Goal: Communication & Community: Answer question/provide support

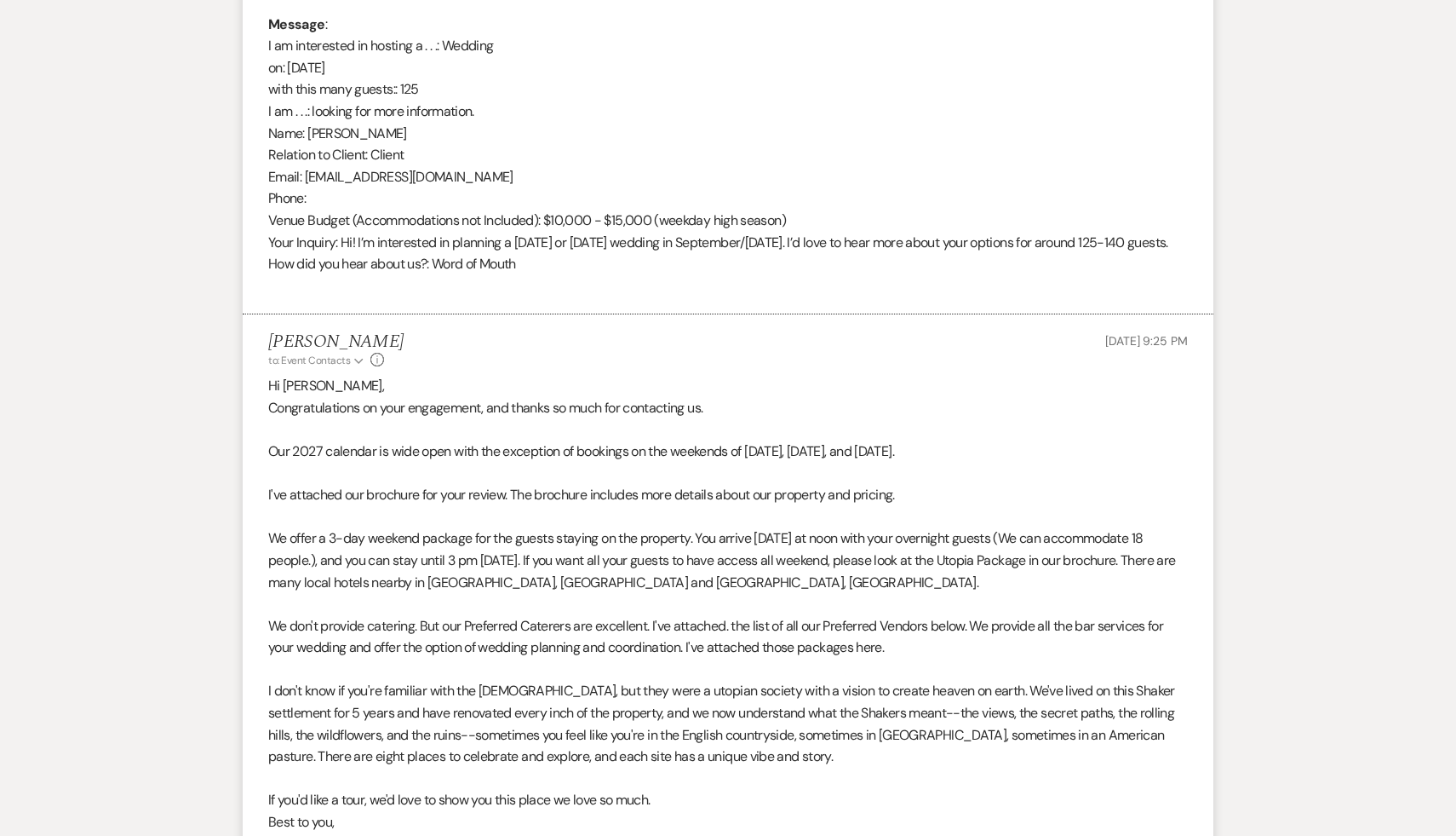
scroll to position [890, 0]
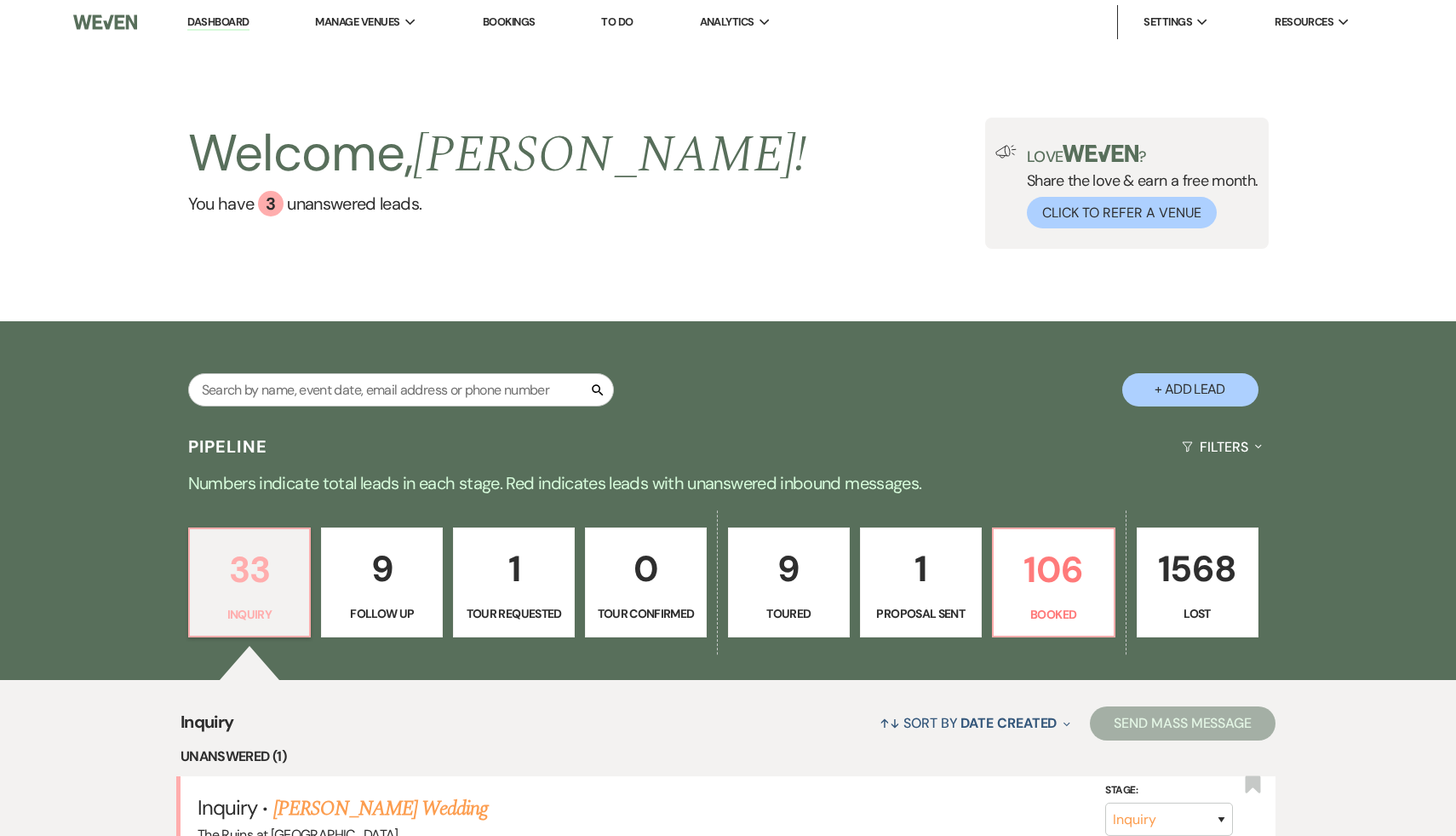
click at [243, 585] on p "33" at bounding box center [250, 569] width 100 height 57
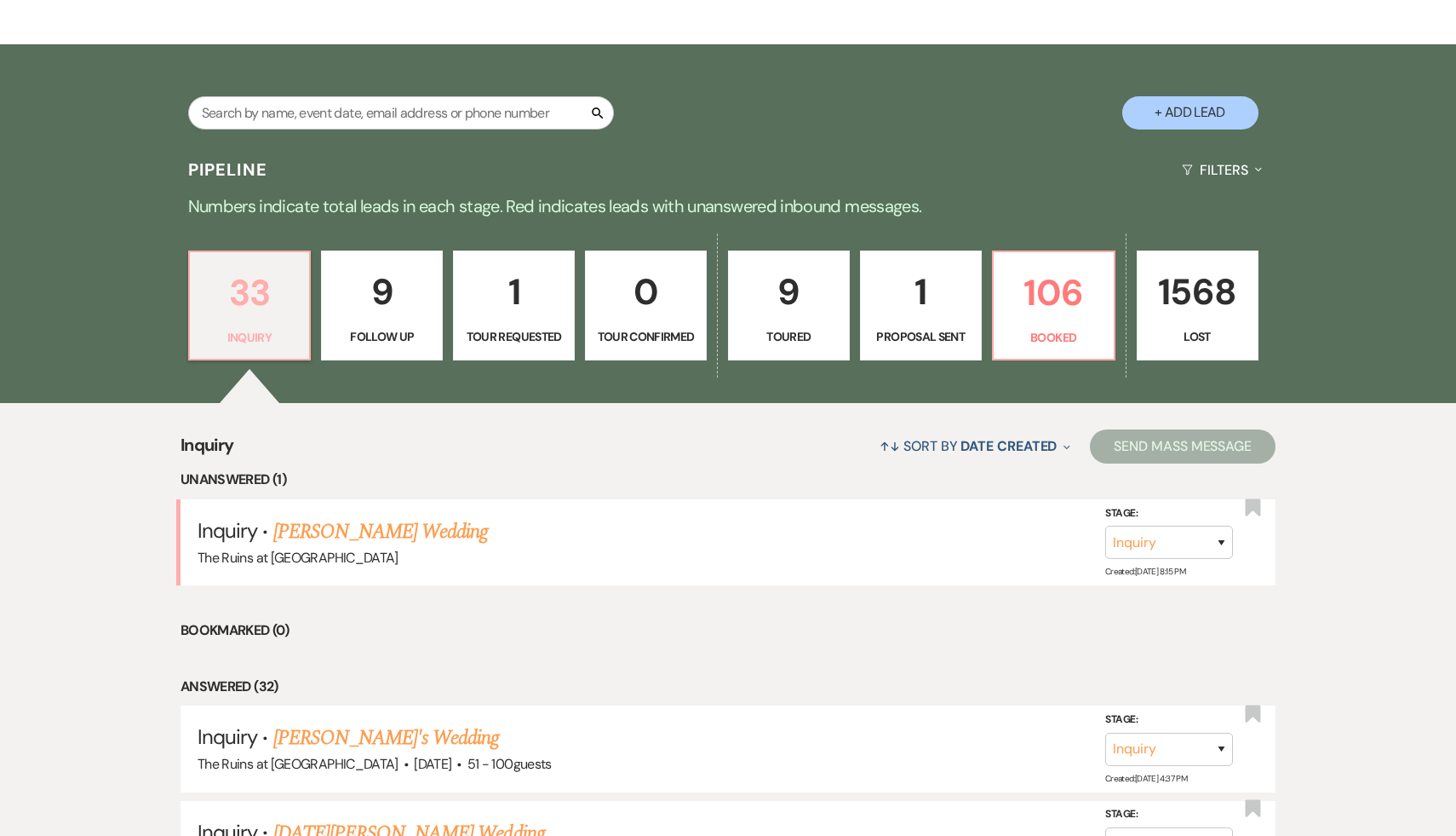
scroll to position [291, 0]
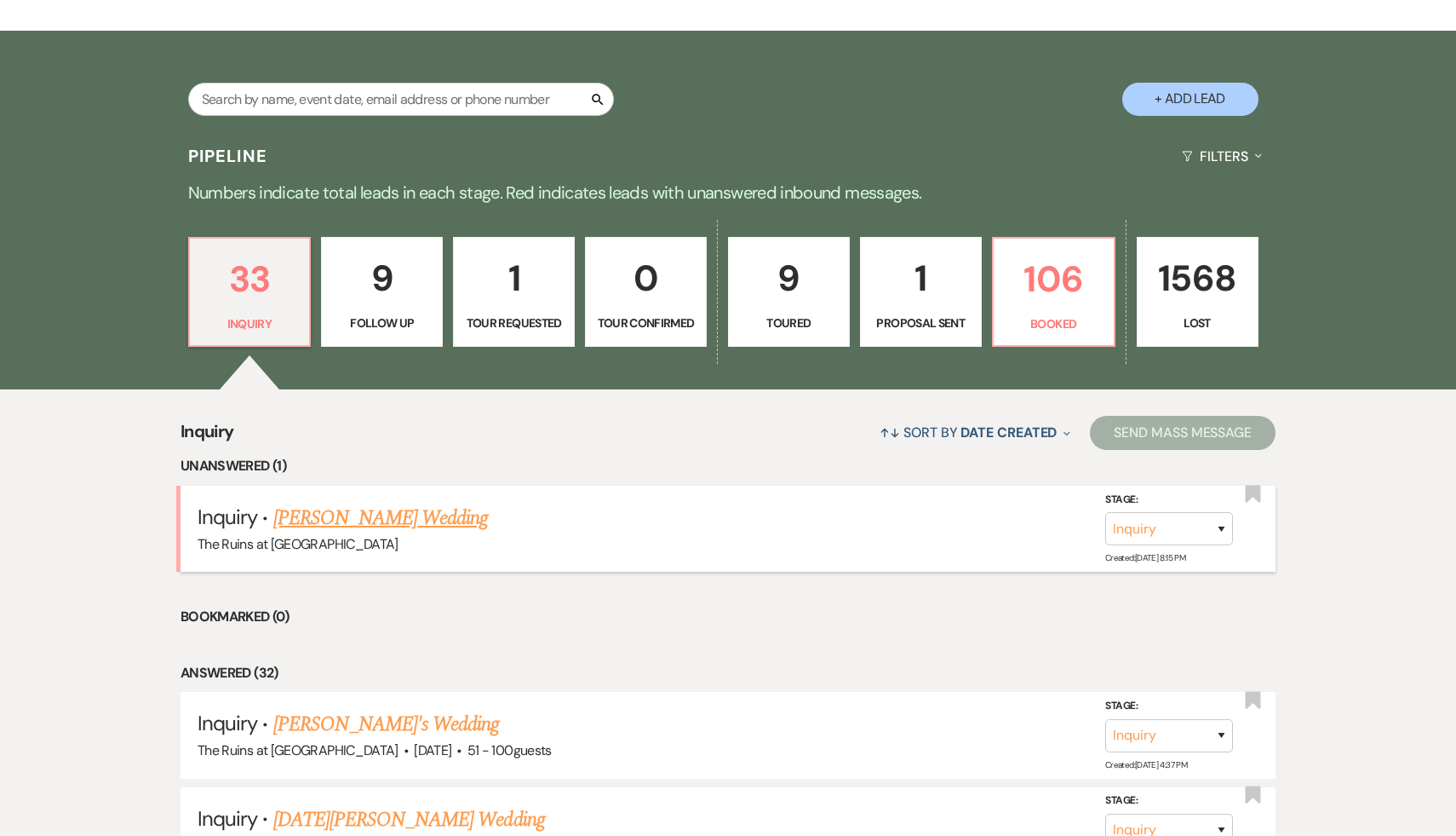
click at [342, 515] on link "Brendan Mallon's Wedding" at bounding box center [380, 517] width 215 height 31
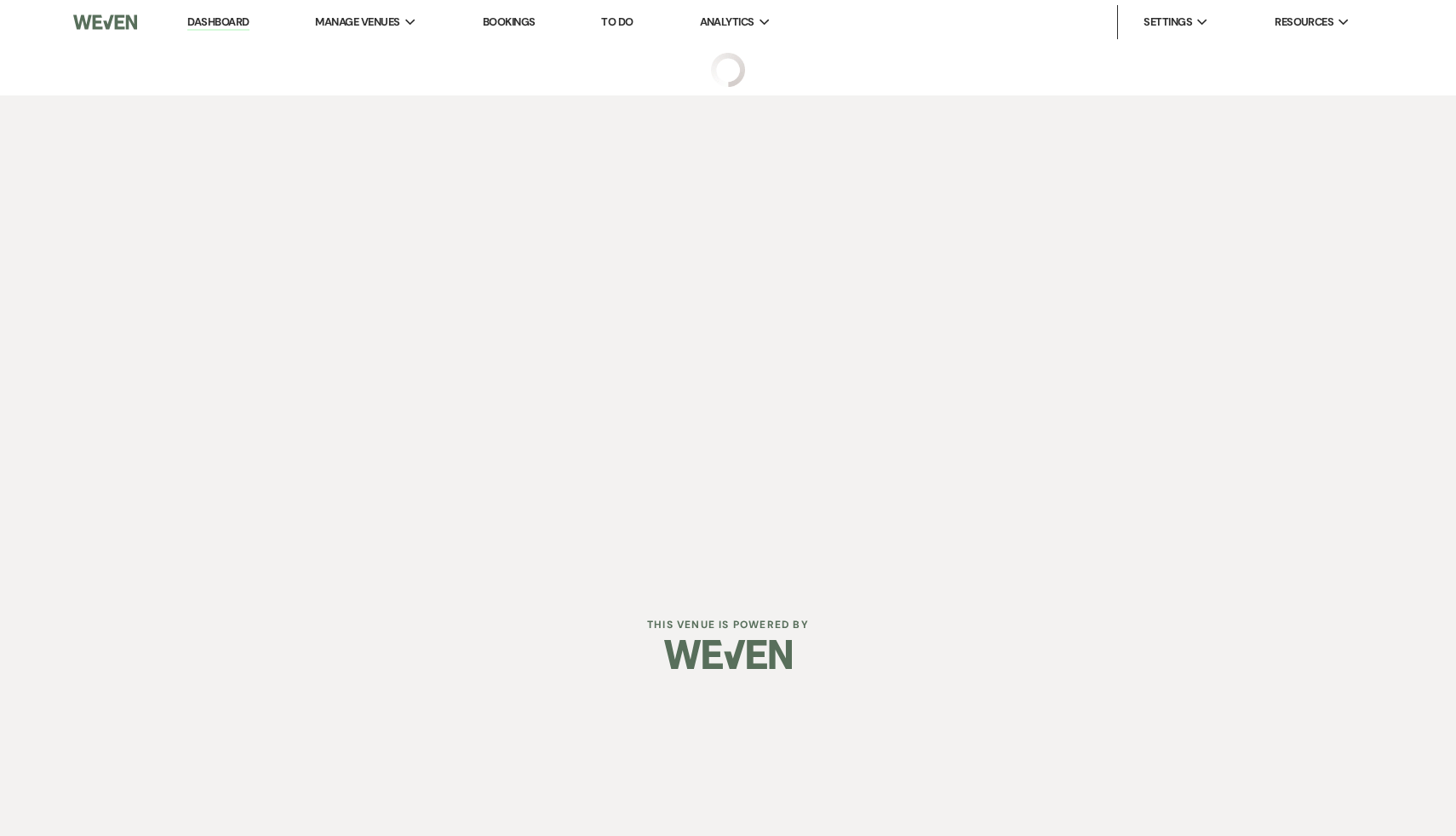
select select "5"
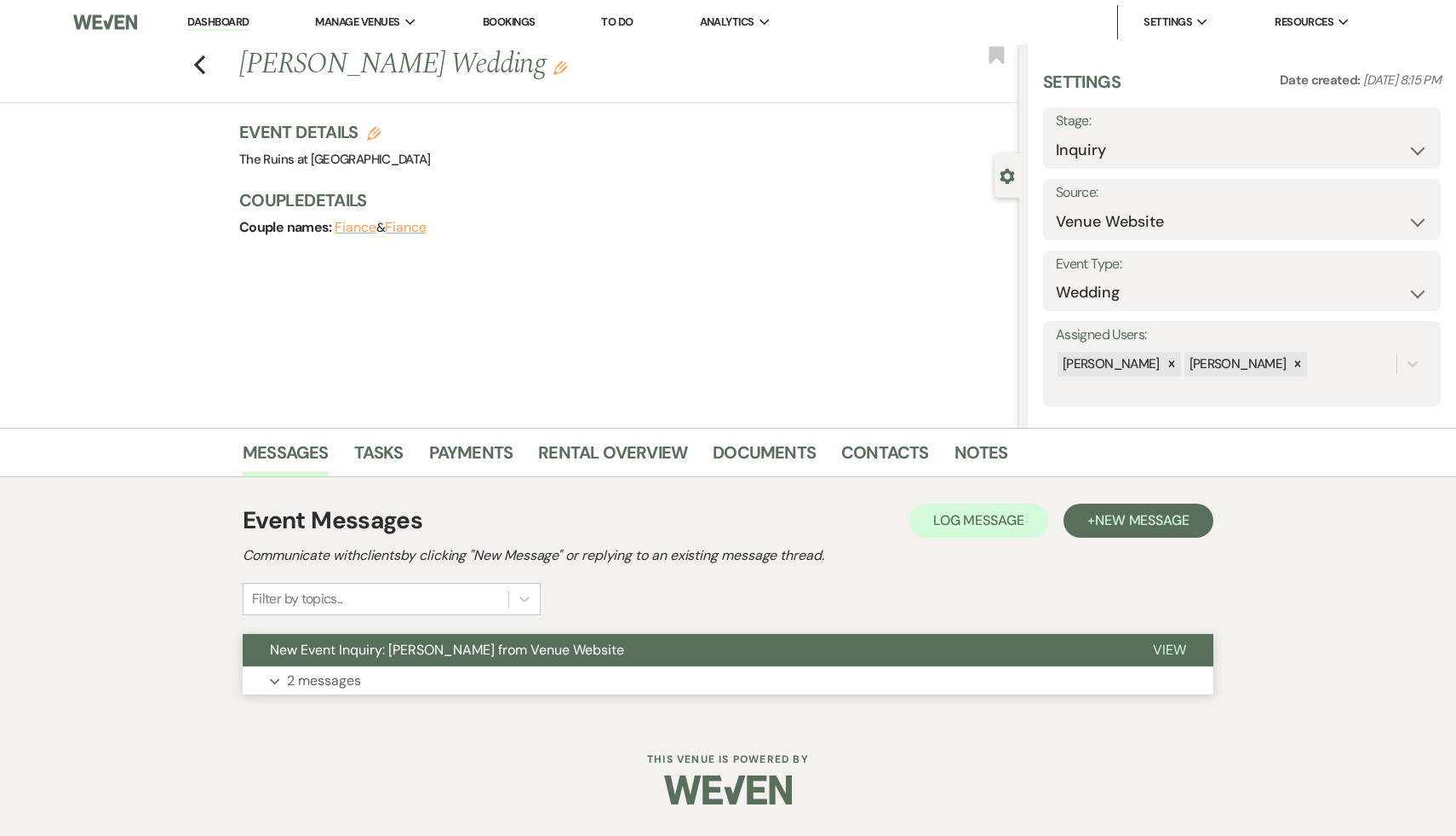
click at [361, 653] on span "New Event Inquiry: Brendan Mallon from Venue Website" at bounding box center [447, 650] width 355 height 18
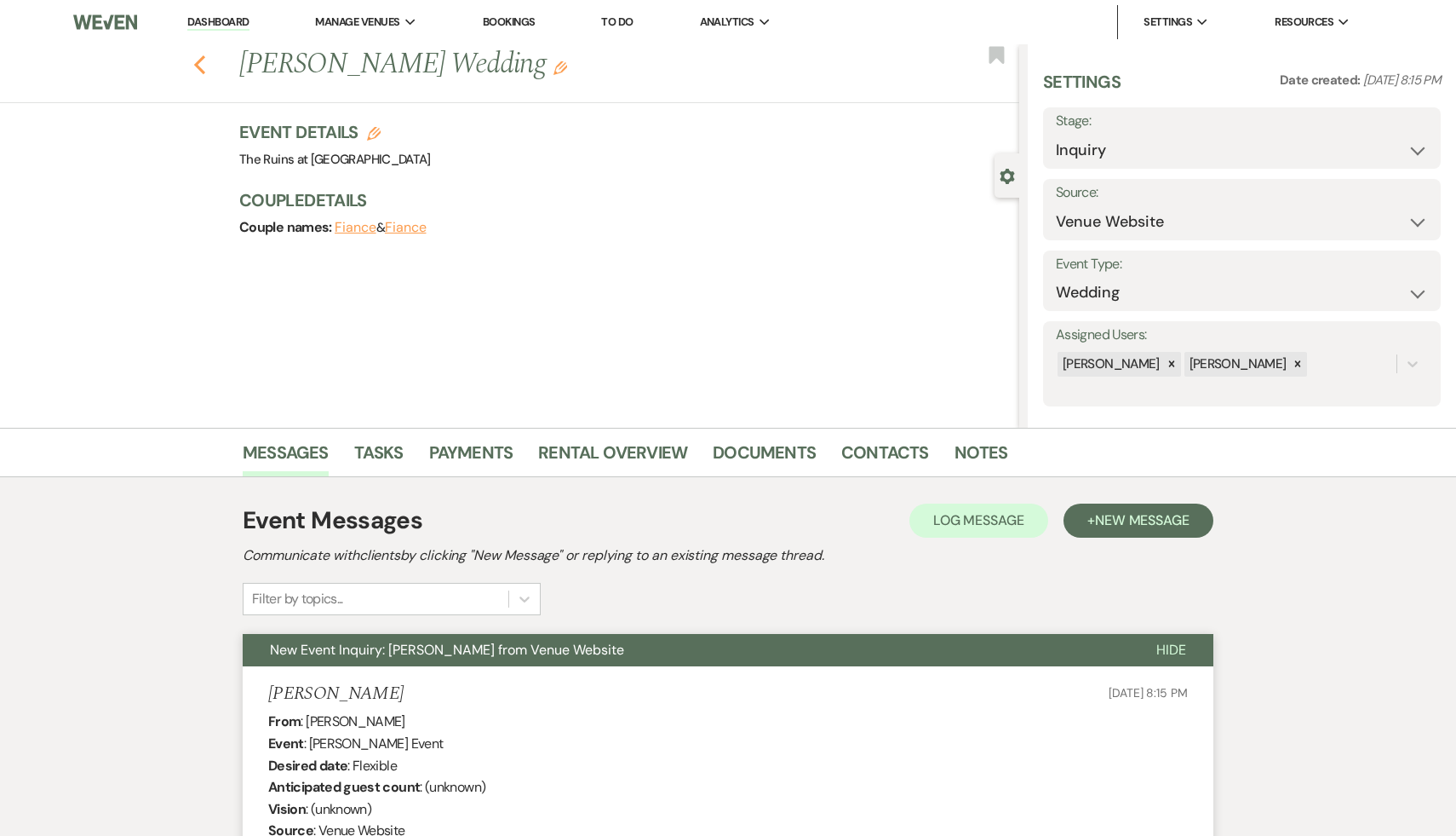
click at [193, 58] on icon "Previous" at bounding box center [199, 65] width 13 height 21
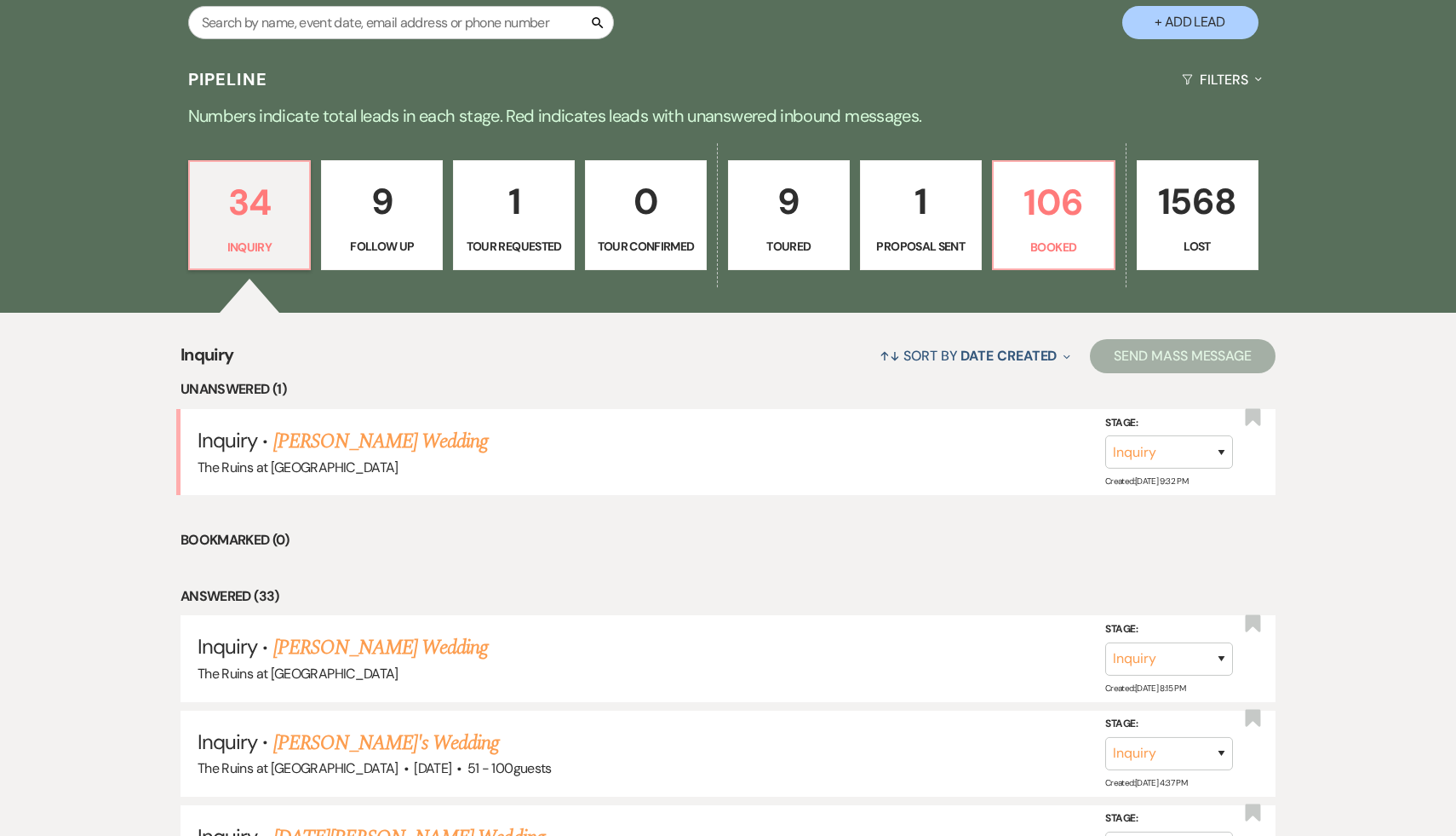
scroll to position [387, 0]
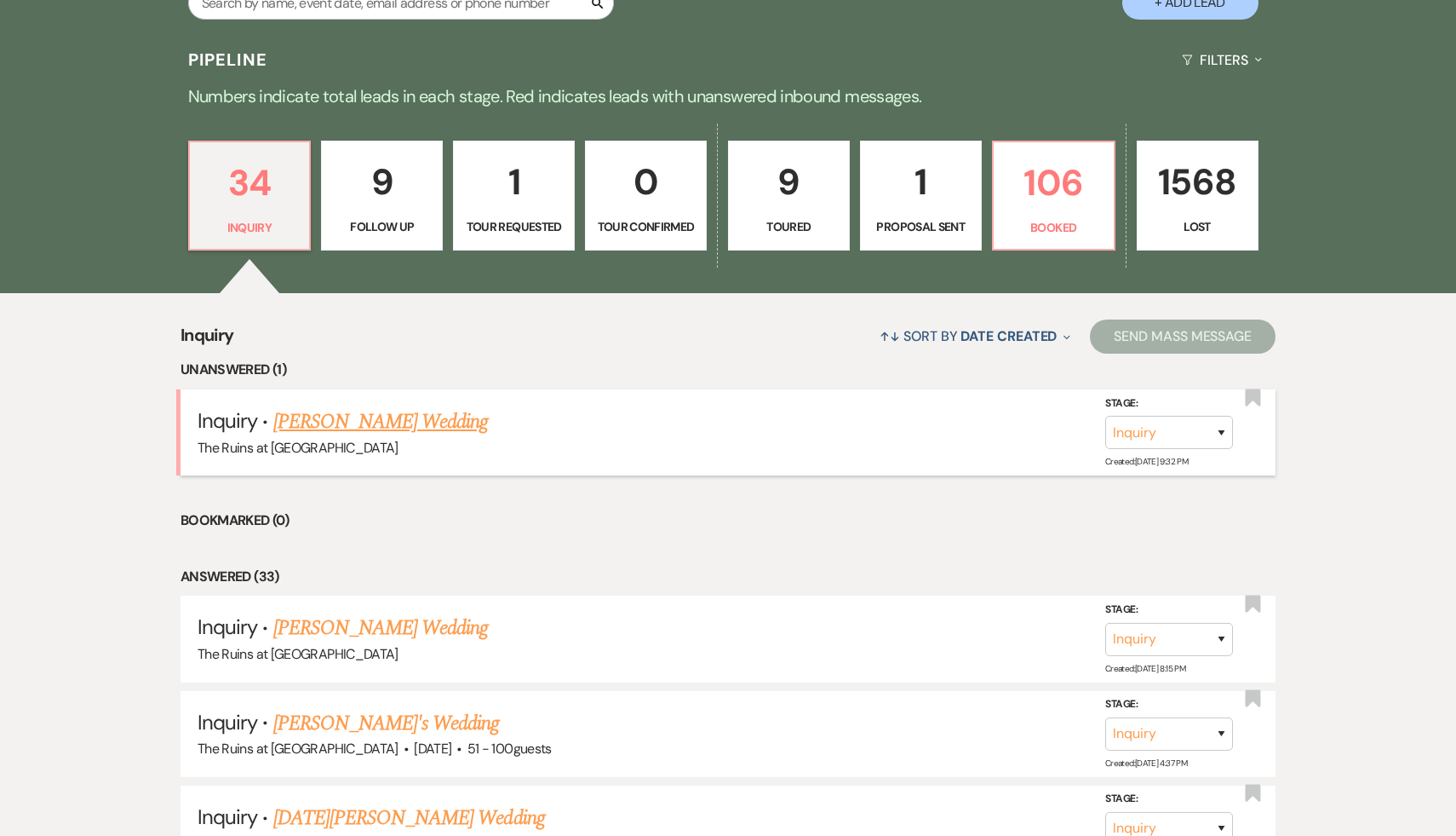
click at [382, 419] on link "[PERSON_NAME] Wedding" at bounding box center [380, 421] width 215 height 31
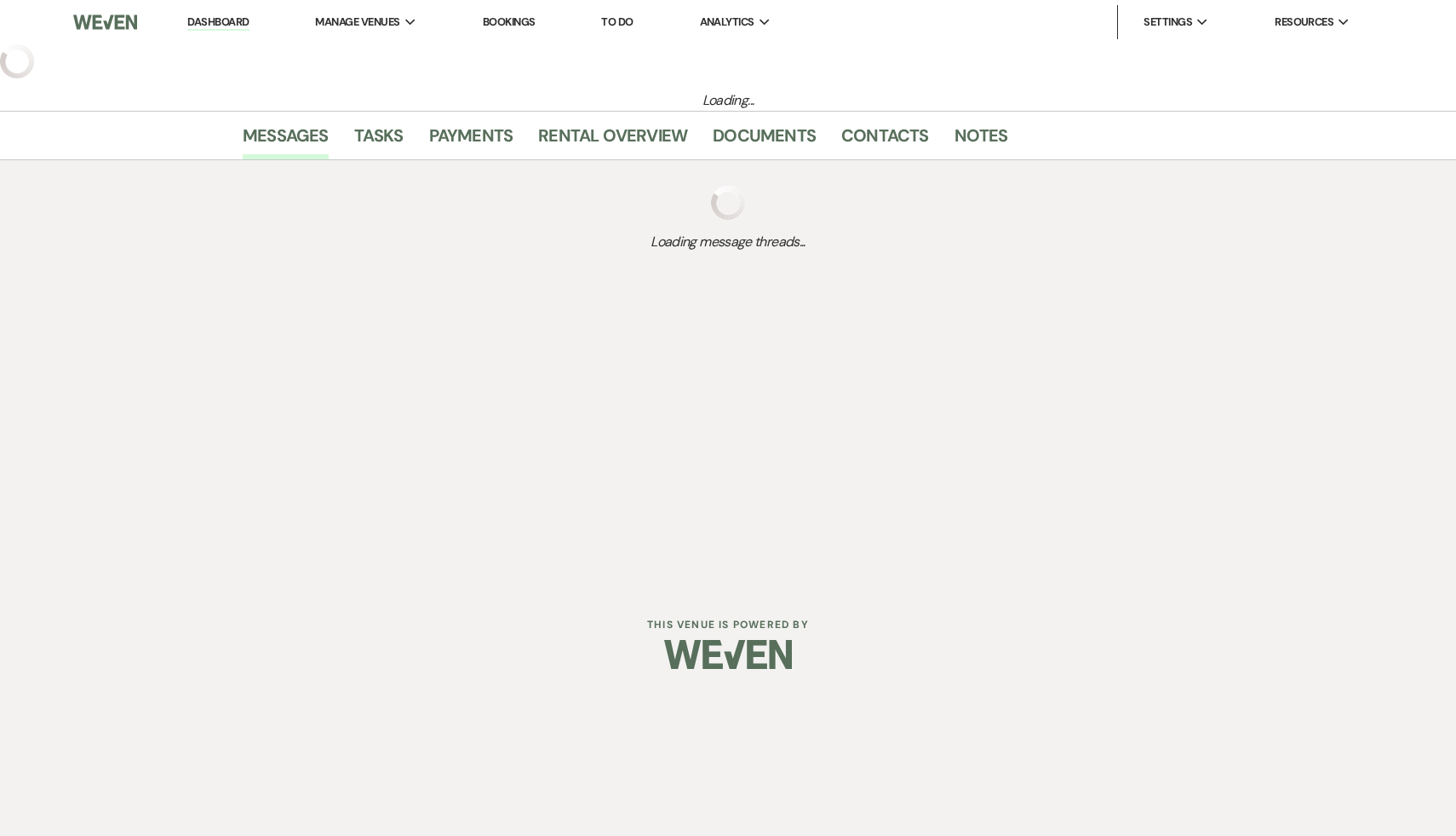
select select "5"
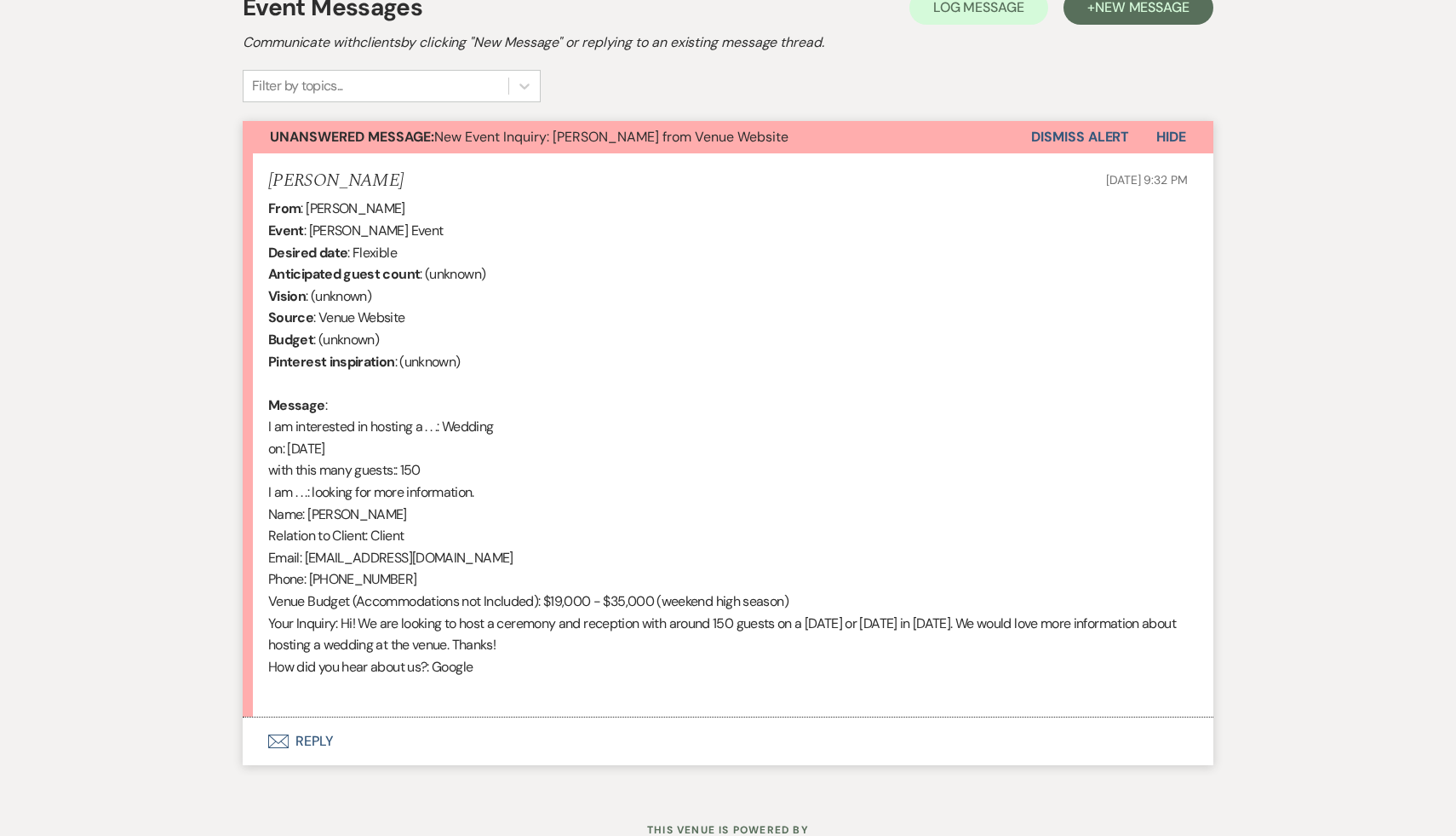
scroll to position [578, 0]
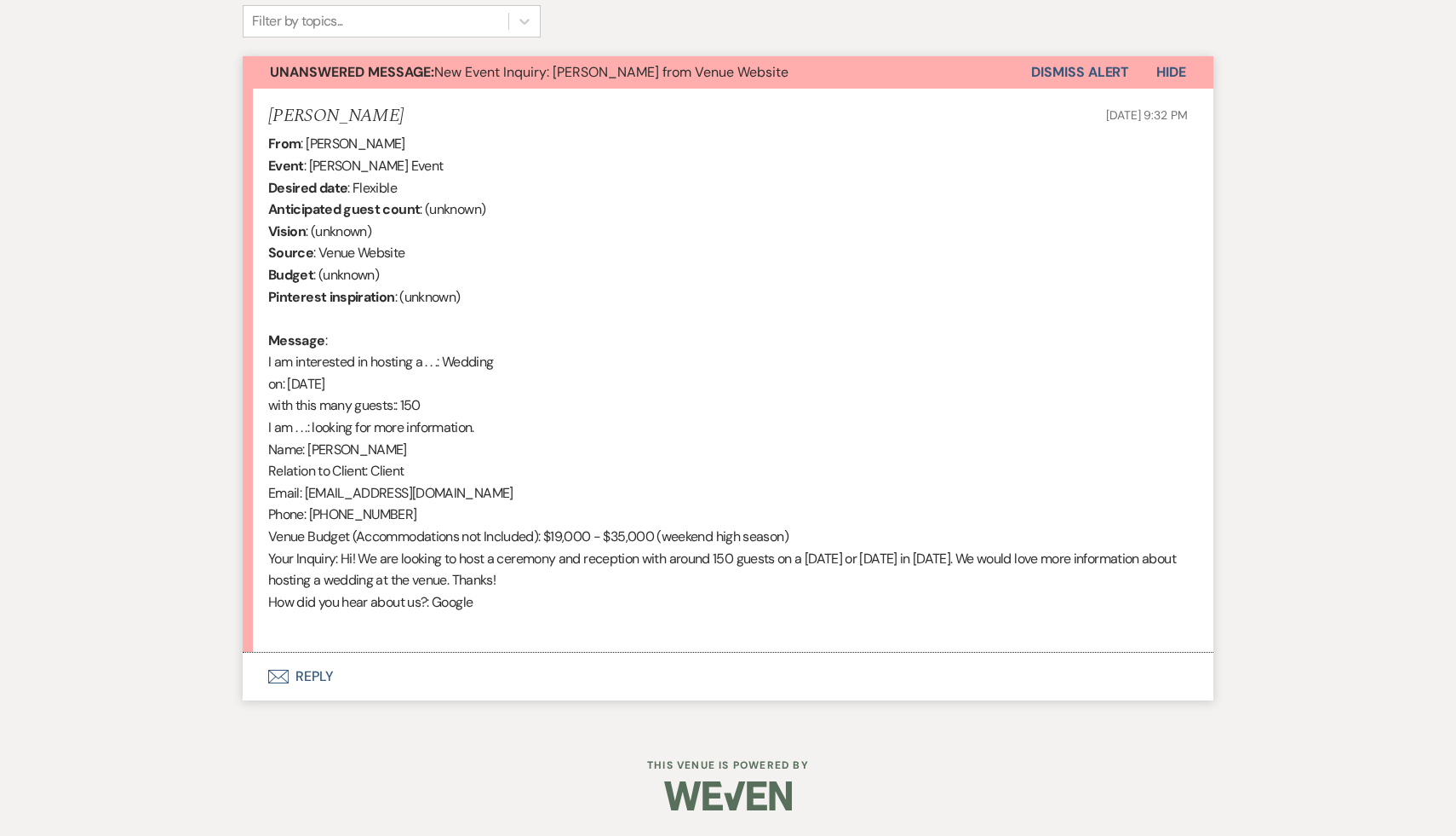
click at [303, 679] on button "Envelope Reply" at bounding box center [728, 677] width 971 height 48
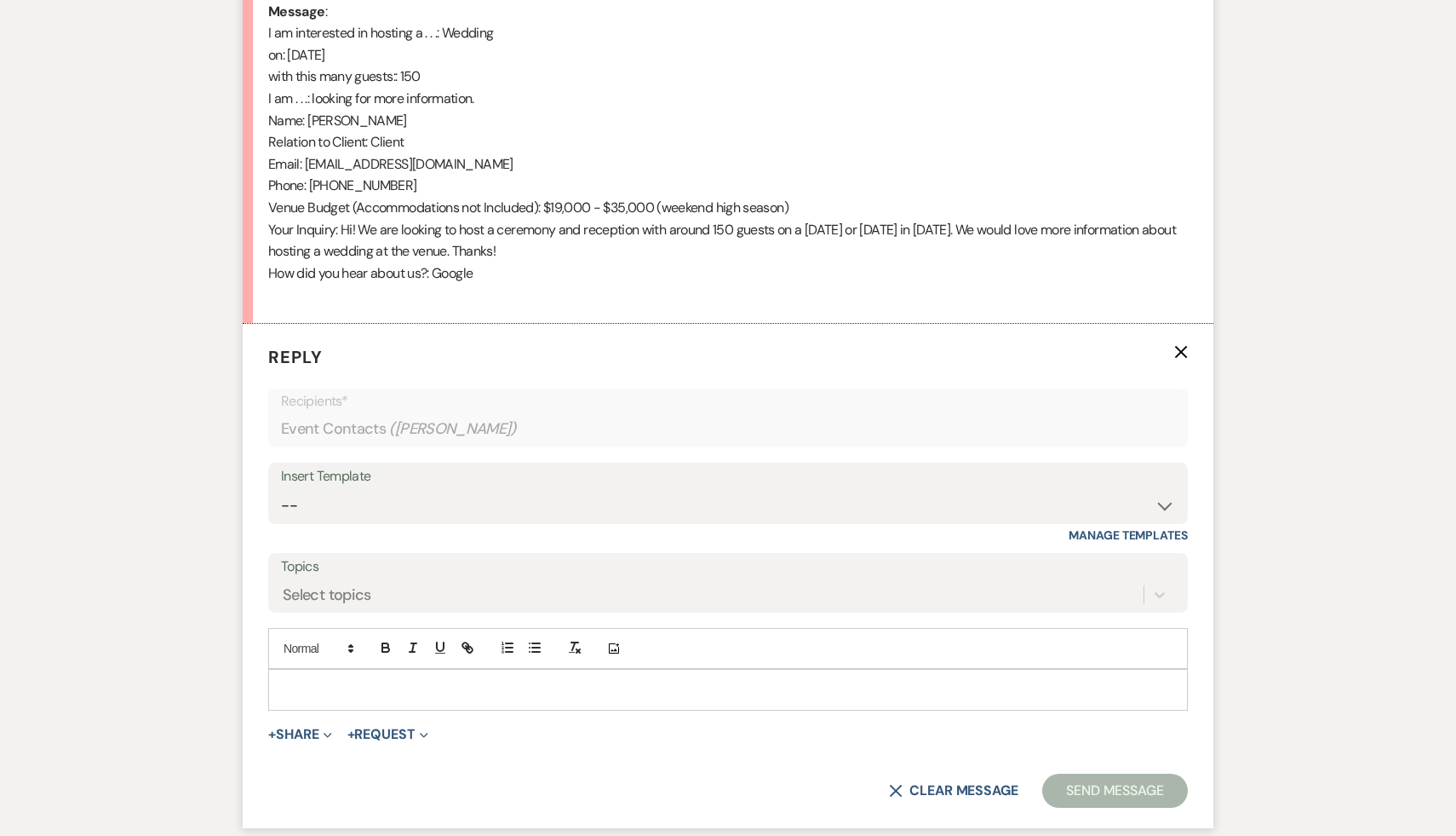
scroll to position [906, 0]
click at [1164, 502] on select "-- Weven Planning Portal Introduction (Booked Events) Initial Inquiry Response …" at bounding box center [728, 506] width 894 height 33
select select "3991"
click at [281, 490] on select "-- Weven Planning Portal Introduction (Booked Events) Initial Inquiry Response …" at bounding box center [728, 506] width 894 height 33
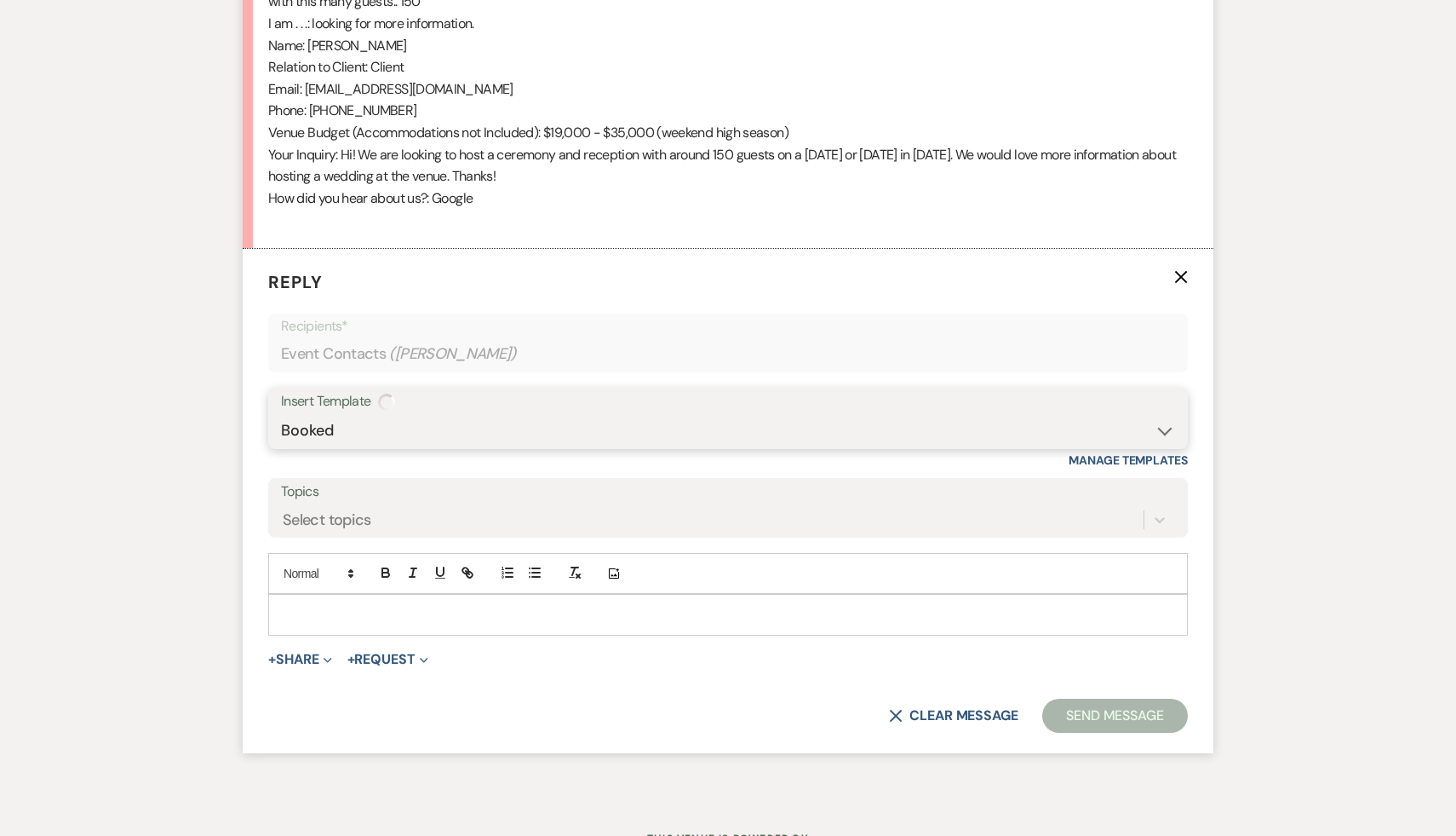
scroll to position [1054, 0]
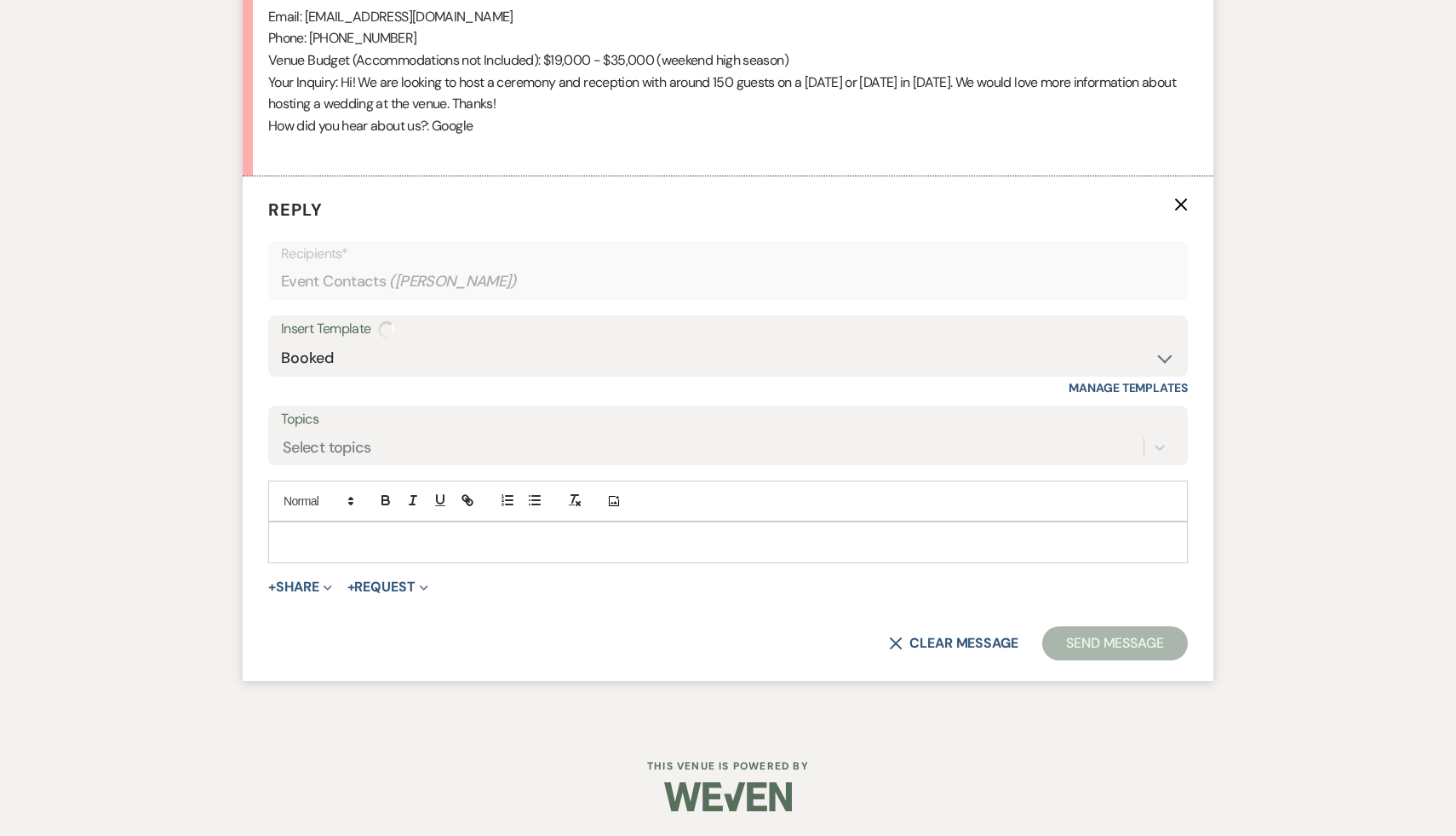
click at [862, 537] on p at bounding box center [728, 541] width 892 height 19
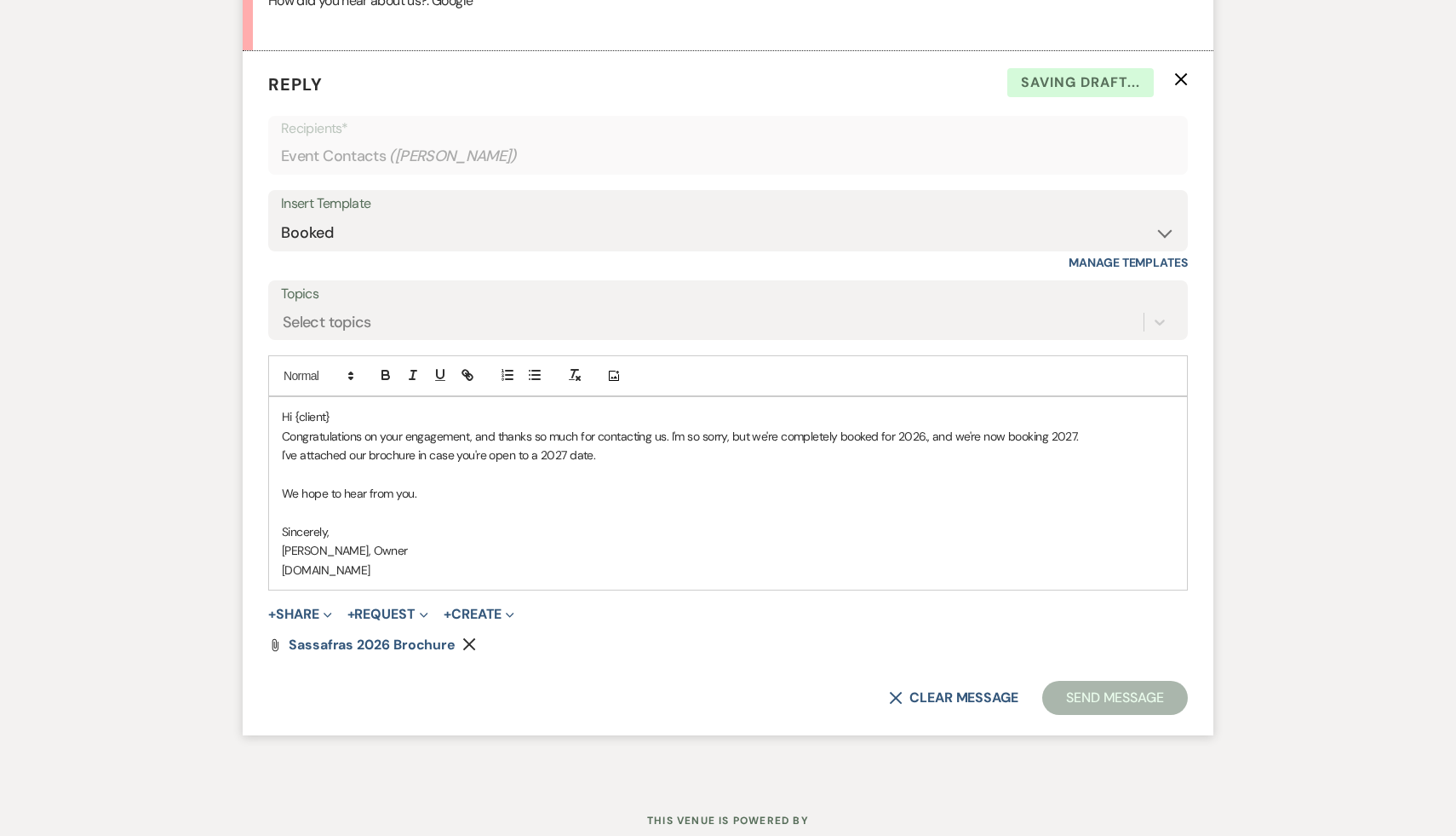
scroll to position [1234, 0]
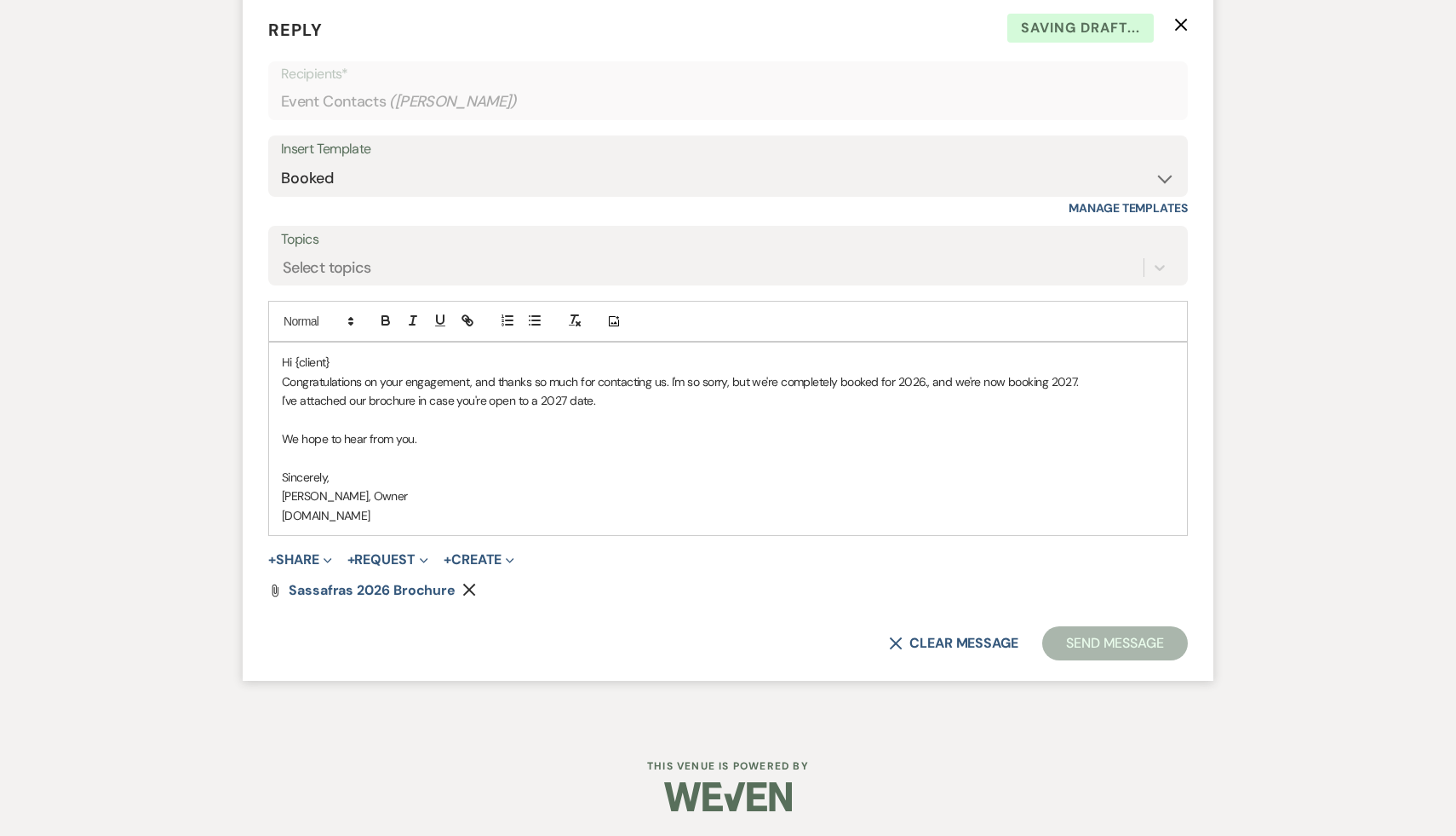
click at [338, 358] on p "Hi {client}" at bounding box center [728, 362] width 892 height 19
click at [1134, 640] on button "Send Message" at bounding box center [1115, 643] width 145 height 34
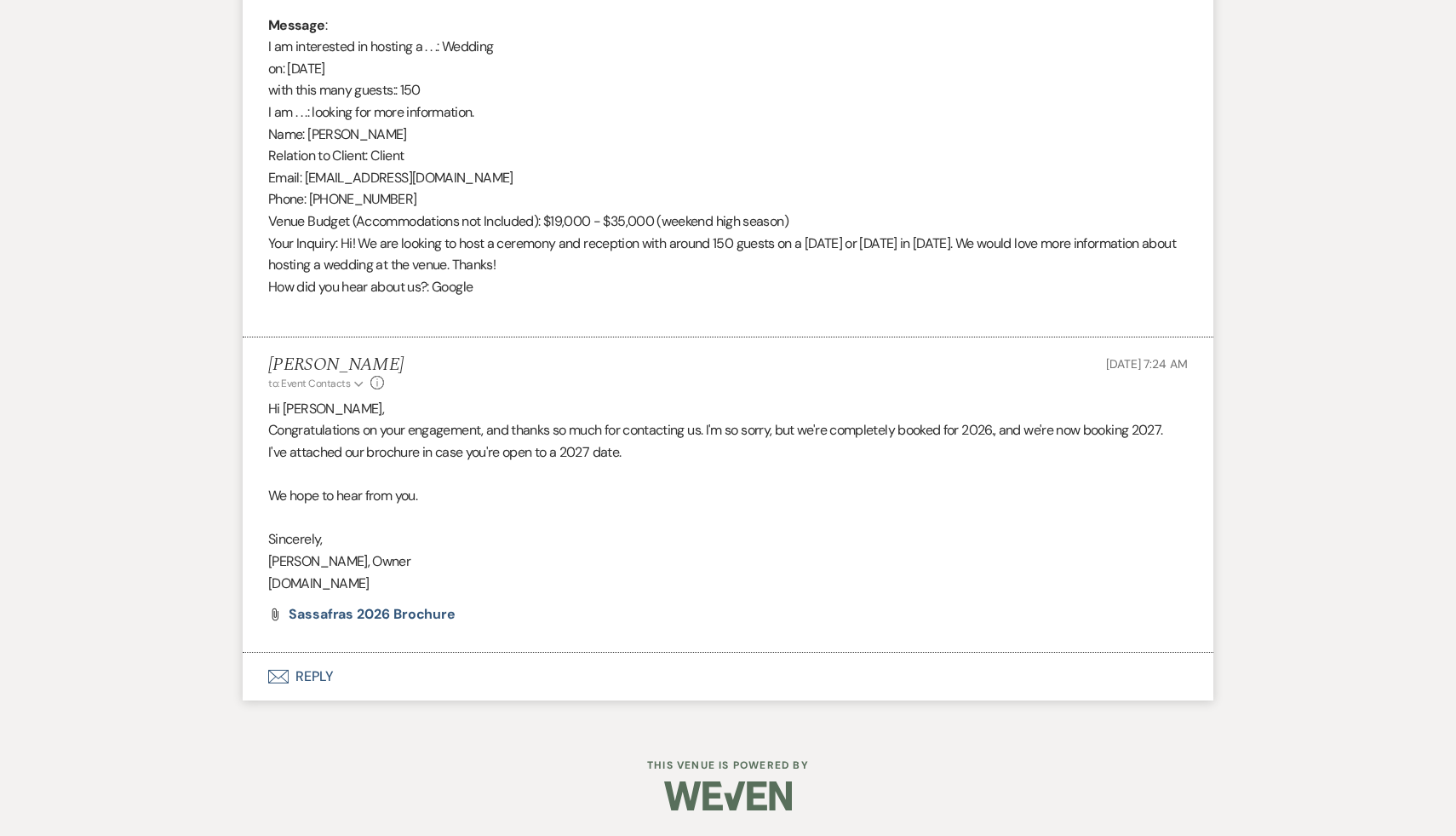
scroll to position [0, 0]
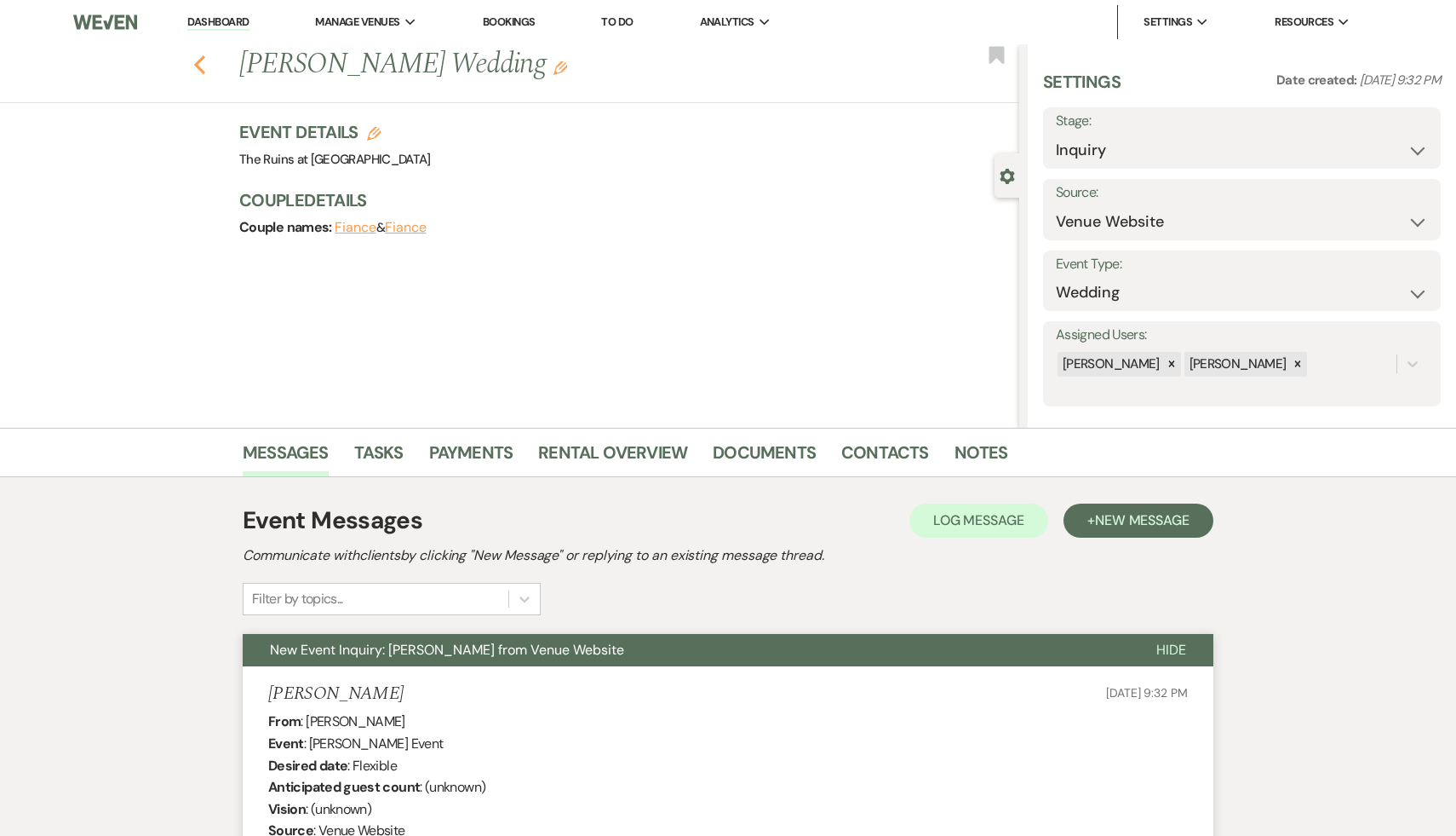
click at [203, 62] on icon "Previous" at bounding box center [199, 65] width 13 height 21
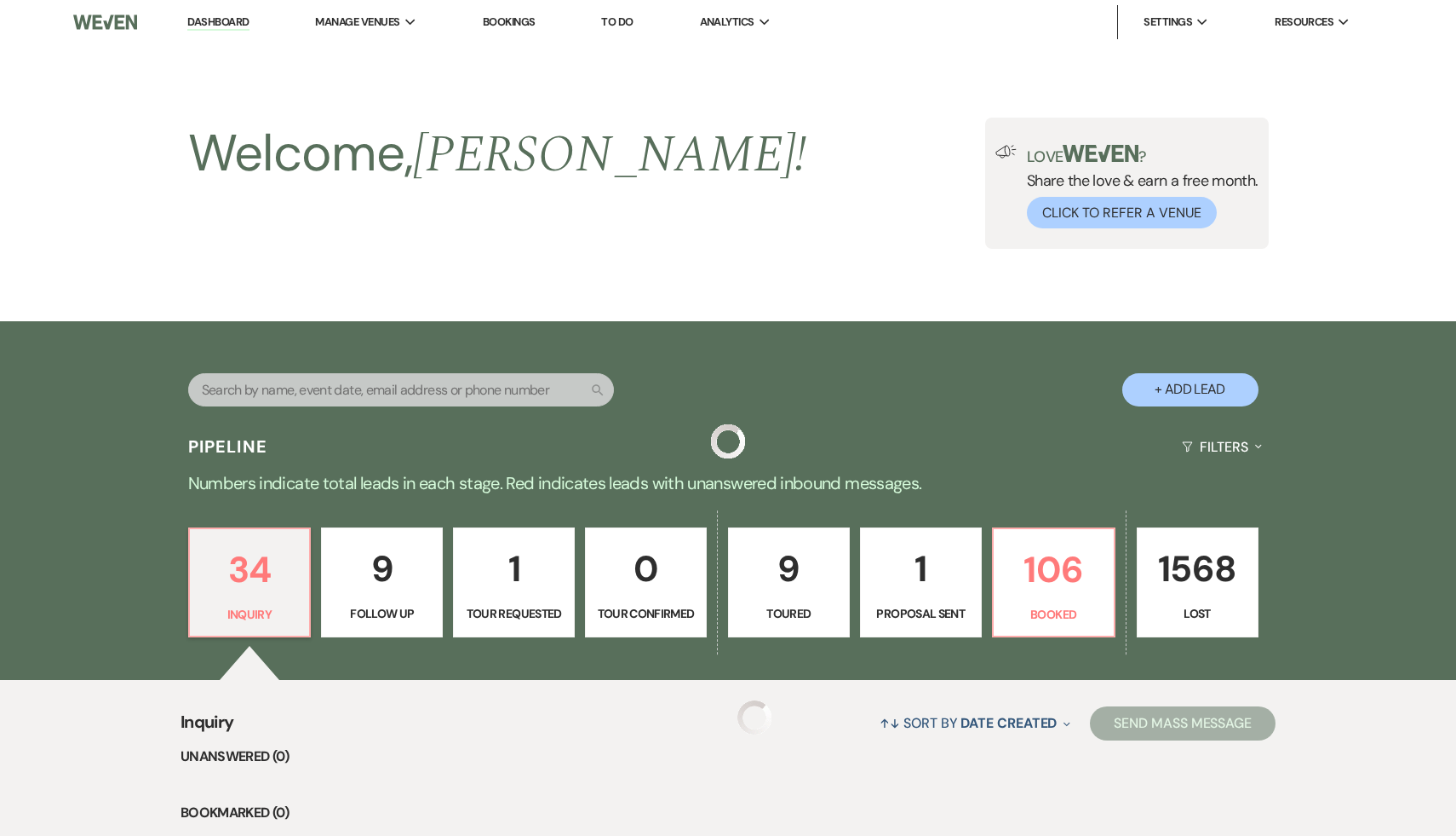
scroll to position [387, 0]
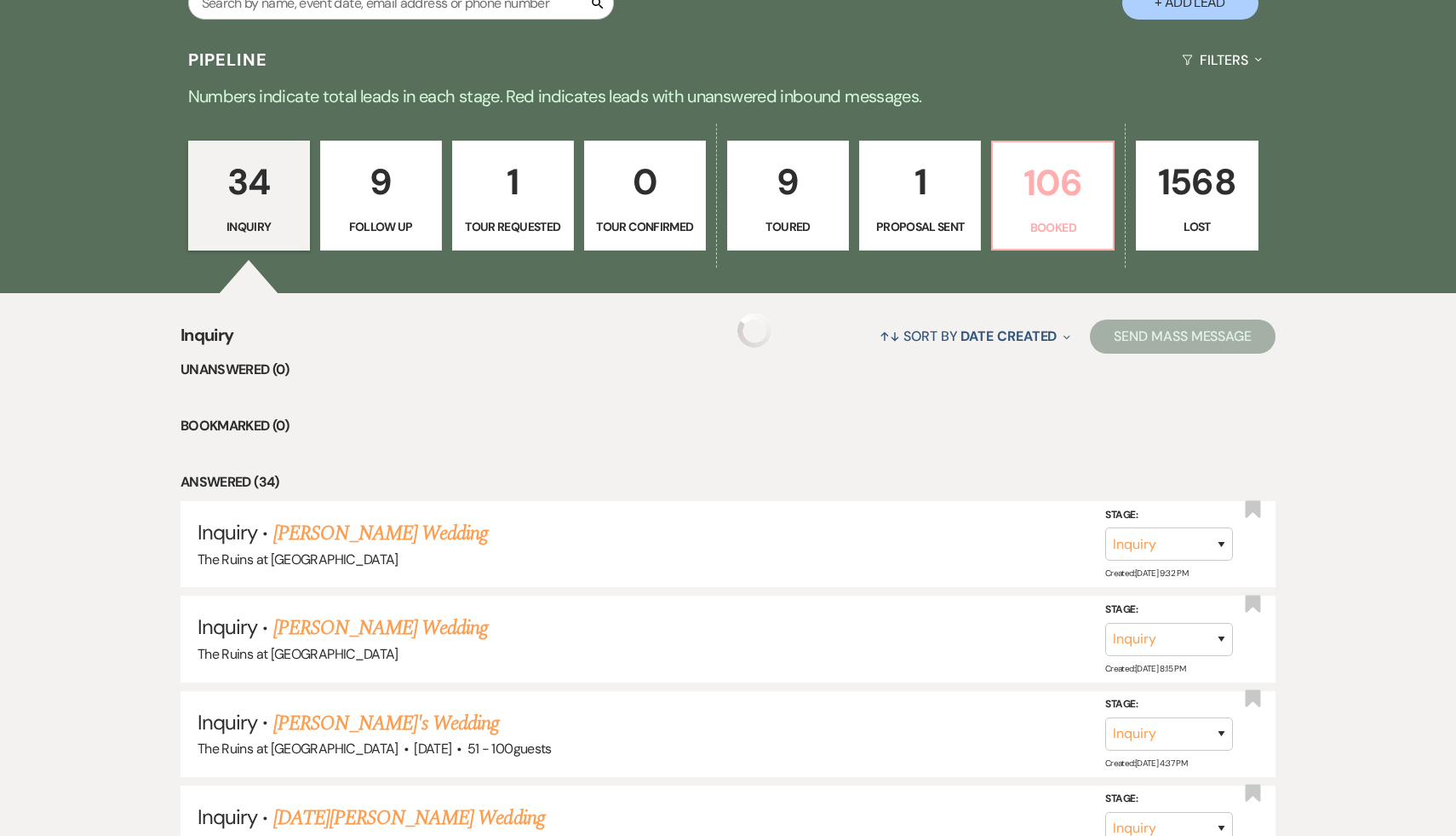
click at [1059, 178] on p "106" at bounding box center [1053, 182] width 100 height 57
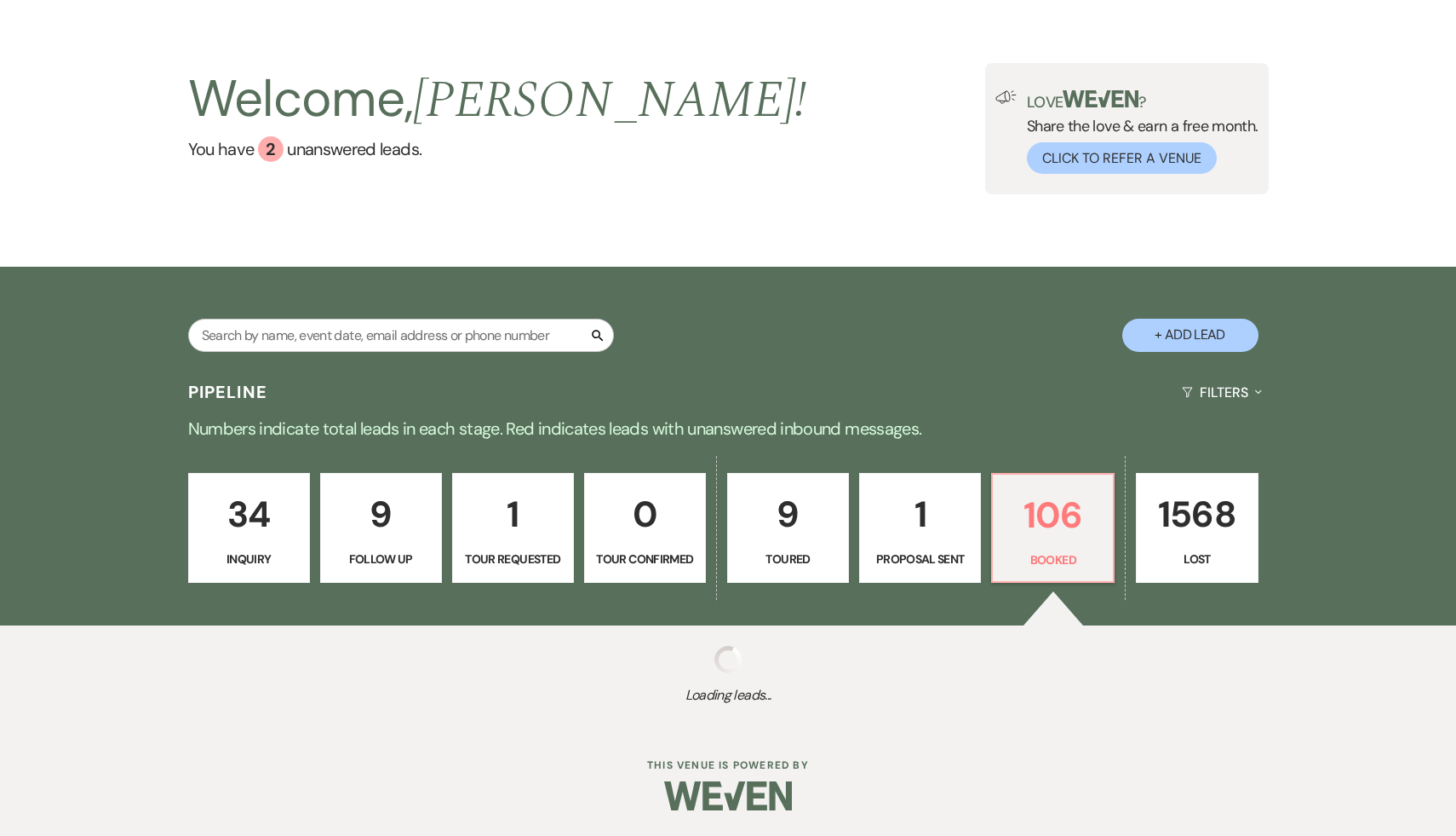
scroll to position [387, 0]
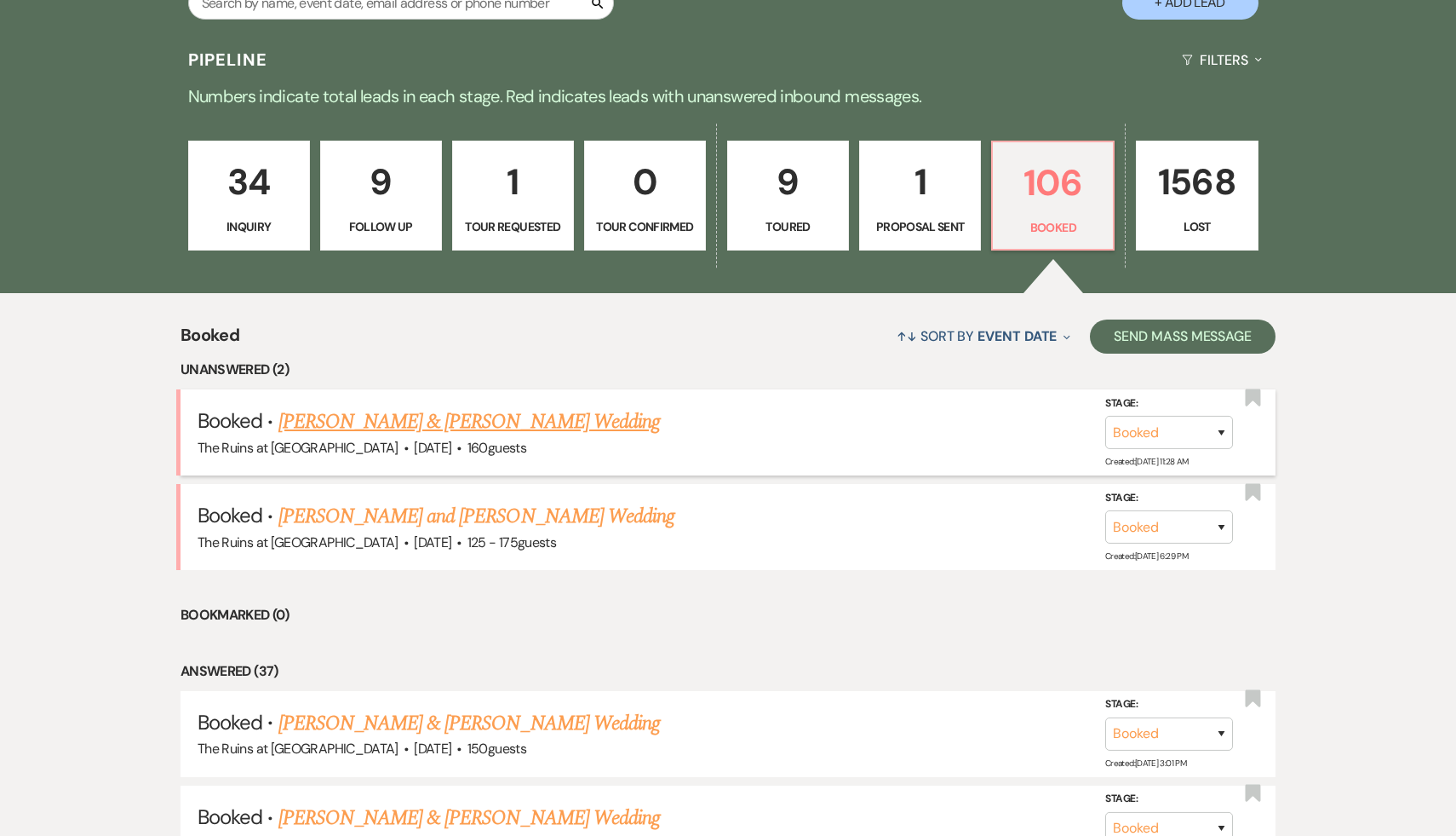
click at [479, 426] on link "[PERSON_NAME] & [PERSON_NAME] Wedding" at bounding box center [469, 421] width 381 height 31
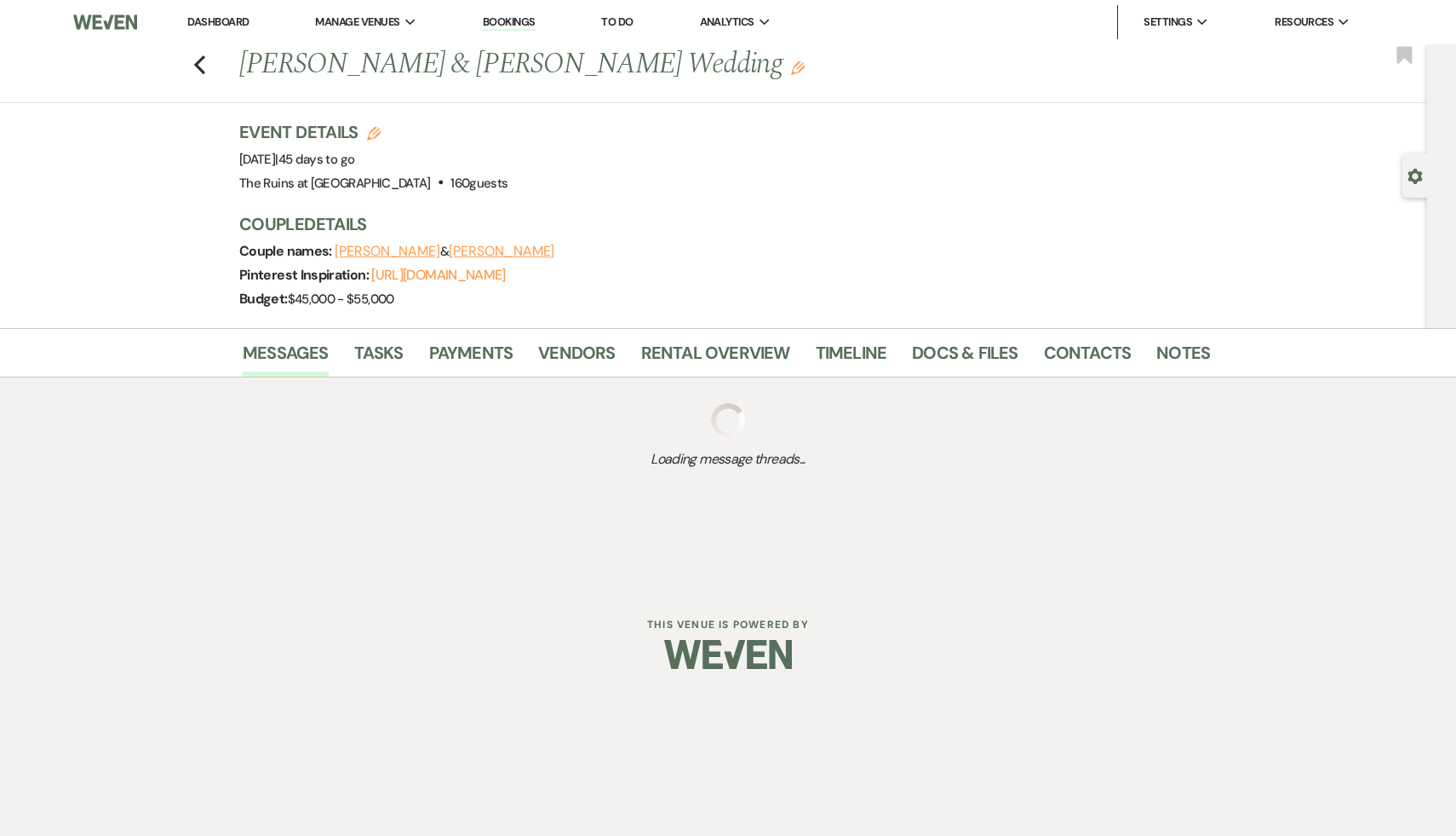
click at [820, 220] on h3 "Couple Details" at bounding box center [716, 224] width 954 height 24
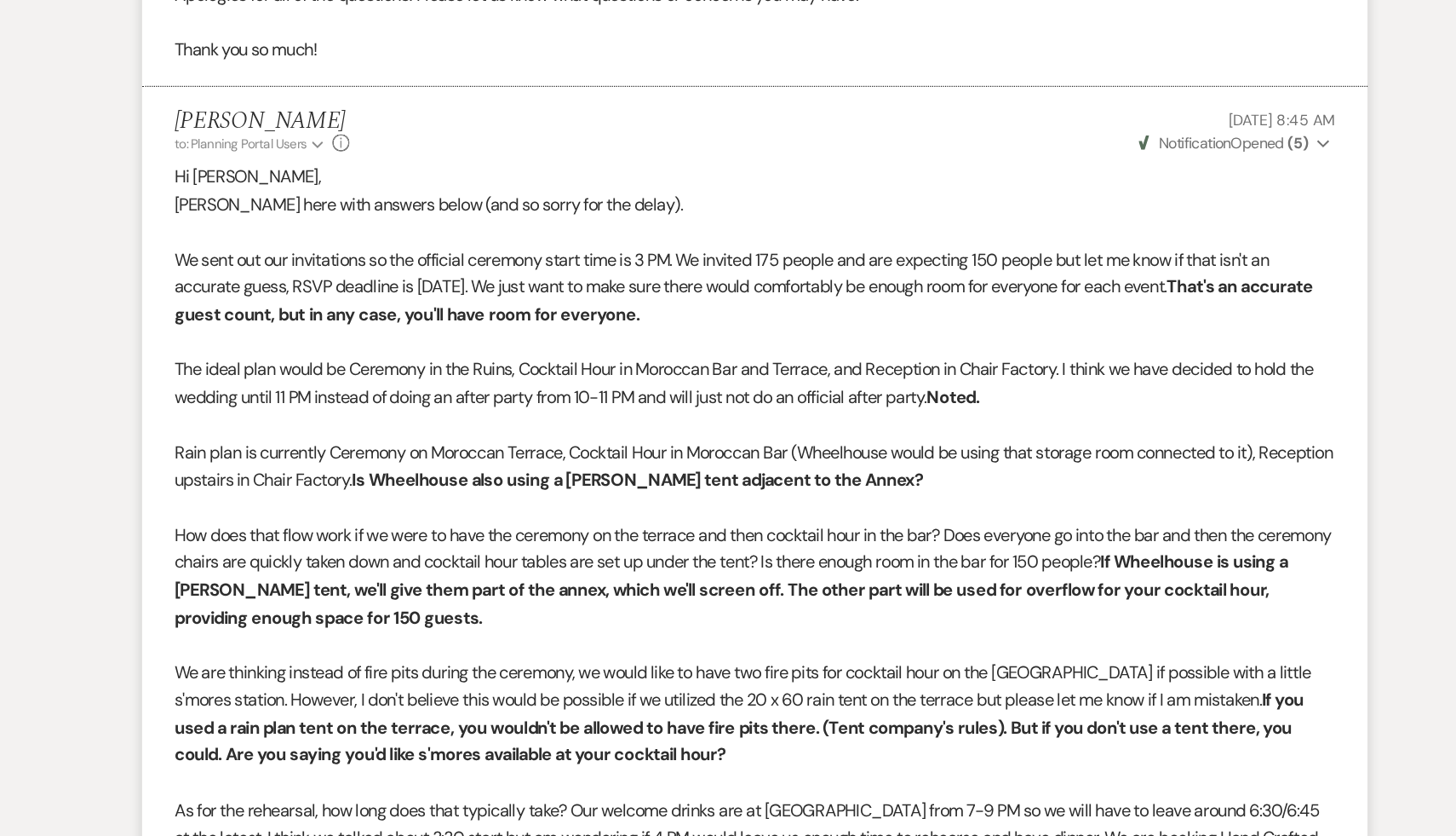
scroll to position [5639, 0]
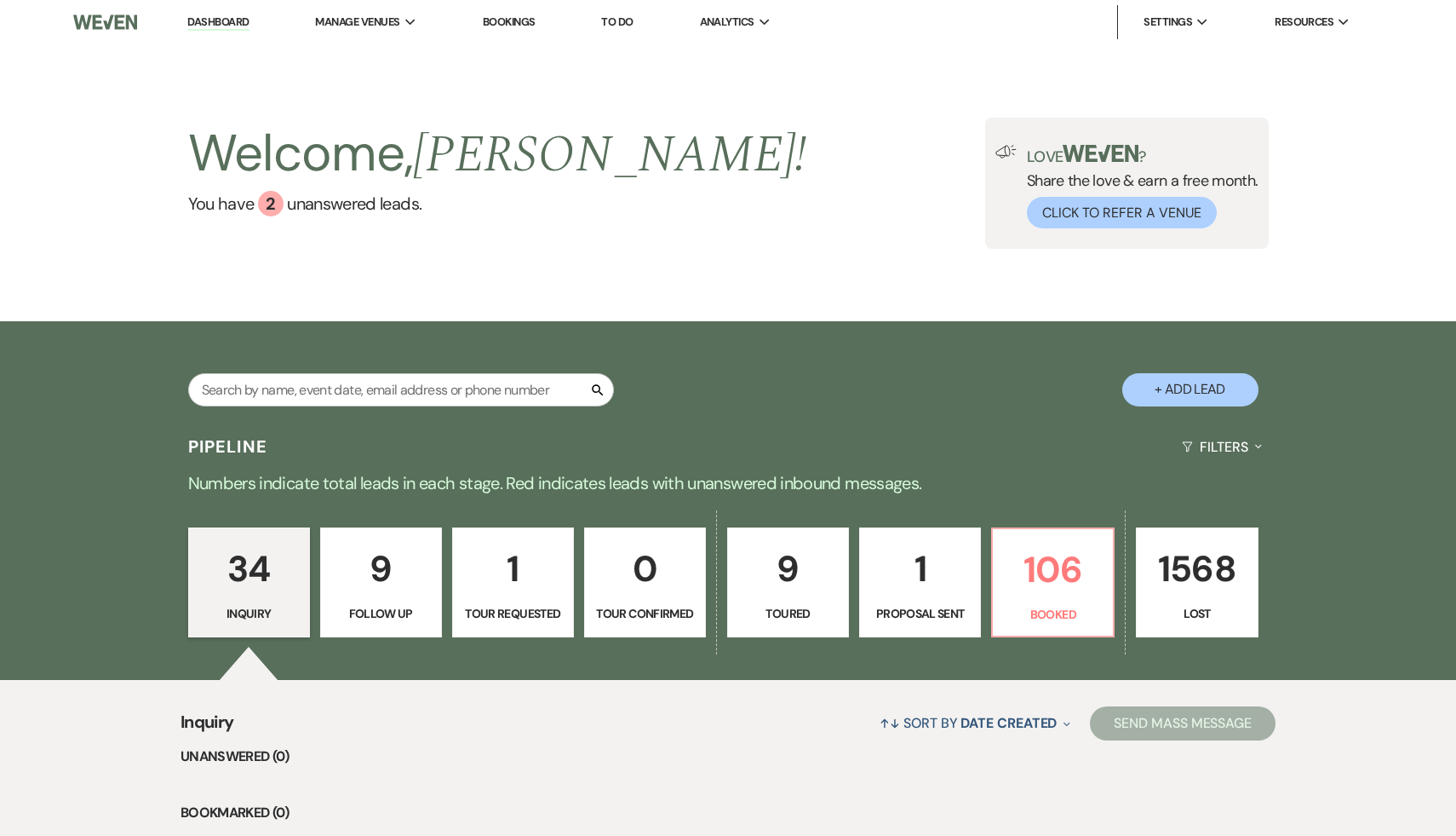
click at [1202, 387] on button "+ Add Lead" at bounding box center [1190, 389] width 136 height 33
select select "534"
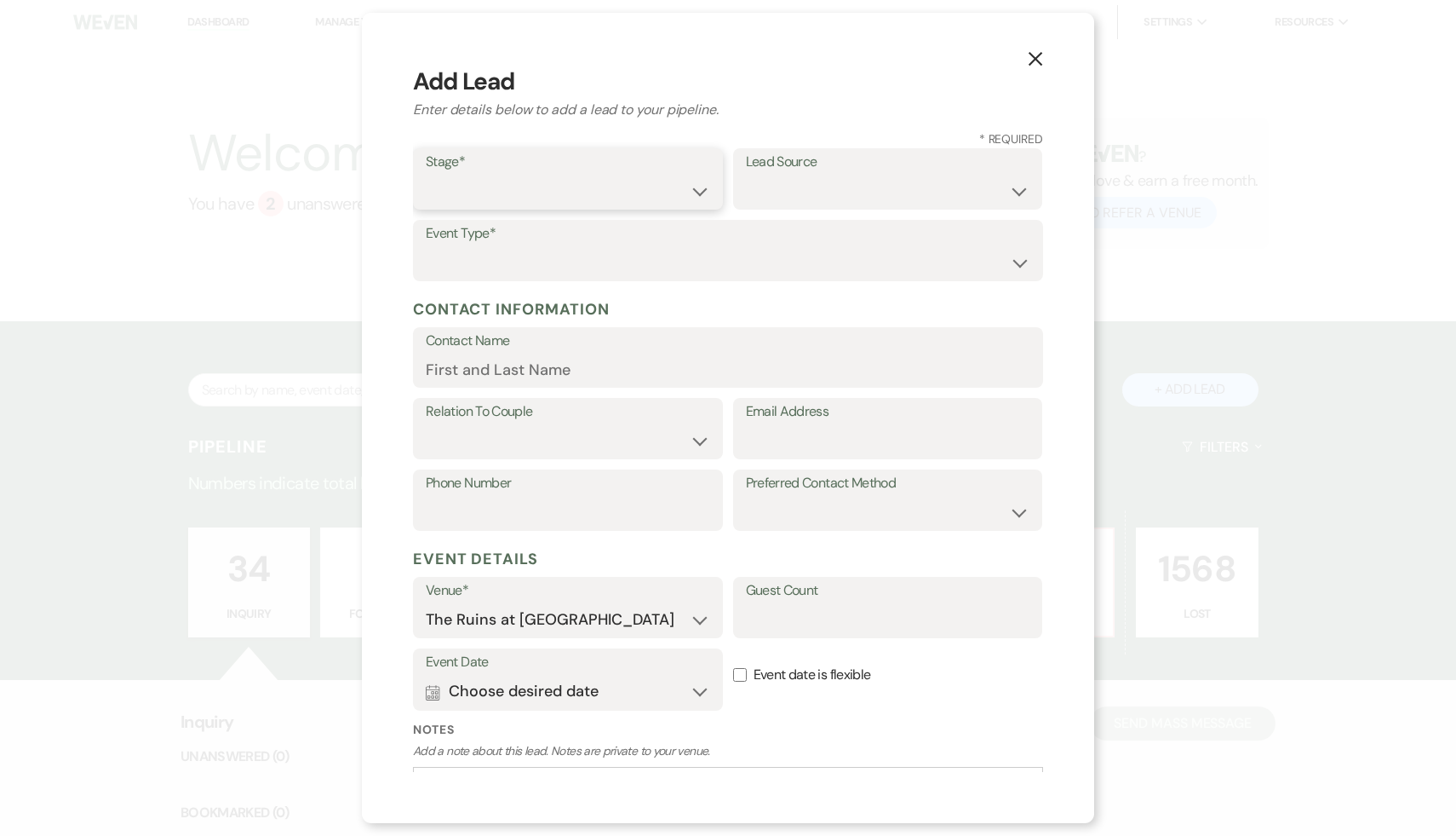
click at [701, 191] on select "Inquiry Follow Up Tour Requested Tour Confirmed Toured Proposal Sent Booked Lost" at bounding box center [569, 190] width 285 height 33
select select "1"
click at [426, 174] on select "Inquiry Follow Up Tour Requested Tour Confirmed Toured Proposal Sent Booked Lost" at bounding box center [569, 190] width 285 height 33
click at [1014, 188] on select "Weven Venue Website Instagram Facebook Pinterest Google The Knot Wedding Wire H…" at bounding box center [888, 190] width 285 height 33
select select "17"
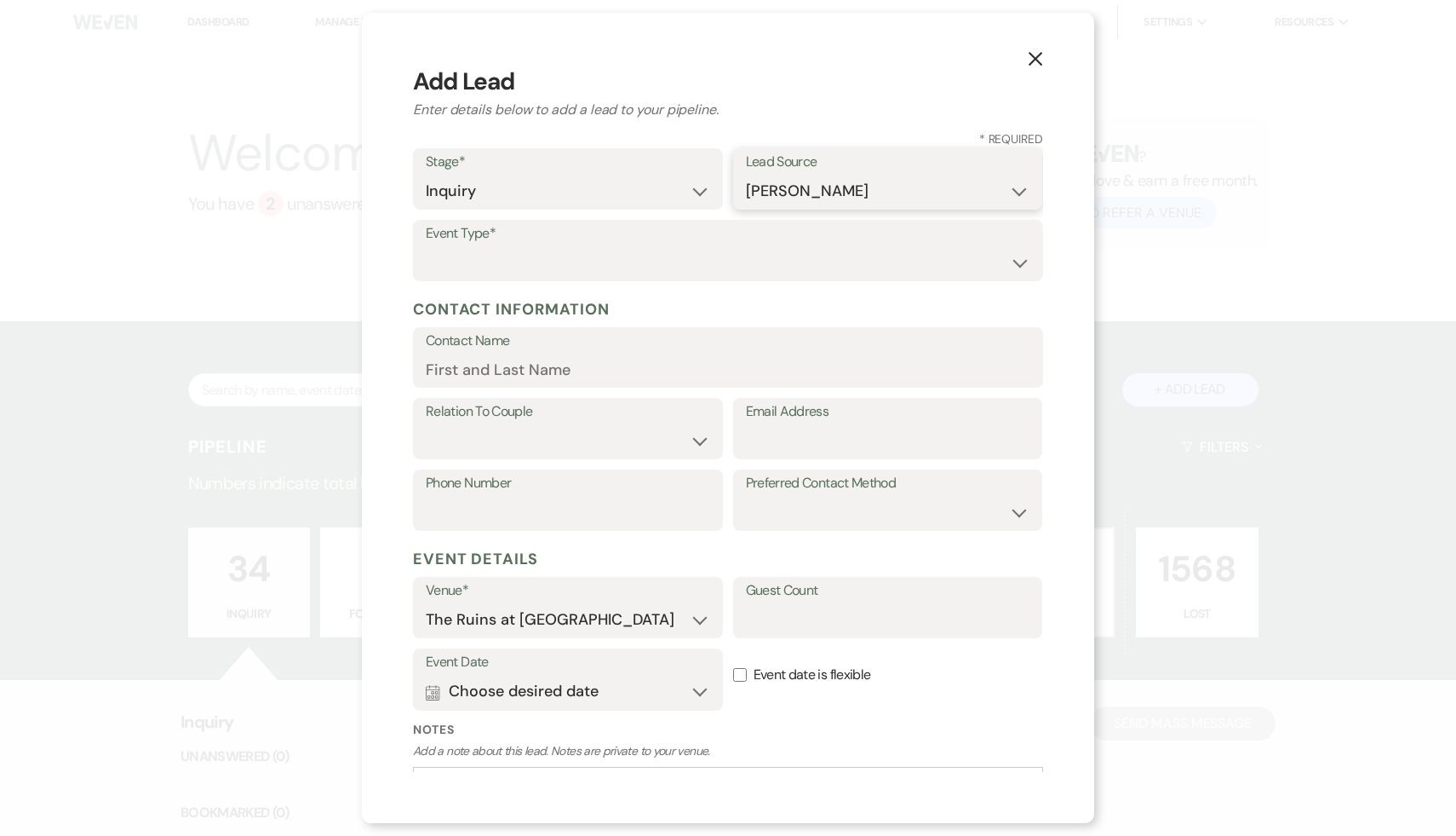
click at [746, 174] on select "Weven Venue Website Instagram Facebook Pinterest Google The Knot Wedding Wire H…" at bounding box center [888, 190] width 285 height 33
click at [1017, 264] on select "Wedding Anniversary Party Baby Shower Bachelorette / Bachelor Party Birthday Pa…" at bounding box center [728, 262] width 605 height 33
select select "1"
click at [426, 246] on select "Wedding Anniversary Party Baby Shower Bachelorette / Bachelor Party Birthday Pa…" at bounding box center [728, 262] width 605 height 33
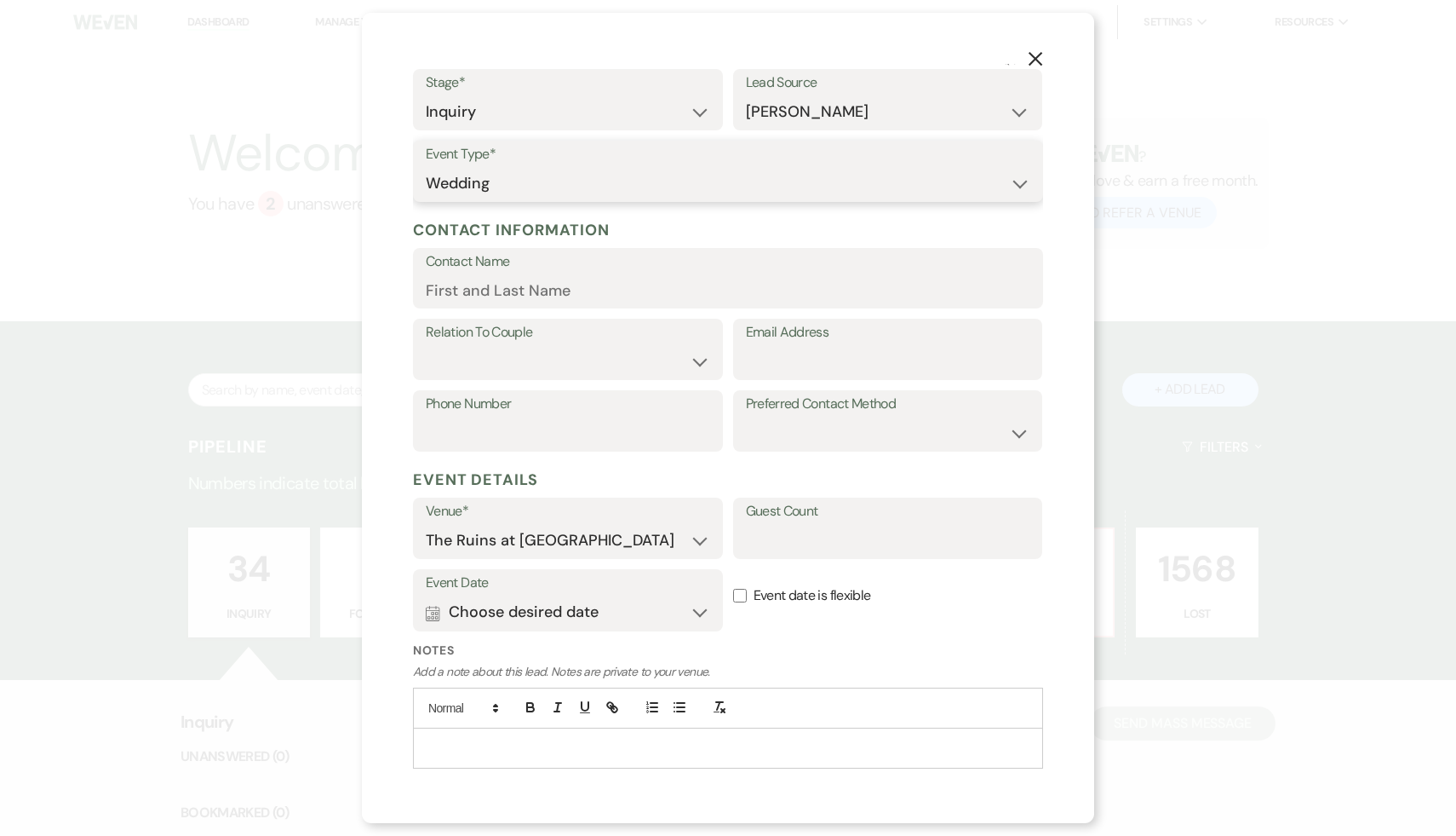
scroll to position [128, 0]
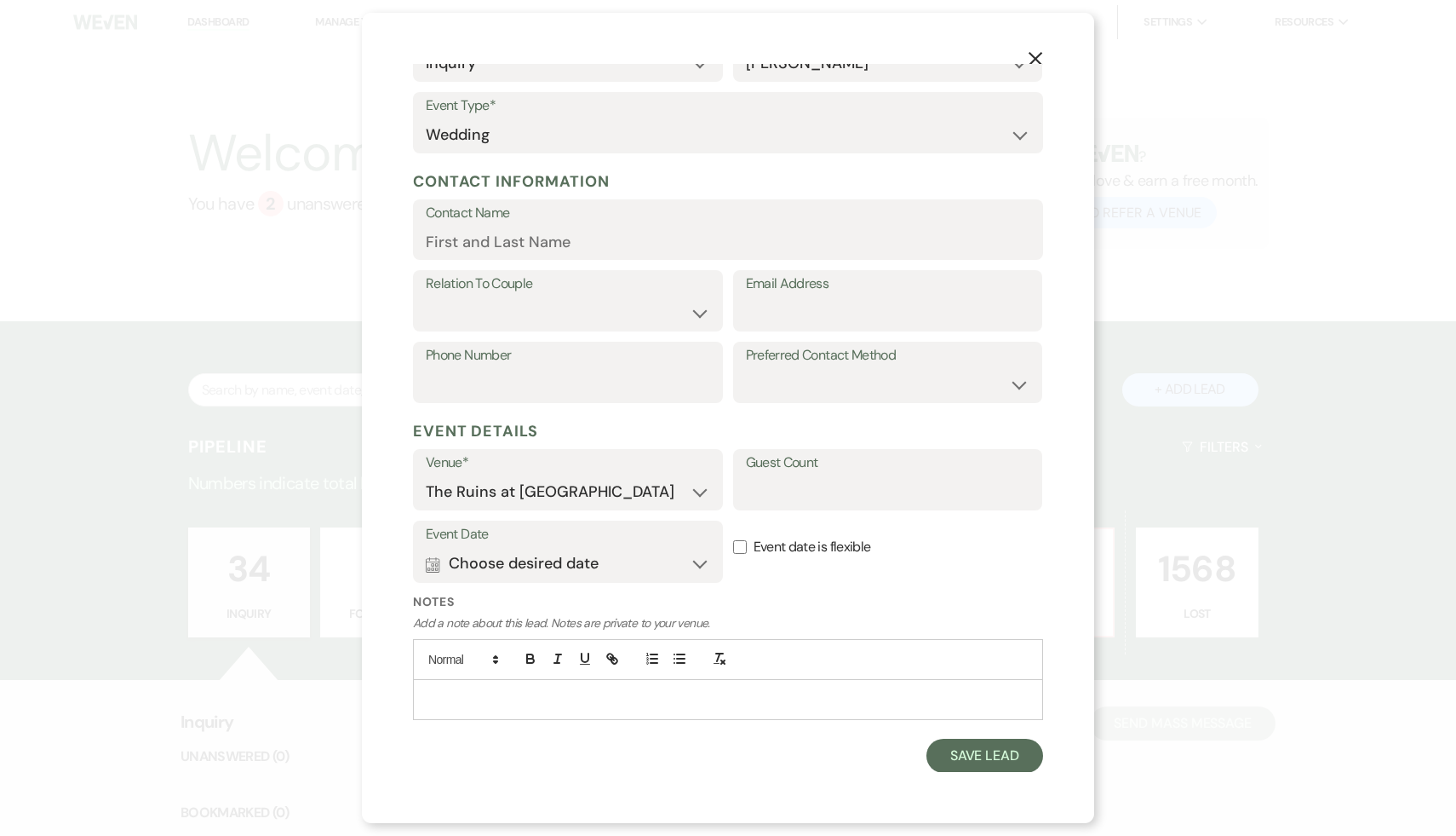
click at [681, 705] on p at bounding box center [727, 699] width 603 height 19
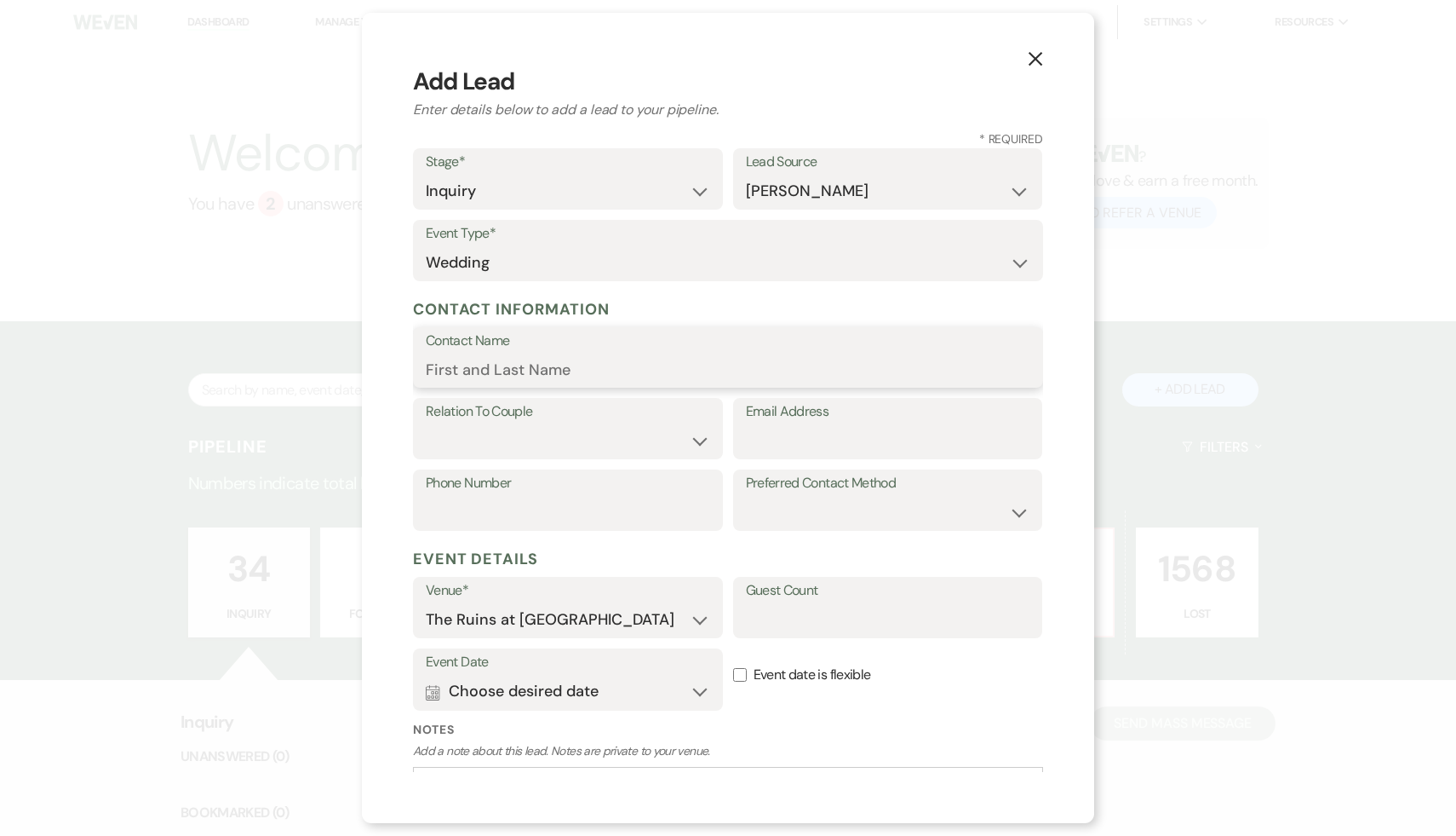
click at [721, 361] on input "Contact Name" at bounding box center [728, 369] width 605 height 33
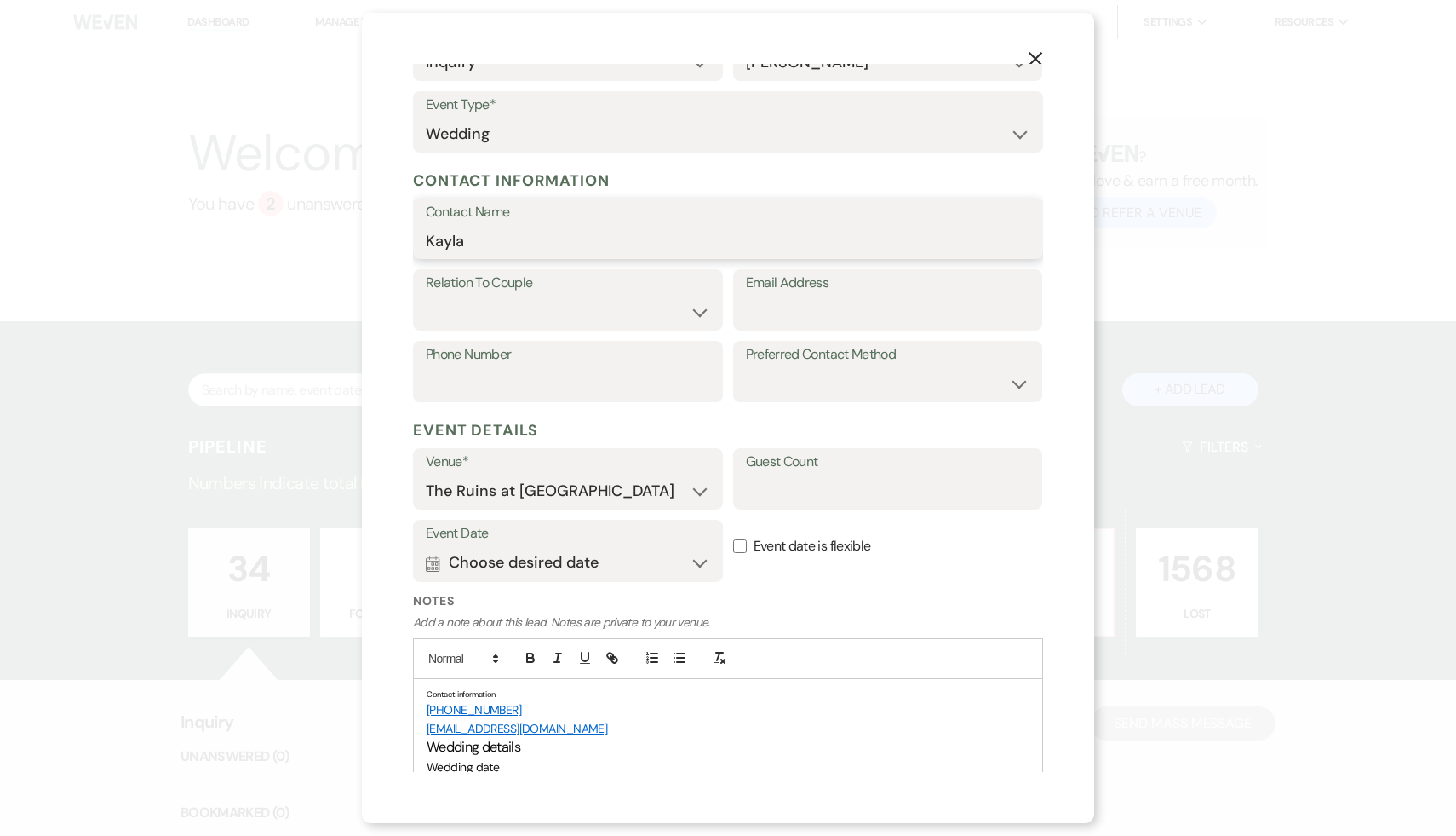
scroll to position [289, 0]
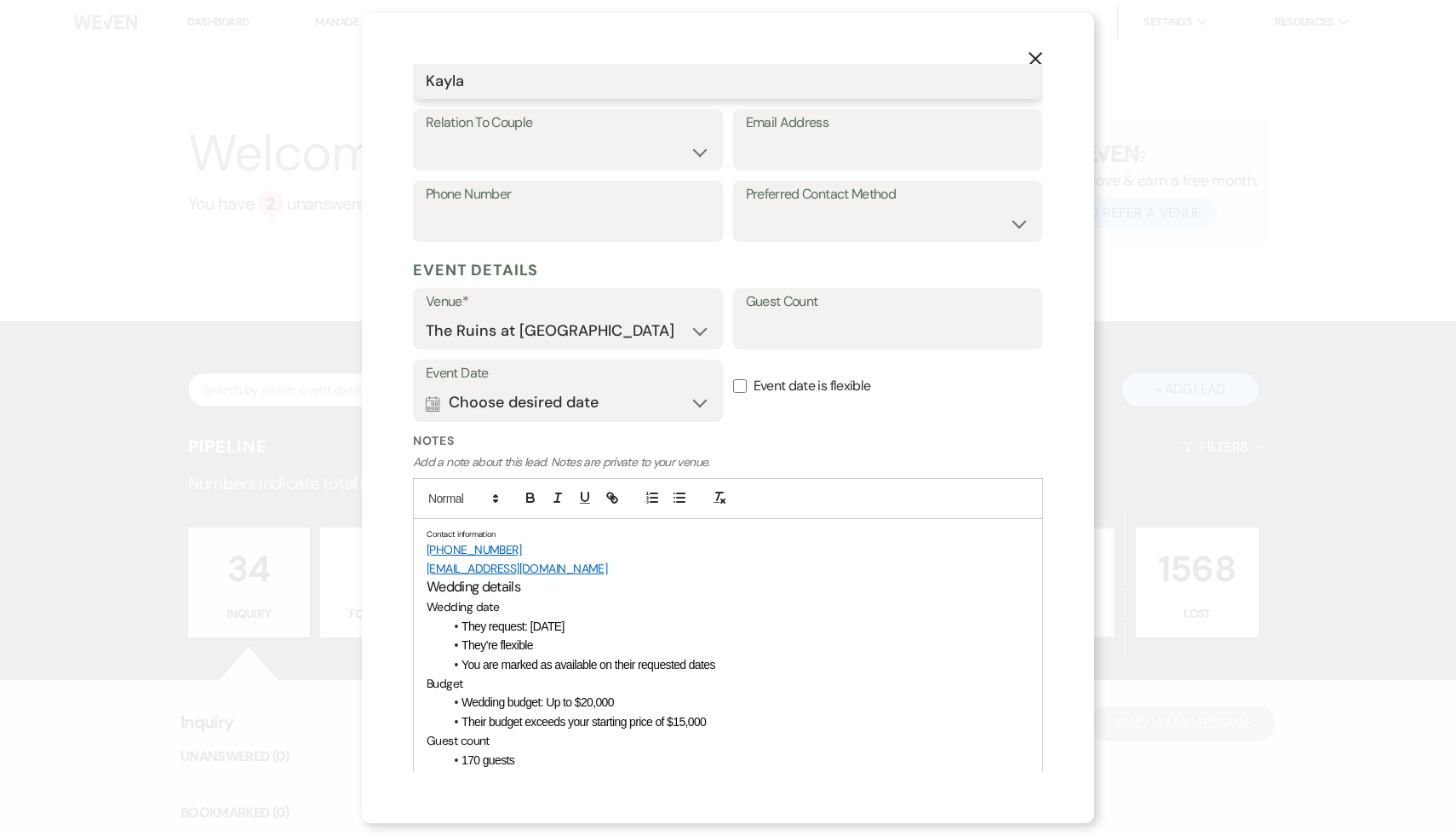
type input "Kayla"
drag, startPoint x: 507, startPoint y: 549, endPoint x: 413, endPoint y: 549, distance: 94.0
click at [413, 549] on div "Contact information (631) 626-8511 kaylamgarry@gmail.com Wedding details Weddin…" at bounding box center [728, 679] width 630 height 320
copy link "(631) 626-8511"
click at [532, 227] on input "Phone Number" at bounding box center [569, 223] width 285 height 33
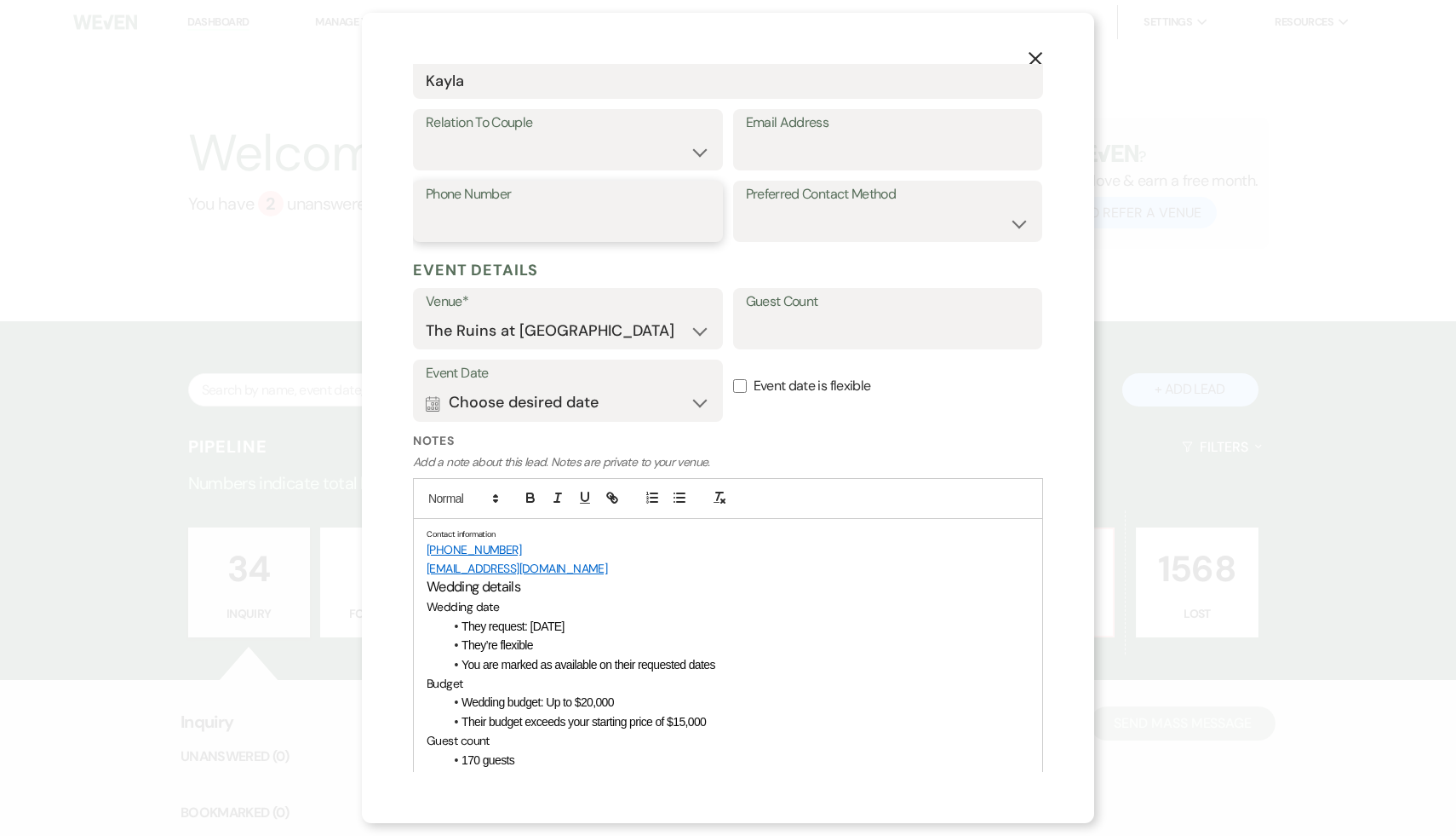
paste input "(631) 626-8511"
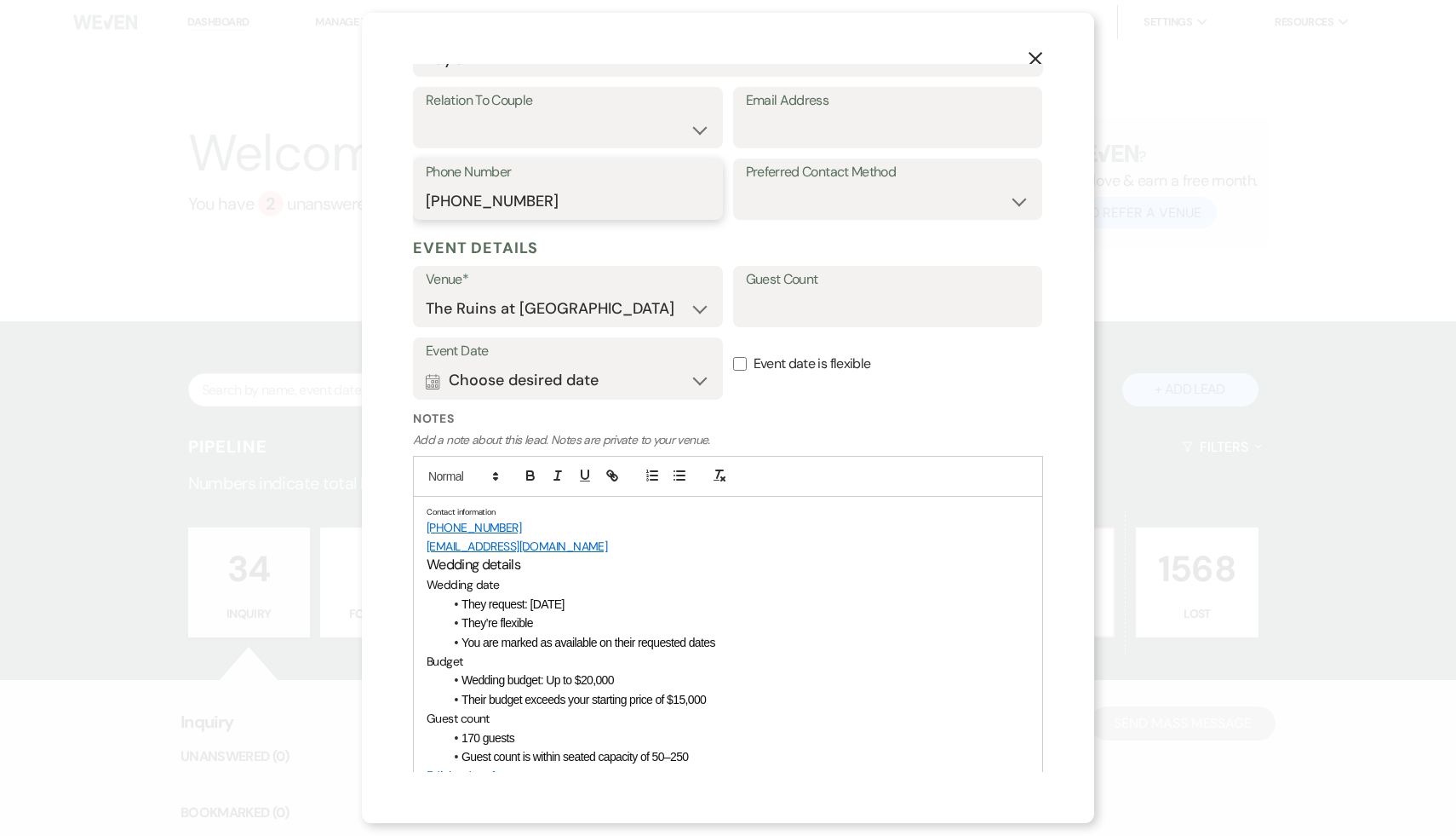
type input "(631) 626-8511"
click at [810, 309] on input "Guest Count" at bounding box center [888, 308] width 285 height 33
type input "170"
click at [1405, 247] on div "X Add Lead Enter details below to add a lead to your pipeline. * Required Stage…" at bounding box center [728, 418] width 1456 height 836
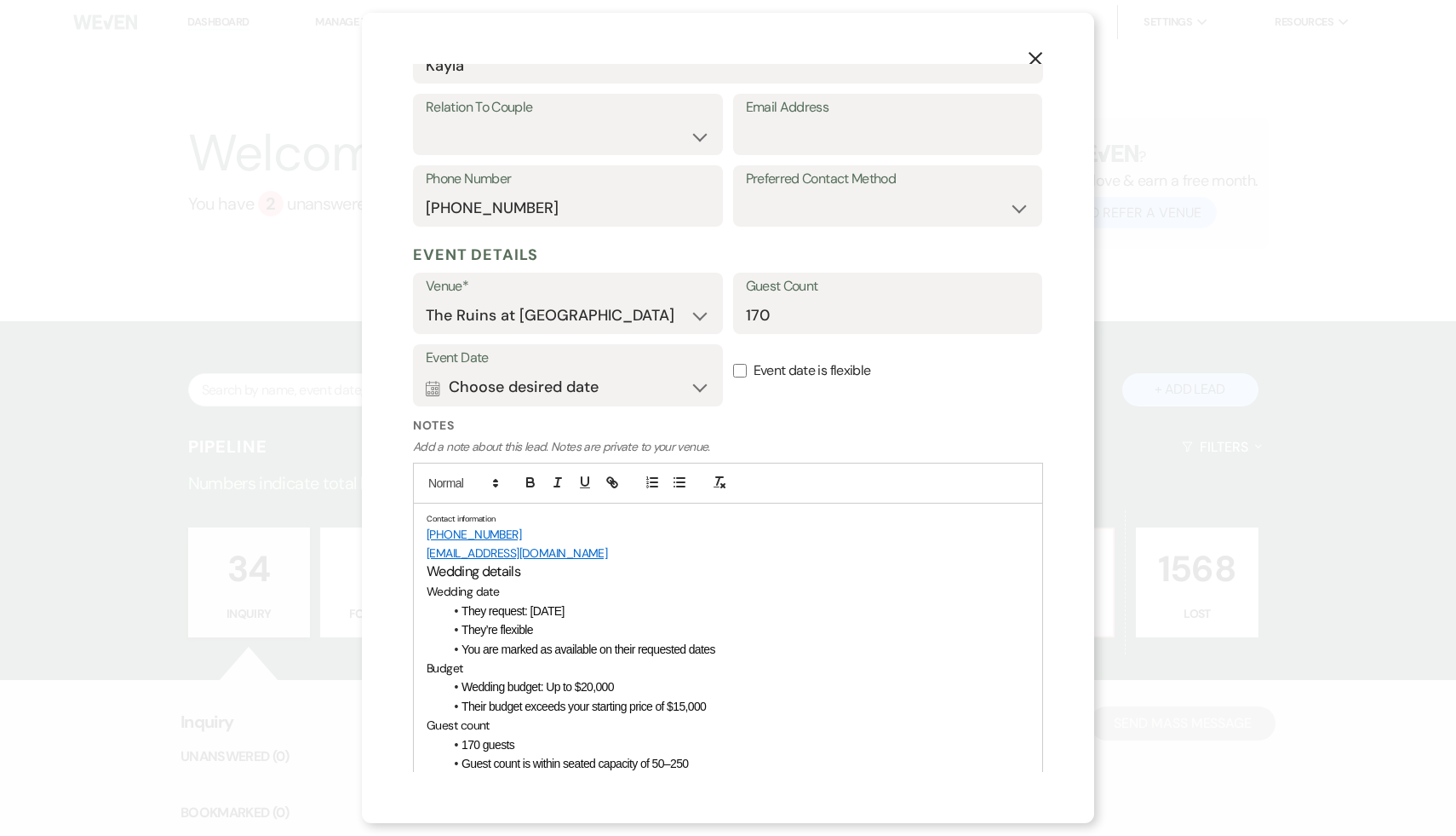
scroll to position [317, 0]
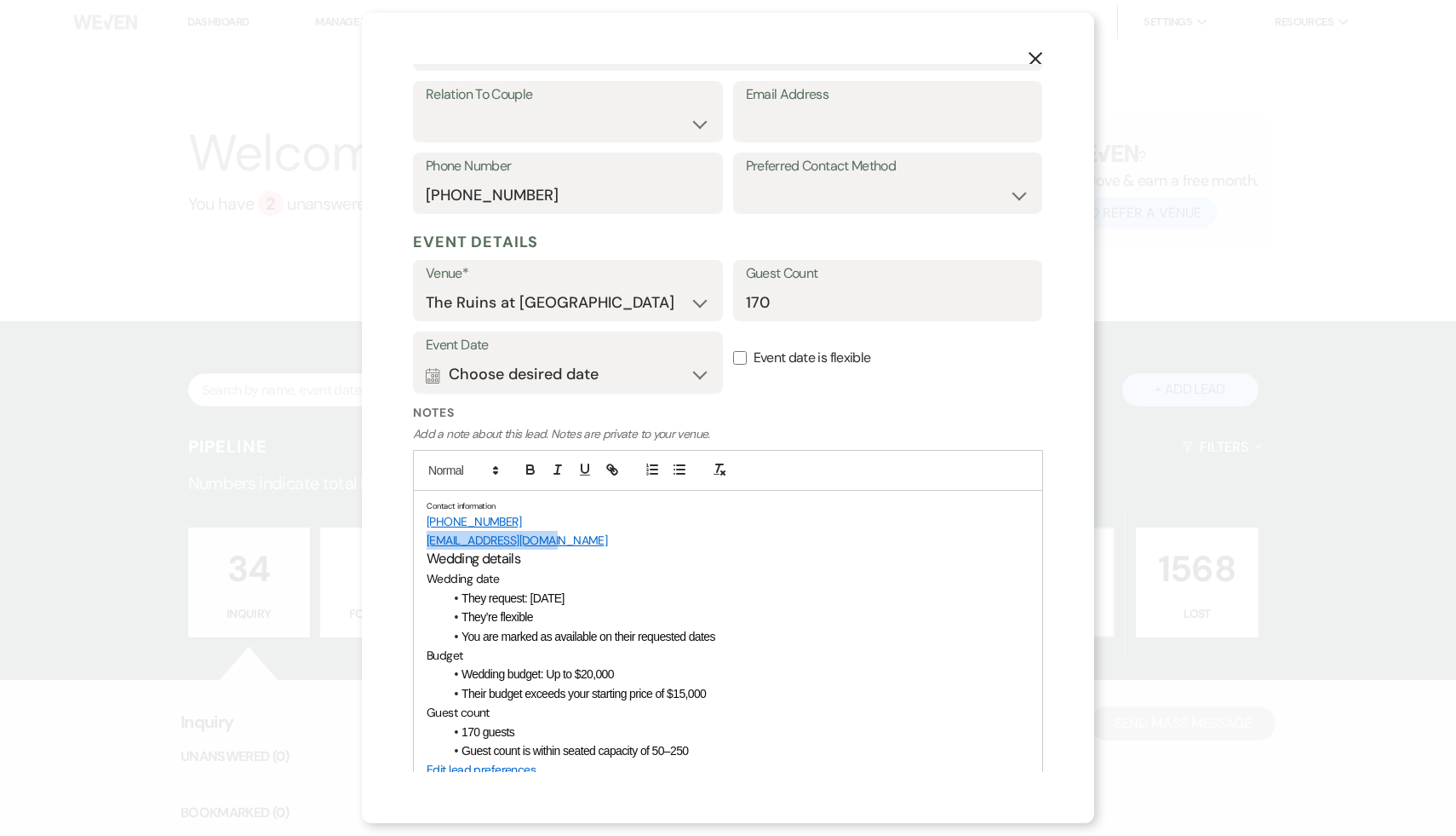
drag, startPoint x: 562, startPoint y: 542, endPoint x: 408, endPoint y: 540, distance: 154.0
click at [408, 540] on div "X Add Lead Enter details below to add a lead to your pipeline. * Required Stage…" at bounding box center [727, 418] width 732 height 810
copy link "kaylamgarry@gmail.com"
click at [828, 137] on input "Email Address" at bounding box center [888, 124] width 285 height 33
paste input "kaylamgarry@gmail.com"
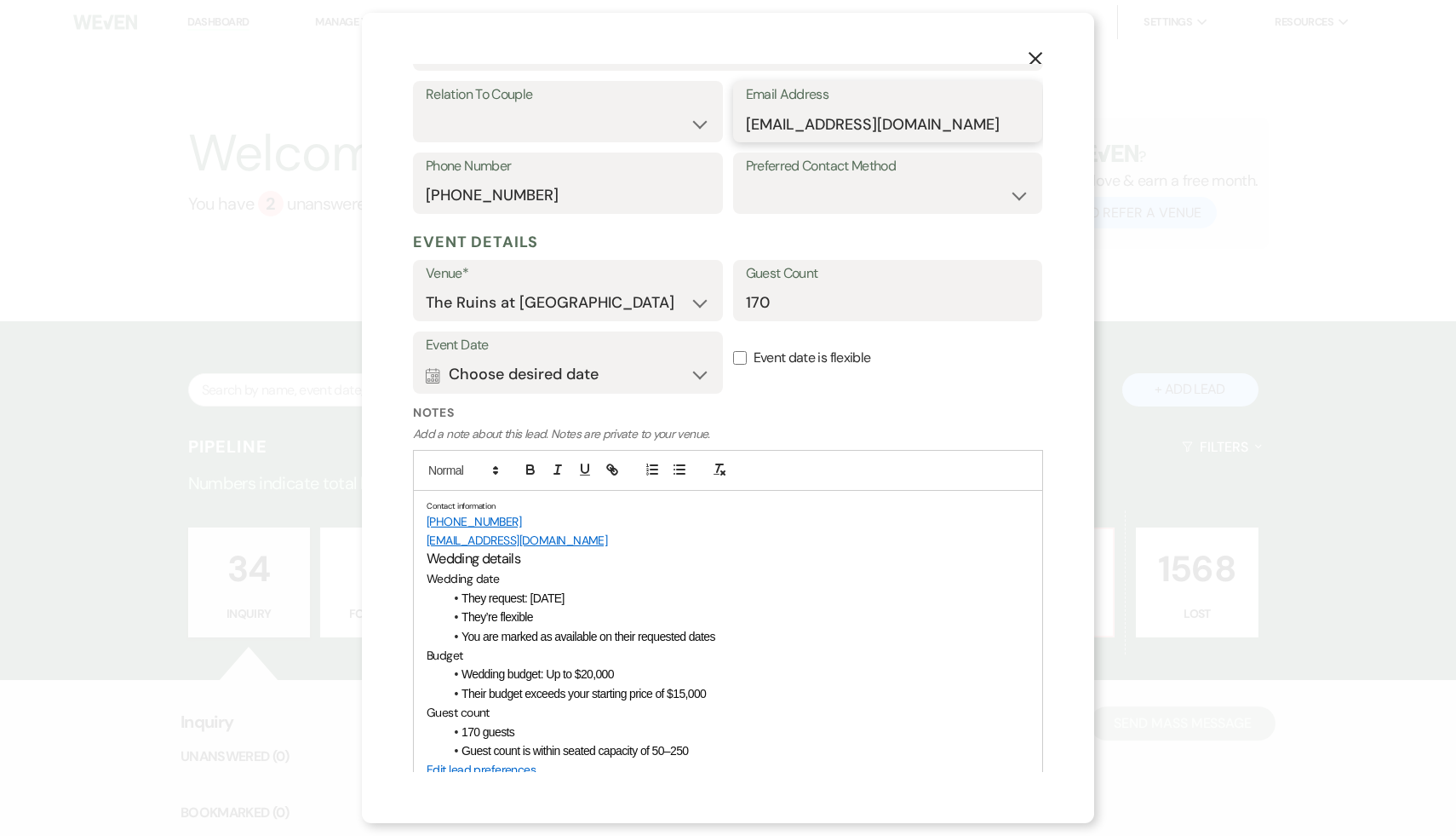
type input "kaylamgarry@gmail.com"
click at [698, 127] on select "Couple Planner Parent of Couple Family Member Friend Other" at bounding box center [569, 124] width 285 height 33
select select "1"
click at [426, 108] on select "Couple Planner Parent of Couple Family Member Friend Other" at bounding box center [569, 124] width 285 height 33
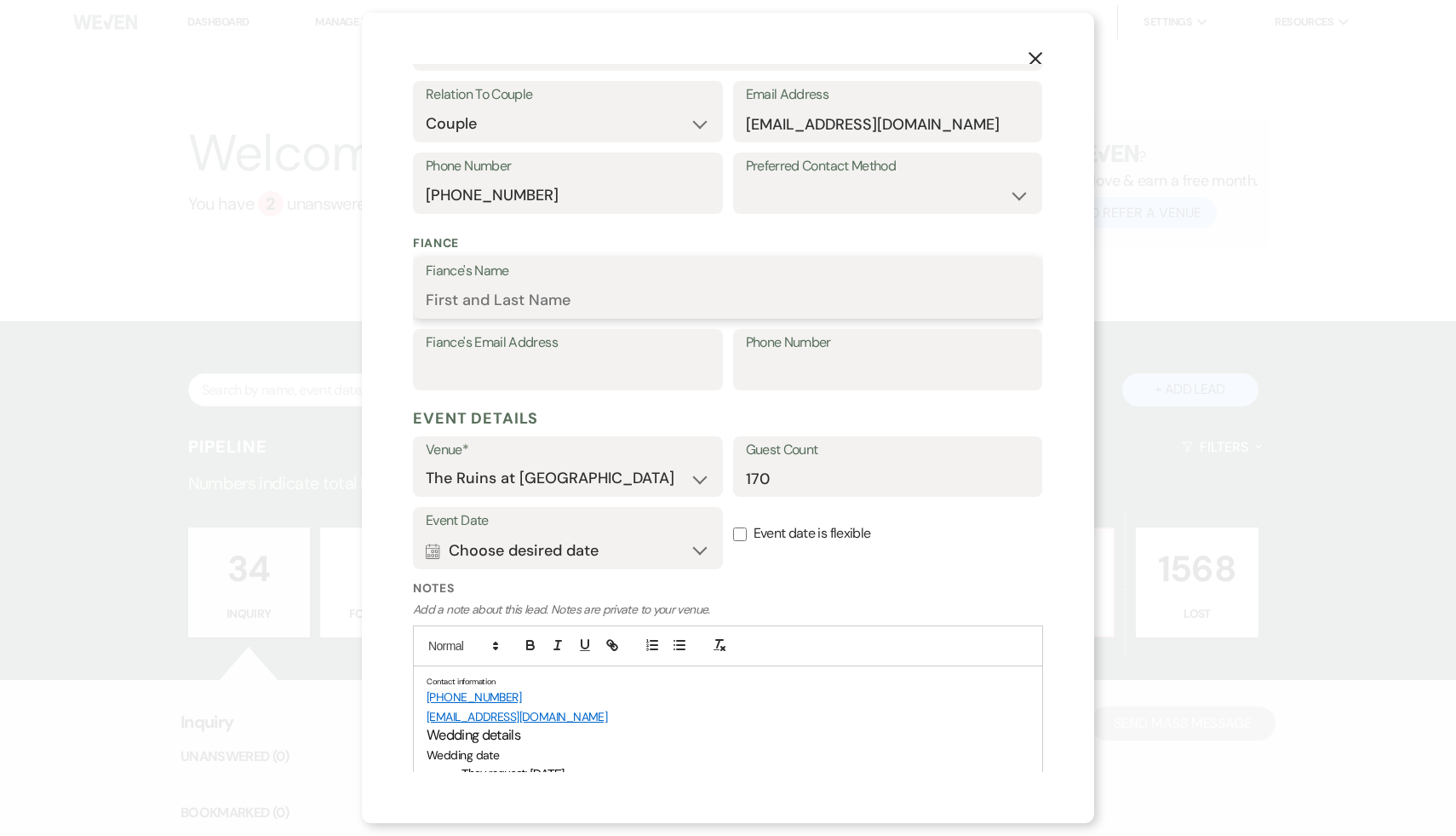
click at [574, 303] on input "Fiance's Name" at bounding box center [728, 300] width 605 height 33
type input "Luke"
click at [1226, 530] on div "X Add Lead Enter details below to add a lead to your pipeline. * Required Stage…" at bounding box center [728, 418] width 1456 height 836
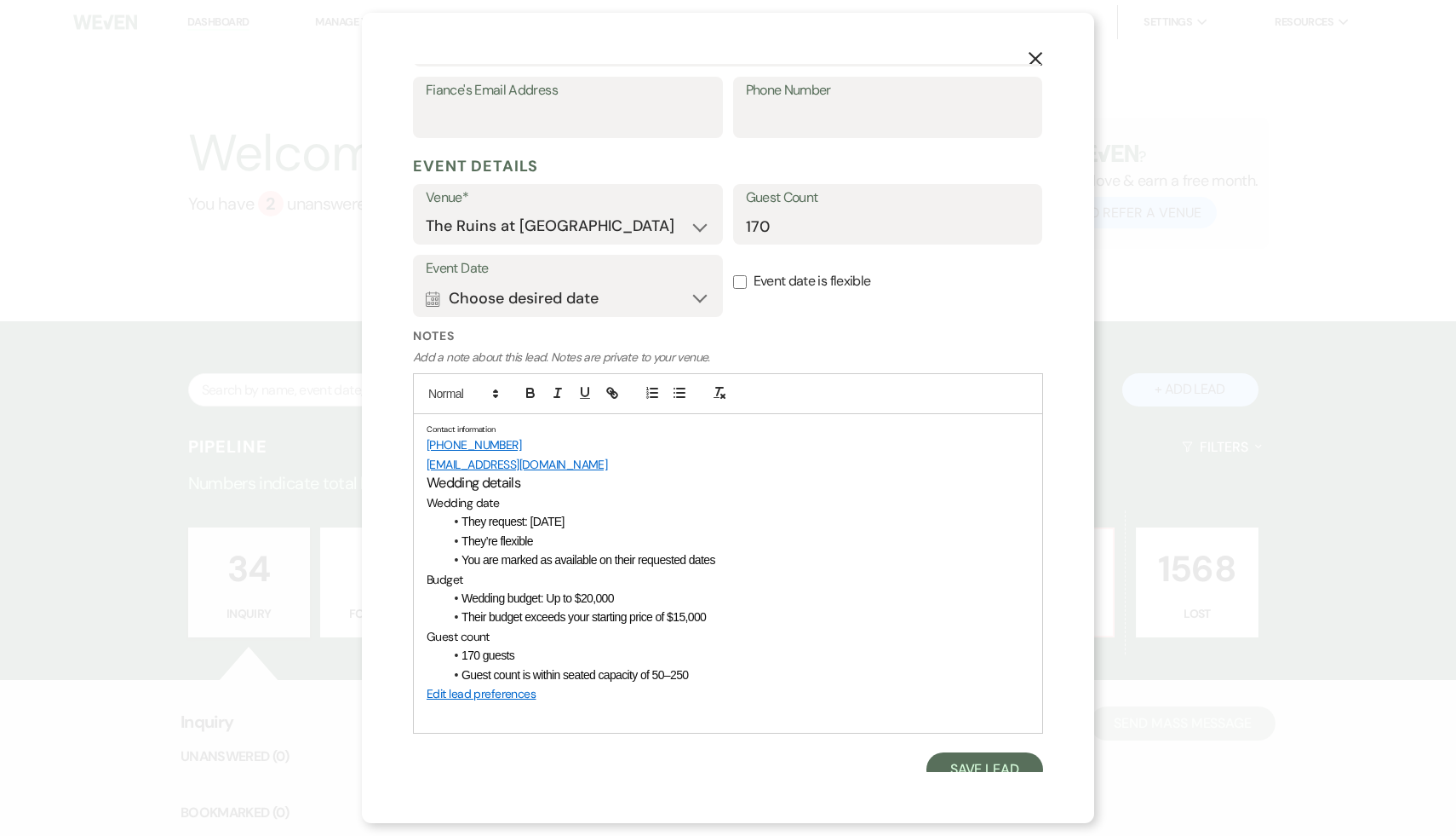
scroll to position [583, 0]
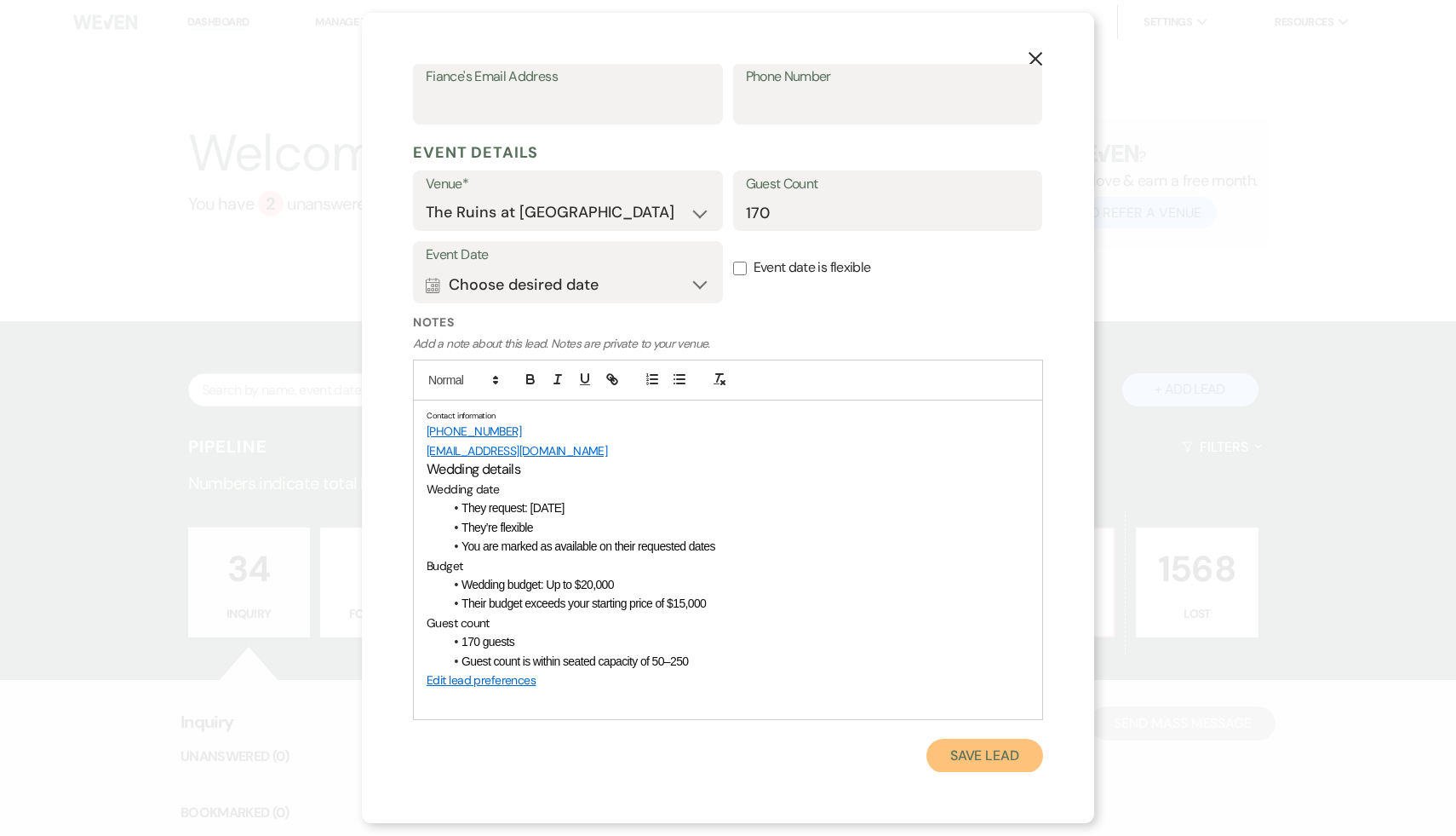
click at [970, 756] on button "Save Lead" at bounding box center [984, 755] width 117 height 34
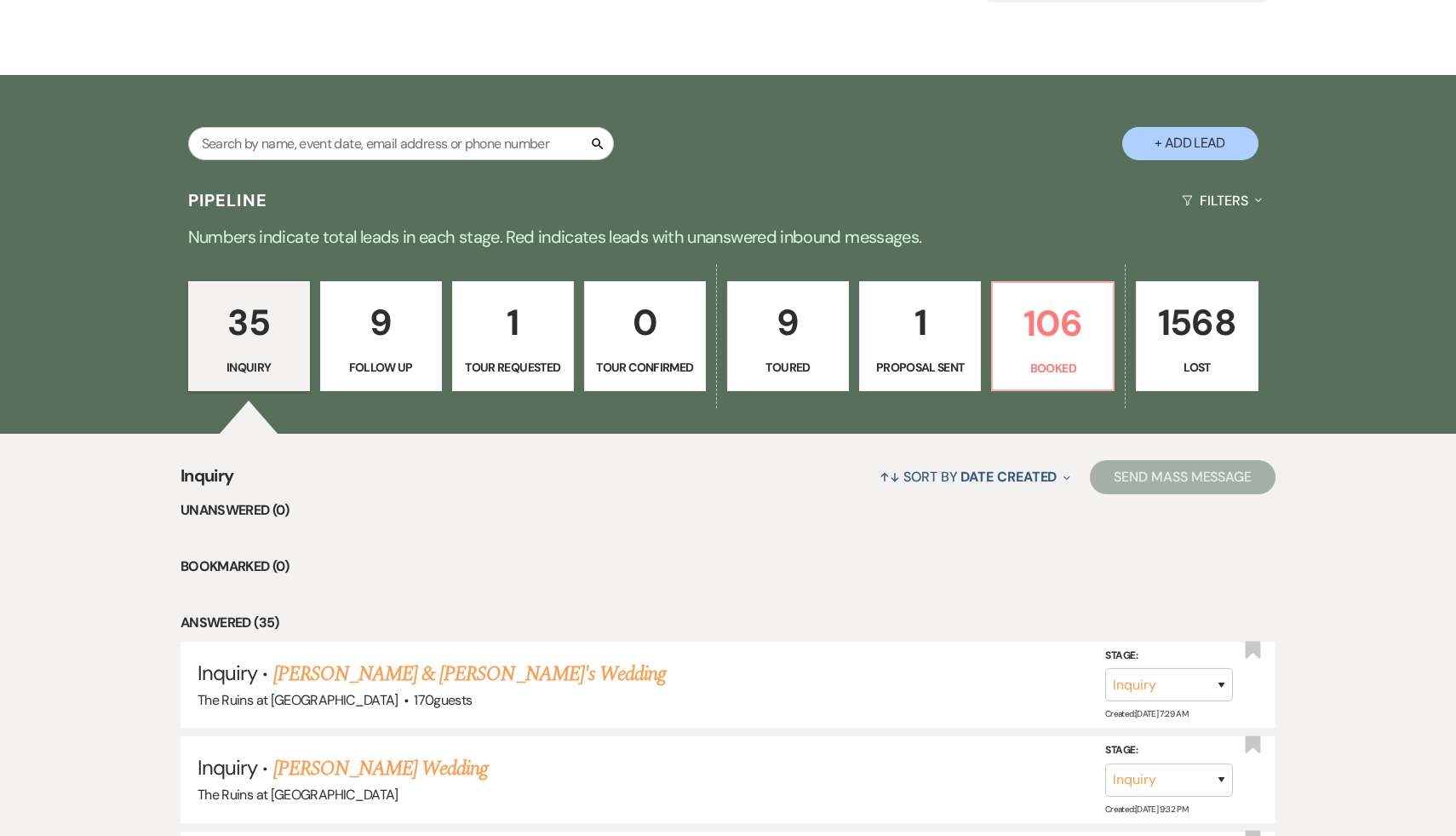
scroll to position [265, 0]
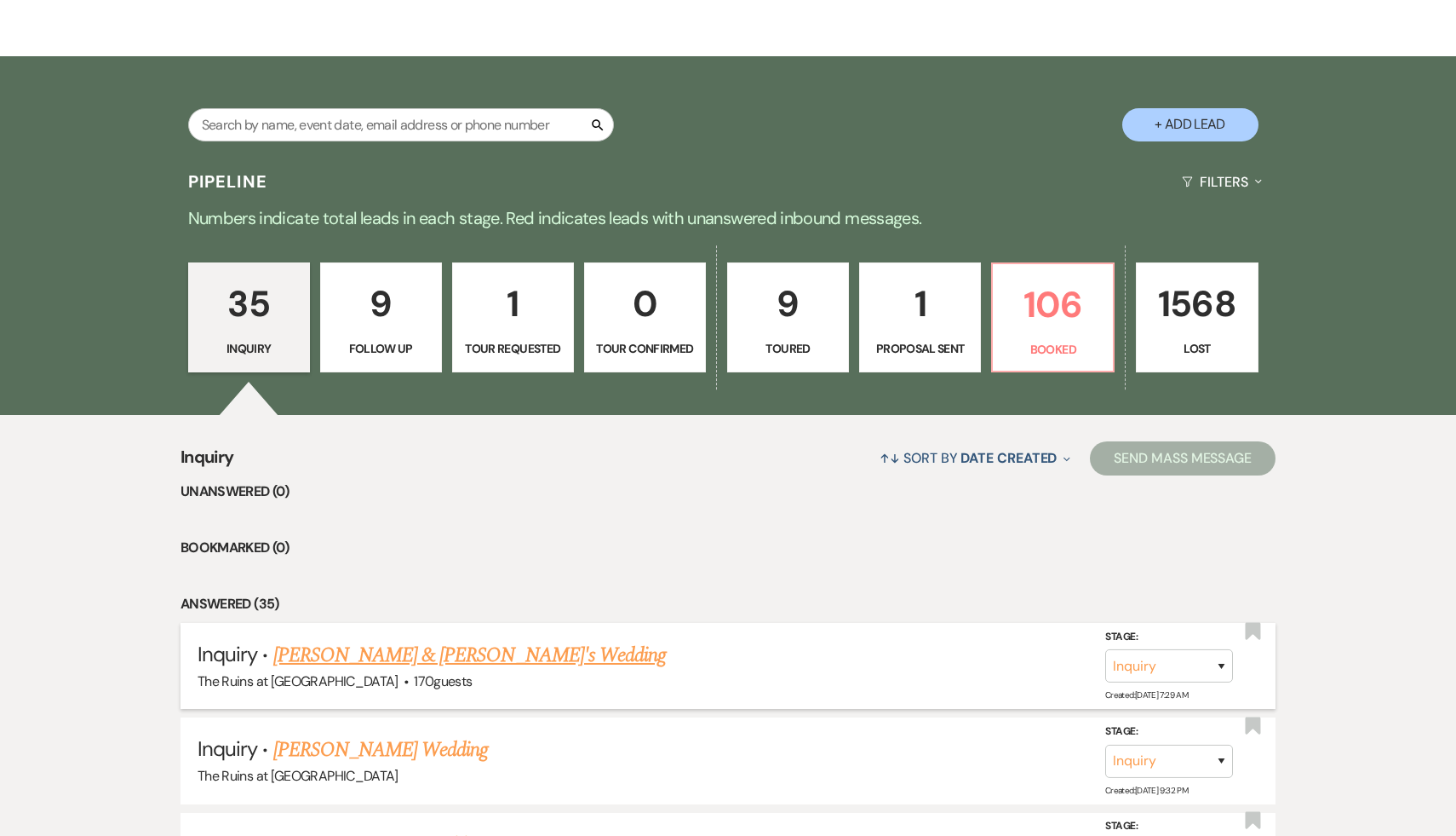
click at [383, 655] on link "Luke & Kayla's Wedding" at bounding box center [469, 655] width 393 height 31
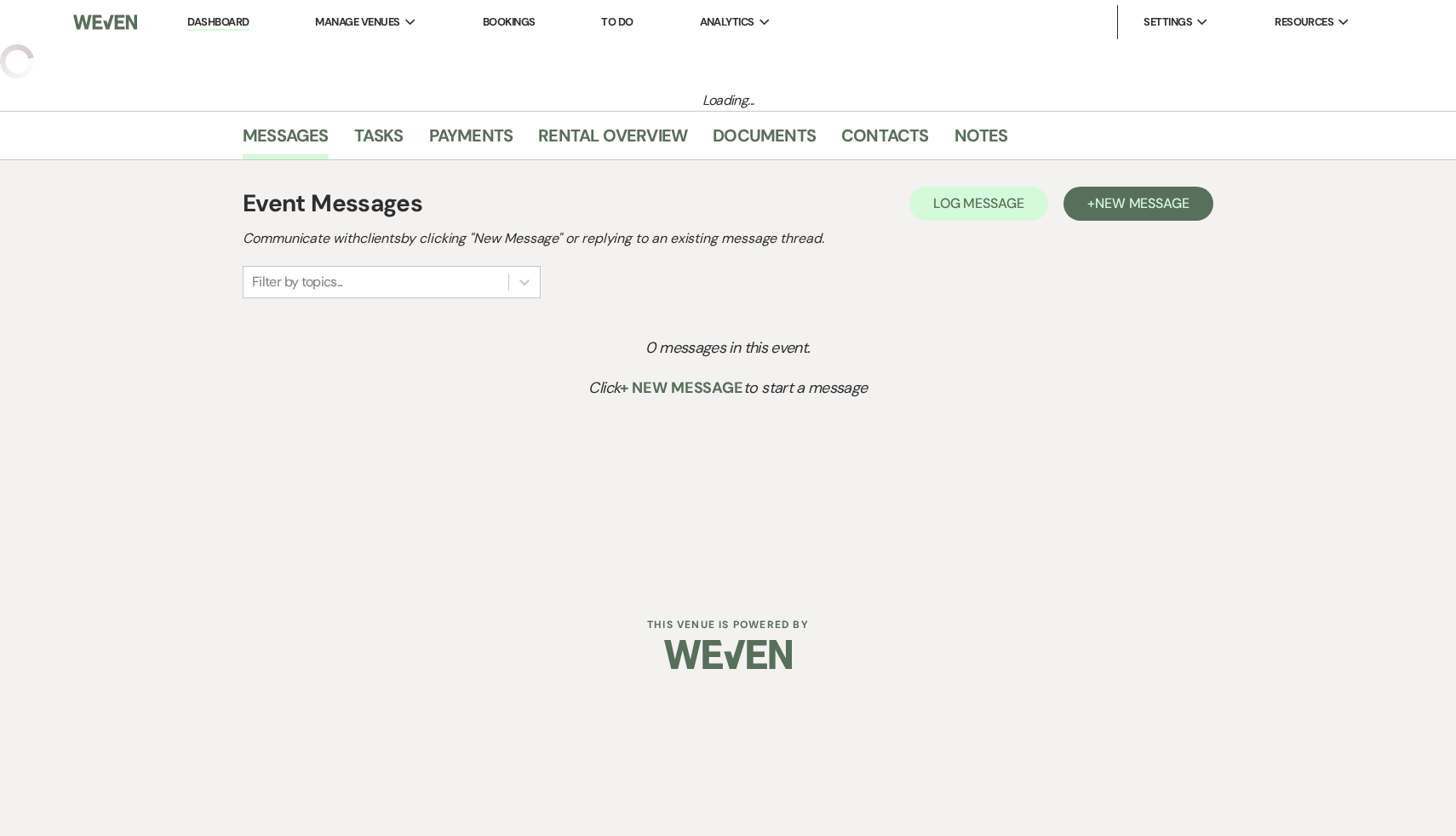
select select "17"
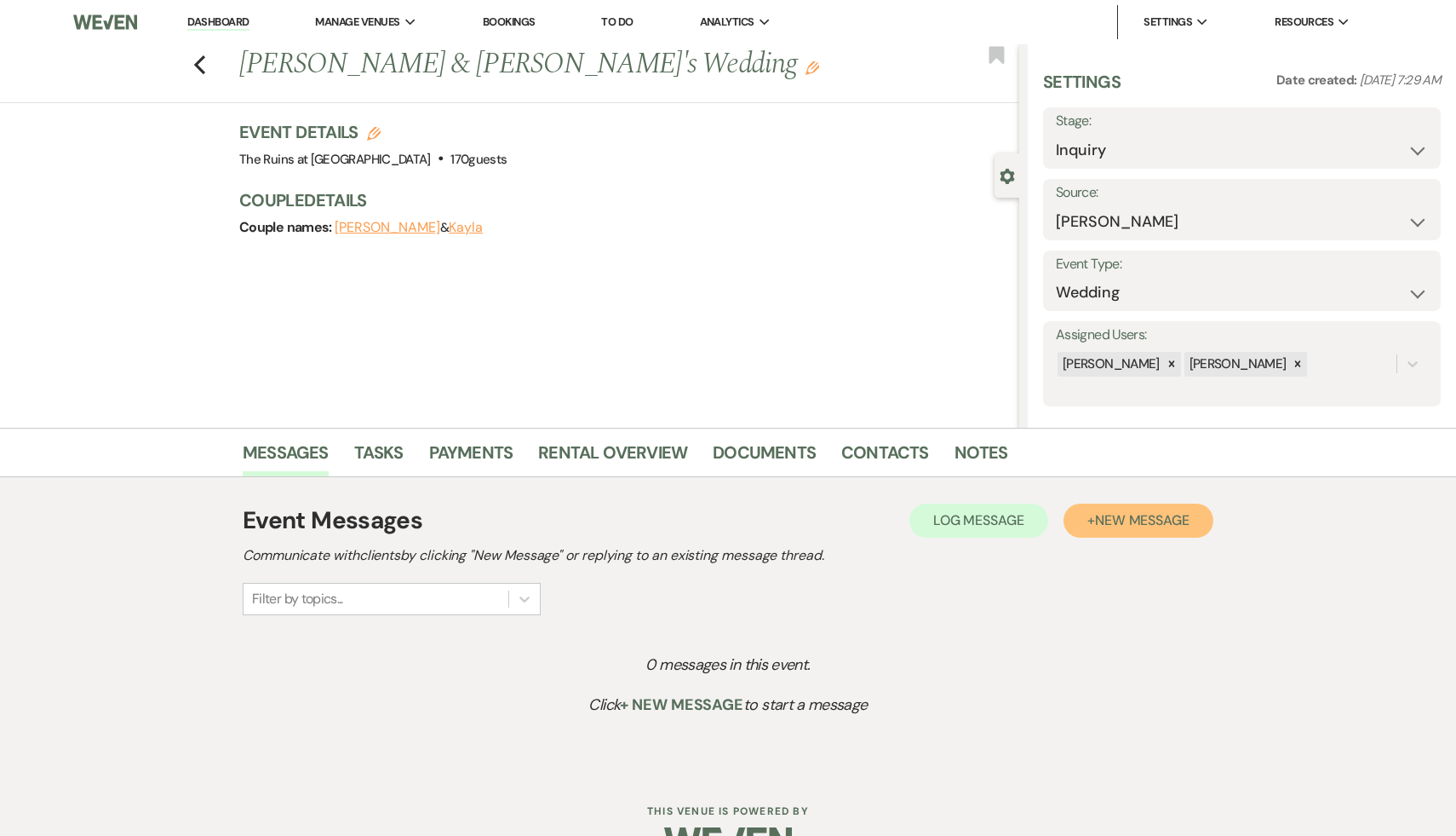
click at [1135, 509] on button "+ New Message" at bounding box center [1138, 520] width 149 height 34
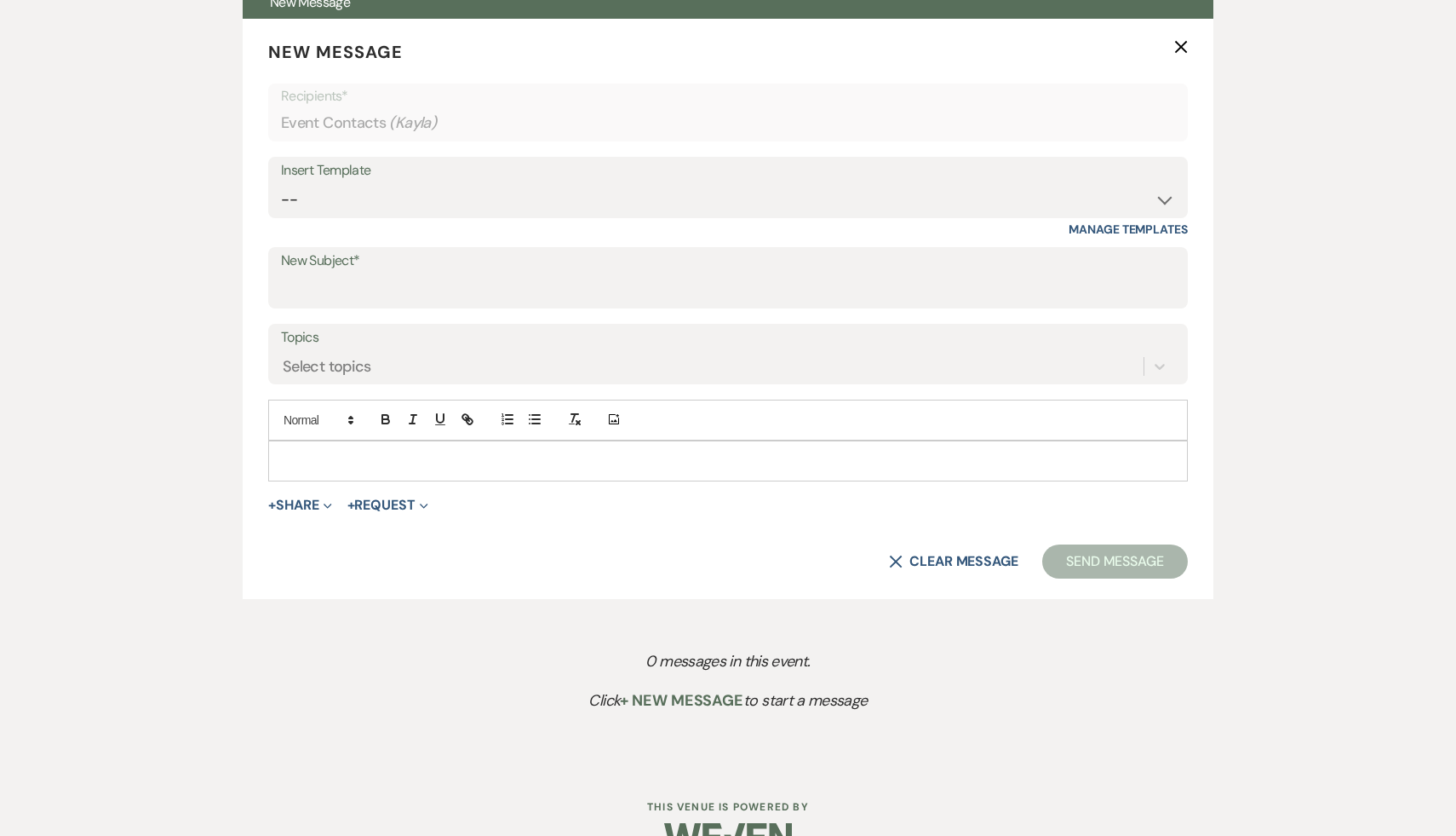
scroll to position [650, 0]
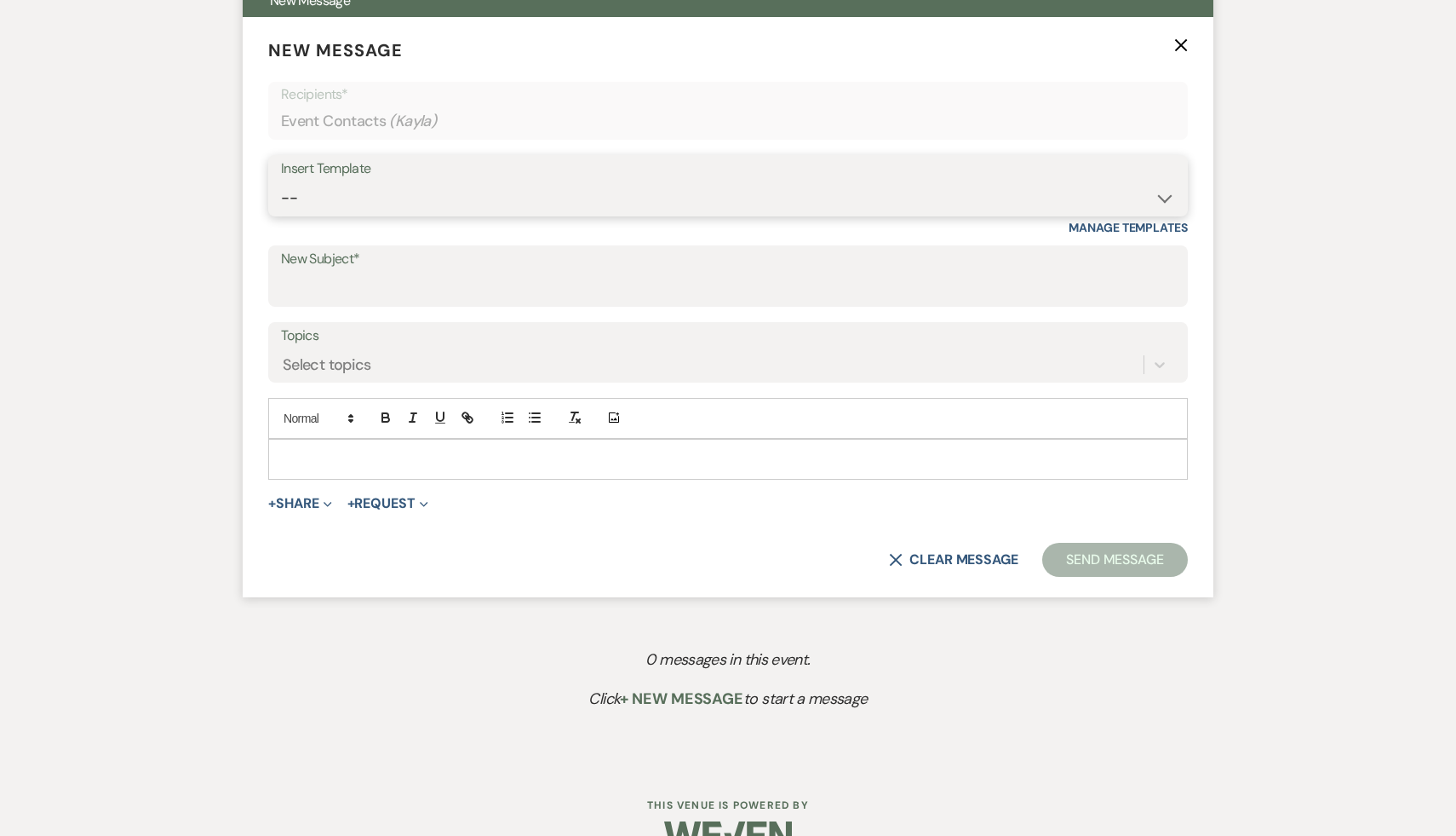
click at [1166, 197] on select "-- Weven Planning Portal Introduction (Booked Events) Initial Inquiry Response …" at bounding box center [728, 197] width 894 height 33
select select "566"
click at [281, 181] on select "-- Weven Planning Portal Introduction (Booked Events) Initial Inquiry Response …" at bounding box center [728, 197] width 894 height 33
type input "Thank you for your interest in The Ruins at Sassafras!"
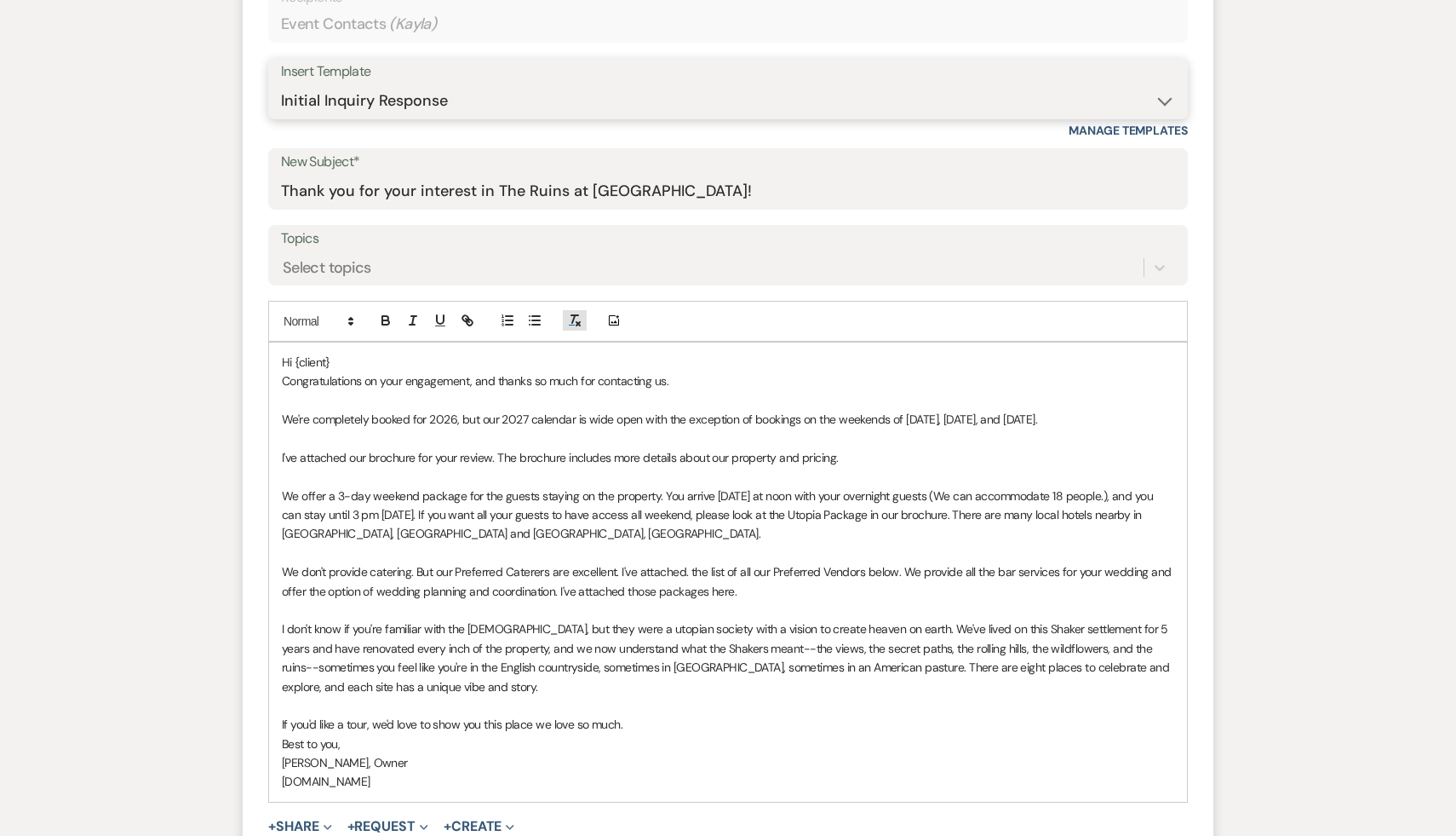
scroll to position [743, 0]
click at [355, 367] on p "Hi {client}" at bounding box center [728, 365] width 892 height 19
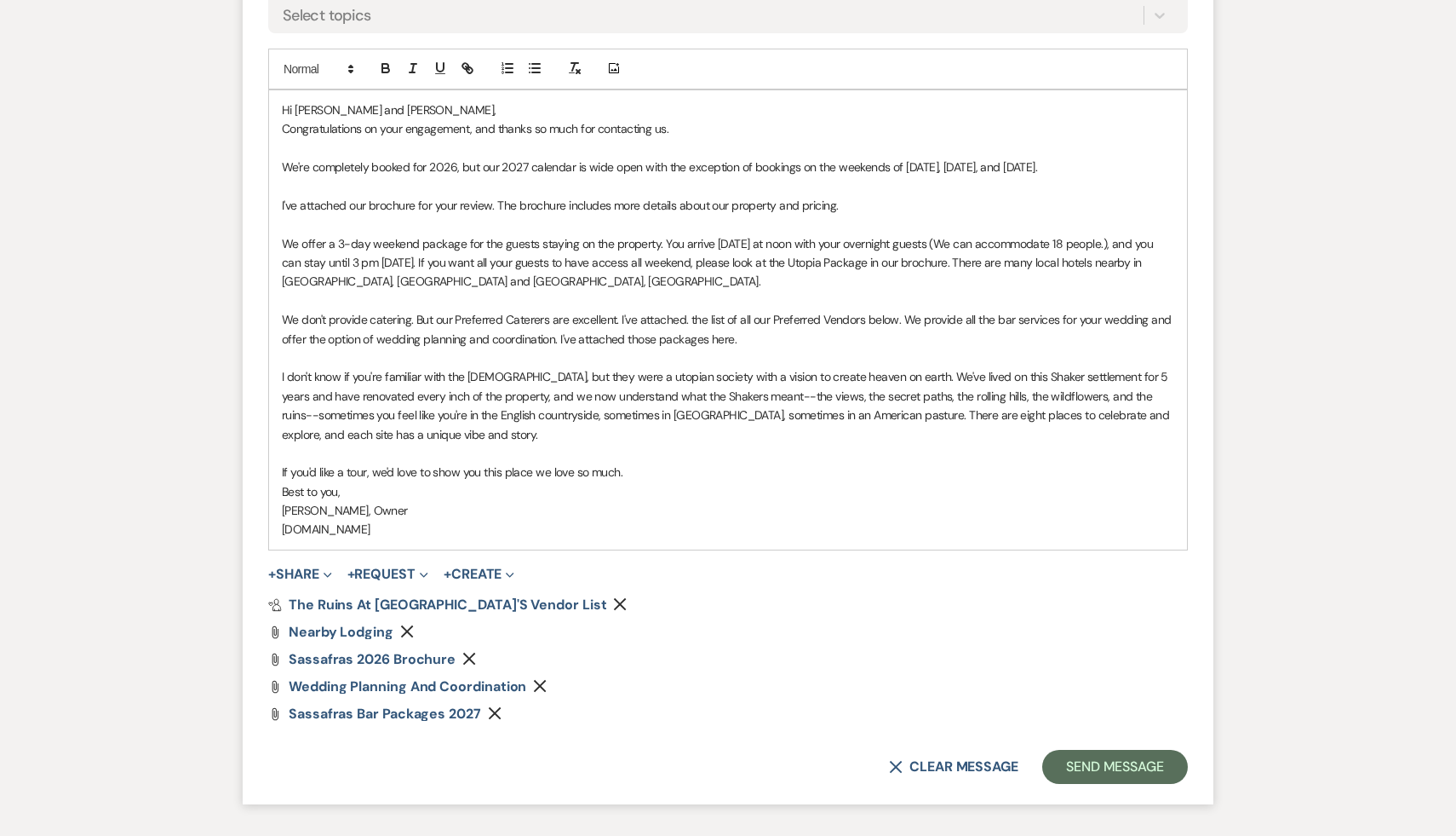
scroll to position [1058, 0]
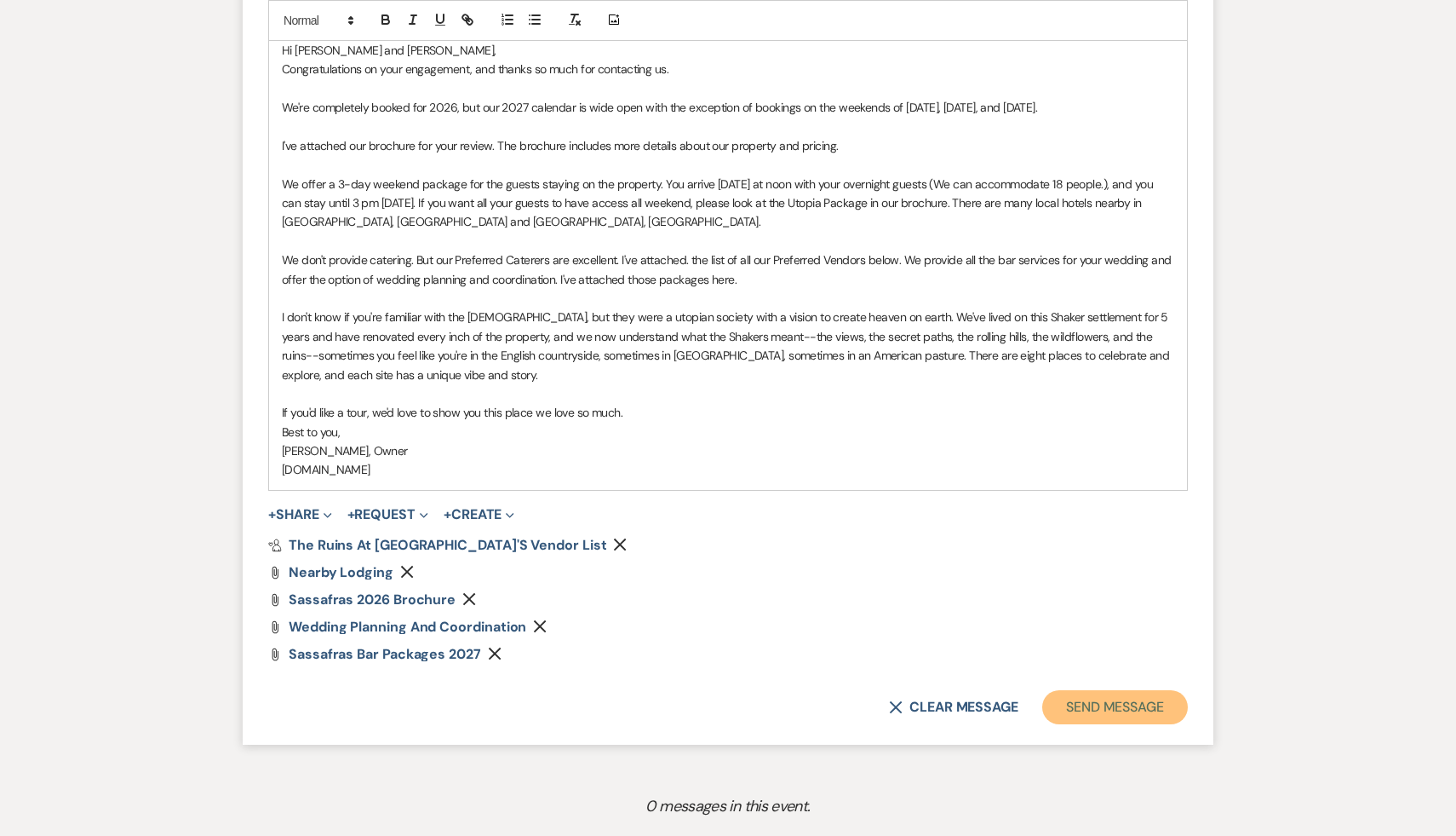
click at [1112, 706] on button "Send Message" at bounding box center [1115, 707] width 145 height 34
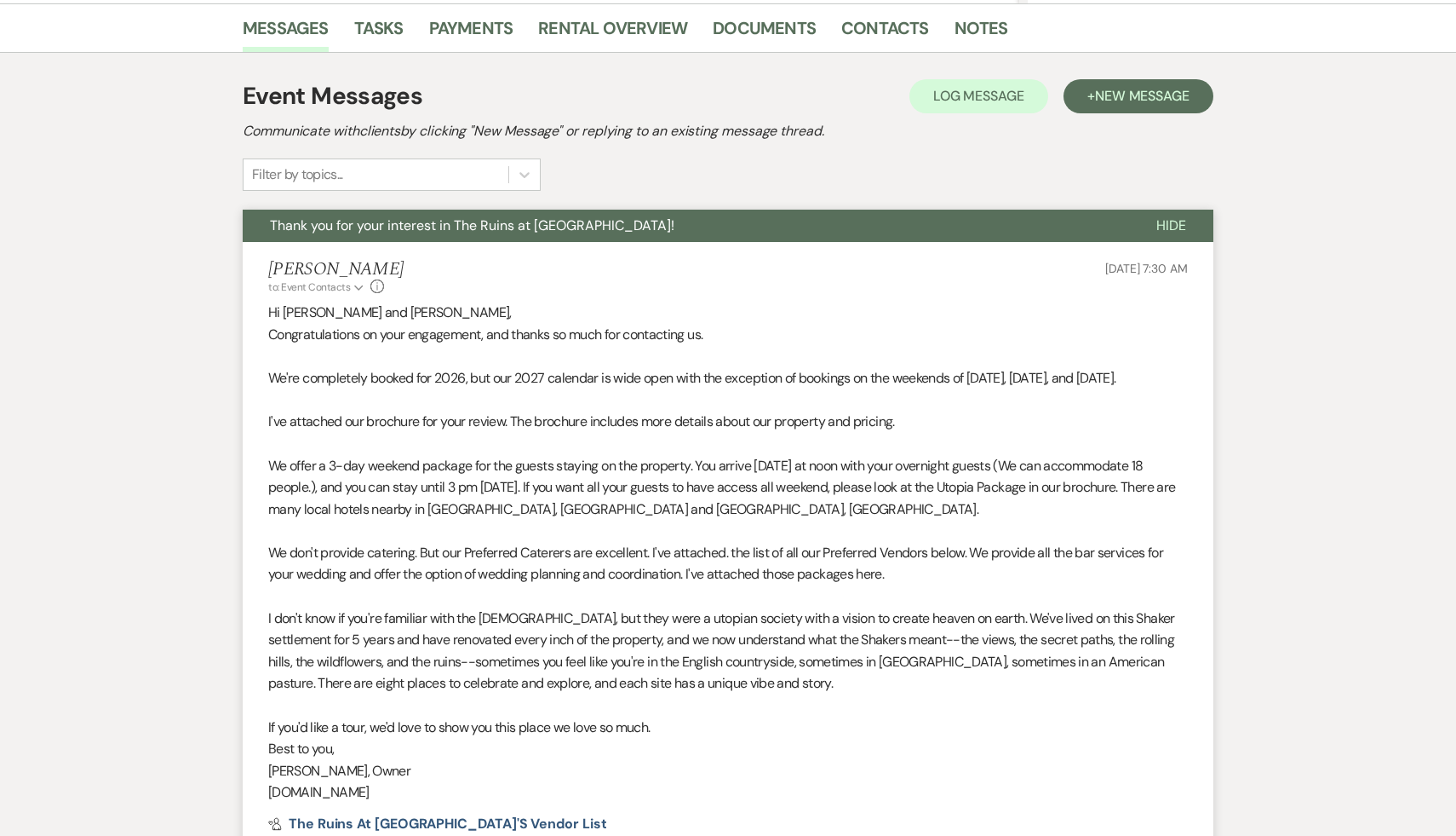
scroll to position [0, 0]
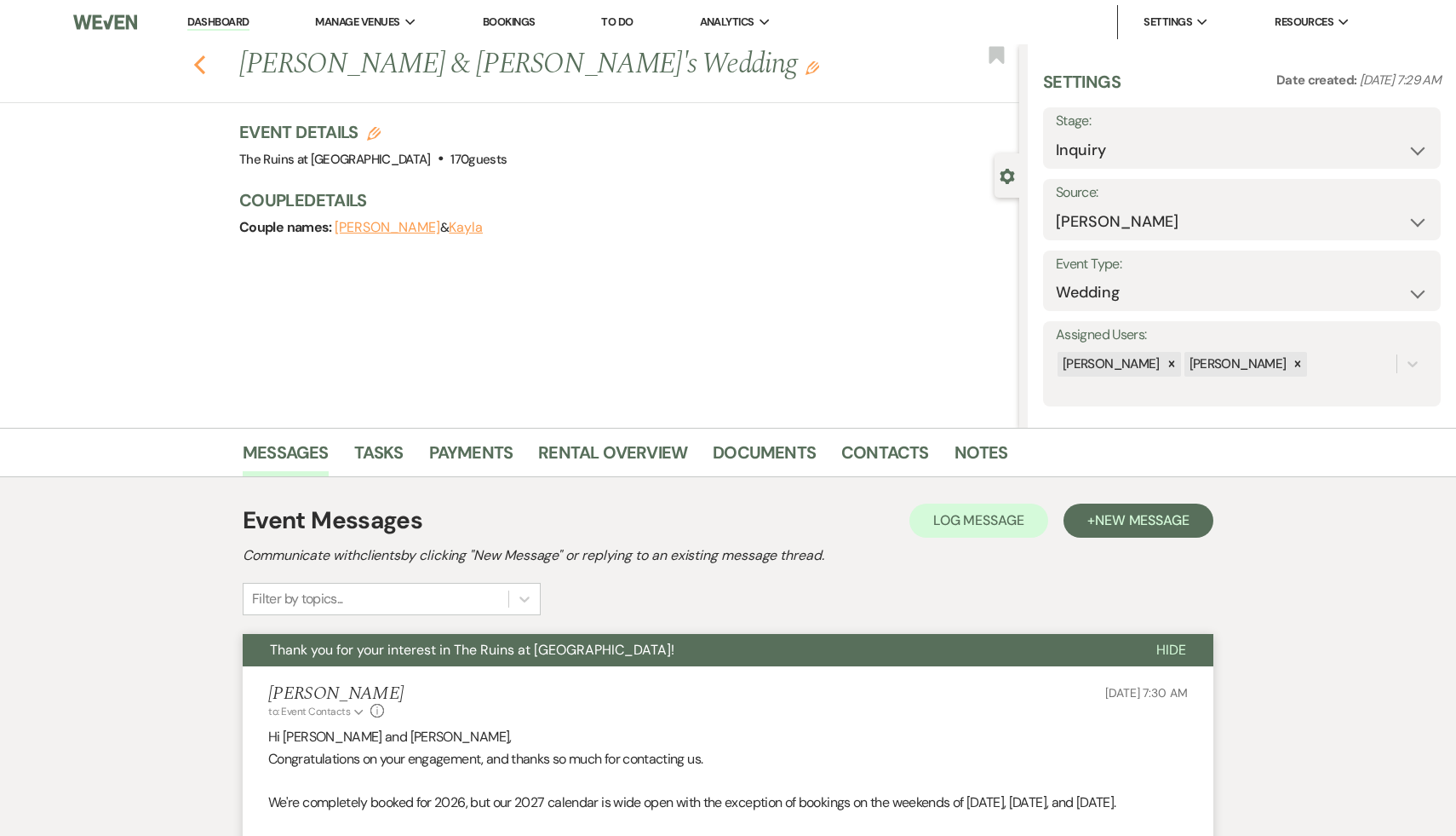
click at [193, 63] on icon "Previous" at bounding box center [199, 65] width 13 height 21
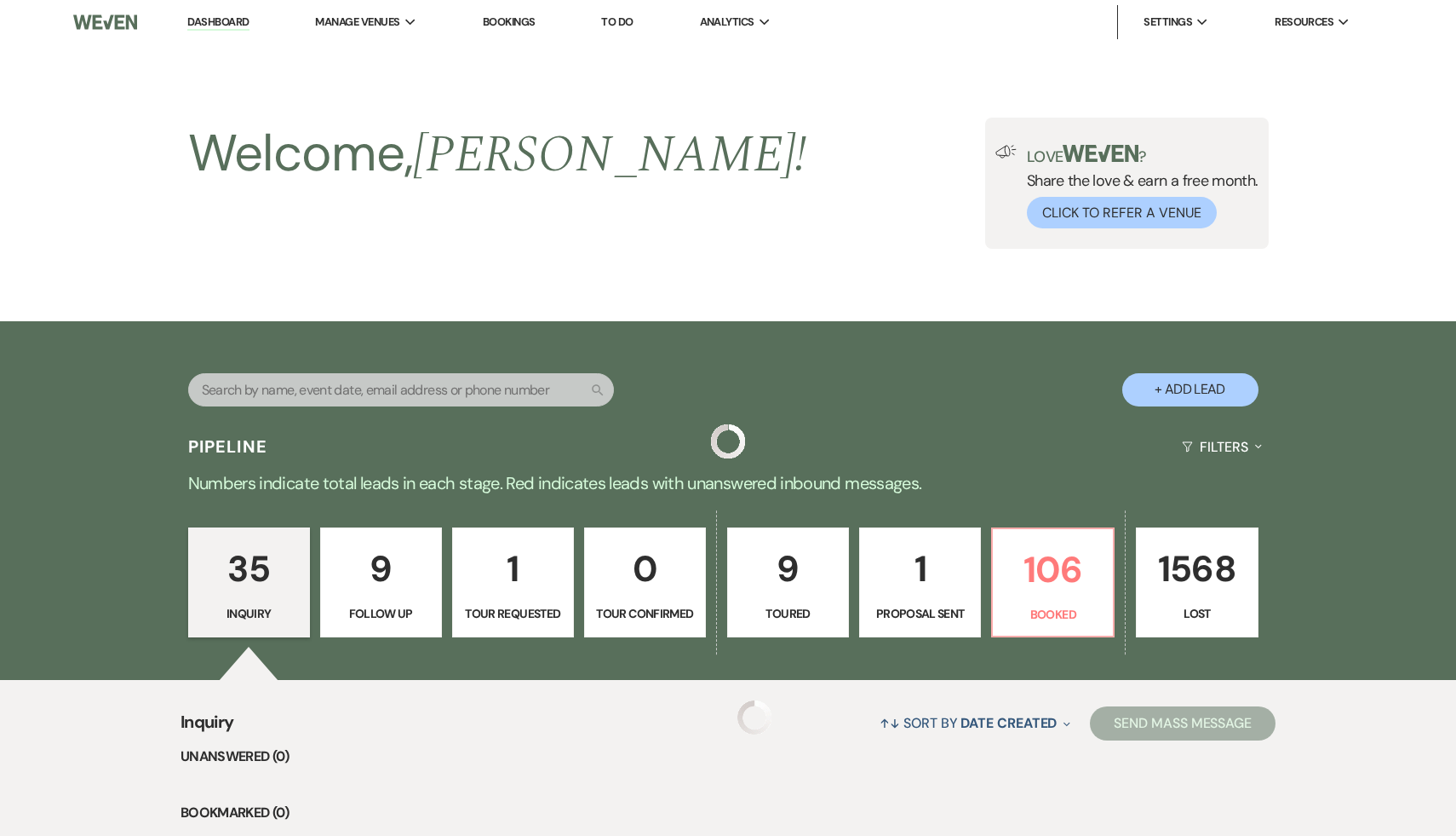
scroll to position [265, 0]
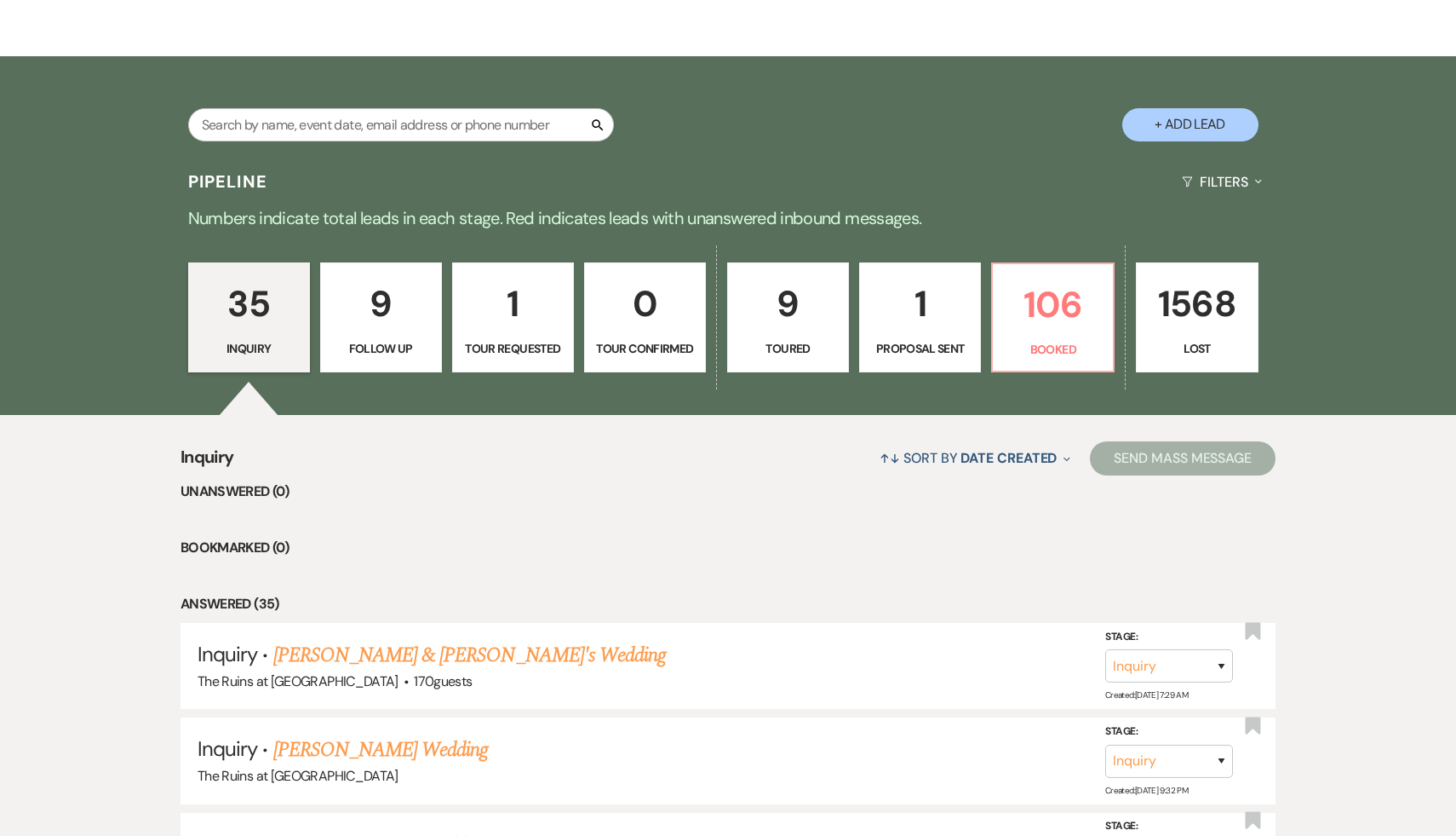
click at [1132, 245] on div "35 Inquiry 9 Follow Up 1 Tour Requested 0 Tour Confirmed 9 Toured 1 Proposal Se…" at bounding box center [727, 329] width 1226 height 173
click at [1063, 311] on p "106" at bounding box center [1053, 304] width 100 height 57
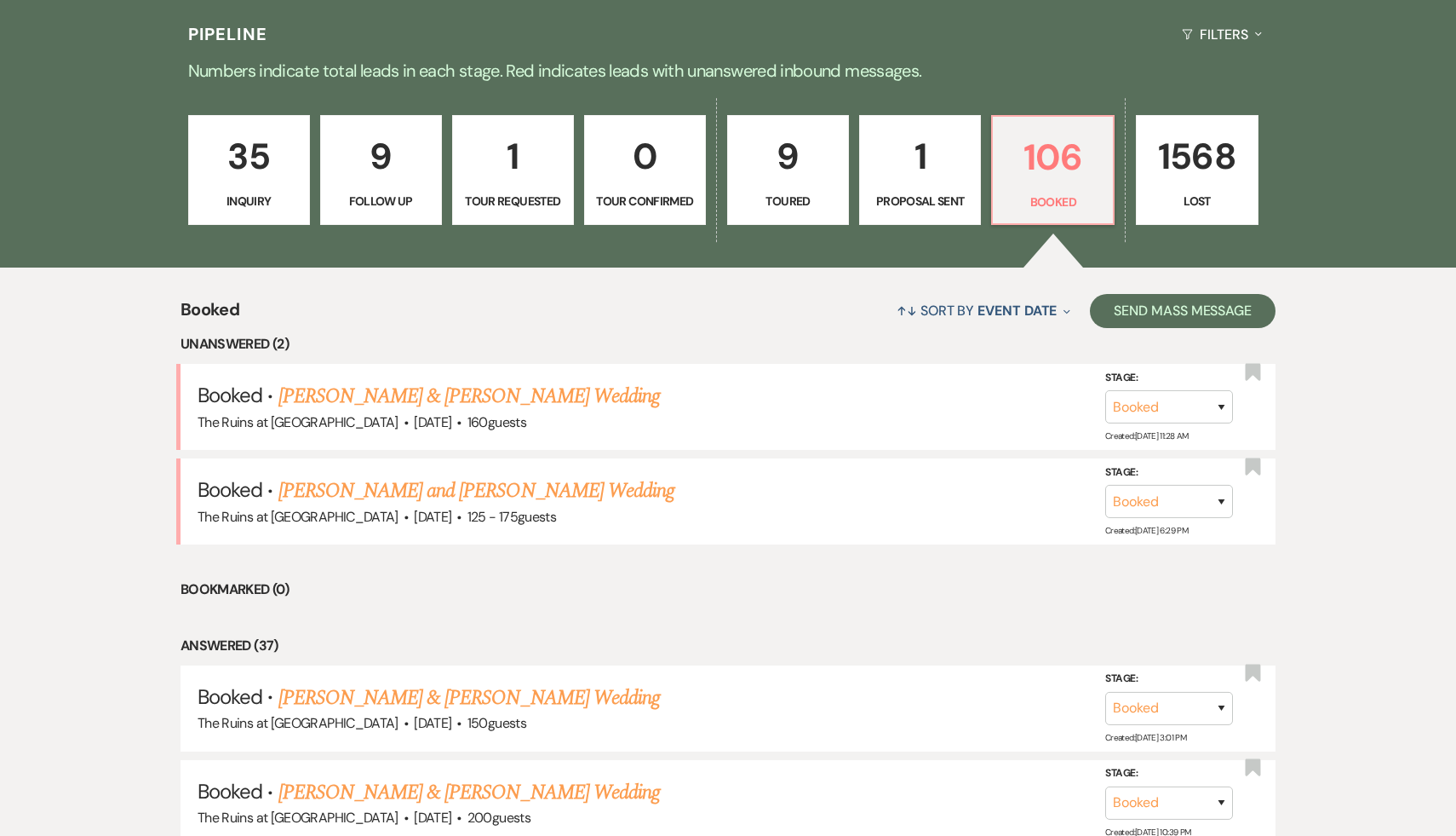
scroll to position [414, 0]
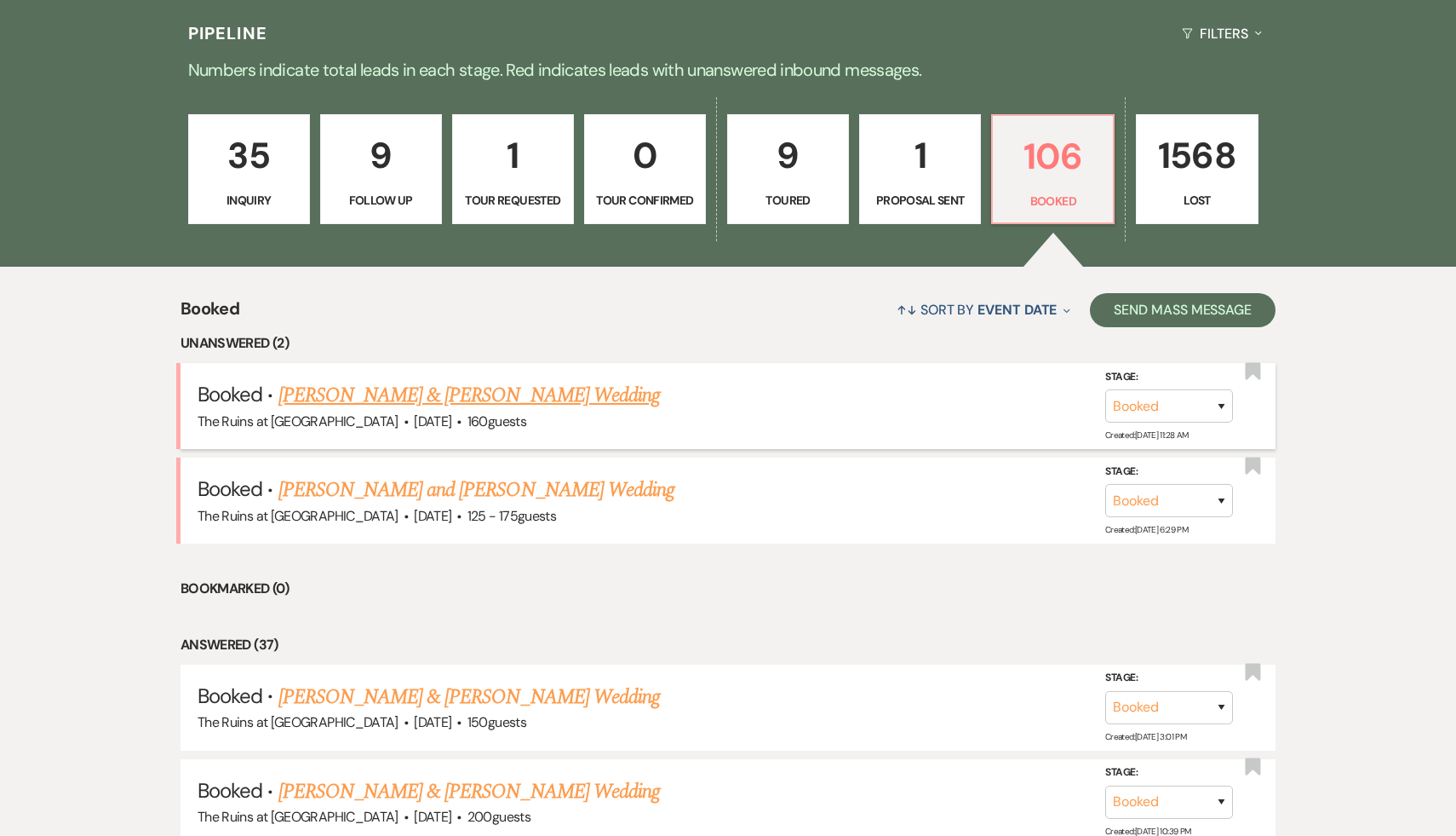
click at [513, 397] on link "[PERSON_NAME] & [PERSON_NAME] Wedding" at bounding box center [469, 395] width 381 height 31
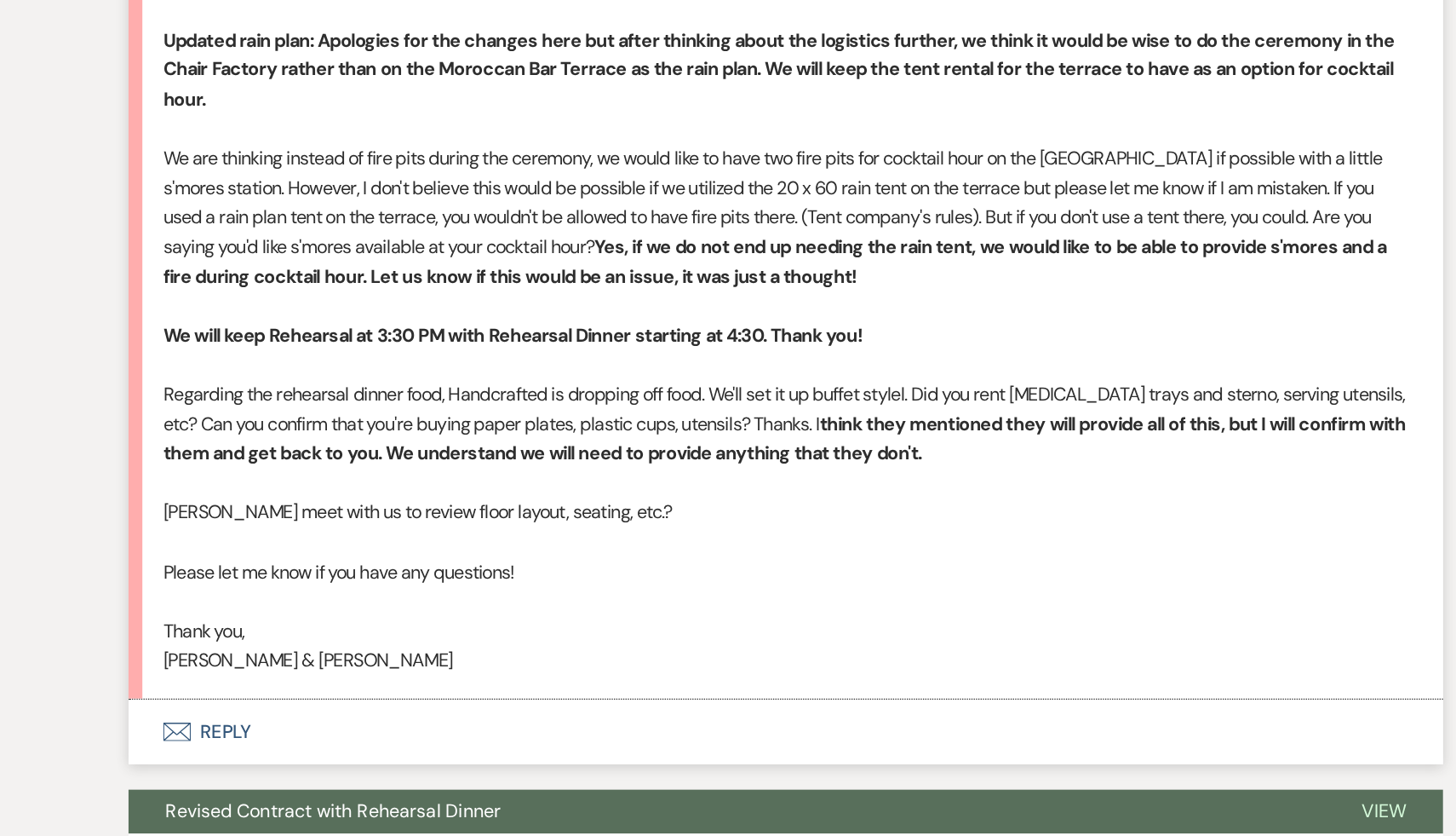
scroll to position [6750, 0]
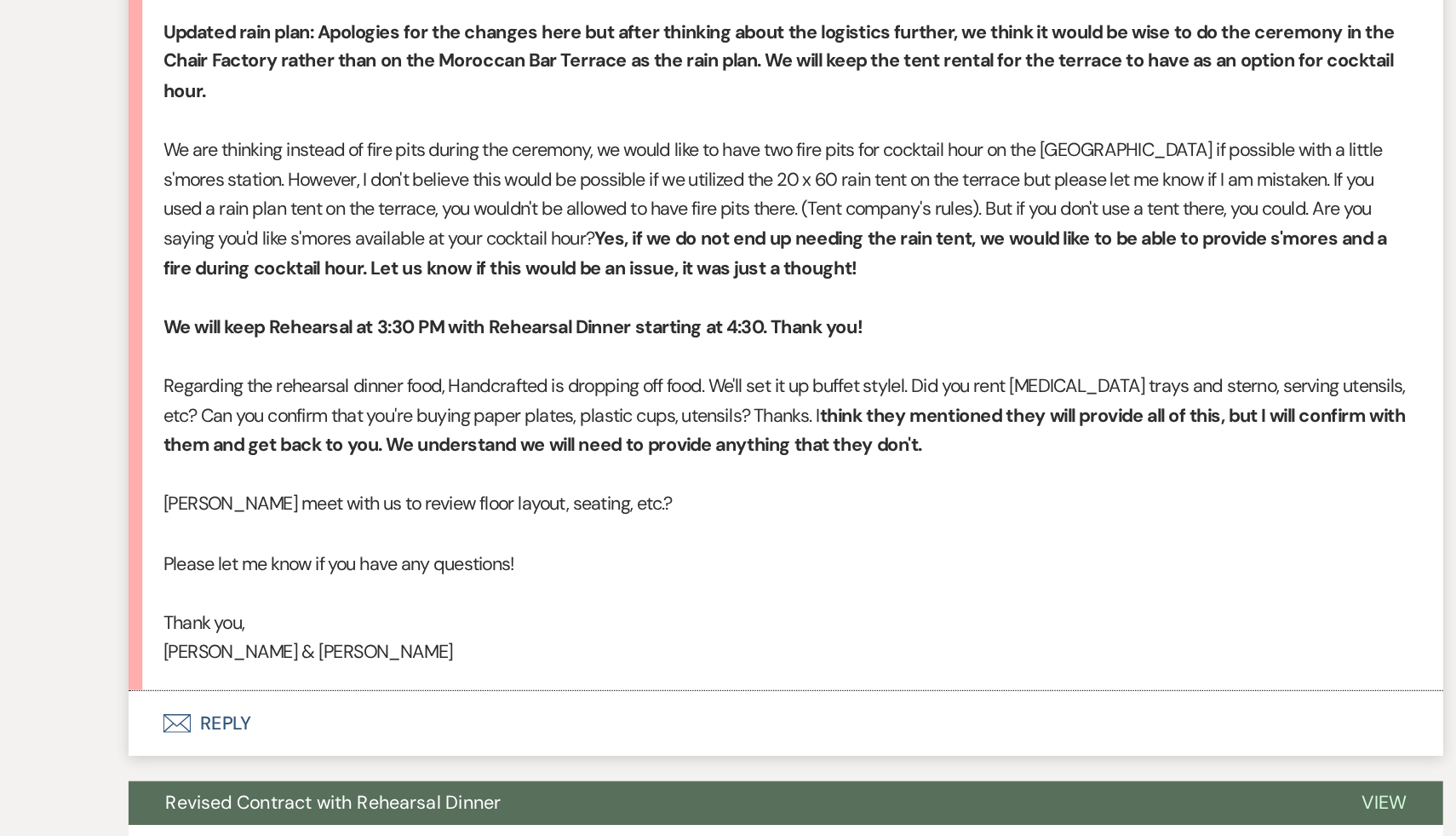
click at [643, 667] on p at bounding box center [727, 656] width 919 height 22
click at [619, 688] on p "Thank you," at bounding box center [727, 678] width 919 height 22
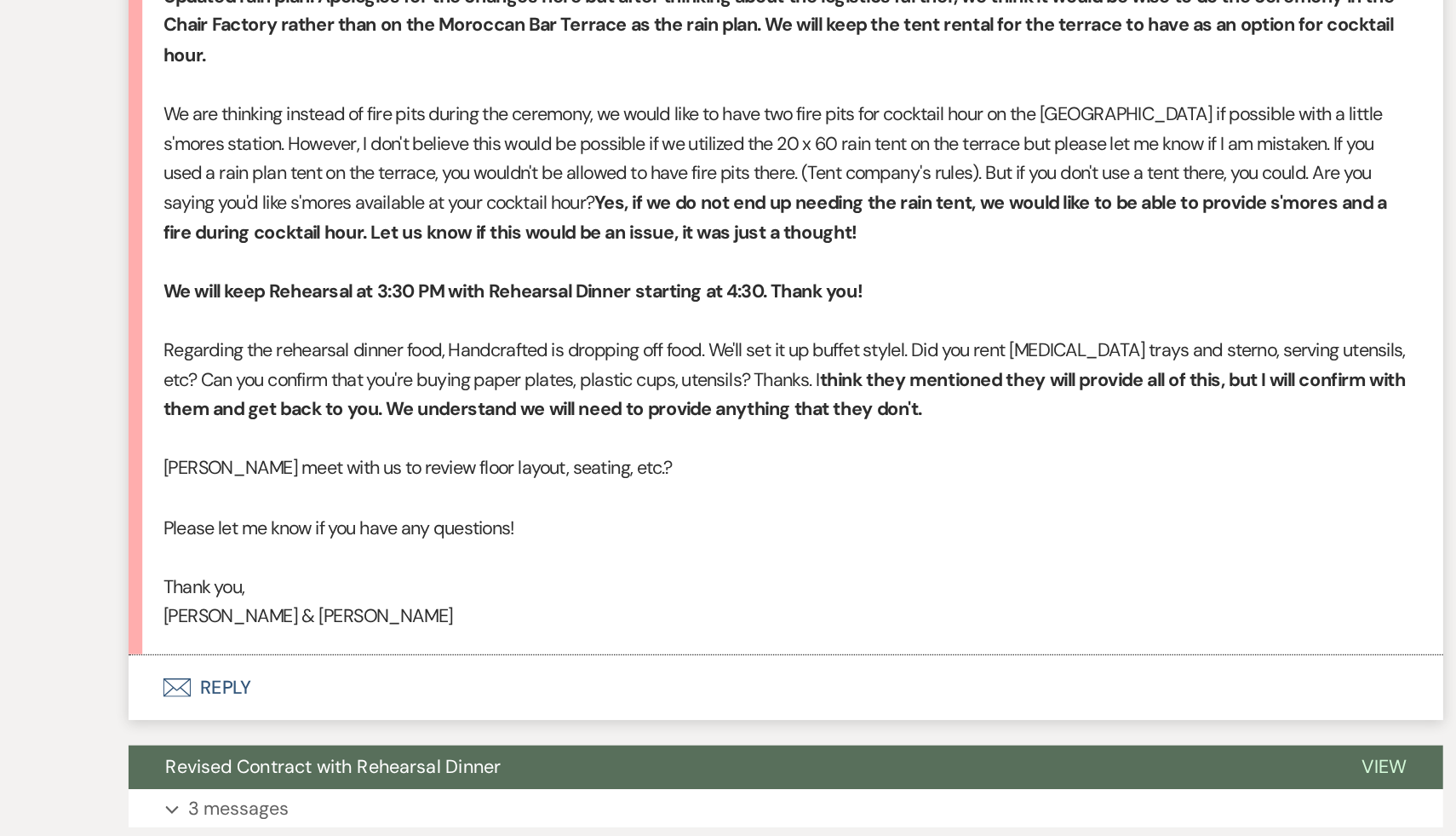
scroll to position [6777, 0]
click at [549, 685] on p "[PERSON_NAME] & [PERSON_NAME]" at bounding box center [727, 673] width 919 height 22
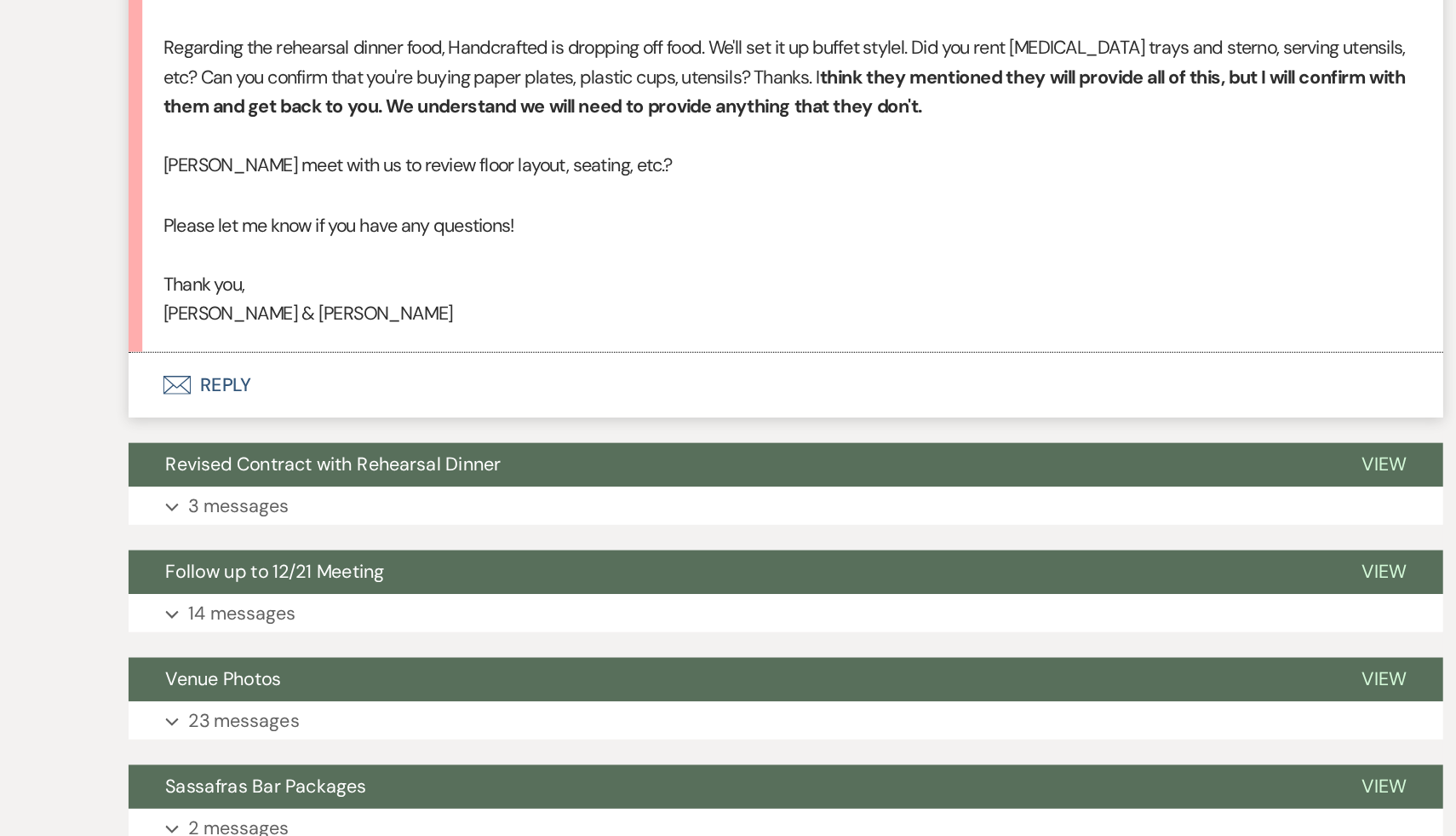
scroll to position [7002, 0]
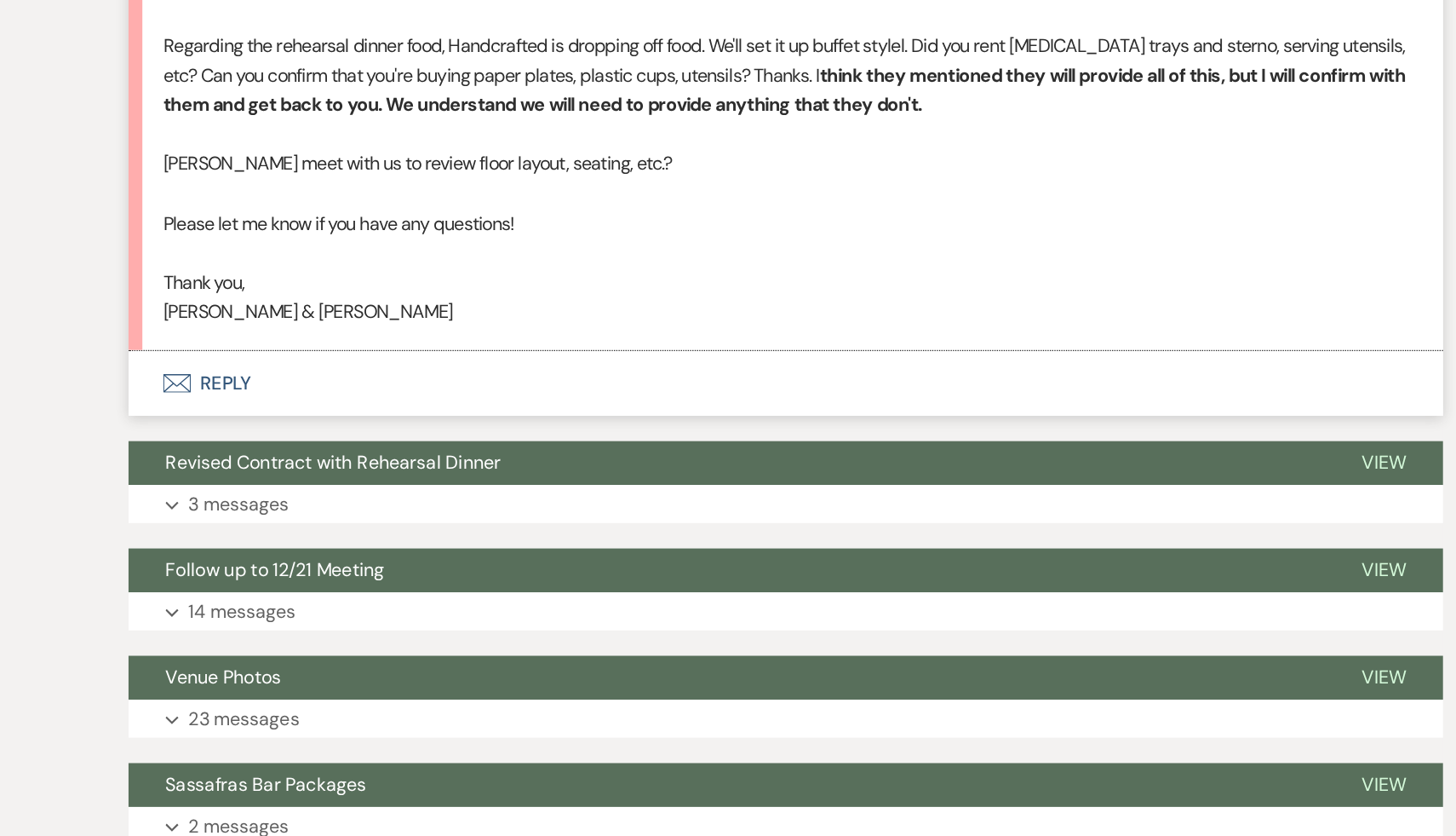
click at [696, 437] on p "Thank you," at bounding box center [727, 426] width 919 height 22
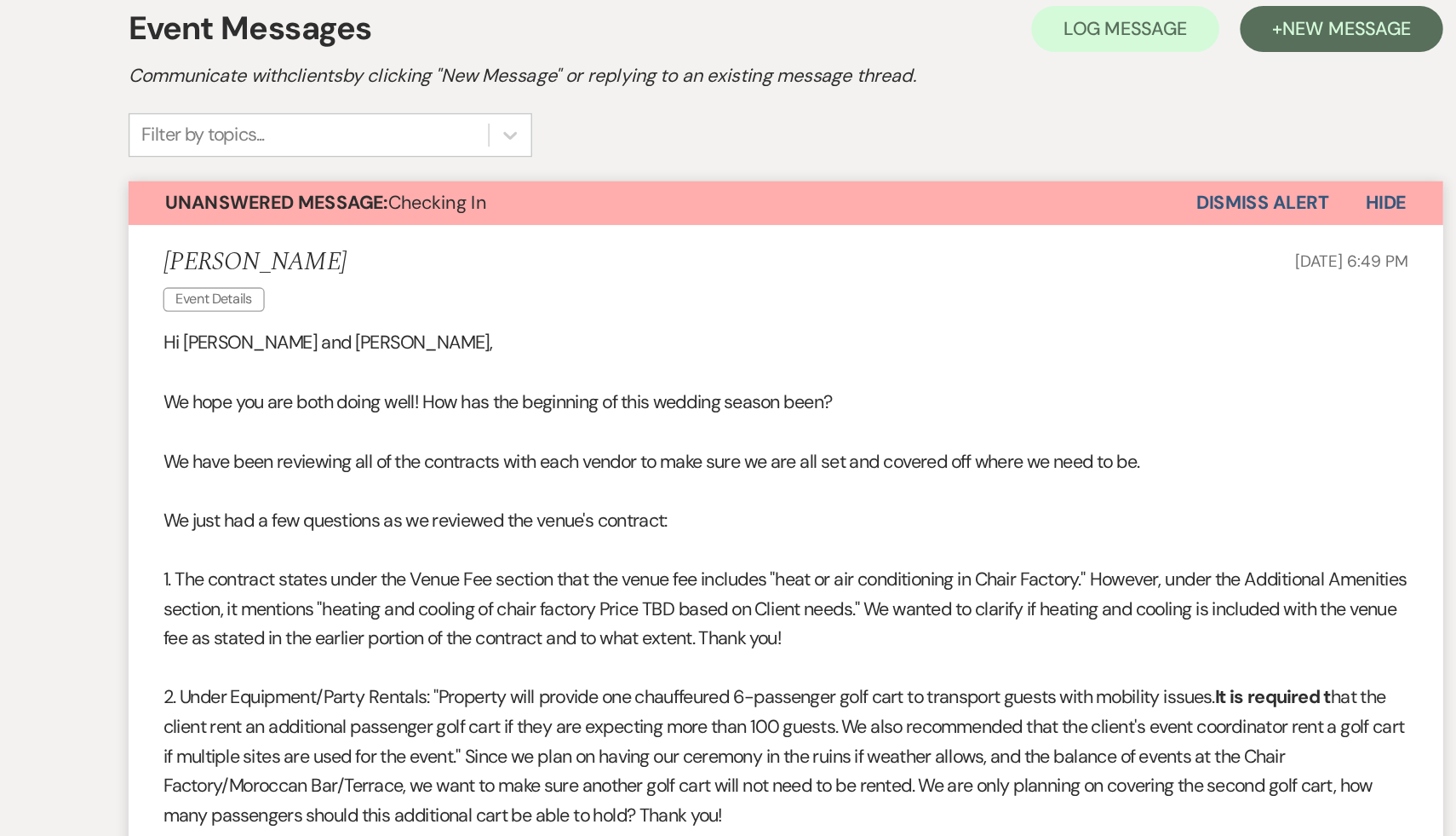
scroll to position [0, 0]
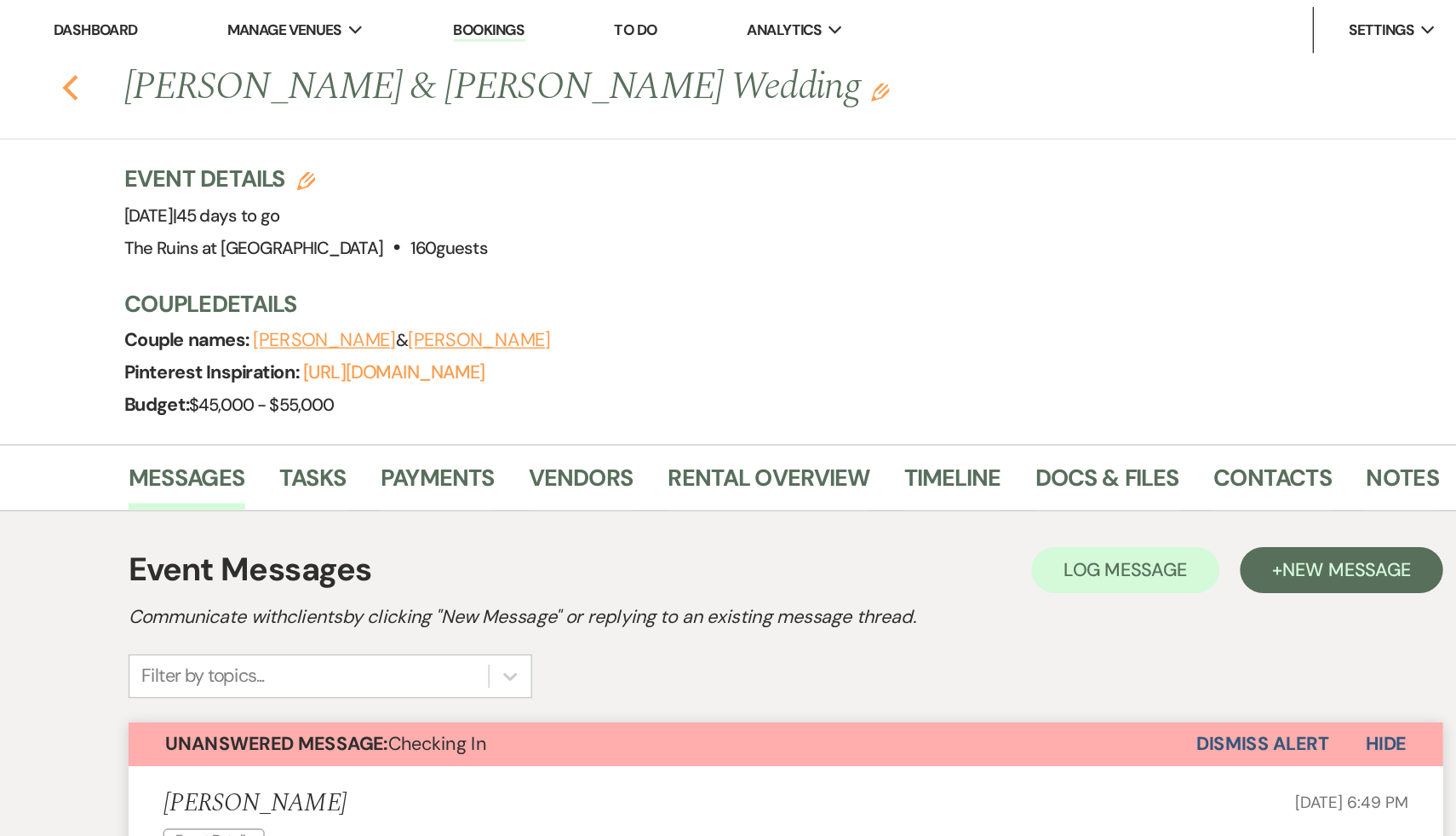
click at [193, 61] on icon "Previous" at bounding box center [199, 65] width 13 height 21
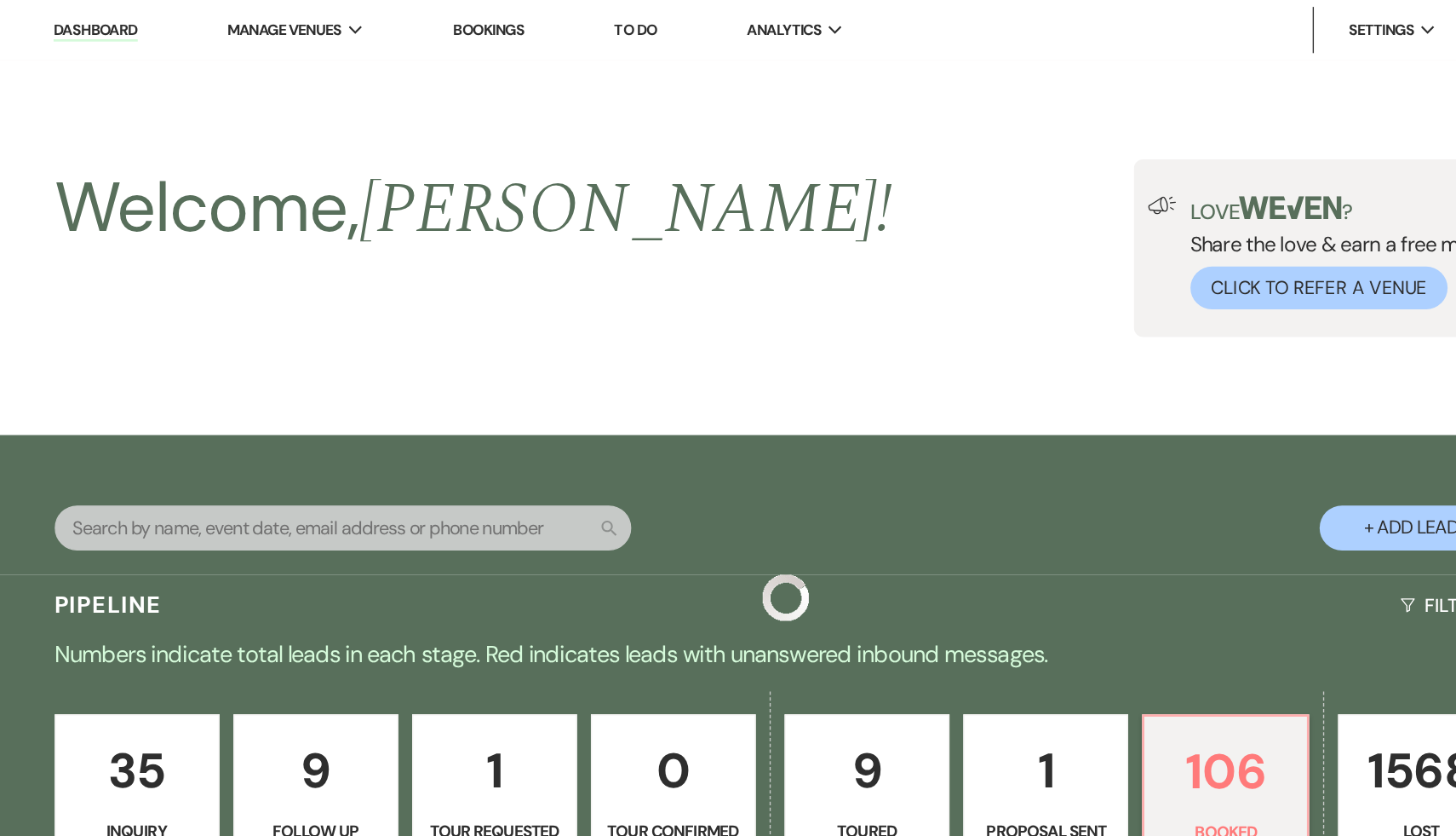
scroll to position [414, 0]
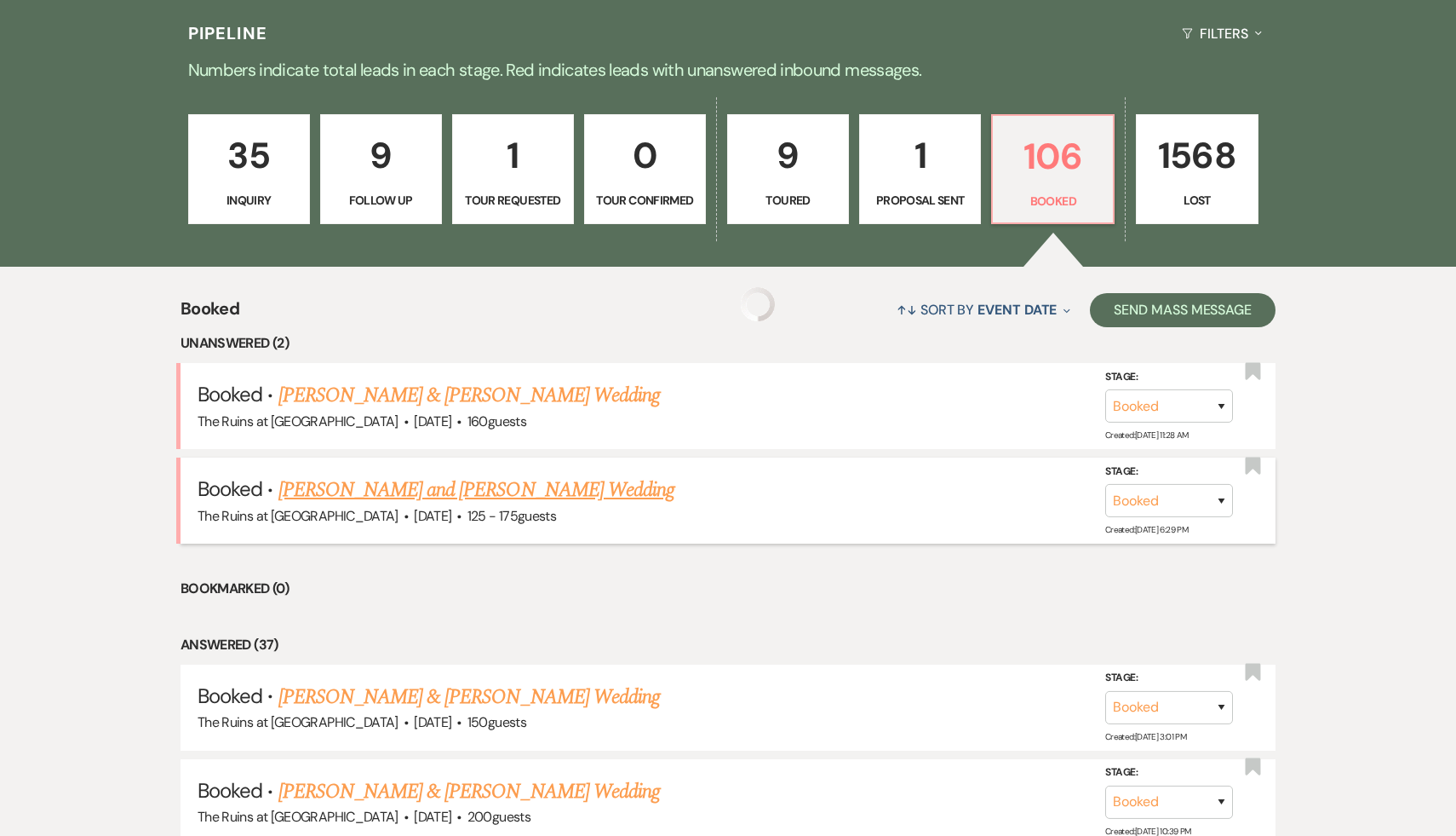
click at [511, 485] on link "[PERSON_NAME] and [PERSON_NAME] Wedding" at bounding box center [477, 489] width 396 height 31
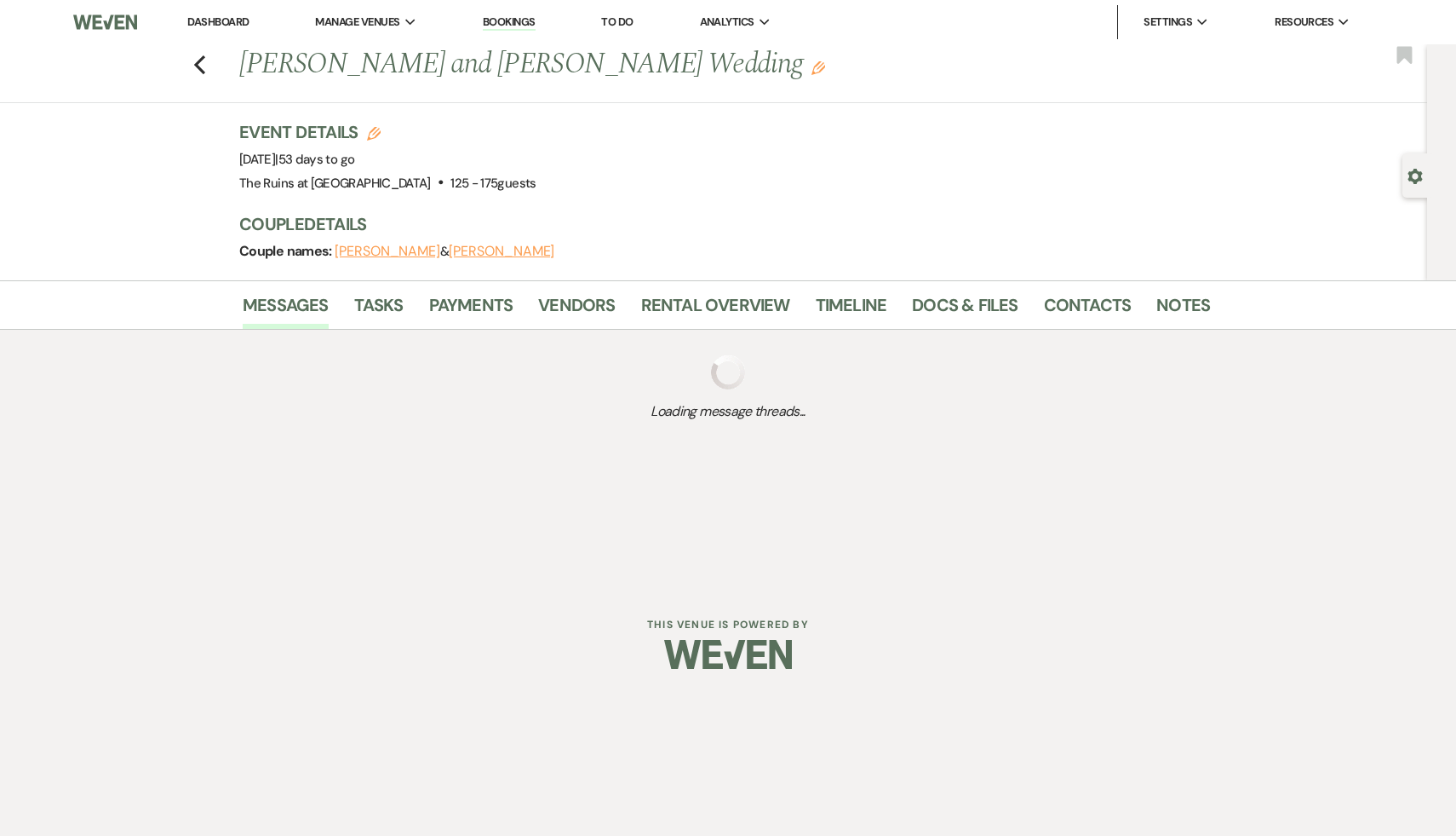
click at [808, 199] on div "Event Details Edit Event Date: Sunday, November 9th, 2025 | 53 days to go Venue…" at bounding box center [724, 200] width 971 height 160
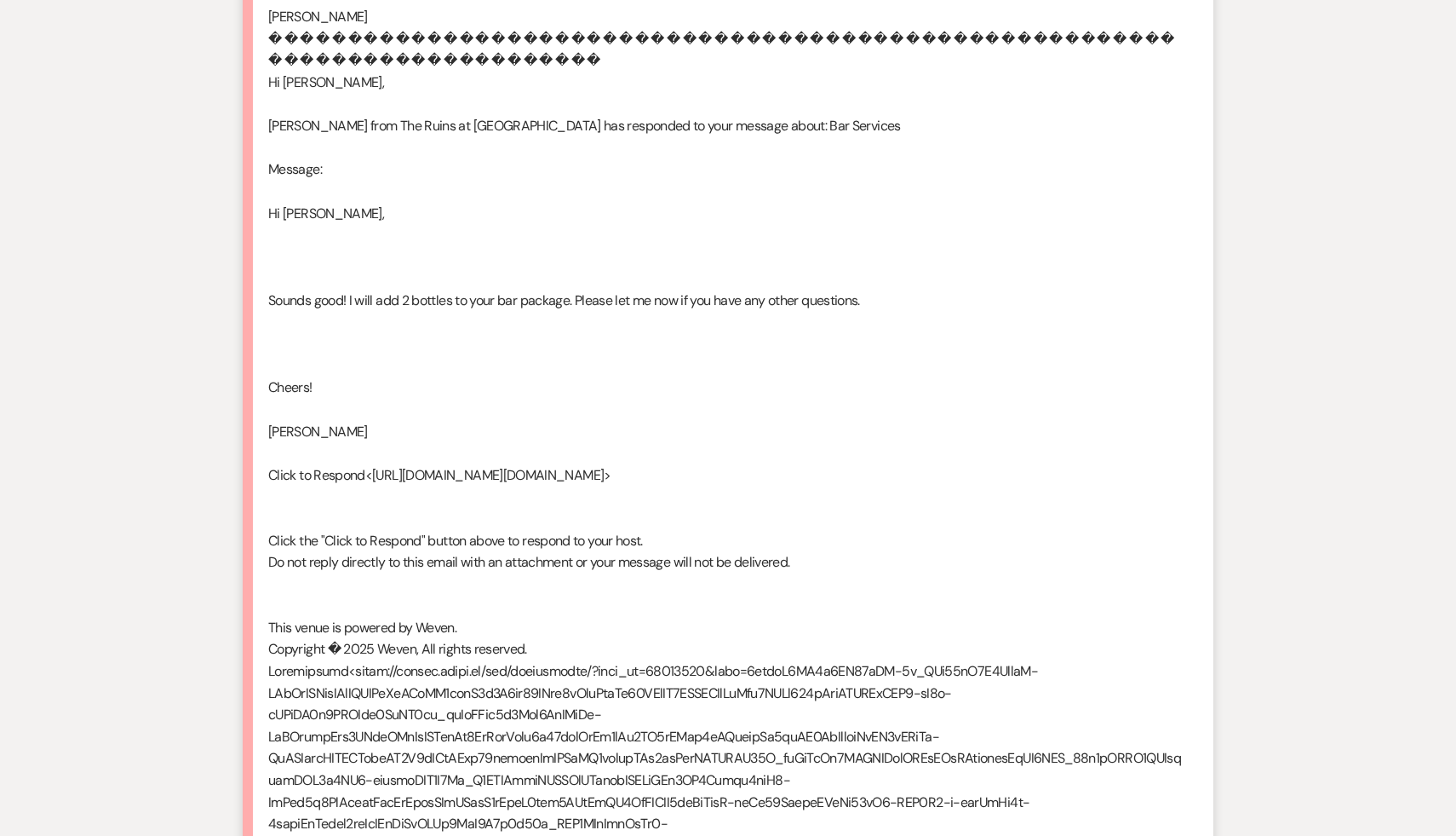
scroll to position [6313, 0]
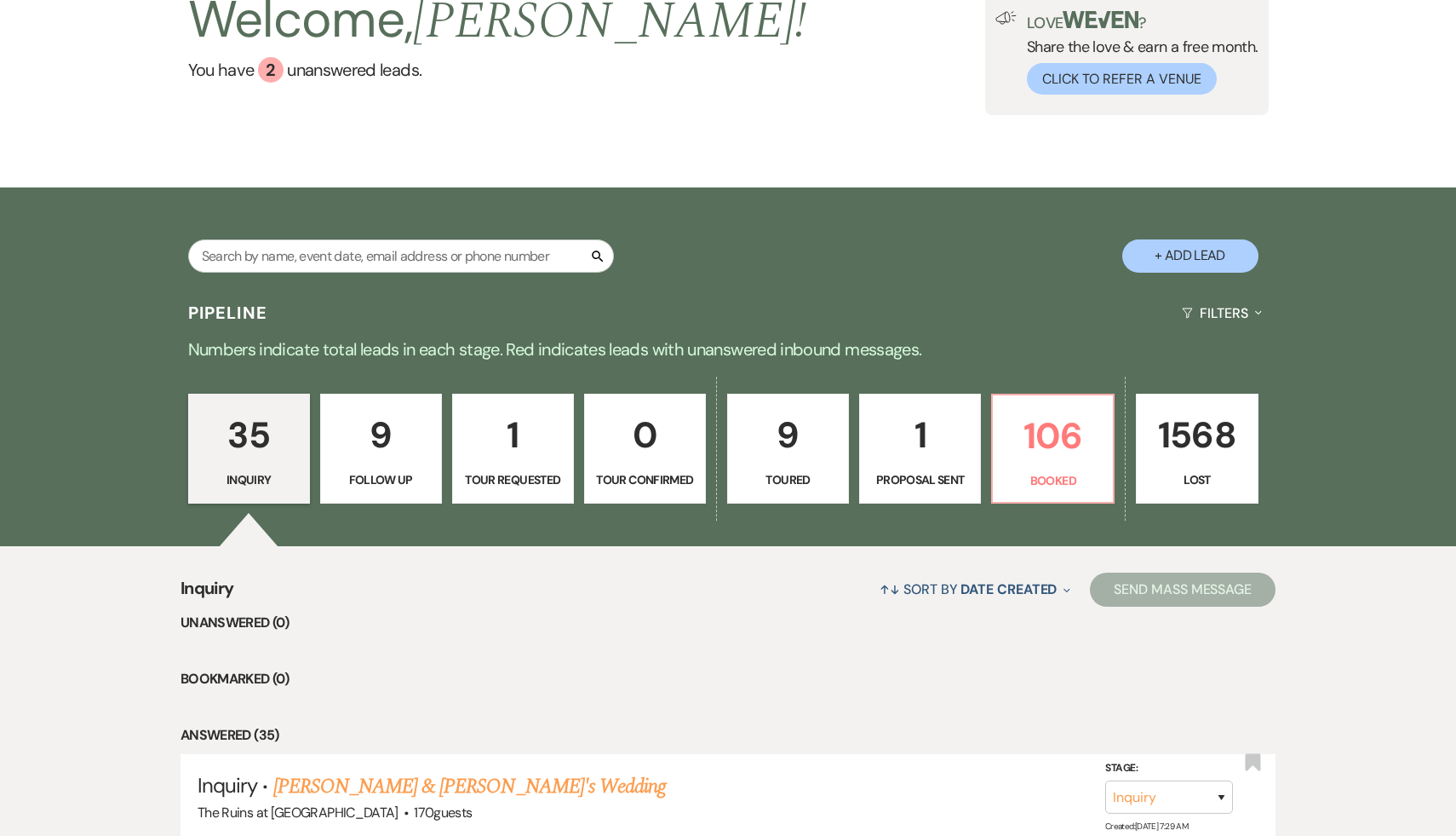
scroll to position [142, 0]
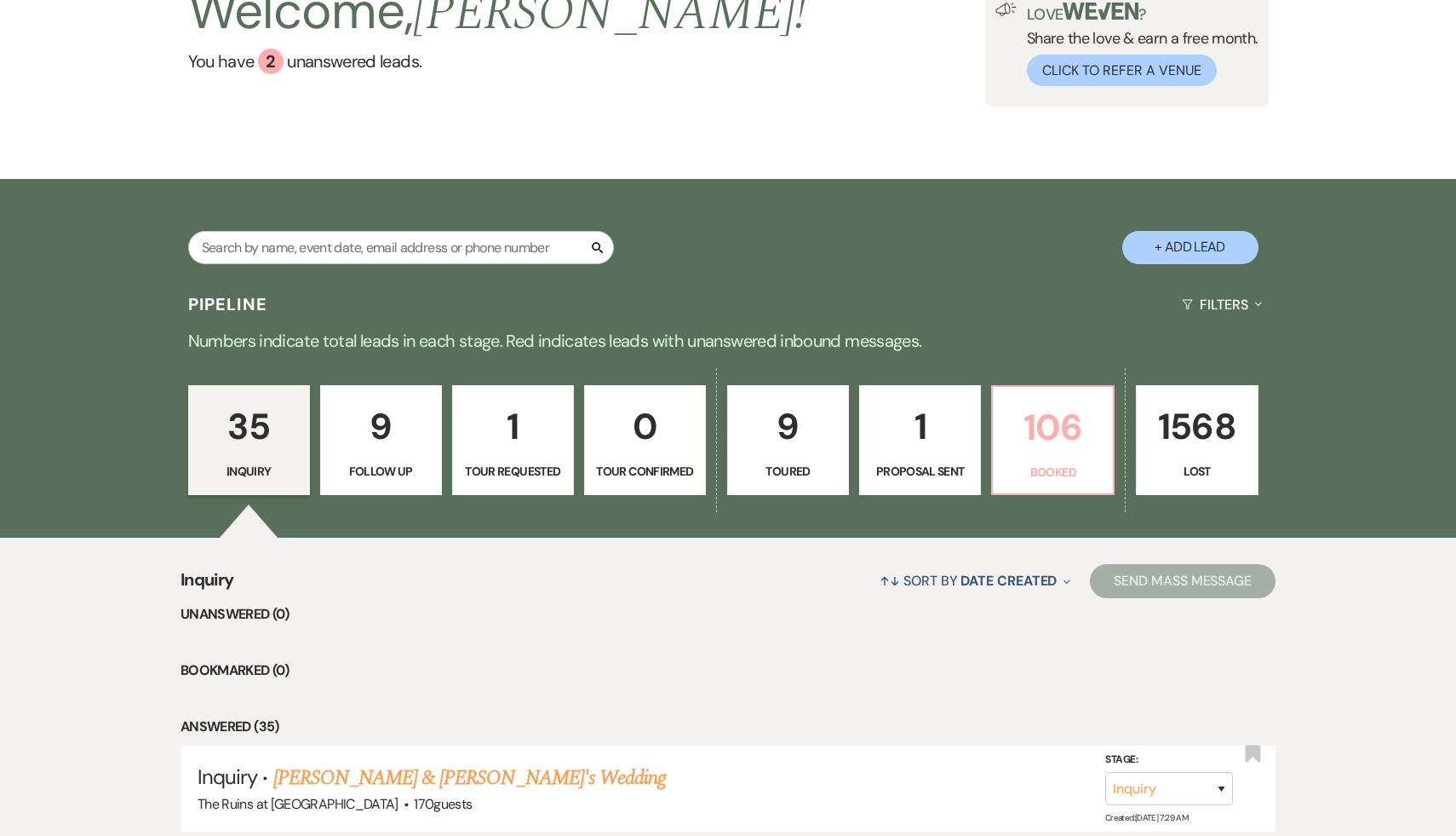
click at [1058, 427] on p "106" at bounding box center [1053, 426] width 100 height 57
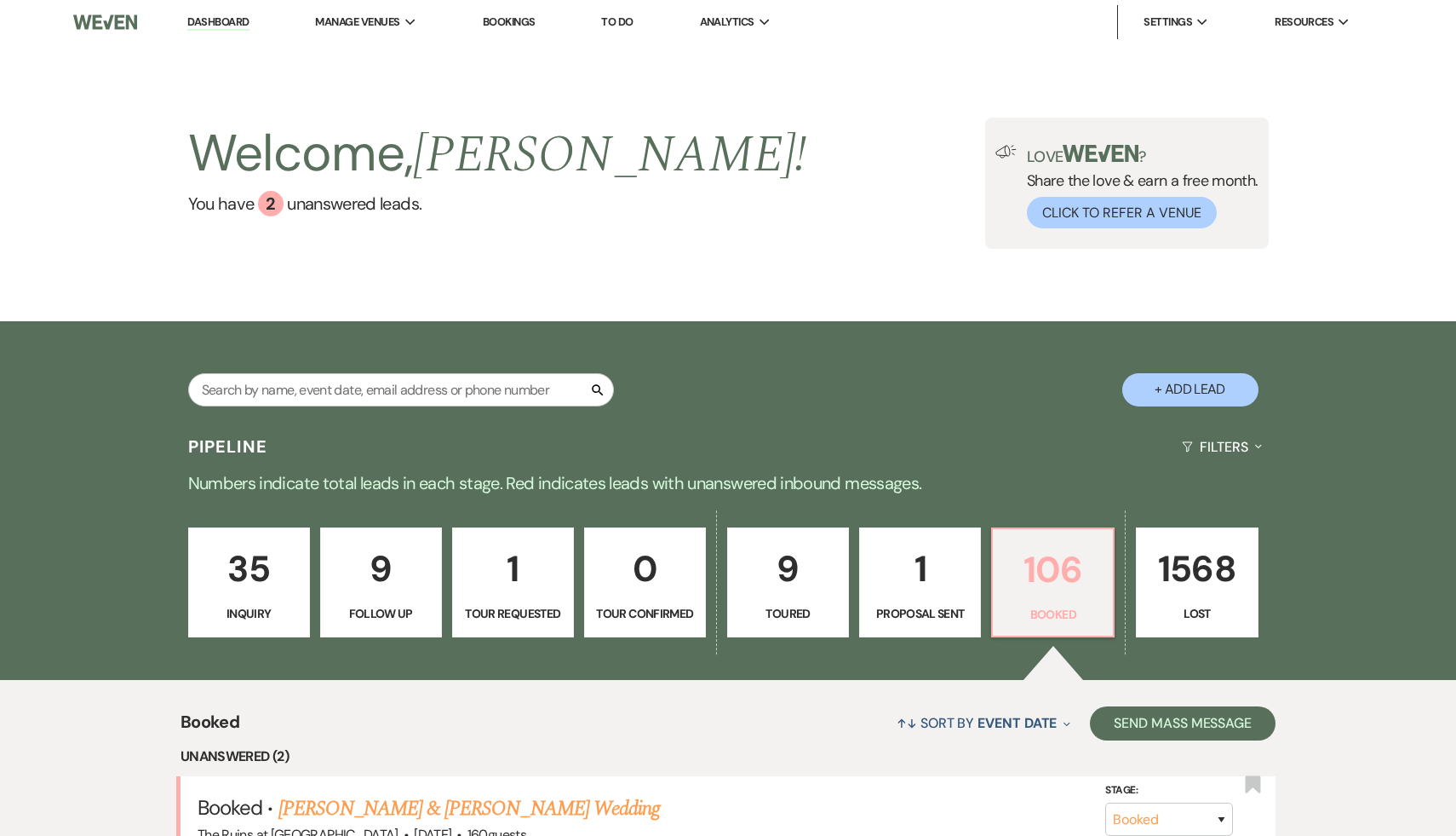
click at [1049, 568] on p "106" at bounding box center [1053, 569] width 100 height 57
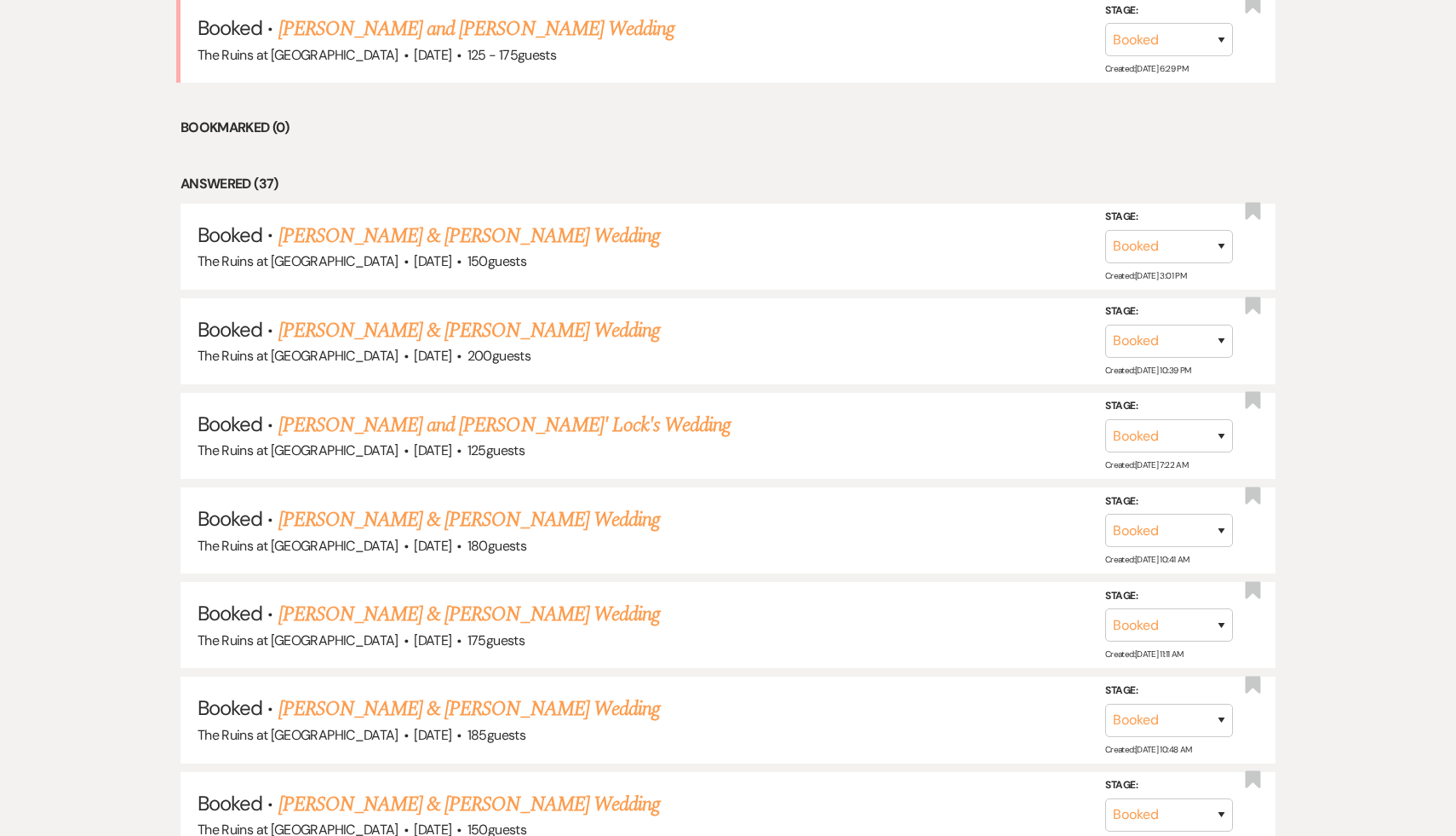
scroll to position [925, 0]
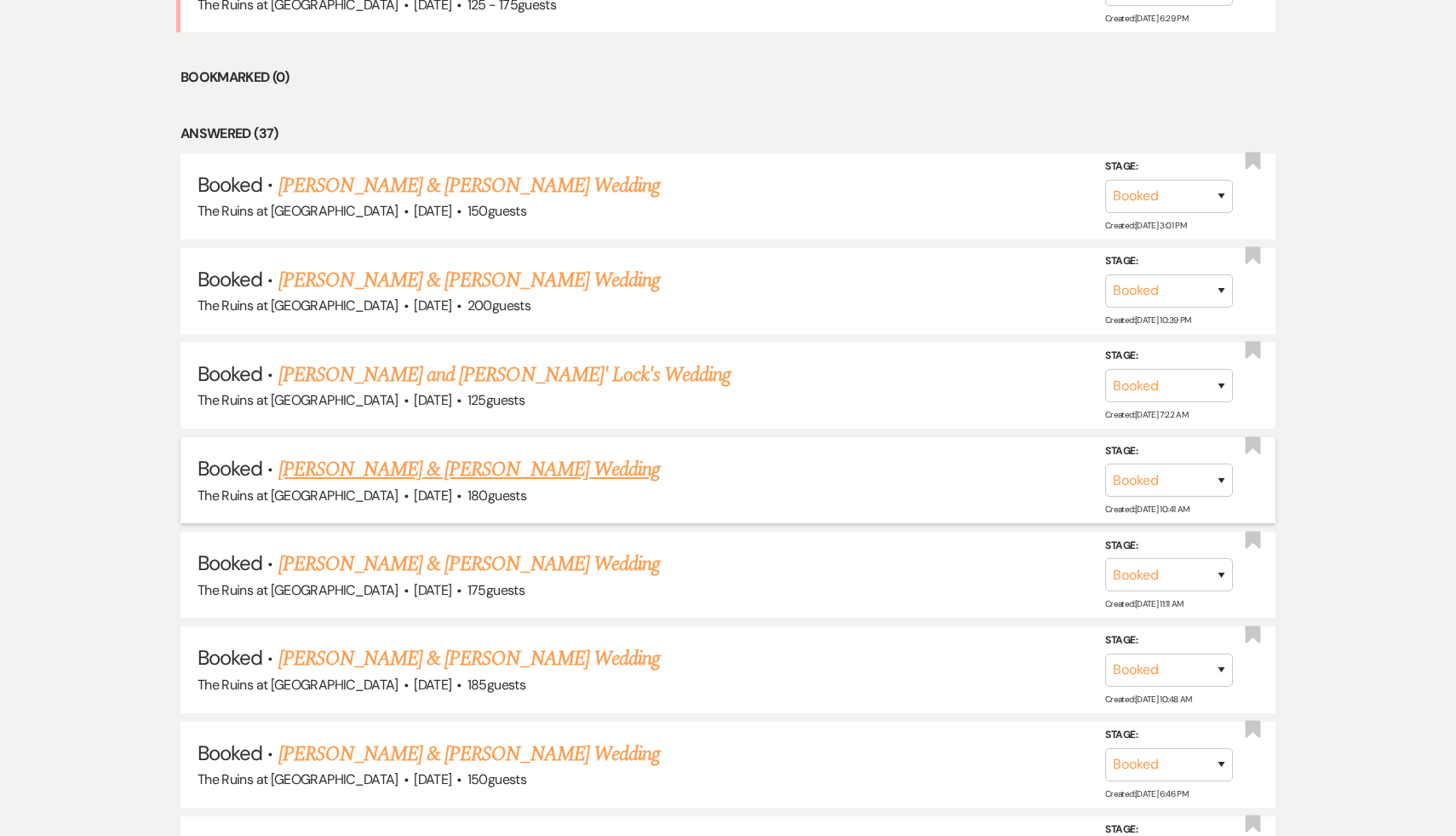
click at [517, 461] on link "Rebecca Leeper & Dan Berdichevsky's Wedding" at bounding box center [469, 469] width 381 height 31
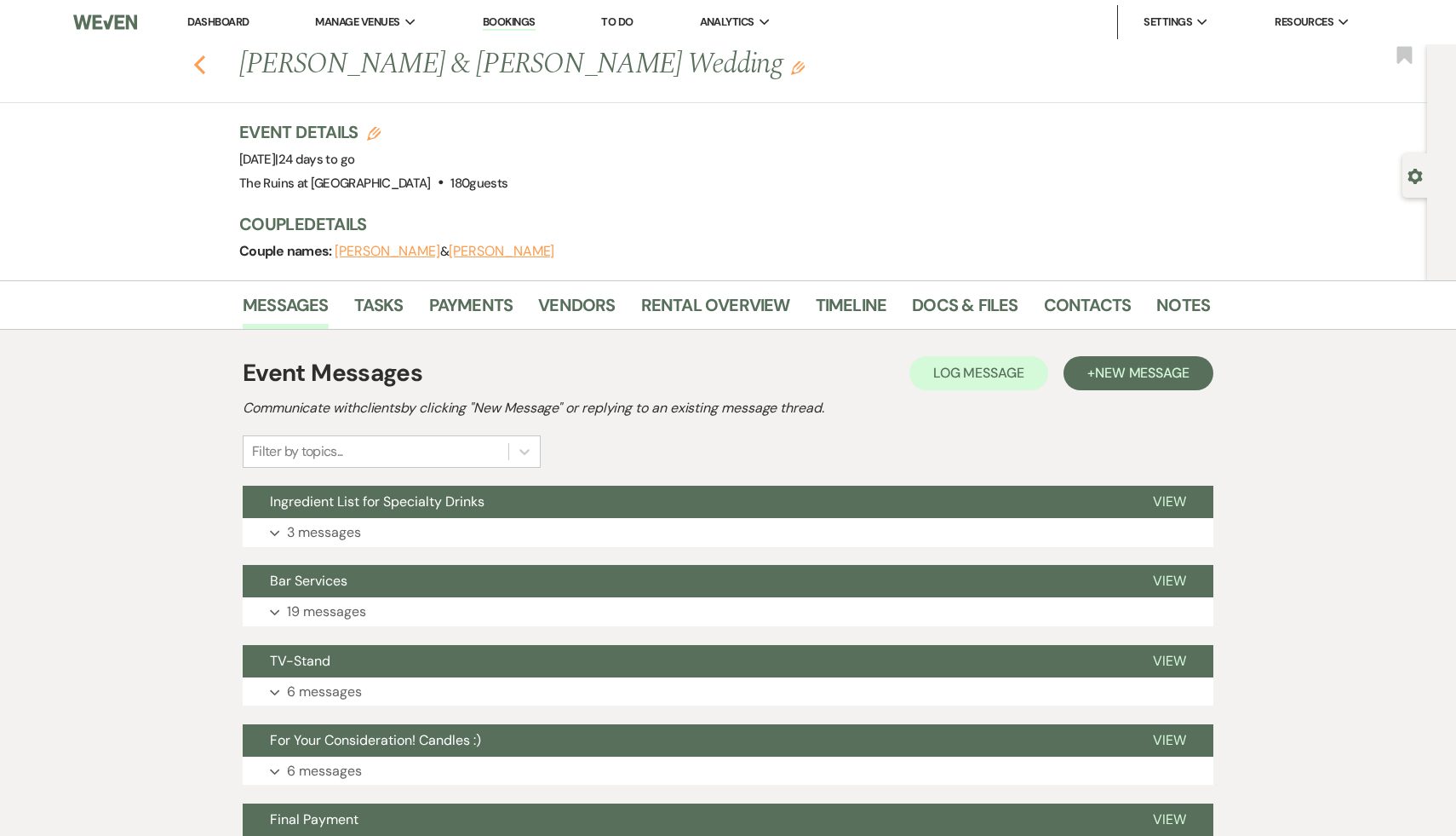
click at [198, 58] on icon "Previous" at bounding box center [199, 65] width 13 height 21
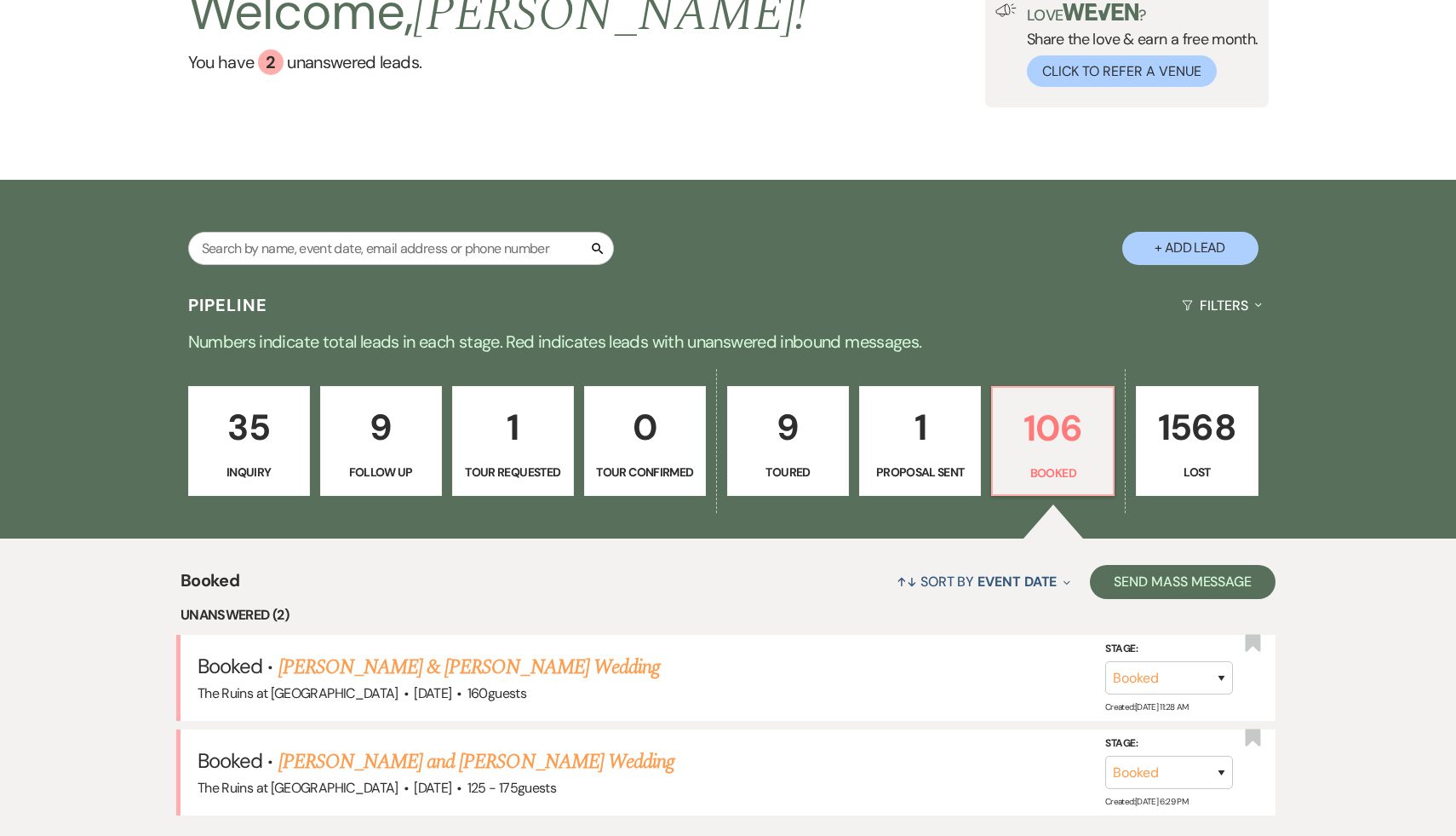
scroll to position [166, 0]
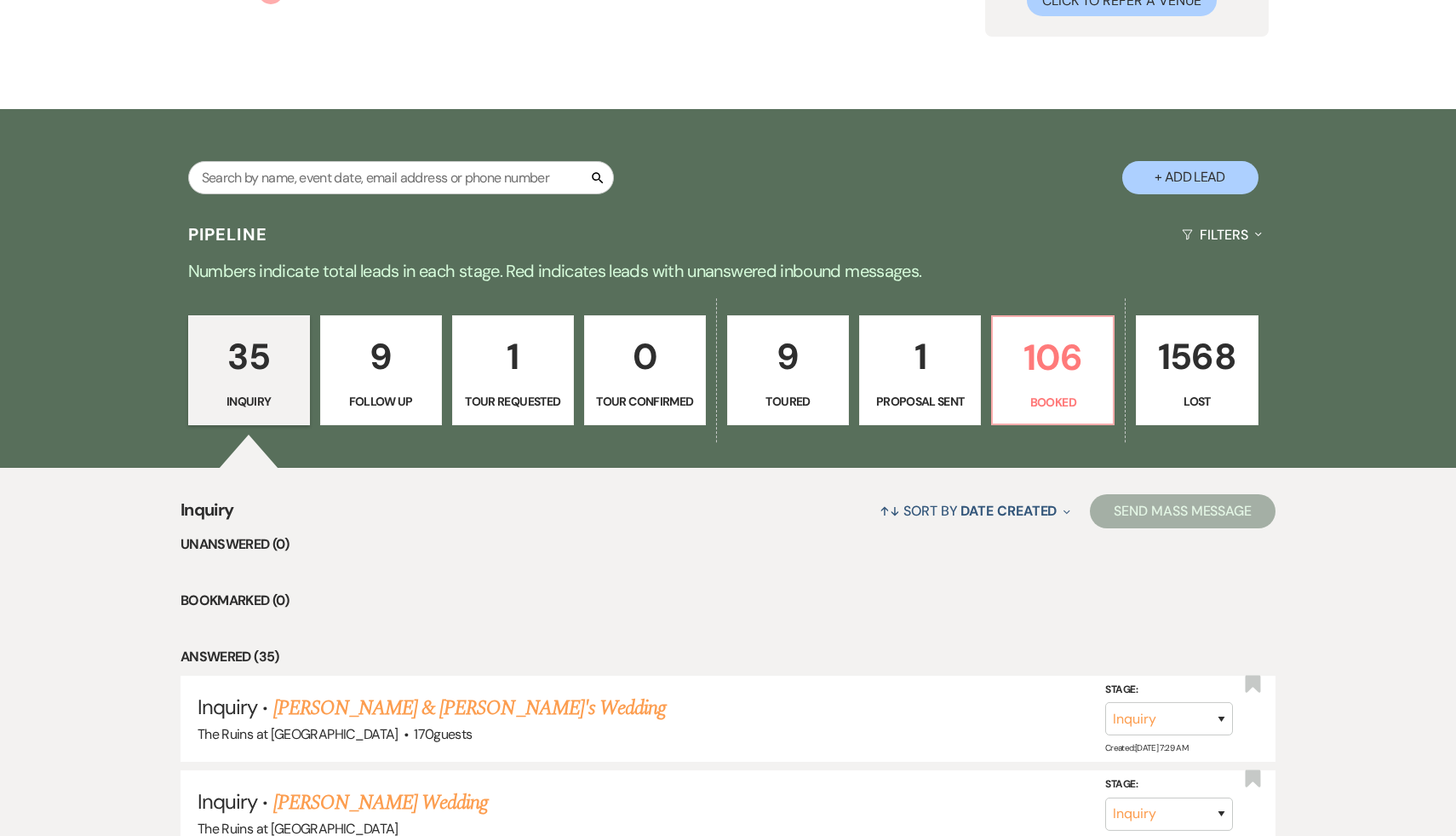
scroll to position [334, 0]
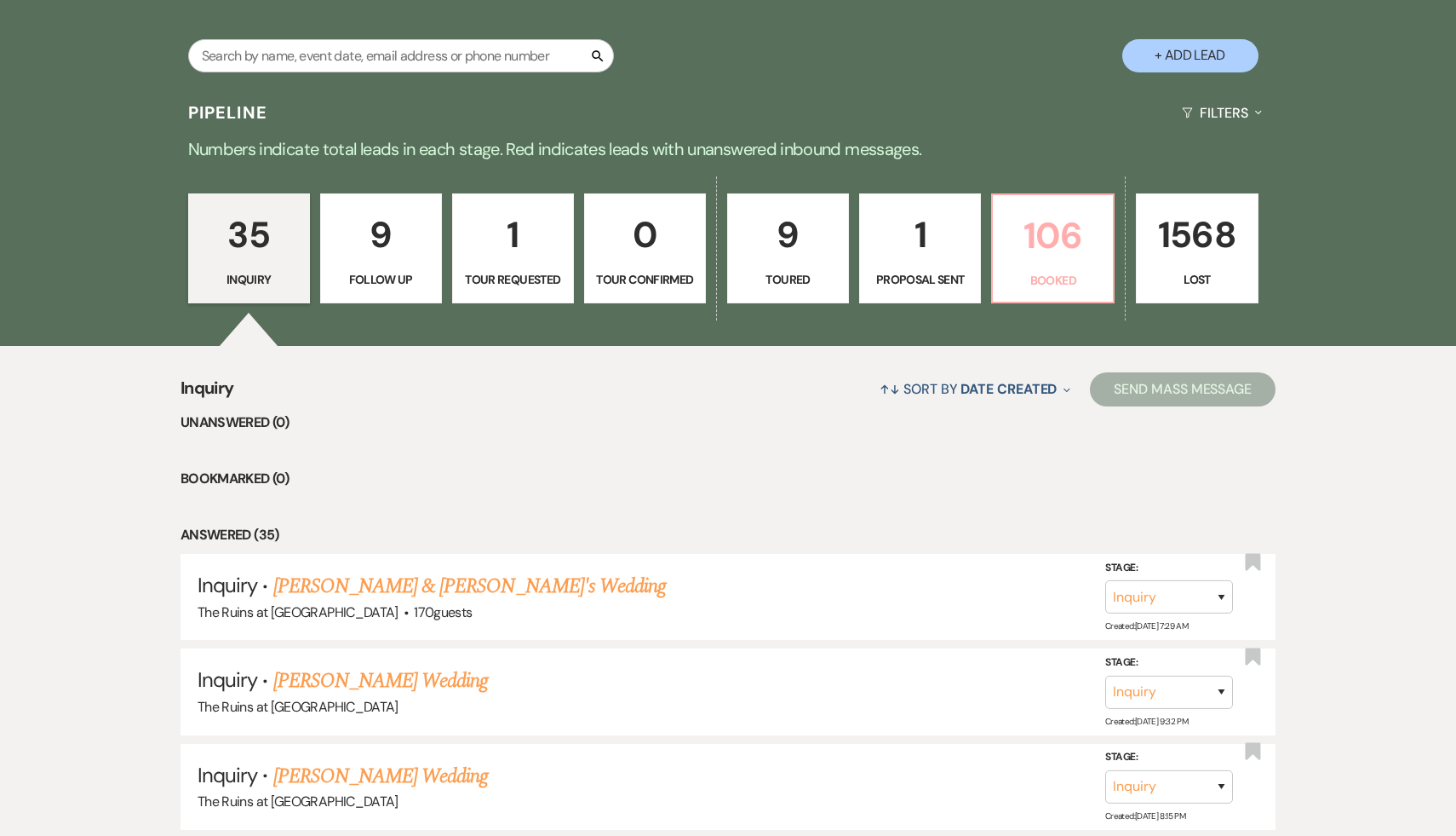
click at [1049, 237] on p "106" at bounding box center [1053, 235] width 100 height 57
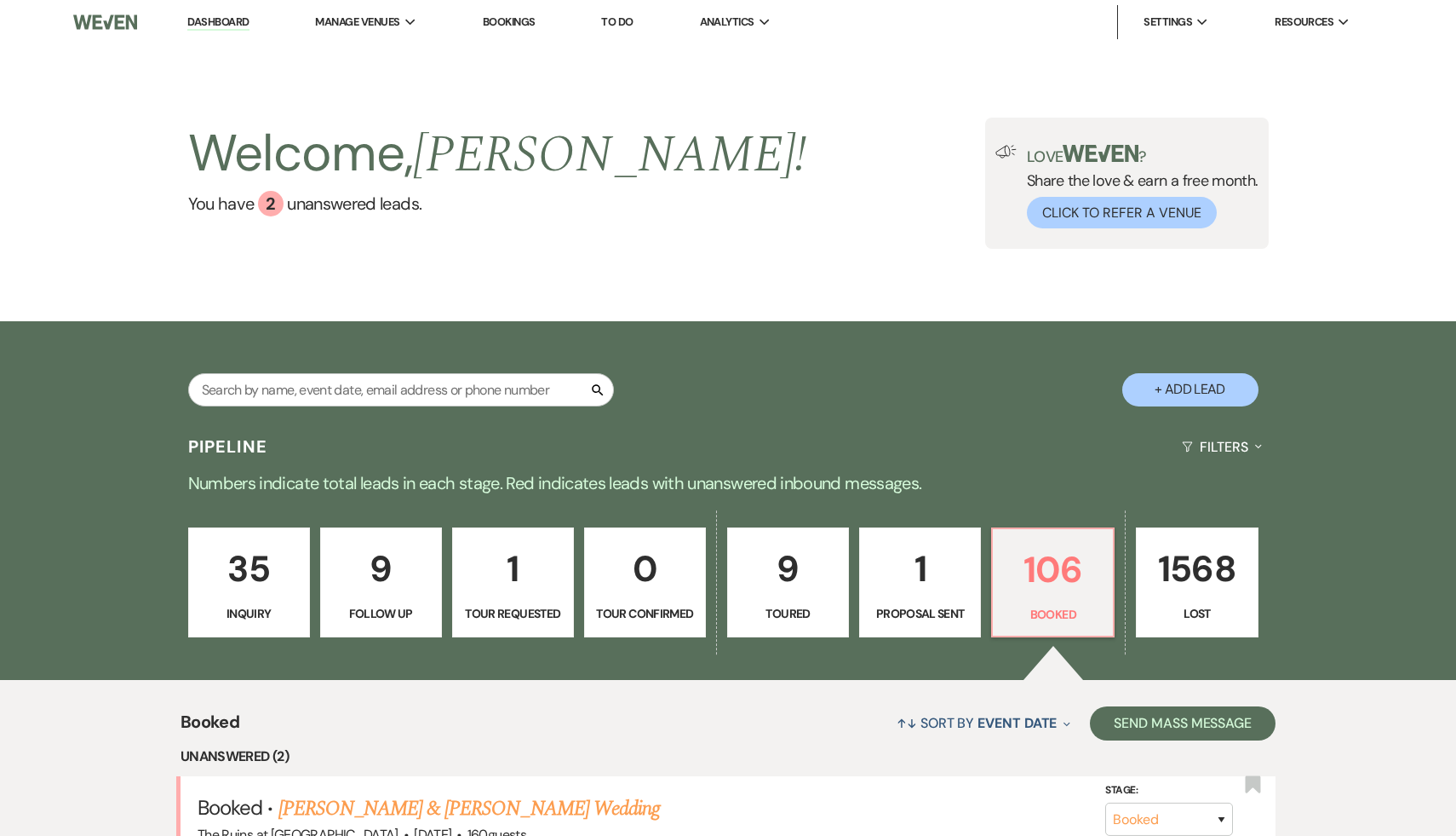
click at [264, 570] on p "35" at bounding box center [249, 568] width 100 height 57
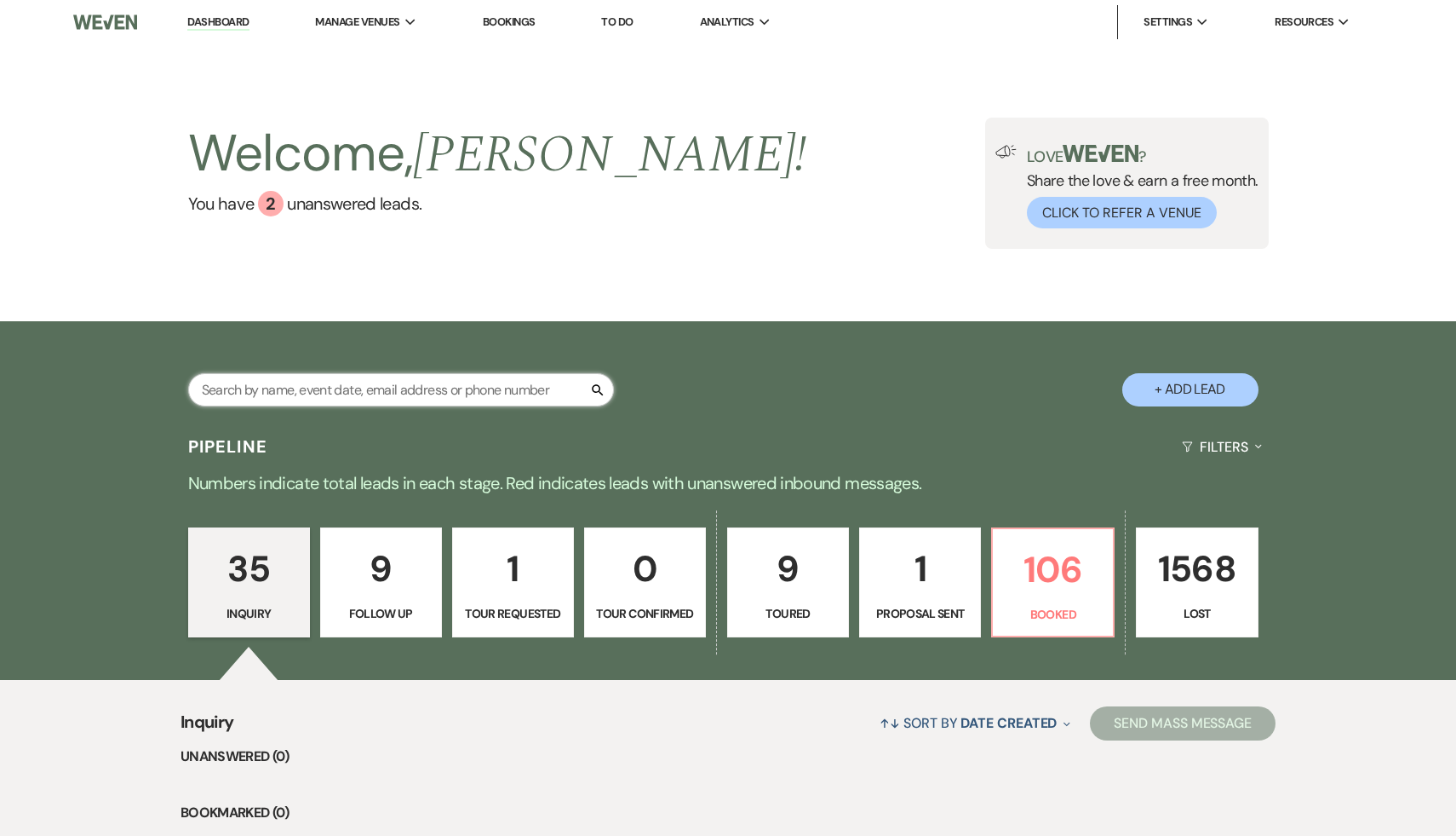
click at [365, 394] on input "text" at bounding box center [401, 389] width 426 height 33
type input "CLC"
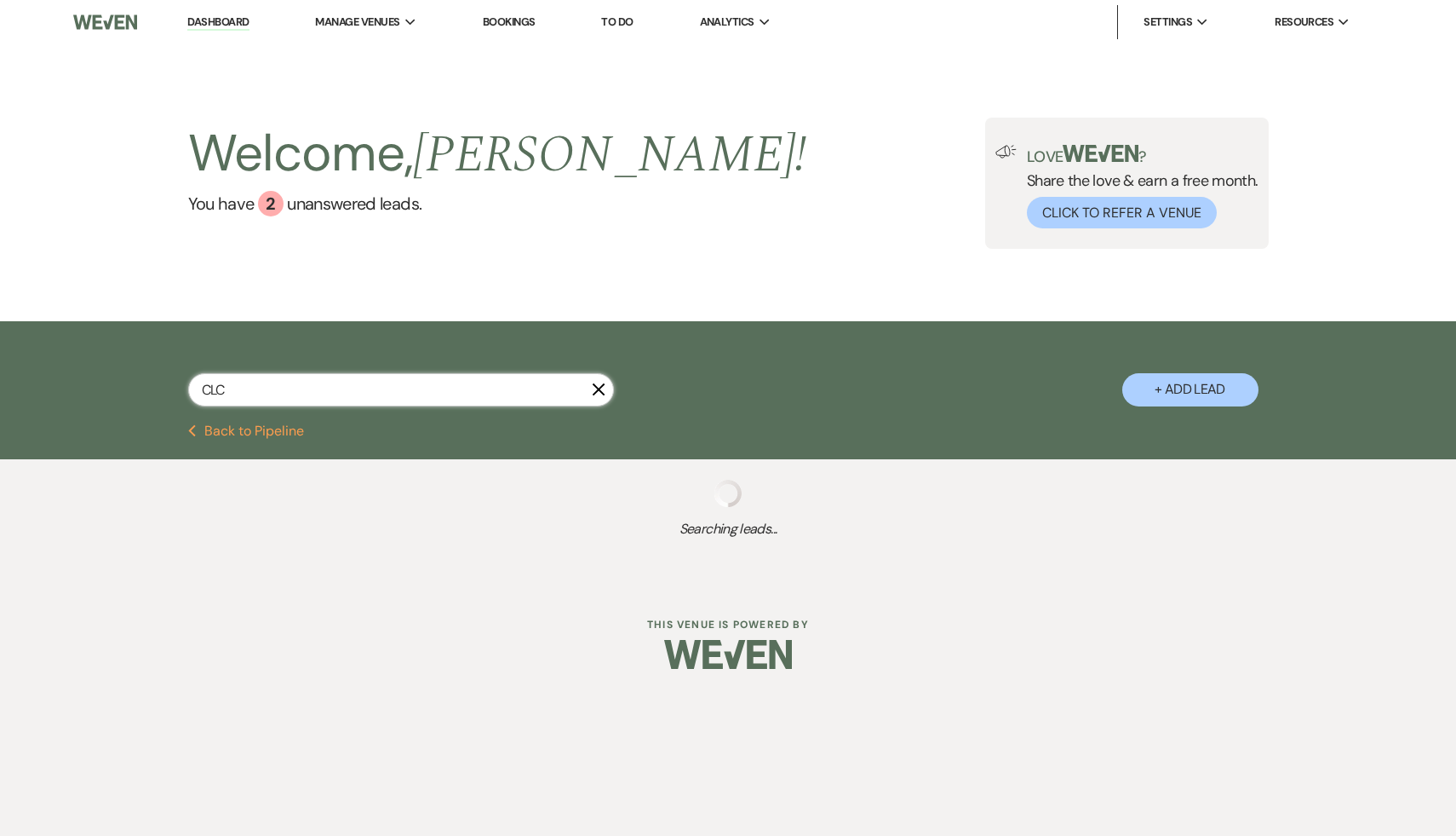
select select "5"
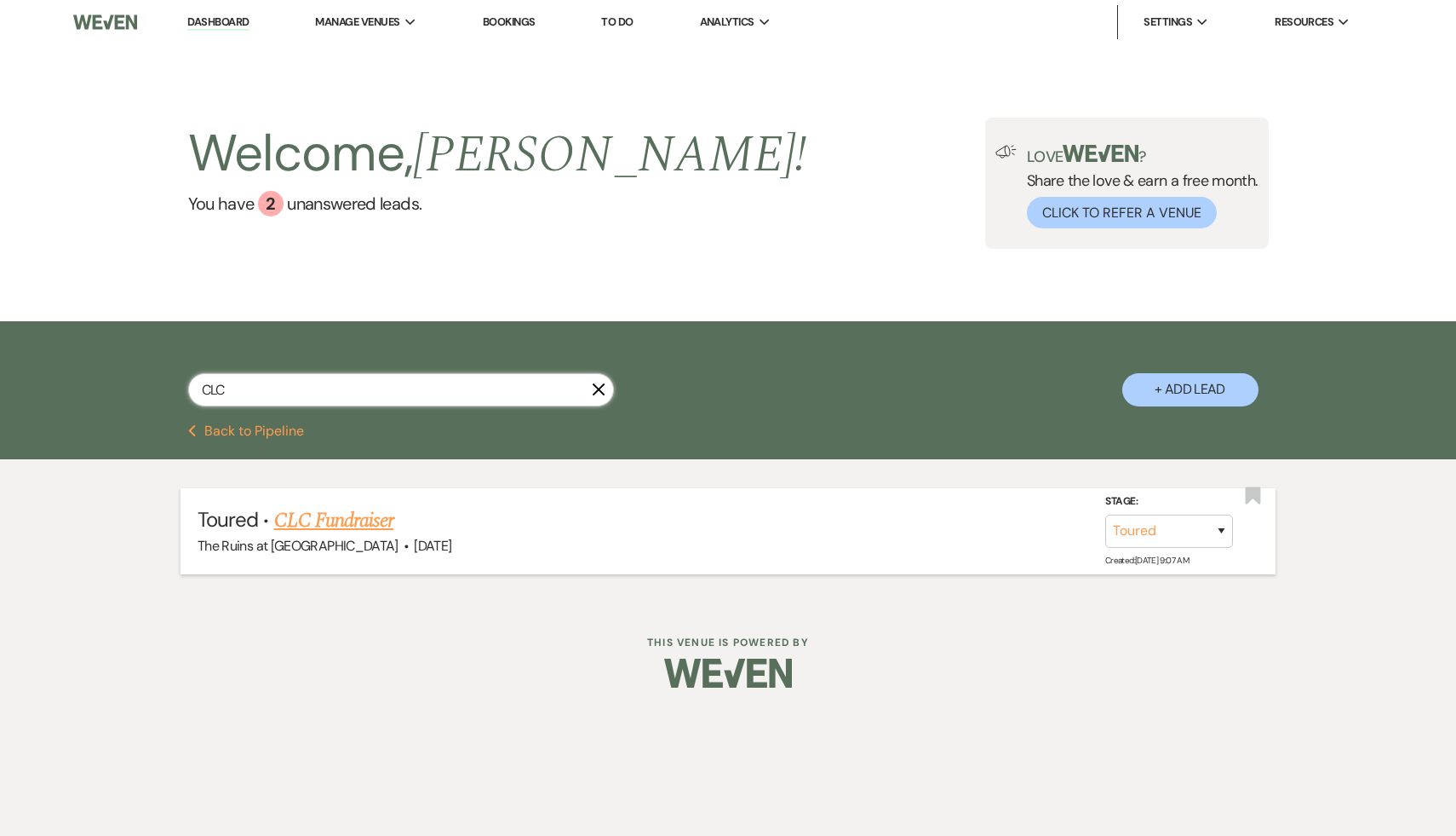
type input "CLC"
click at [328, 521] on link "CLC Fundraiser" at bounding box center [334, 520] width 121 height 31
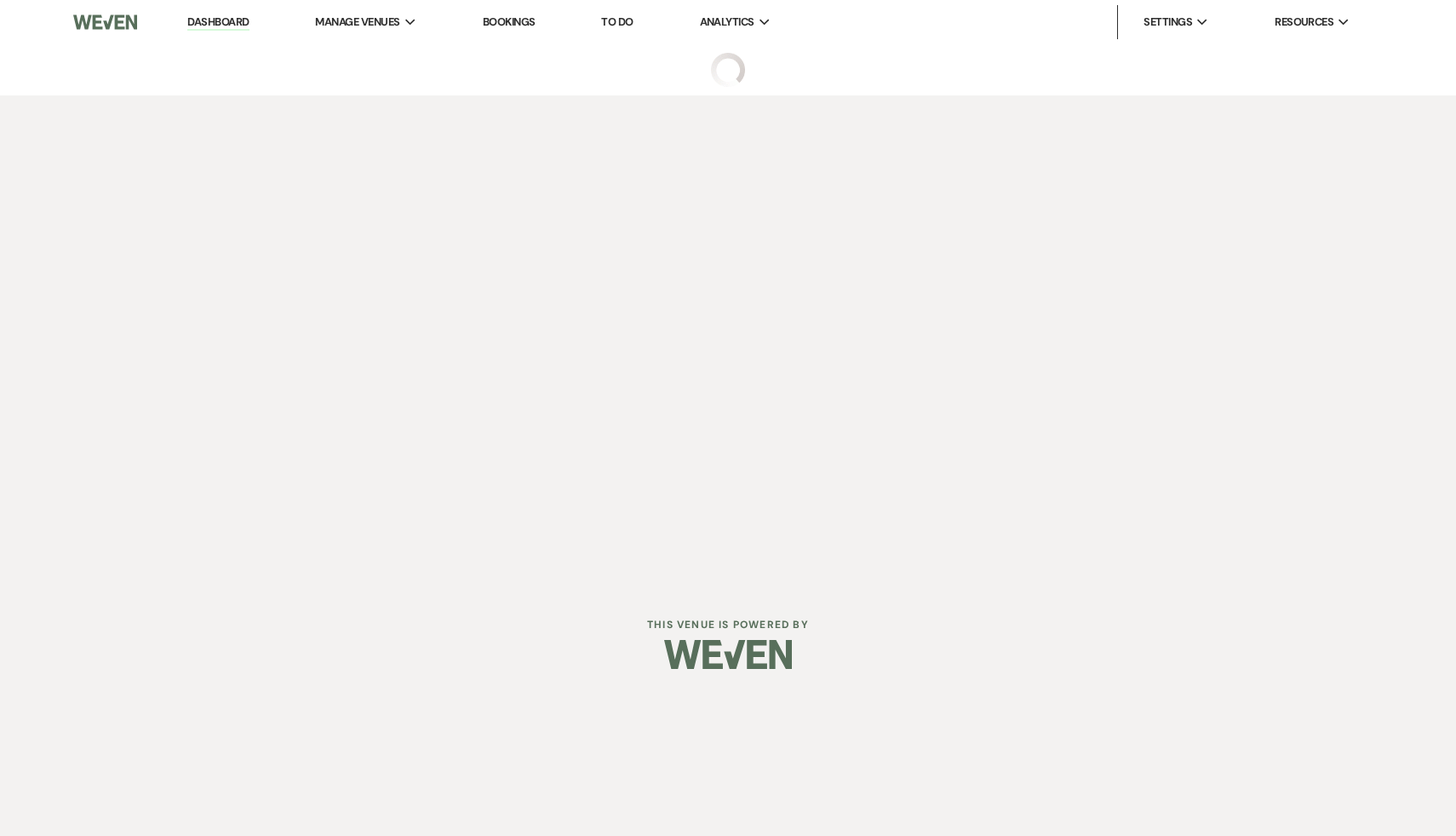
select select "5"
select select "20"
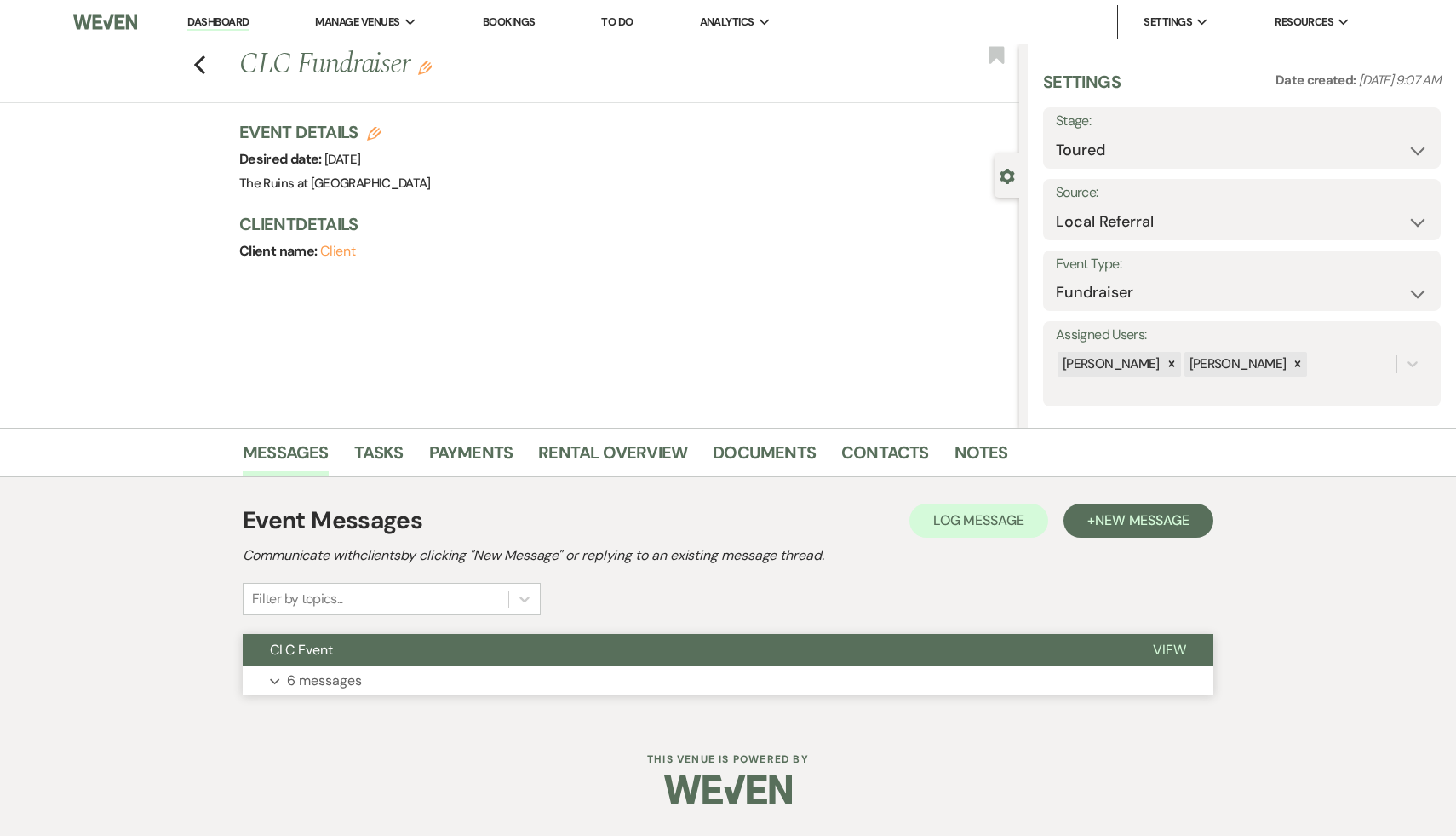
click at [326, 650] on span "CLC Event" at bounding box center [301, 650] width 63 height 18
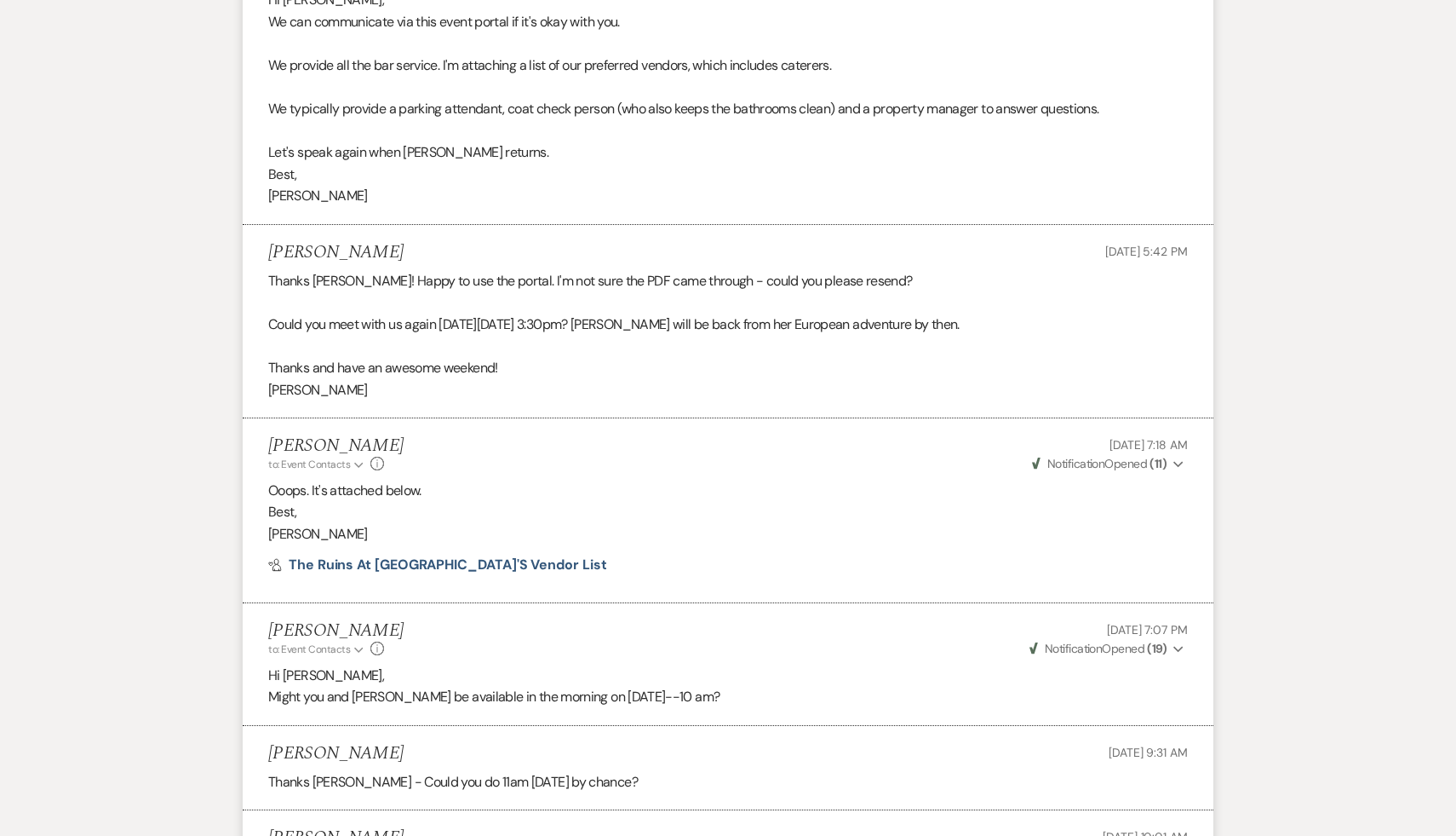
scroll to position [996, 0]
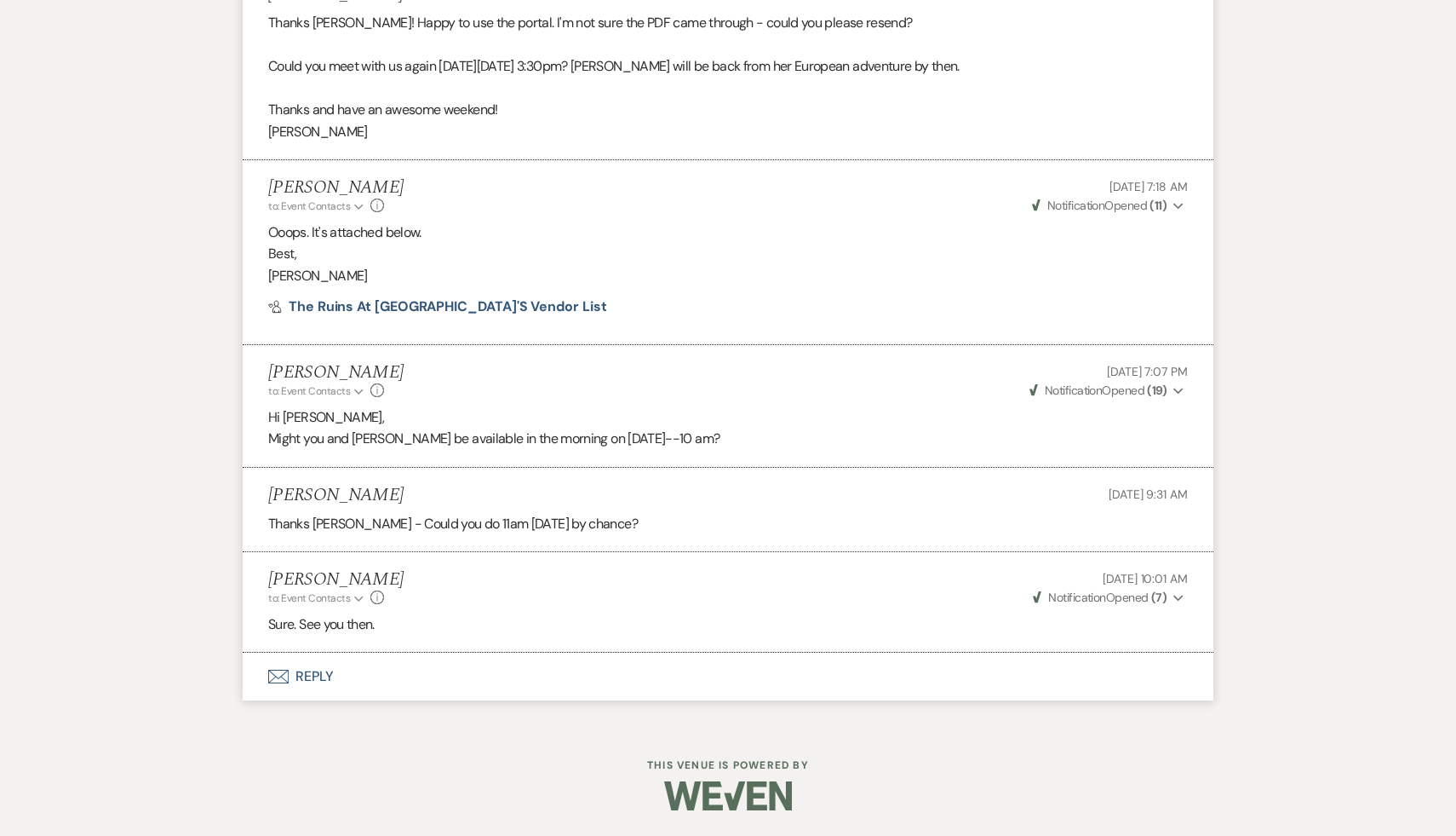
click at [319, 682] on button "Envelope Reply" at bounding box center [728, 677] width 971 height 48
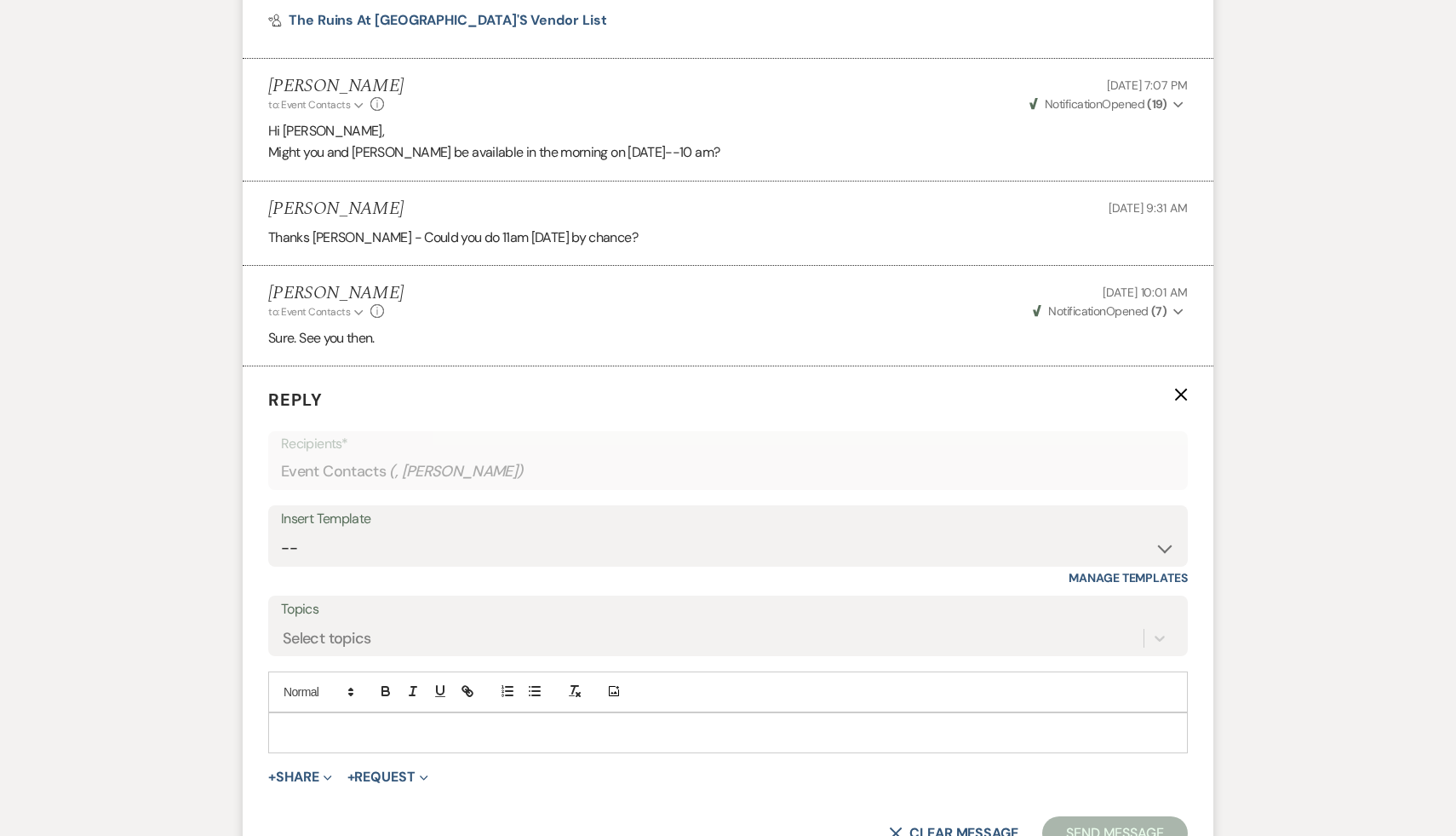
scroll to position [1321, 0]
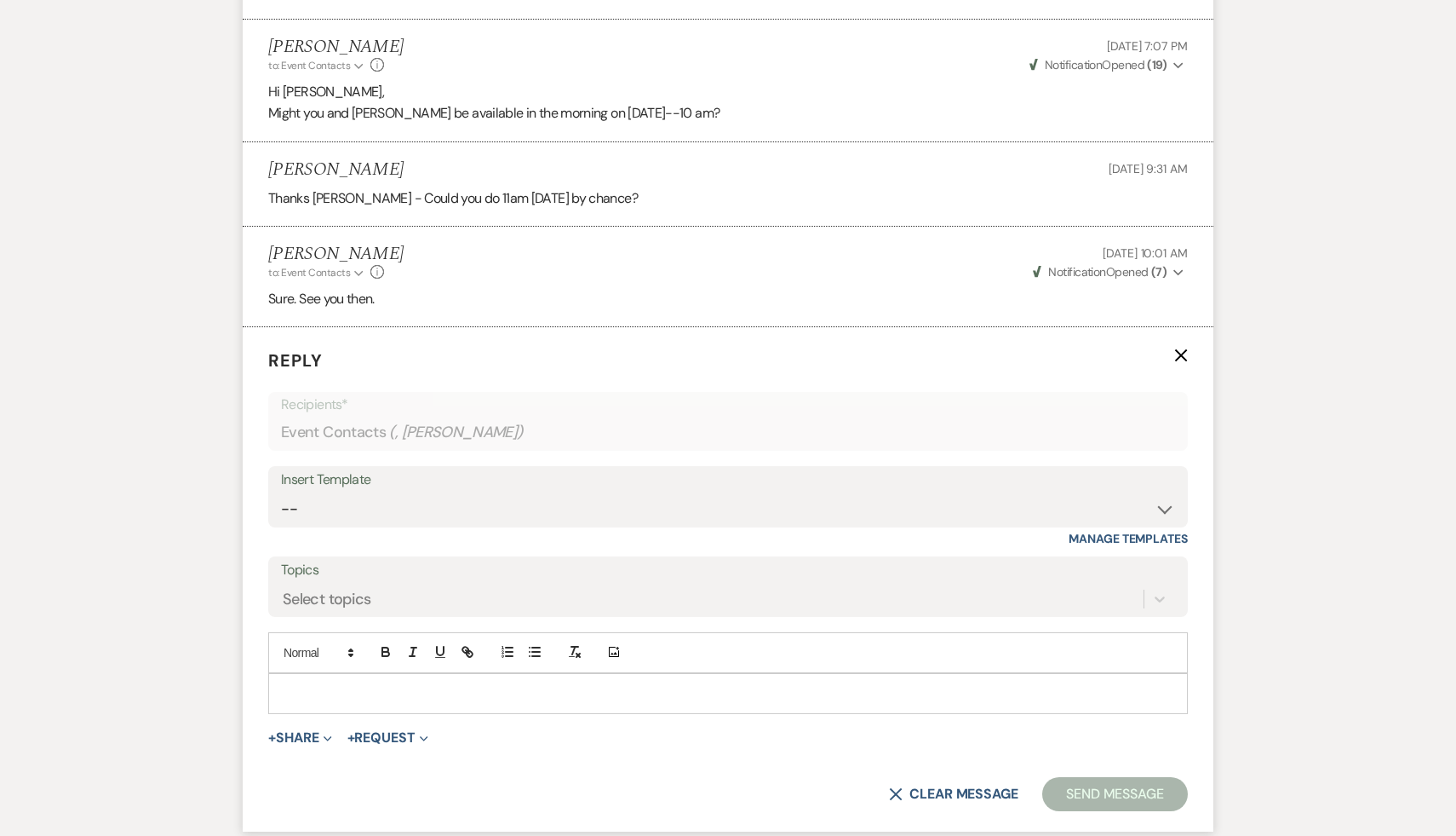
click at [319, 683] on div at bounding box center [728, 693] width 918 height 39
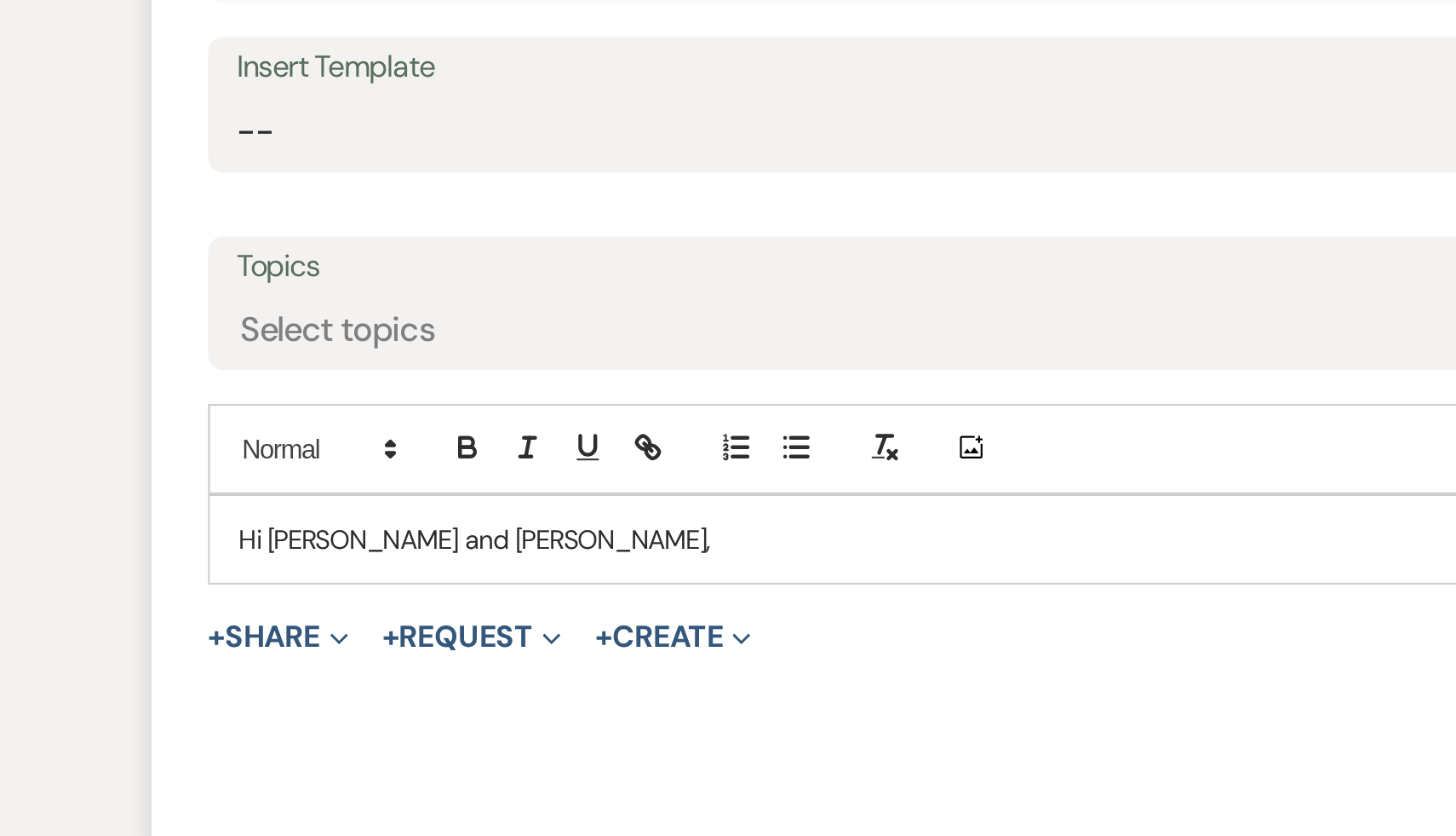
click at [402, 694] on p "Hi Rachel and Brielle," at bounding box center [728, 694] width 892 height 19
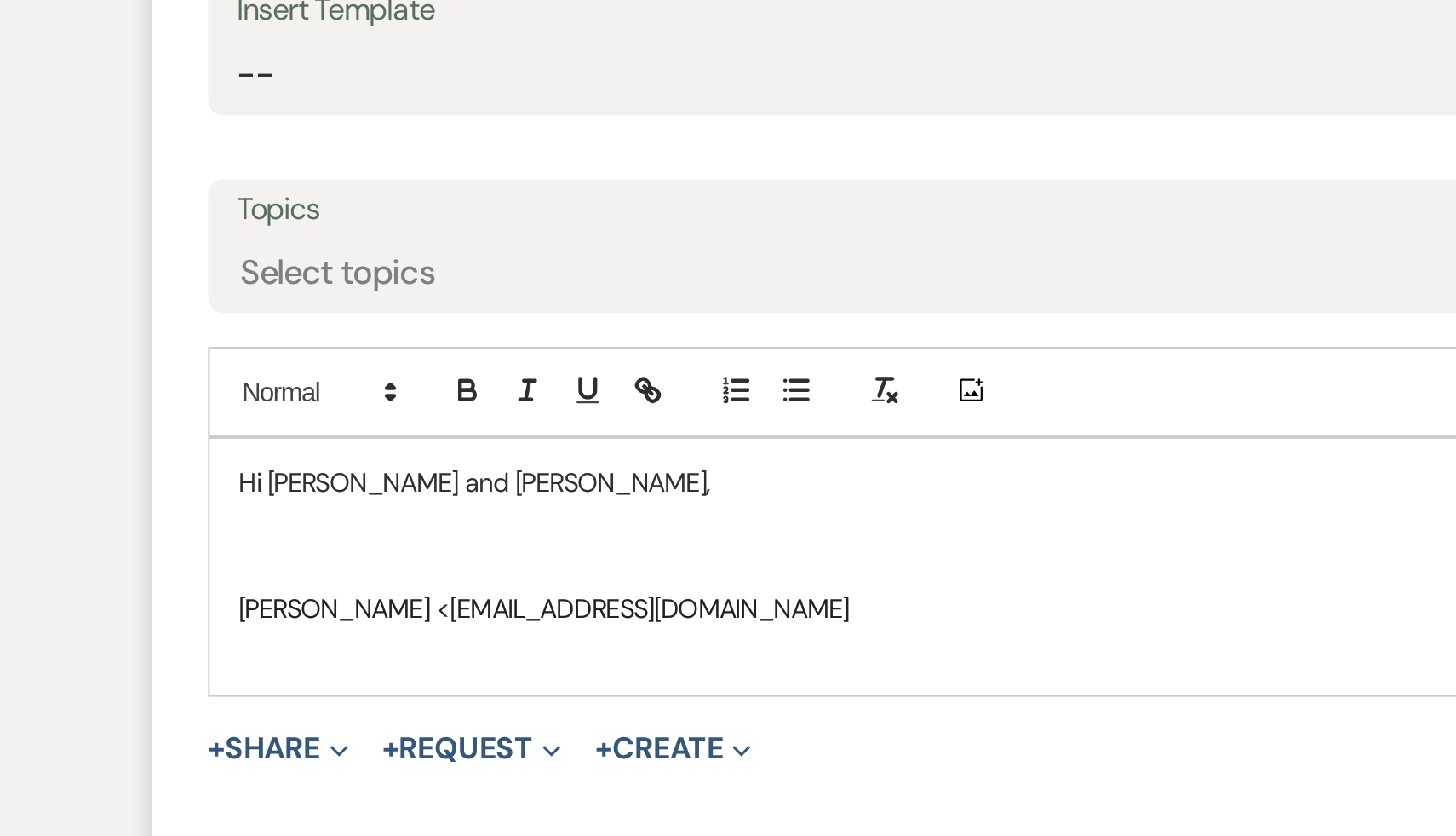
scroll to position [1340, 0]
click at [408, 678] on p "Hi Rachel and Brielle," at bounding box center [728, 675] width 892 height 19
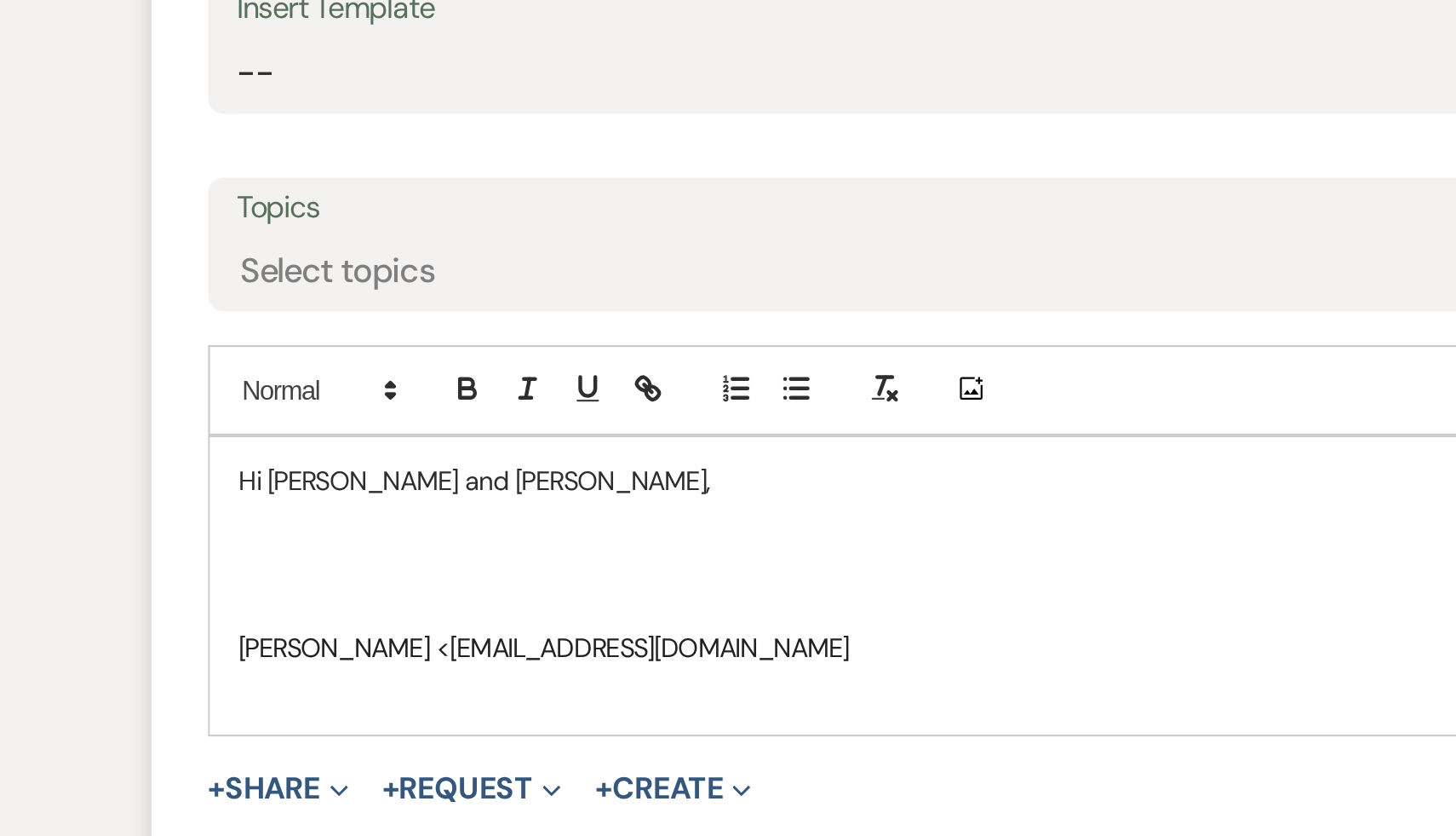
click at [362, 705] on p at bounding box center [728, 712] width 892 height 19
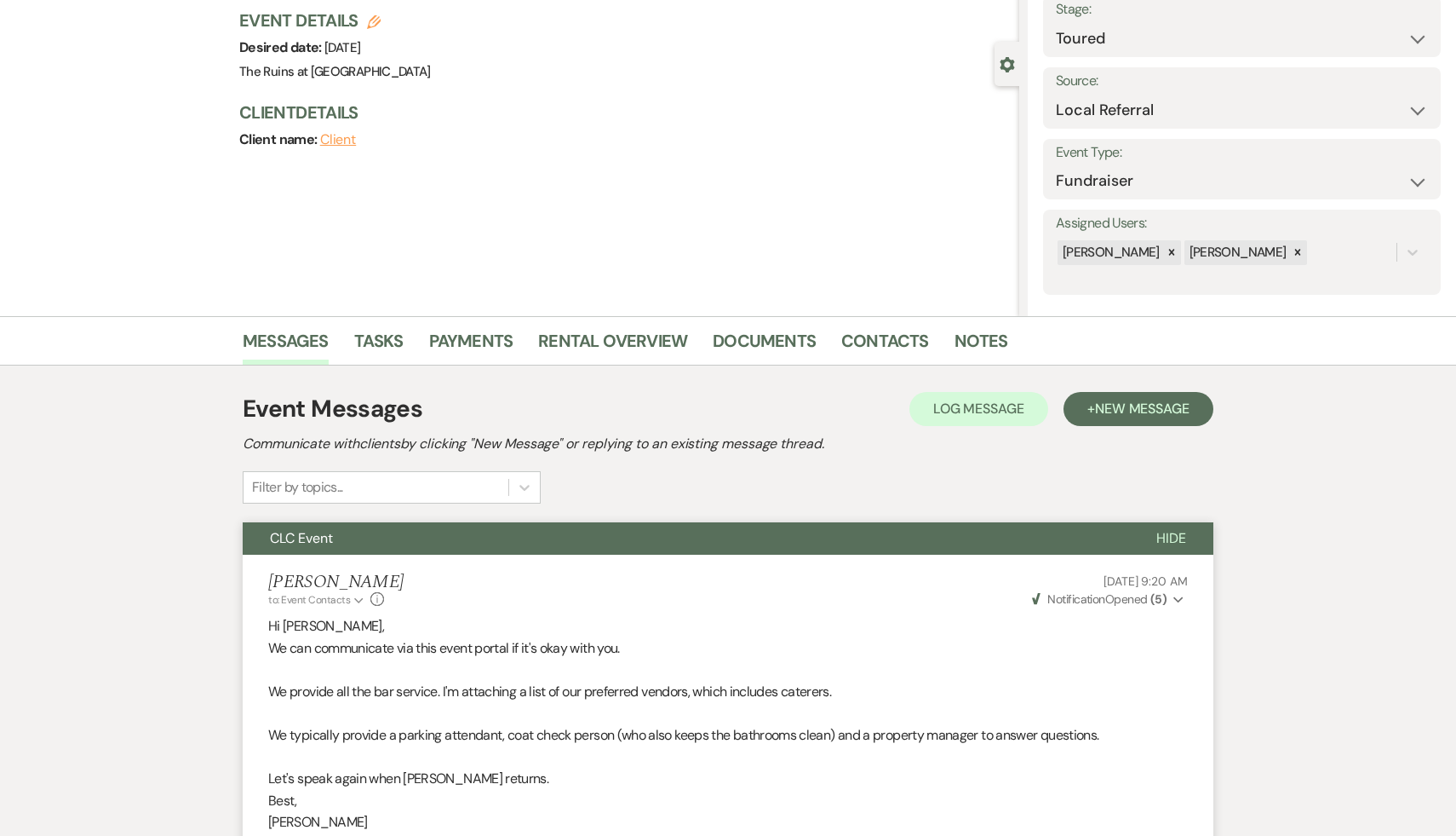
scroll to position [0, 0]
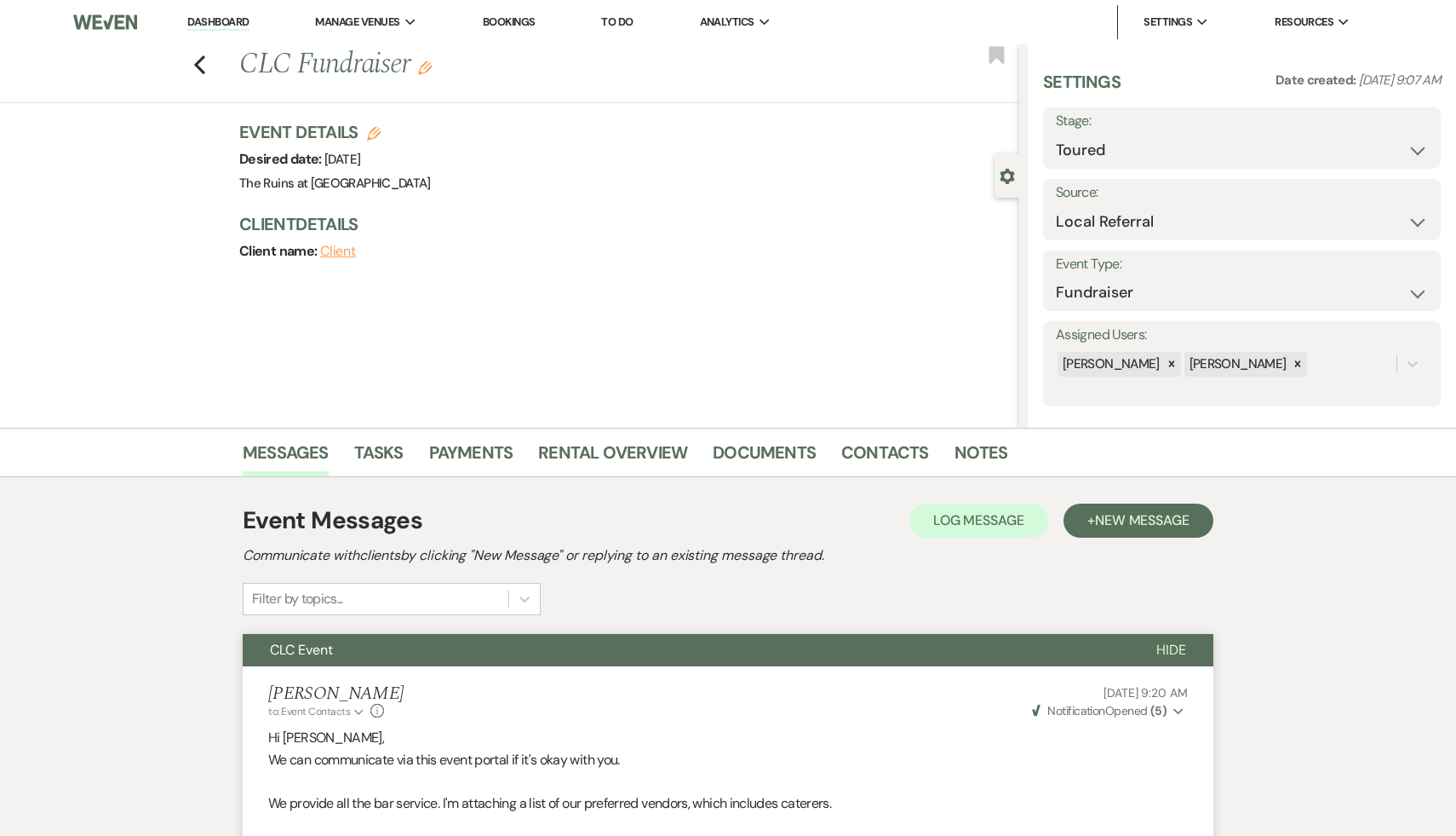
click at [215, 21] on link "Dashboard" at bounding box center [218, 23] width 62 height 16
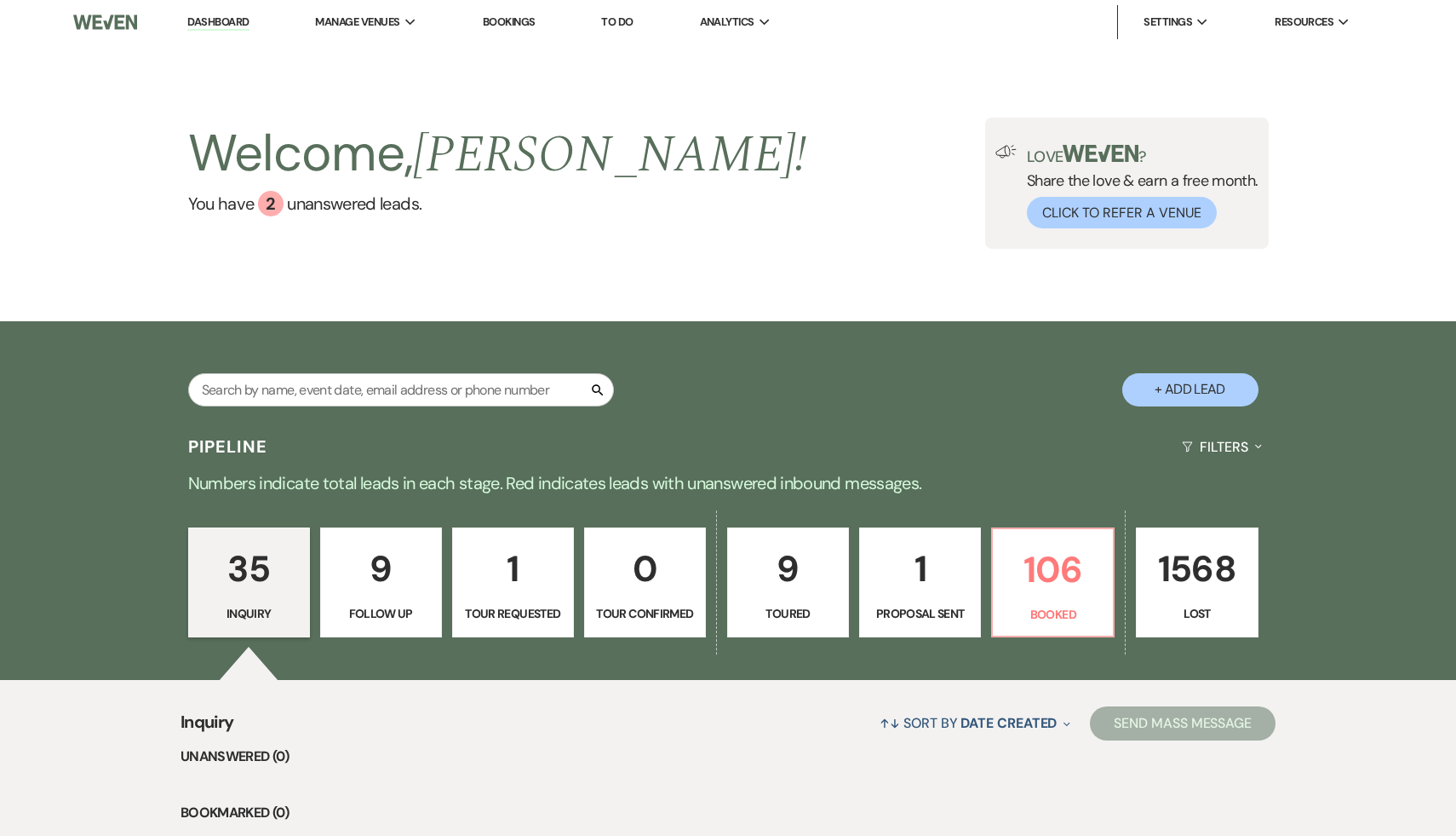
click at [918, 576] on p "1" at bounding box center [920, 568] width 100 height 57
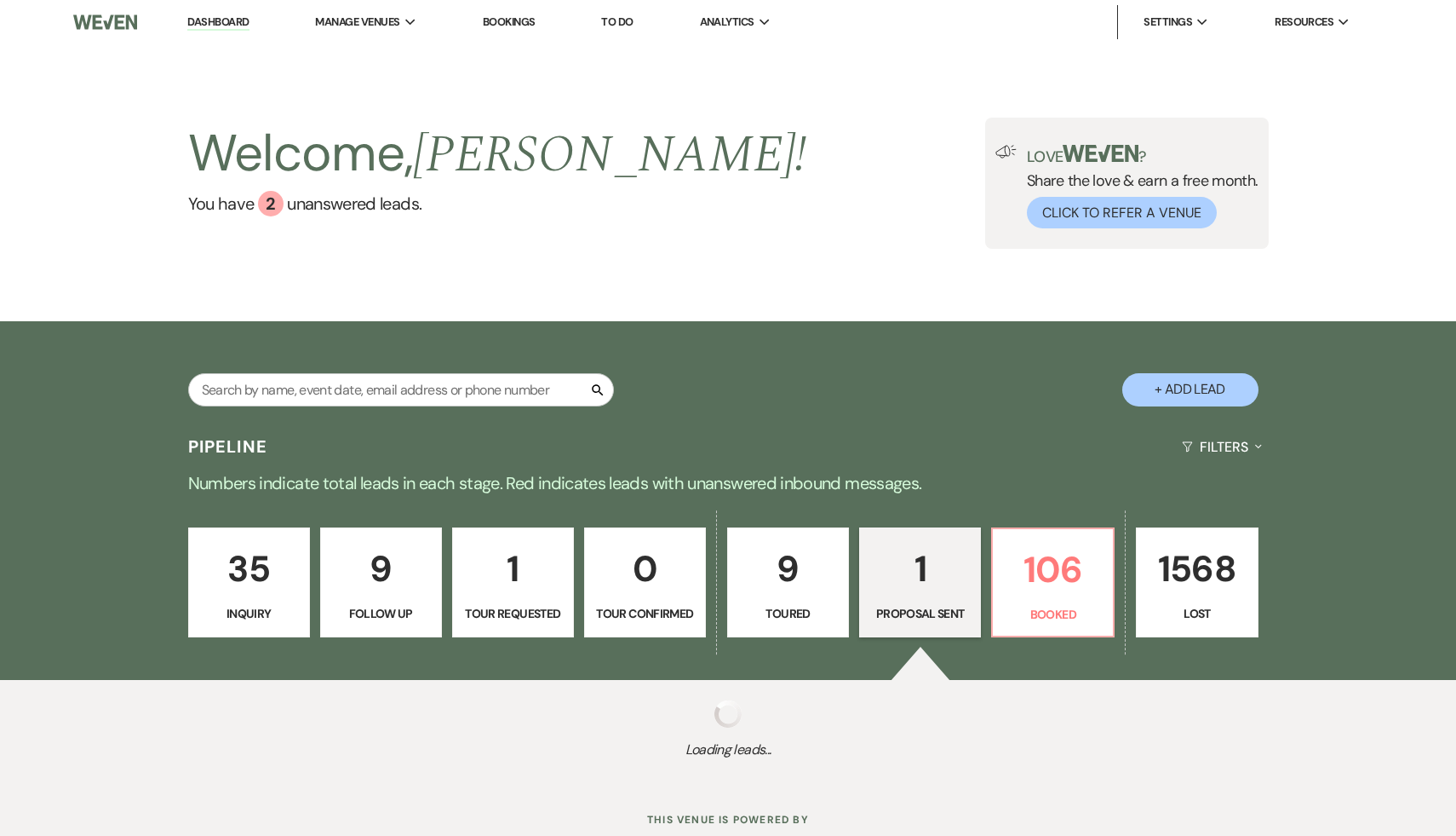
select select "6"
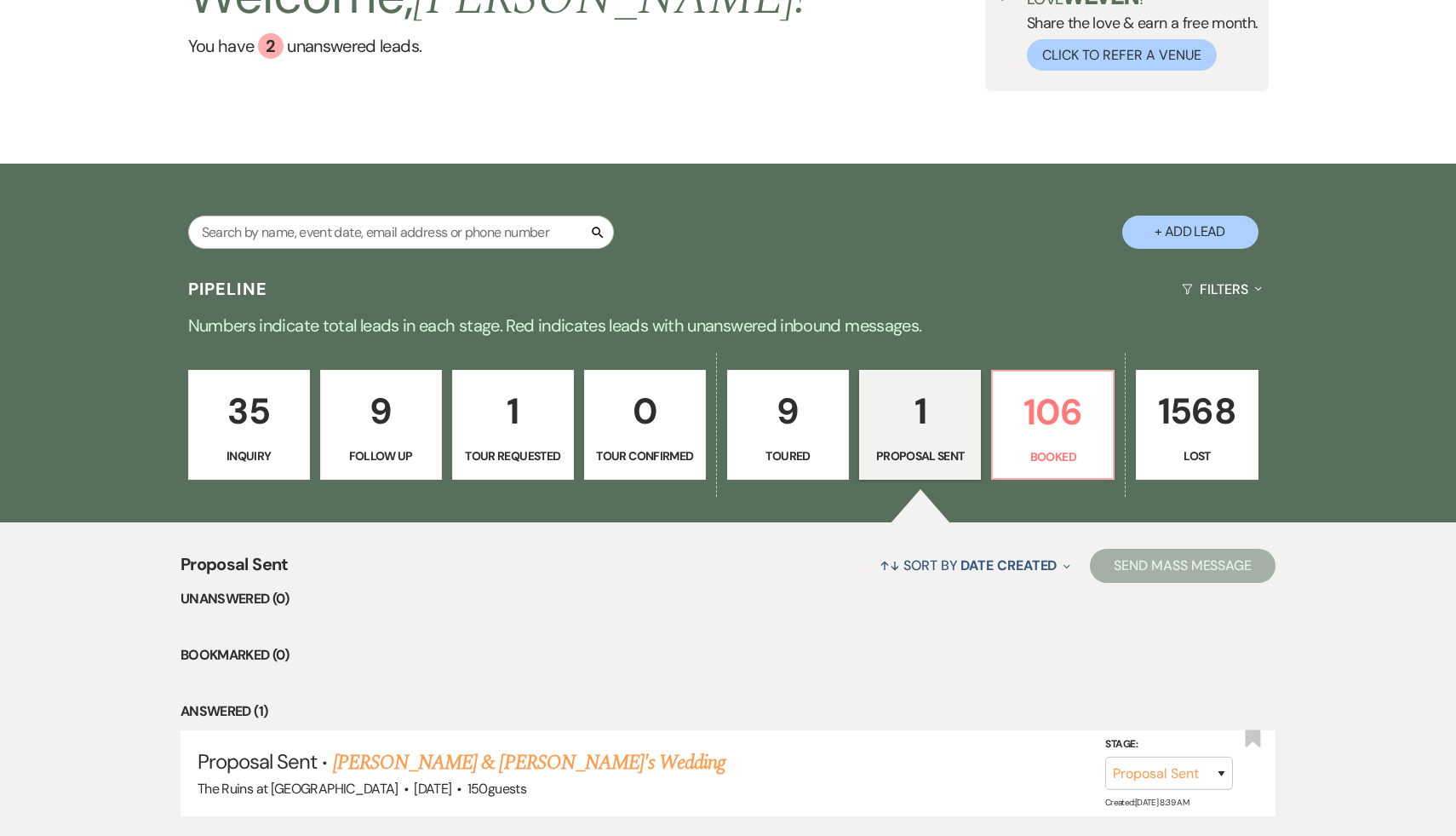
scroll to position [276, 0]
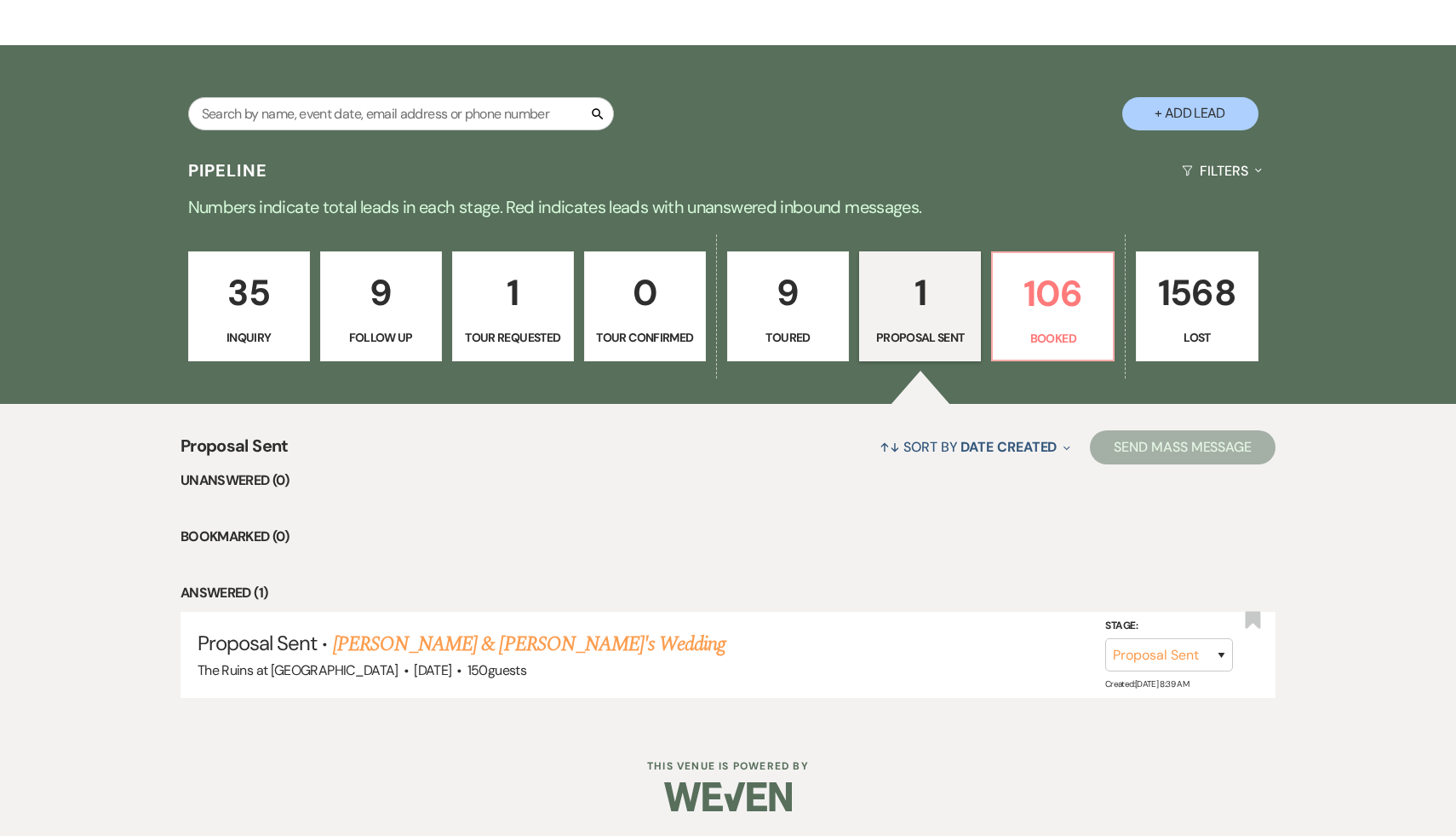
click at [789, 300] on p "9" at bounding box center [788, 292] width 100 height 57
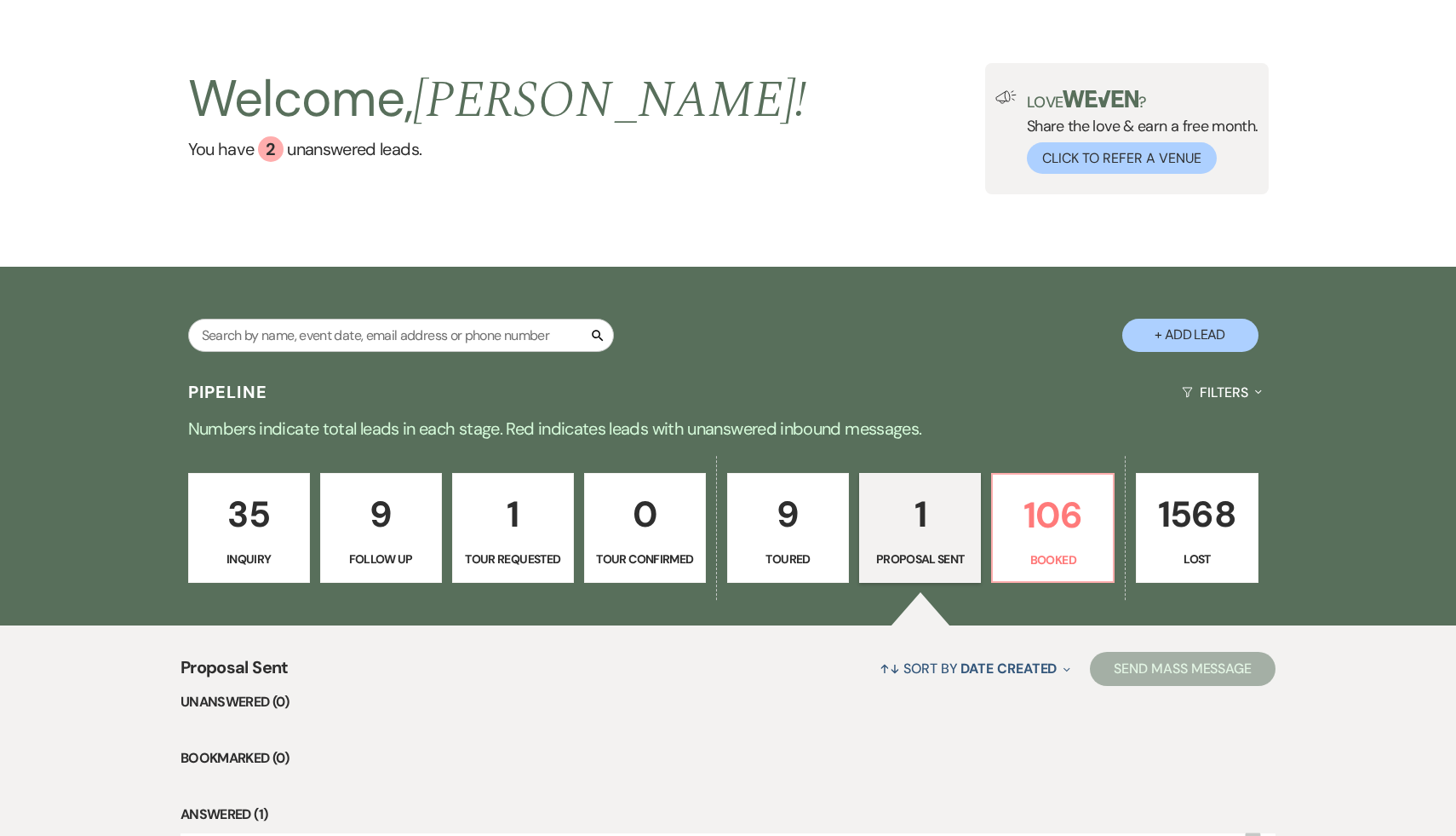
select select "5"
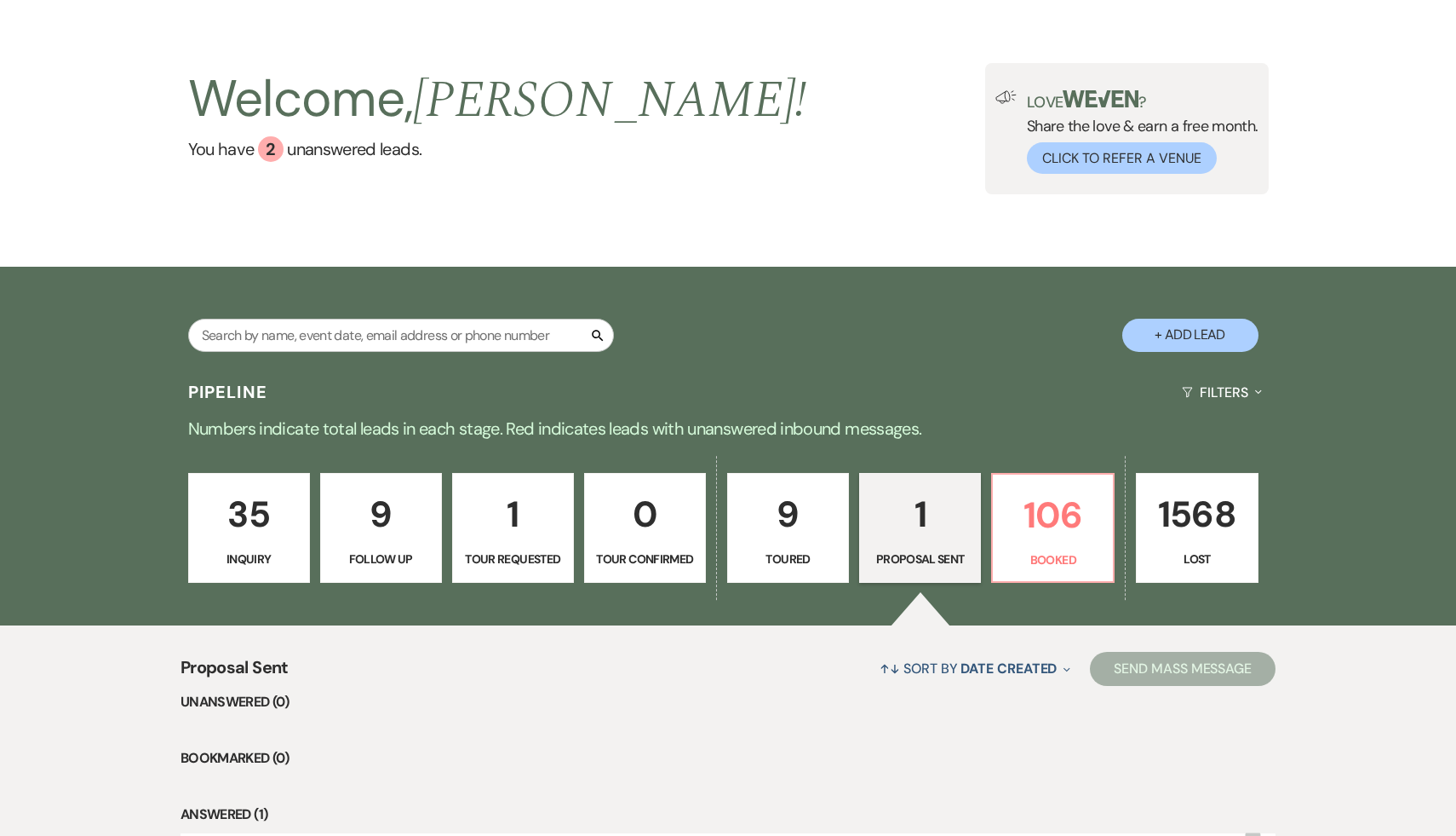
select select "5"
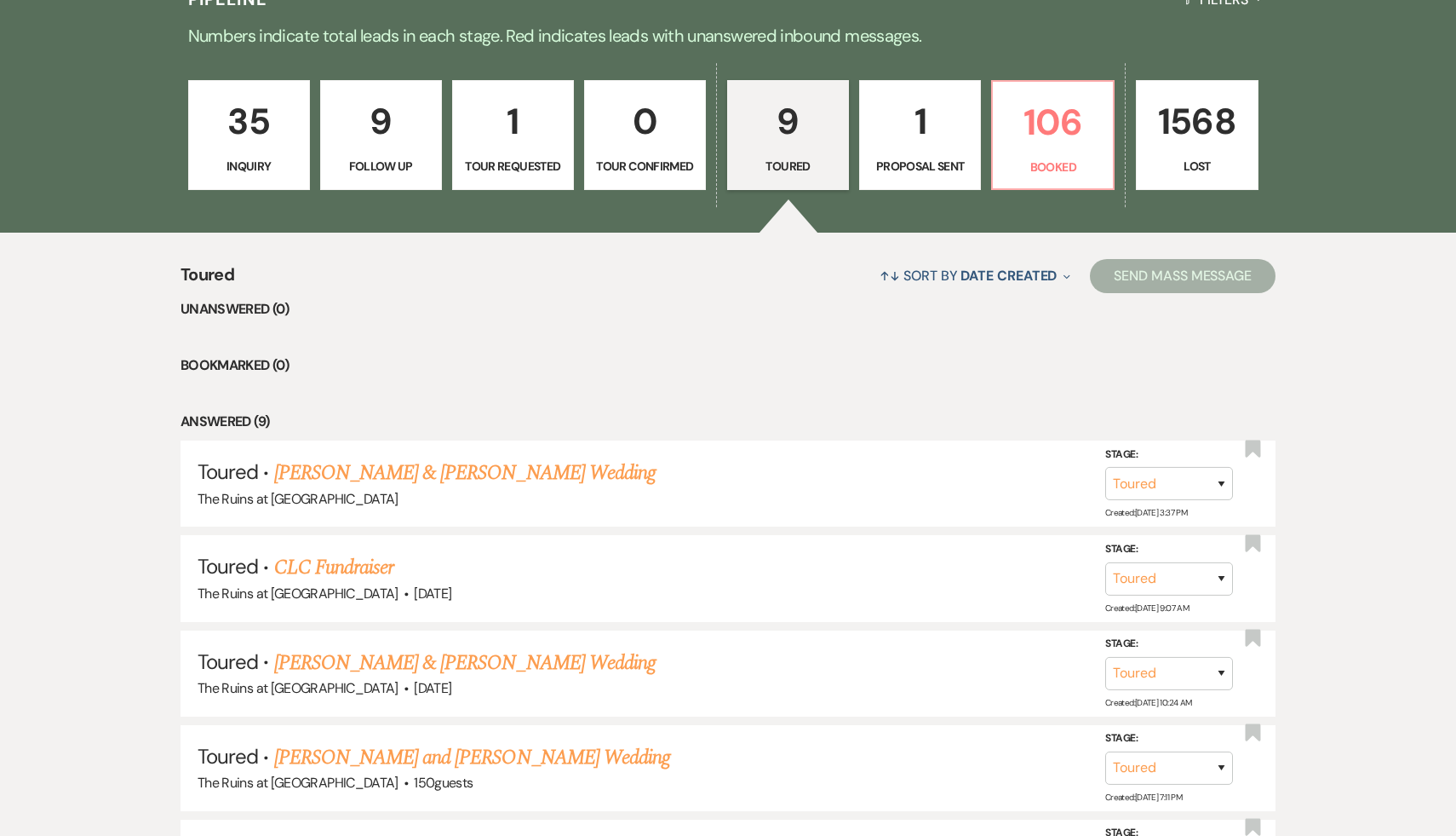
scroll to position [497, 0]
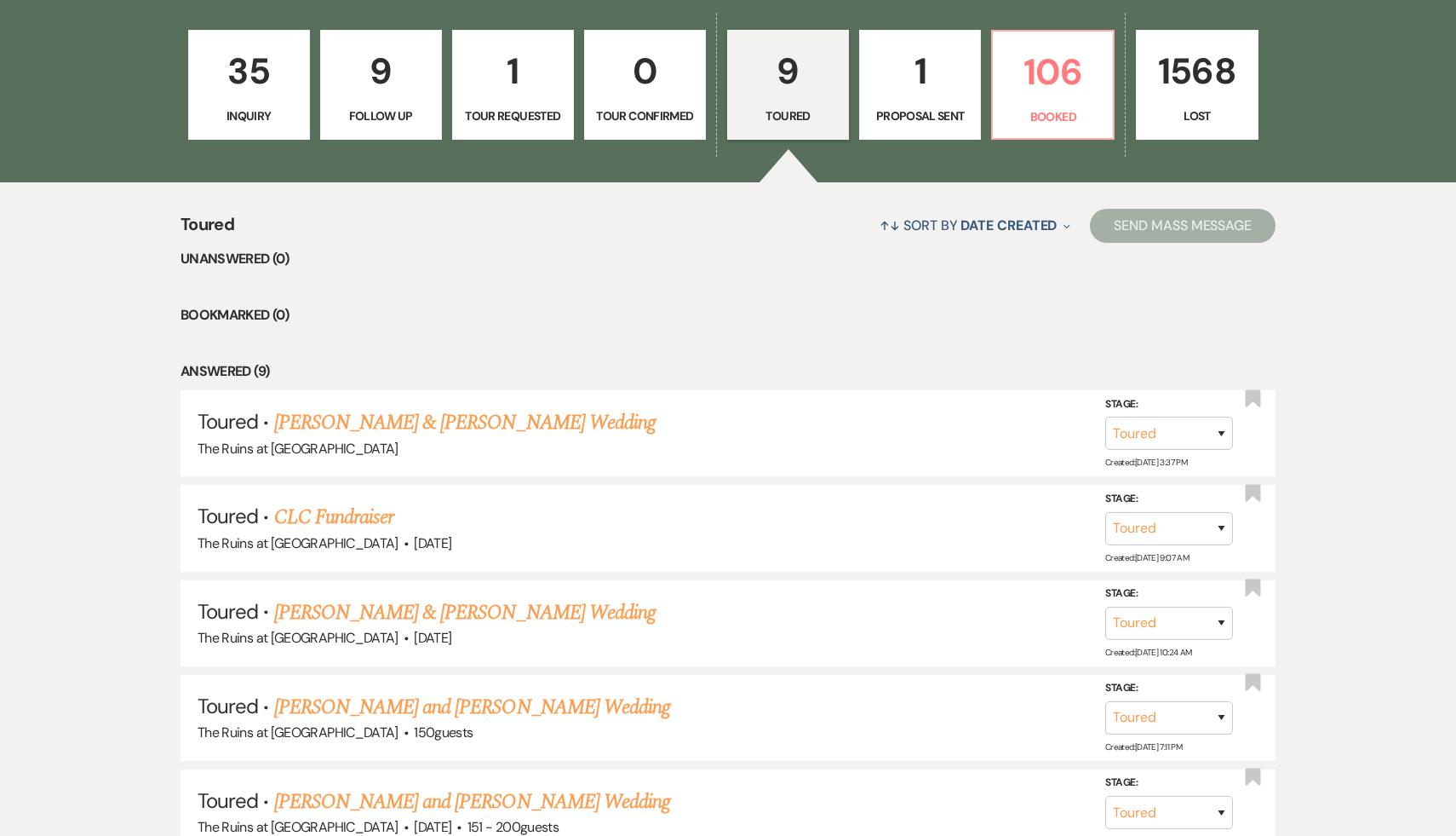
click at [925, 71] on p "1" at bounding box center [920, 71] width 100 height 57
select select "6"
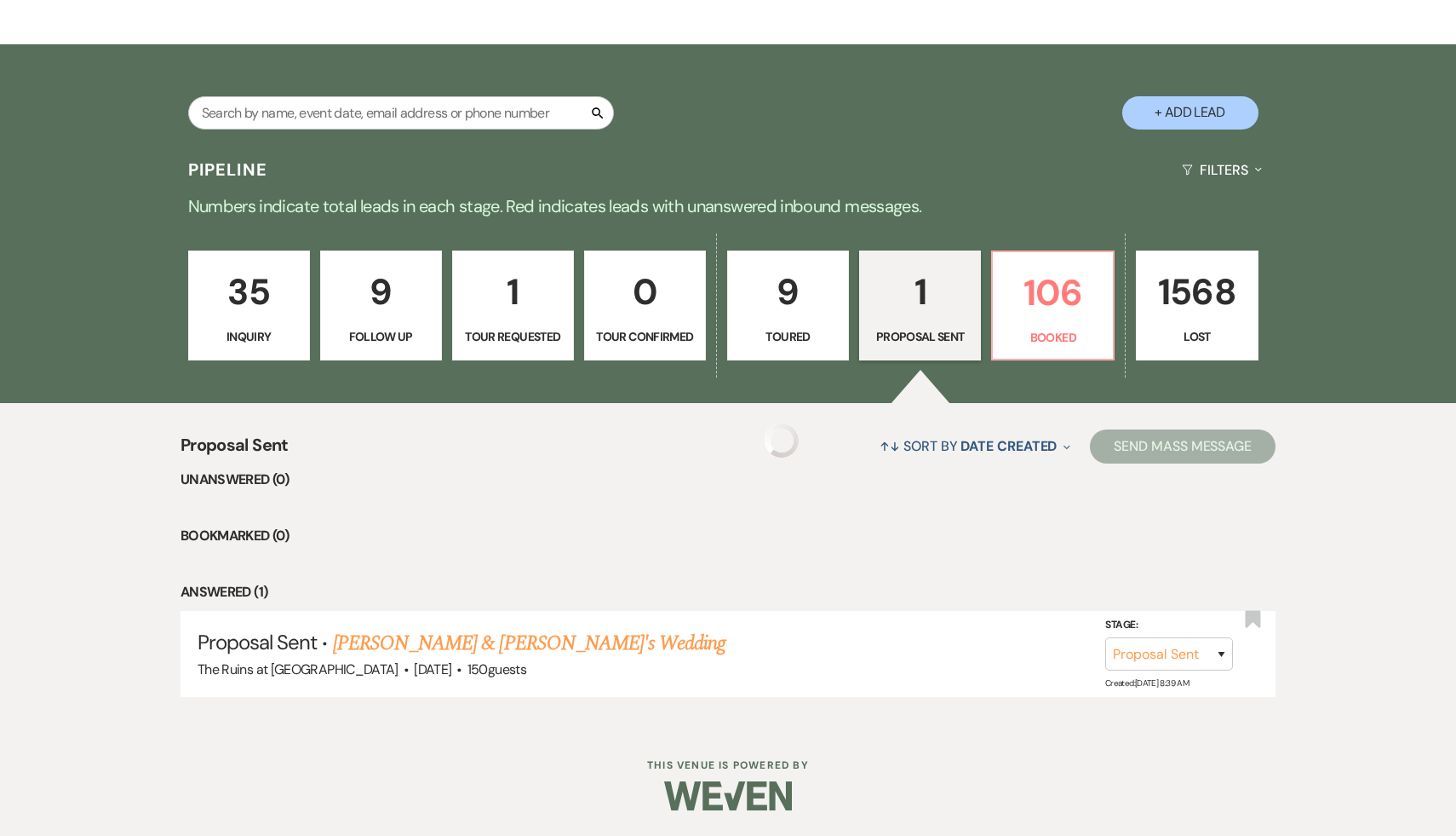
scroll to position [276, 0]
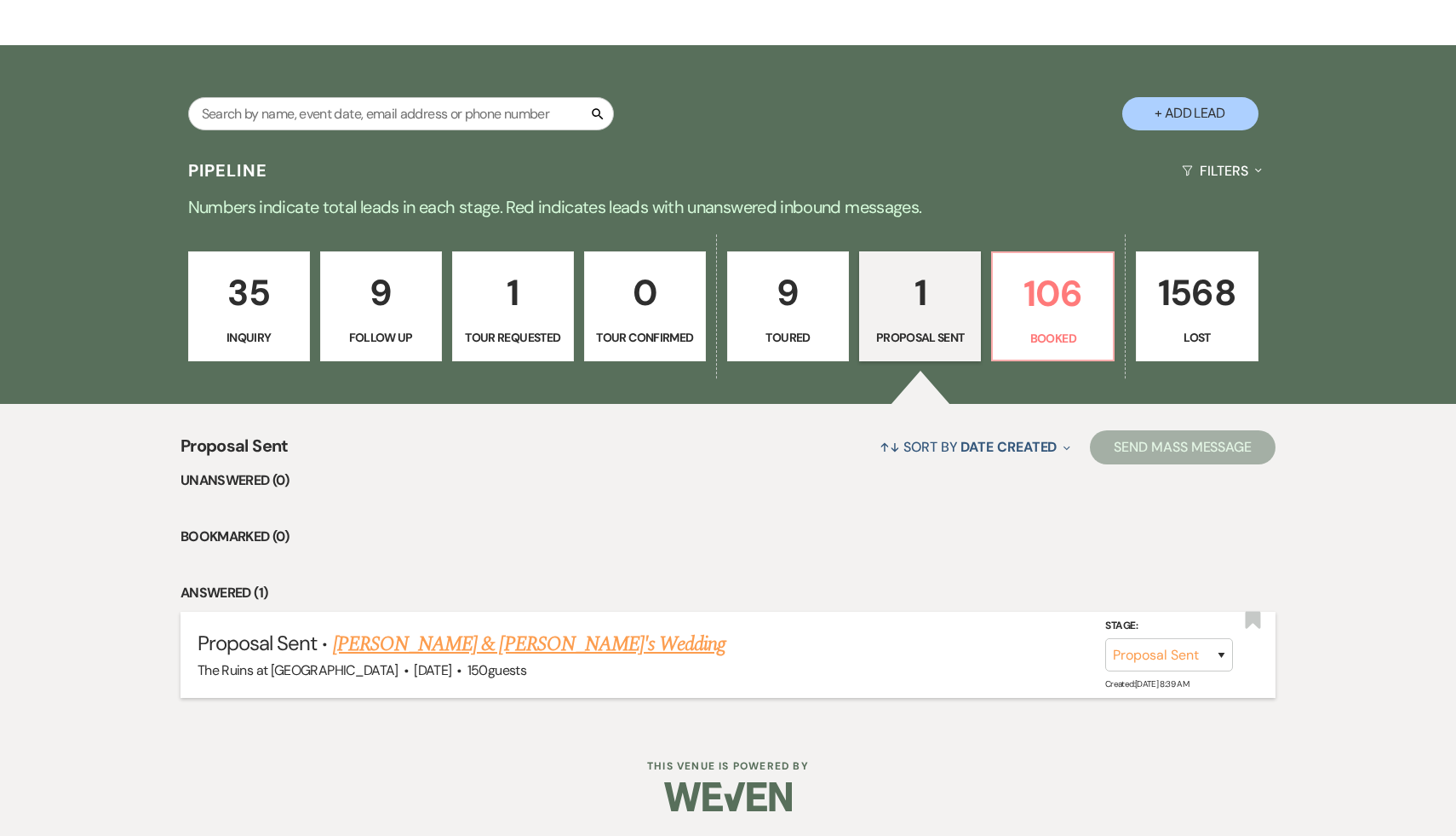
click at [467, 644] on link "Kate & Will's Wedding" at bounding box center [529, 644] width 393 height 31
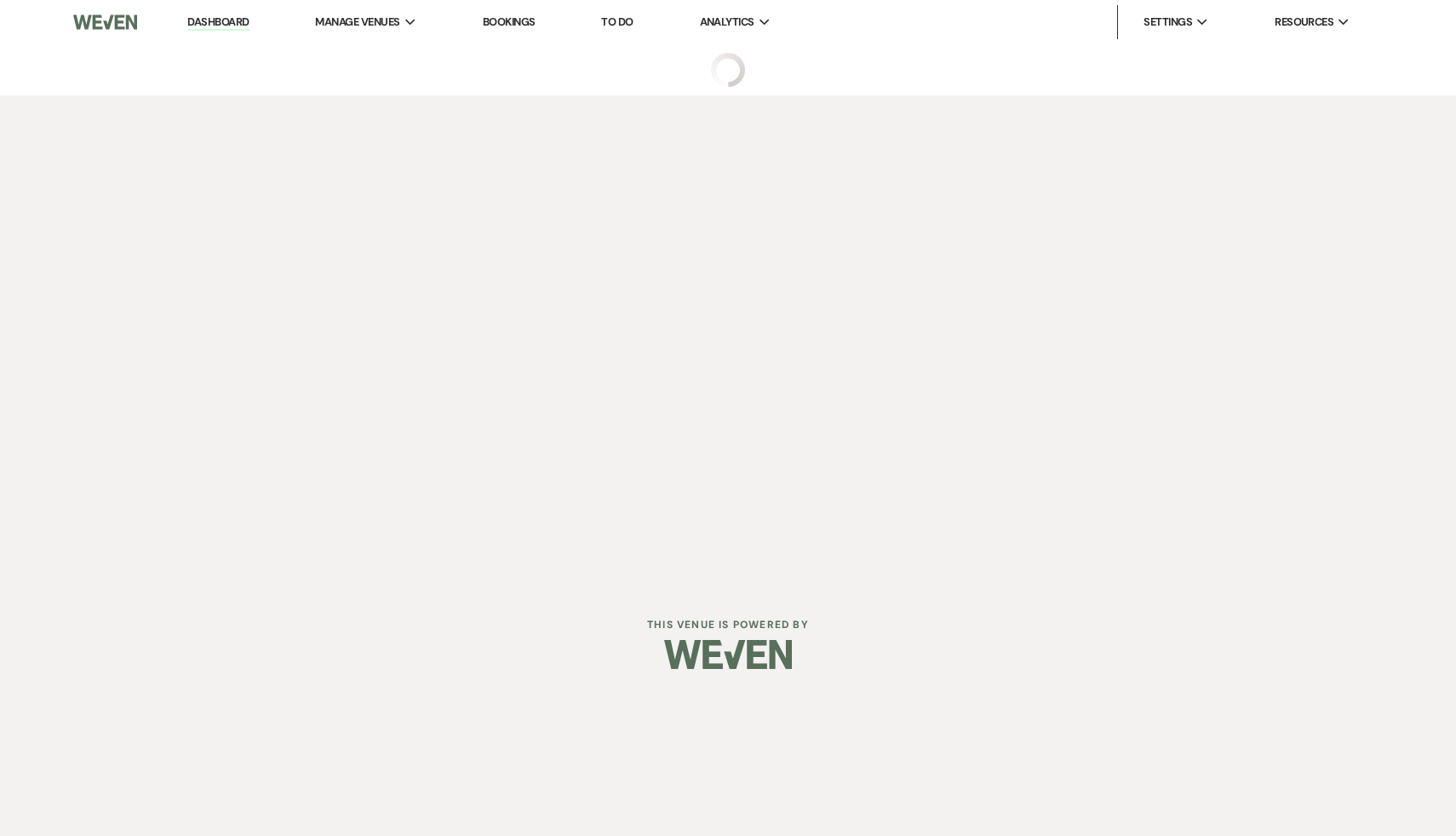
select select "6"
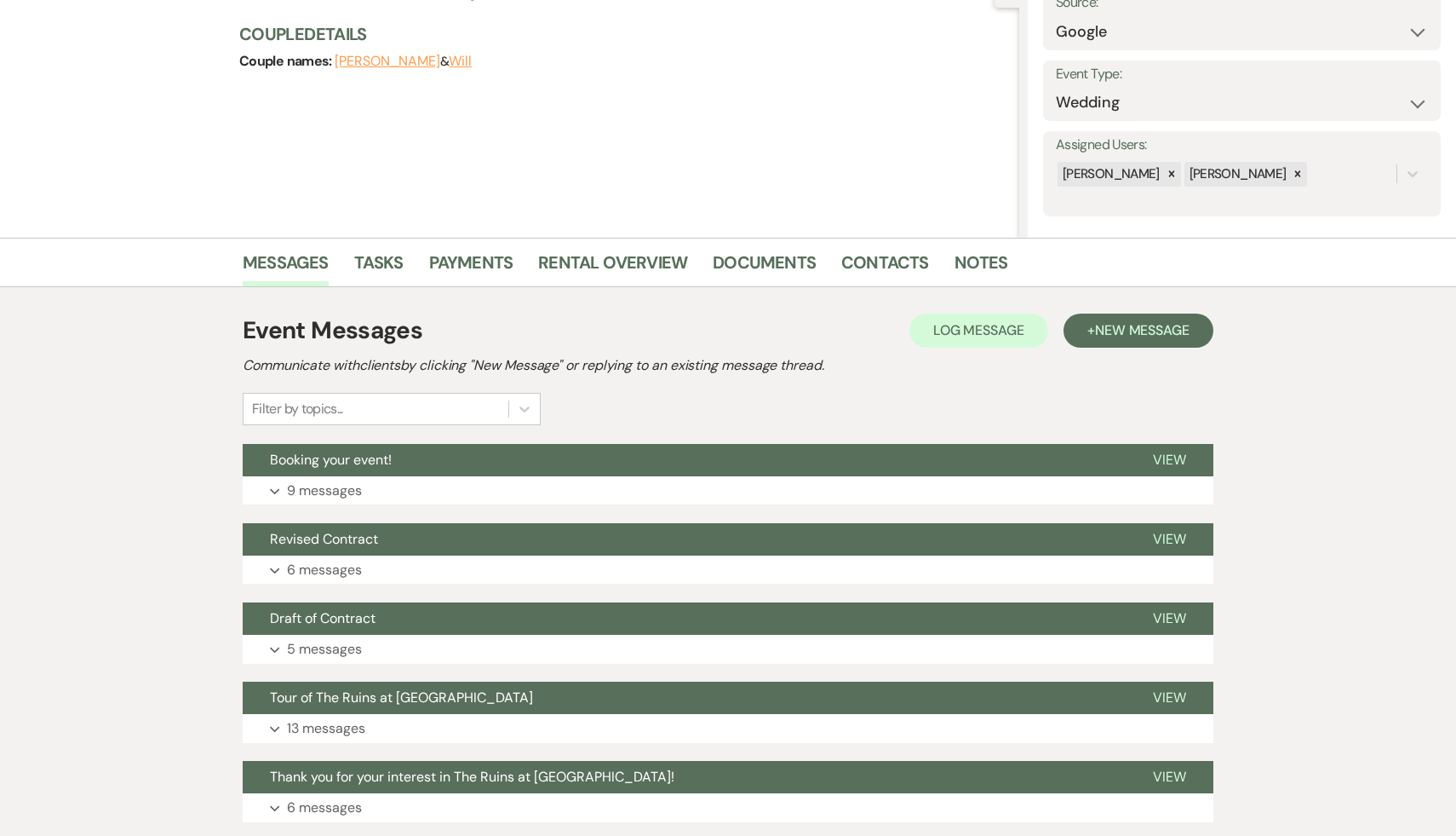
scroll to position [311, 0]
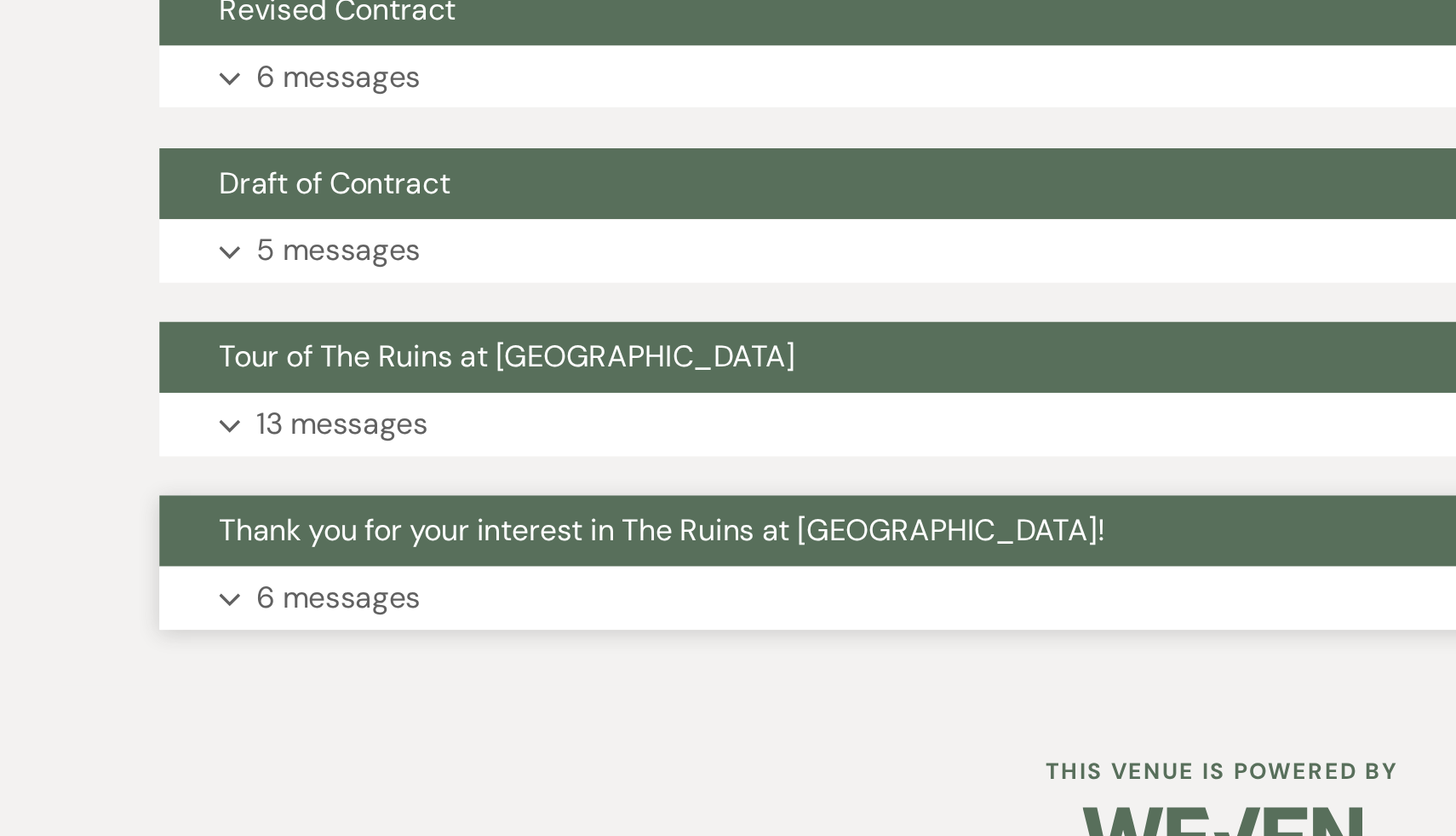
click at [409, 659] on span "Thank you for your interest in The Ruins at Sassafras!" at bounding box center [472, 656] width 404 height 18
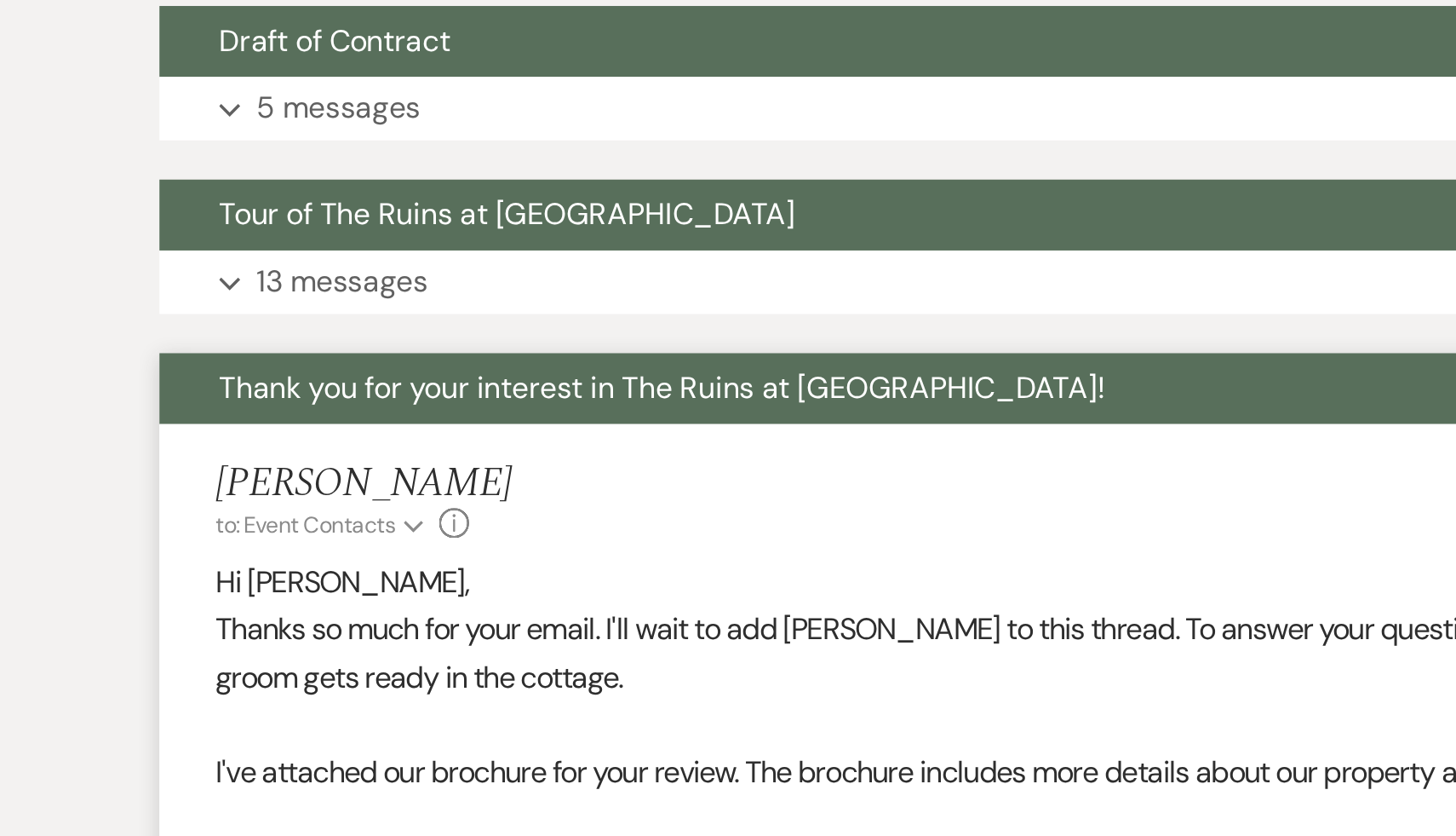
scroll to position [344, 0]
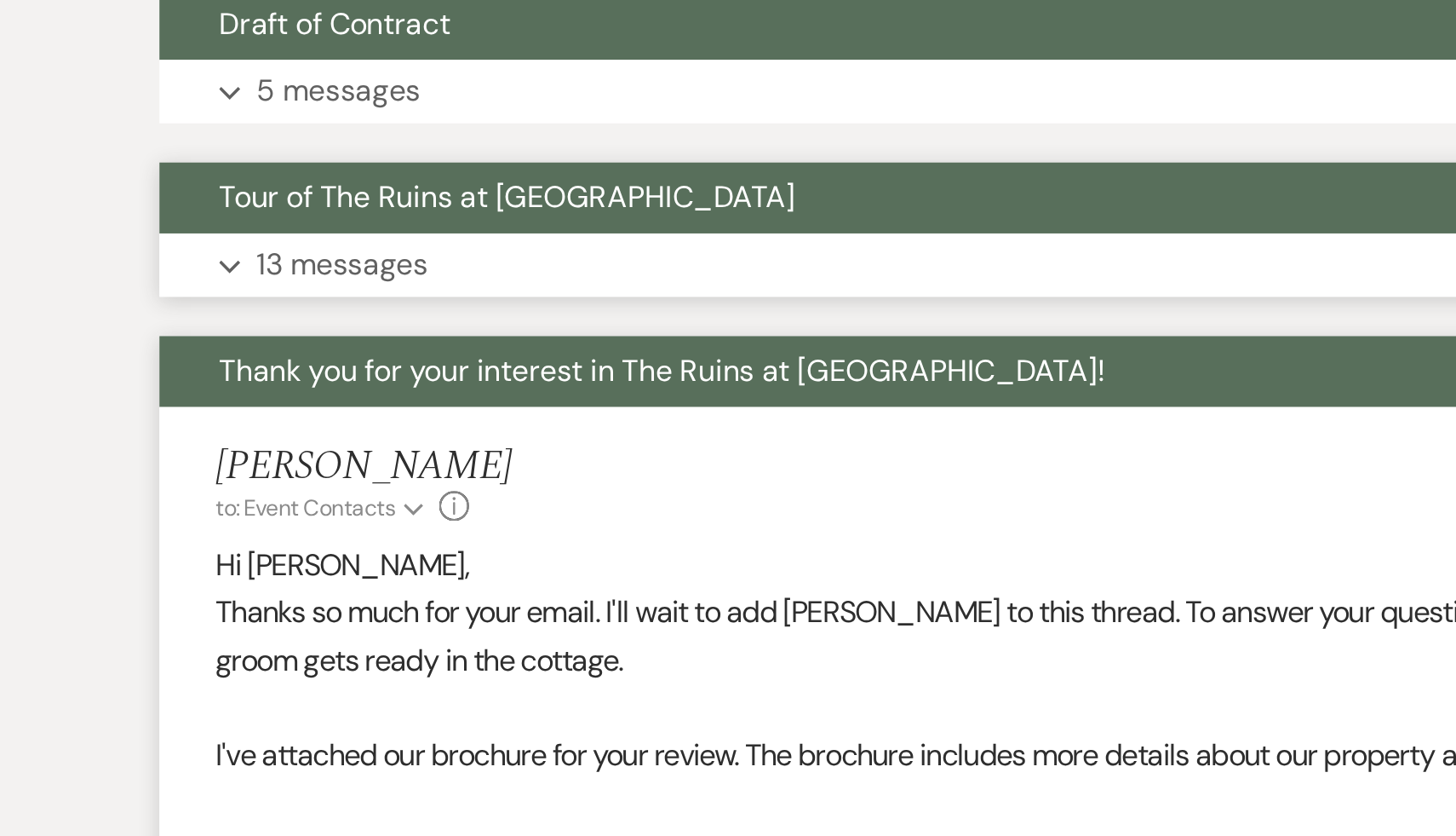
click at [428, 548] on span "Tour of The Ruins at Sassafras Museum" at bounding box center [401, 544] width 263 height 18
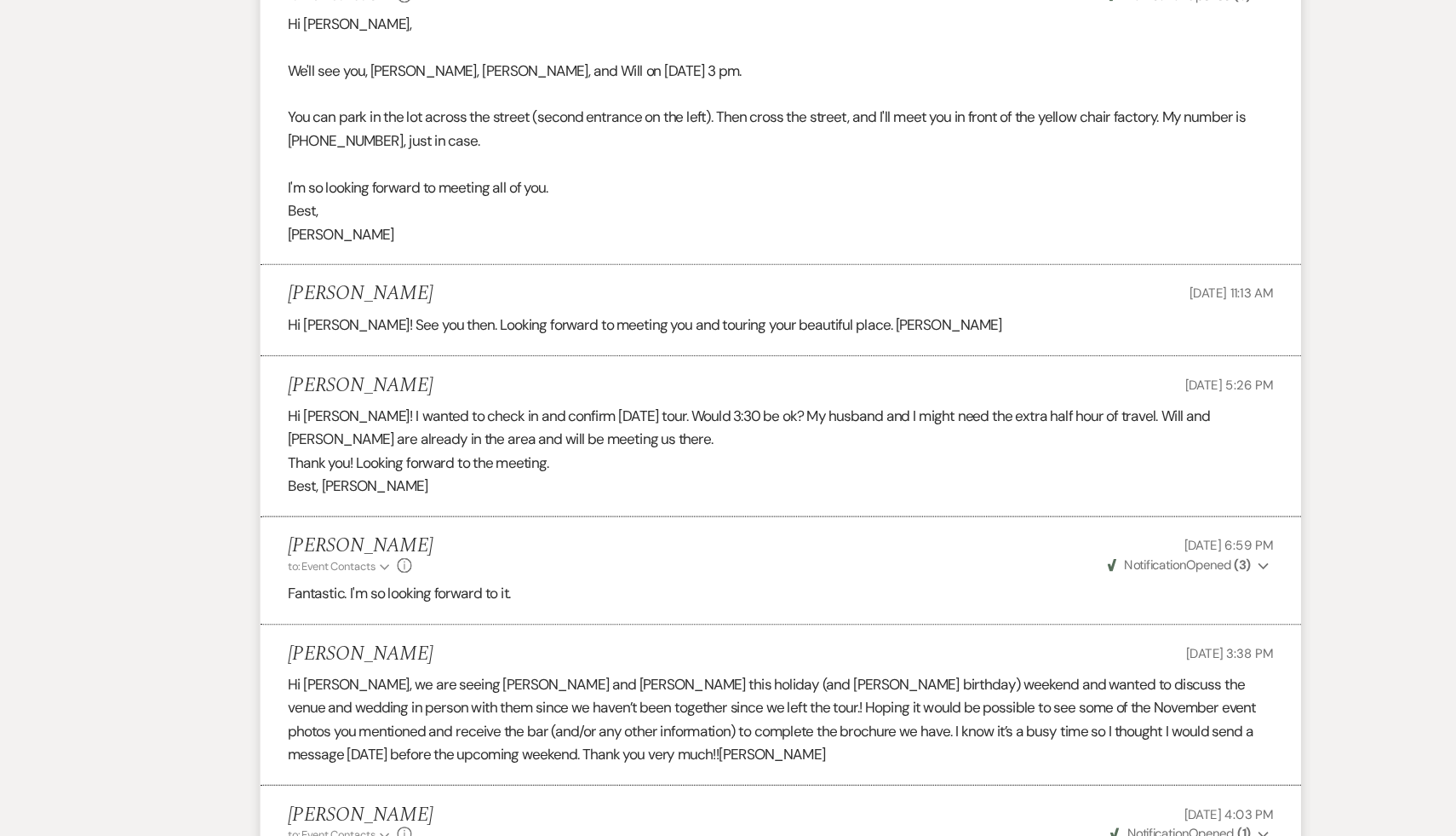
scroll to position [663, 0]
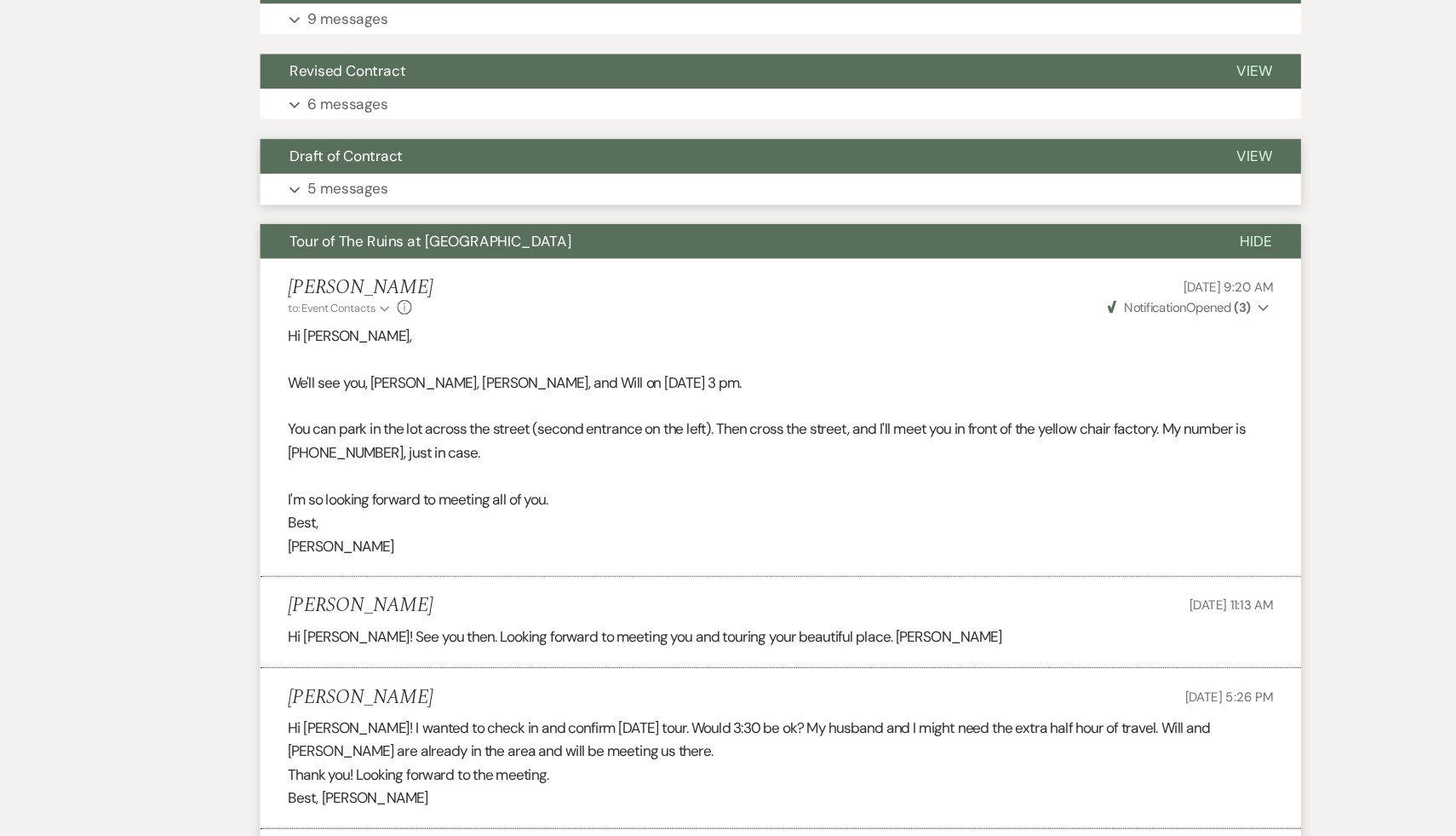
click at [347, 145] on span "Draft of Contract" at bounding box center [323, 145] width 106 height 18
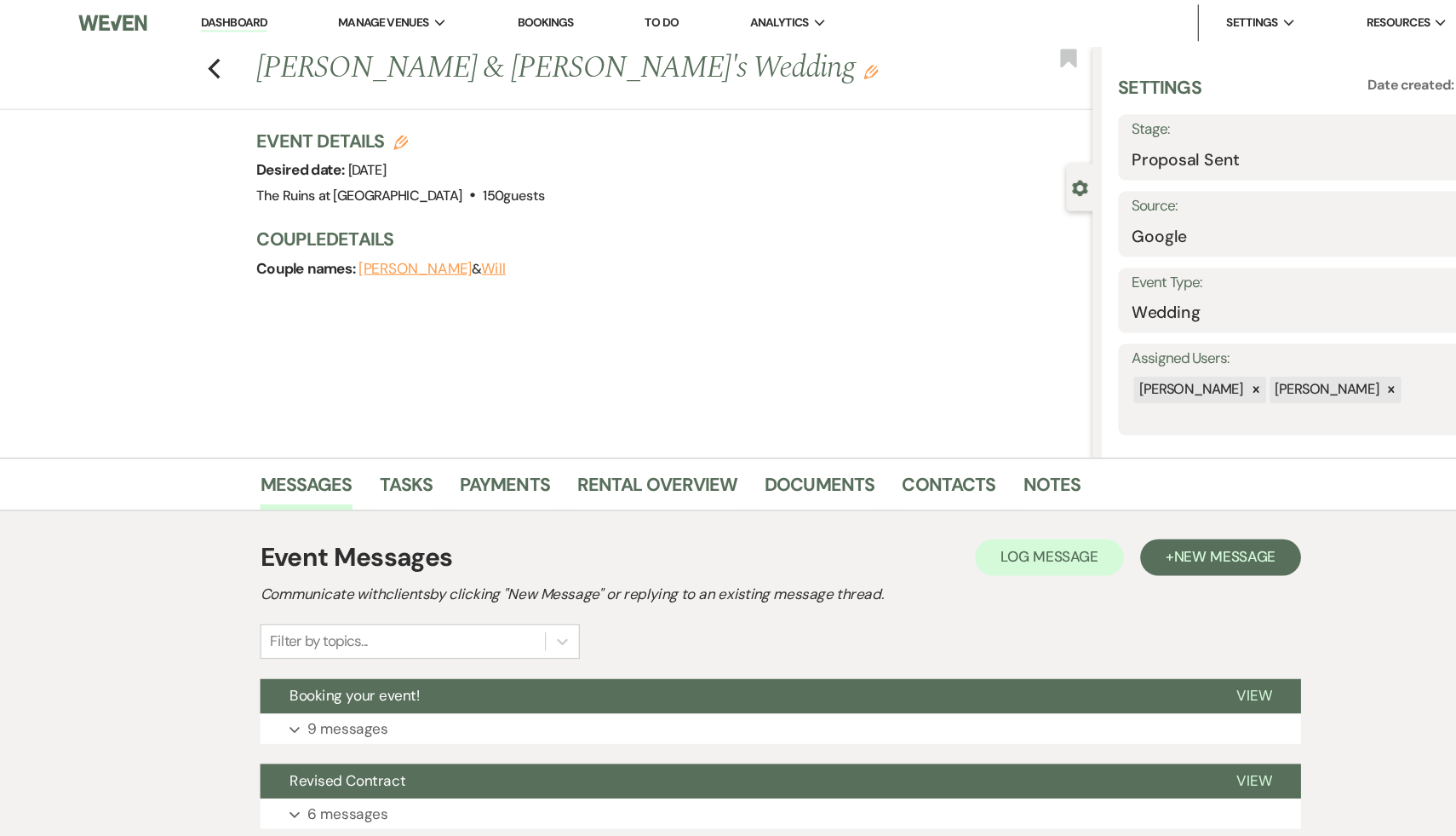
scroll to position [0, 0]
click at [196, 65] on use "button" at bounding box center [199, 65] width 11 height 19
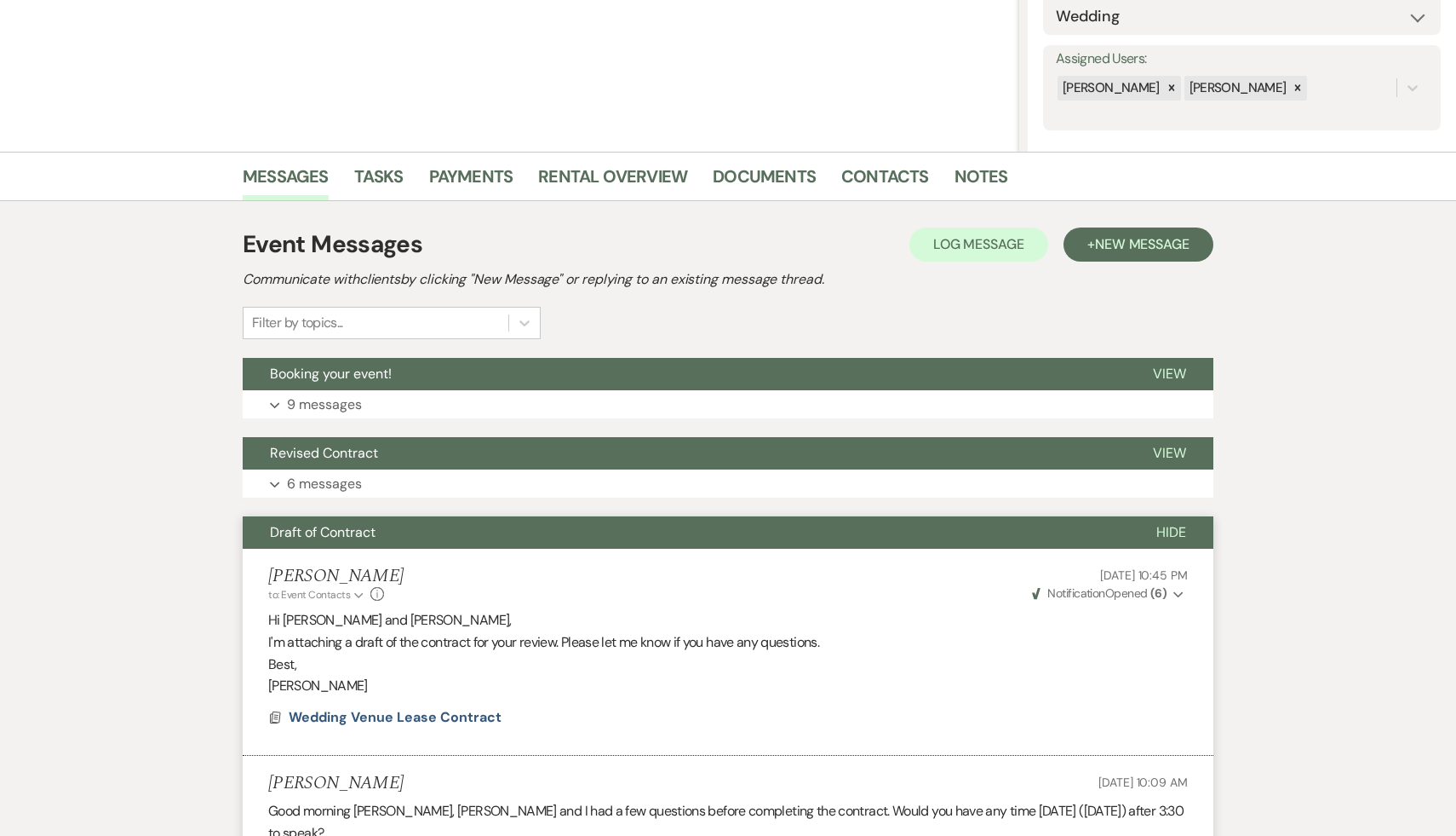
select select "6"
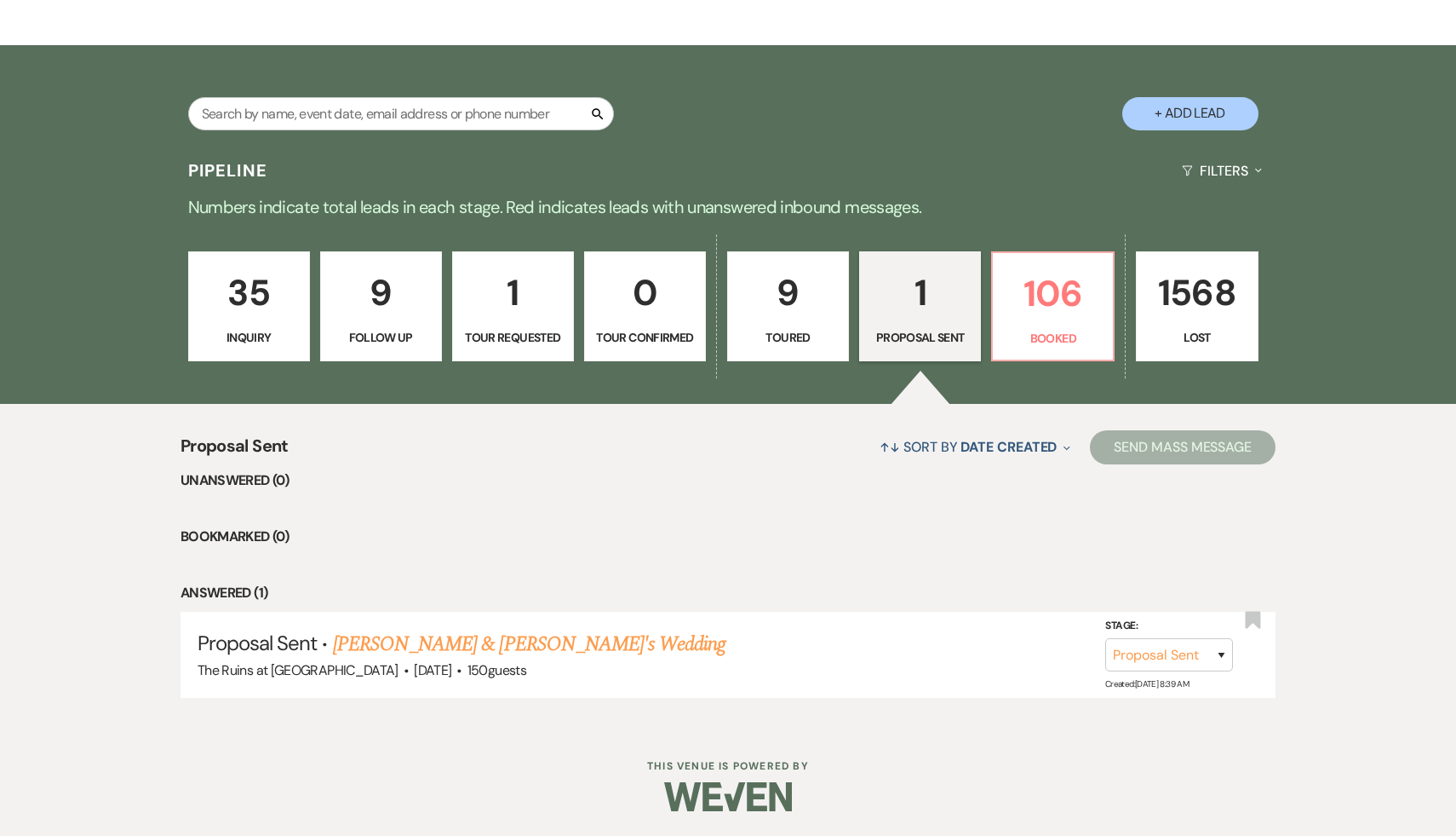
click at [539, 491] on ul "Unanswered (0) Bookmarked (0) Answered (1) Proposal Sent · Kate & Will's Weddin…" at bounding box center [728, 583] width 1095 height 228
click at [62, 623] on div "Proposal Sent ↑↓ Sort By Date Created Expand Send Mass Message Unanswered (0) B…" at bounding box center [728, 565] width 1456 height 323
click at [261, 739] on div "Dashboard Manage Venues Expand The Ruins at Sassafras Bookings To Do Analytics …" at bounding box center [728, 280] width 1456 height 1113
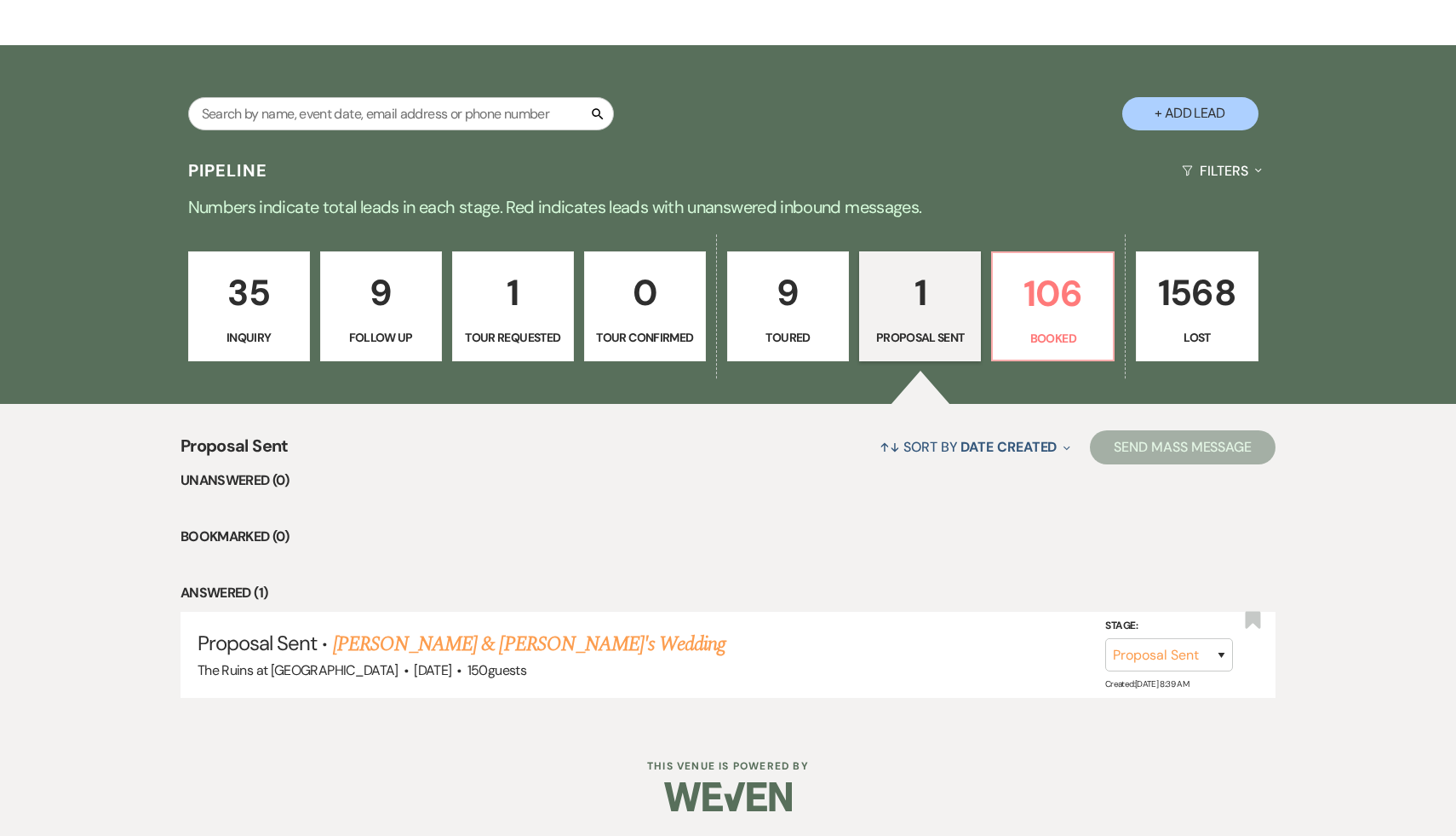
click at [546, 488] on li "Unanswered (0)" at bounding box center [728, 480] width 1095 height 22
click at [1049, 298] on p "106" at bounding box center [1053, 293] width 100 height 57
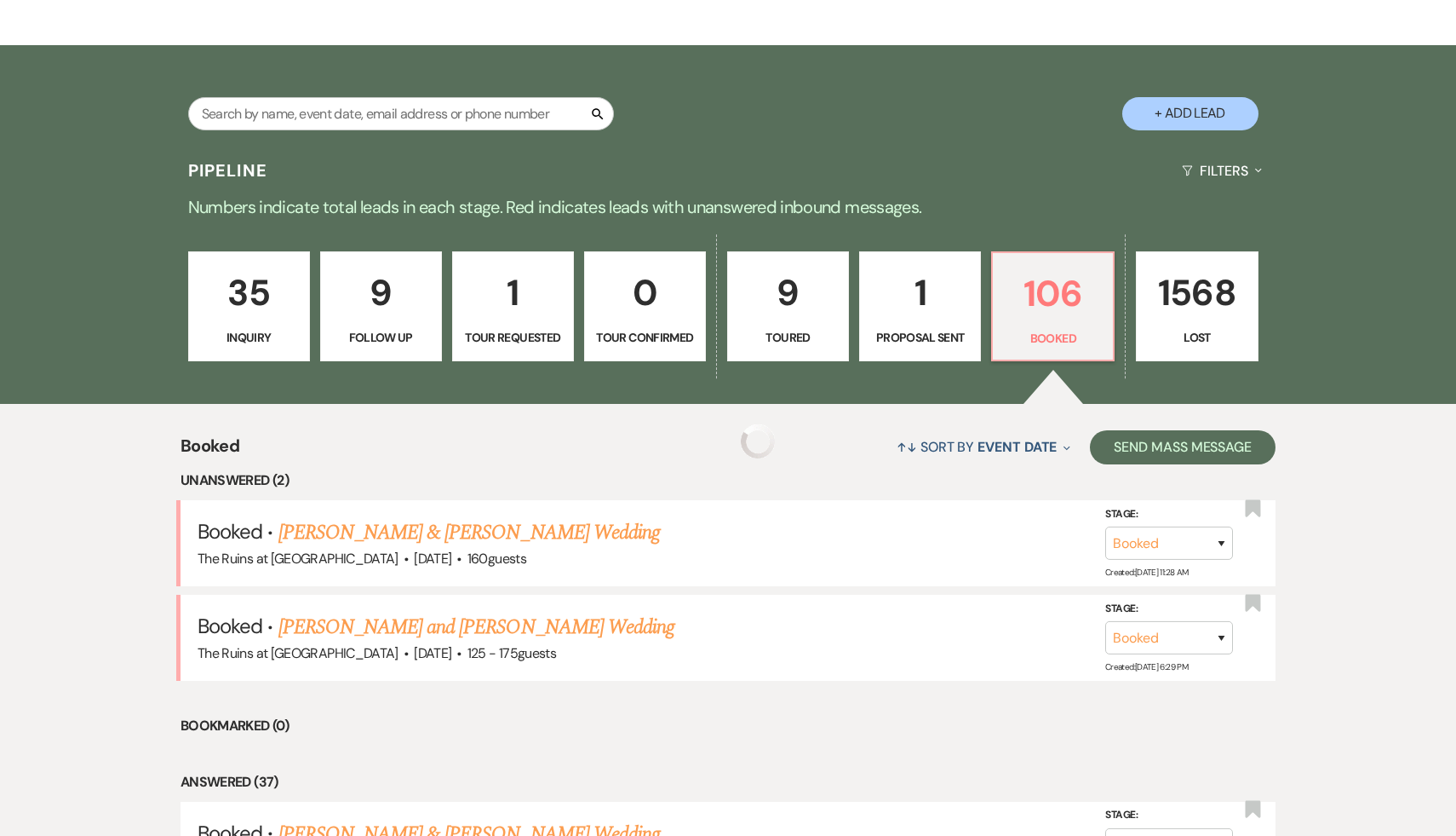
scroll to position [316, 0]
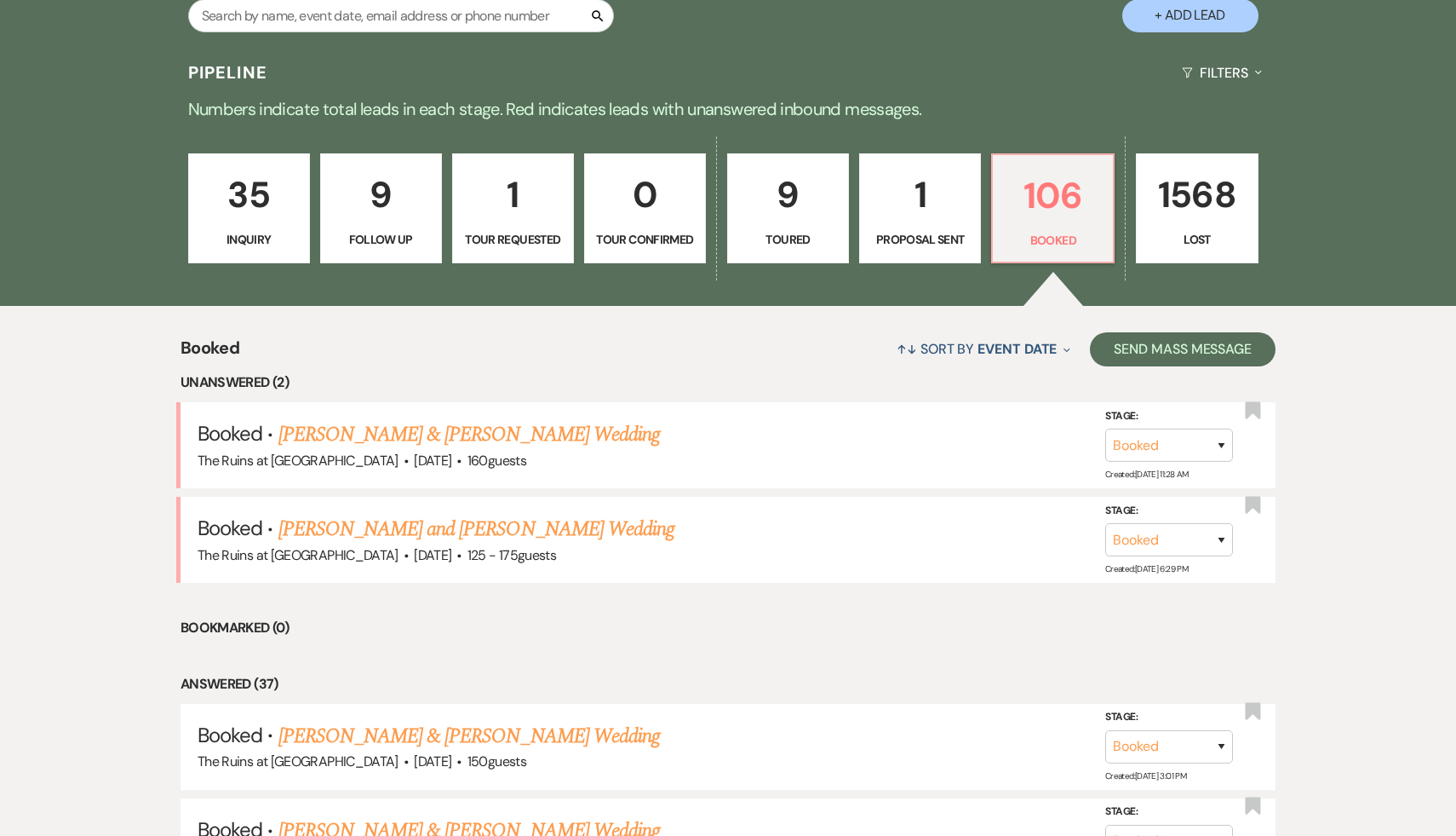
scroll to position [371, 0]
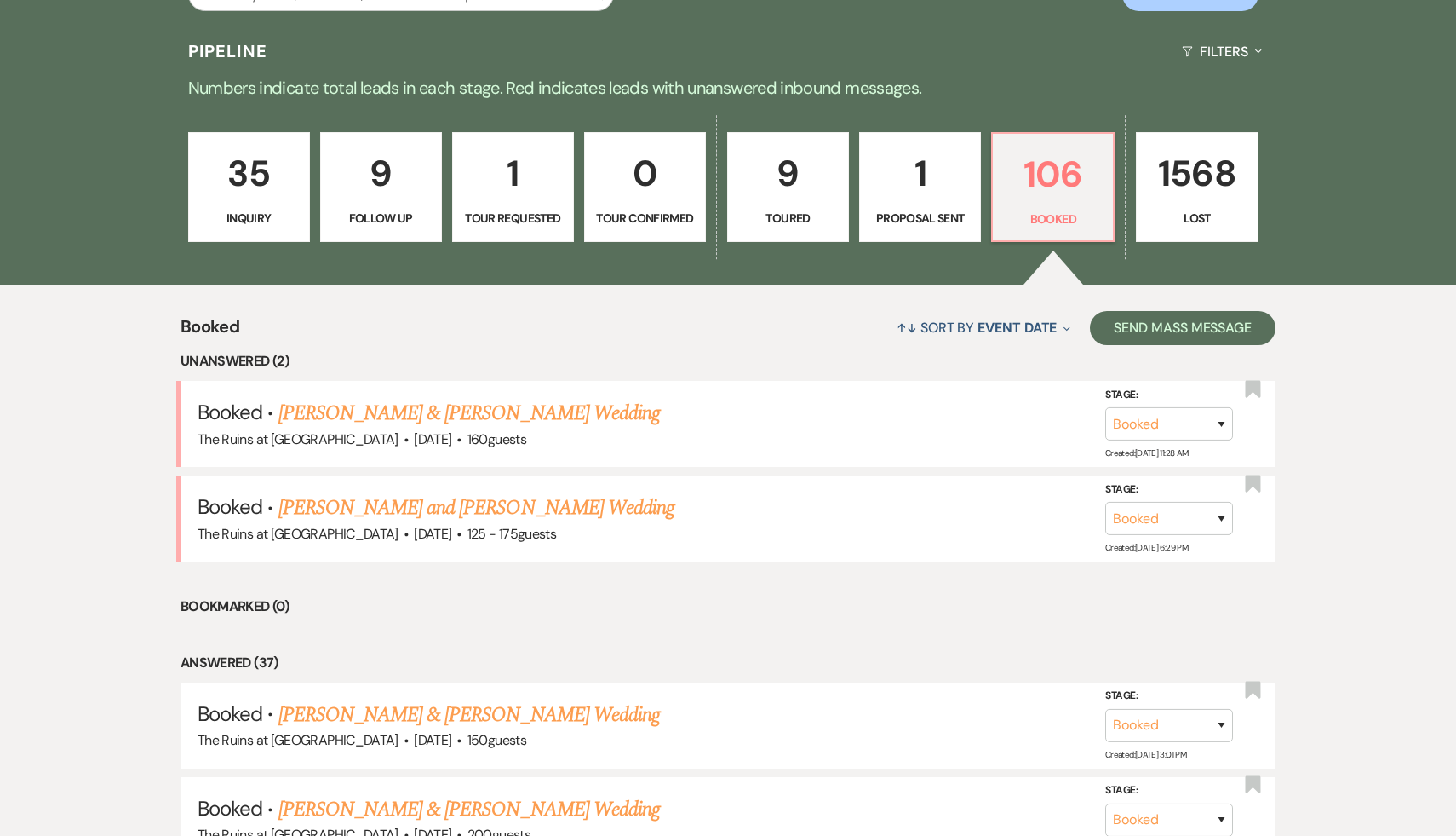
scroll to position [403, 0]
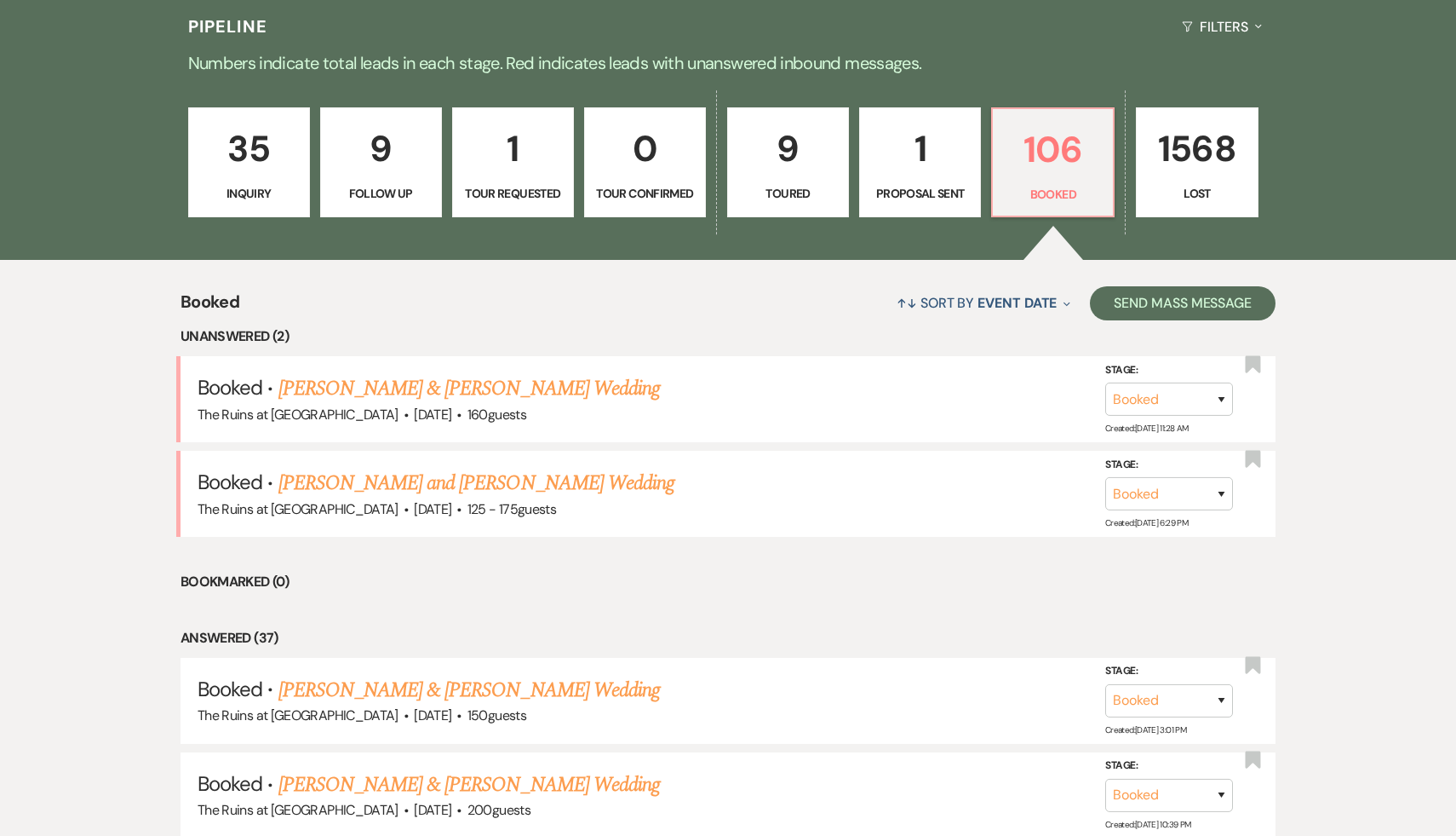
scroll to position [422, 0]
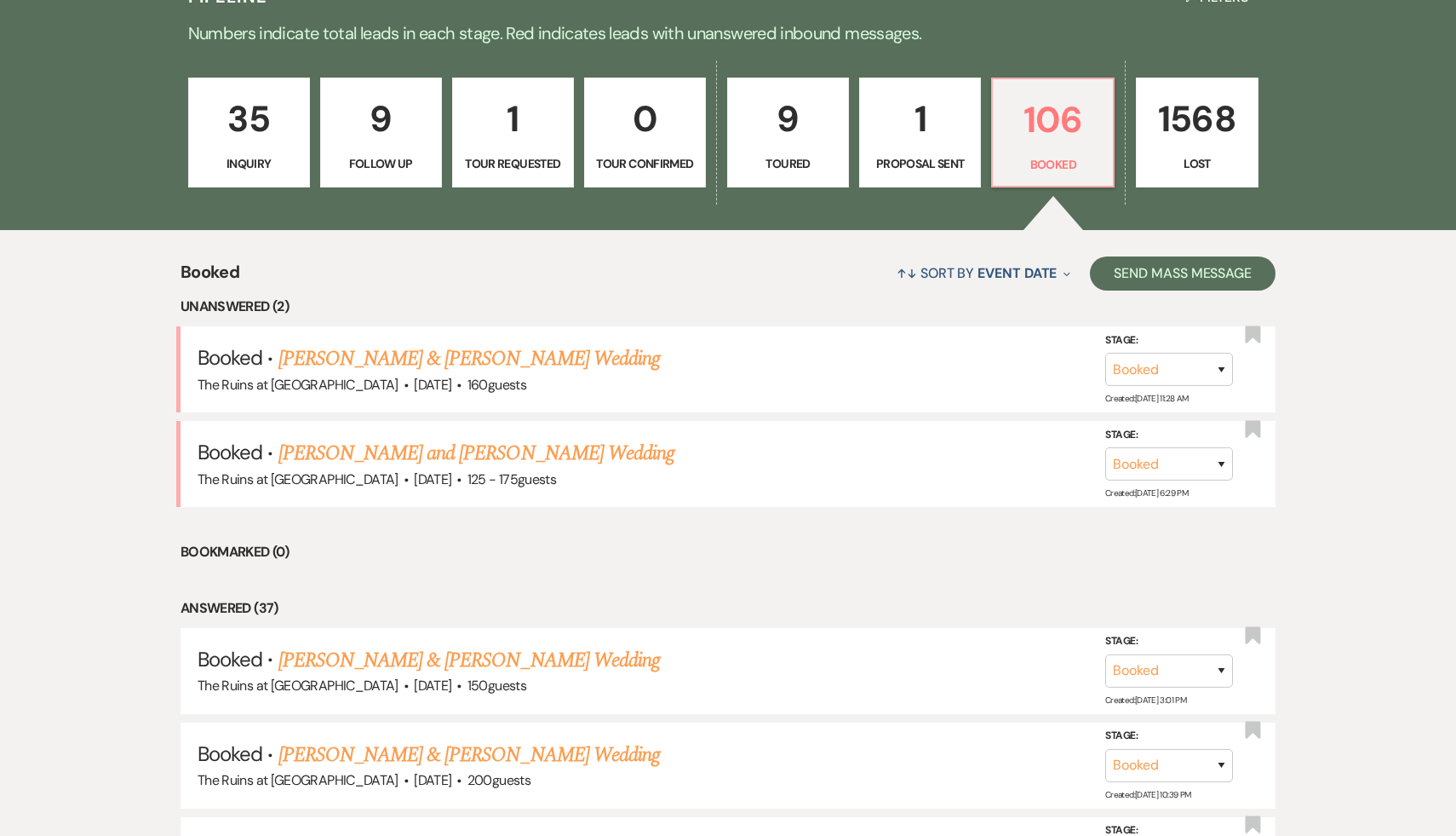
scroll to position [454, 0]
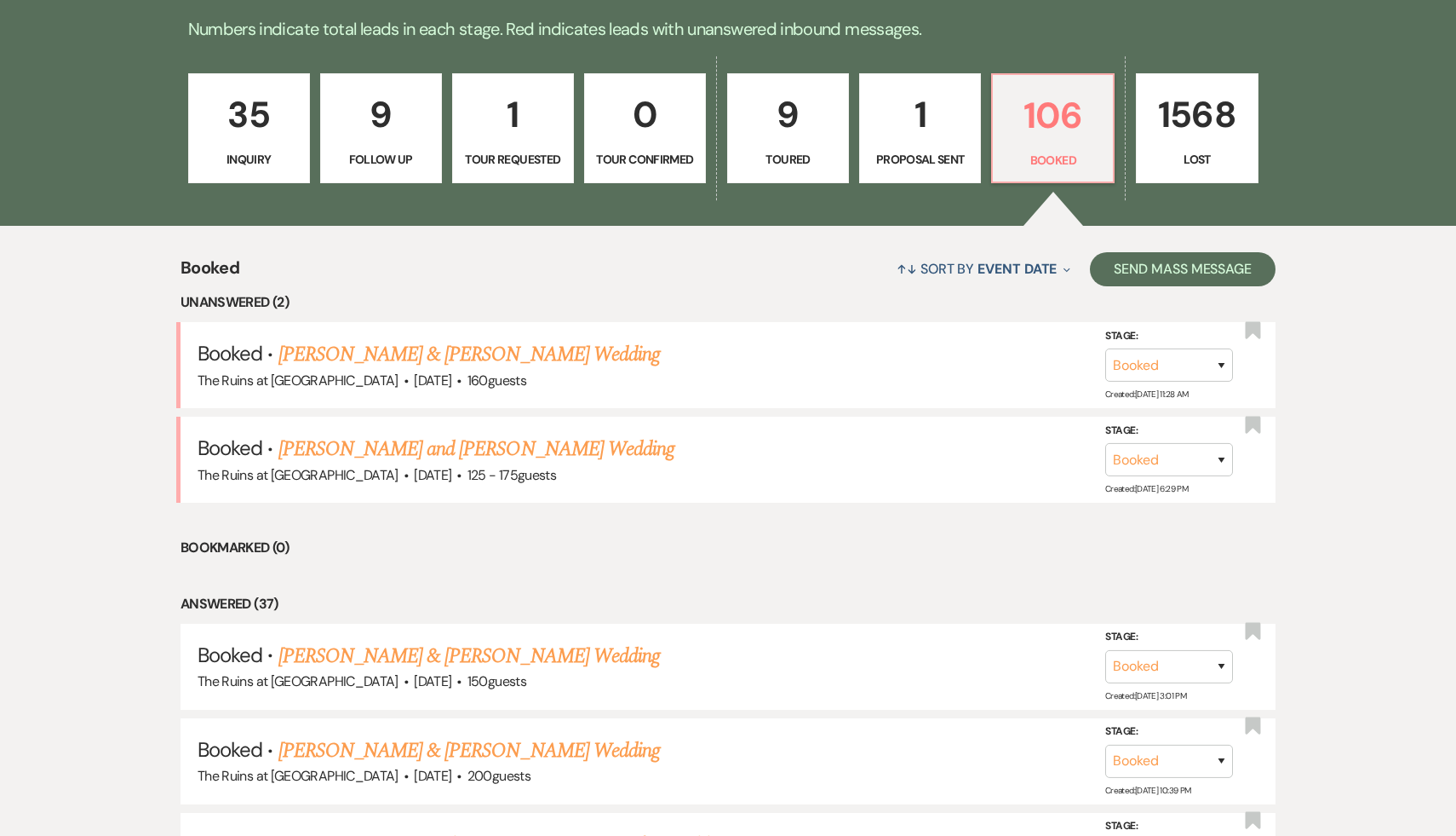
click at [469, 599] on li "Answered (37)" at bounding box center [728, 604] width 1095 height 22
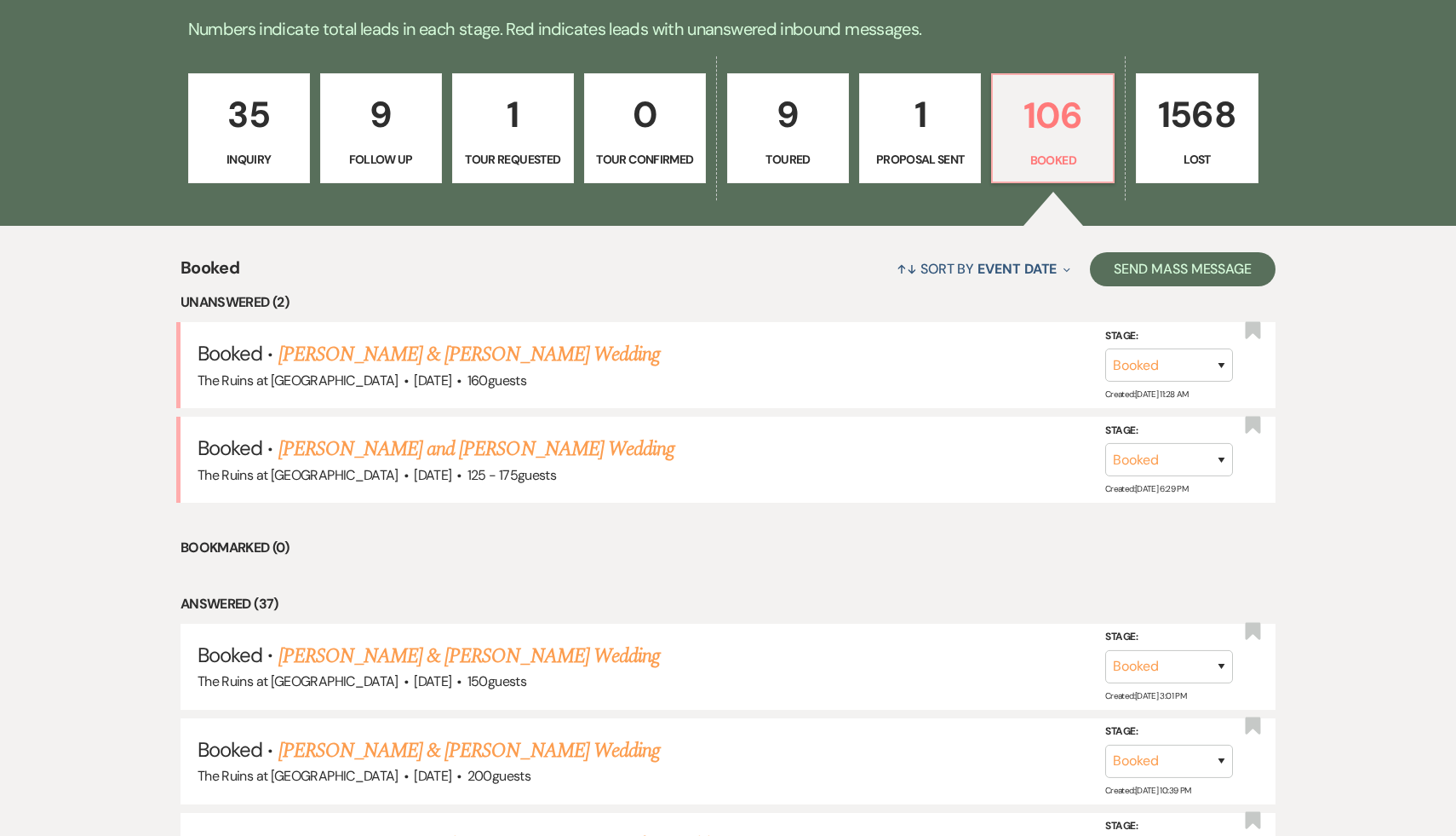
click at [697, 277] on div "↑↓ Sort By Event Date Expand Send Mass Message" at bounding box center [757, 268] width 1037 height 45
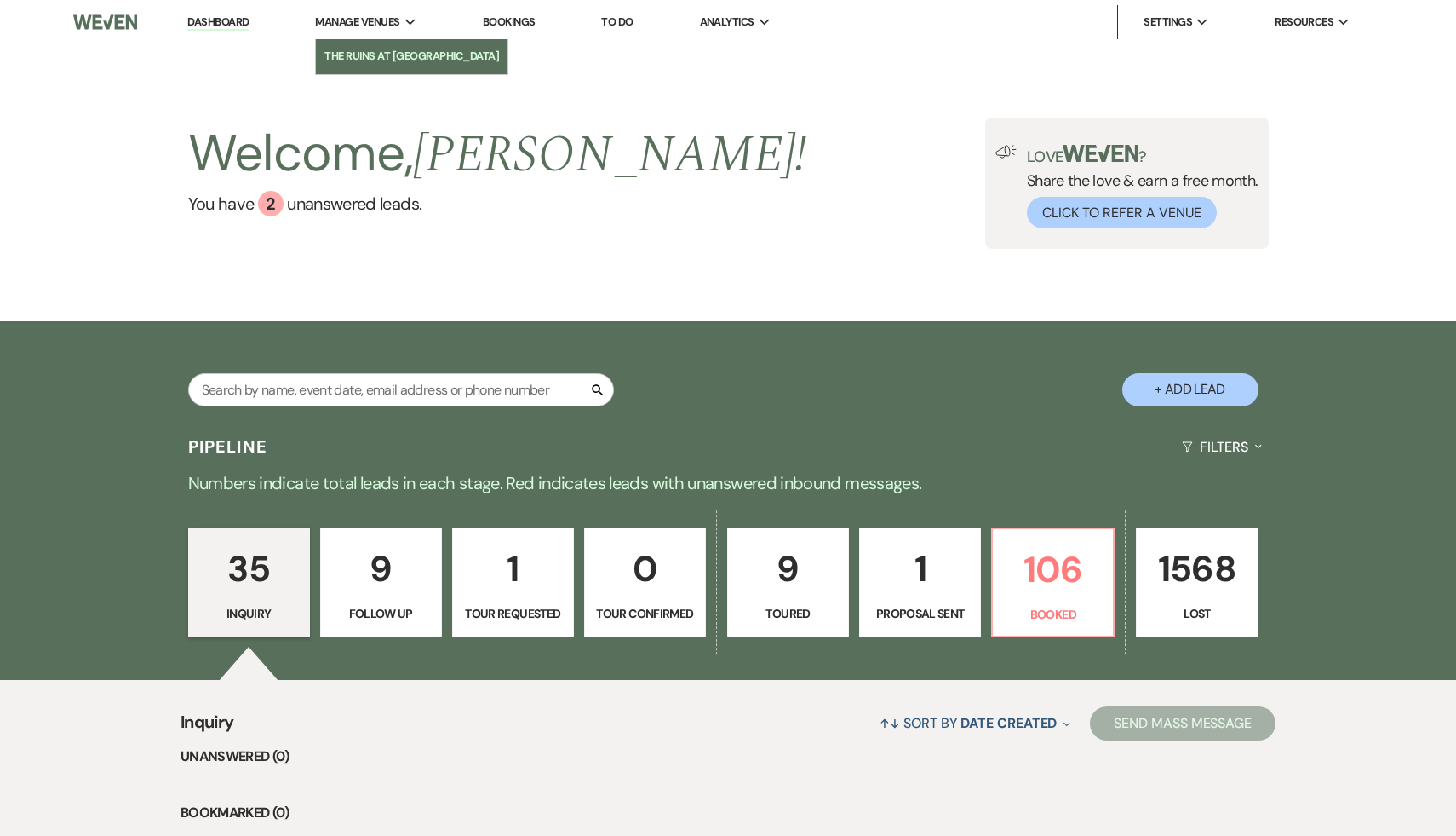
click at [392, 54] on li "The Ruins at [GEOGRAPHIC_DATA]" at bounding box center [411, 56] width 174 height 17
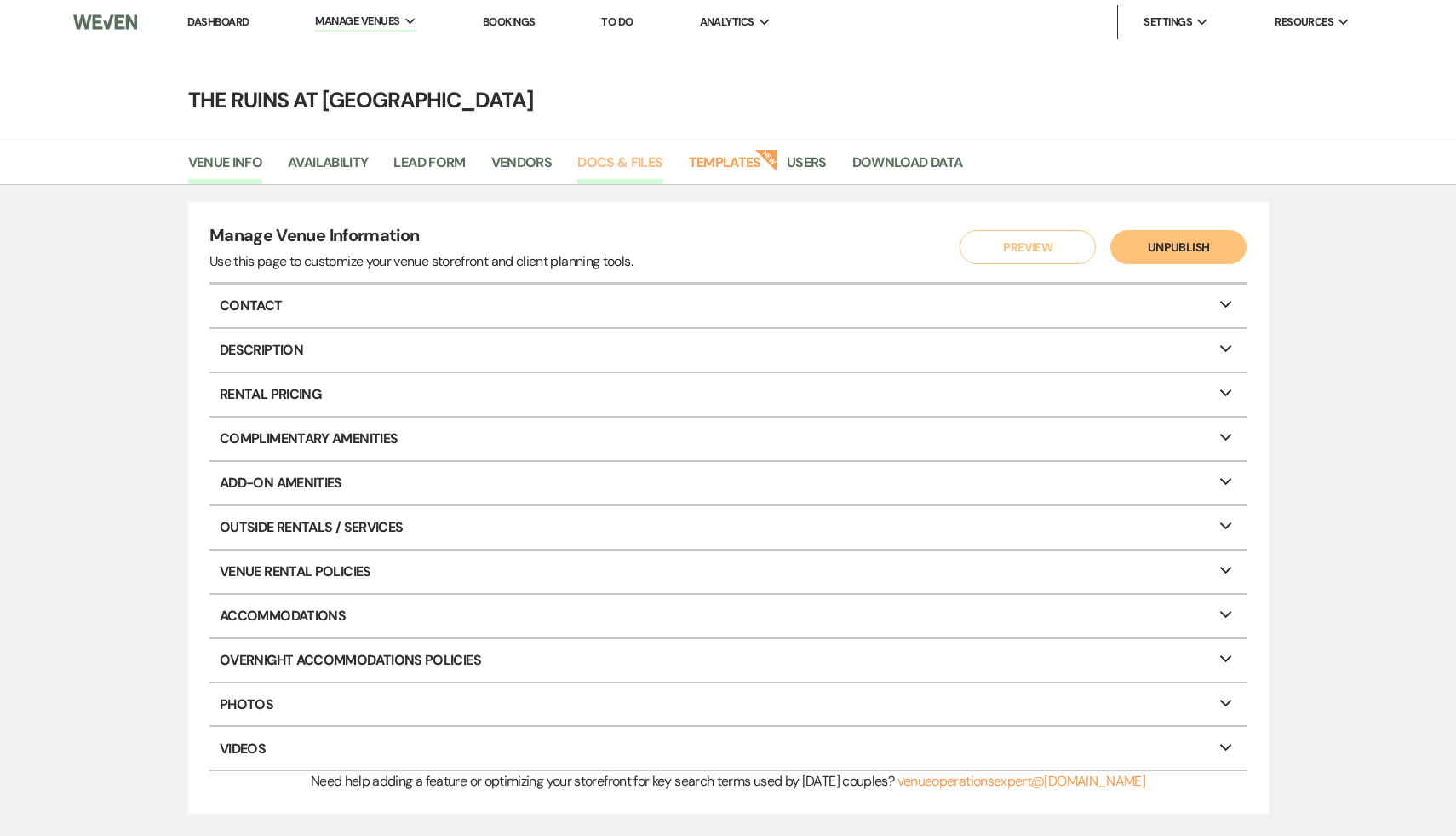
click at [618, 159] on link "Docs & Files" at bounding box center [620, 167] width 86 height 32
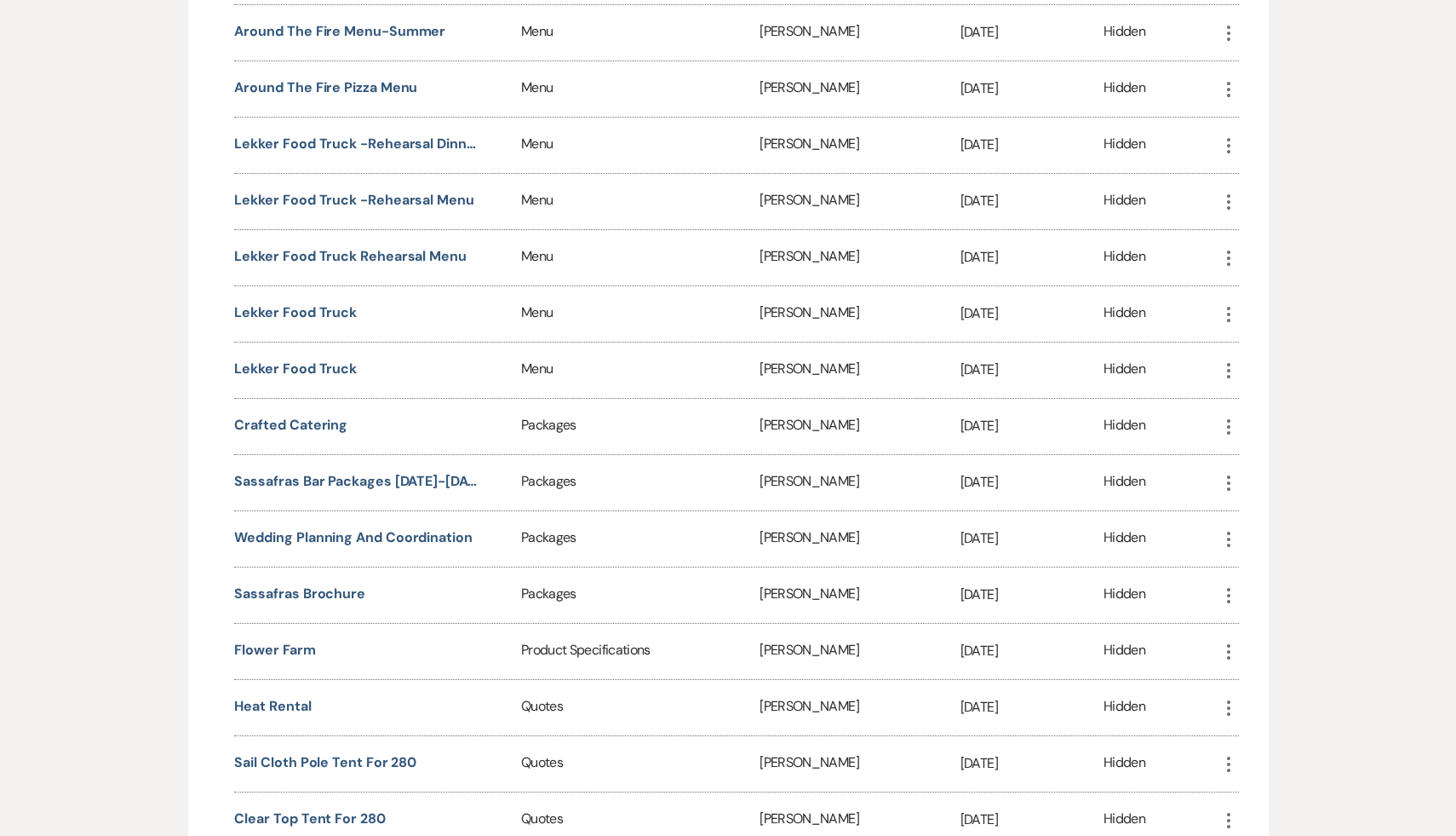
scroll to position [5894, 0]
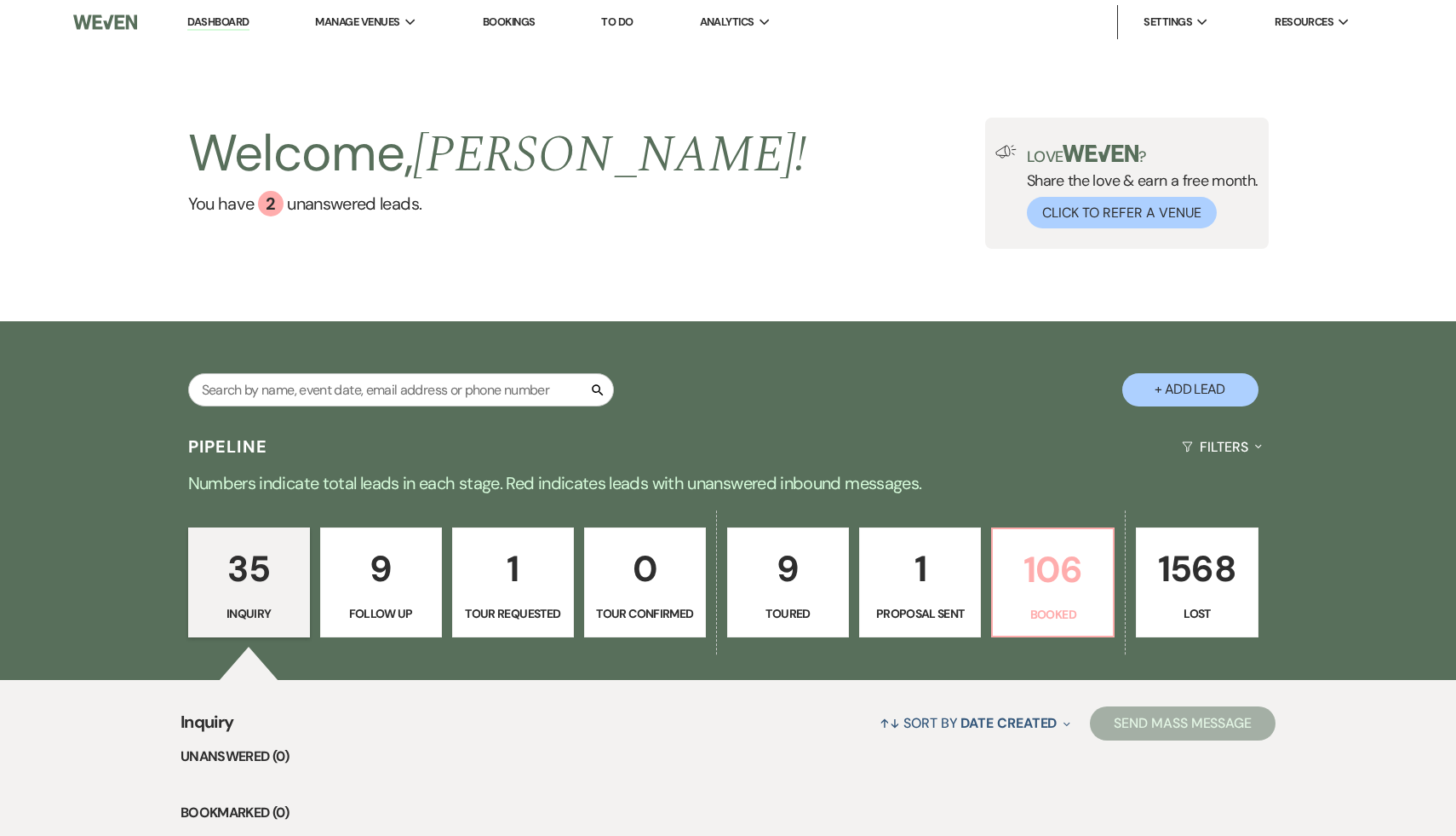
click at [1032, 560] on p "106" at bounding box center [1053, 569] width 100 height 57
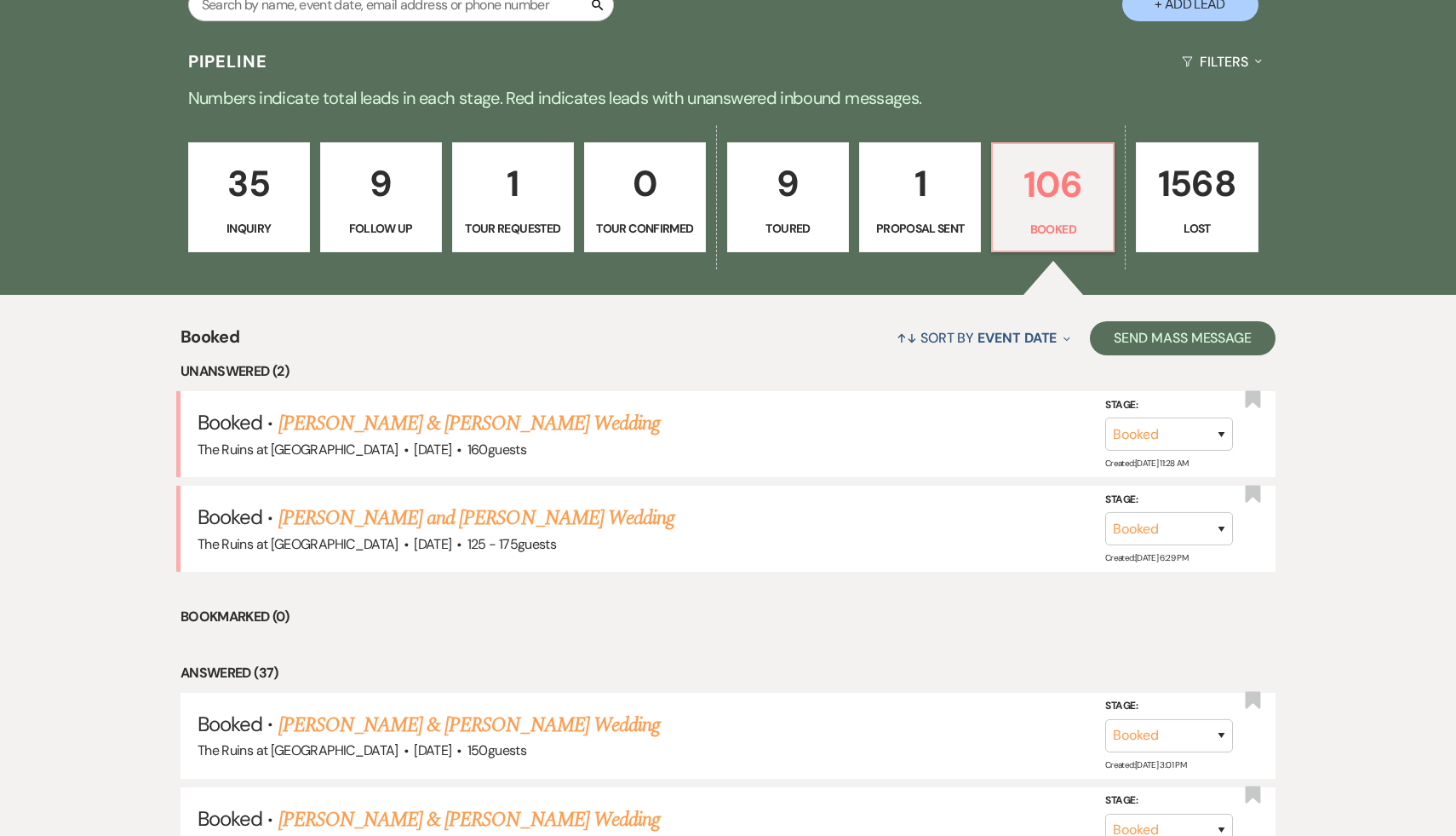
scroll to position [396, 0]
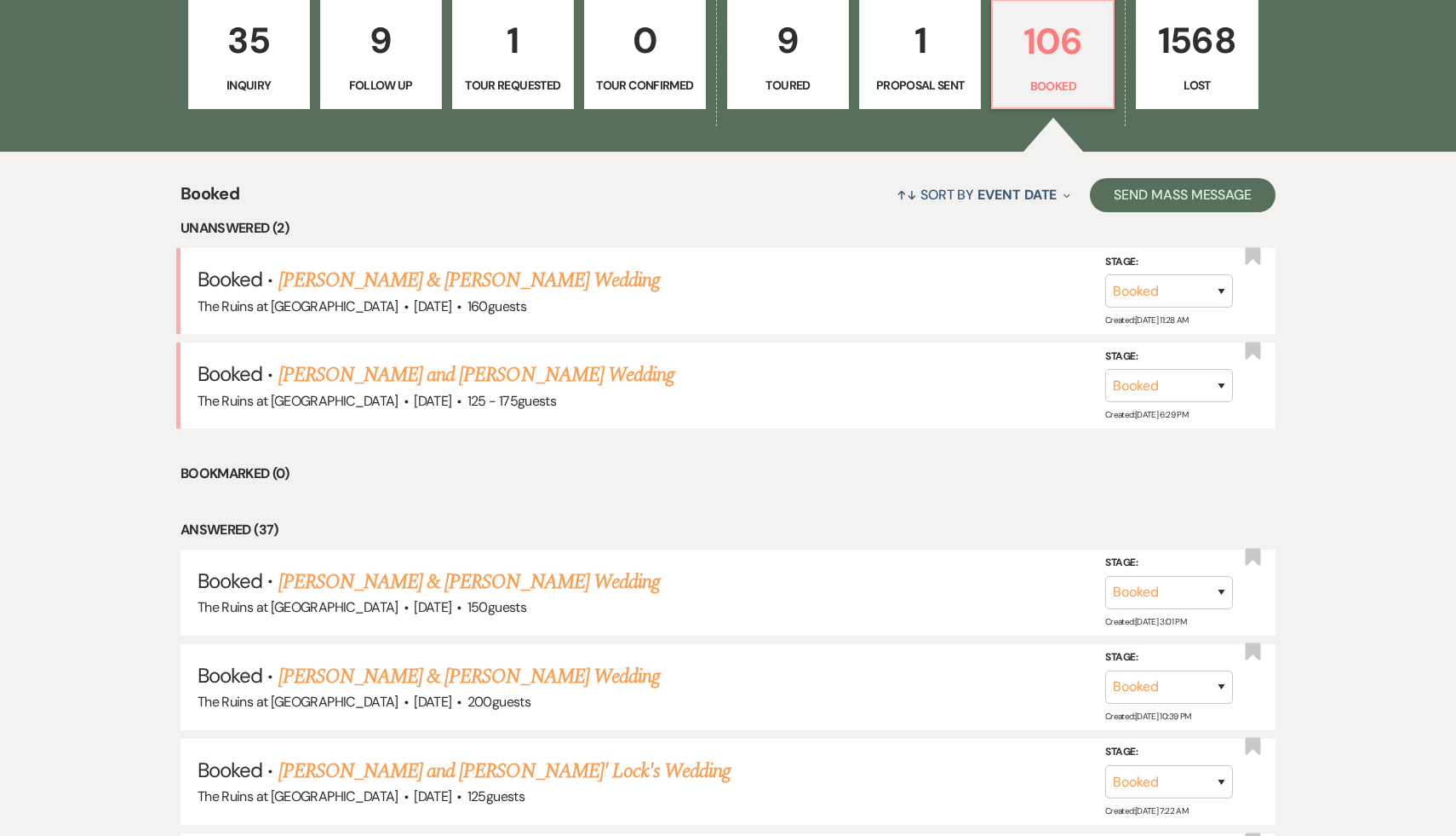
scroll to position [611, 0]
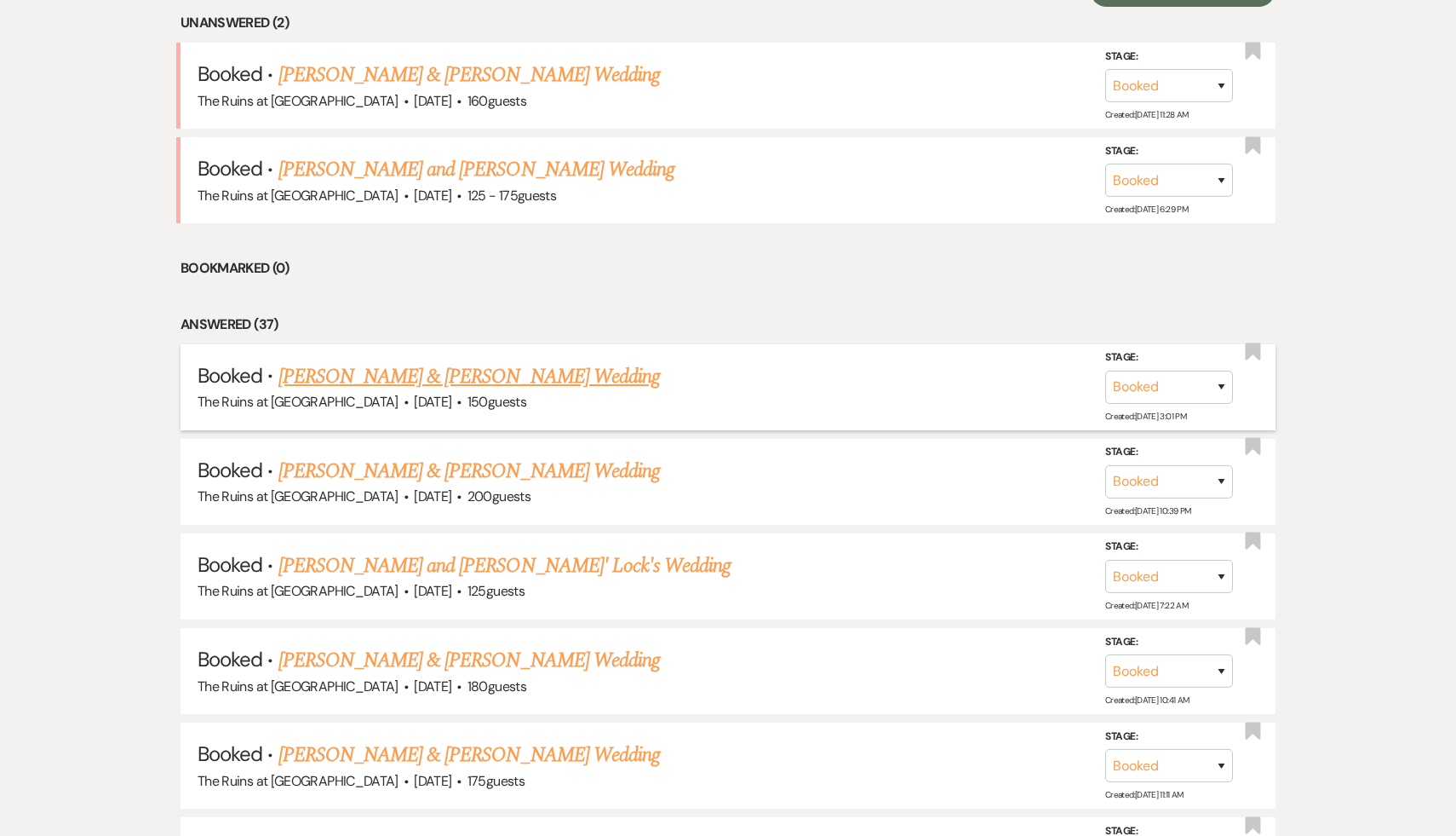
scroll to position [808, 0]
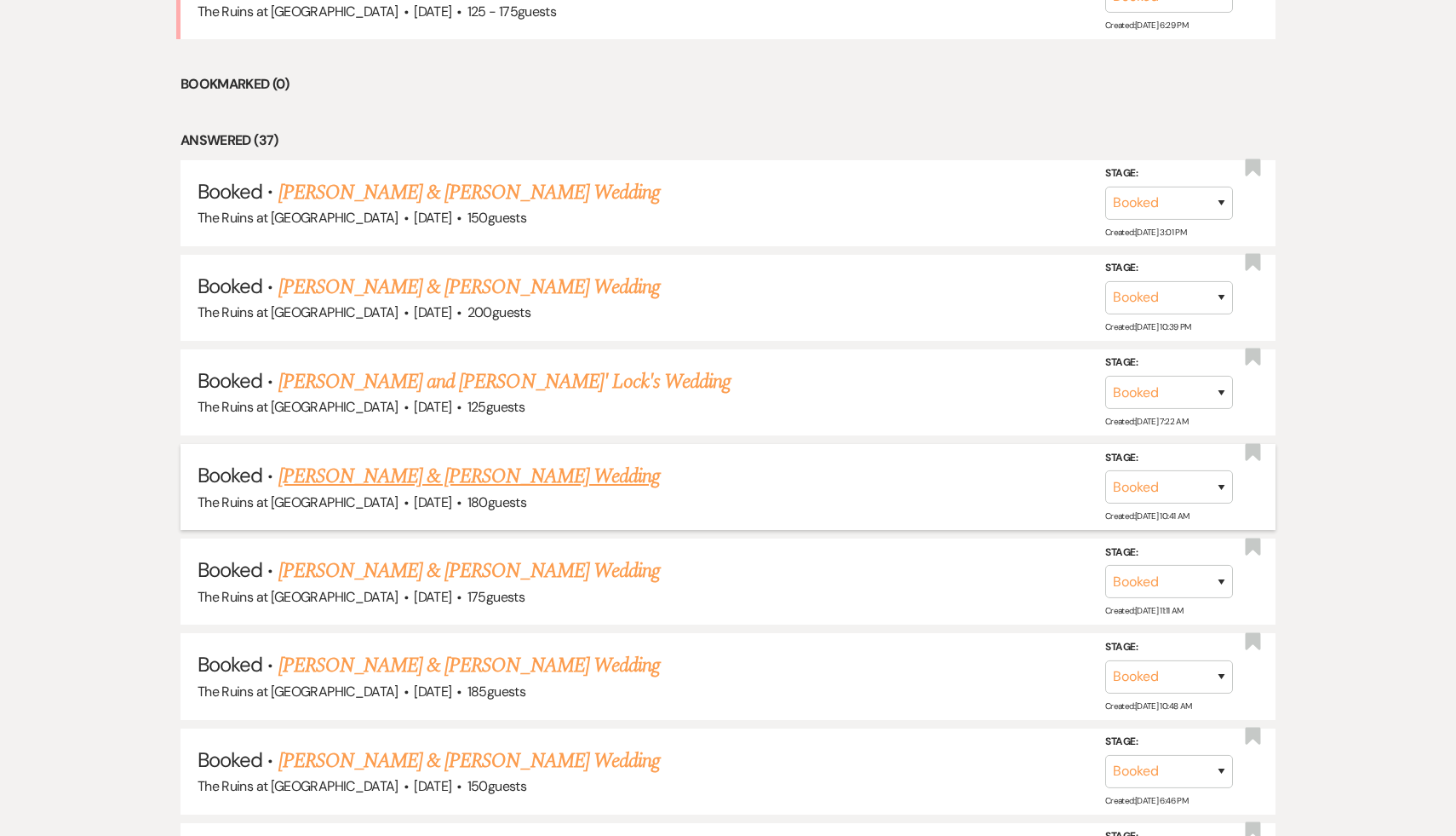
scroll to position [921, 0]
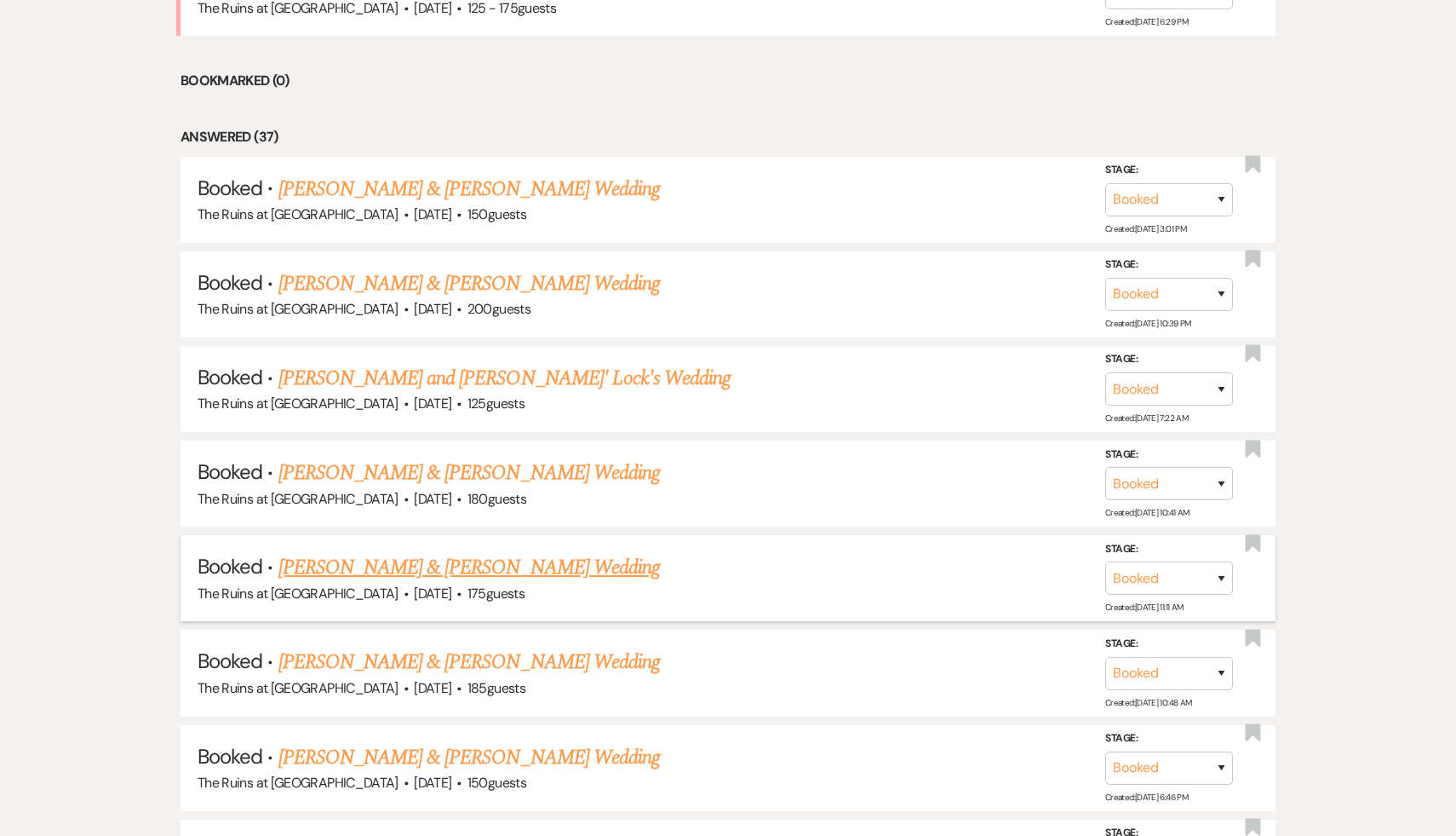
click at [490, 560] on link "[PERSON_NAME] & [PERSON_NAME] Wedding" at bounding box center [469, 567] width 381 height 31
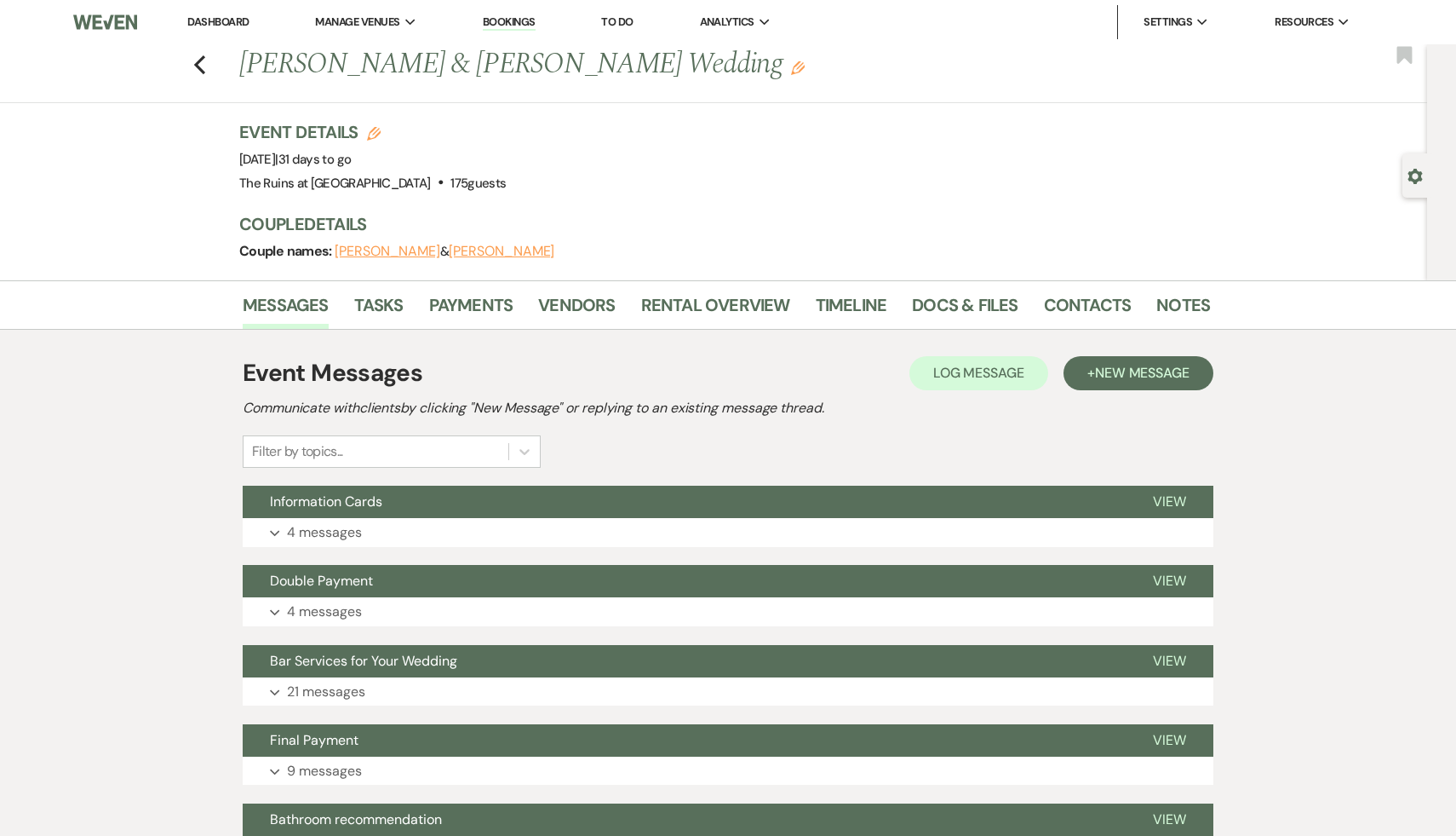
click at [939, 415] on h2 "Communicate with clients by clicking "New Message" or replying to an existing m…" at bounding box center [728, 408] width 971 height 21
click at [879, 443] on div "Event Messages Log Log Message + New Message Communicate with clients by clicki…" at bounding box center [728, 412] width 971 height 113
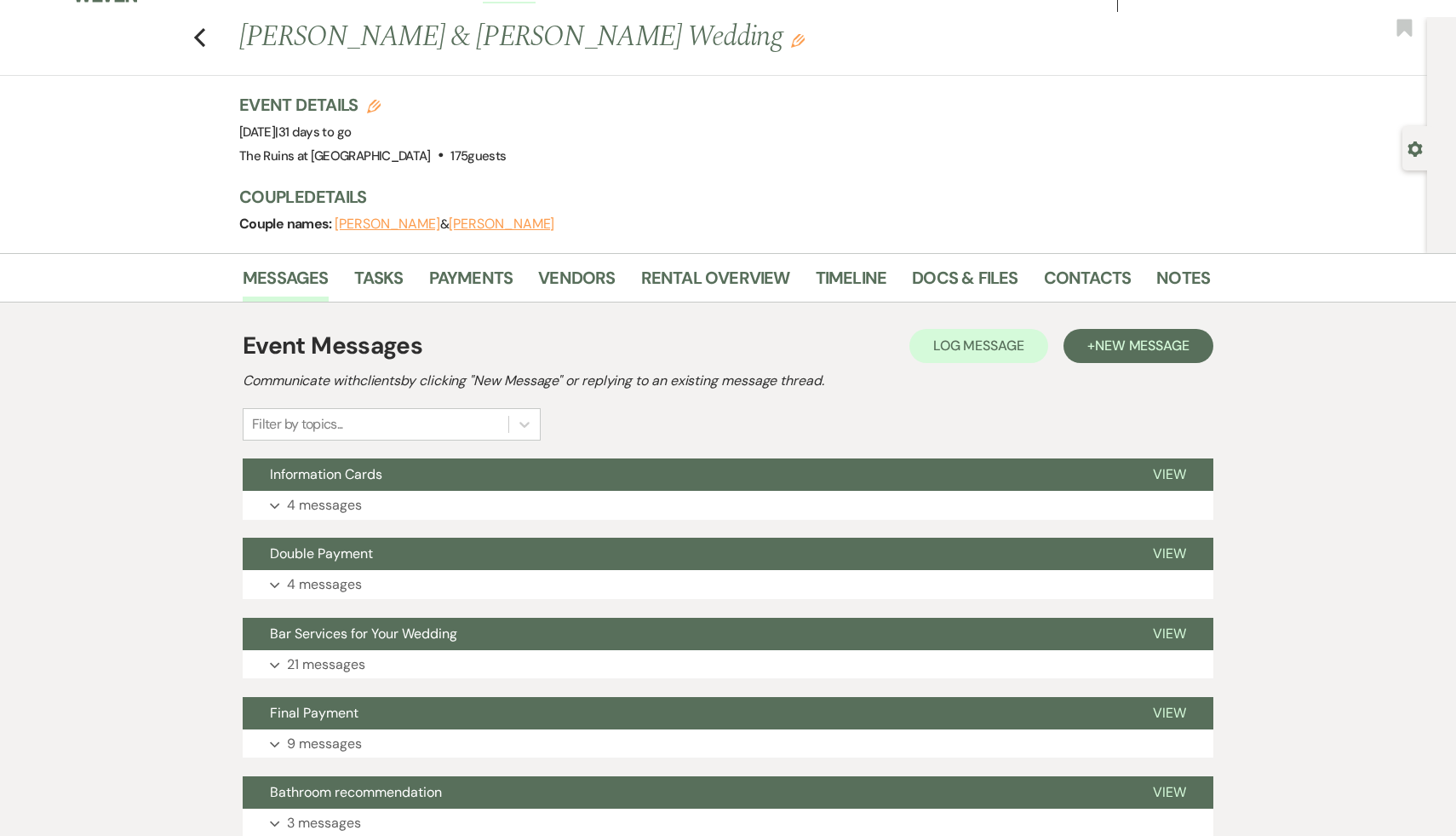
scroll to position [37, 0]
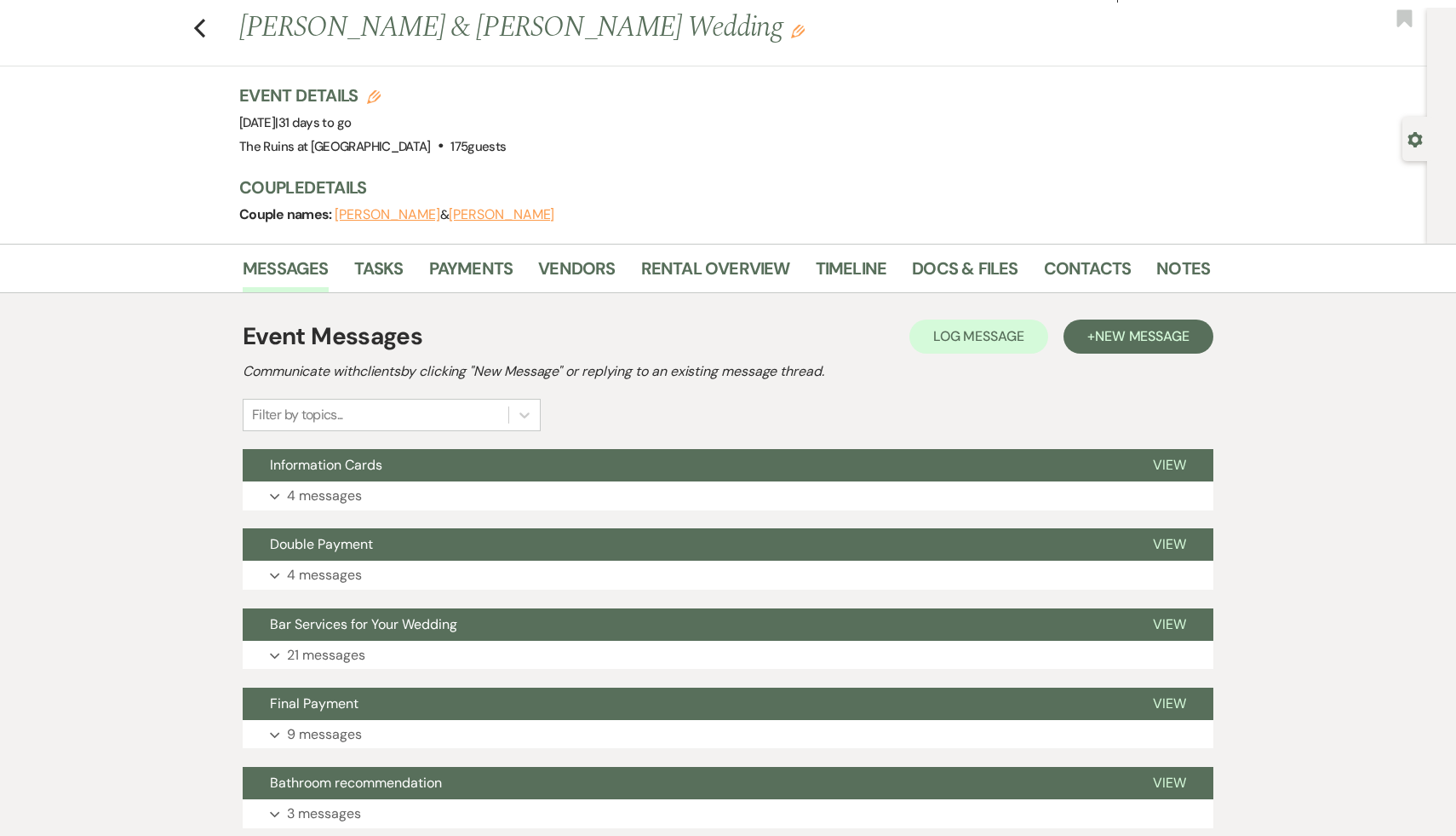
click at [874, 386] on div "Event Messages Log Log Message + New Message Communicate with clients by clicki…" at bounding box center [728, 375] width 971 height 113
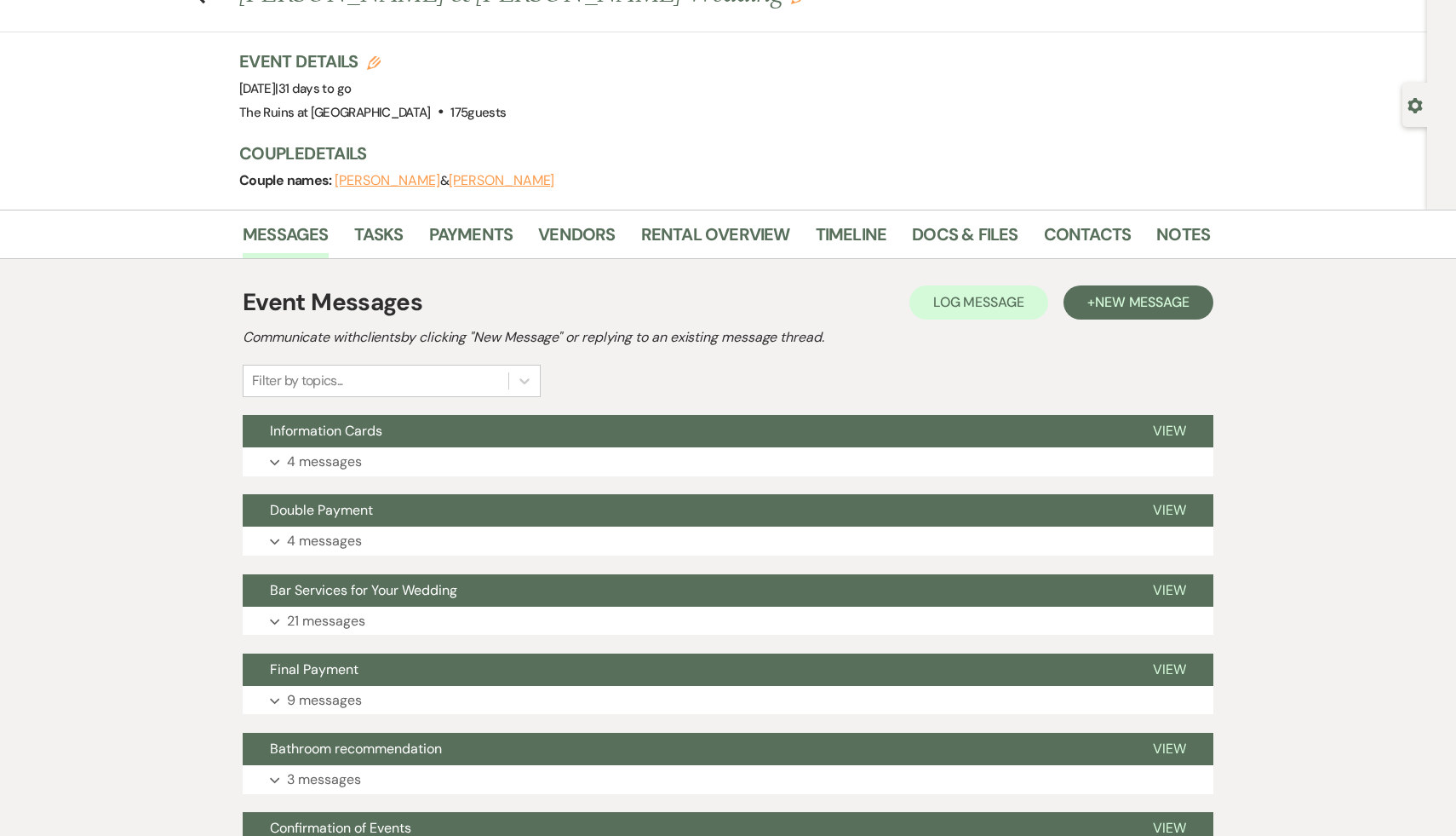
scroll to position [75, 0]
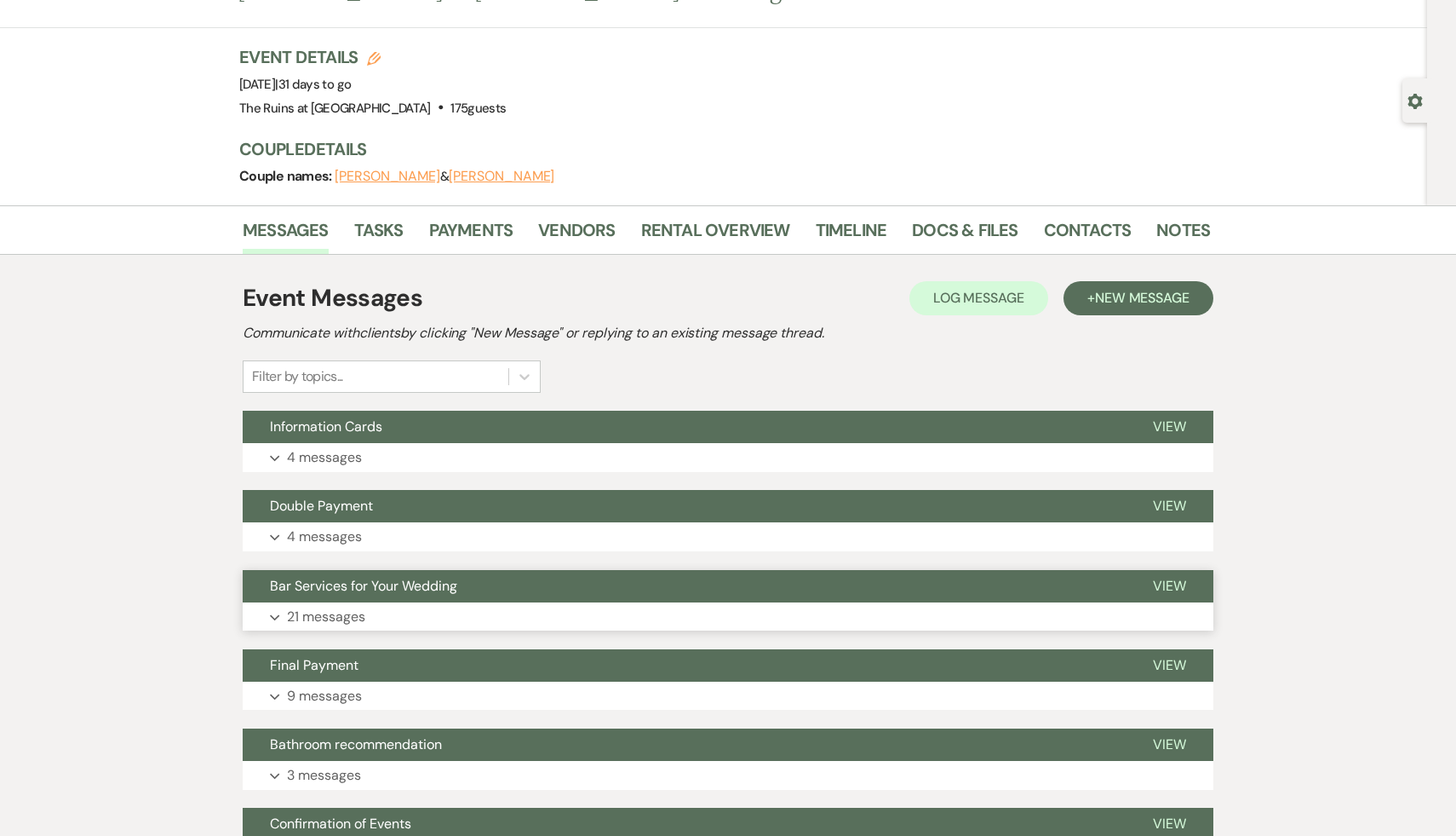
click at [439, 589] on span "Bar Services for Your Wedding" at bounding box center [364, 586] width 187 height 18
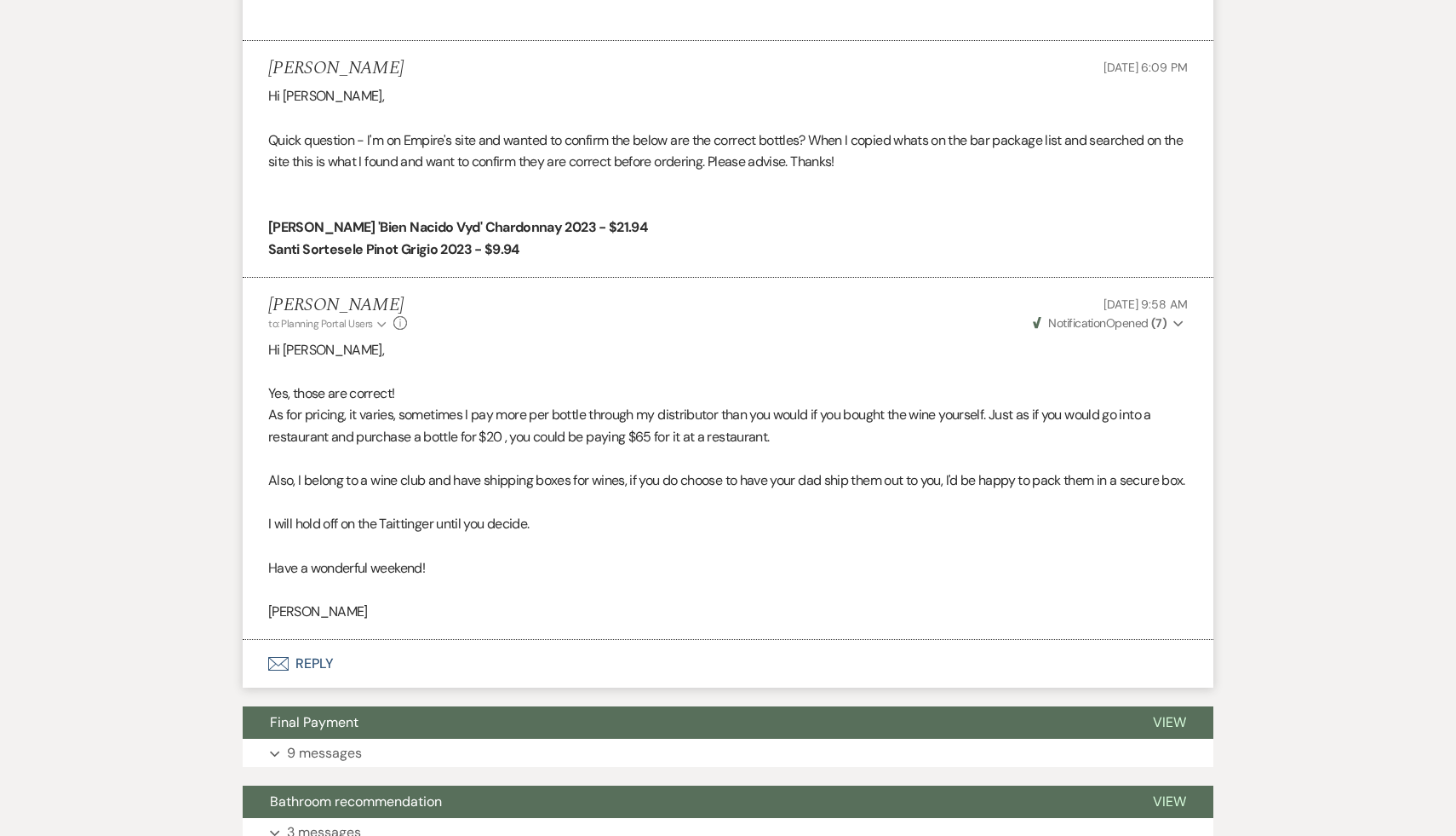
scroll to position [5861, 0]
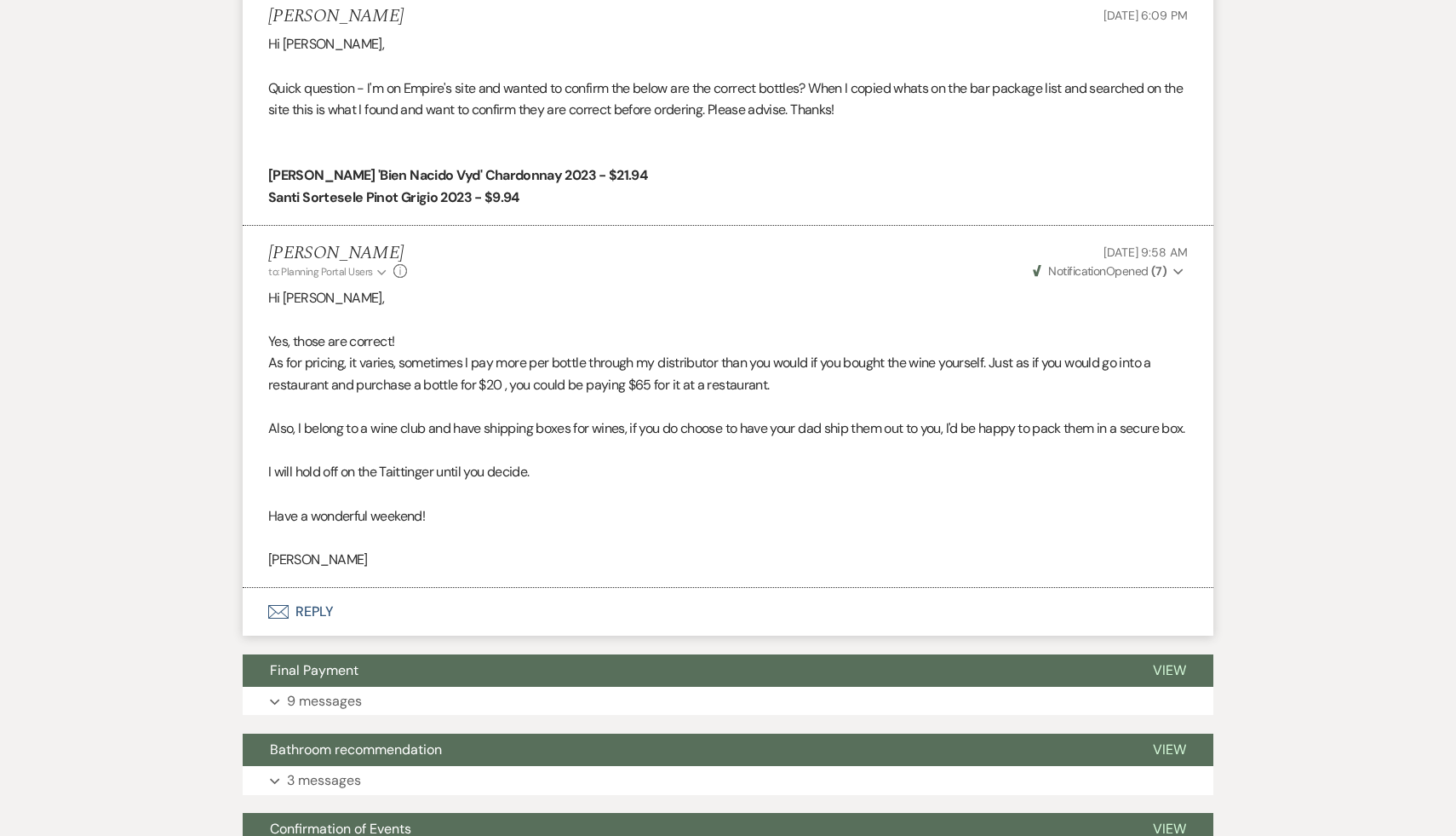
click at [743, 549] on p at bounding box center [727, 537] width 919 height 22
click at [742, 549] on p at bounding box center [727, 537] width 919 height 22
click at [665, 505] on p at bounding box center [727, 494] width 919 height 22
click at [636, 505] on p at bounding box center [727, 494] width 919 height 22
click at [632, 527] on p "Have a wonderful weekend!" at bounding box center [727, 516] width 919 height 22
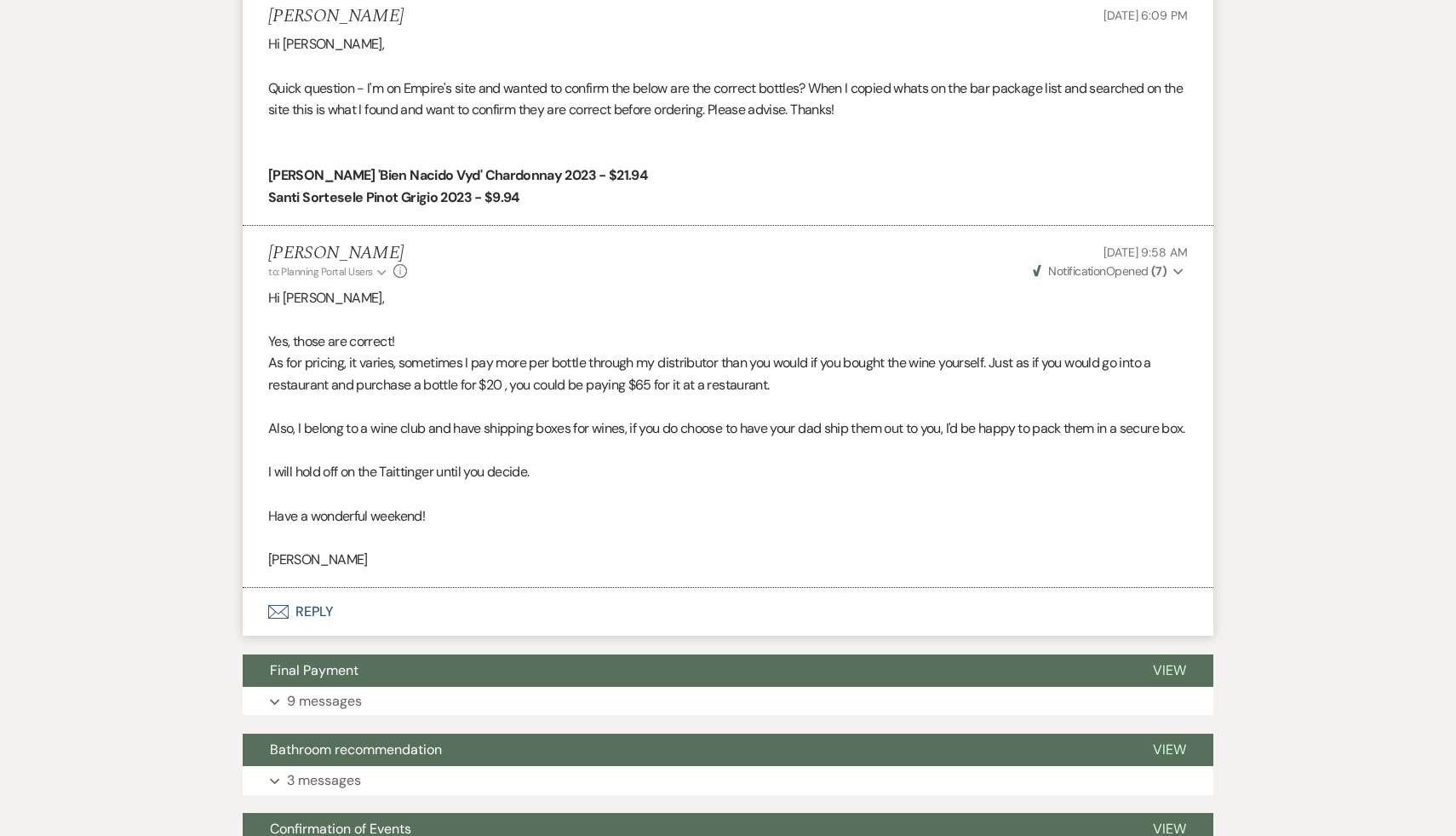
click at [632, 527] on p "Have a wonderful weekend!" at bounding box center [727, 516] width 919 height 22
click at [591, 505] on p at bounding box center [727, 494] width 919 height 22
click at [589, 527] on p "Have a wonderful weekend!" at bounding box center [727, 516] width 919 height 22
click at [567, 505] on p at bounding box center [727, 494] width 919 height 22
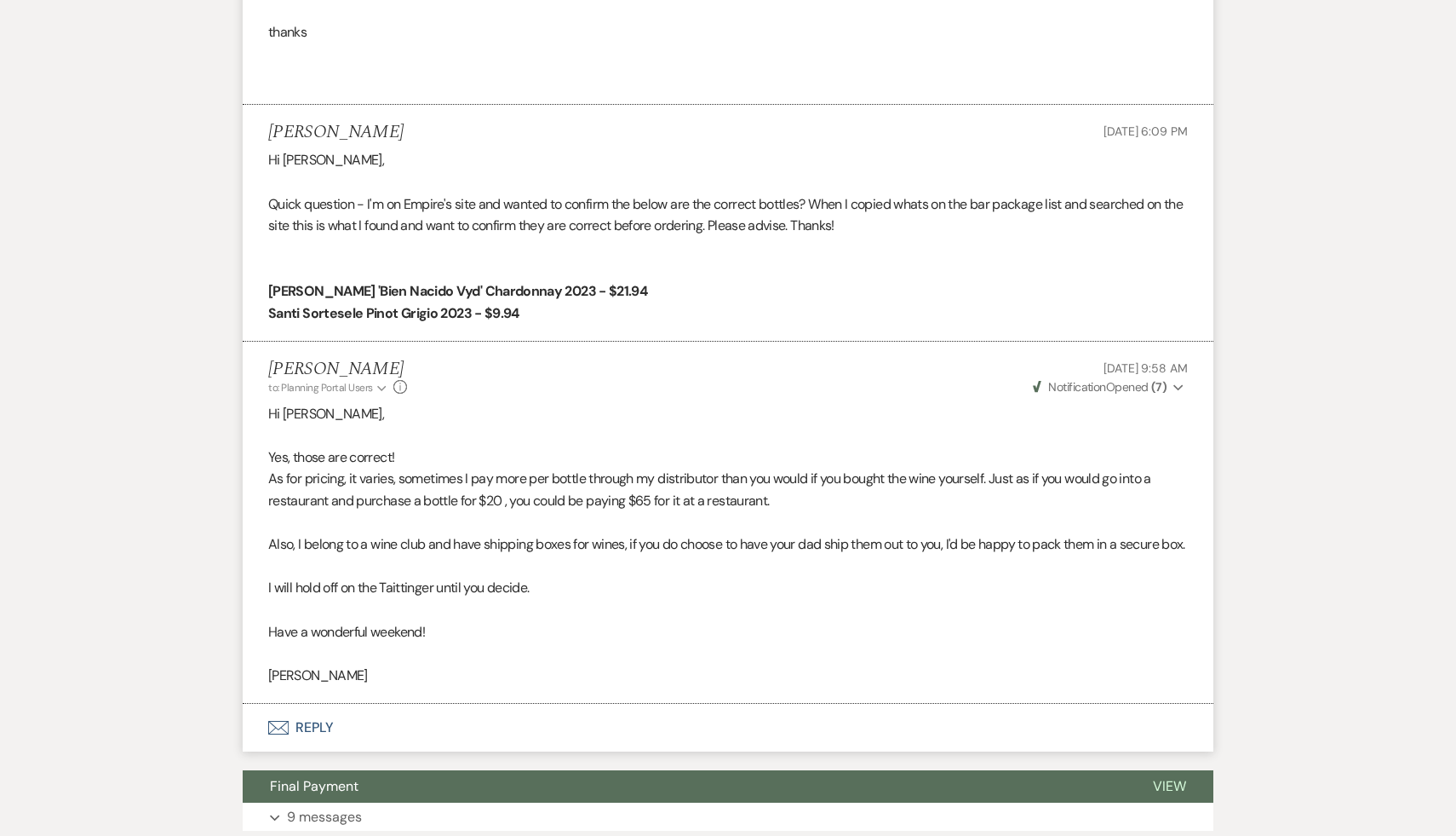
scroll to position [5663, 0]
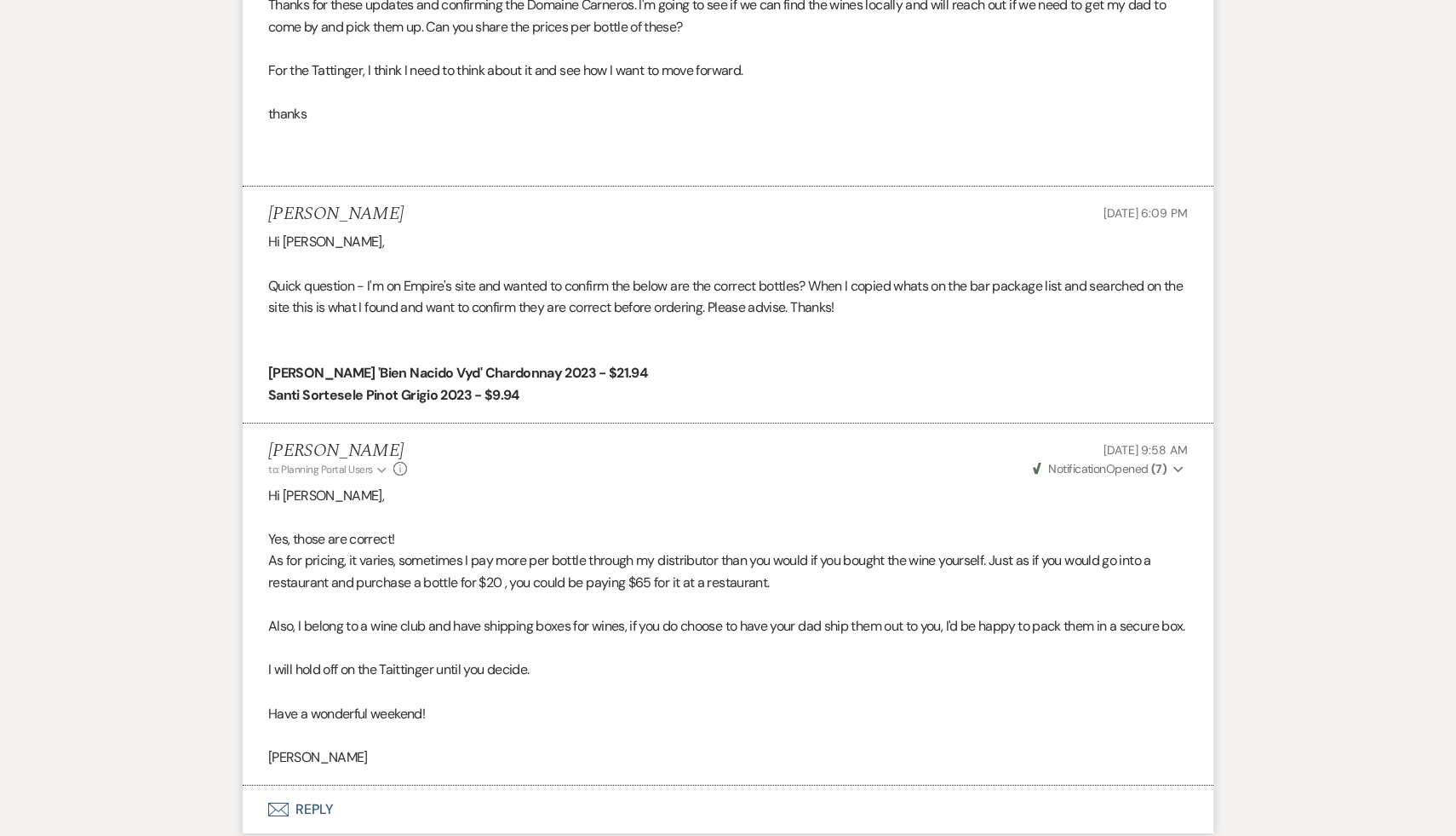
click at [591, 477] on div "Diana McGrath to: Planning Portal Users Expand Info Aug 23, 2025, 9:58 AM Weven…" at bounding box center [727, 458] width 919 height 37
click at [708, 385] on p "Lindquist 'Bien Nacido Vyd' Chardonnay 2023 - $21.94" at bounding box center [727, 373] width 919 height 22
click at [646, 550] on p "Yes, those are correct!" at bounding box center [727, 539] width 919 height 22
click at [820, 385] on p "Lindquist 'Bien Nacido Vyd' Chardonnay 2023 - $21.94" at bounding box center [727, 373] width 919 height 22
click at [725, 507] on p "Hi Lenore," at bounding box center [727, 496] width 919 height 22
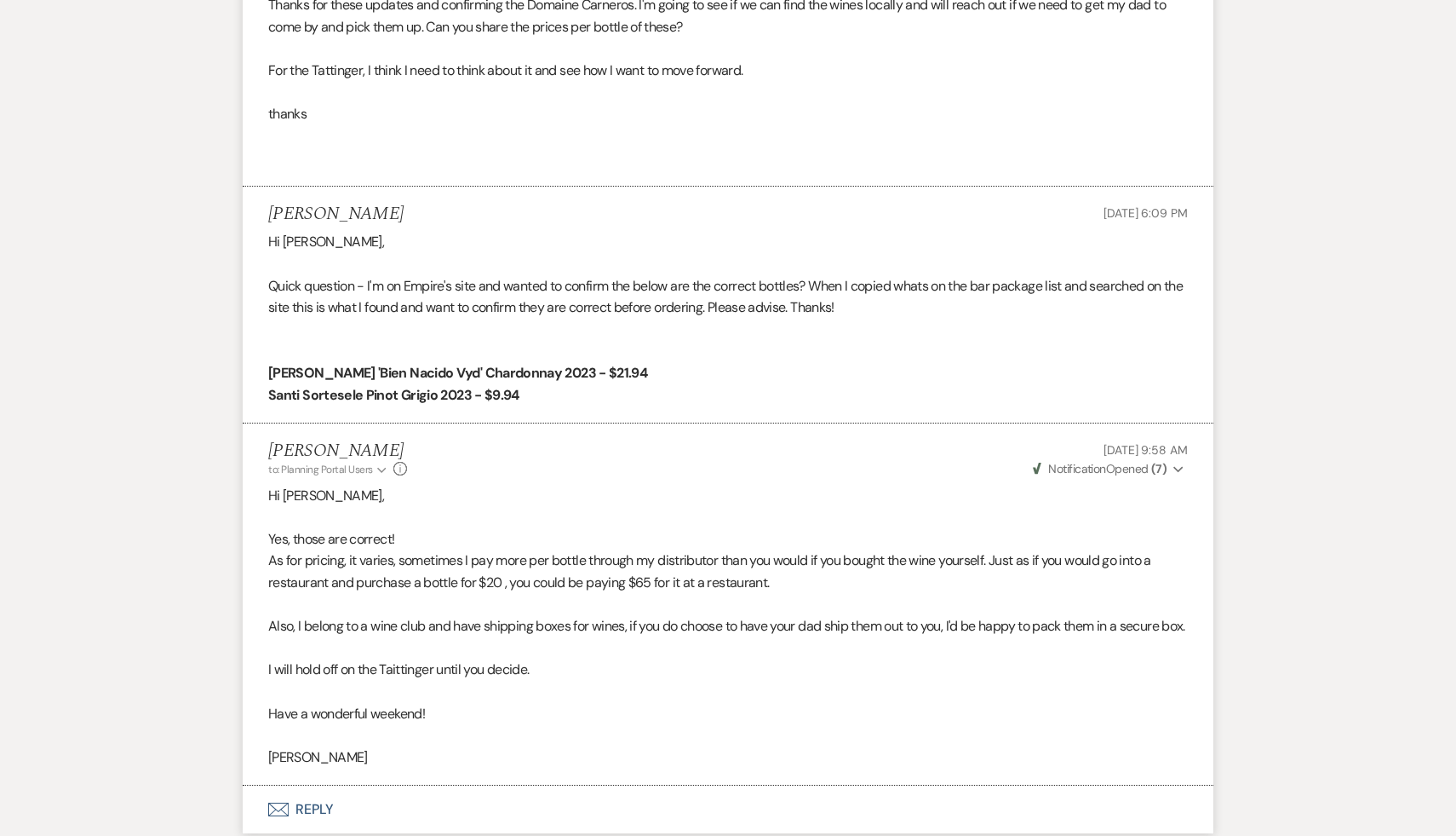
click at [725, 507] on p "Hi Lenore," at bounding box center [727, 496] width 919 height 22
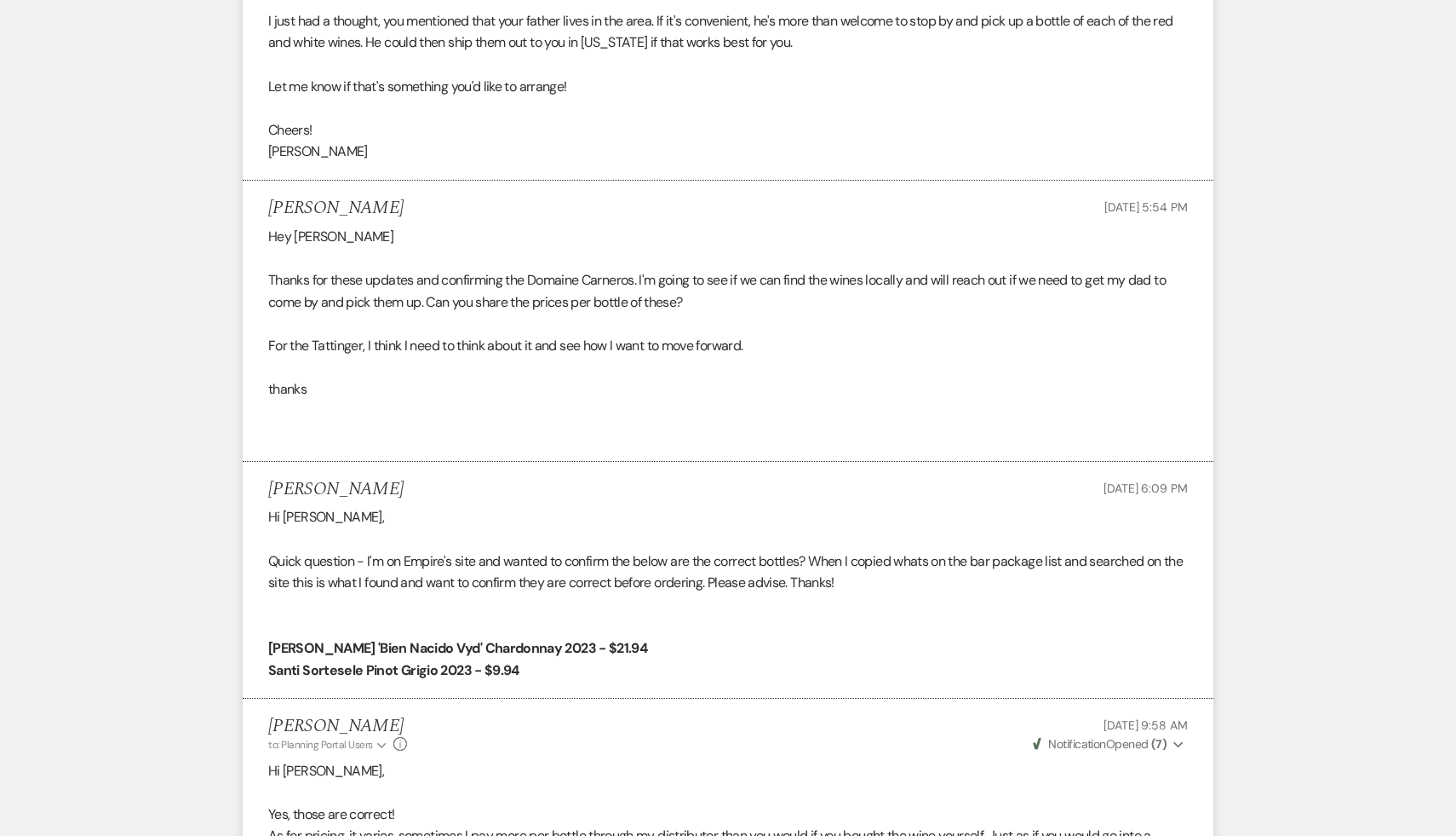
scroll to position [5363, 0]
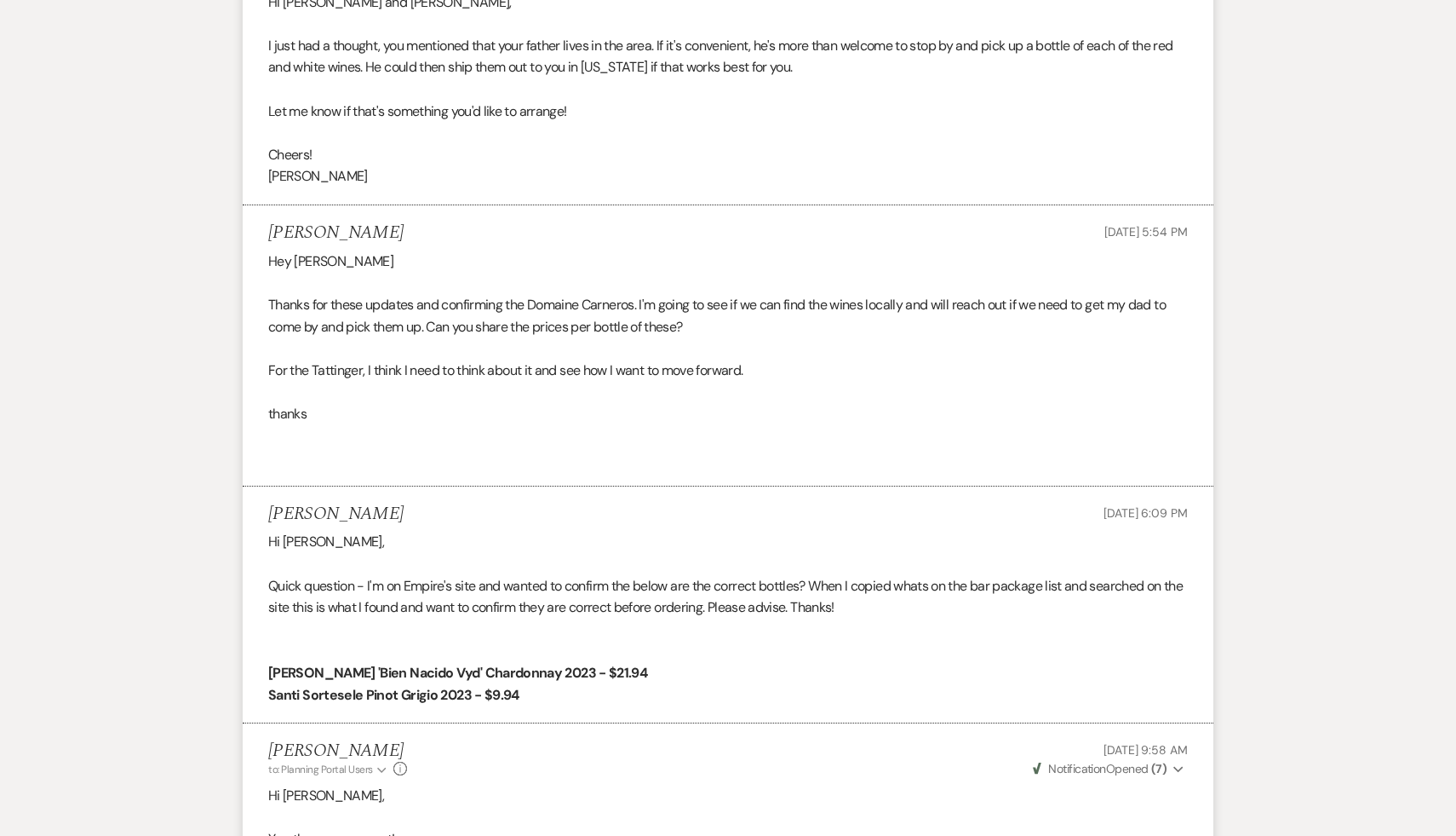
click at [725, 619] on p "Quick question - I'm on Empire's site and wanted to confirm the below are the c…" at bounding box center [727, 597] width 919 height 44
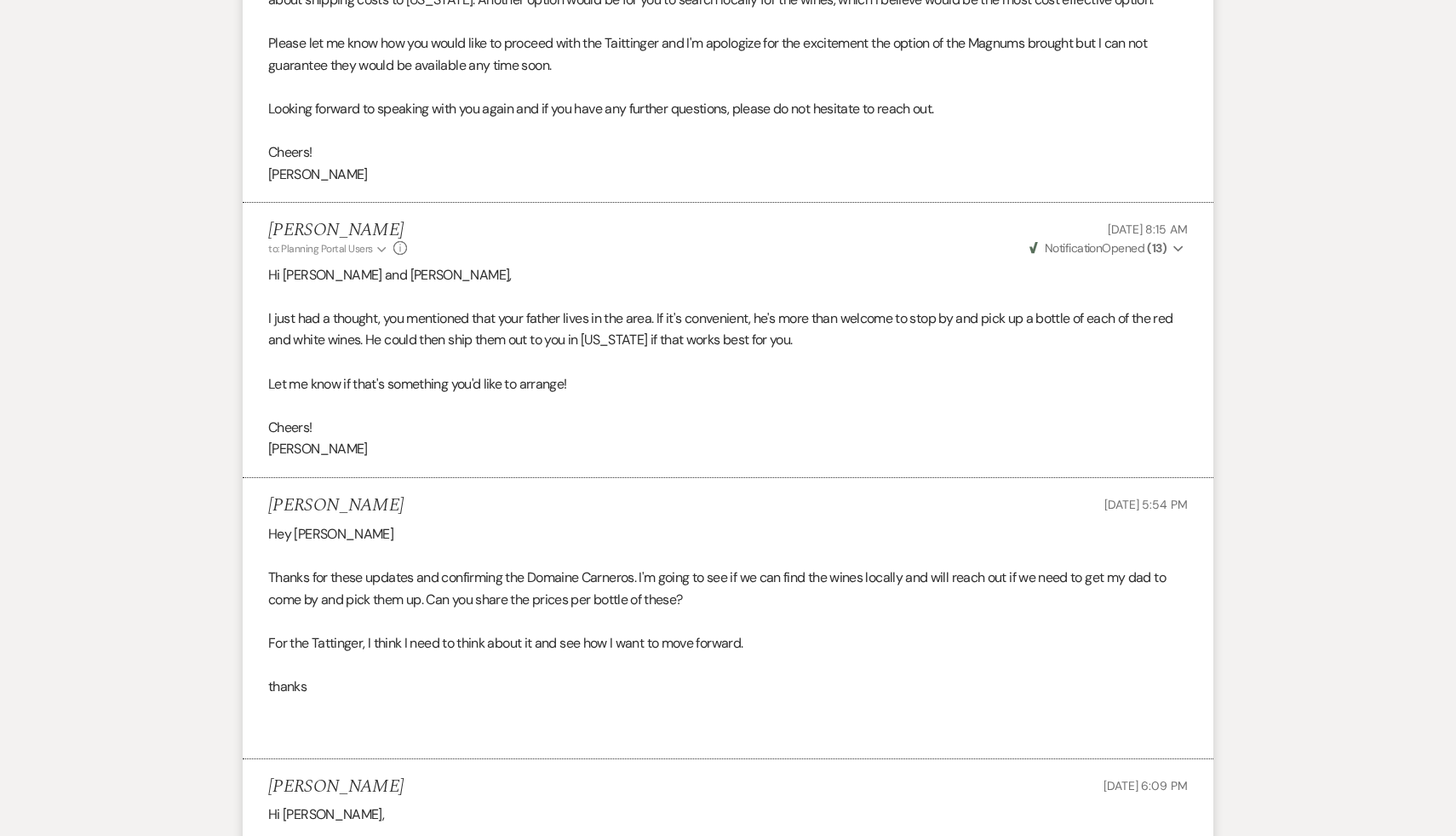
scroll to position [5080, 0]
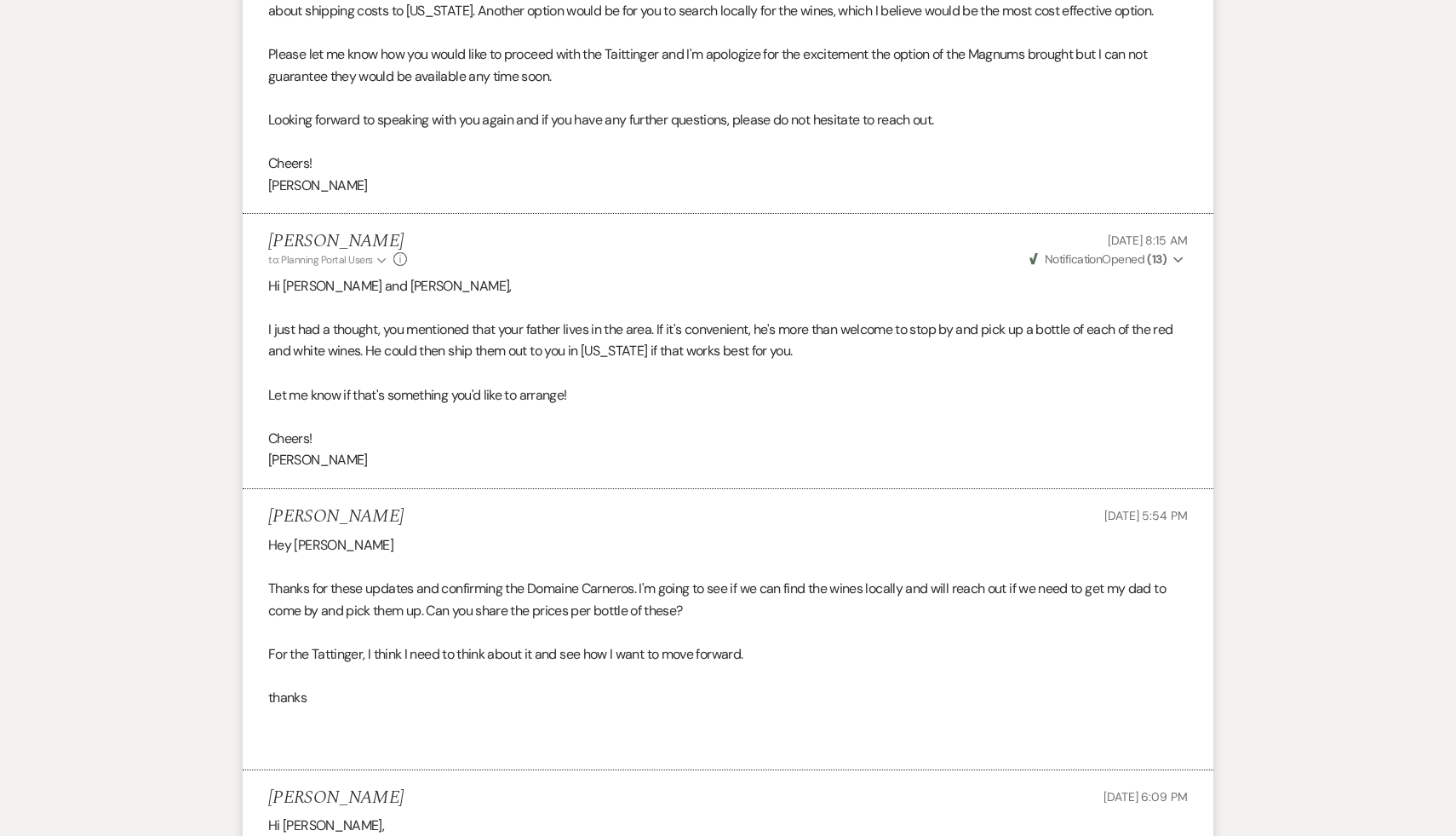
click at [709, 621] on p "Thanks for these updates and confirming the Domaine Carneros. I'm going to see …" at bounding box center [727, 600] width 919 height 44
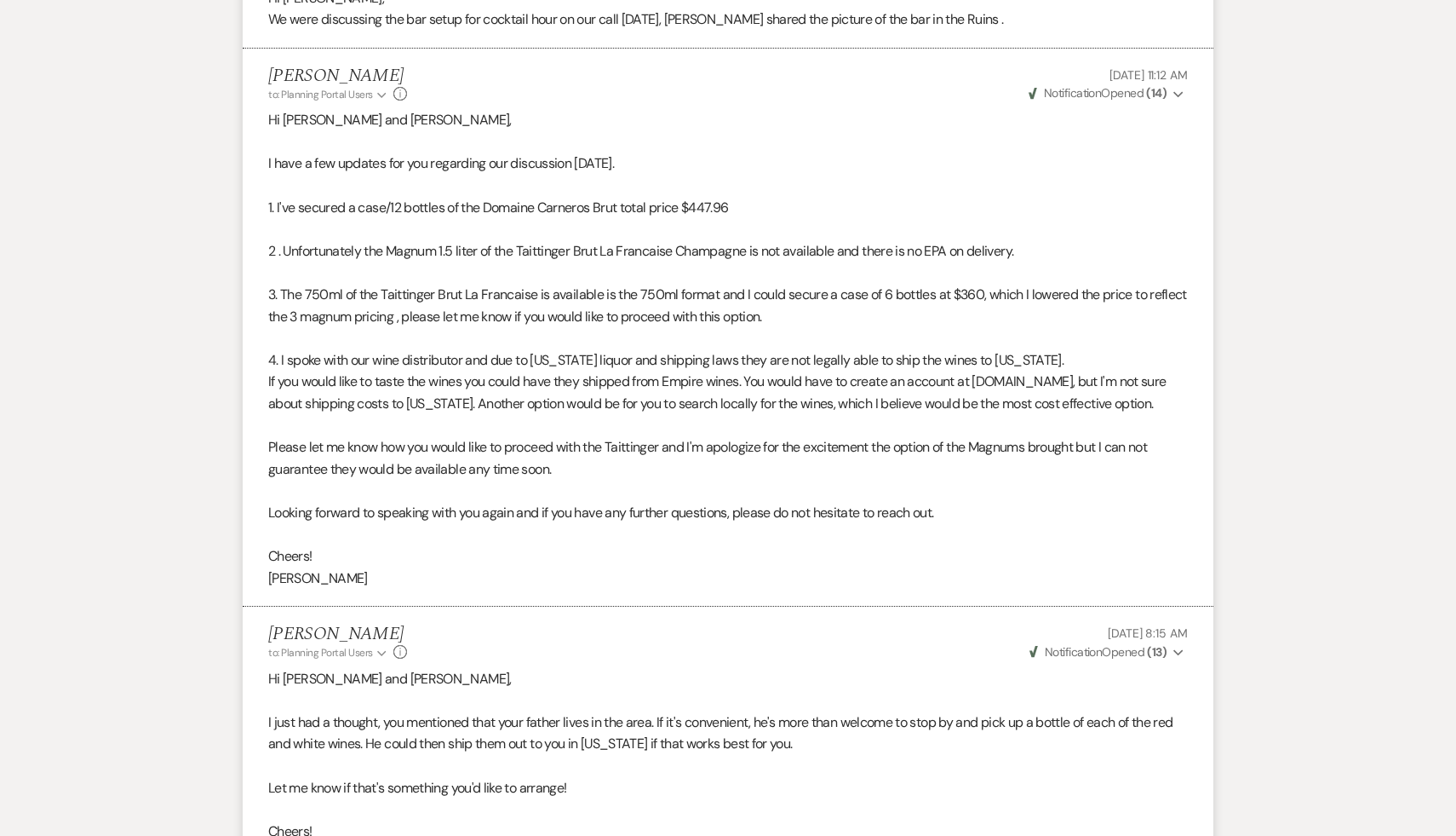
scroll to position [4582, 0]
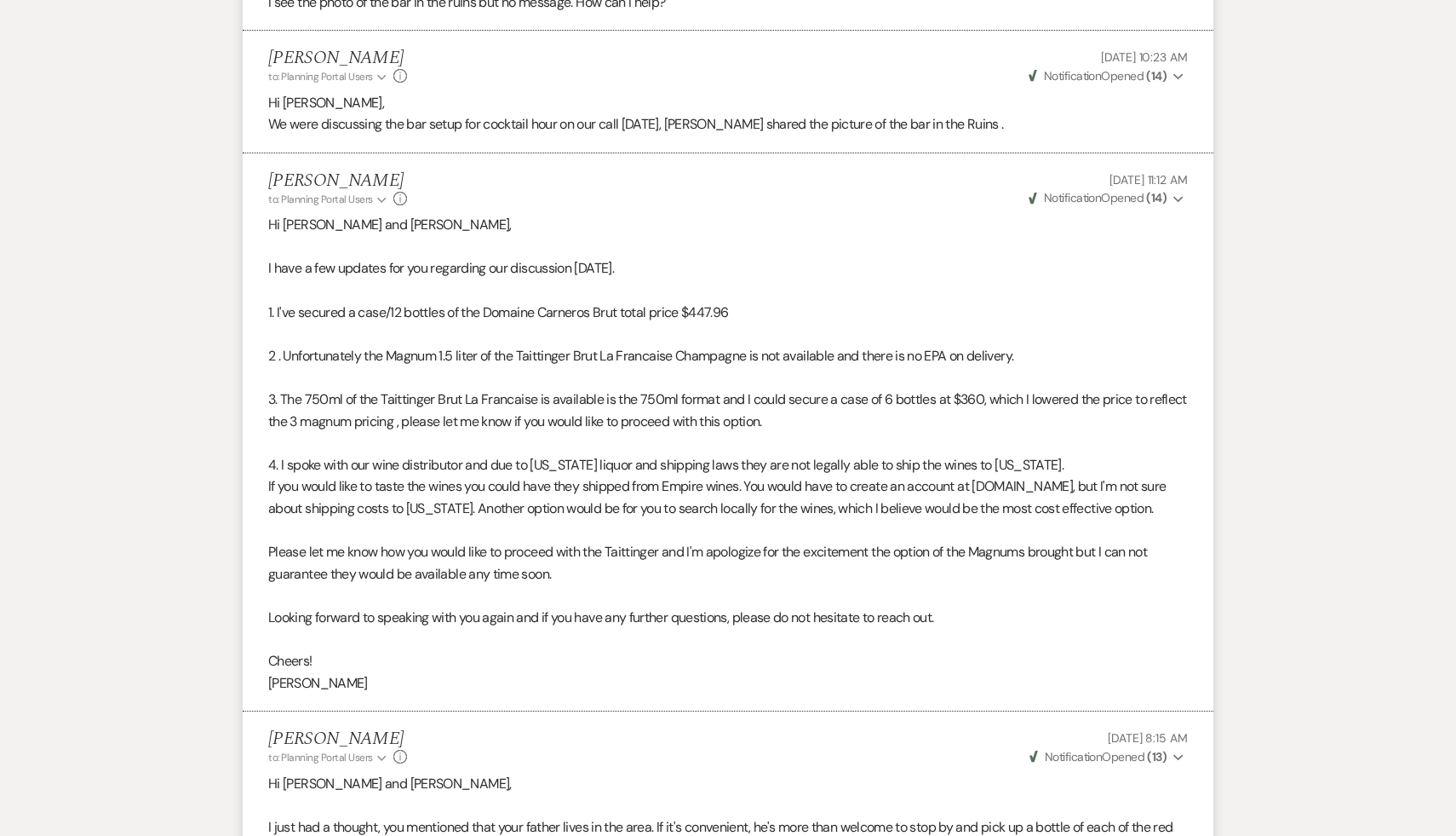
click at [731, 389] on p at bounding box center [727, 378] width 919 height 22
click at [710, 519] on p "If you would like to taste the wines you could have they shipped from Empire wi…" at bounding box center [727, 497] width 919 height 44
click at [671, 673] on p "Cheers!" at bounding box center [727, 661] width 919 height 22
click at [679, 585] on p "Please let me know how you would like to proceed with the Taittinger and I'm ap…" at bounding box center [727, 563] width 919 height 44
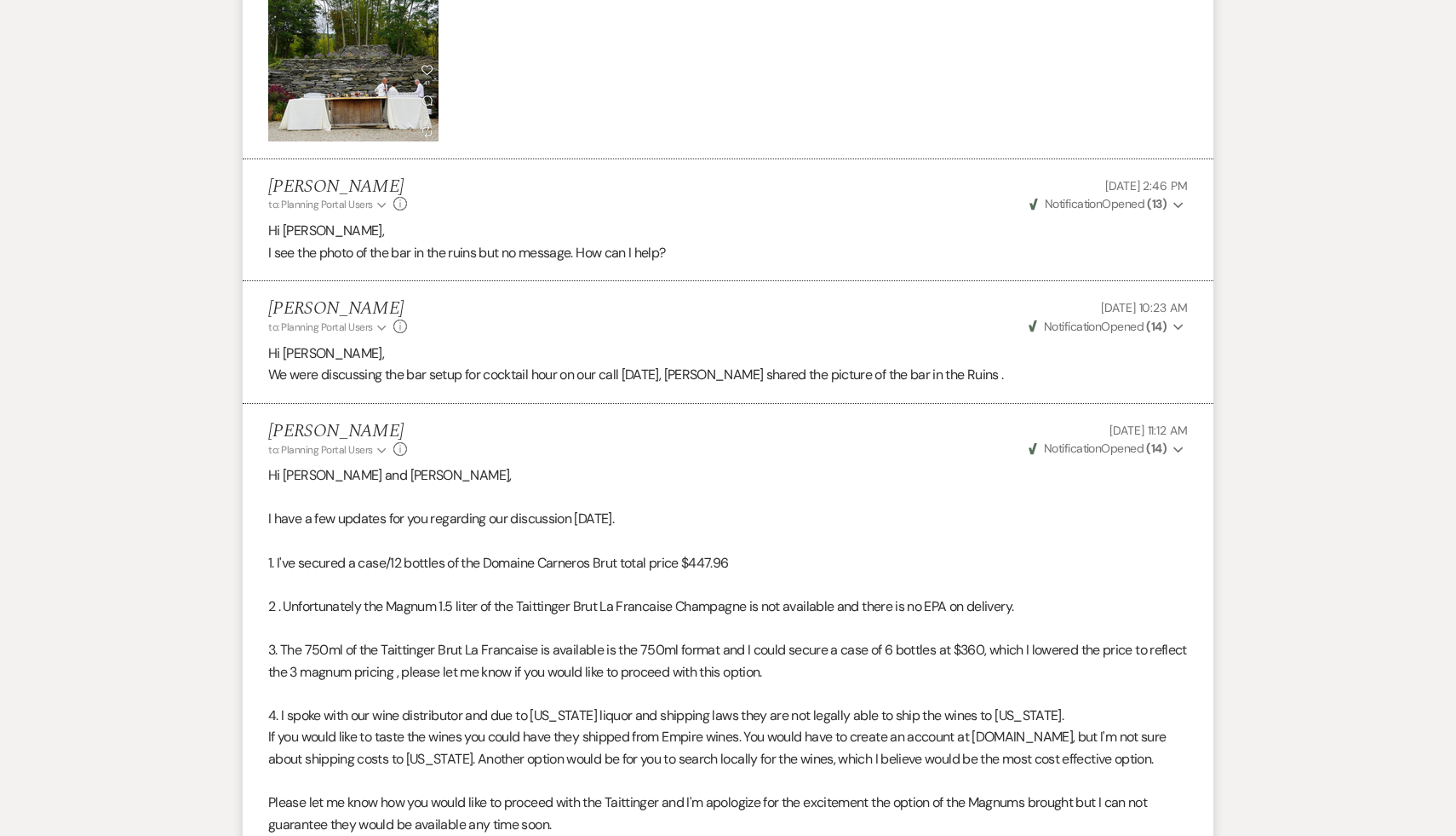
scroll to position [4077, 0]
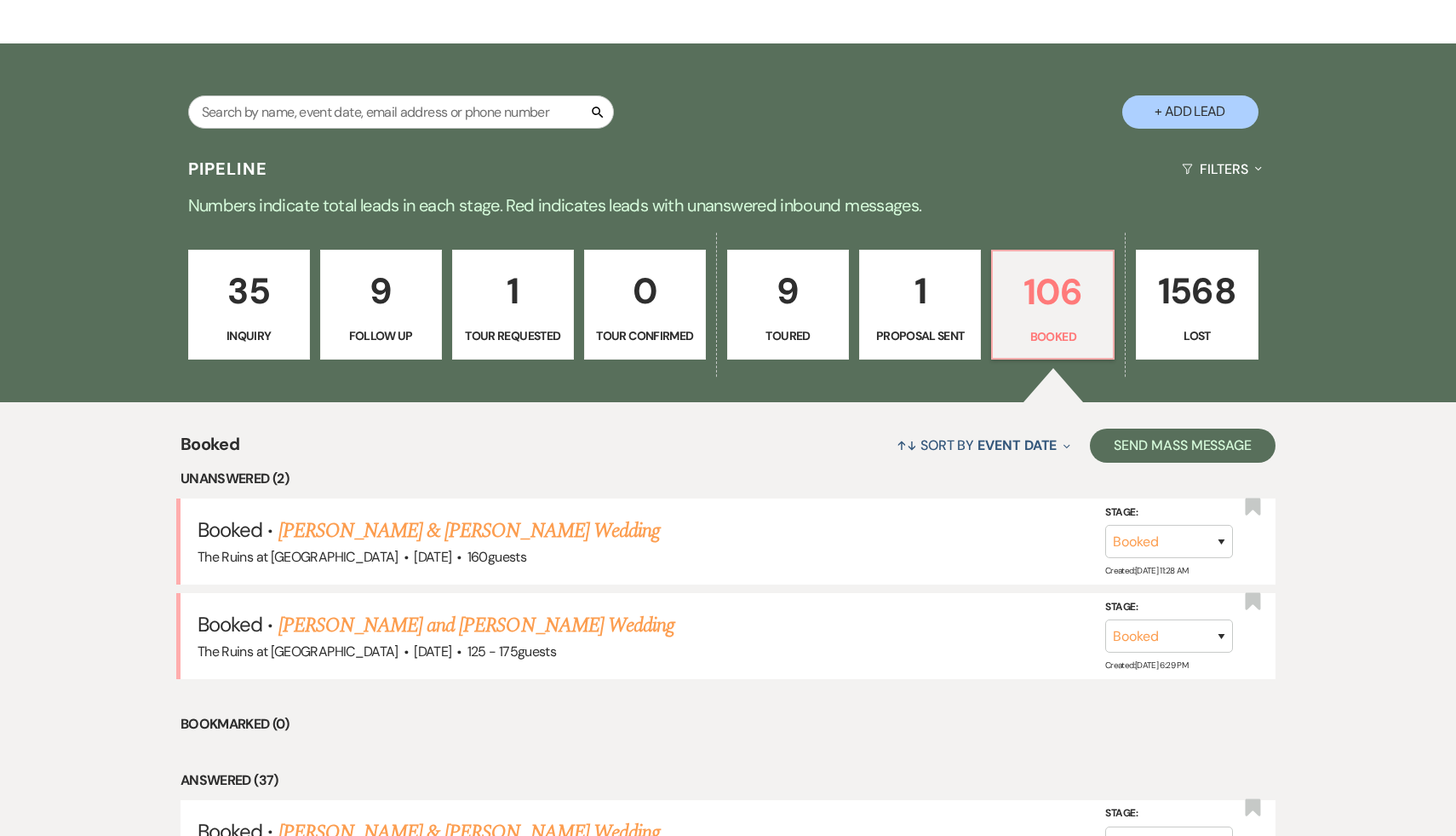
scroll to position [273, 0]
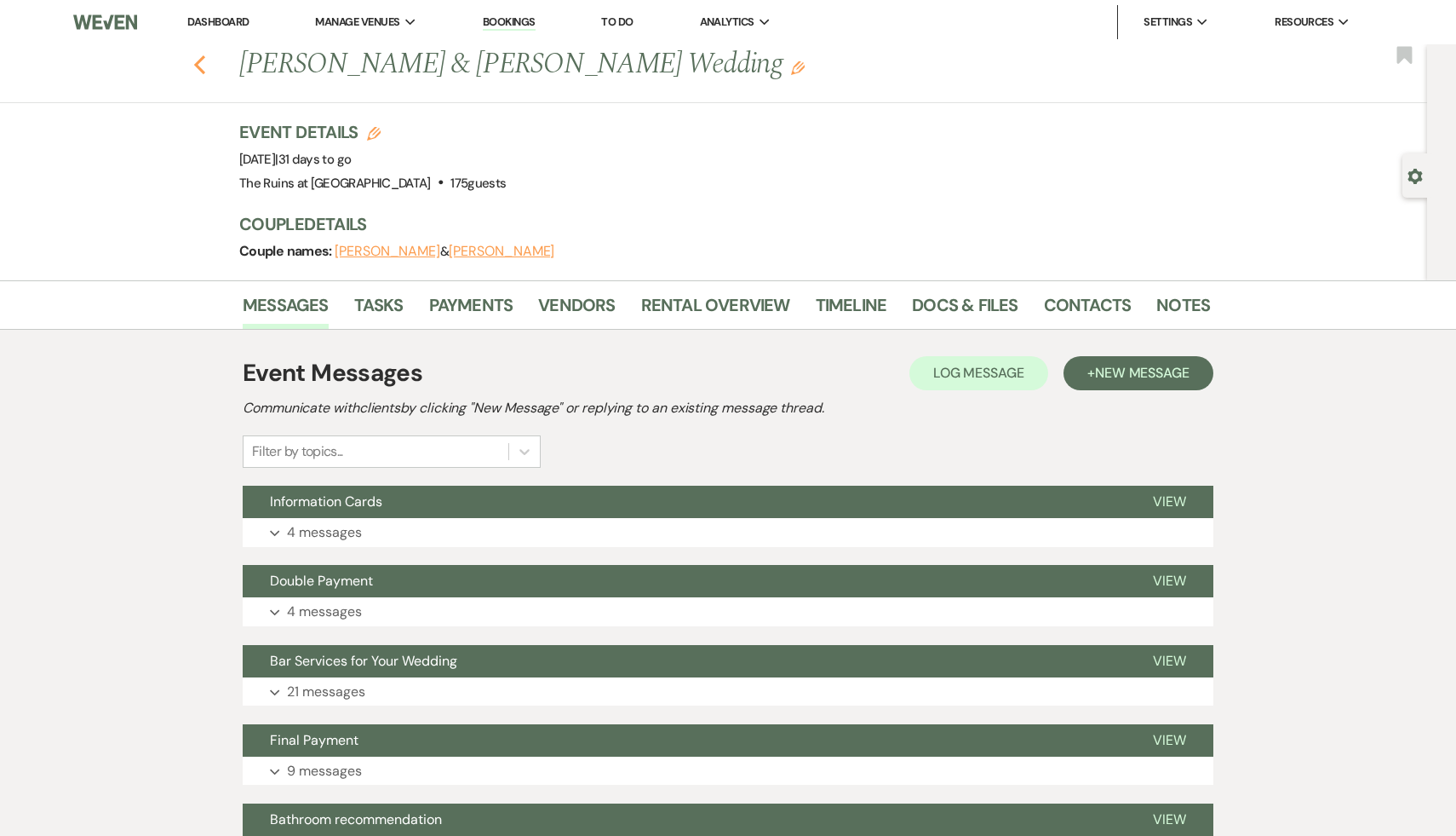
click at [193, 61] on icon "Previous" at bounding box center [199, 65] width 13 height 21
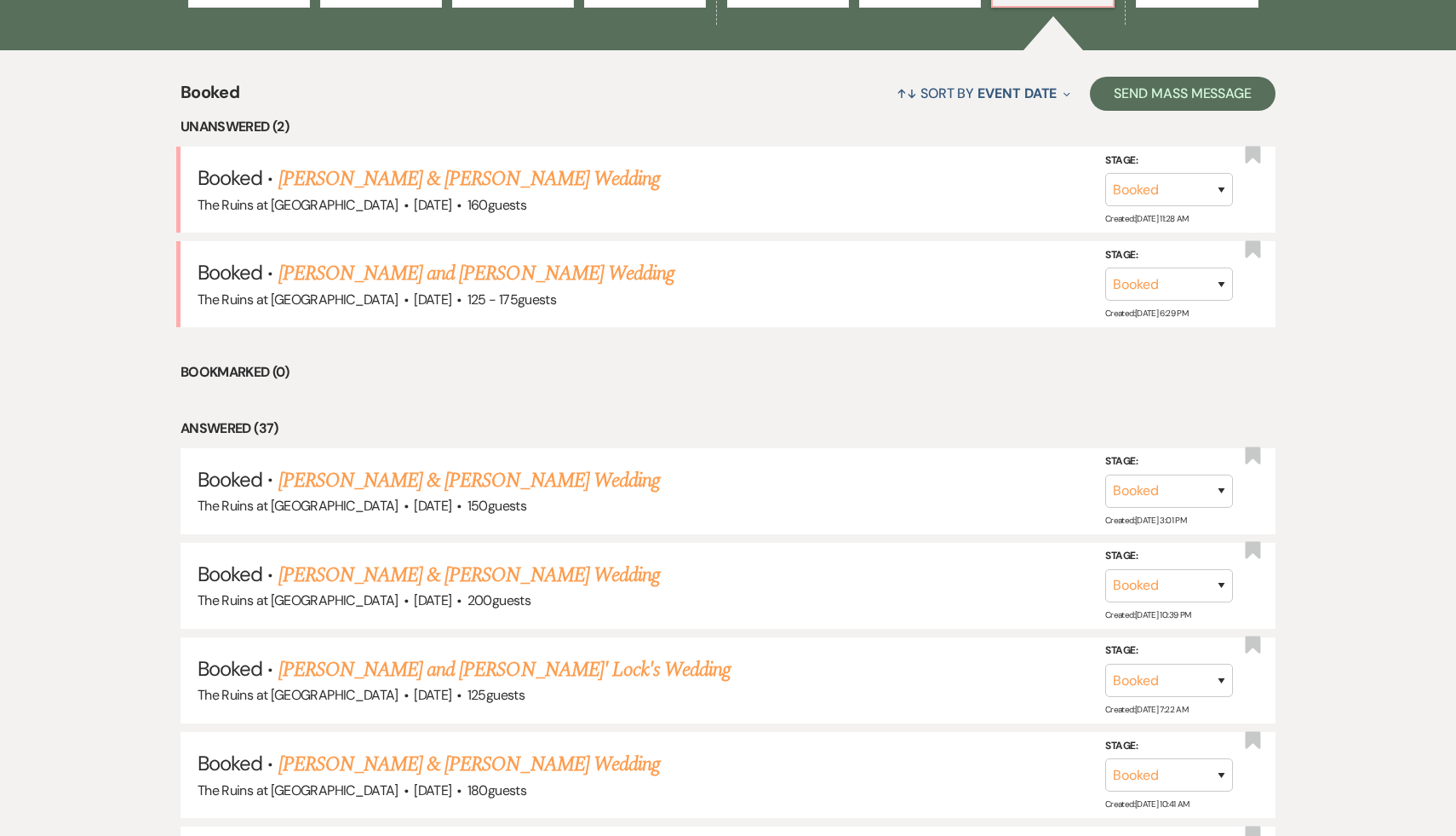
scroll to position [457, 0]
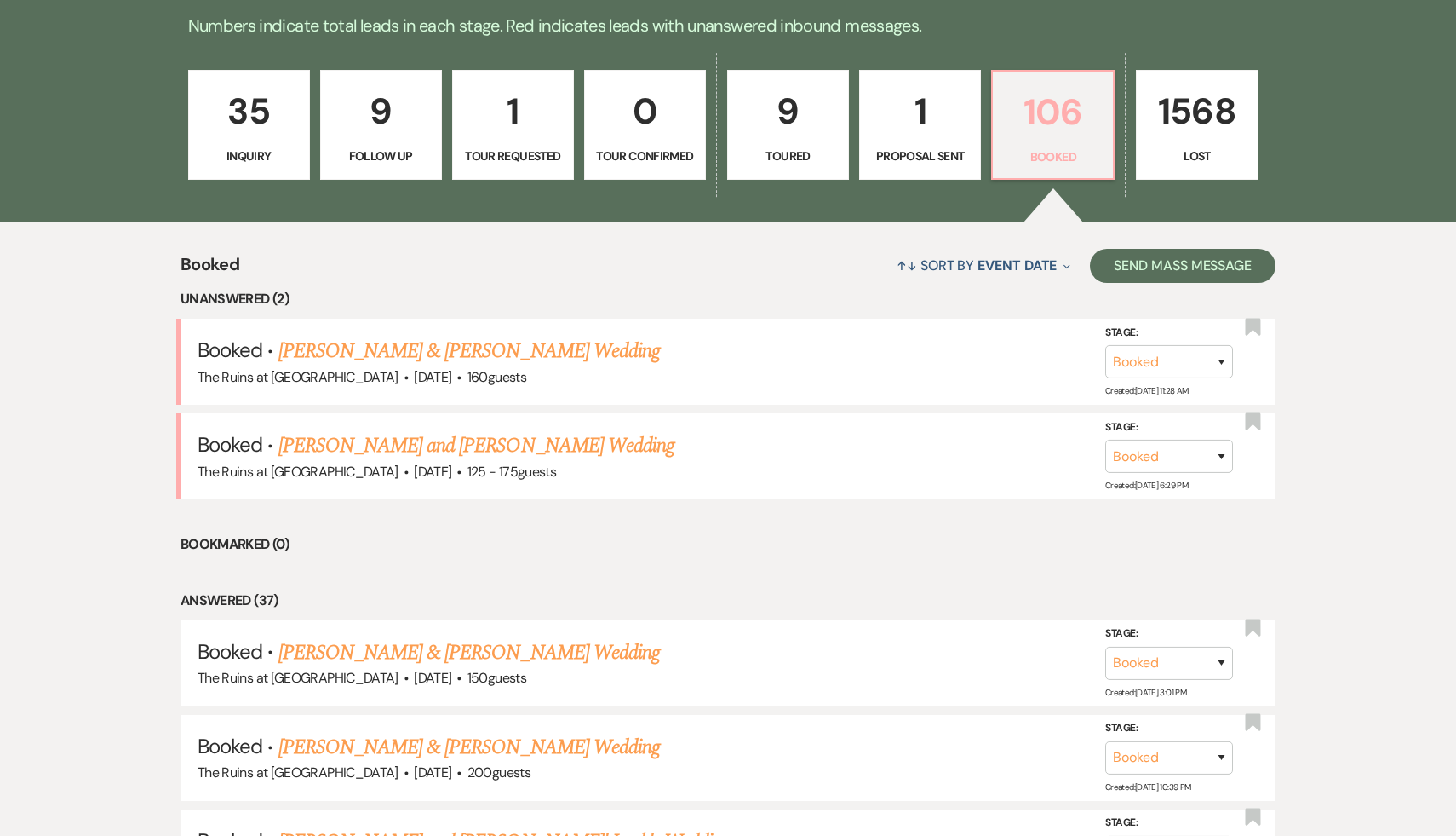
click at [1059, 109] on p "106" at bounding box center [1053, 112] width 100 height 57
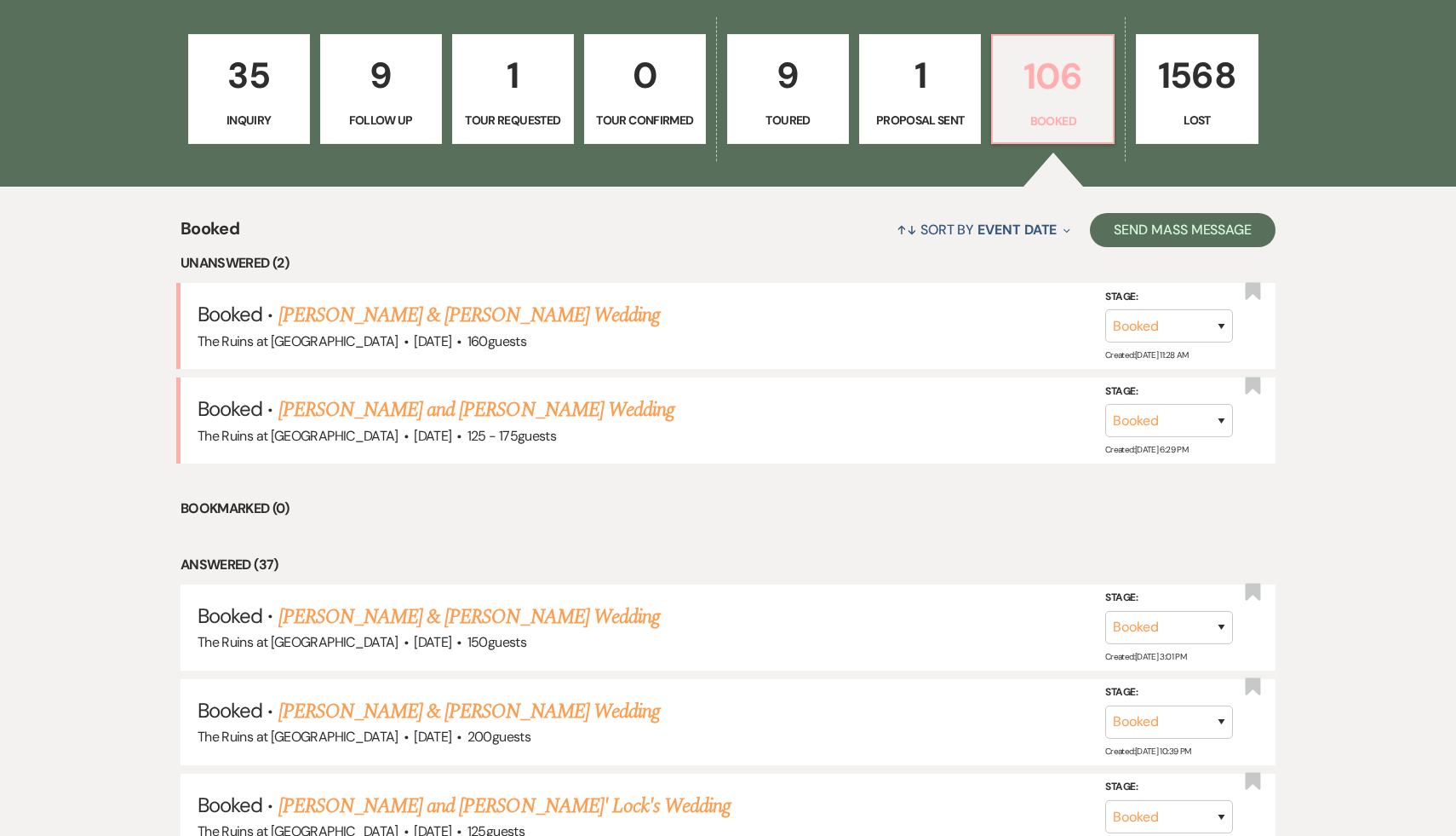
scroll to position [502, 0]
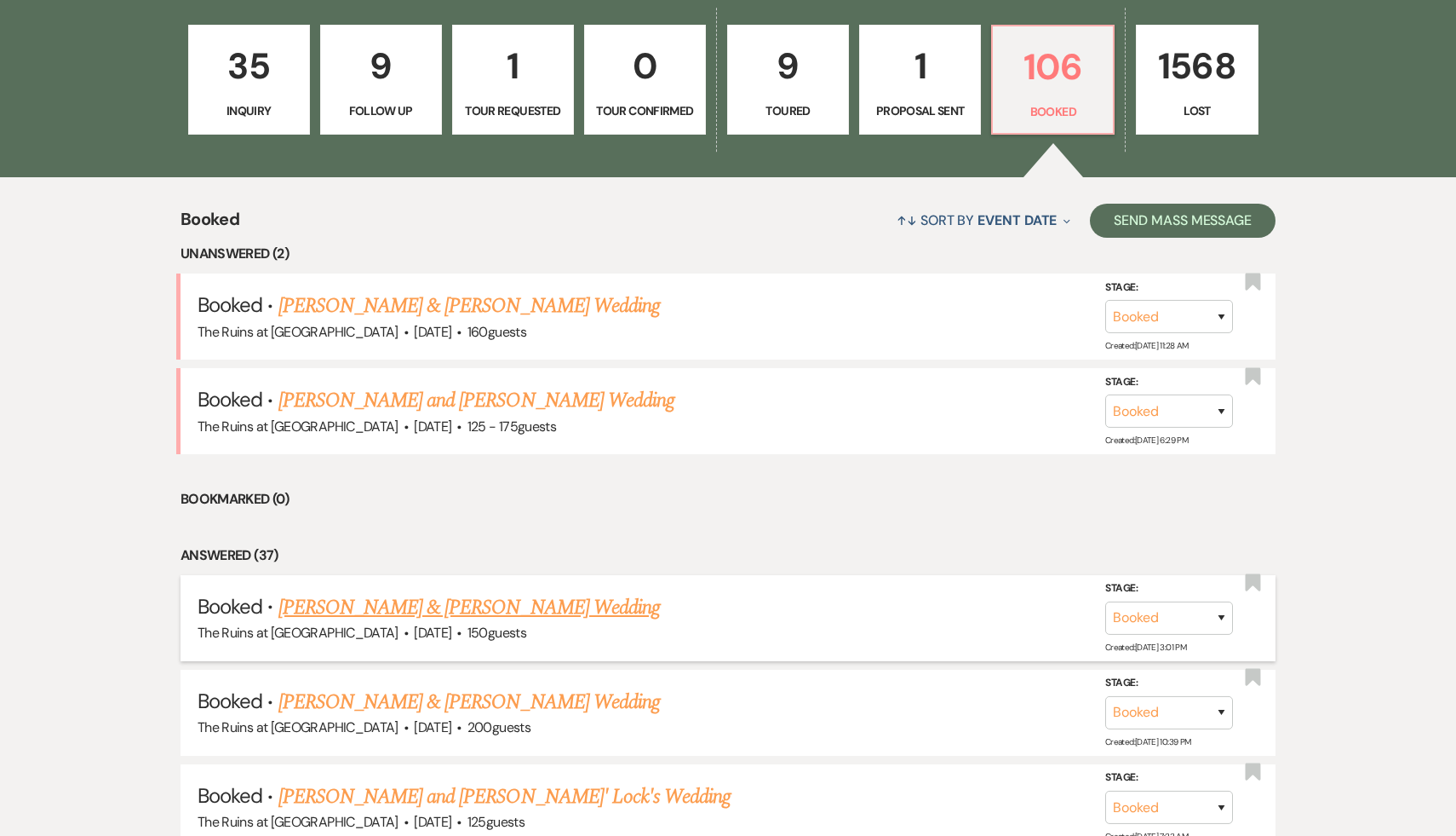
click at [453, 602] on link "Sarah Peck & Chris Strong's Wedding" at bounding box center [469, 607] width 381 height 31
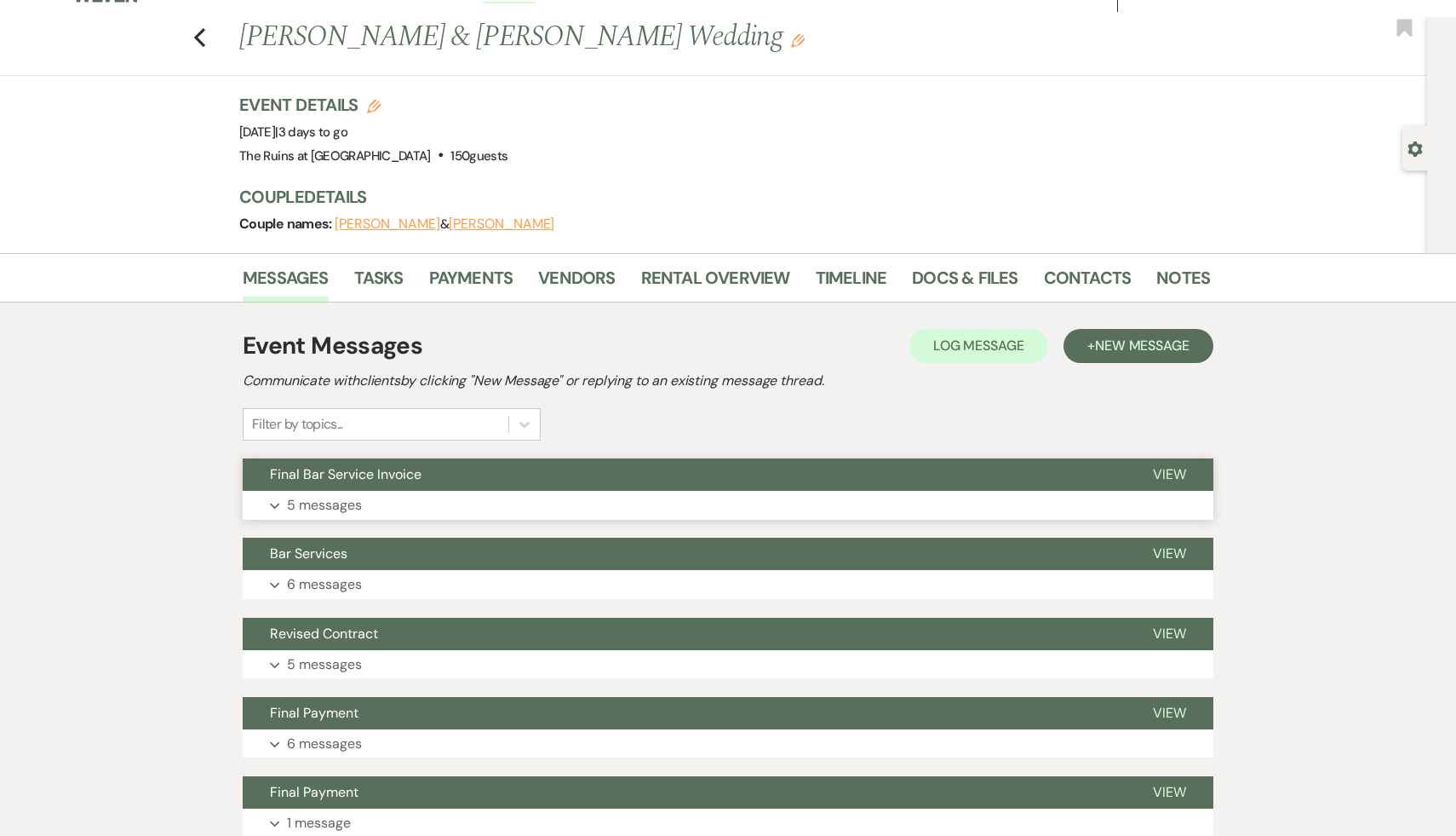
scroll to position [38, 0]
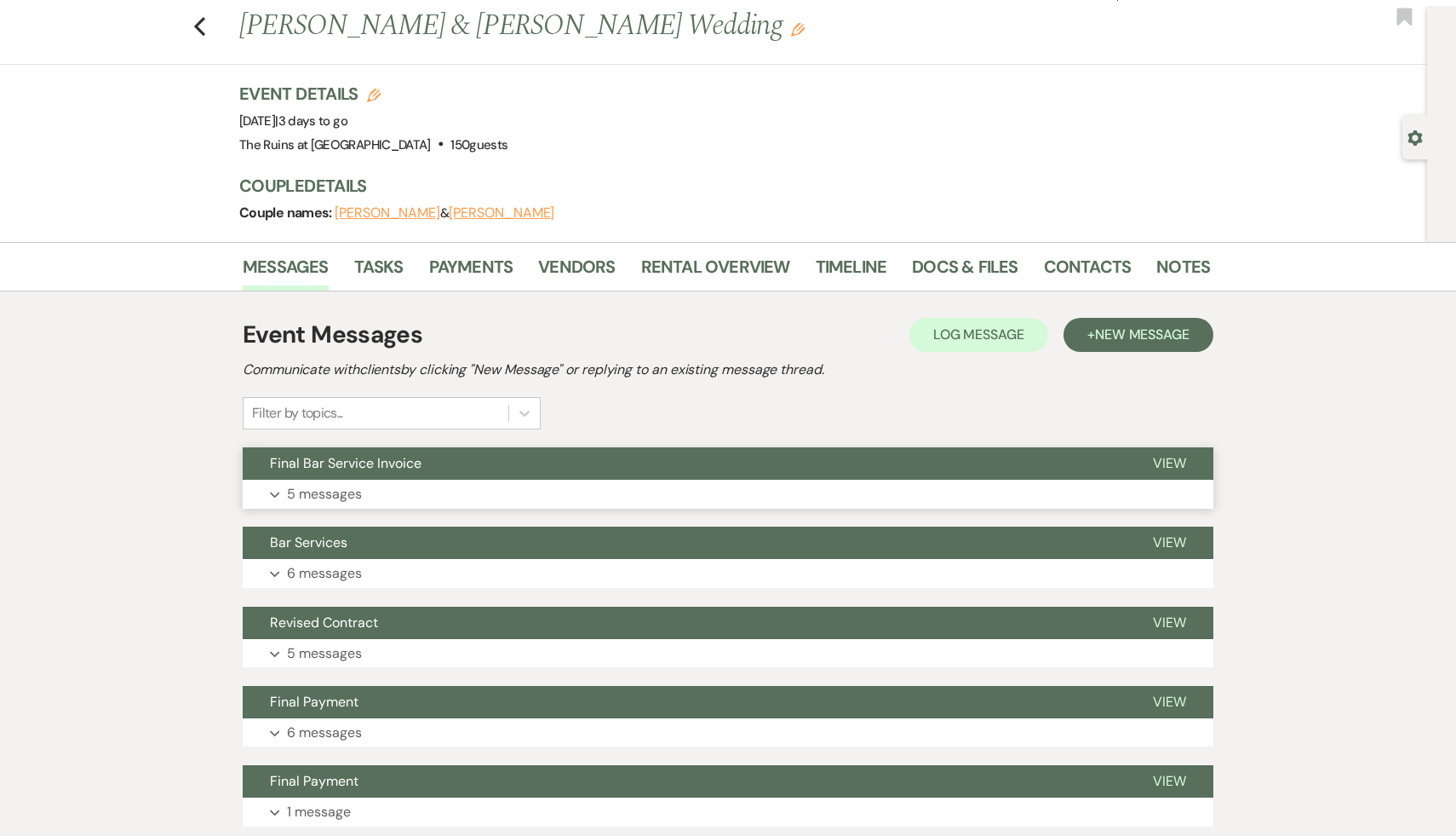
click at [383, 461] on span "Final Bar Service Invoice" at bounding box center [346, 463] width 151 height 18
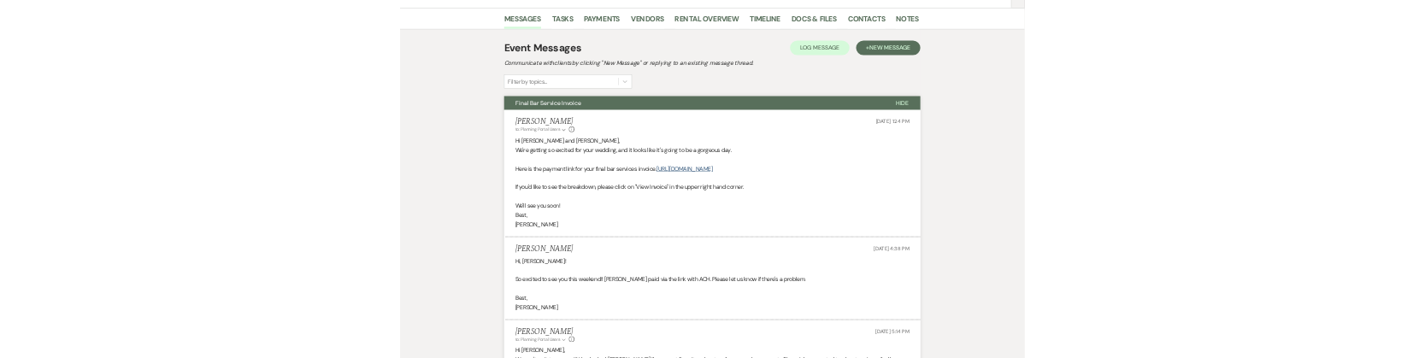
scroll to position [365, 0]
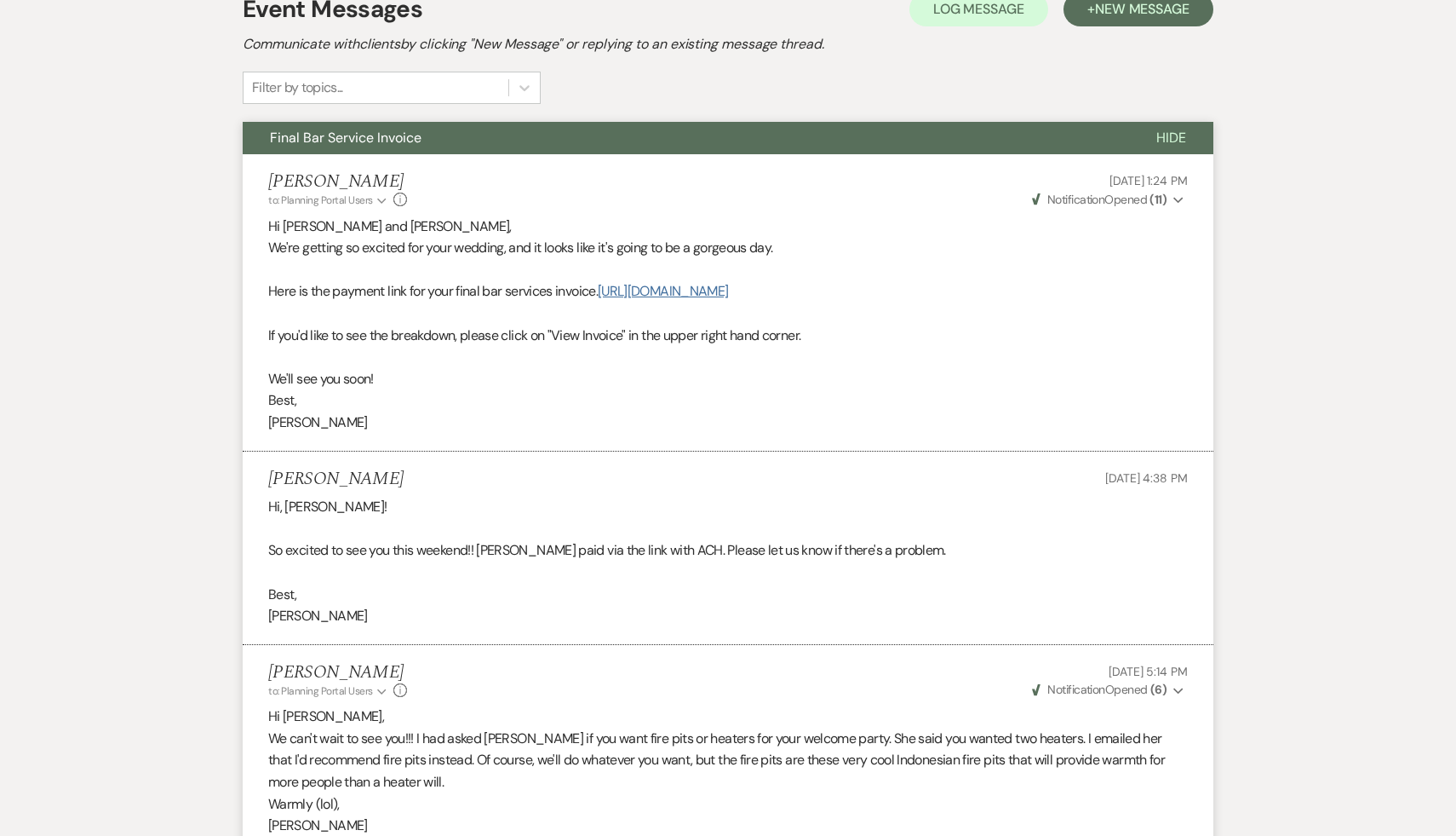
click at [728, 297] on link "https://customer.billergenie.com/MTc1NDc=/Invoices/DetailInfo/A50NAm87294n/1a9o…" at bounding box center [662, 291] width 130 height 18
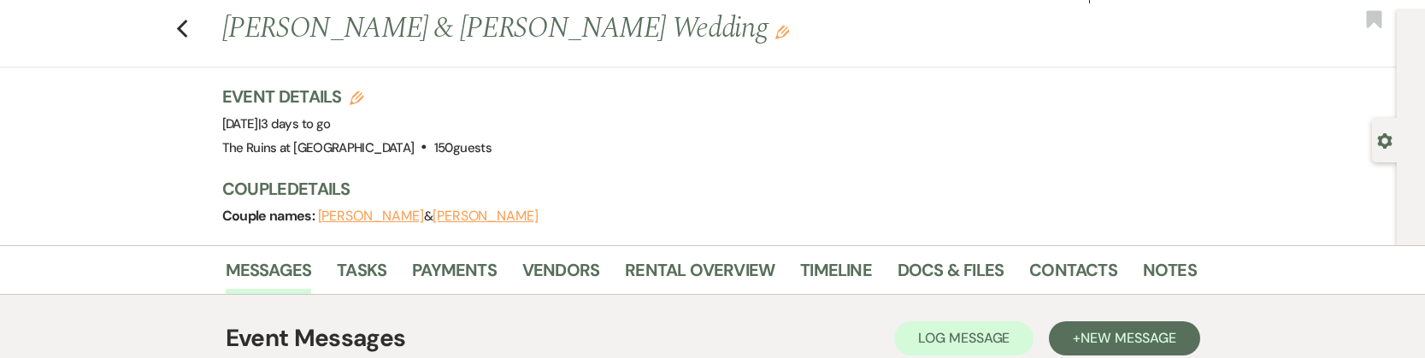
scroll to position [0, 0]
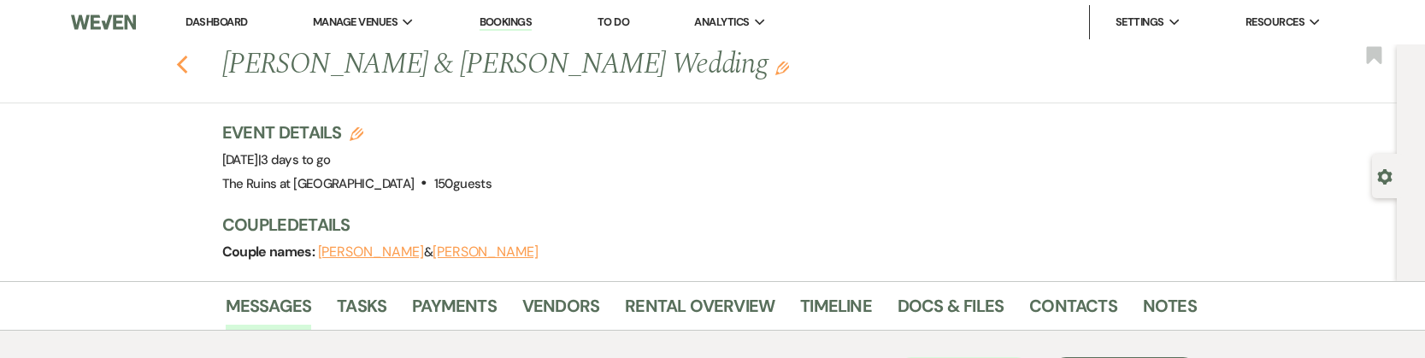
click at [180, 57] on icon "Previous" at bounding box center [182, 65] width 13 height 21
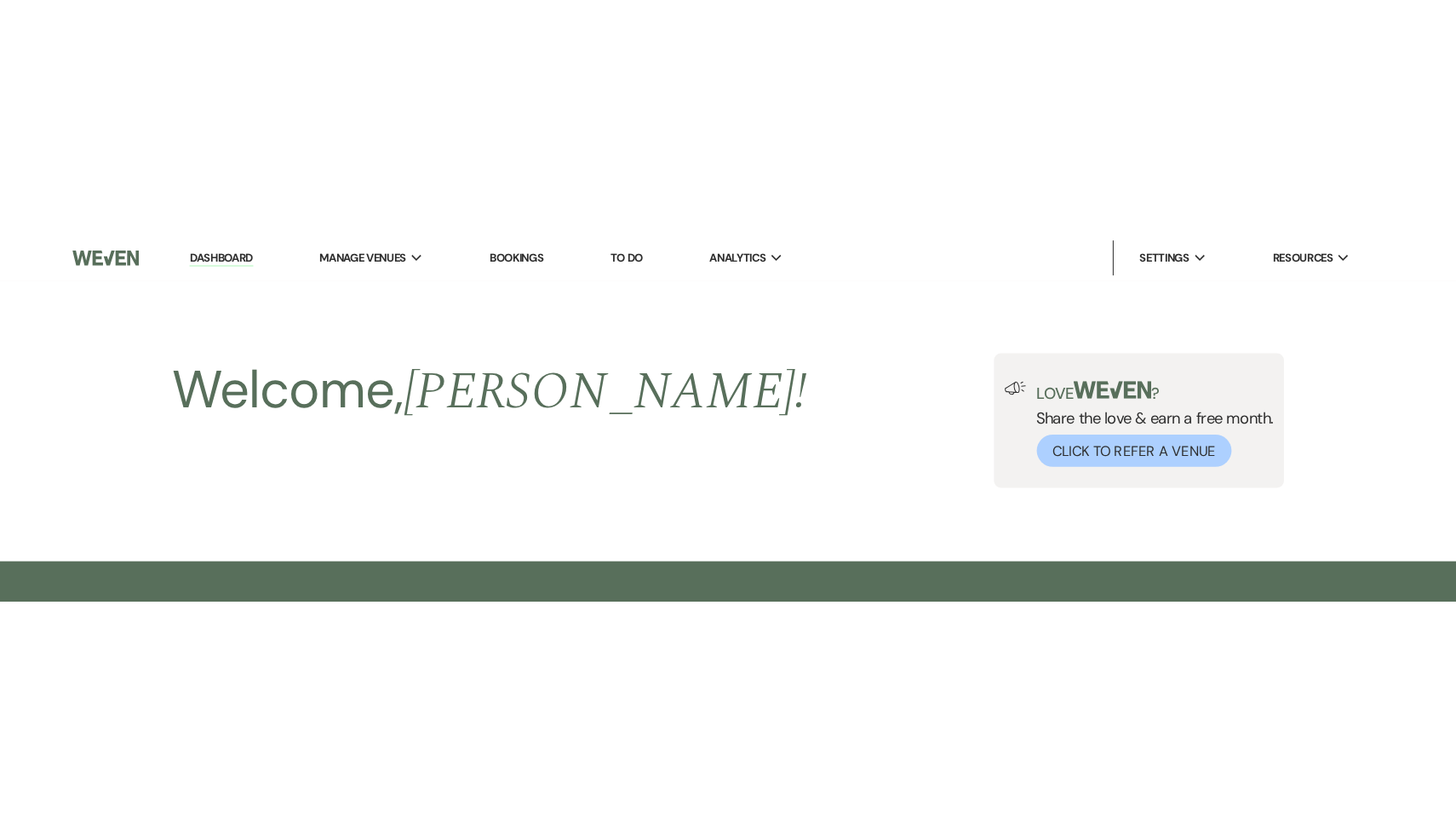
scroll to position [502, 0]
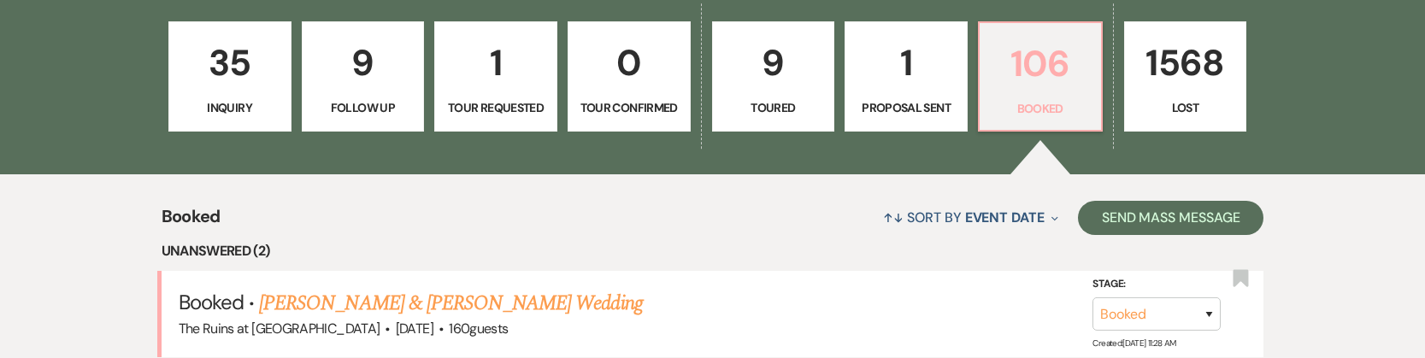
click at [1035, 64] on p "106" at bounding box center [1040, 63] width 101 height 57
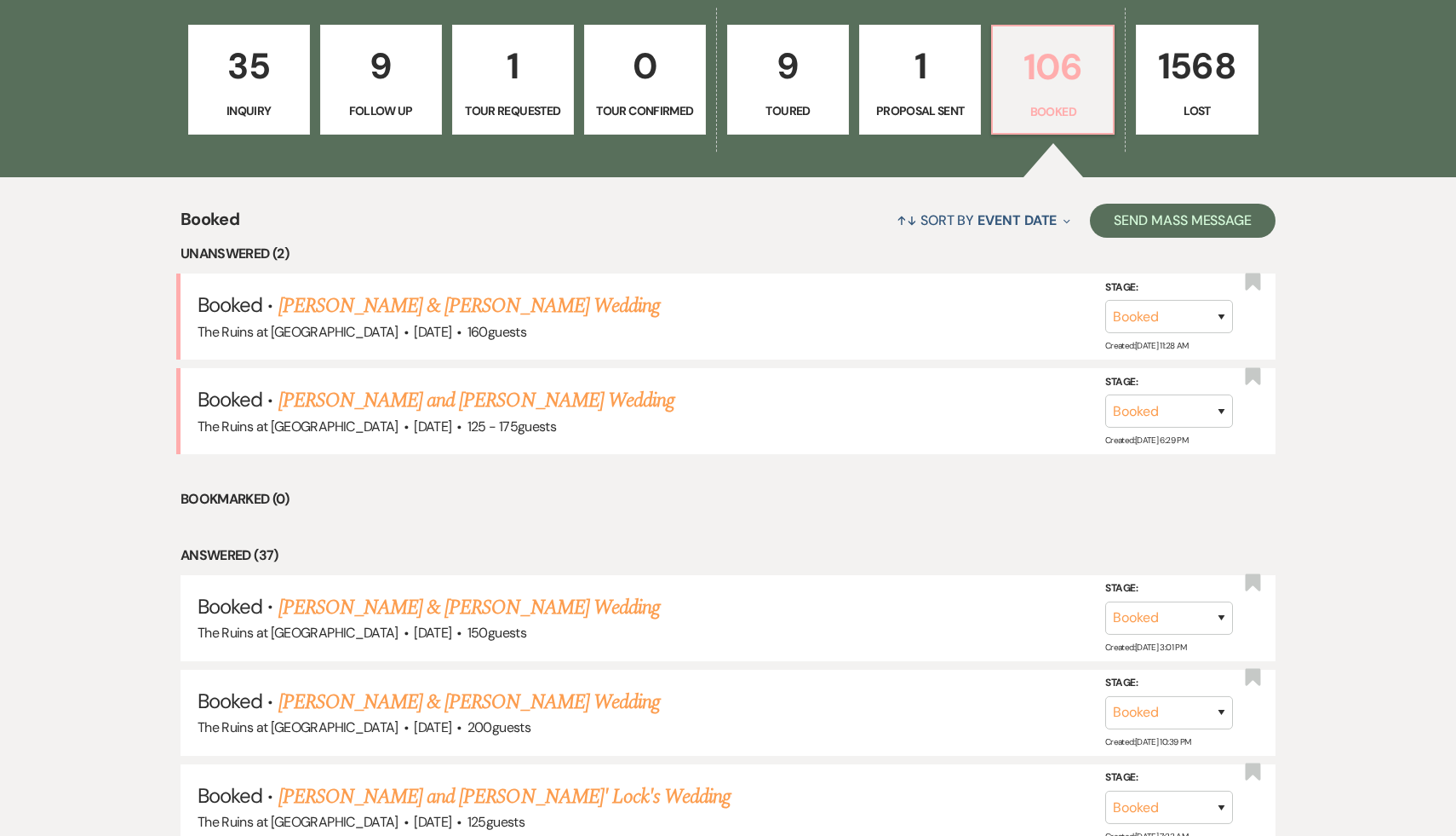
click at [1049, 52] on p "106" at bounding box center [1053, 66] width 100 height 57
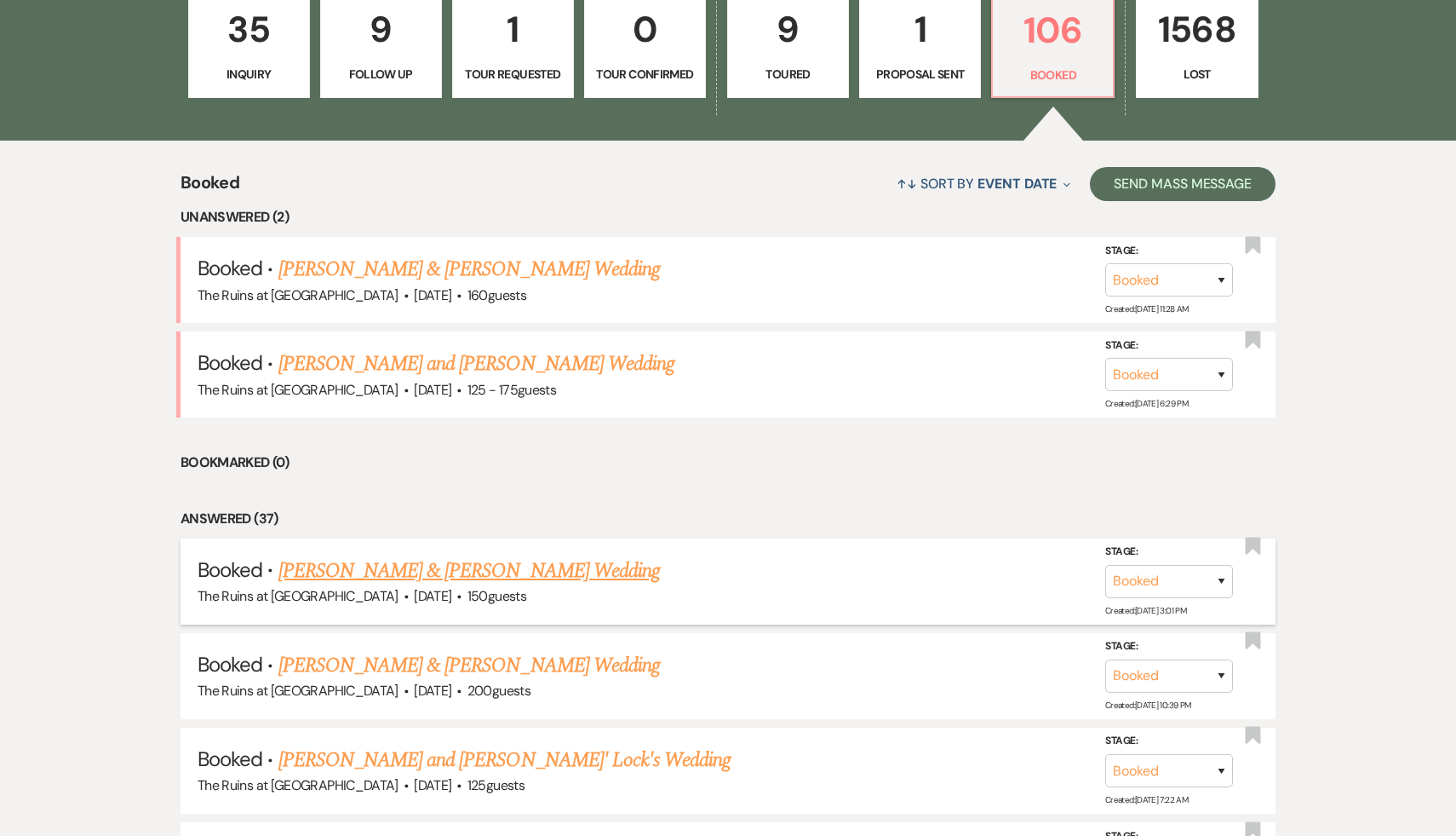
click at [450, 567] on link "Sarah Peck & Chris Strong's Wedding" at bounding box center [469, 570] width 381 height 31
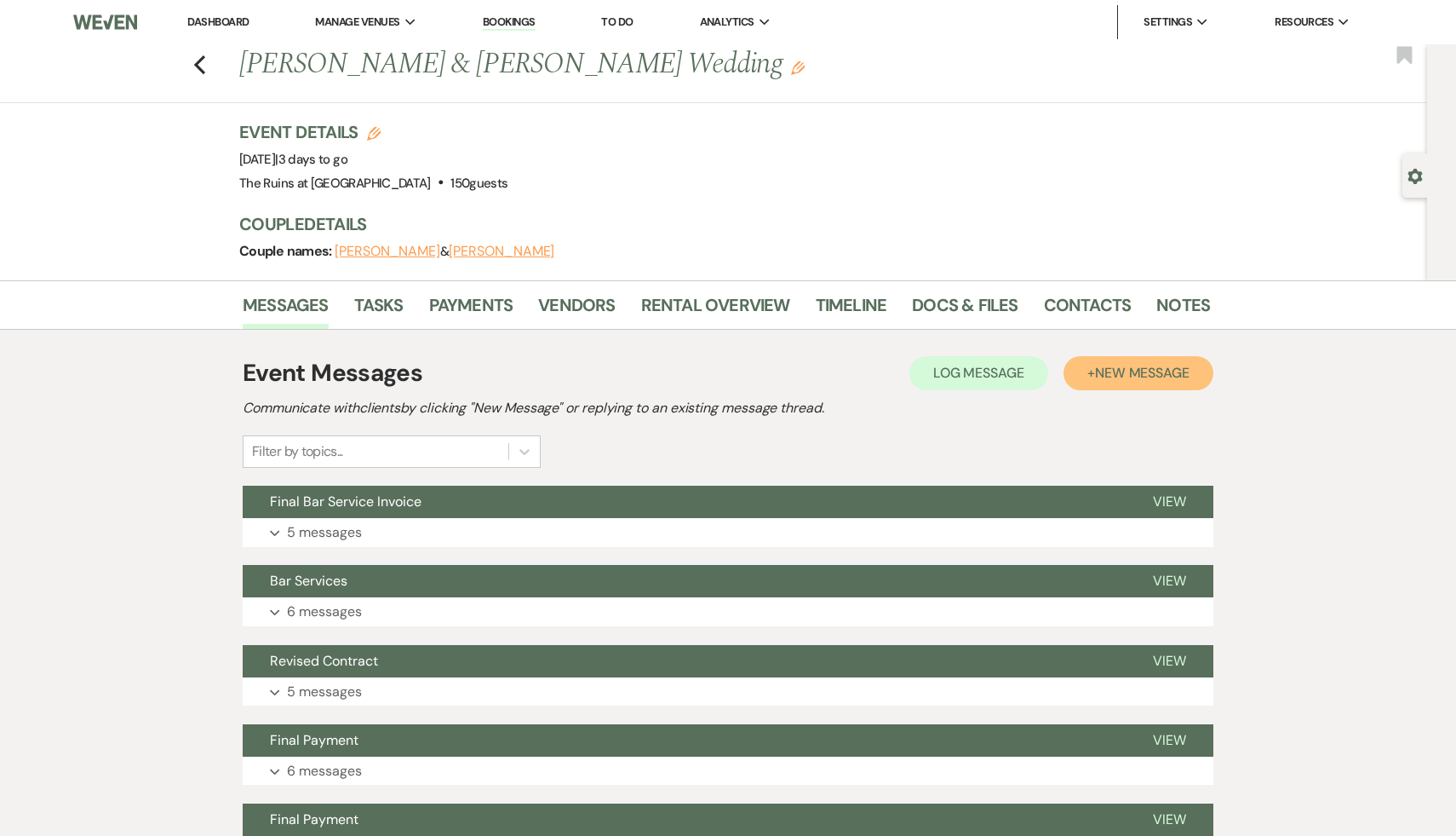
click at [1156, 375] on span "New Message" at bounding box center [1142, 373] width 95 height 18
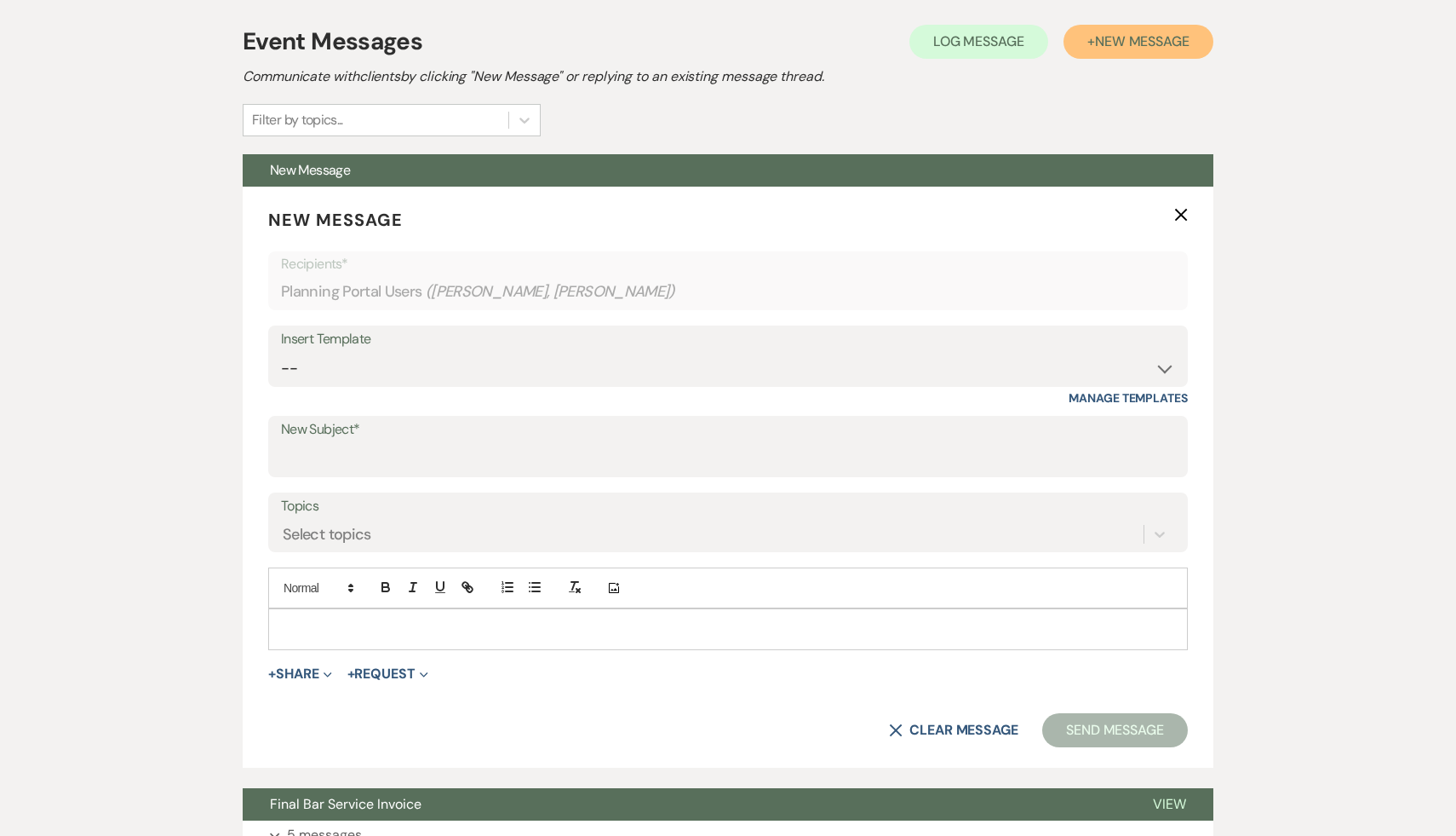
scroll to position [362, 0]
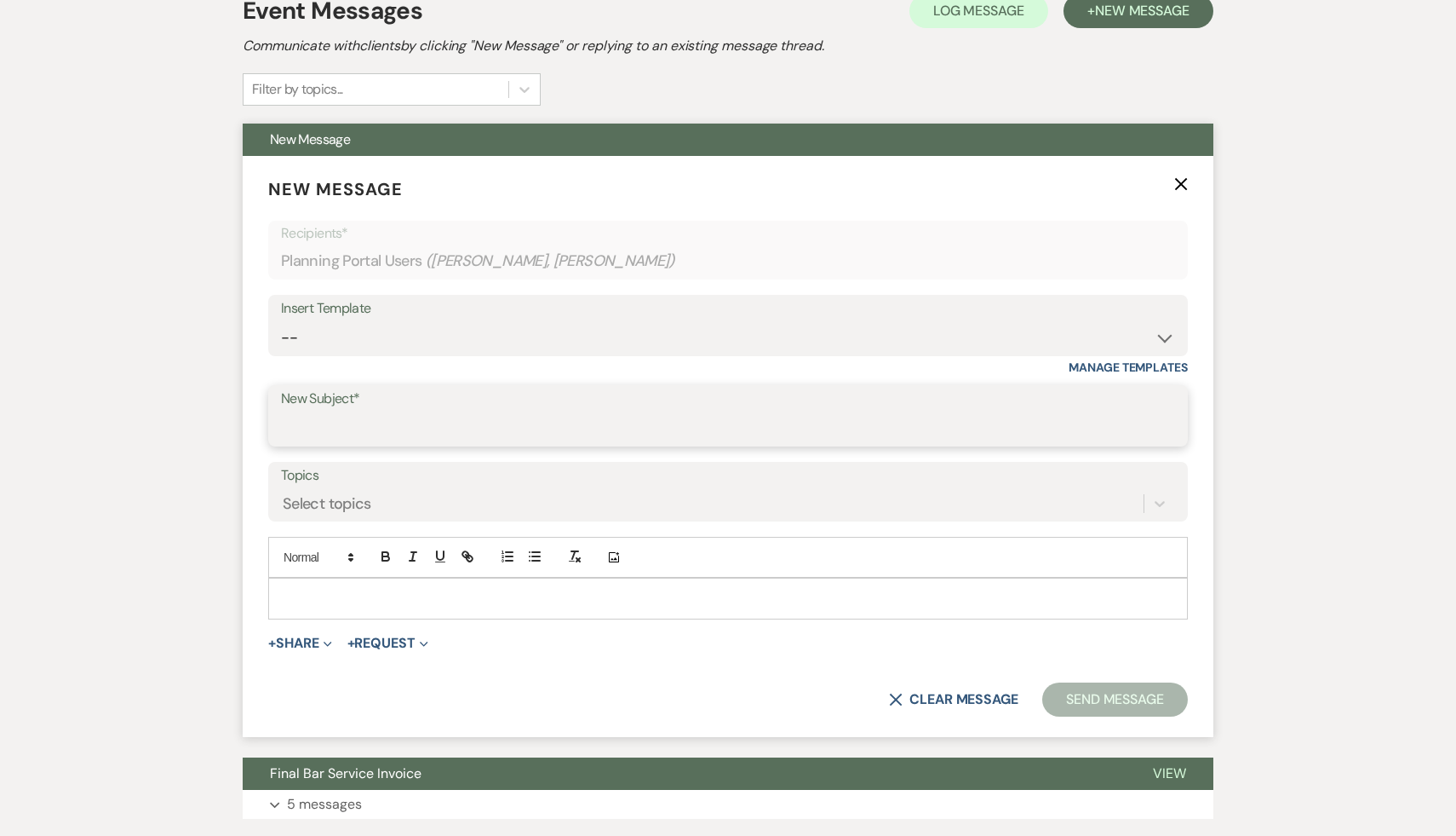
click at [496, 426] on input "New Subject*" at bounding box center [728, 427] width 894 height 33
type input "O"
type input "C"
type input "Follow Up"
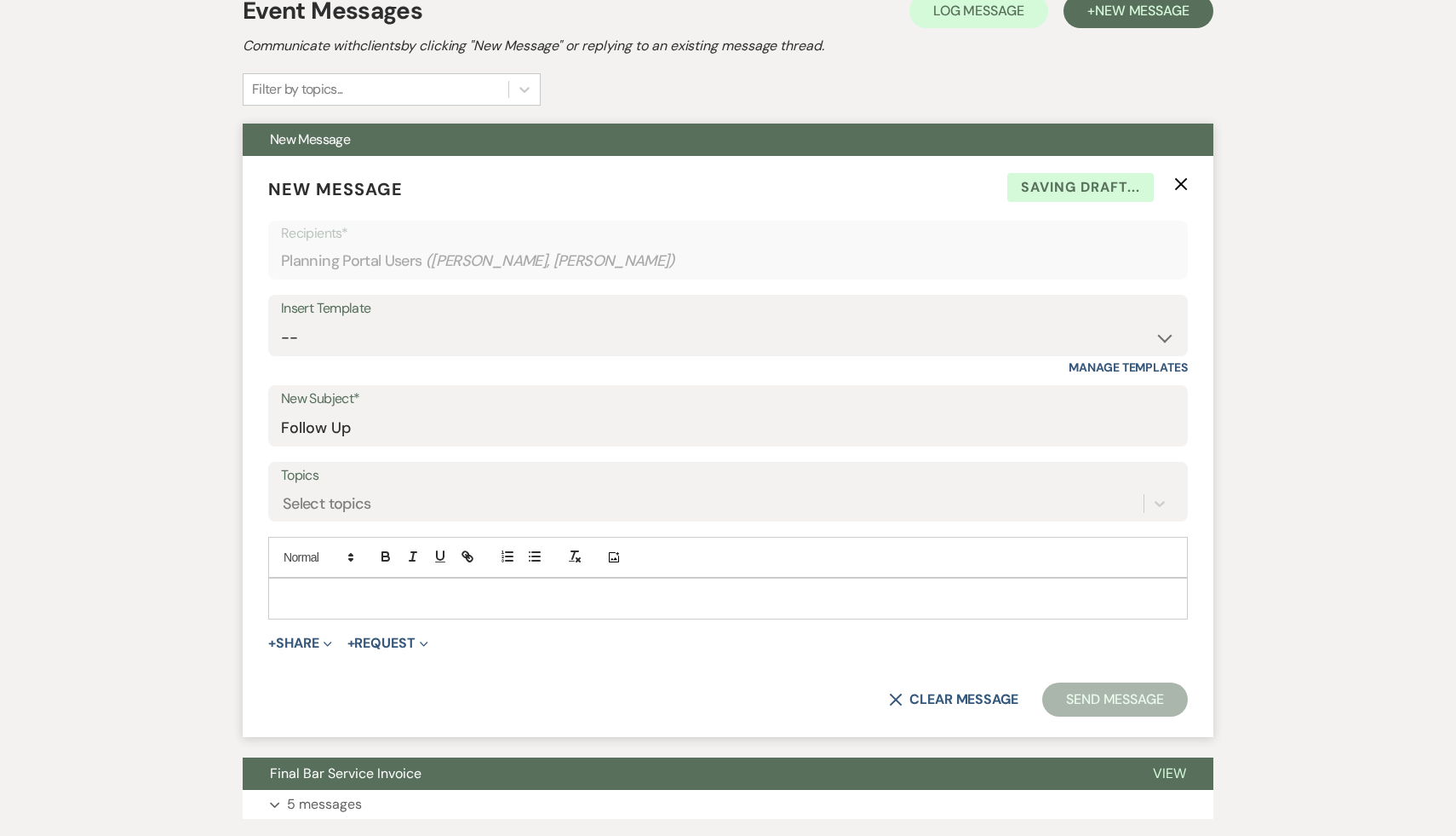
click at [406, 601] on p at bounding box center [728, 598] width 892 height 19
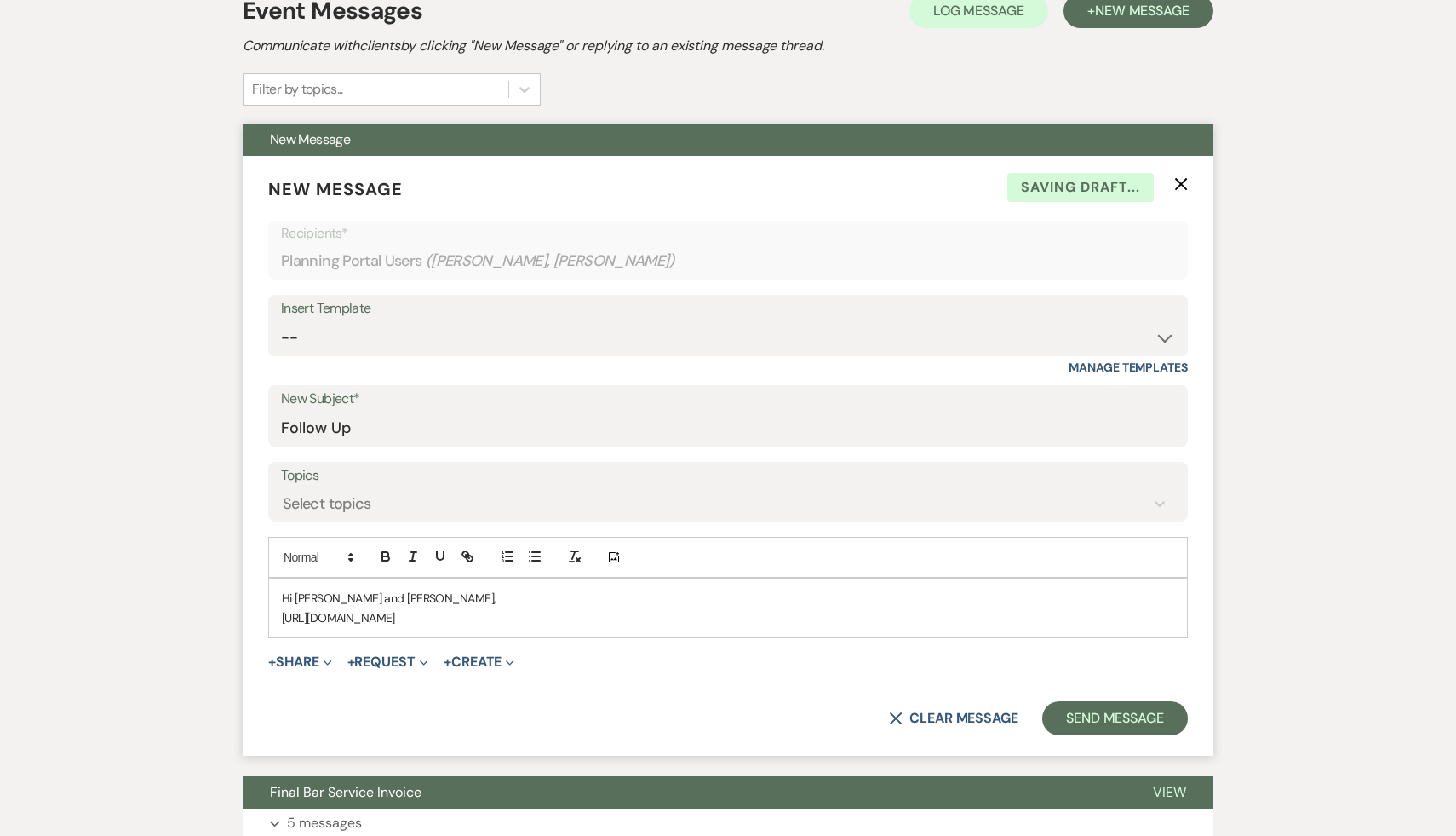
click at [402, 604] on p "Hi Sarah and Chris," at bounding box center [728, 598] width 892 height 19
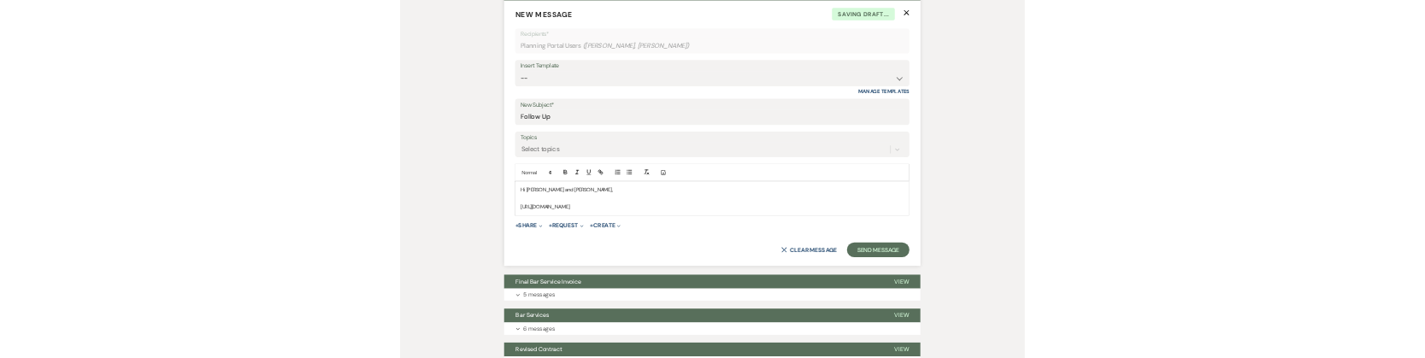
scroll to position [563, 0]
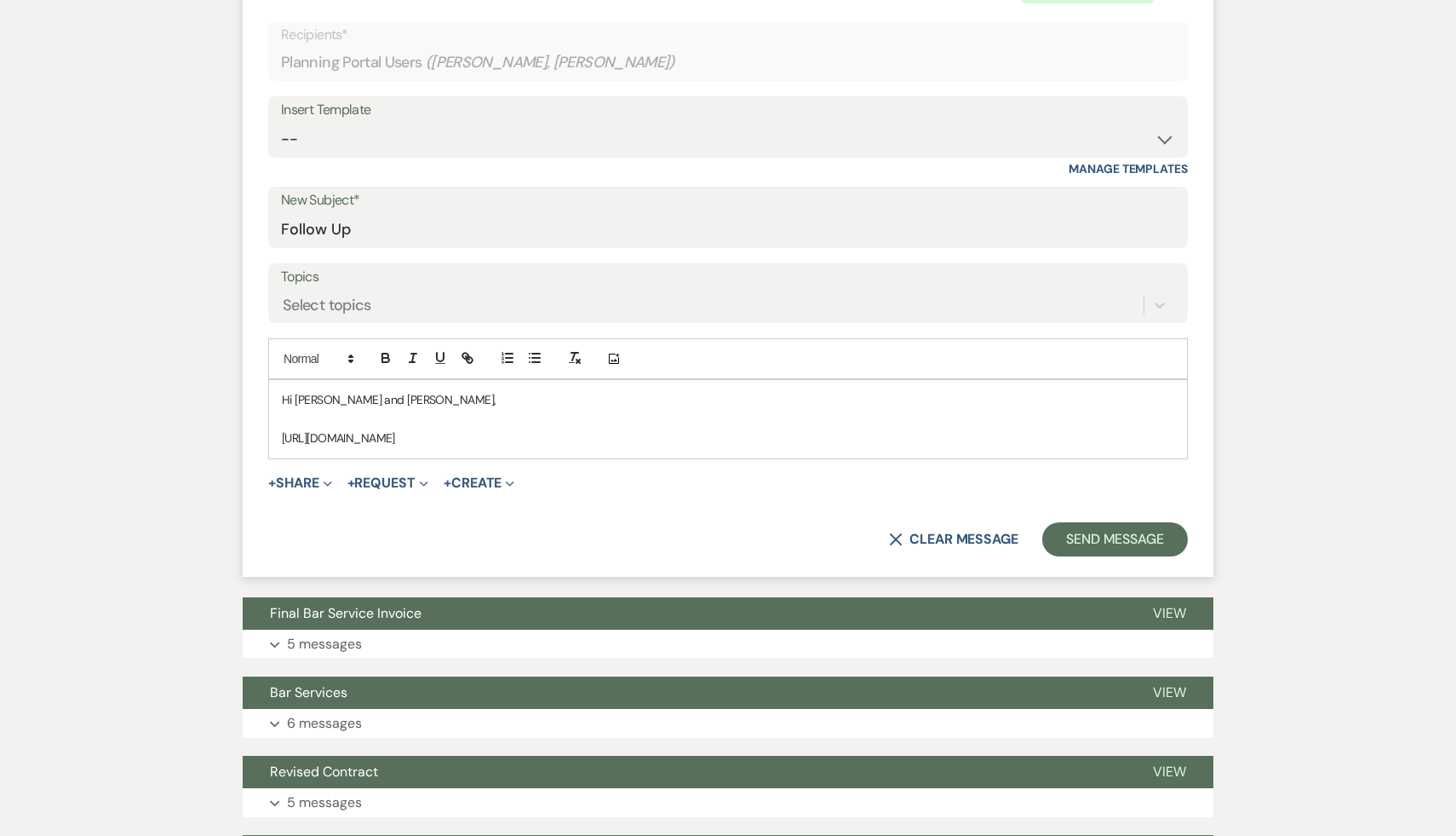
drag, startPoint x: 330, startPoint y: 479, endPoint x: 274, endPoint y: 438, distance: 69.4
click at [274, 438] on div "Hi Sarah and Chris, https://www.amazon.com/dp/B09XDTKZ8J?ref=cm_sw_r_em_ud_dp_P…" at bounding box center [728, 418] width 918 height 78
click at [463, 356] on icon "button" at bounding box center [467, 357] width 15 height 15
type input "https://www.amazon.com/dp/B09XDTKZ8J?ref=cm_sw_r_em_ud_dp_PJB5DJCW9323RR8227M1&…"
click at [832, 511] on link at bounding box center [826, 509] width 37 height 13
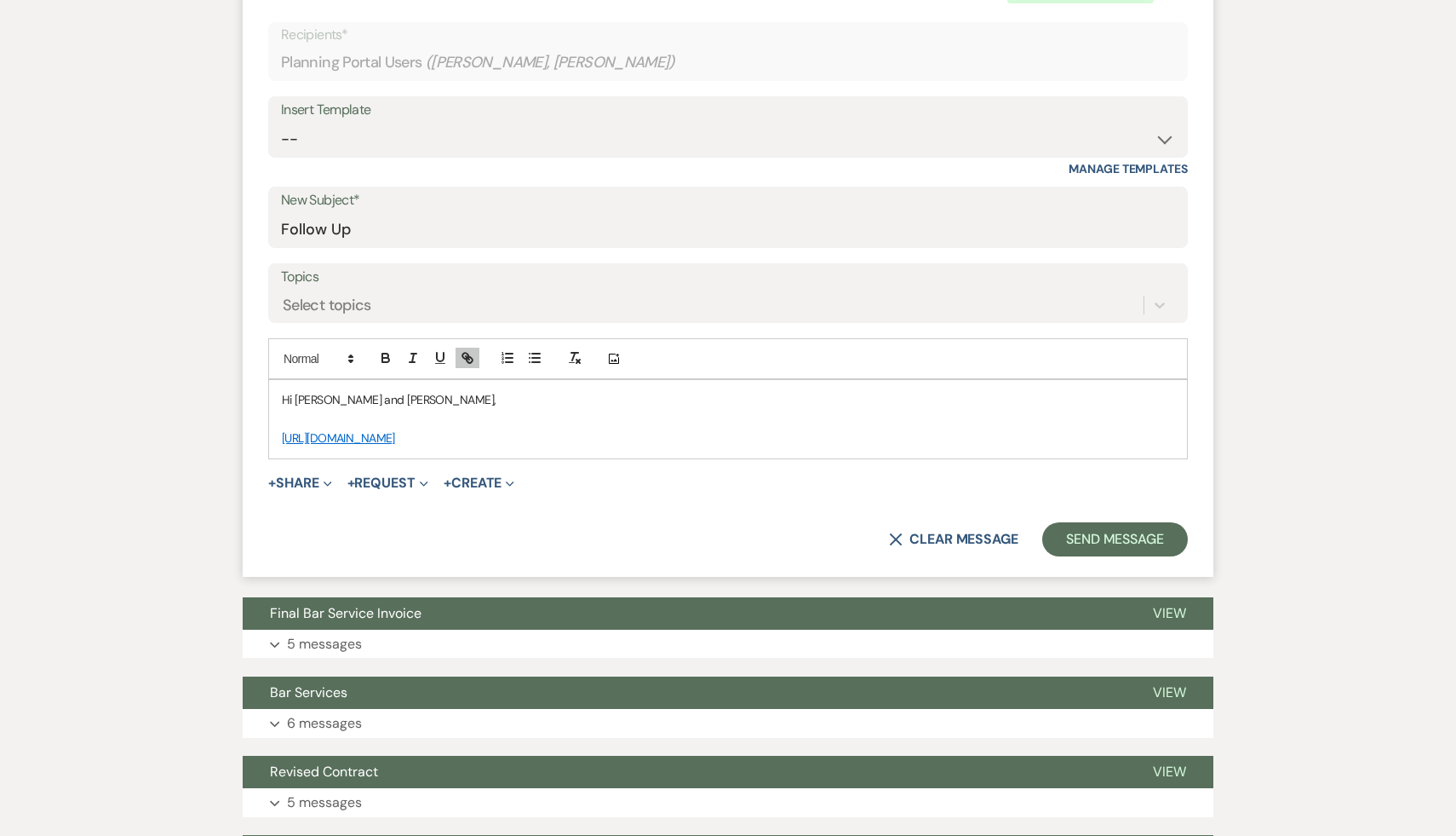
click at [805, 447] on p "https://www.amazon.com/dp/B09XDTKZ8J?ref=cm_sw_r_em_ud_dp_PJB5DJCW9323RR8227M1&…" at bounding box center [728, 437] width 892 height 19
click at [395, 437] on link "https://www.amazon.com/dp/B09XDTKZ8J?ref=cm_sw_r_em_ud_dp_PJB5DJCW9323RR8227M1&…" at bounding box center [339, 437] width 114 height 15
click at [727, 510] on link "https://www.amazon.com/dp/B09XDTKZ8J?ref=cm_sw_r_em_ud_dp_PJB5DJCW9323RR8227M1&…" at bounding box center [680, 509] width 108 height 22
drag, startPoint x: 356, startPoint y: 481, endPoint x: 271, endPoint y: 427, distance: 100.7
click at [271, 427] on div "Hi Sarah and Chris, https://www.amazon.com/dp/B09XDTKZ8J?ref=cm_sw_r_em_ud_dp_P…" at bounding box center [728, 418] width 918 height 78
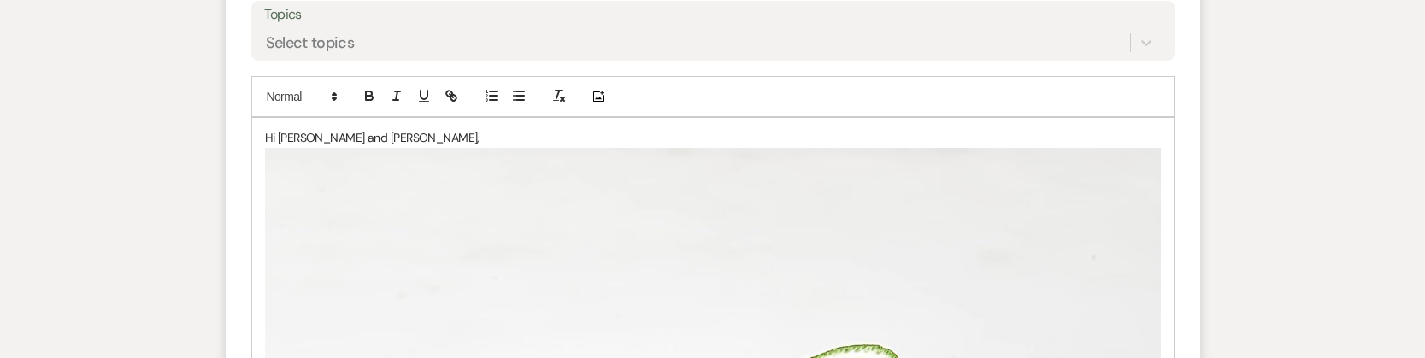
scroll to position [841, 0]
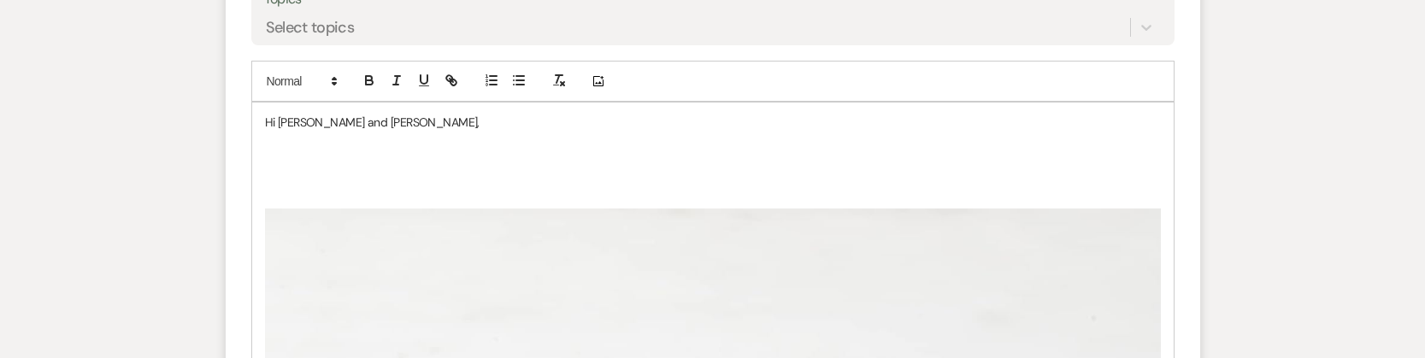
click at [530, 136] on p at bounding box center [713, 142] width 896 height 19
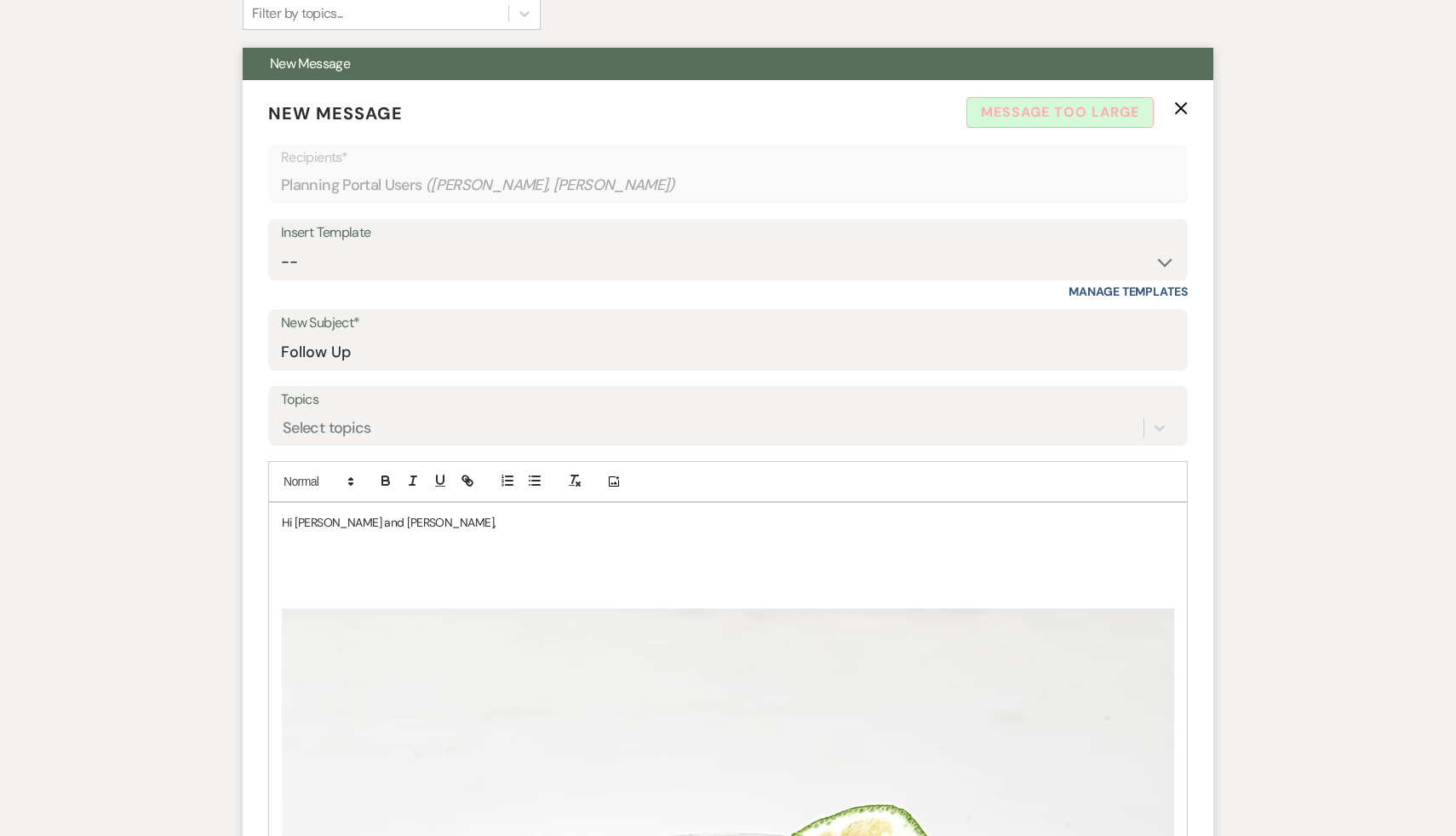
scroll to position [421, 0]
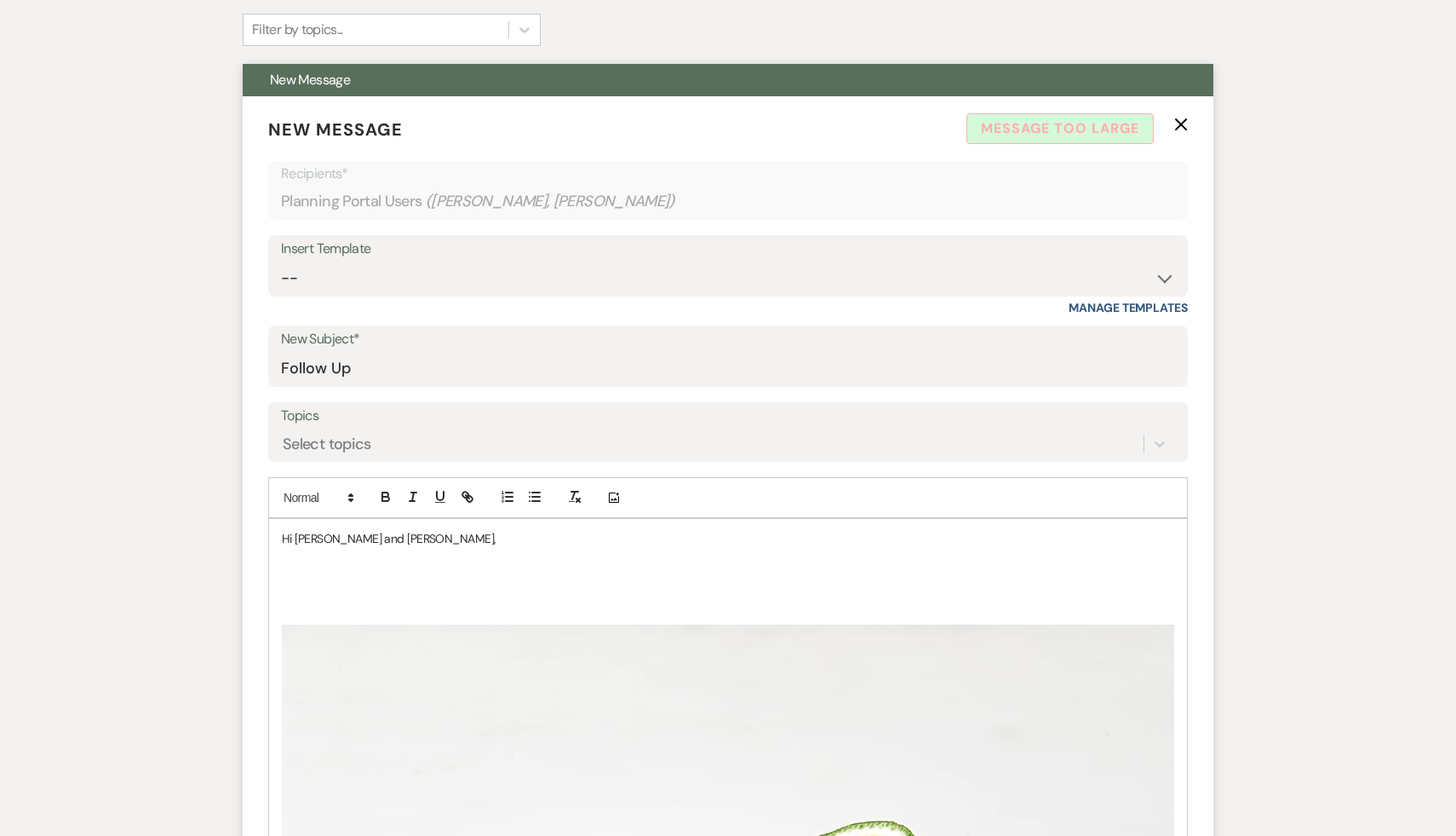
click at [402, 538] on p "Hi Sarah and Chris," at bounding box center [728, 538] width 892 height 19
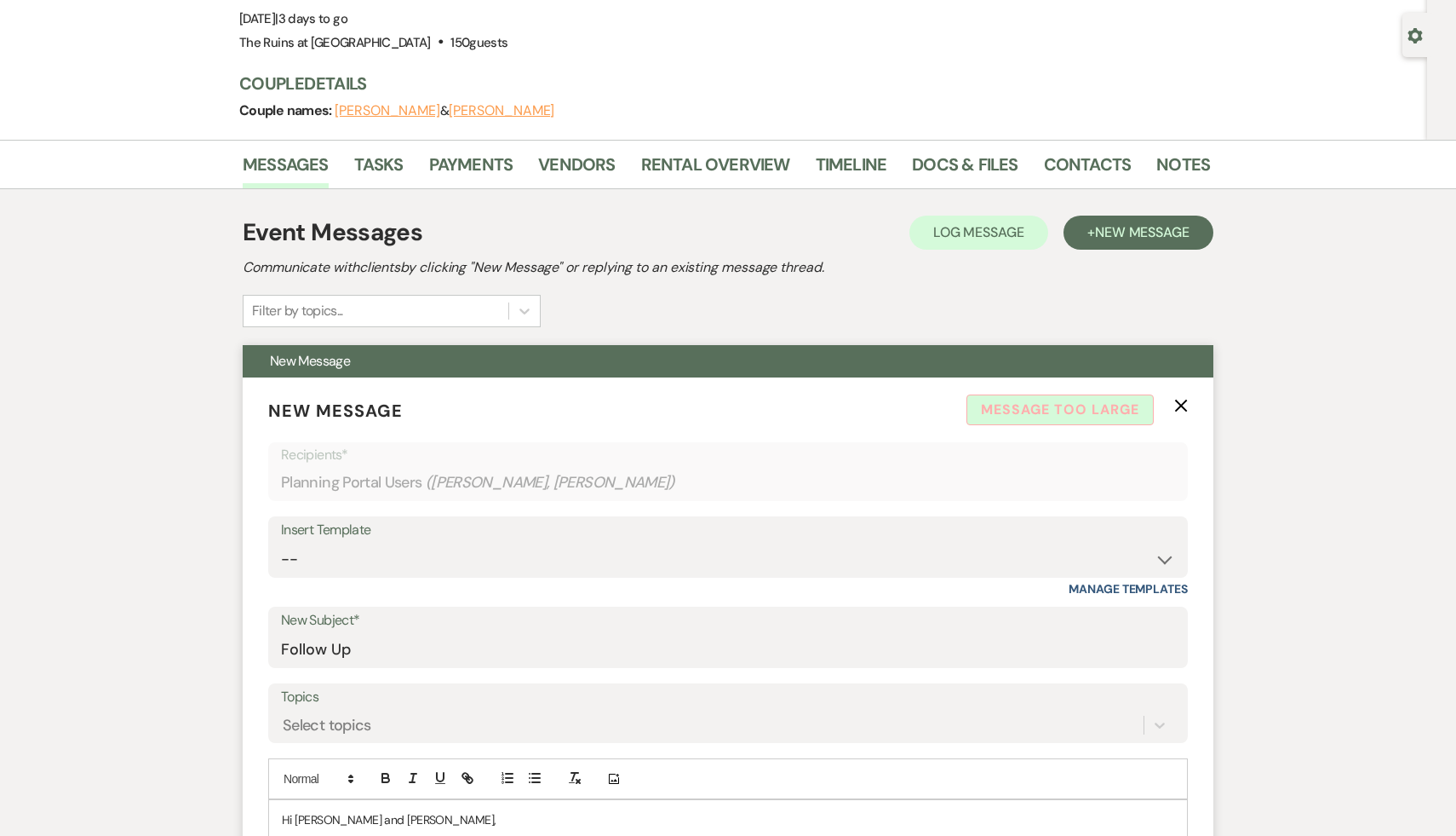
scroll to position [46, 0]
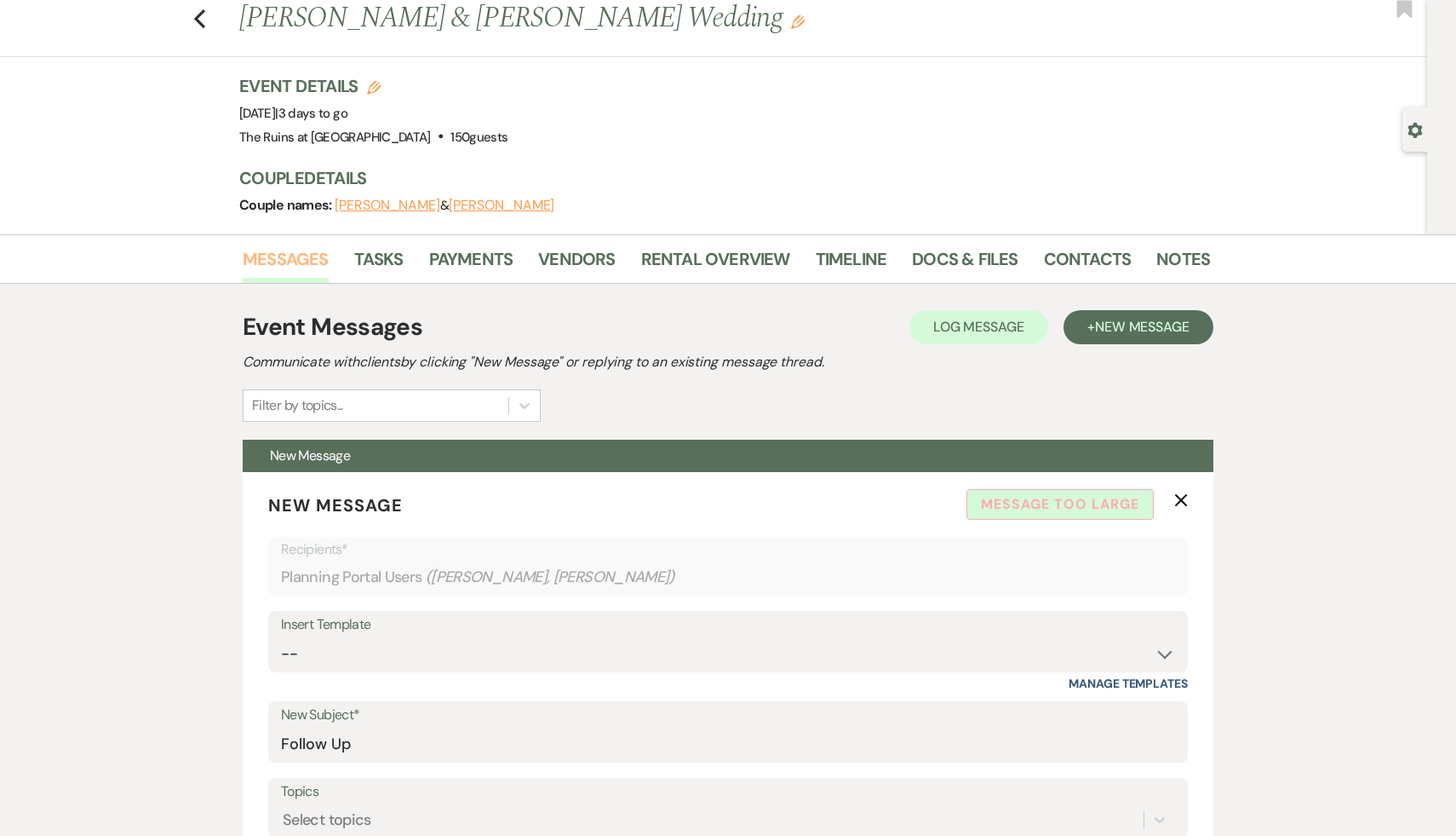
click at [288, 263] on link "Messages" at bounding box center [286, 264] width 86 height 38
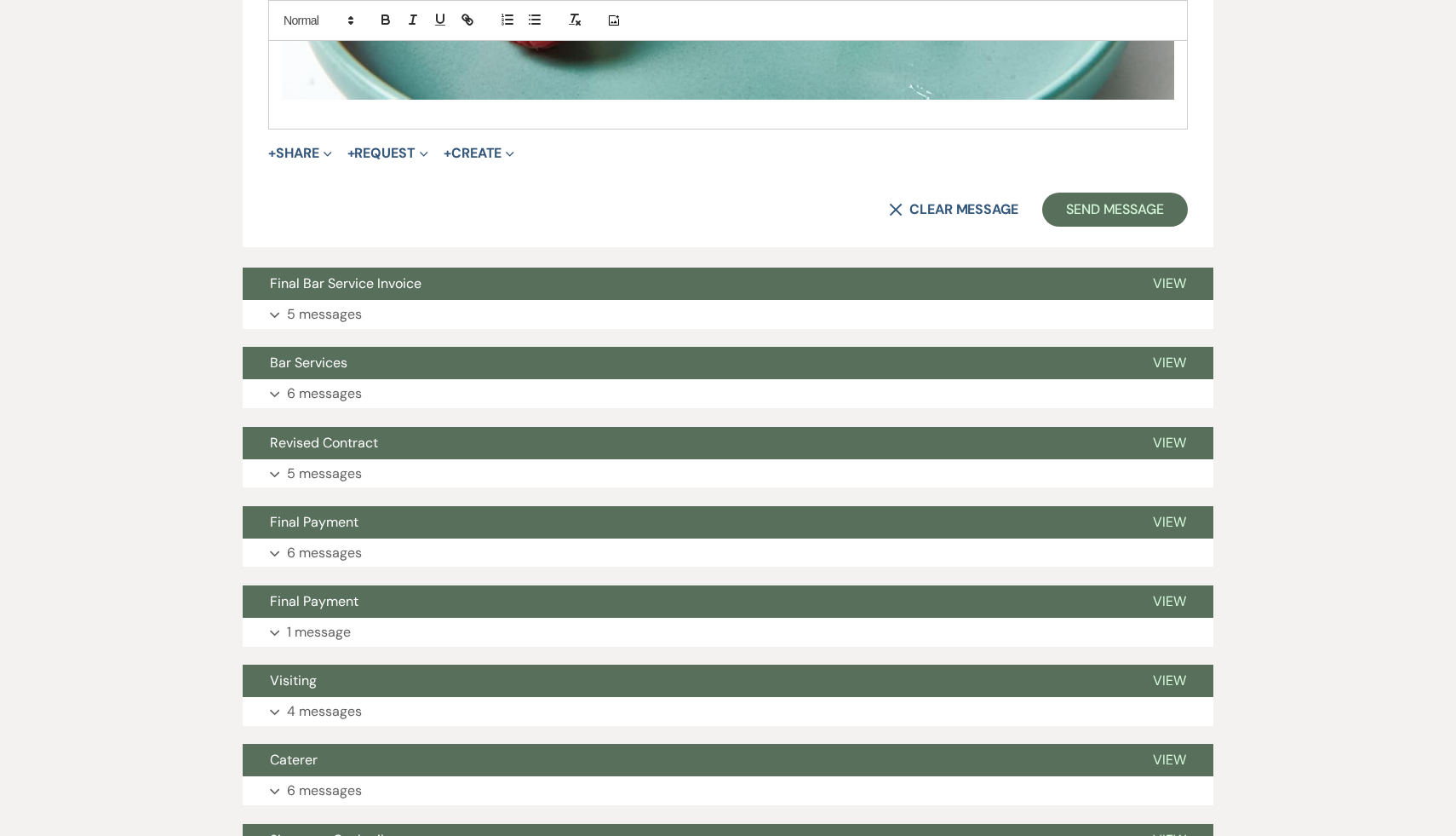
scroll to position [1861, 0]
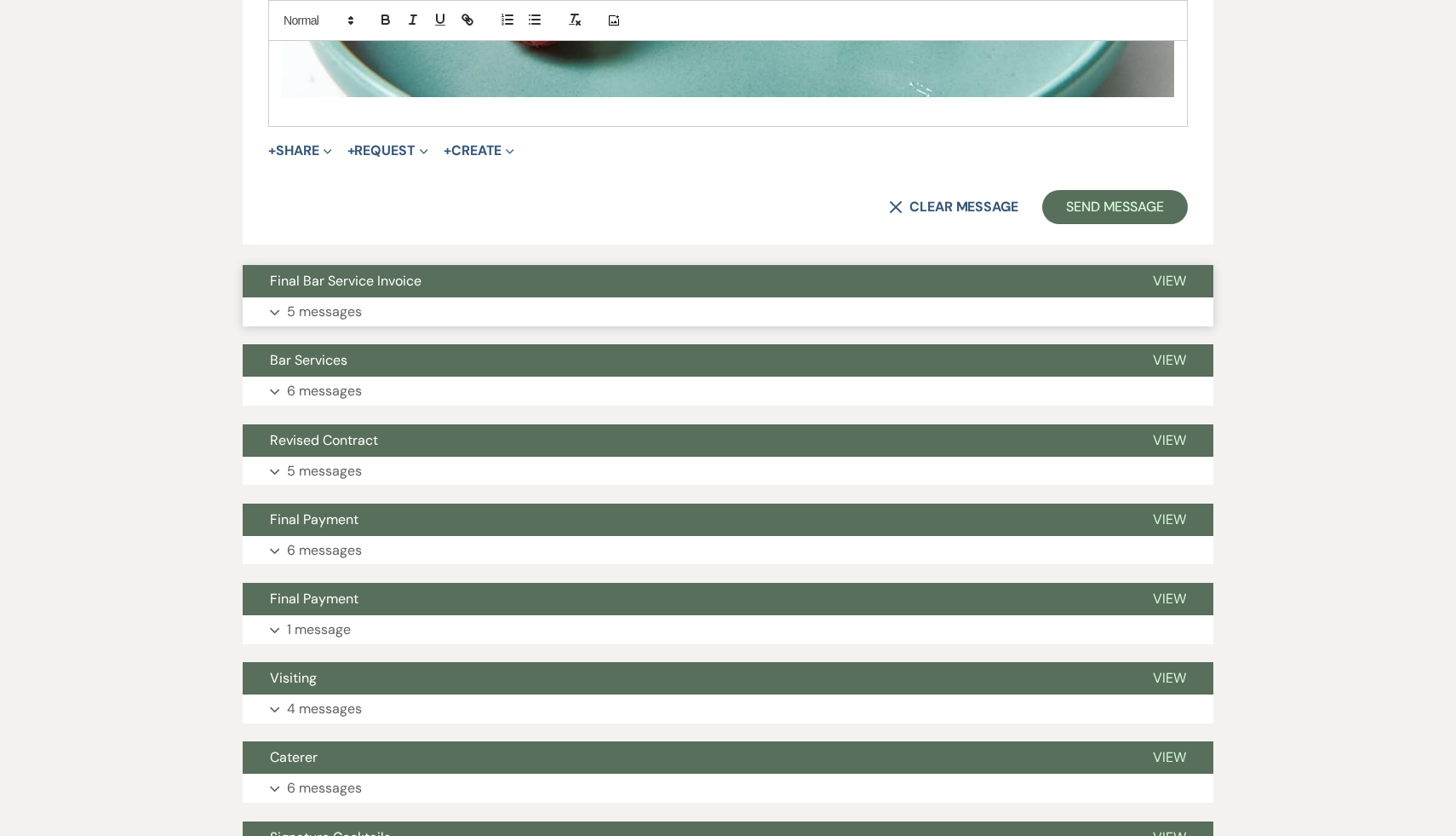
click at [385, 275] on span "Final Bar Service Invoice" at bounding box center [346, 281] width 151 height 18
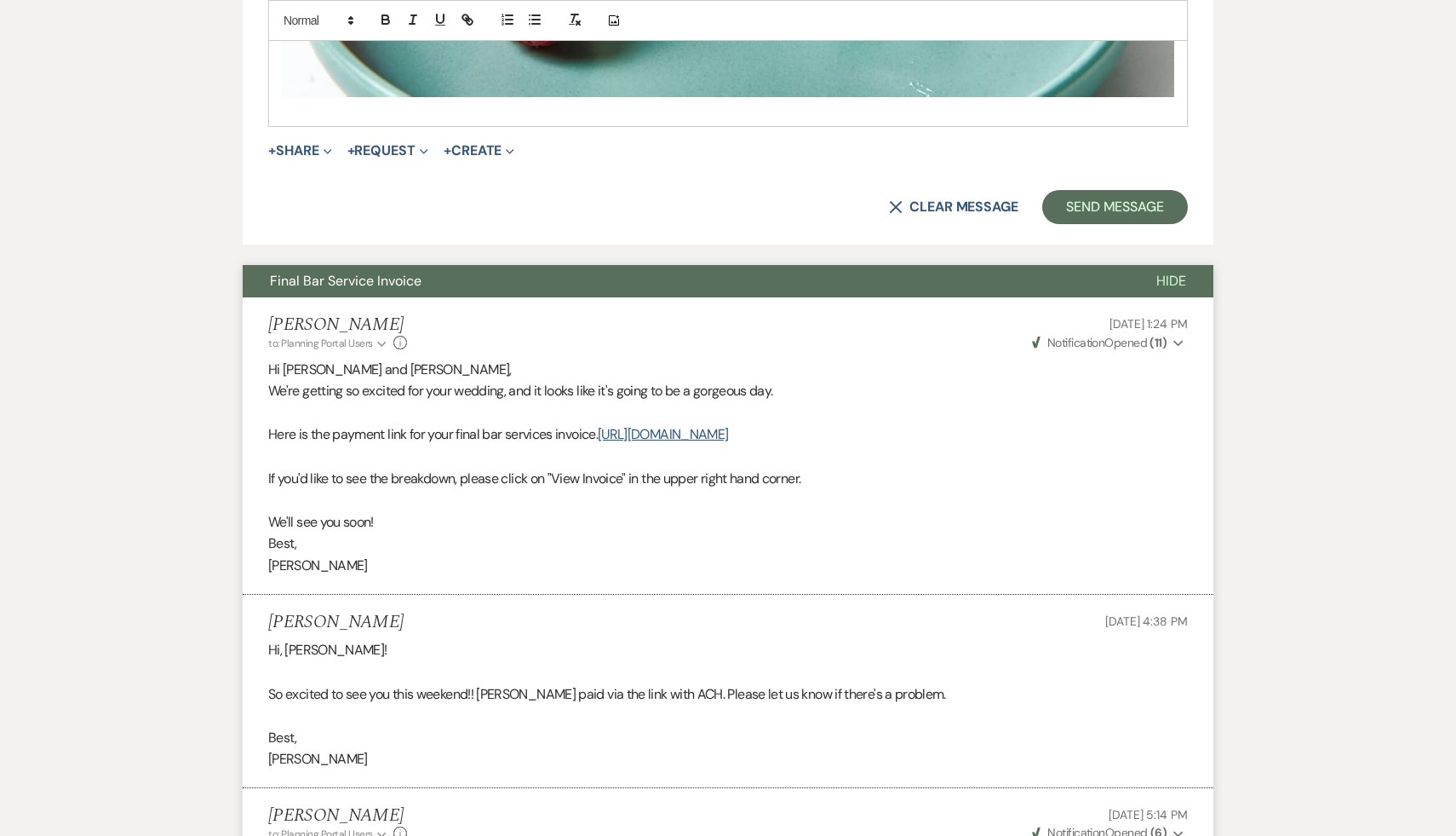
click at [905, 446] on p at bounding box center [727, 456] width 919 height 22
click at [728, 436] on link "https://customer.billergenie.com/MTc1NDc=/Invoices/DetailInfo/A50NAm87294n/1a9o…" at bounding box center [662, 434] width 130 height 18
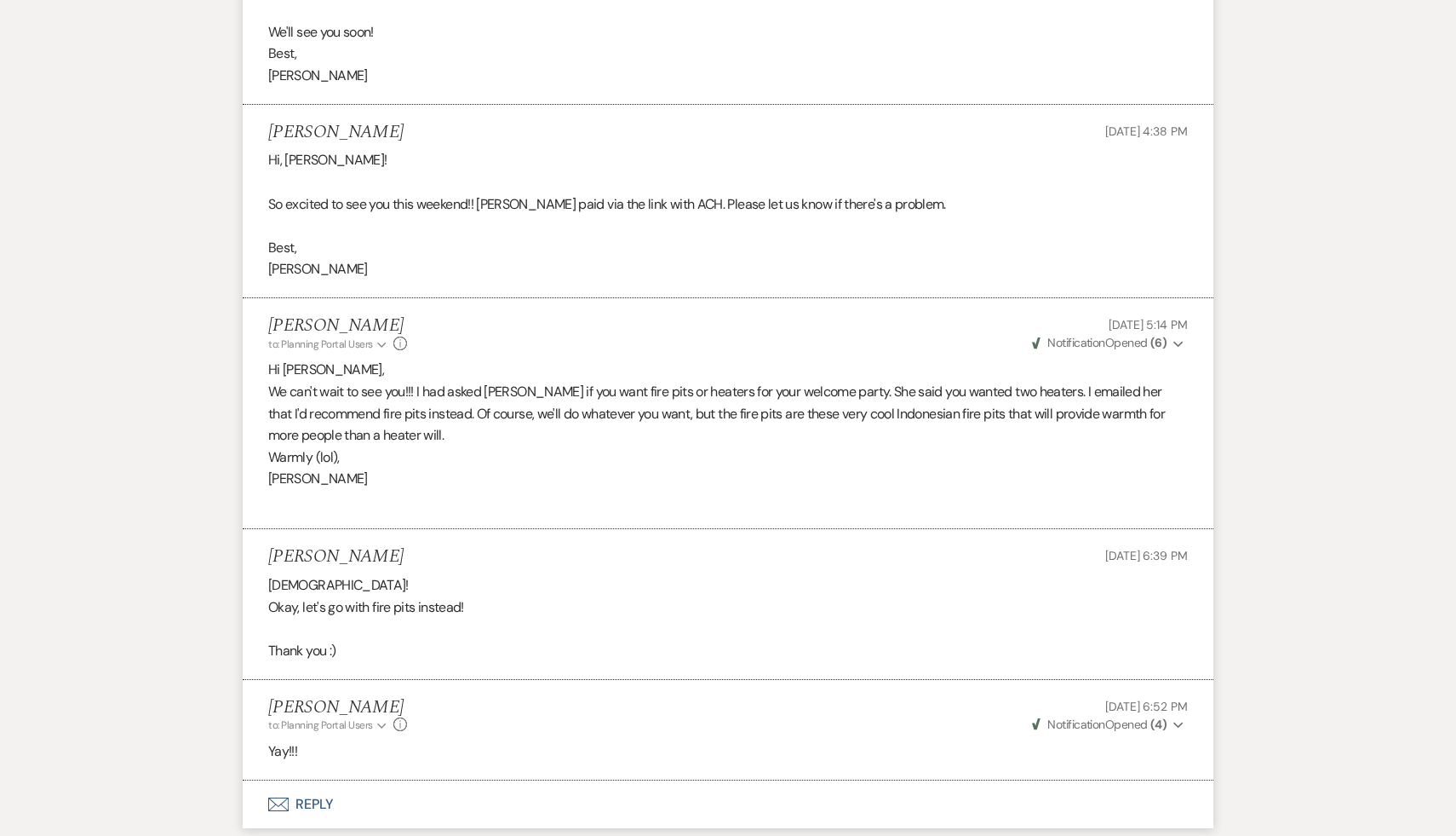
scroll to position [2399, 0]
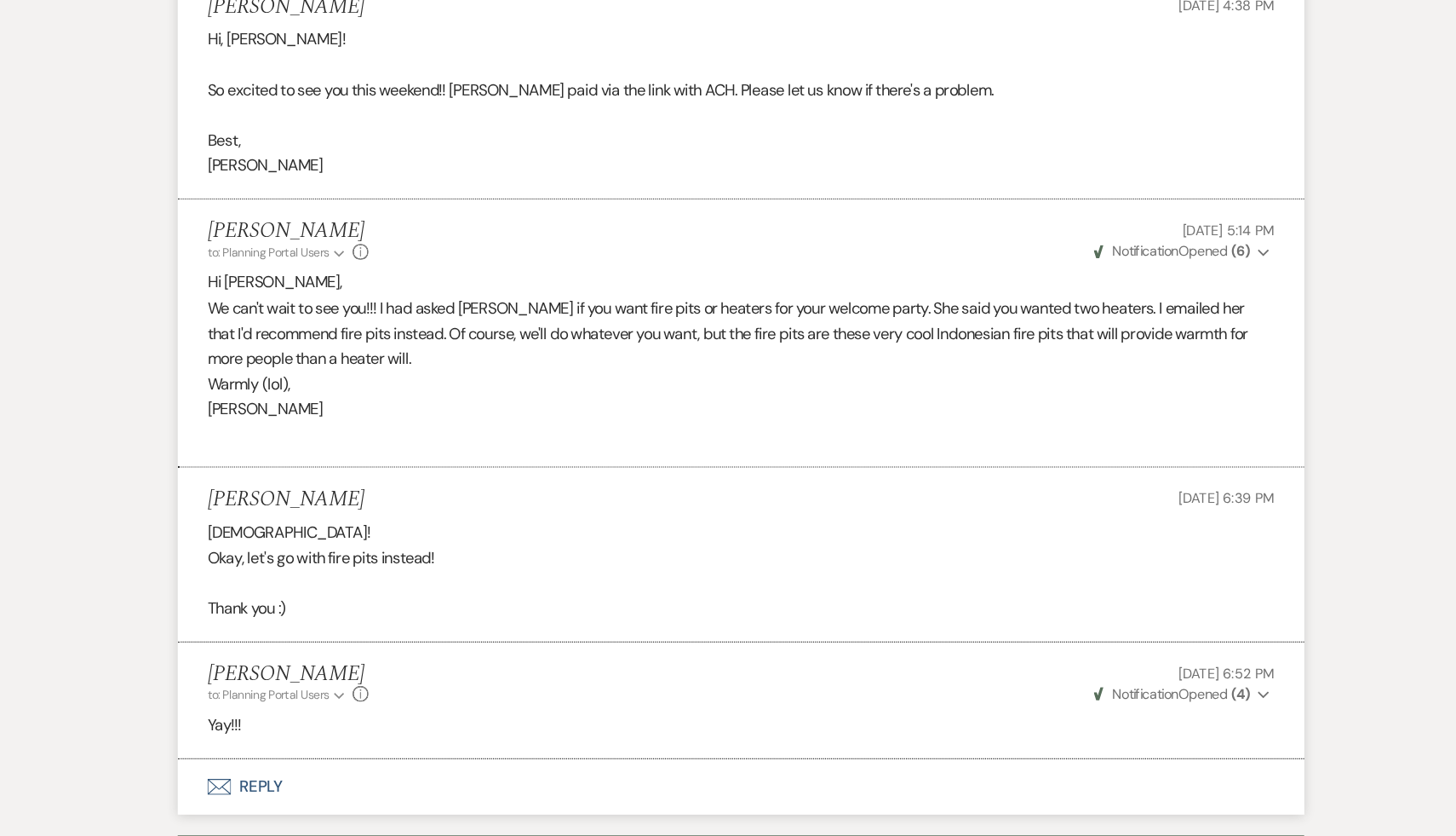
click at [608, 455] on p at bounding box center [727, 453] width 919 height 22
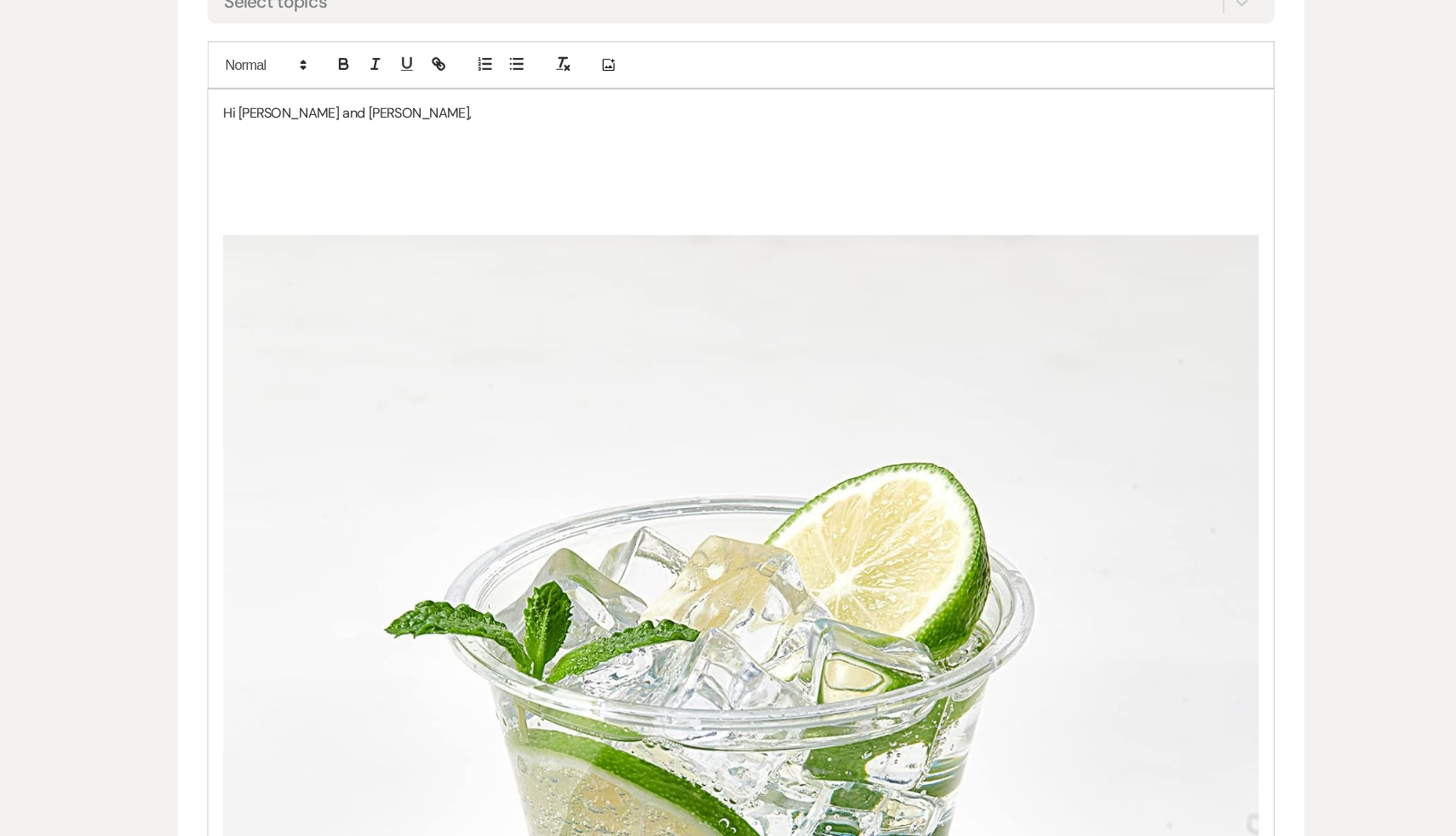
scroll to position [625, 0]
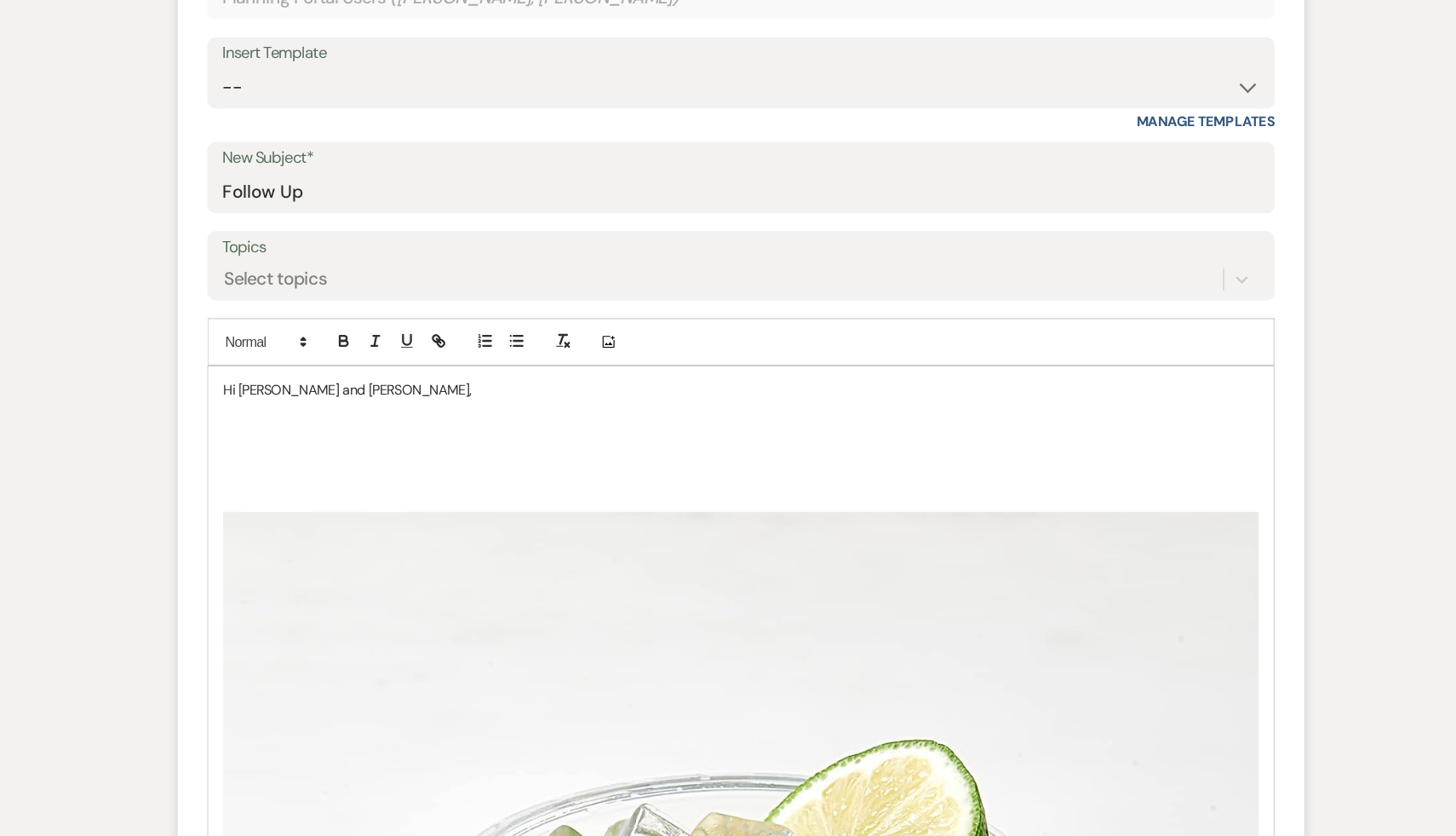
click at [428, 337] on p "Hi Sarah and Chris," at bounding box center [728, 335] width 892 height 19
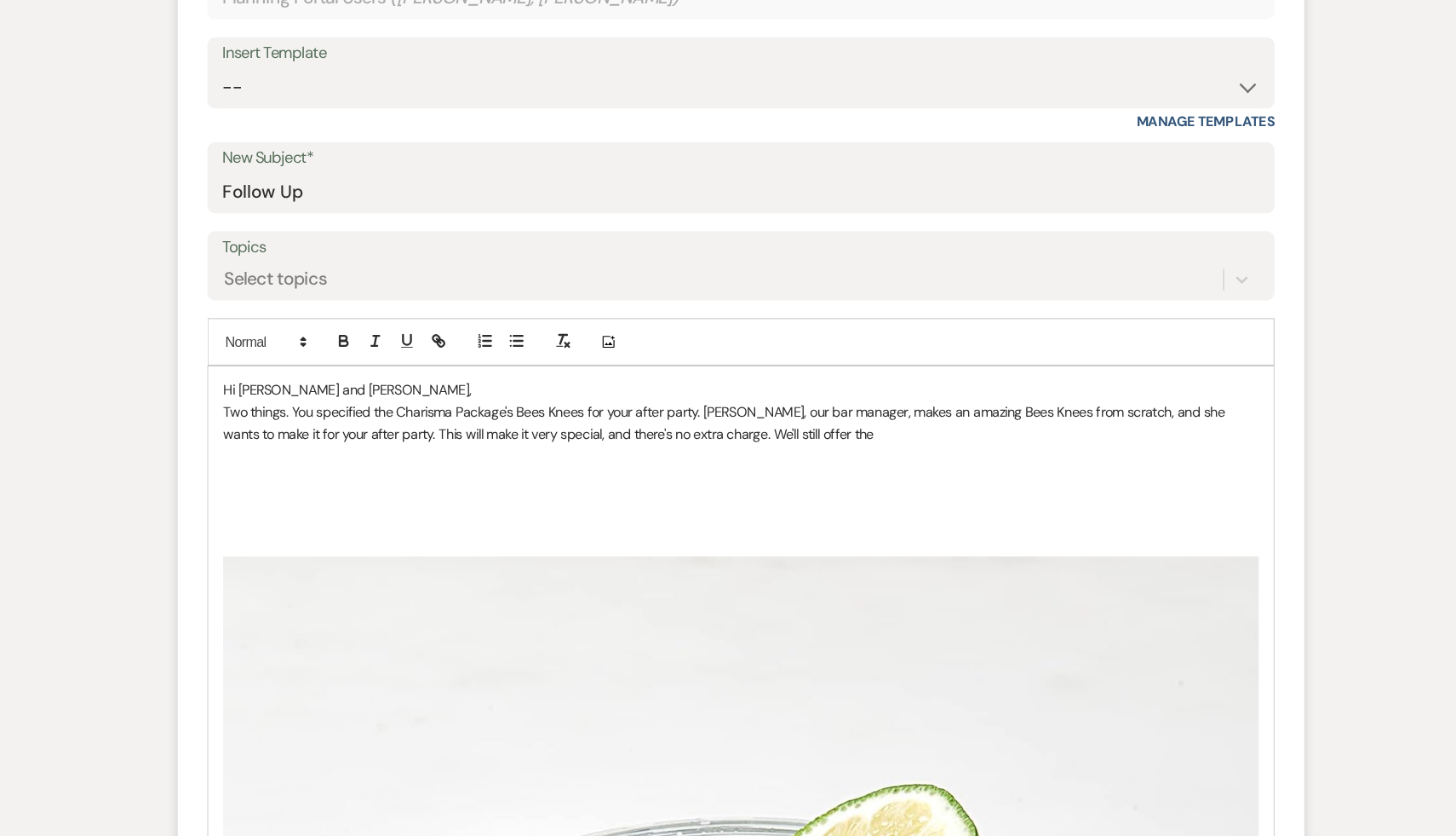
click at [750, 409] on p at bounding box center [728, 412] width 892 height 19
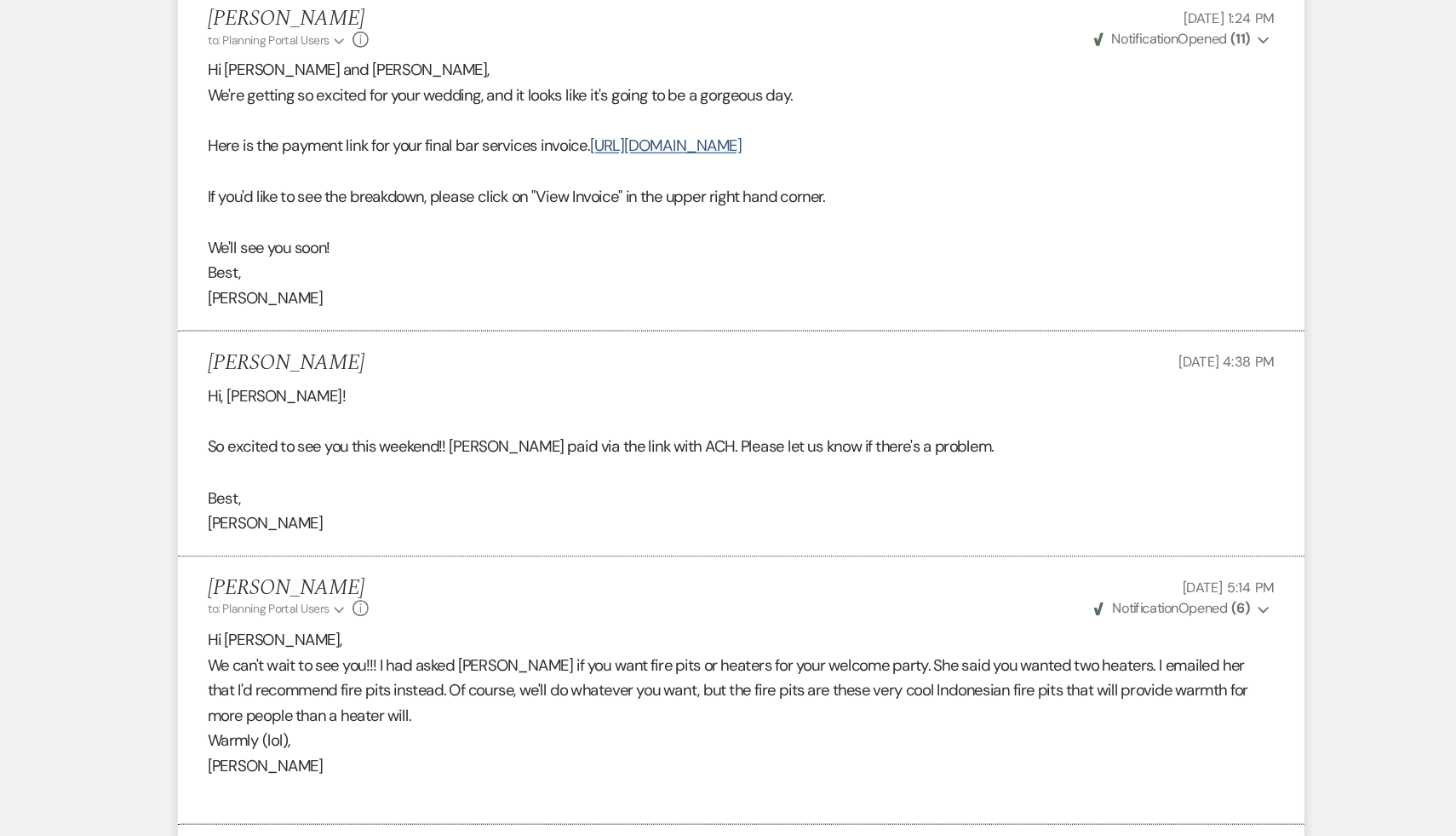
scroll to position [2183, 0]
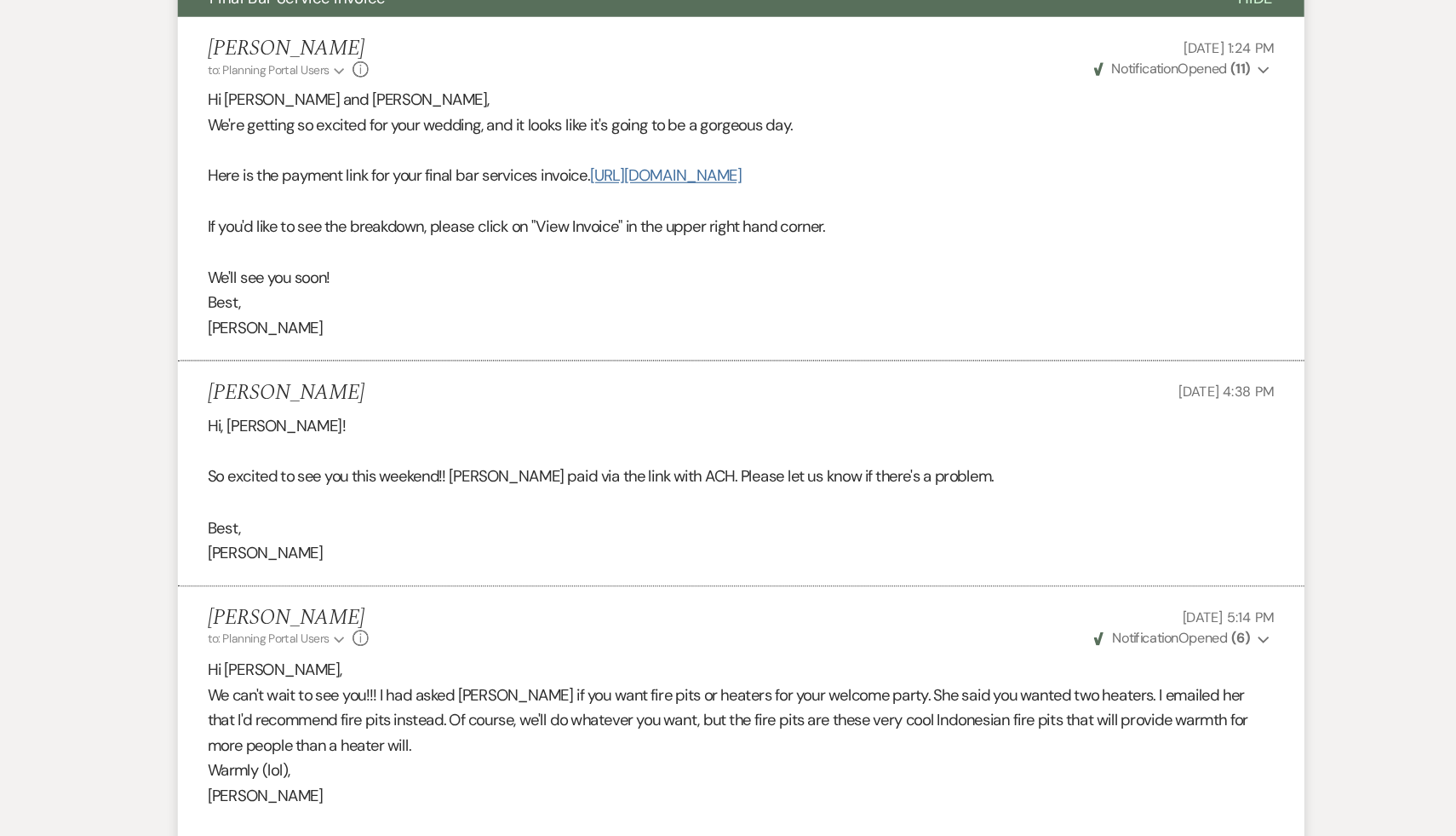
click at [728, 156] on link "https://customer.billergenie.com/MTc1NDc=/Invoices/DetailInfo/A50NAm87294n/1a9o…" at bounding box center [662, 151] width 130 height 18
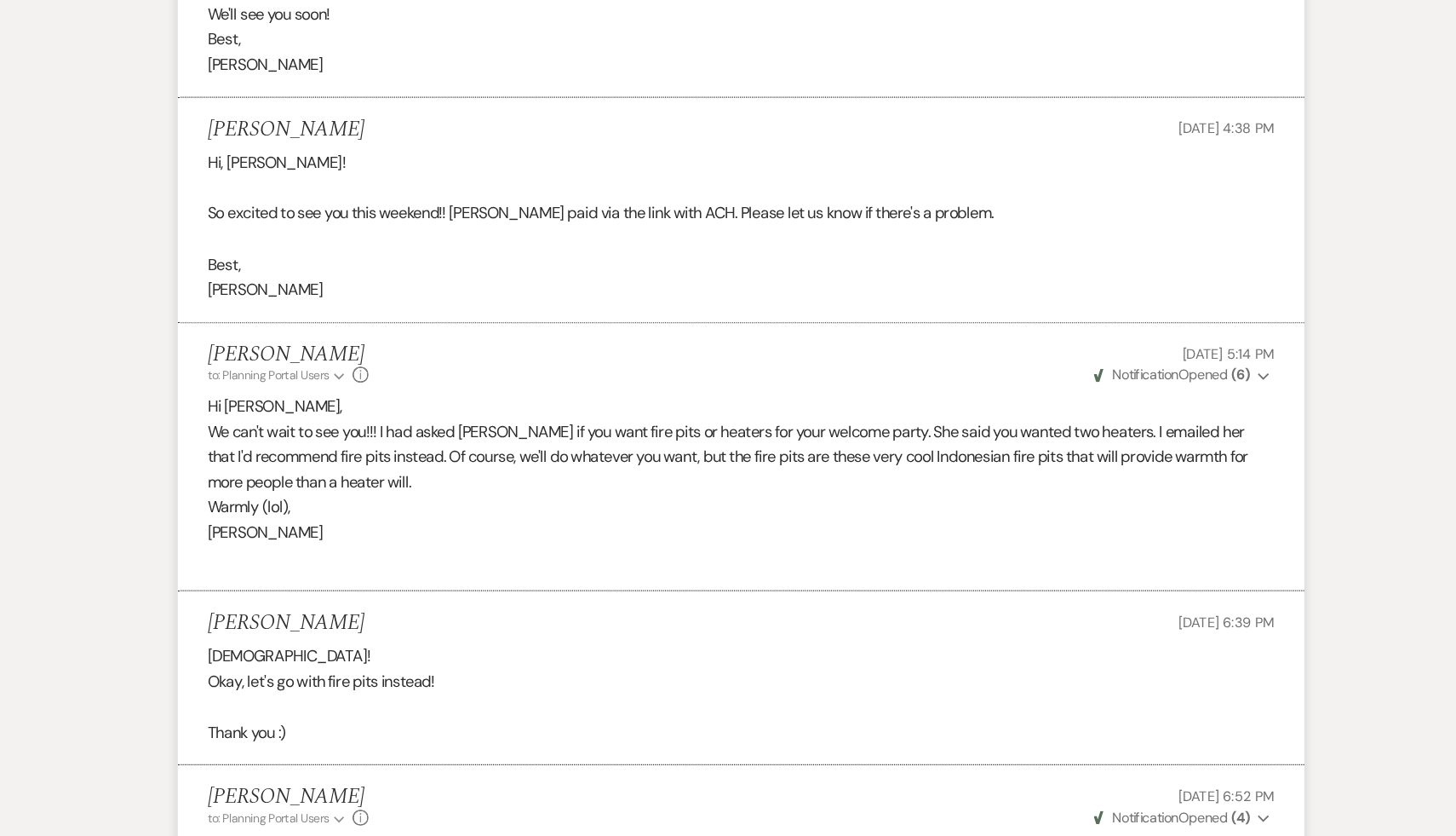
scroll to position [2561, 0]
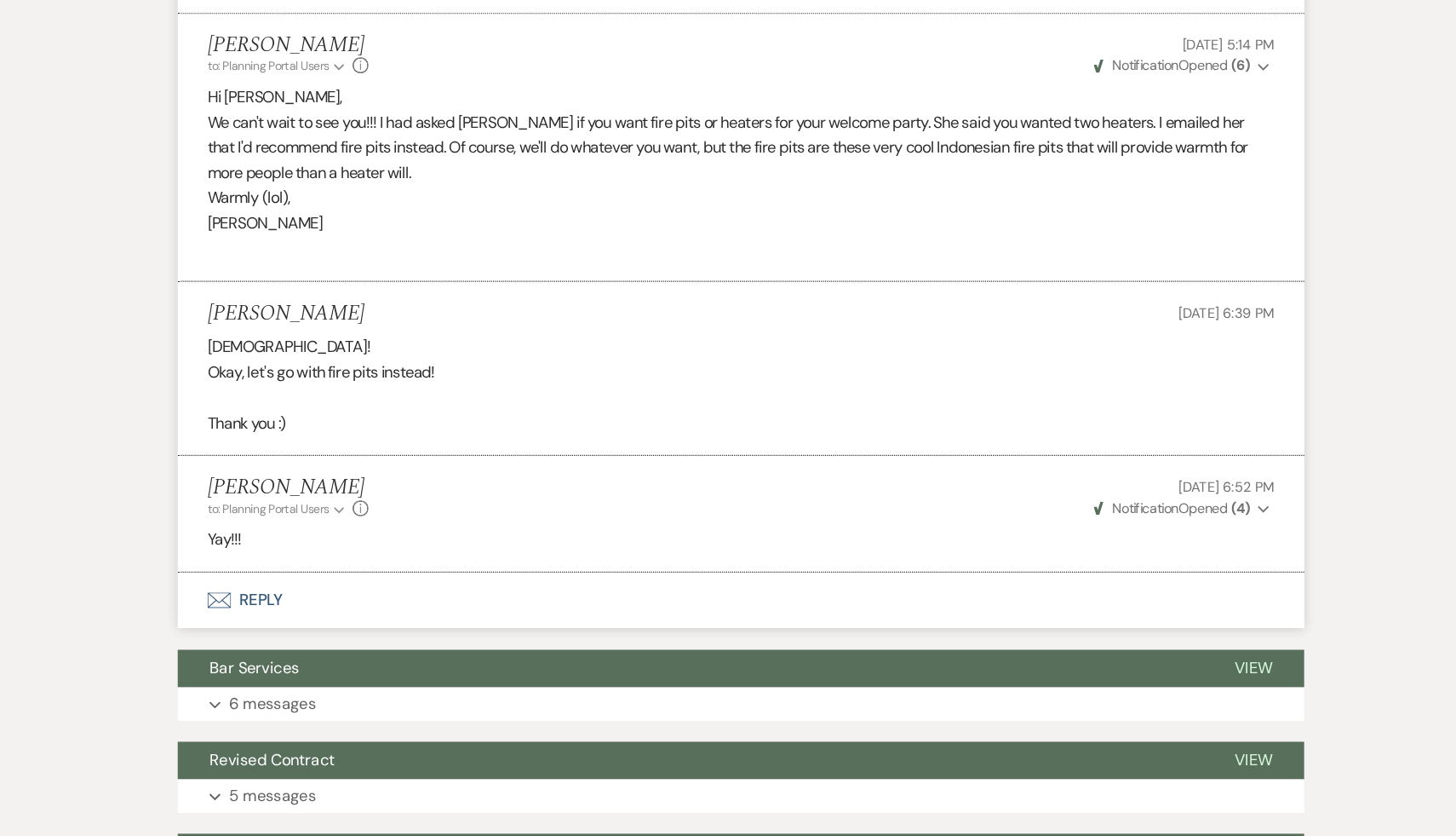
click at [684, 415] on p "Haha!" at bounding box center [727, 414] width 919 height 22
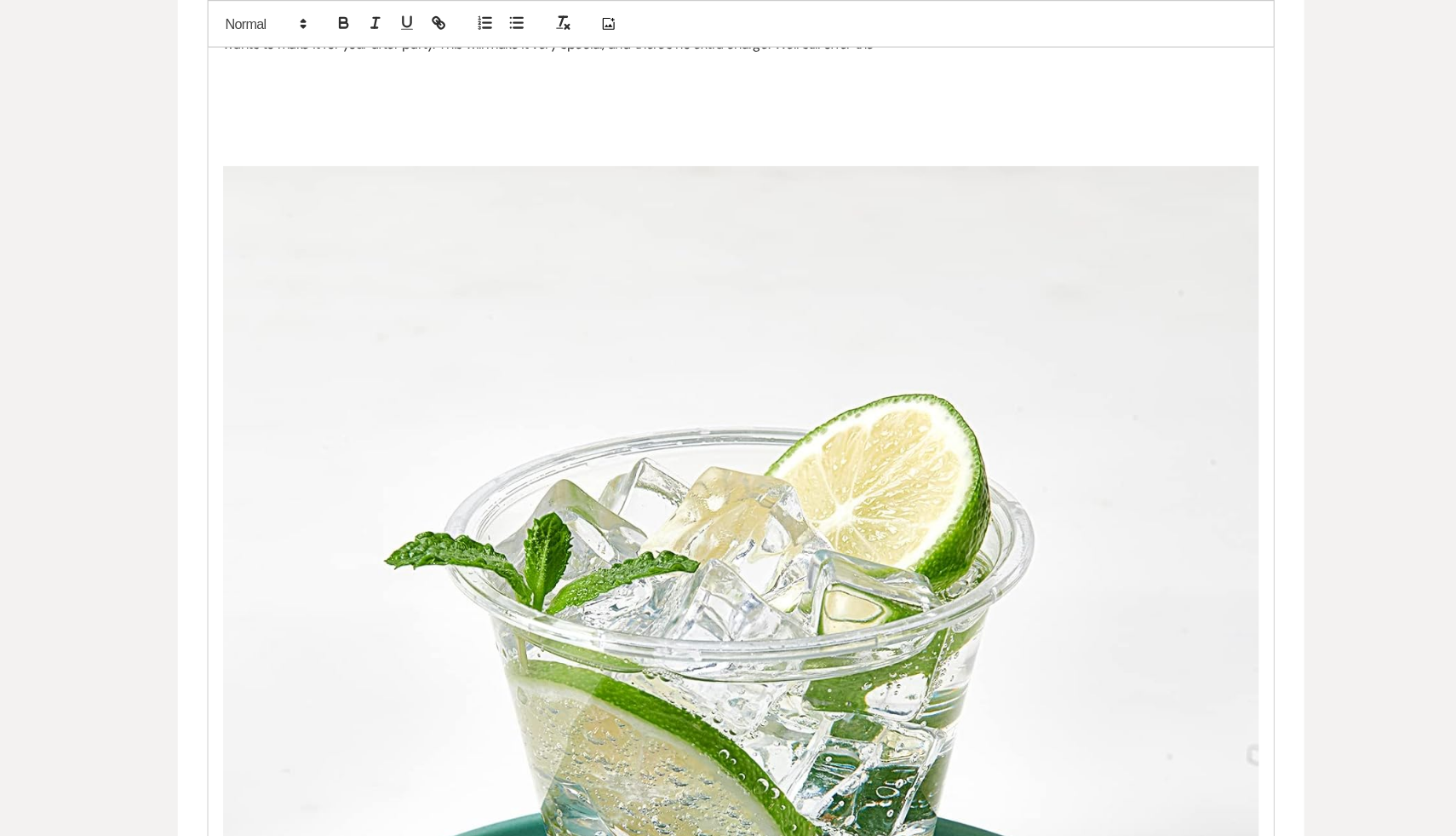
scroll to position [835, 0]
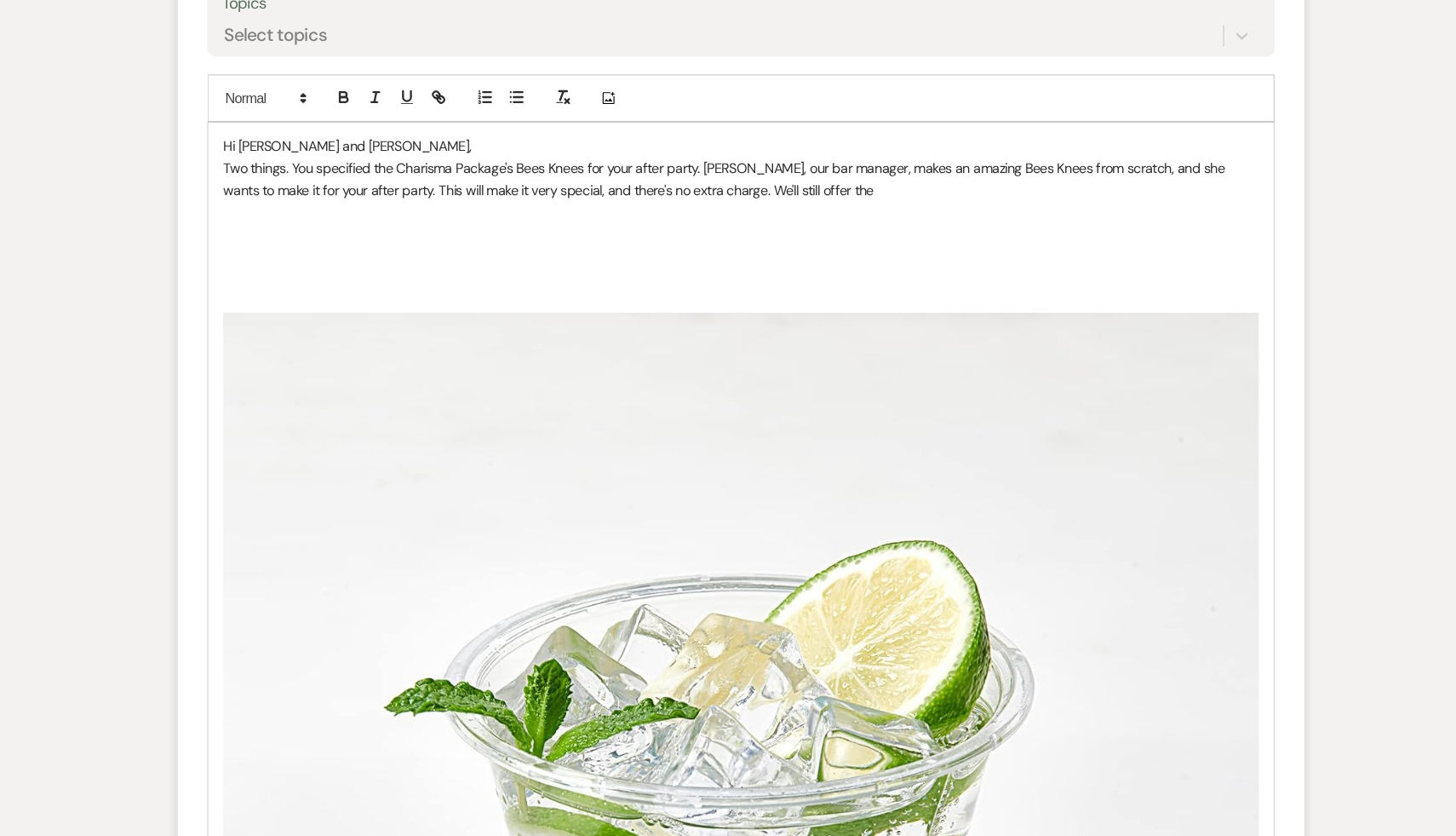
click at [784, 218] on p at bounding box center [728, 220] width 892 height 19
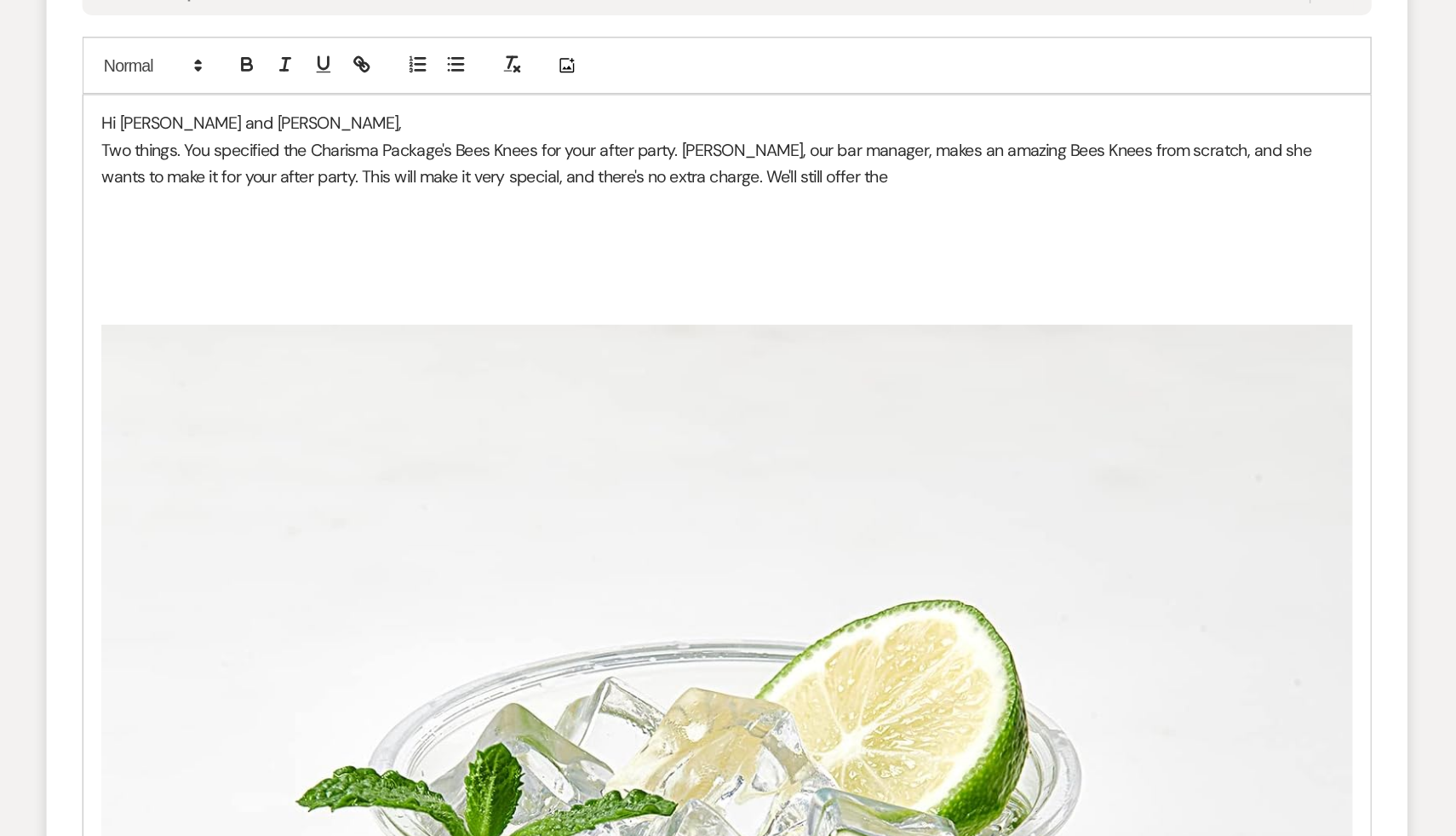
click at [537, 200] on p at bounding box center [728, 201] width 892 height 19
click at [773, 163] on p "Two things. You specified the Charisma Package's Bees Knees for your after part…" at bounding box center [728, 154] width 892 height 38
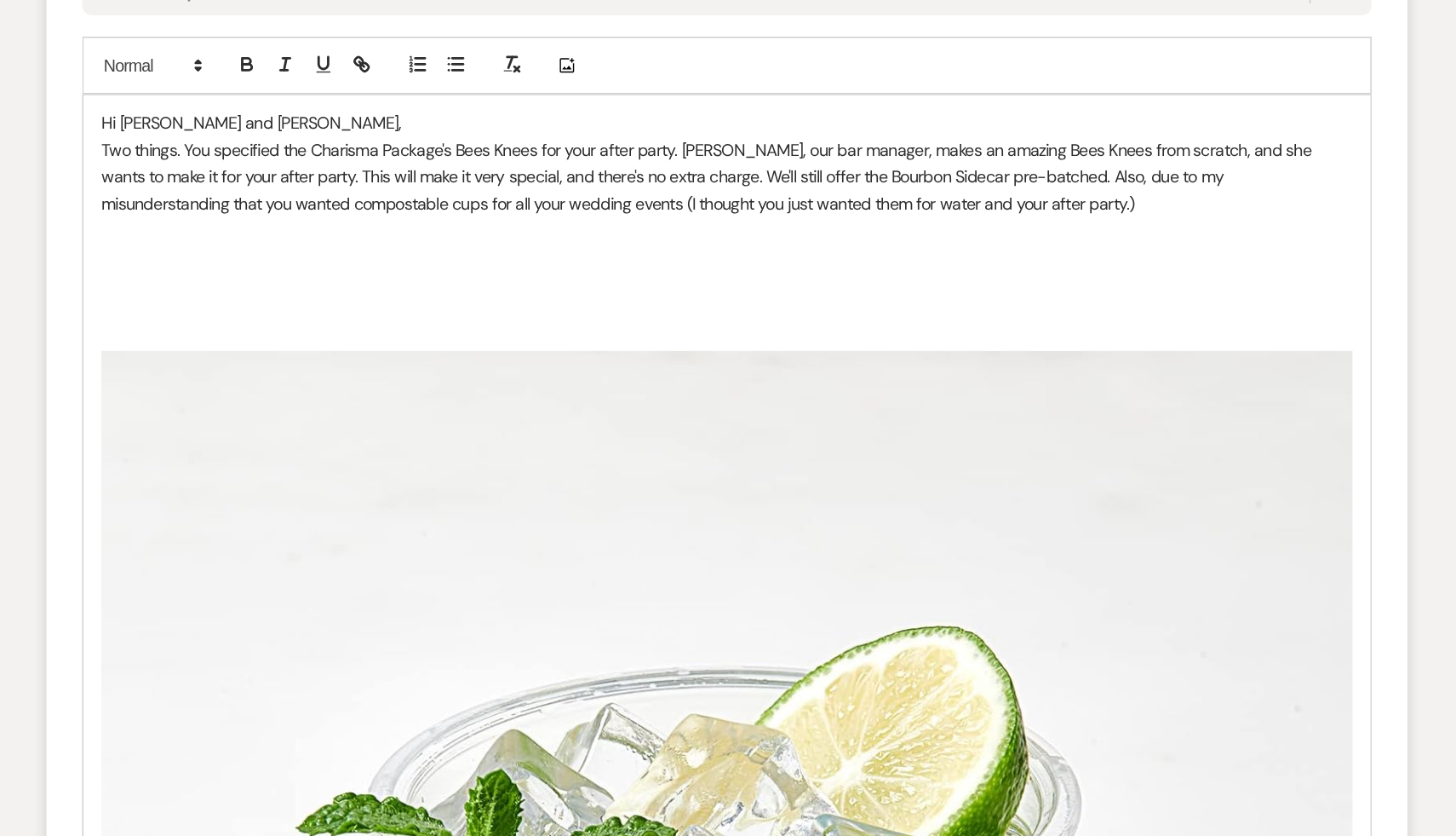
click at [793, 232] on p at bounding box center [728, 240] width 892 height 19
click at [865, 188] on p "Two things. You specified the Charisma Package's Bees Knees for your after part…" at bounding box center [728, 163] width 892 height 57
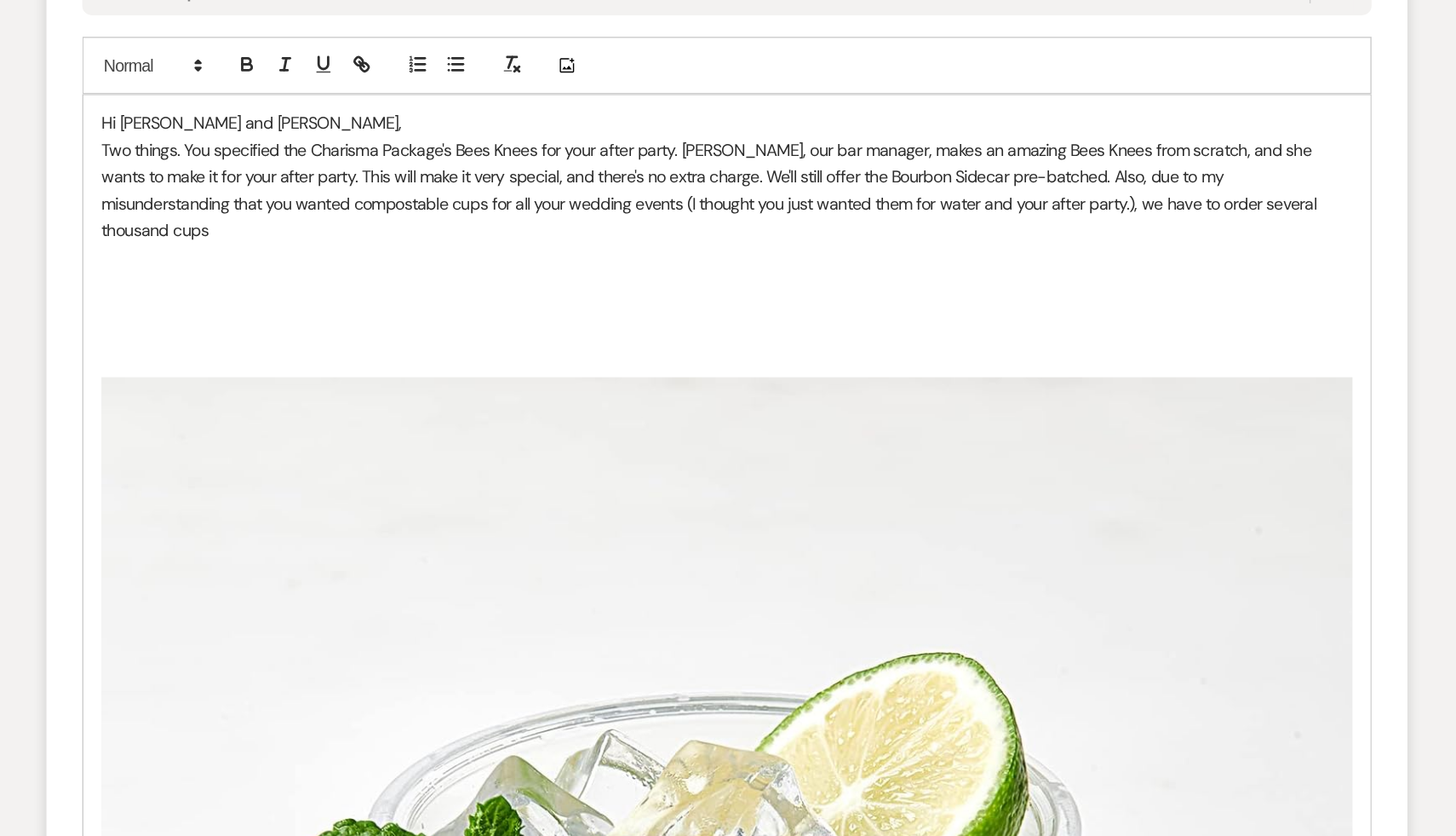
click at [750, 269] on p at bounding box center [728, 278] width 892 height 19
click at [649, 376] on img at bounding box center [728, 753] width 892 height 893
click at [655, 461] on img at bounding box center [728, 753] width 892 height 893
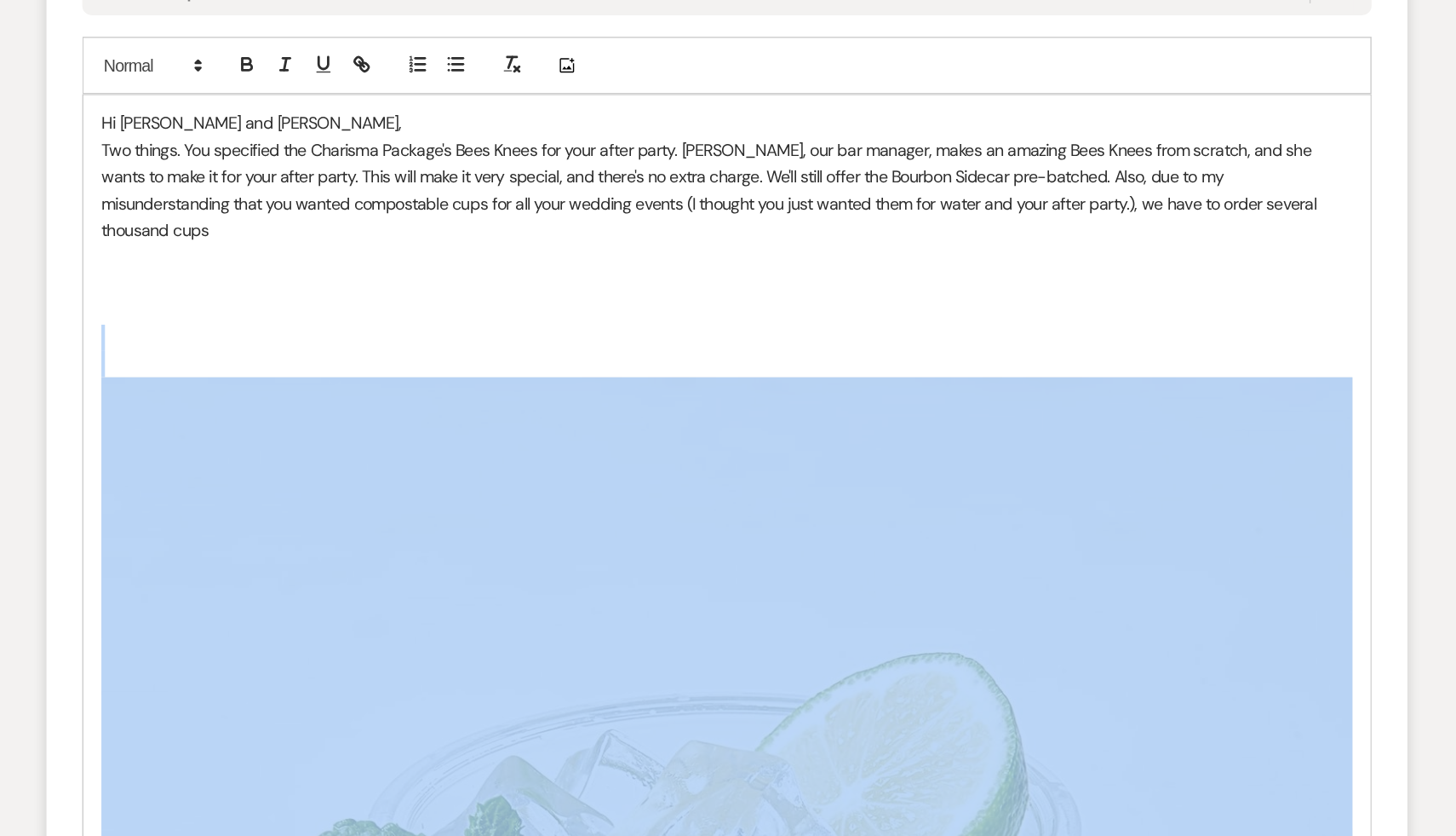
drag, startPoint x: 366, startPoint y: 253, endPoint x: 431, endPoint y: 633, distance: 385.5
click at [431, 633] on div "Hi Sarah and Chris, Two things. You specified the Charisma Package's Bees Knees…" at bounding box center [728, 667] width 918 height 1123
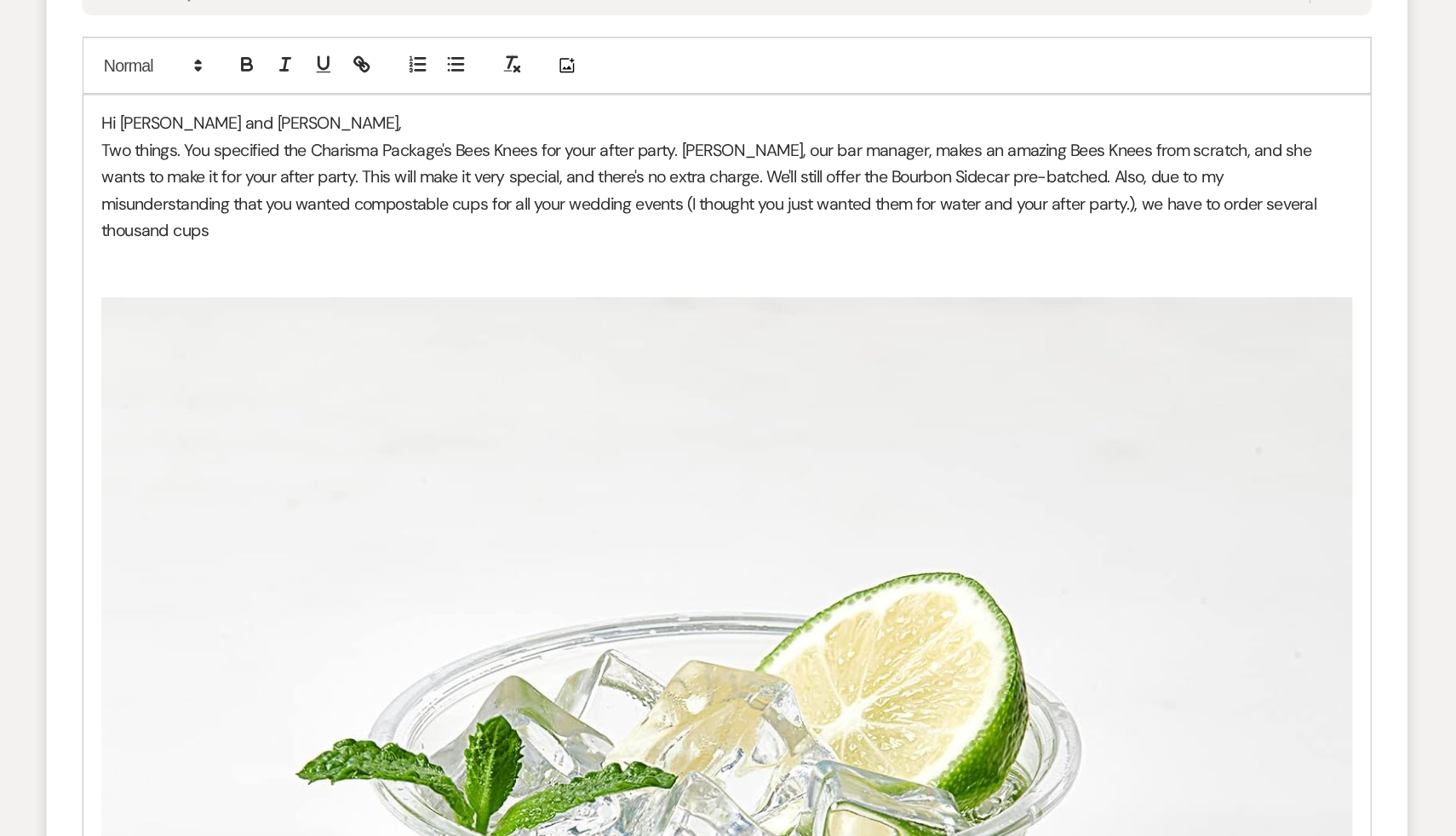
click at [841, 450] on img at bounding box center [728, 697] width 892 height 893
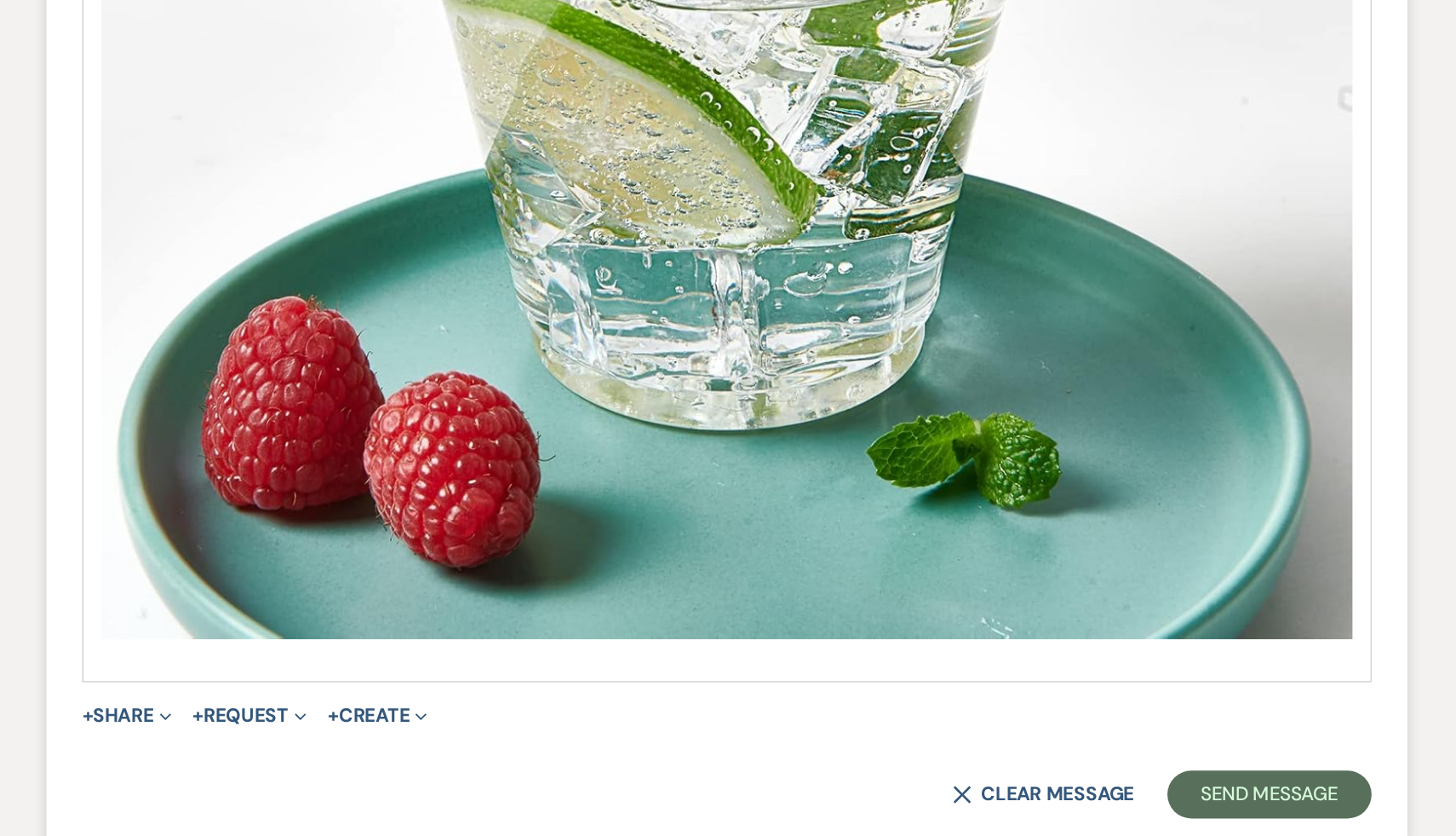
scroll to position [1289, 0]
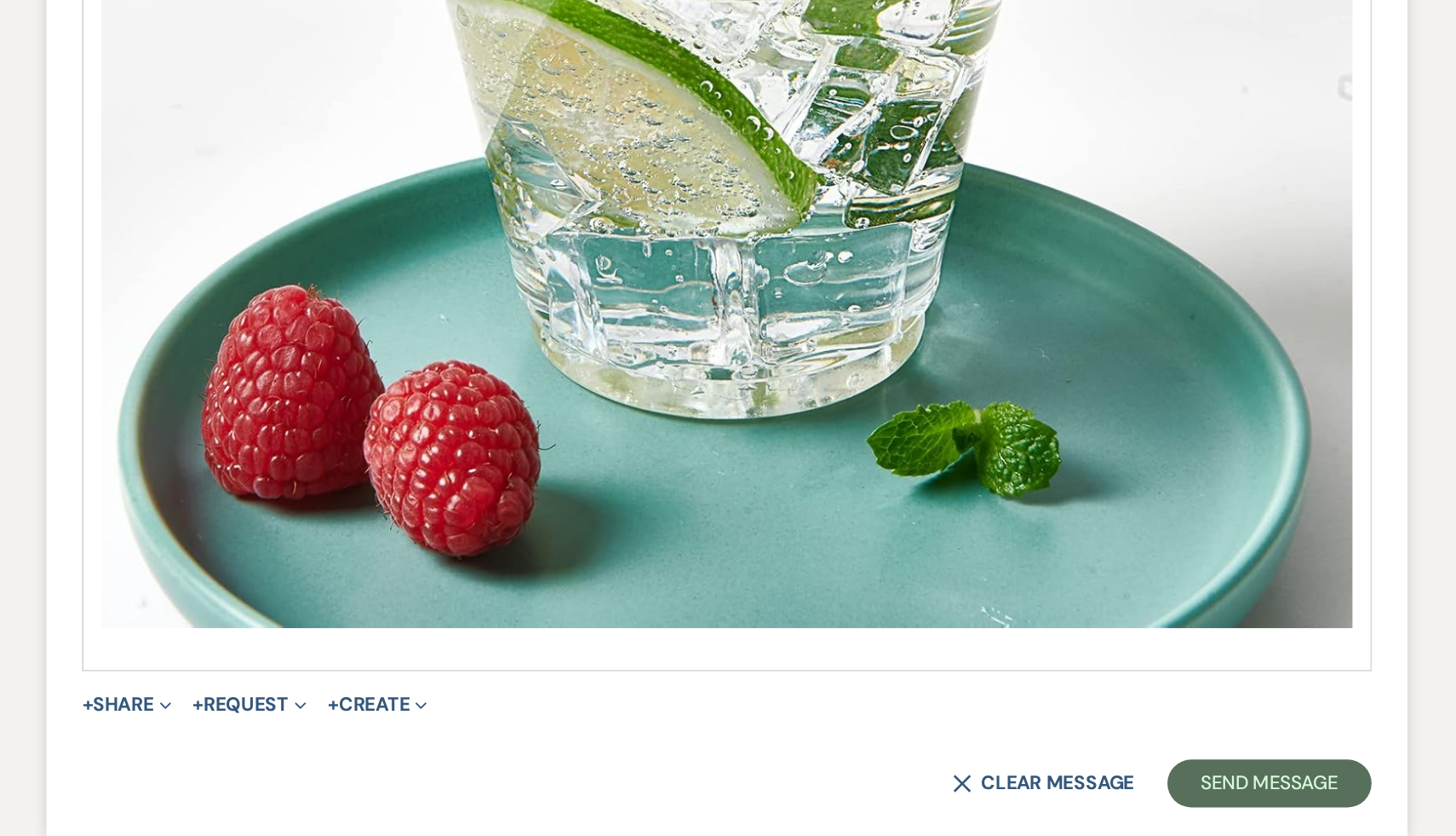
click at [750, 577] on img at bounding box center [728, 241] width 892 height 893
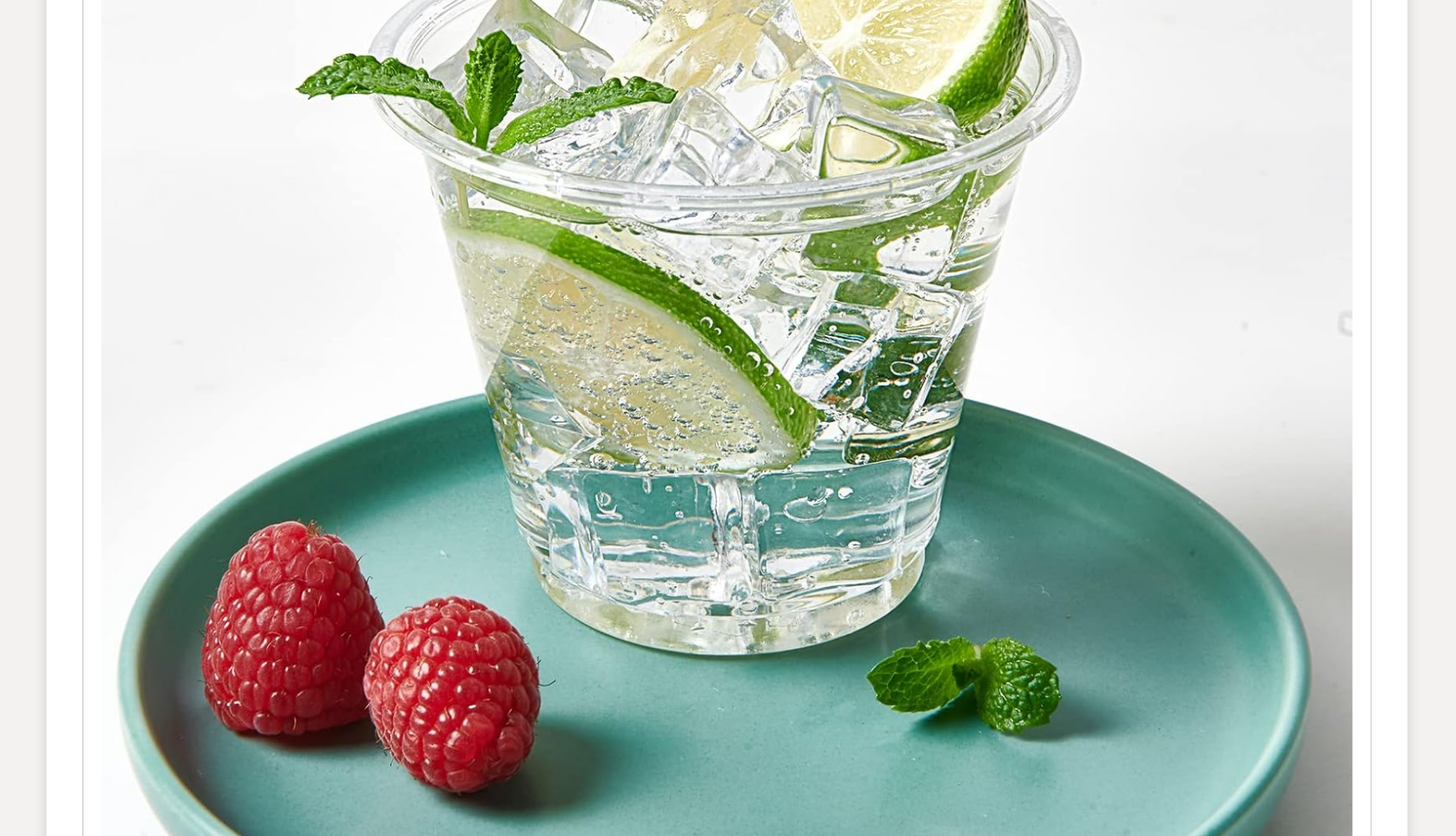
click at [954, 438] on img at bounding box center [728, 241] width 892 height 893
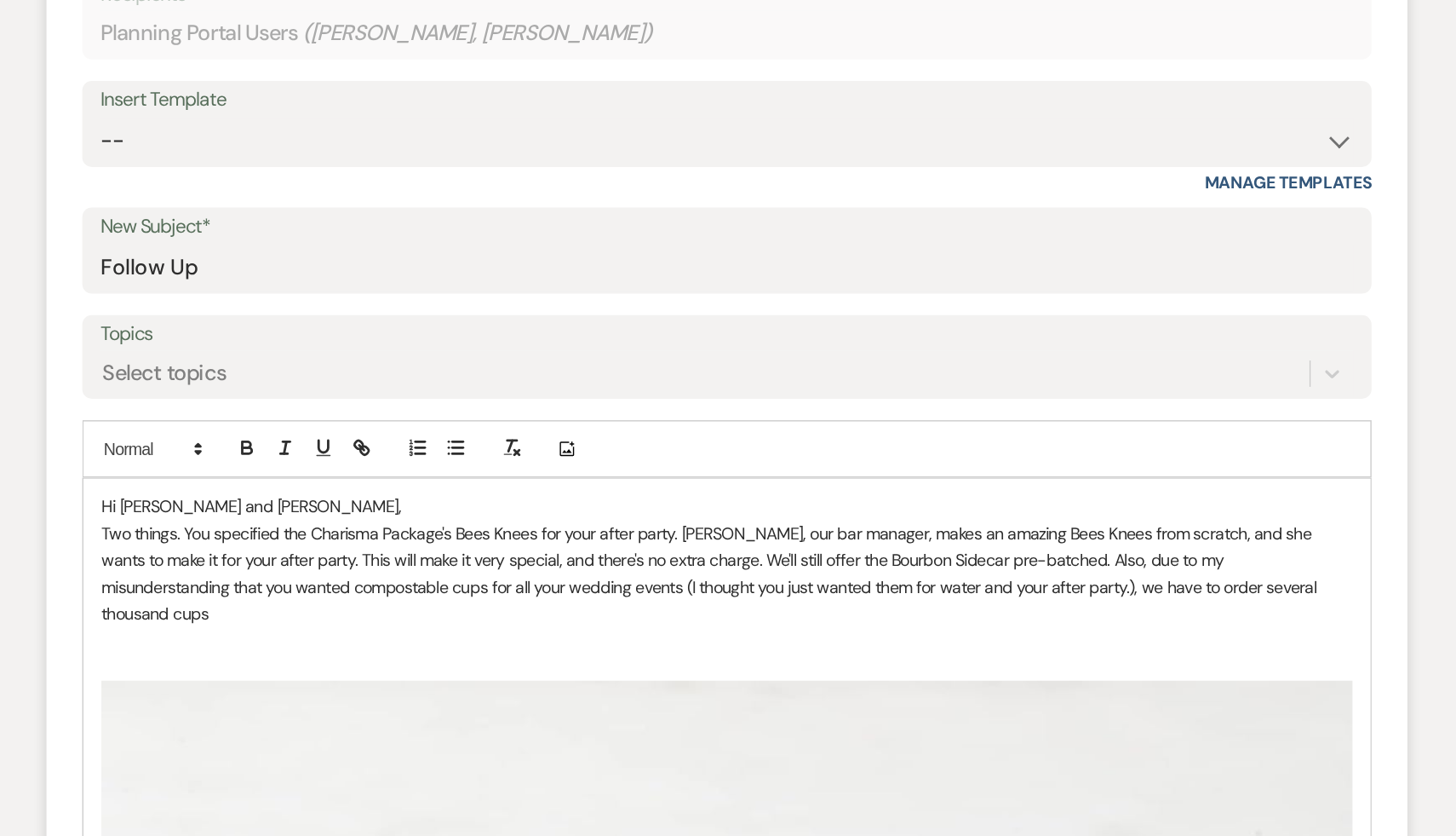
scroll to position [416, 0]
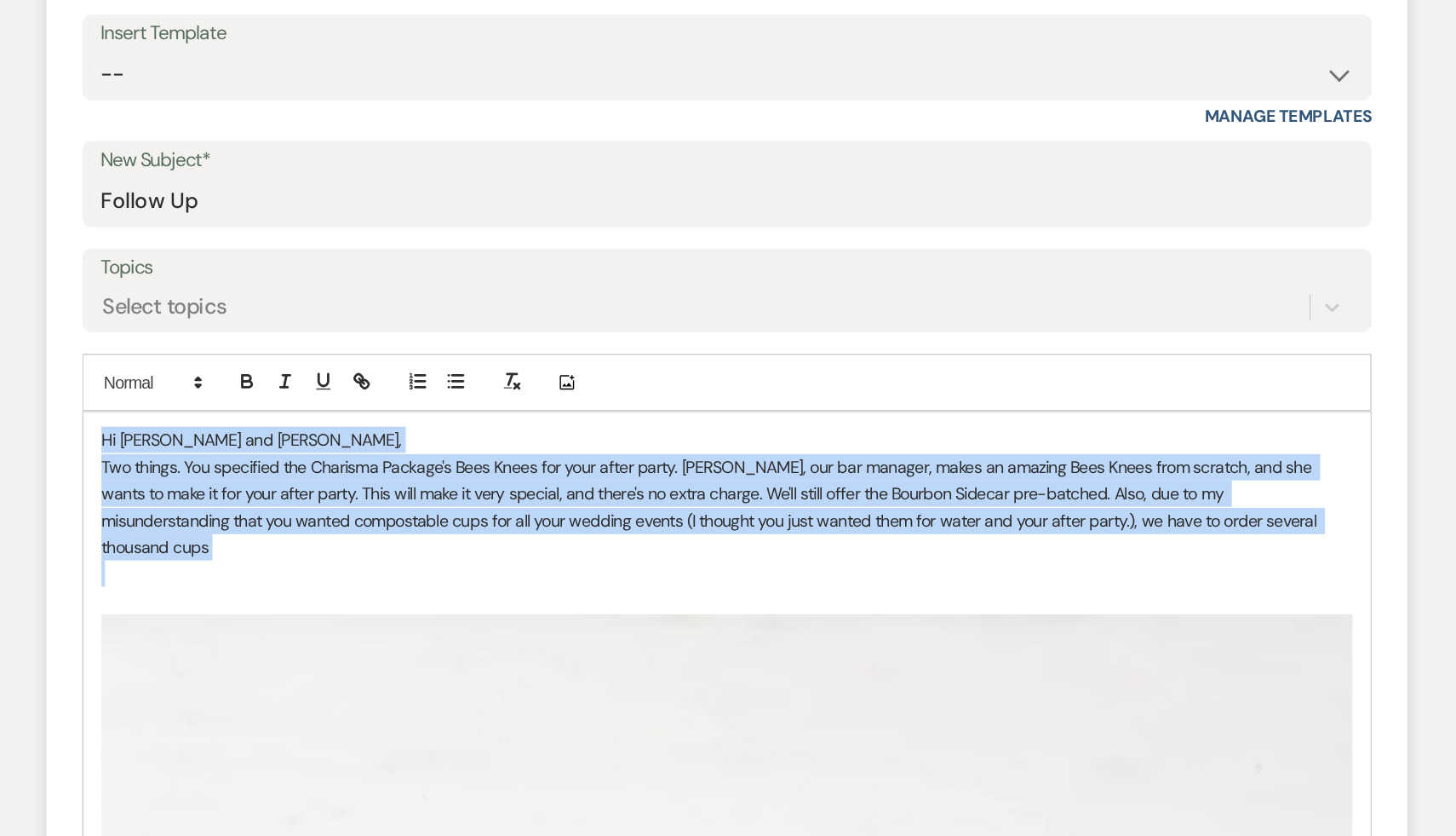
drag, startPoint x: 1098, startPoint y: 612, endPoint x: 309, endPoint y: 526, distance: 793.7
copy div "Hi Sarah and Chris, Two things. You specified the Charisma Package's Bees Knees…"
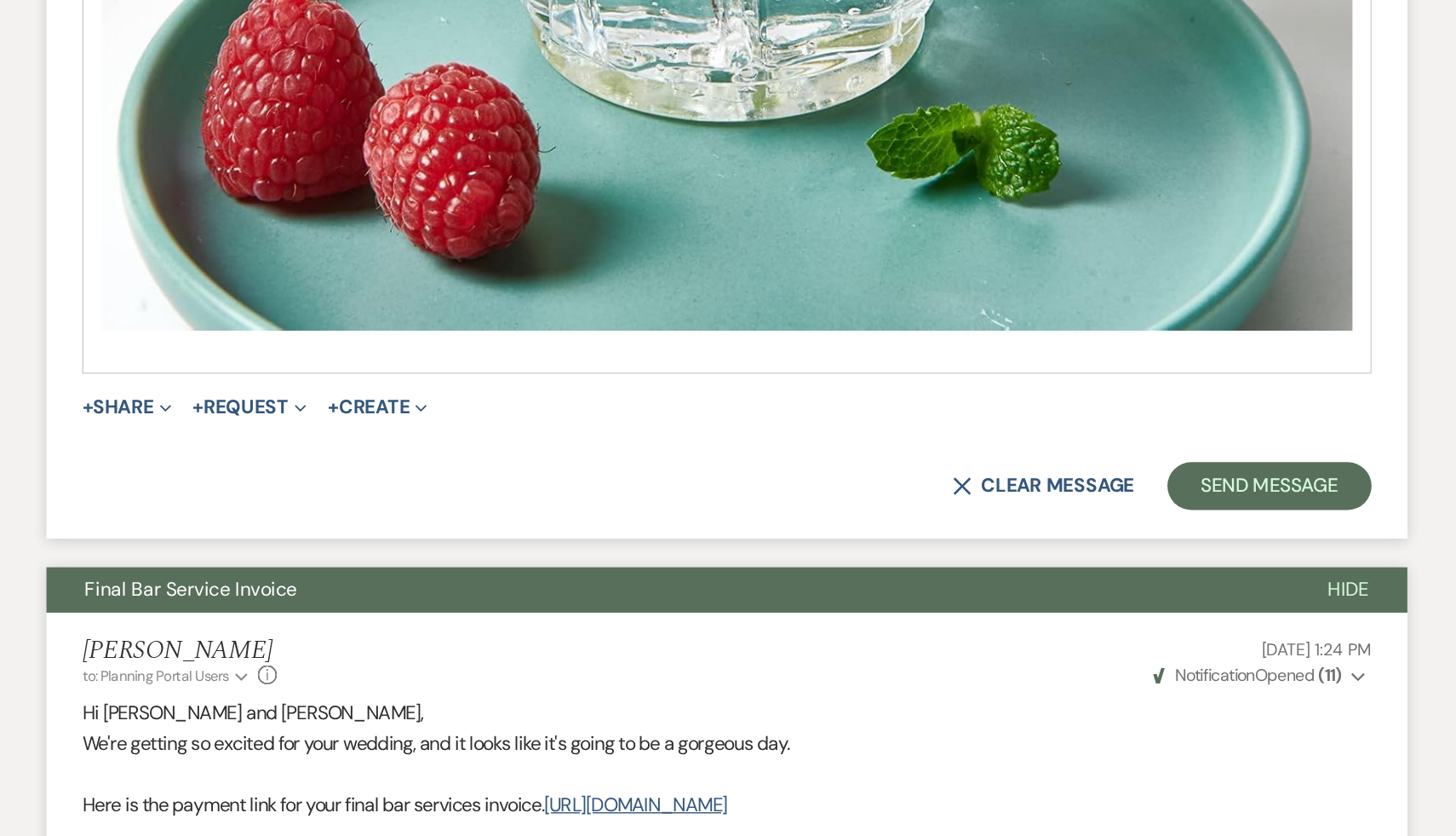
scroll to position [1658, 0]
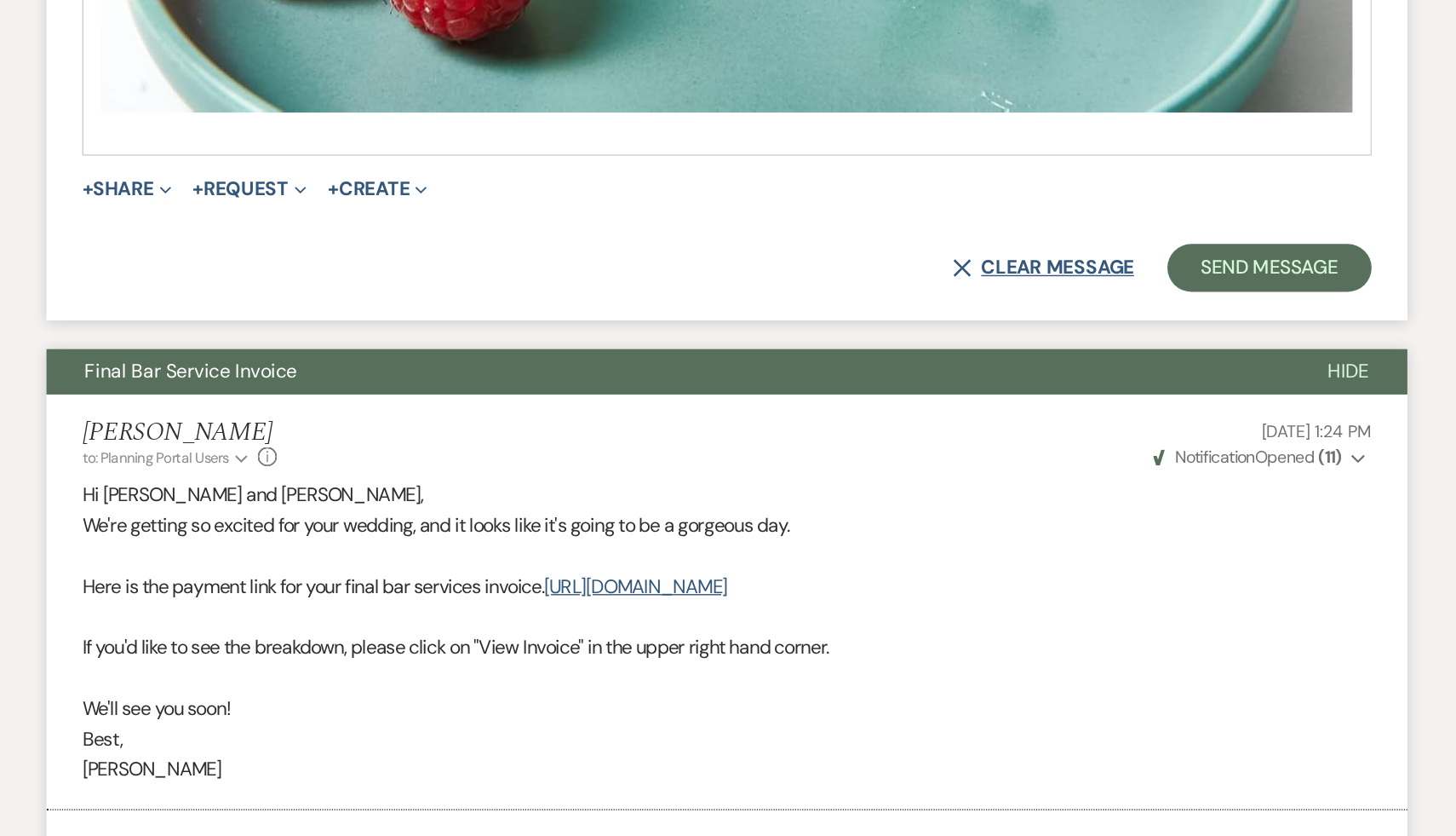
click at [992, 423] on button "X Clear message" at bounding box center [954, 430] width 129 height 14
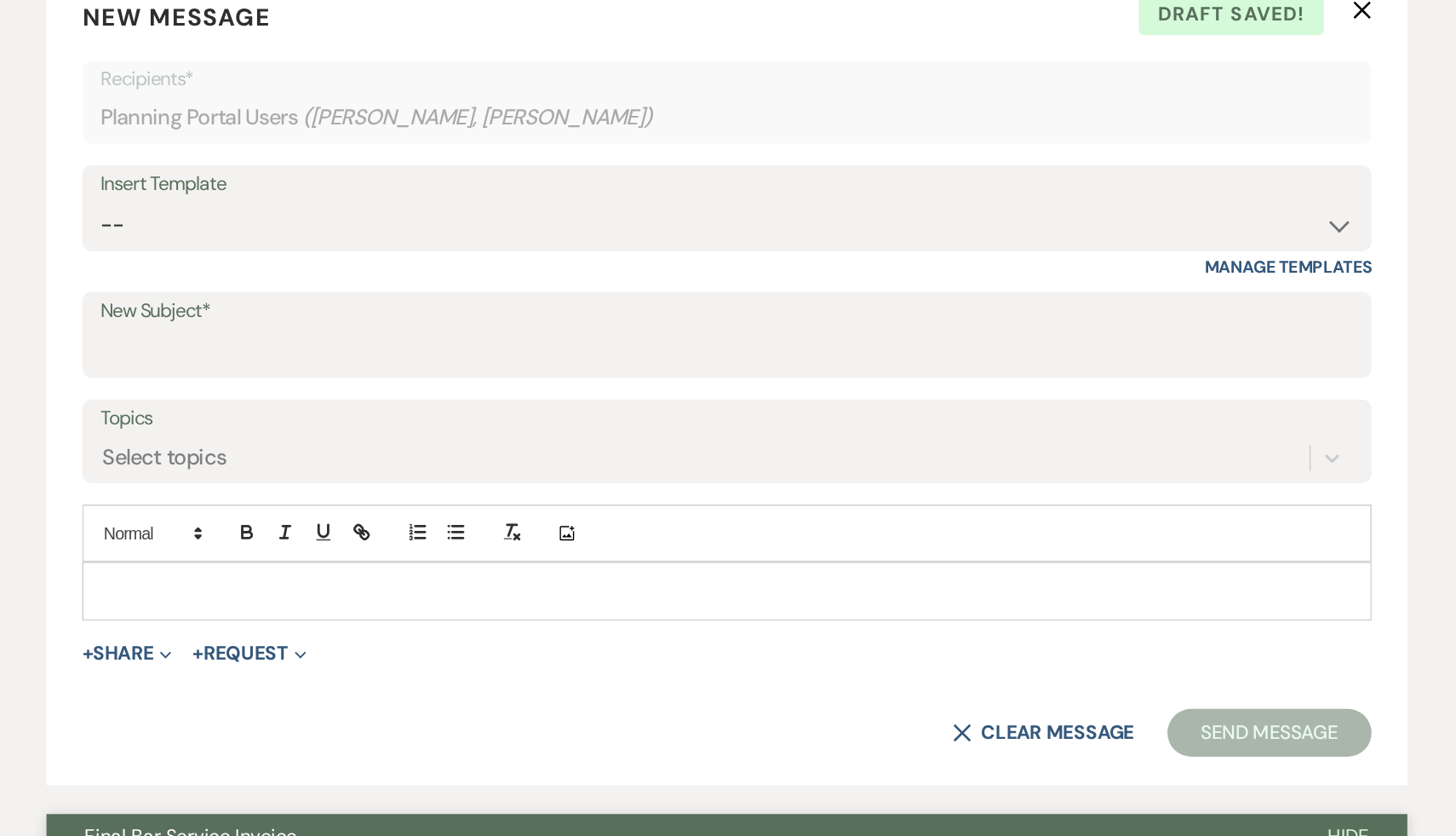
scroll to position [450, 0]
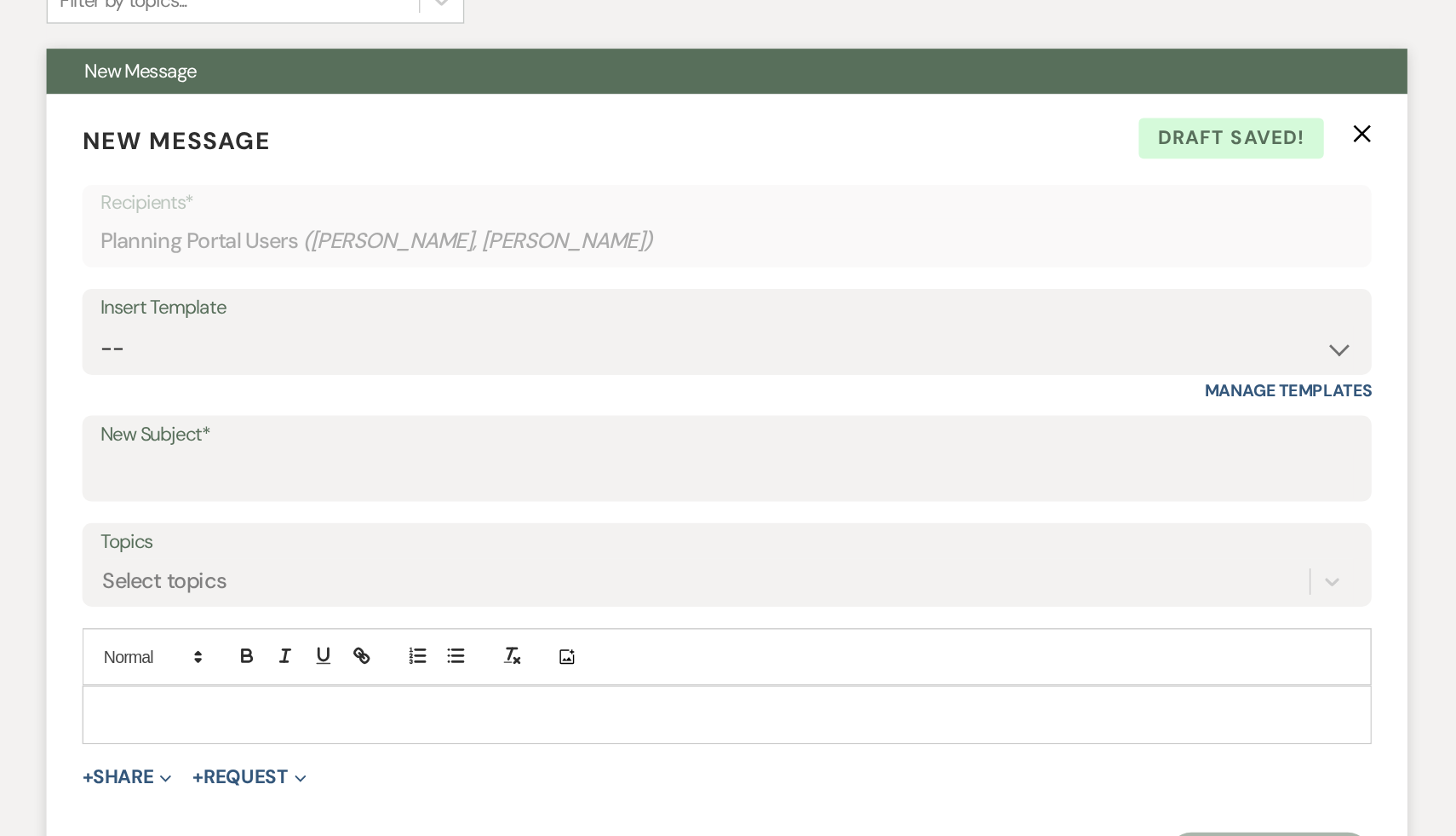
click at [648, 520] on div at bounding box center [728, 509] width 918 height 39
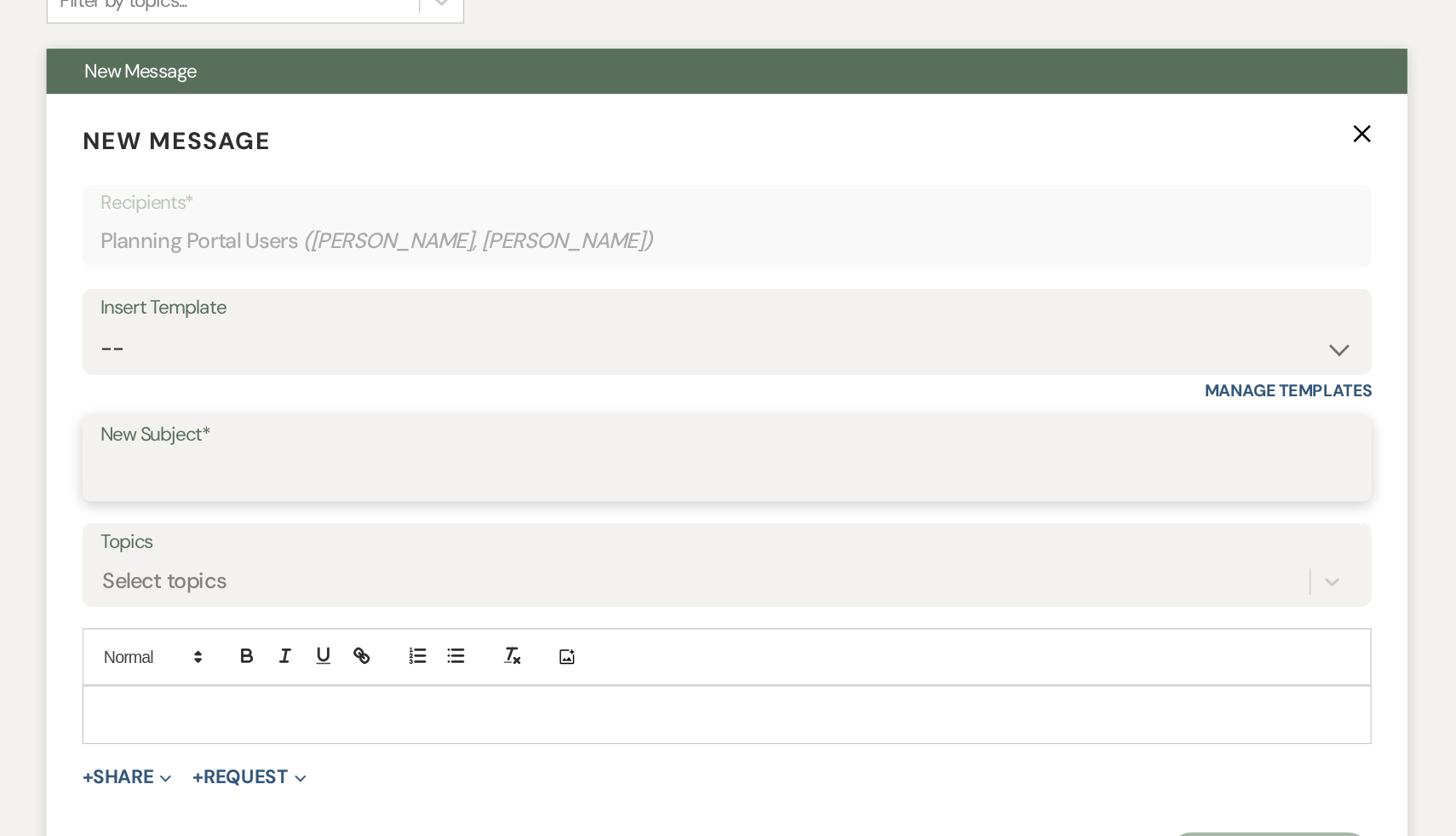
click at [501, 342] on input "New Subject*" at bounding box center [728, 339] width 894 height 33
type input "Follow Up"
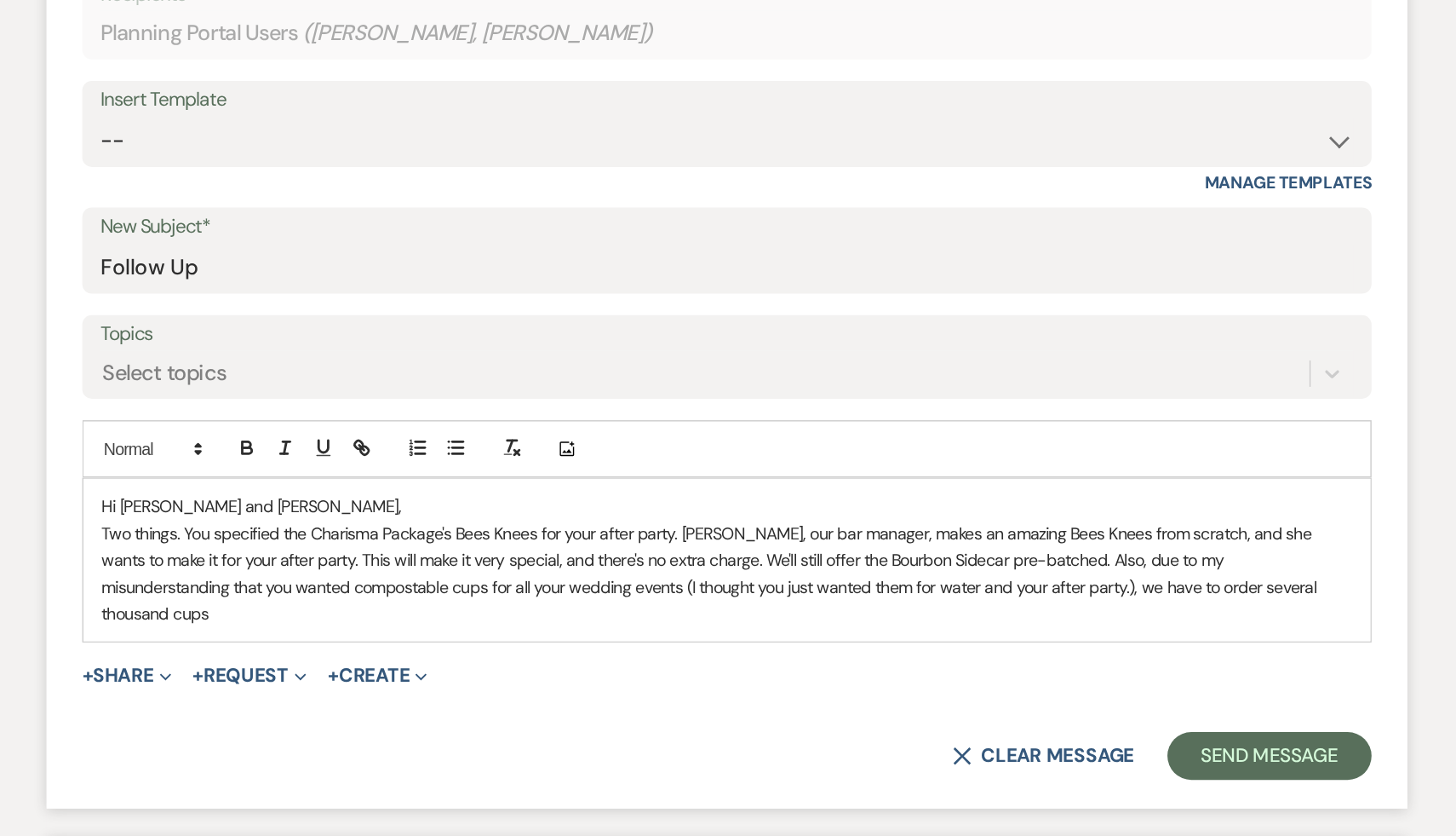
click at [342, 529] on p "Two things. You specified the Charisma Package's Bees Knees for your after part…" at bounding box center [728, 558] width 892 height 77
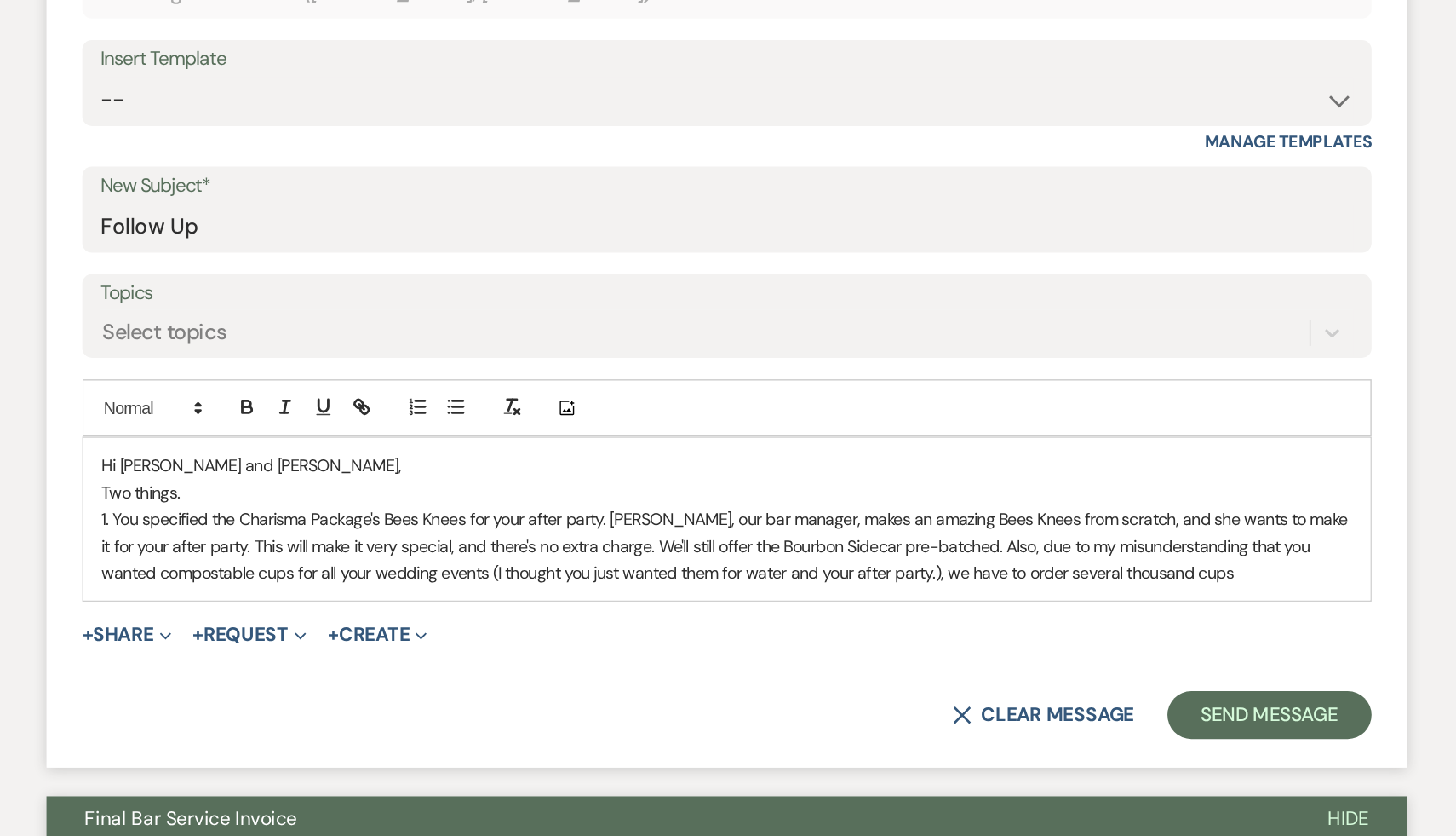
click at [553, 578] on p "1. You specified the Charisma Package's Bees Knees for your after party. Dee, o…" at bounding box center [728, 566] width 892 height 57
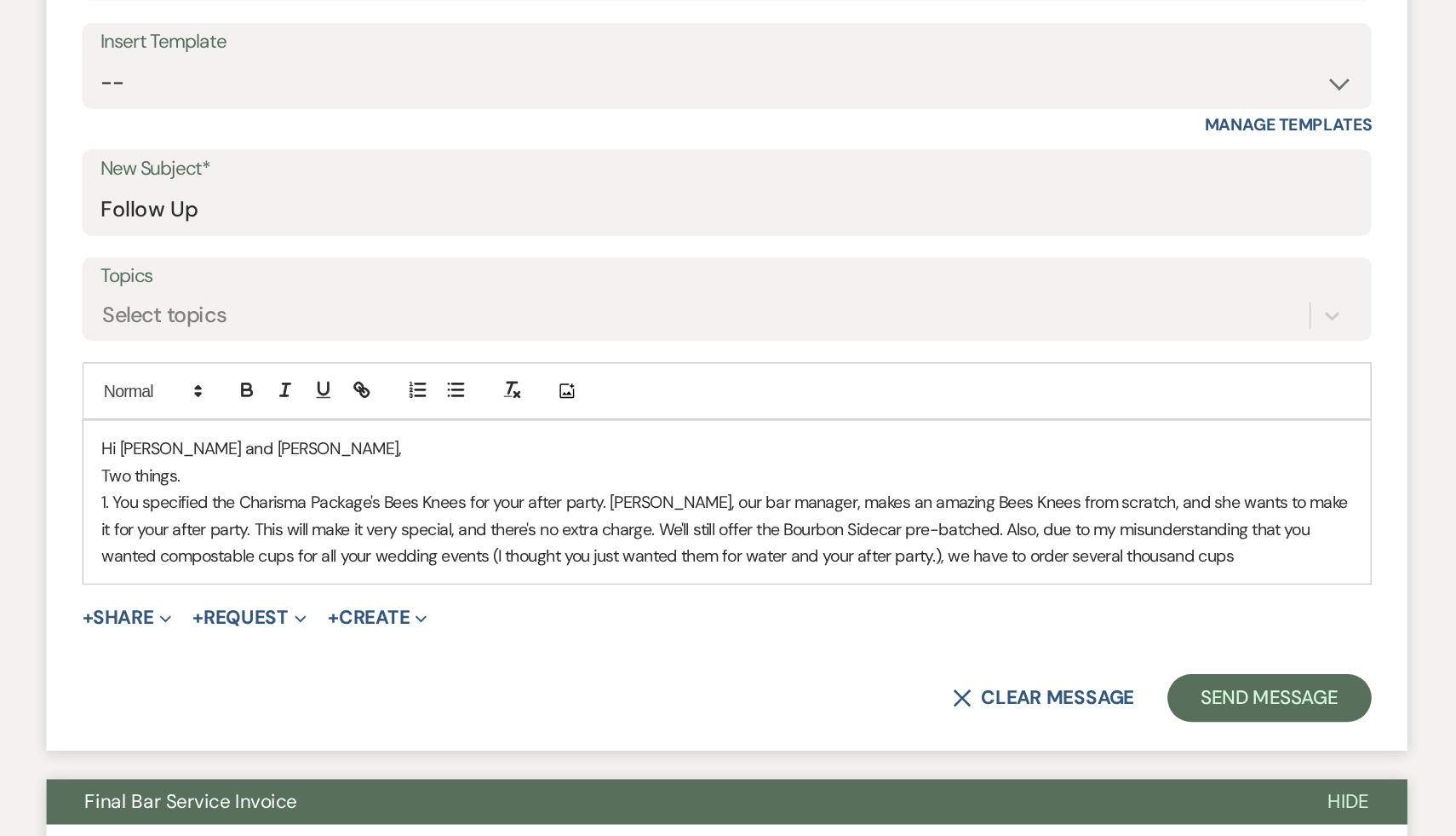
click at [650, 571] on p "1. You specified the Charisma Package's Bees Knees for your after party. Dee, o…" at bounding box center [728, 566] width 892 height 57
click at [335, 567] on p "1. You specified the Charisma Package's Bees Knees for your after party. Dee, o…" at bounding box center [728, 566] width 892 height 57
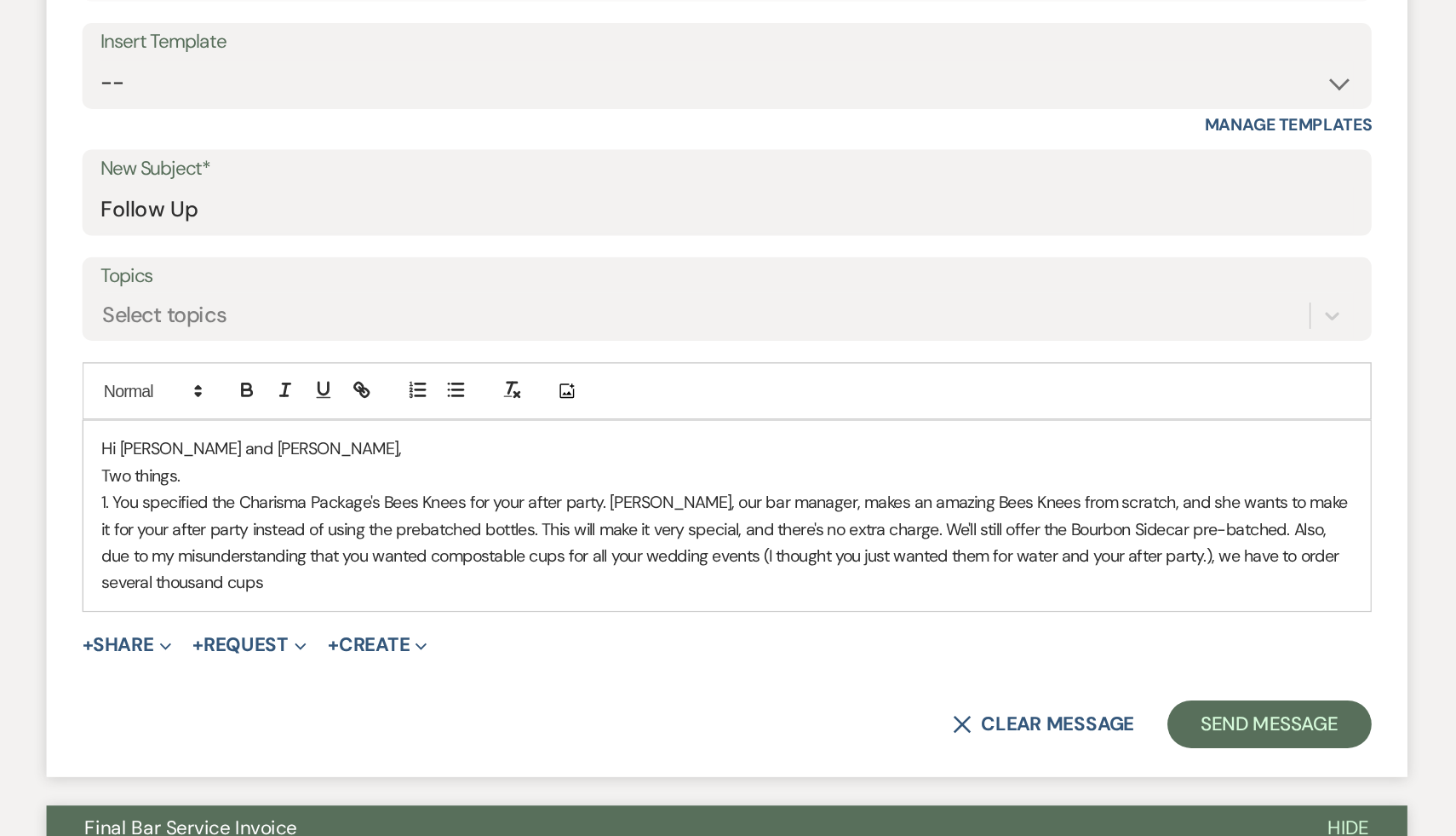
click at [458, 566] on p "1. You specified the Charisma Package's Bees Knees for your after party. Dee, o…" at bounding box center [728, 576] width 892 height 77
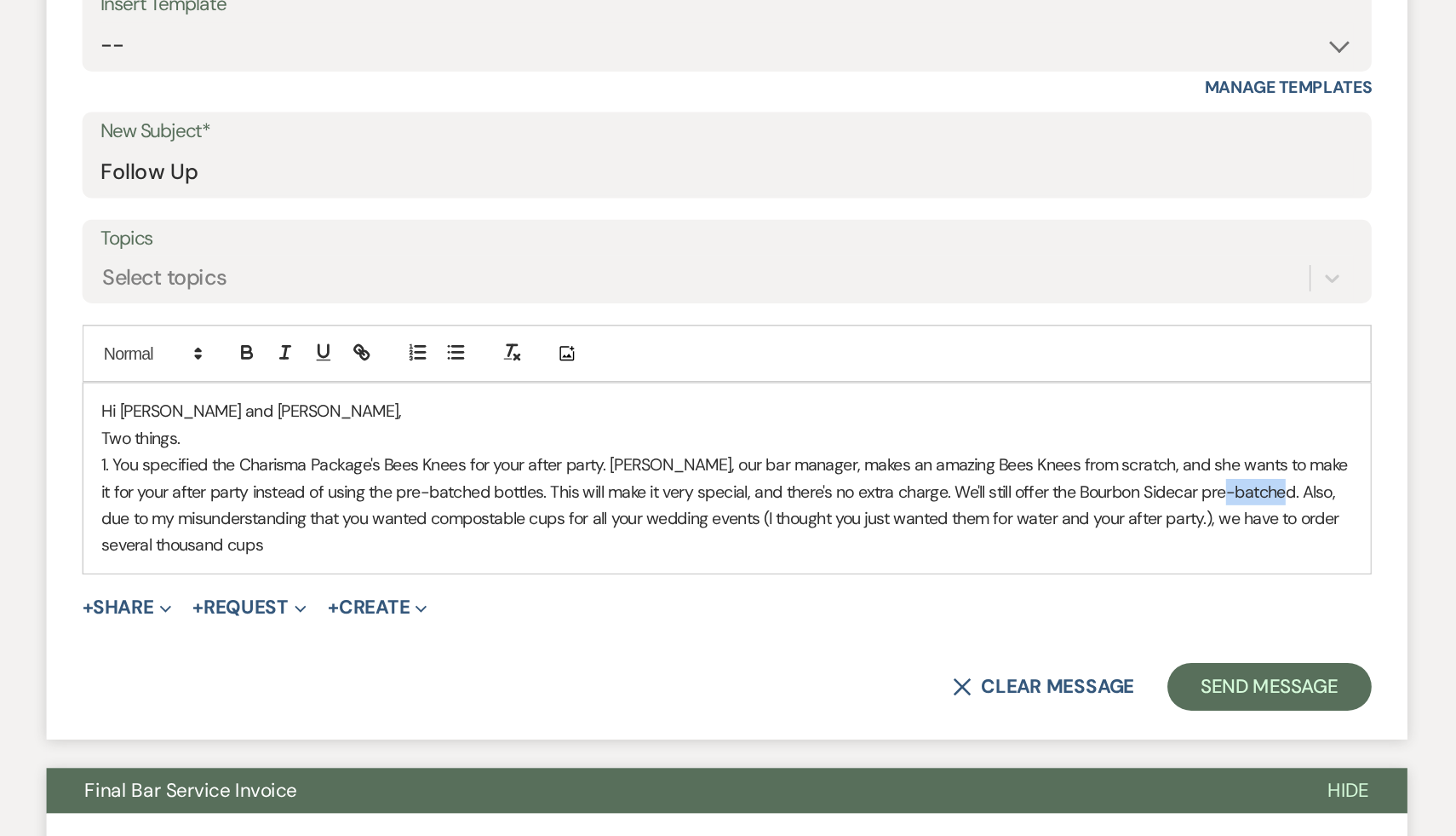
drag, startPoint x: 1116, startPoint y: 568, endPoint x: 1086, endPoint y: 567, distance: 30.0
click at [1086, 567] on p "1. You specified the Charisma Package's Bees Knees for your after party. Dee, o…" at bounding box center [728, 576] width 892 height 77
click at [429, 609] on p "2. Due to my misunderstanding that you wanted compostable cups for all your wed…" at bounding box center [728, 596] width 892 height 38
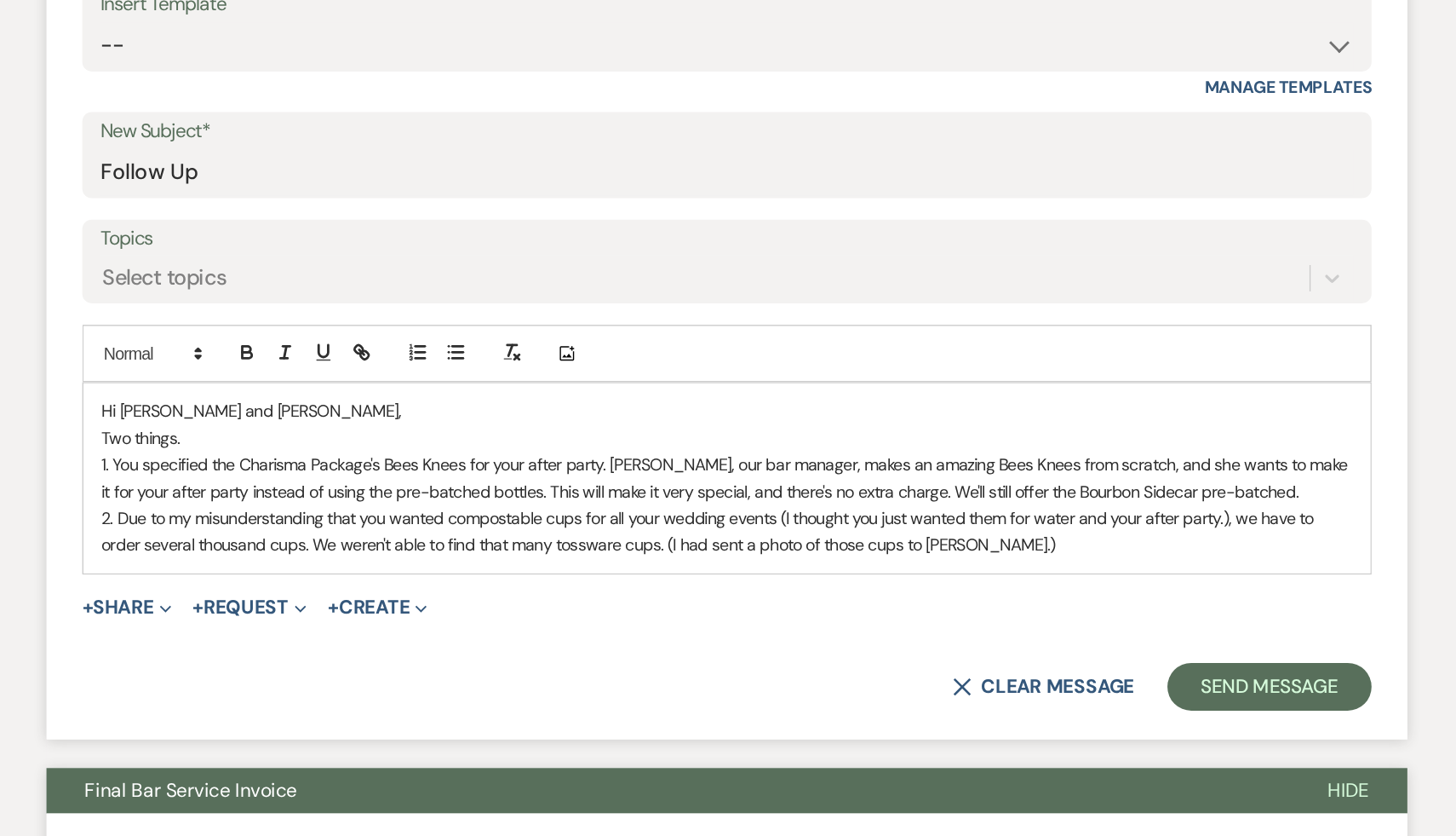
click at [882, 601] on p "2. Due to my misunderstanding that you wanted compostable cups for all your wed…" at bounding box center [728, 596] width 892 height 38
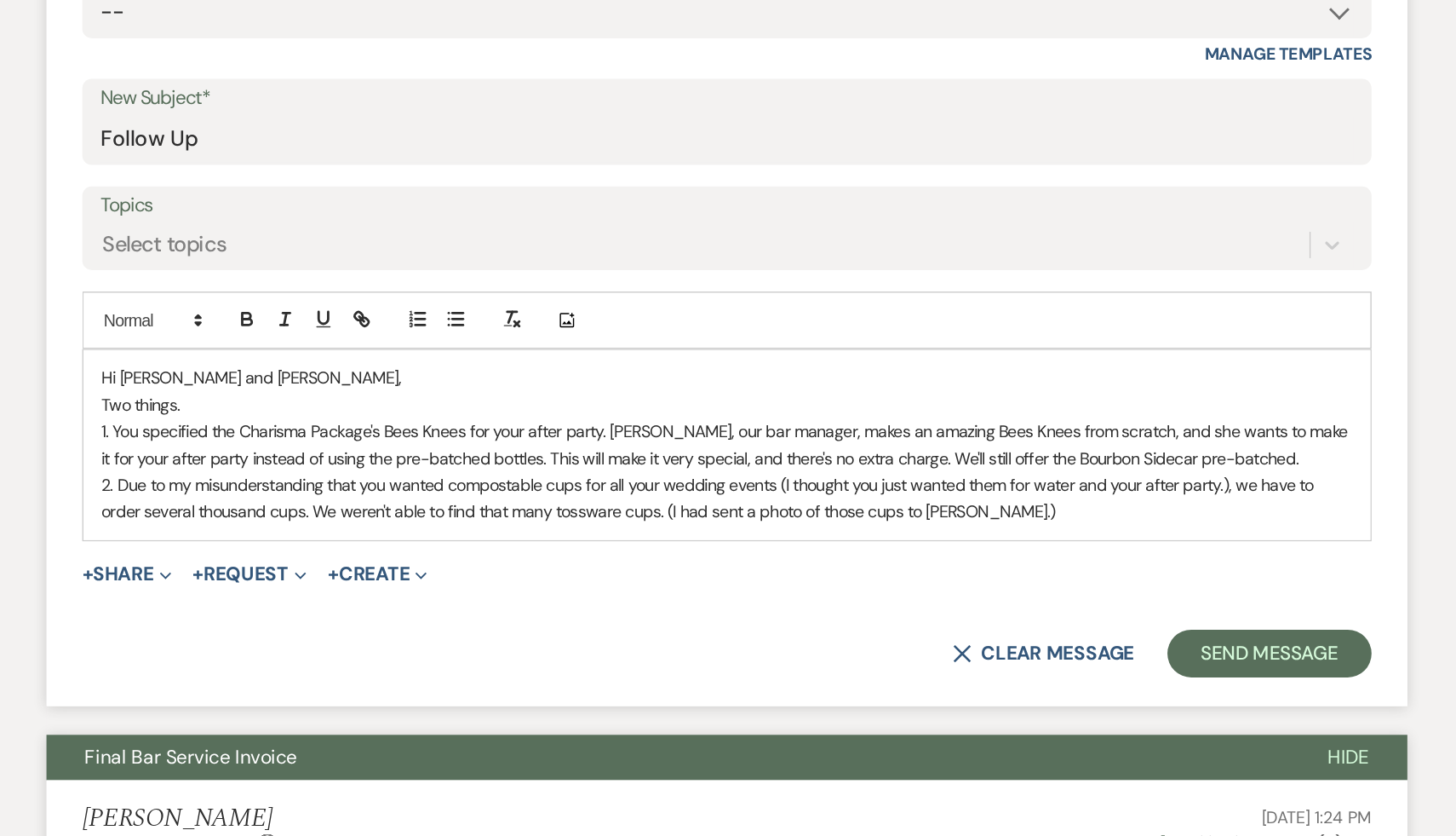
scroll to position [461, 0]
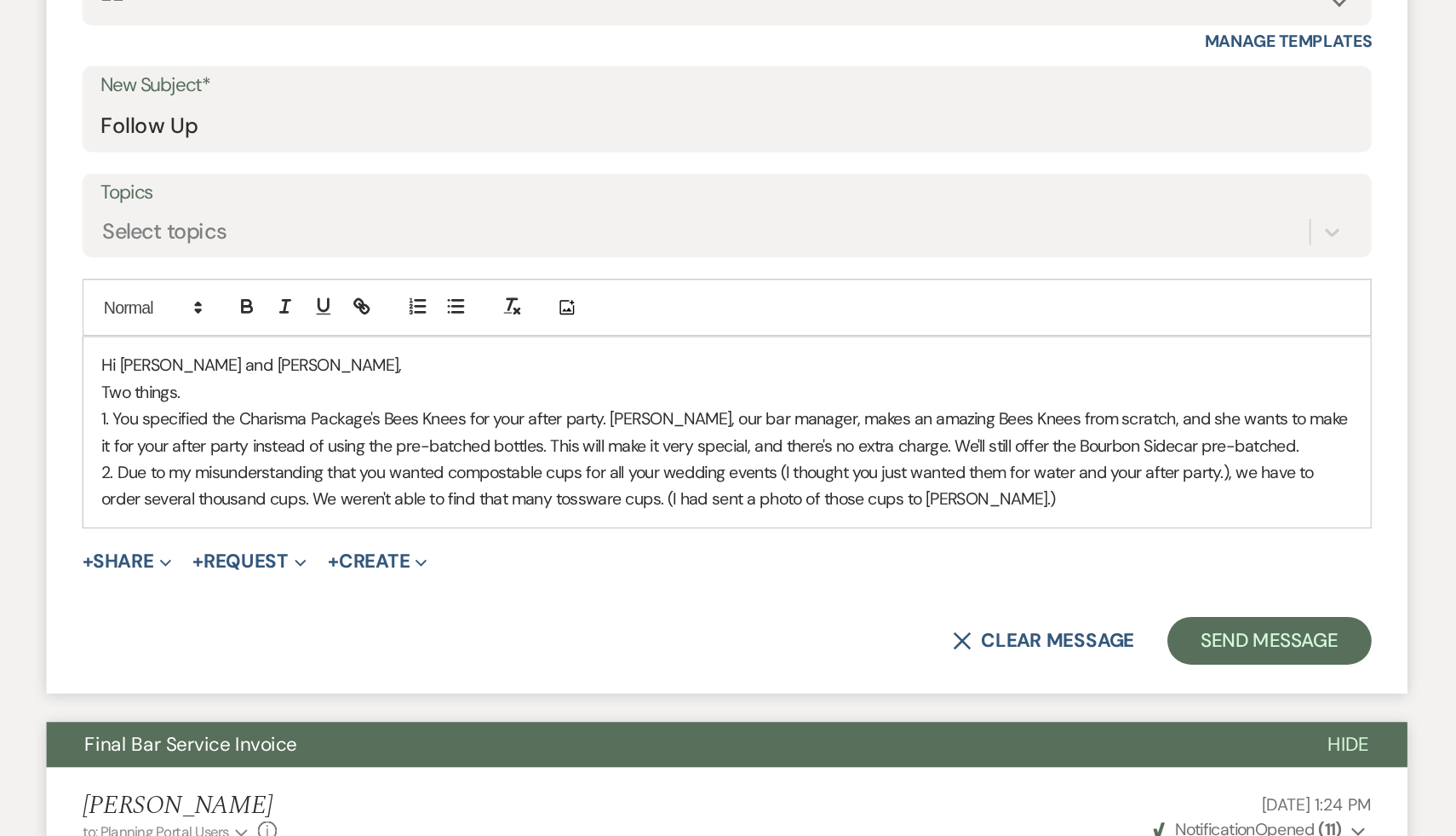
click at [941, 586] on p "2. Due to my misunderstanding that you wanted compostable cups for all your wed…" at bounding box center [728, 586] width 892 height 38
click at [900, 602] on p "2. Due to my misunderstanding that you wanted compostable cups for all your wed…" at bounding box center [728, 586] width 892 height 38
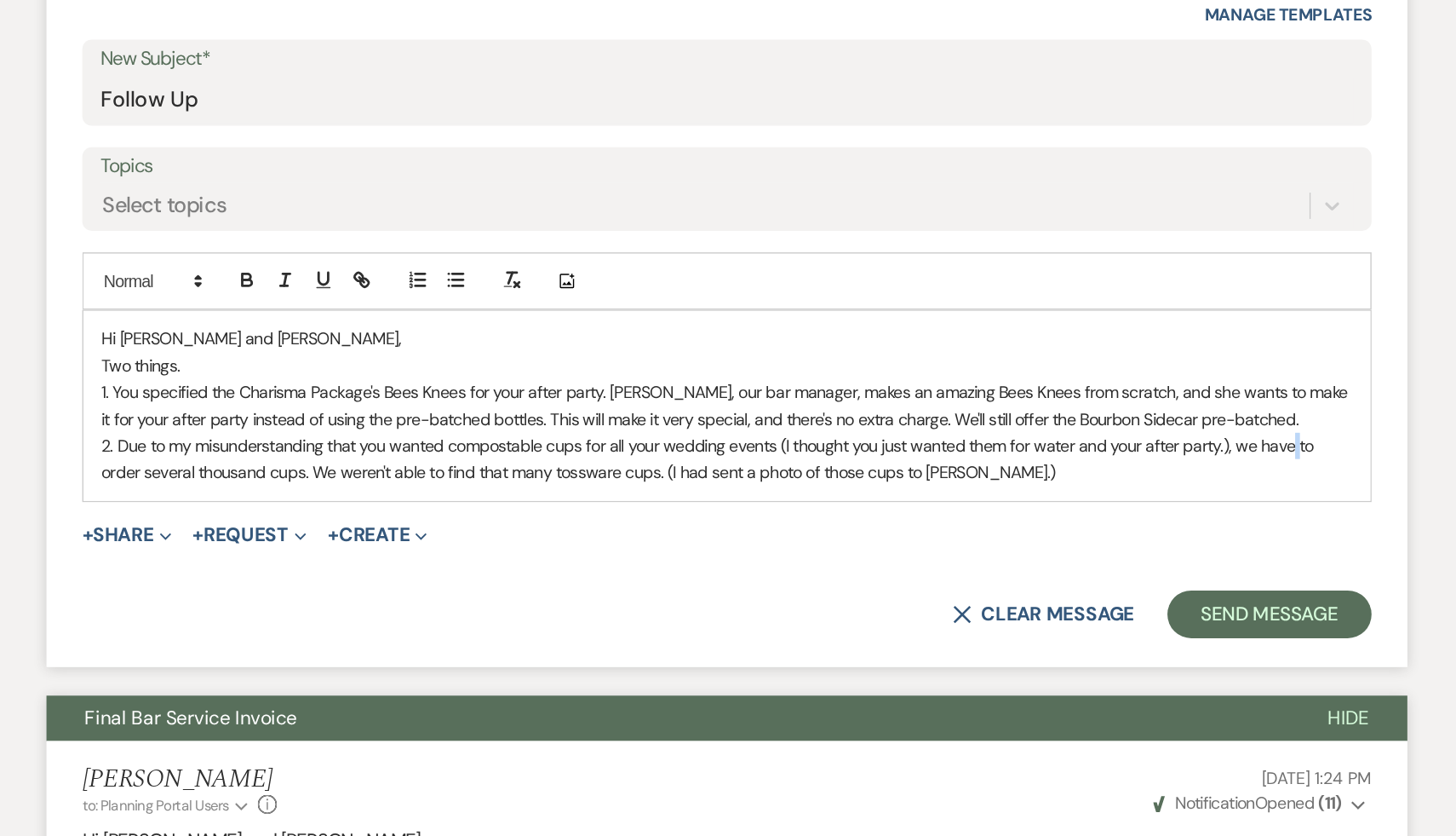
click at [1126, 557] on p "2. Due to my misunderstanding that you wanted compostable cups for all your wed…" at bounding box center [728, 567] width 892 height 38
click at [1118, 571] on p "2. Due to my misunderstanding that you wanted compostable cups for all your wed…" at bounding box center [728, 567] width 892 height 38
click at [578, 576] on p "2. Due to my misunderstanding that you wanted compostable cups for all your wed…" at bounding box center [728, 567] width 892 height 38
click at [895, 576] on p "2. Due to my misunderstanding that you wanted compostable cups for all your wed…" at bounding box center [728, 567] width 892 height 38
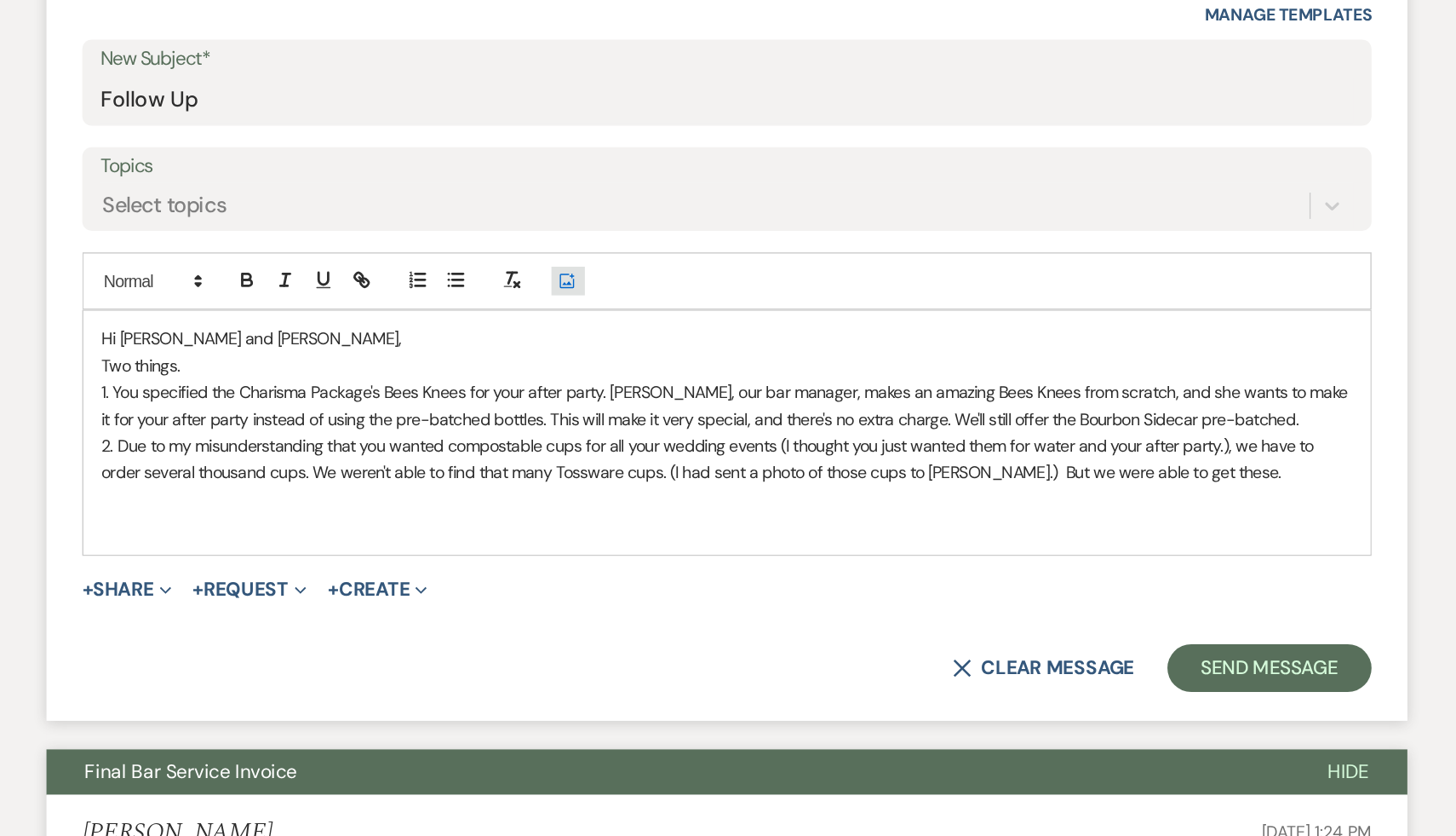
click at [607, 437] on icon "Add Photo" at bounding box center [614, 438] width 14 height 15
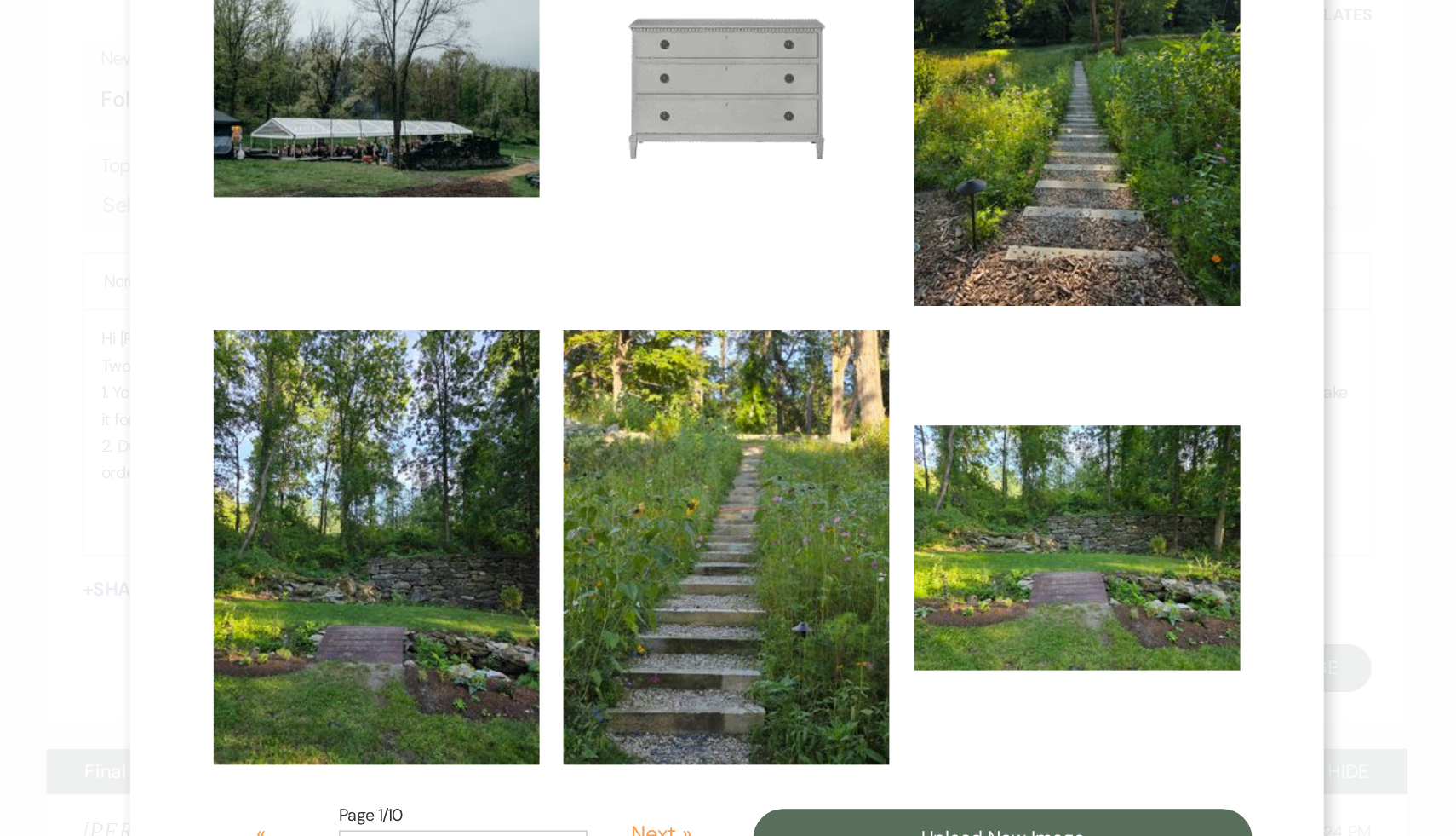
scroll to position [731, 0]
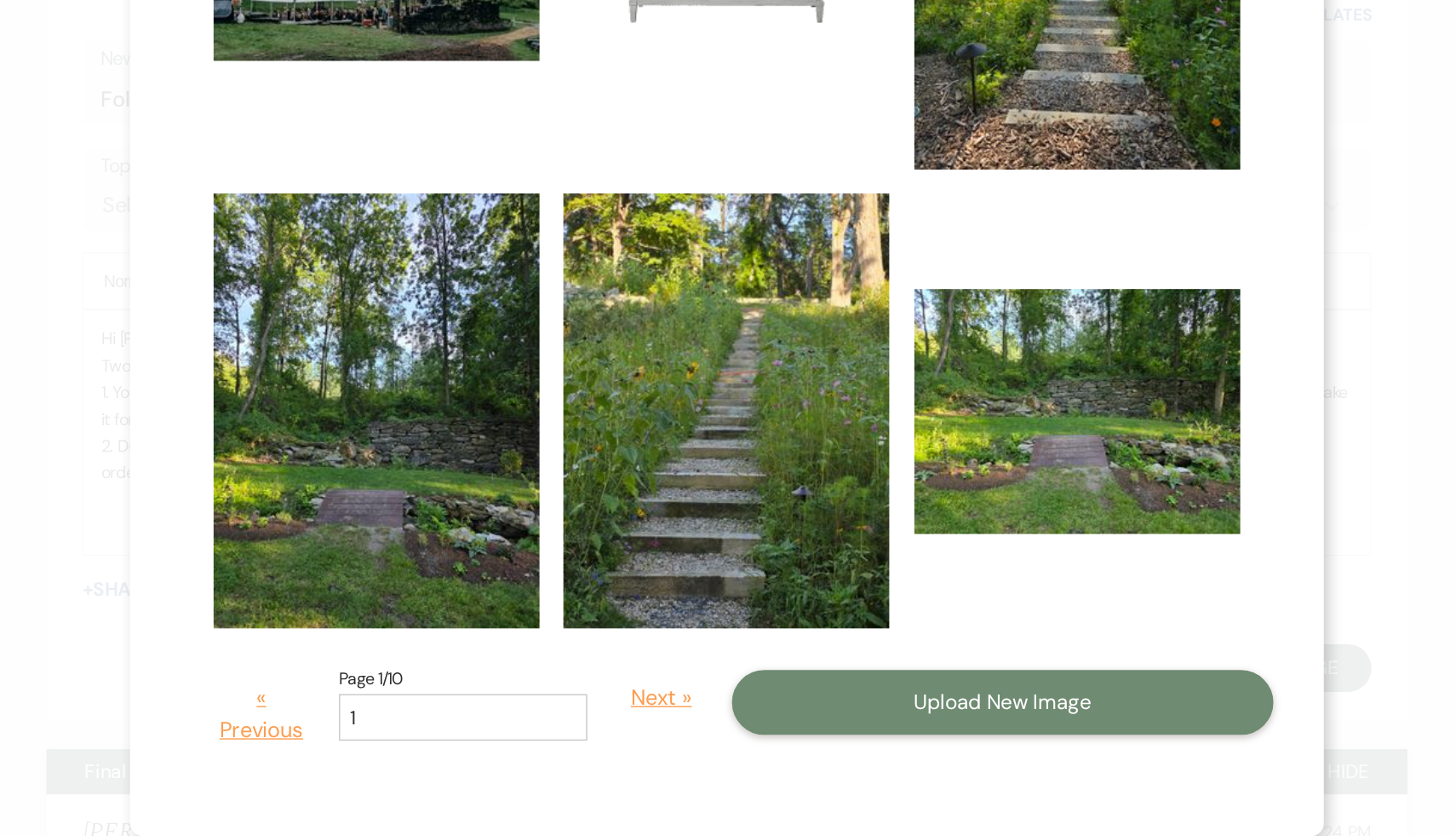
click at [934, 744] on button "Upload New Image" at bounding box center [924, 740] width 386 height 46
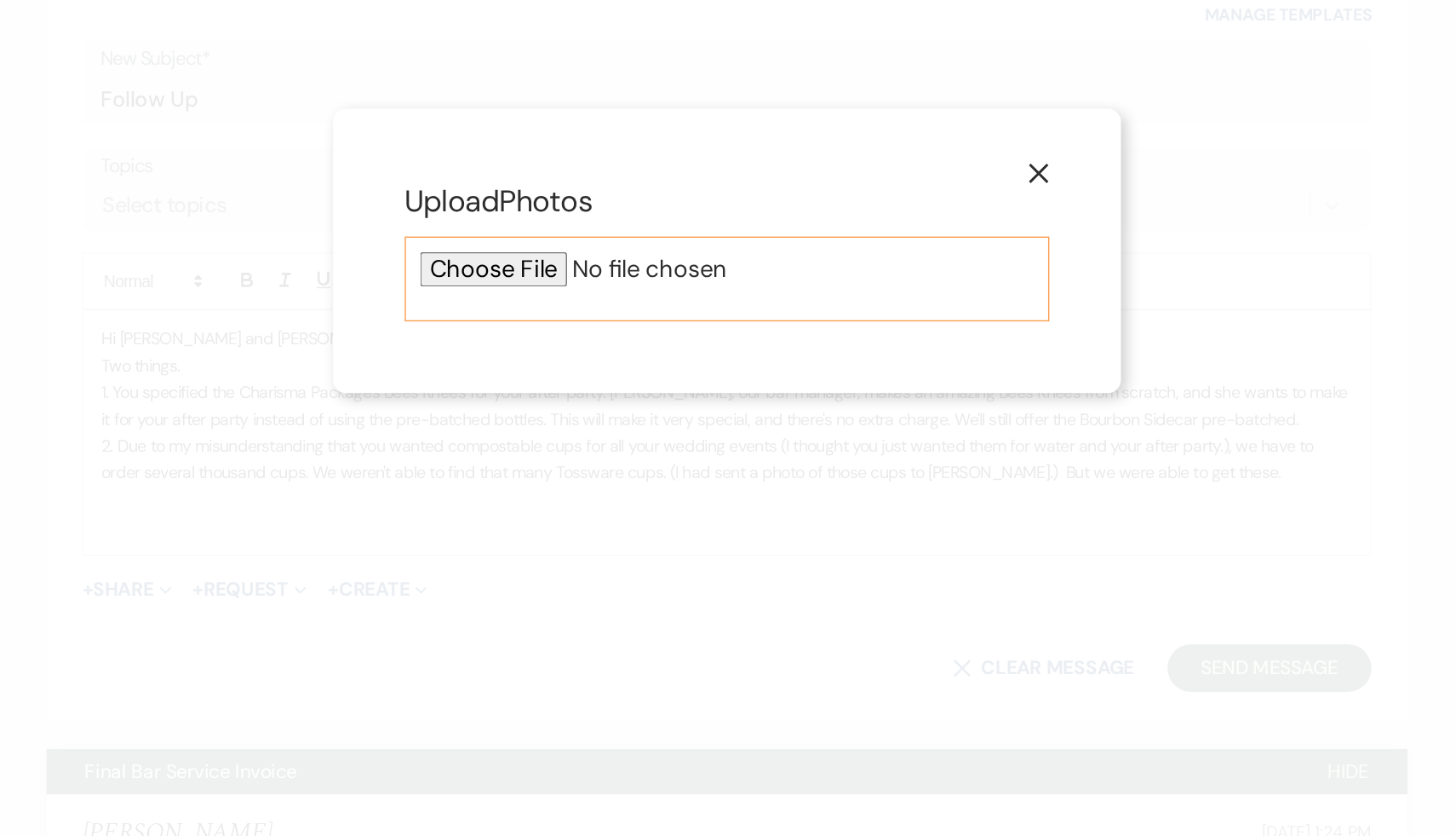
click at [555, 431] on input "file" at bounding box center [727, 431] width 437 height 25
type input "C:\fakepath\71KcUUH8KsL._AC_SL1500_.jpg"
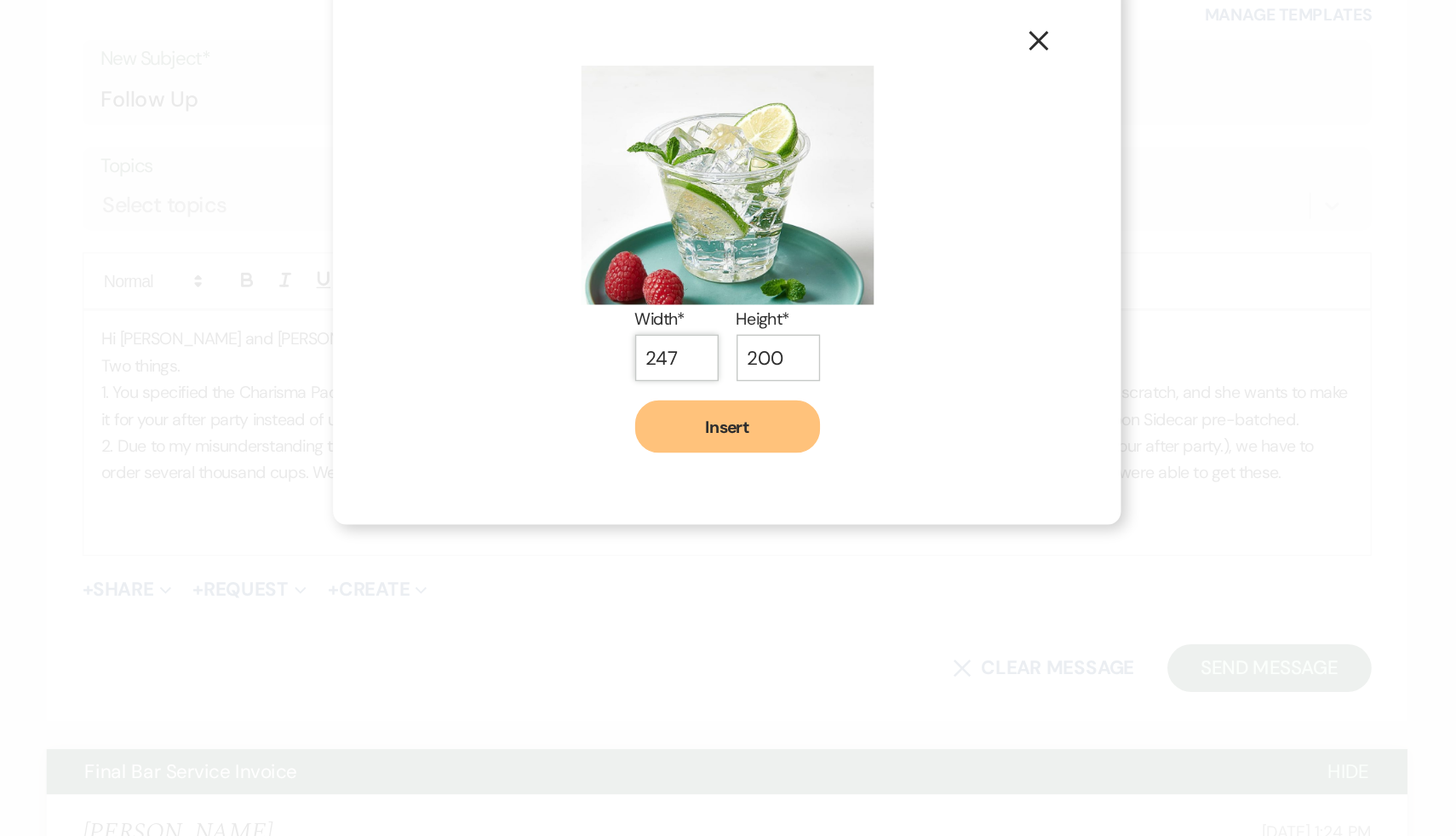
type input "247"
click at [709, 488] on input "247" at bounding box center [692, 494] width 60 height 33
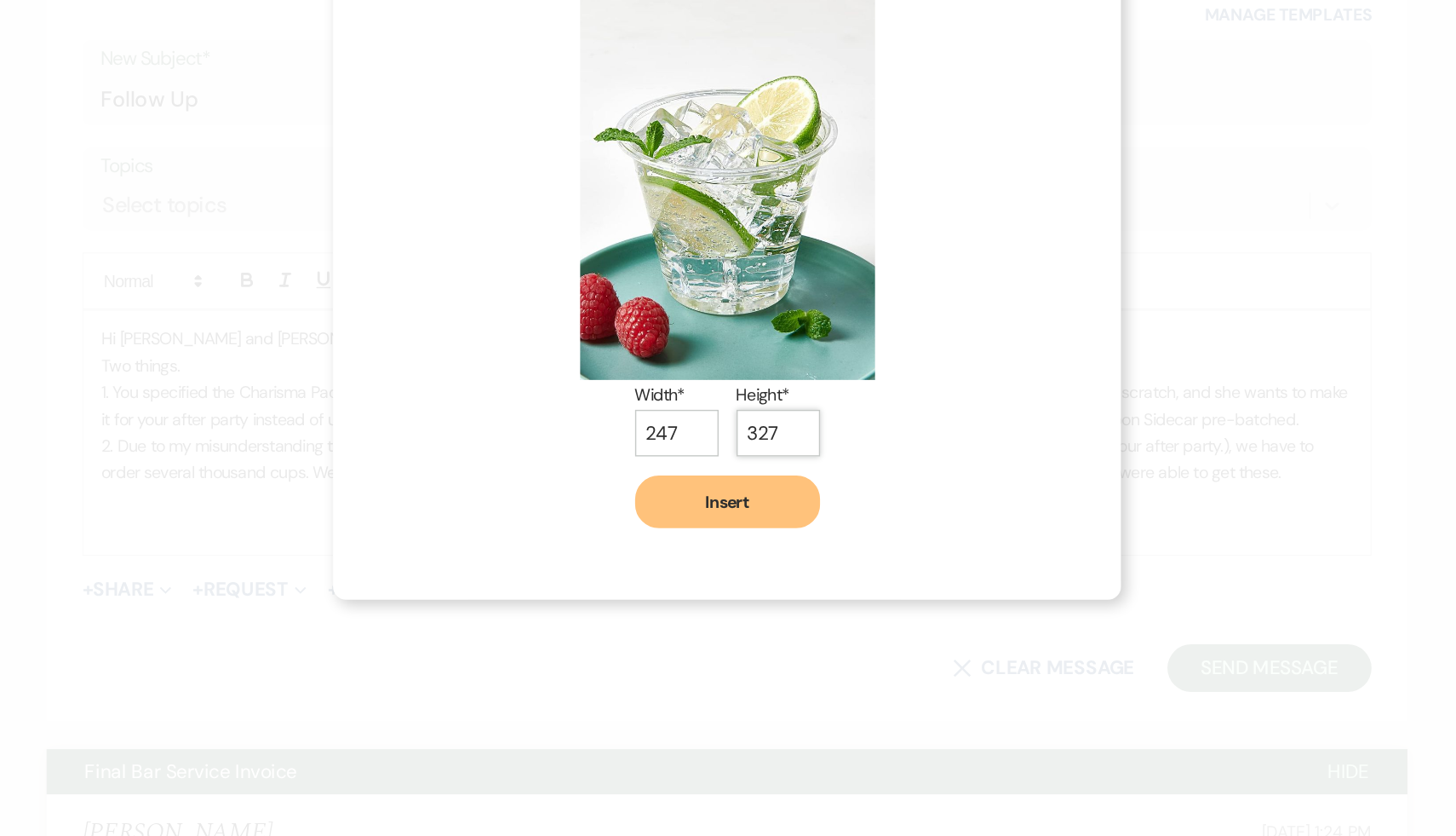
type input "327"
click at [776, 532] on input "327" at bounding box center [765, 548] width 60 height 33
click at [729, 597] on button "Insert" at bounding box center [728, 598] width 132 height 38
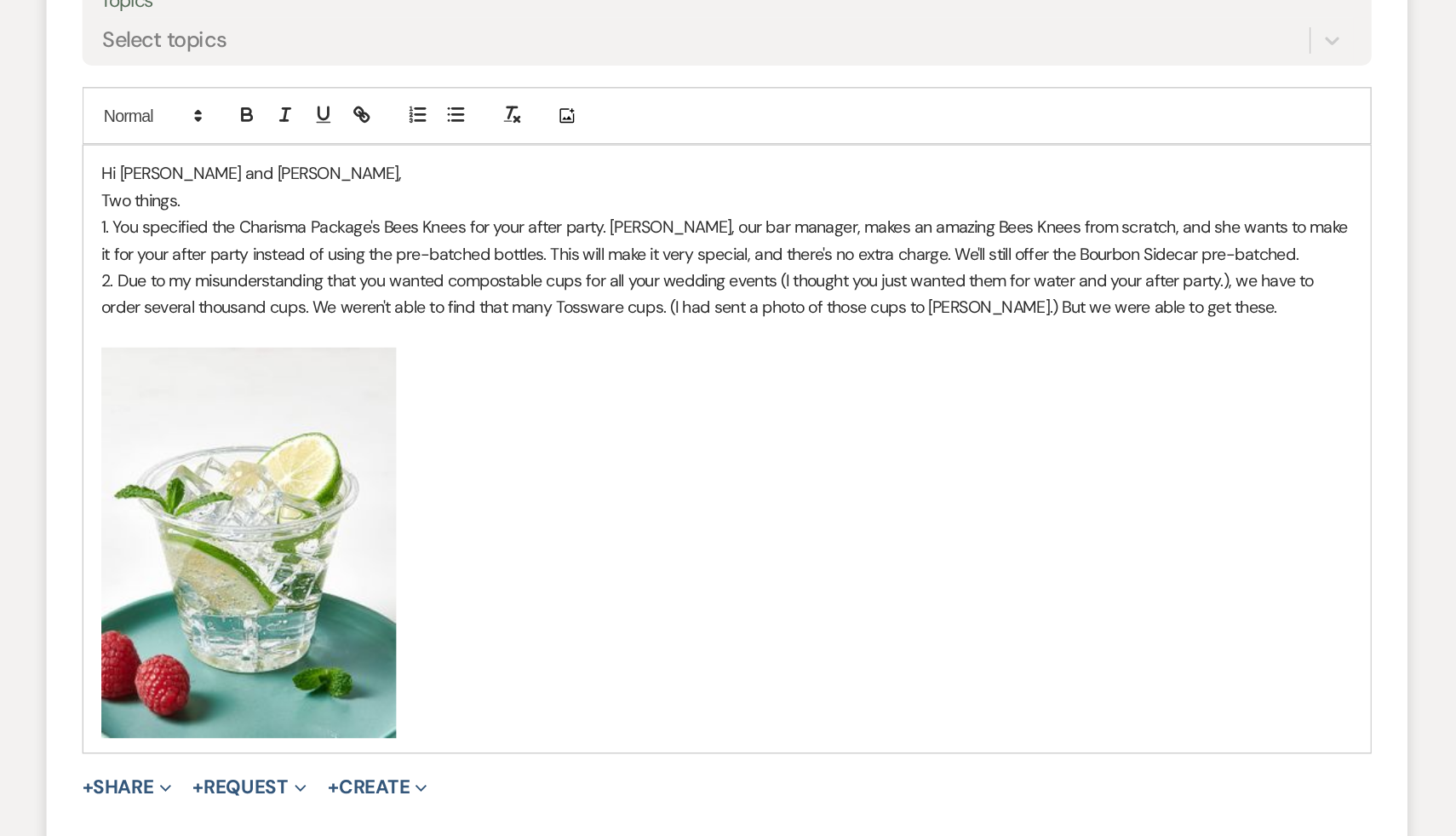
scroll to position [608, 0]
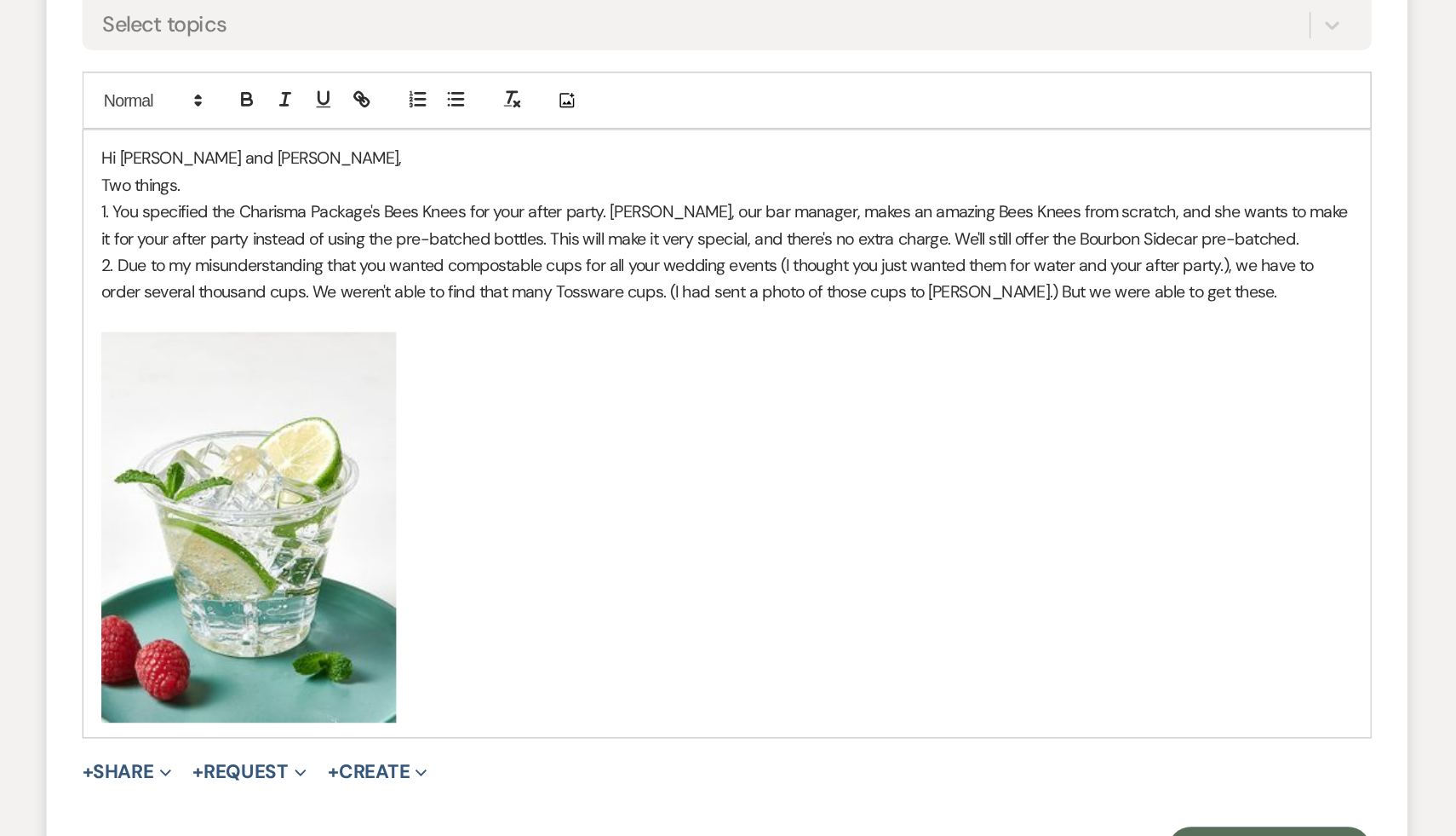
click at [1039, 449] on p "2. Due to my misunderstanding that you wanted compostable cups for all your wed…" at bounding box center [728, 438] width 892 height 38
click at [708, 490] on p "﻿ ﻿" at bounding box center [728, 616] width 892 height 279
click at [682, 498] on p "﻿ ﻿" at bounding box center [728, 616] width 892 height 279
click at [1050, 444] on p "2. Due to my misunderstanding that you wanted compostable cups for all your wed…" at bounding box center [728, 438] width 892 height 38
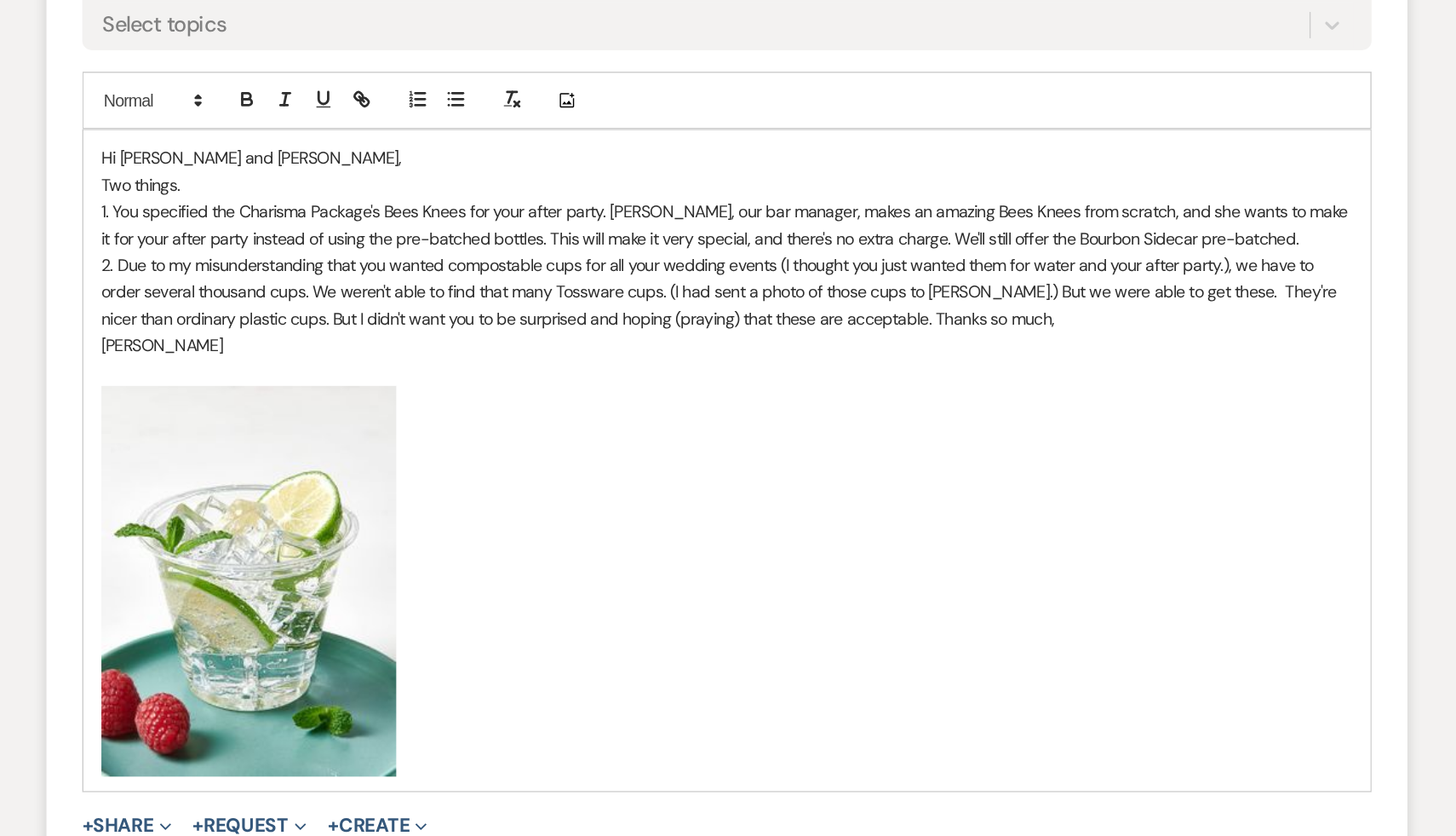
click at [819, 570] on p "﻿ ﻿" at bounding box center [728, 654] width 892 height 279
click at [747, 619] on p "﻿ ﻿" at bounding box center [728, 654] width 892 height 279
click at [629, 608] on p "﻿ ﻿" at bounding box center [728, 654] width 892 height 279
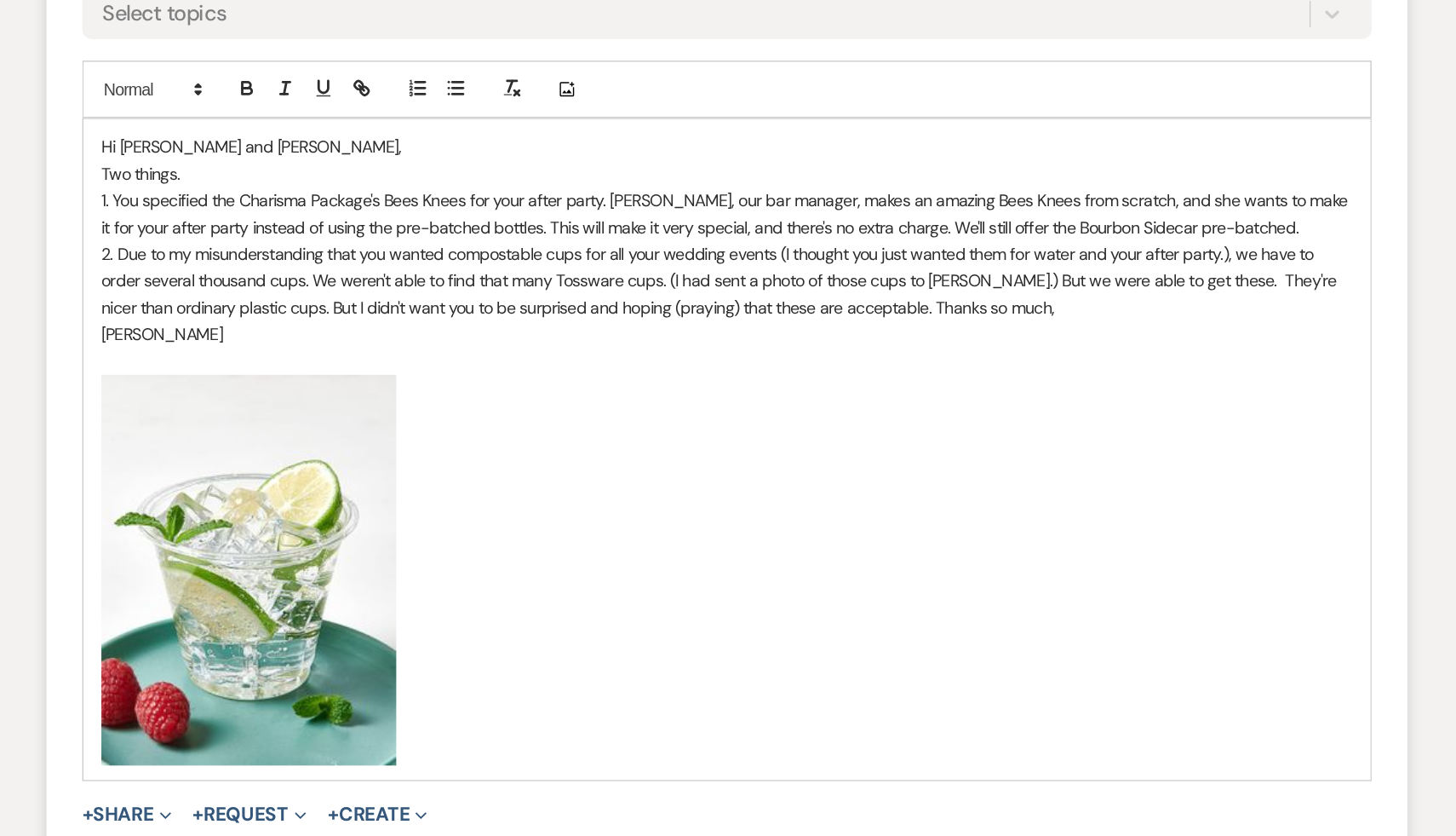
scroll to position [622, 0]
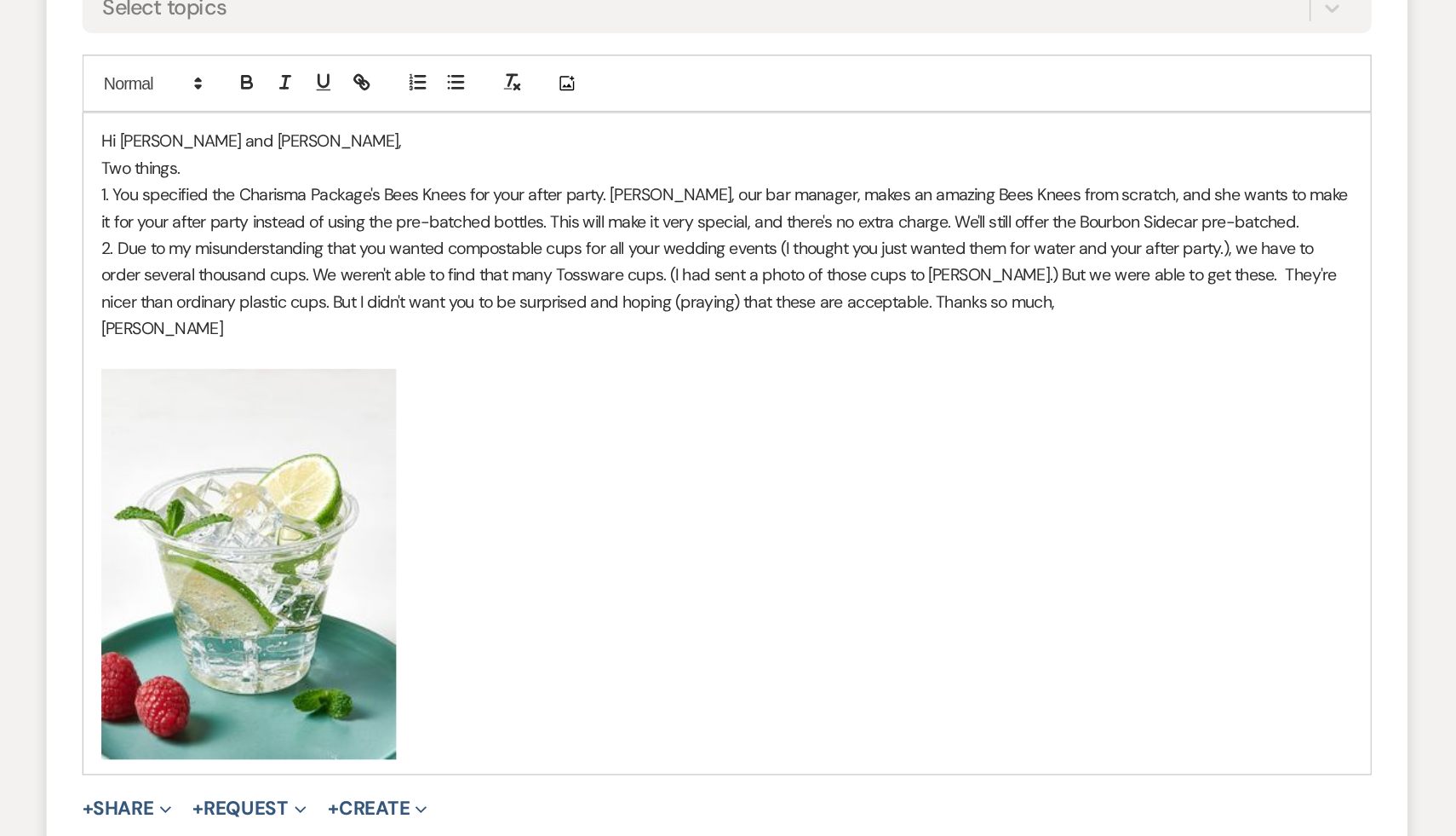
click at [629, 605] on p "﻿ ﻿" at bounding box center [728, 641] width 892 height 279
click at [604, 693] on p "﻿ ﻿" at bounding box center [728, 641] width 892 height 279
click at [514, 741] on p "﻿ ﻿" at bounding box center [728, 641] width 892 height 279
click at [514, 742] on p "﻿ ﻿" at bounding box center [728, 641] width 892 height 279
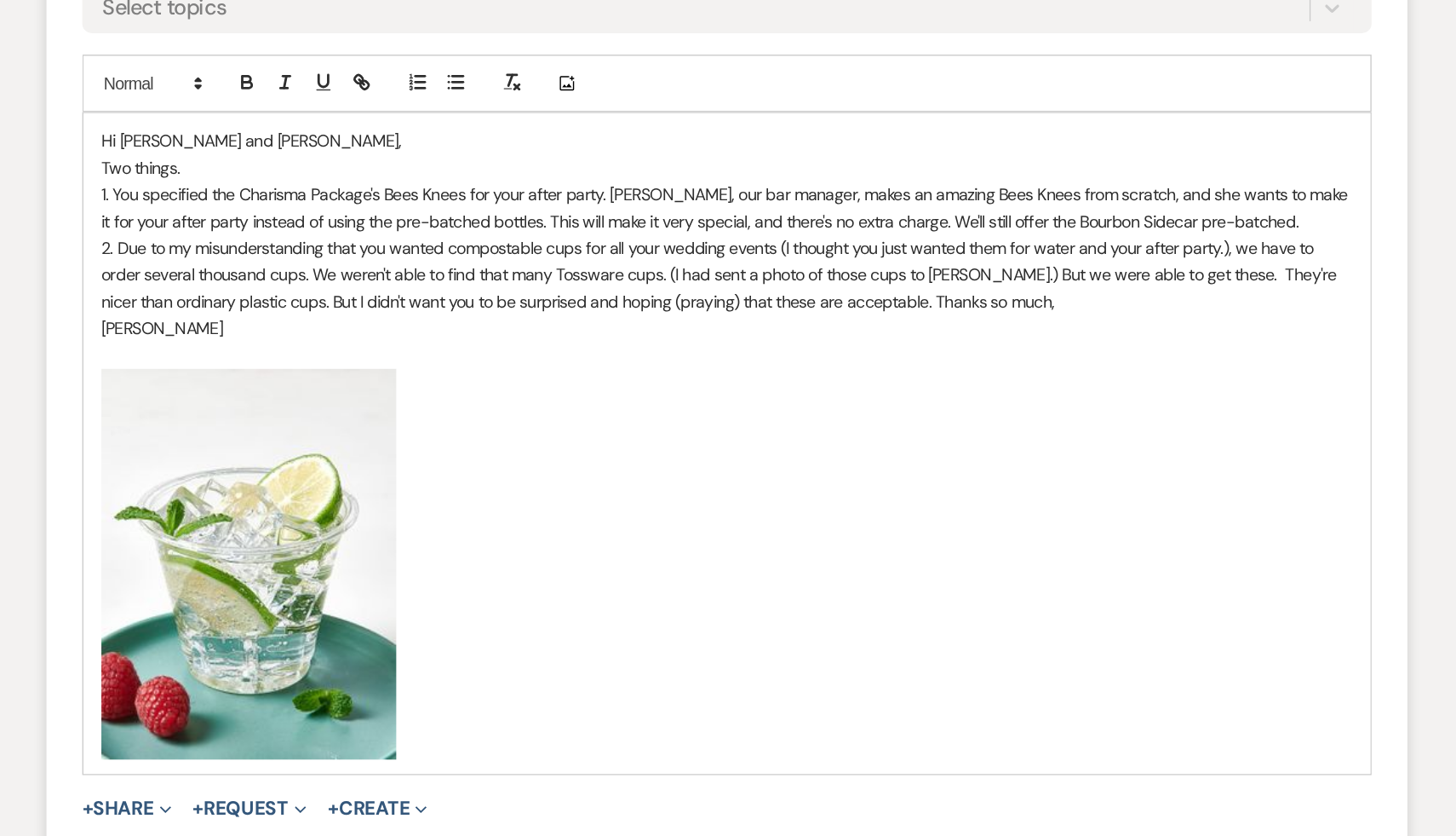
click at [514, 742] on p "﻿ ﻿" at bounding box center [728, 641] width 892 height 279
click at [608, 599] on p "﻿ ﻿" at bounding box center [728, 641] width 892 height 279
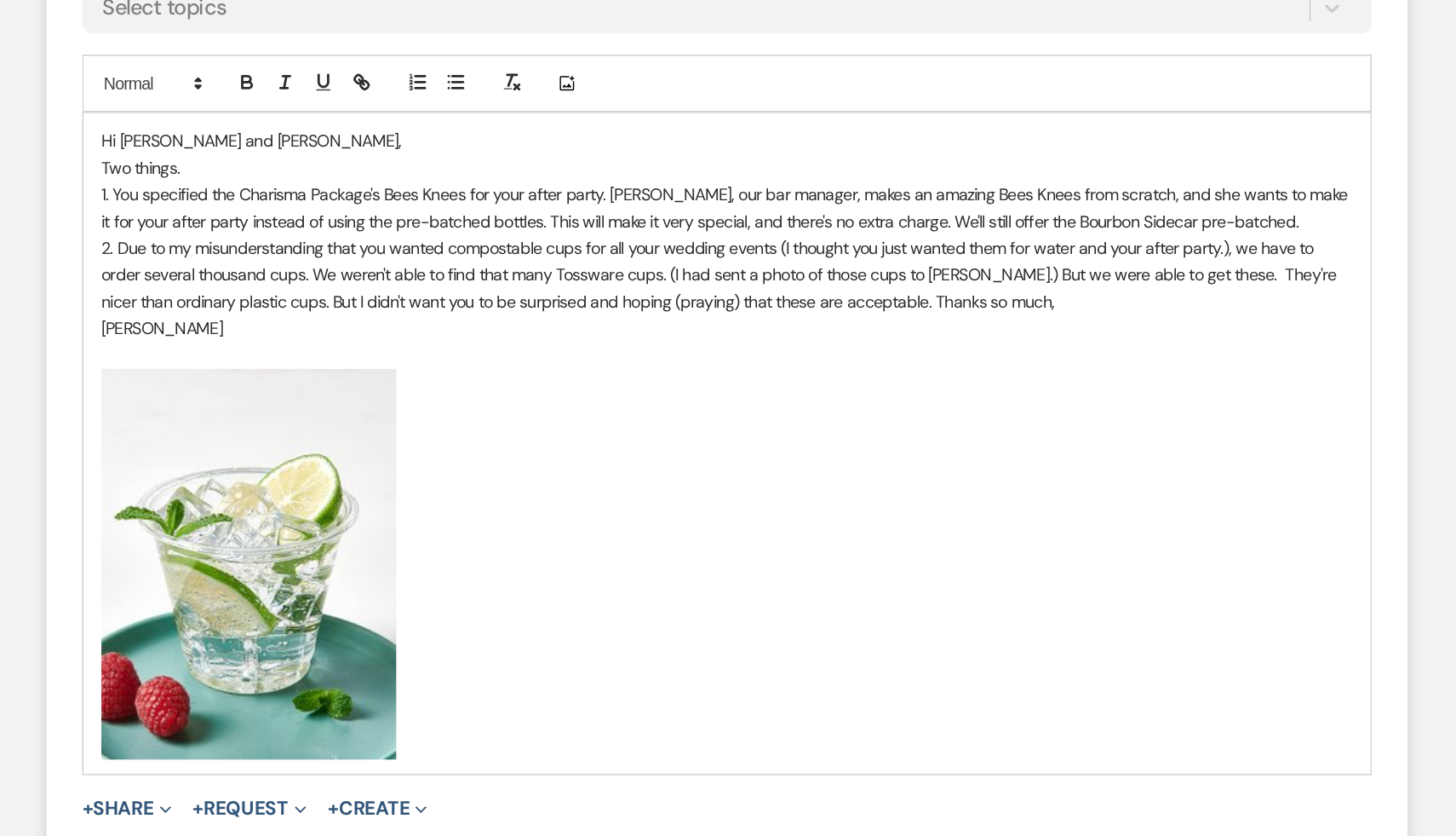
click at [608, 599] on p "﻿ ﻿" at bounding box center [728, 641] width 892 height 279
click at [578, 569] on p "﻿ ﻿" at bounding box center [728, 641] width 892 height 279
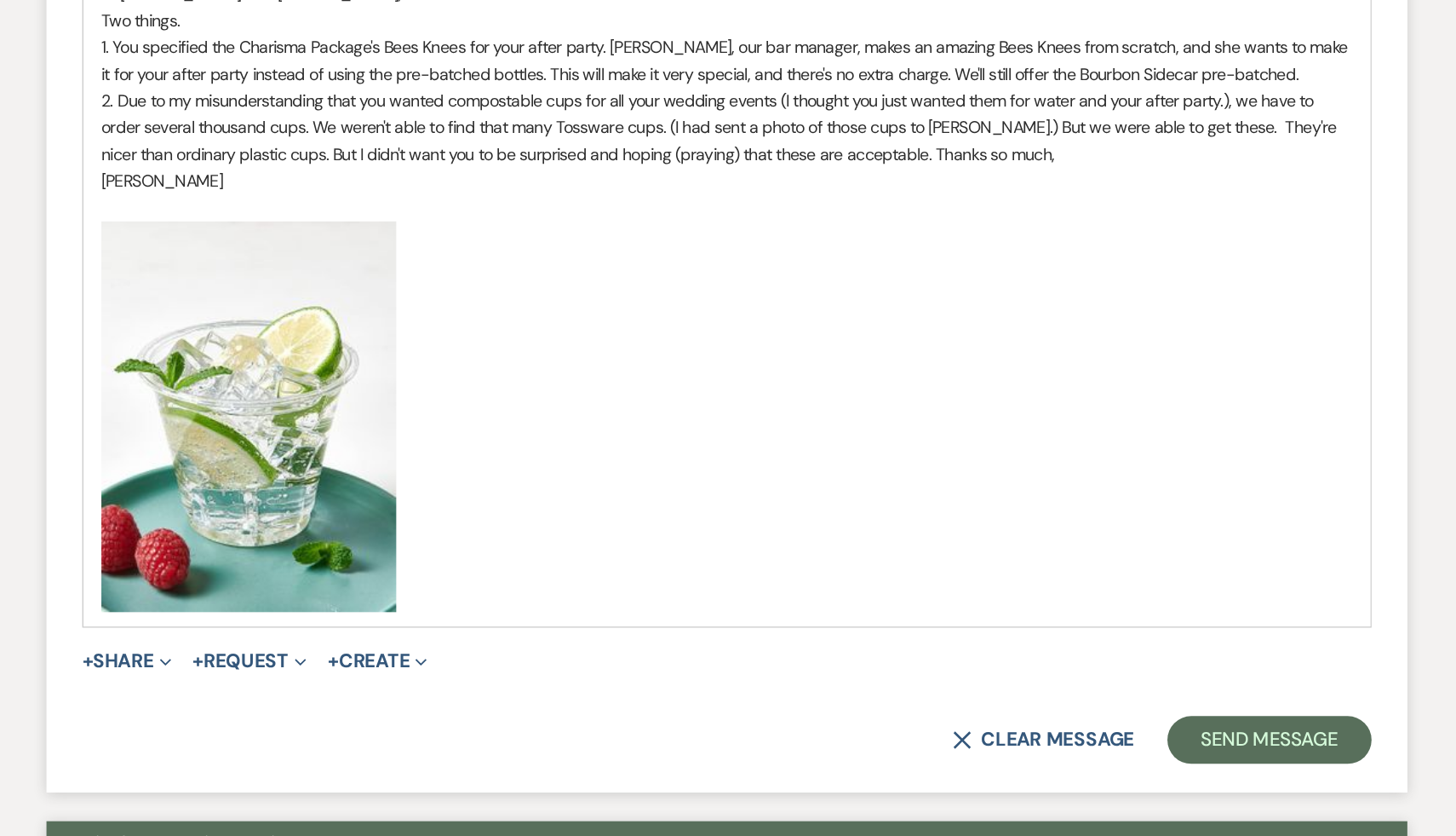
scroll to position [774, 0]
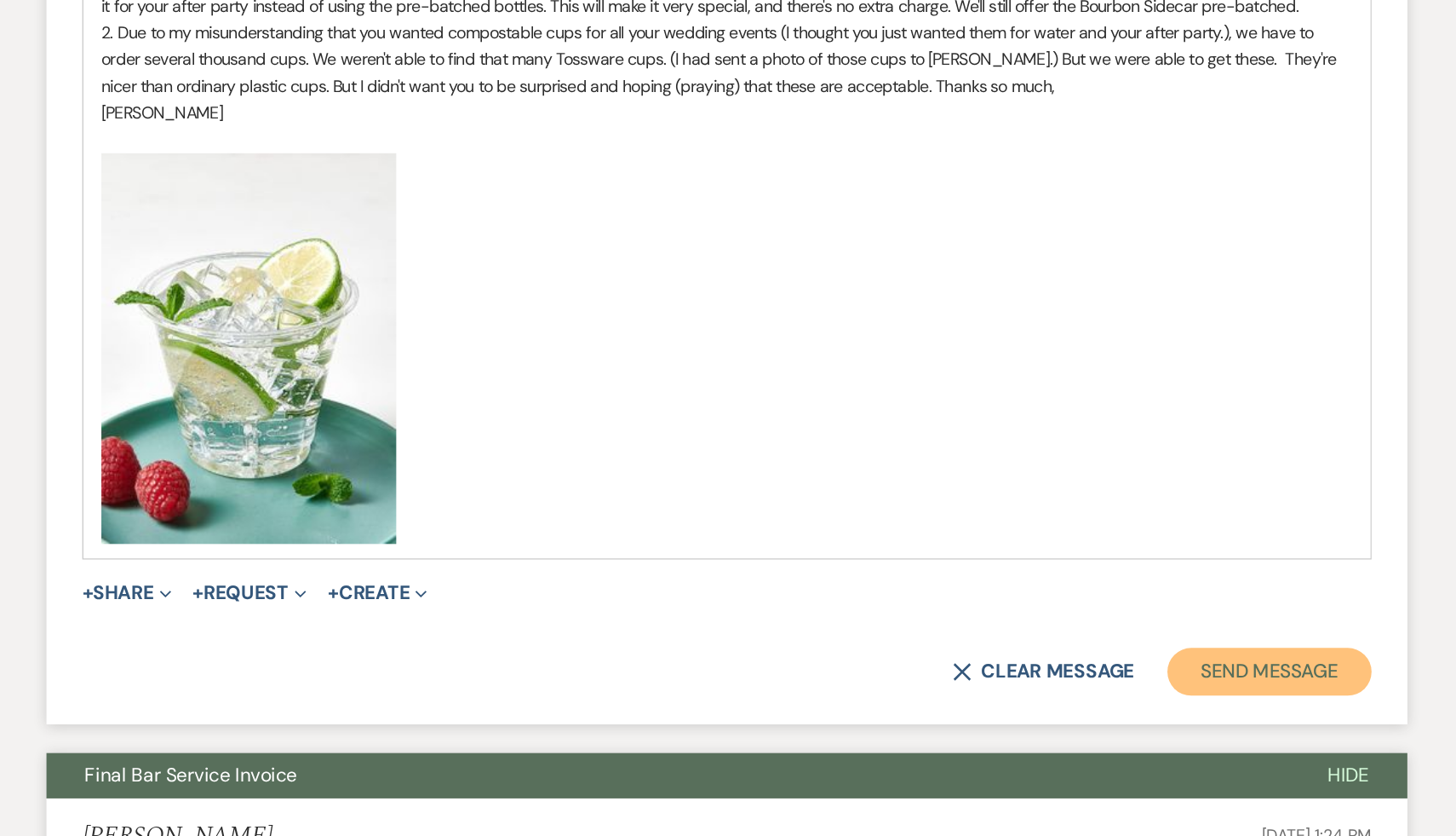
click at [1079, 716] on button "Send Message" at bounding box center [1115, 718] width 145 height 34
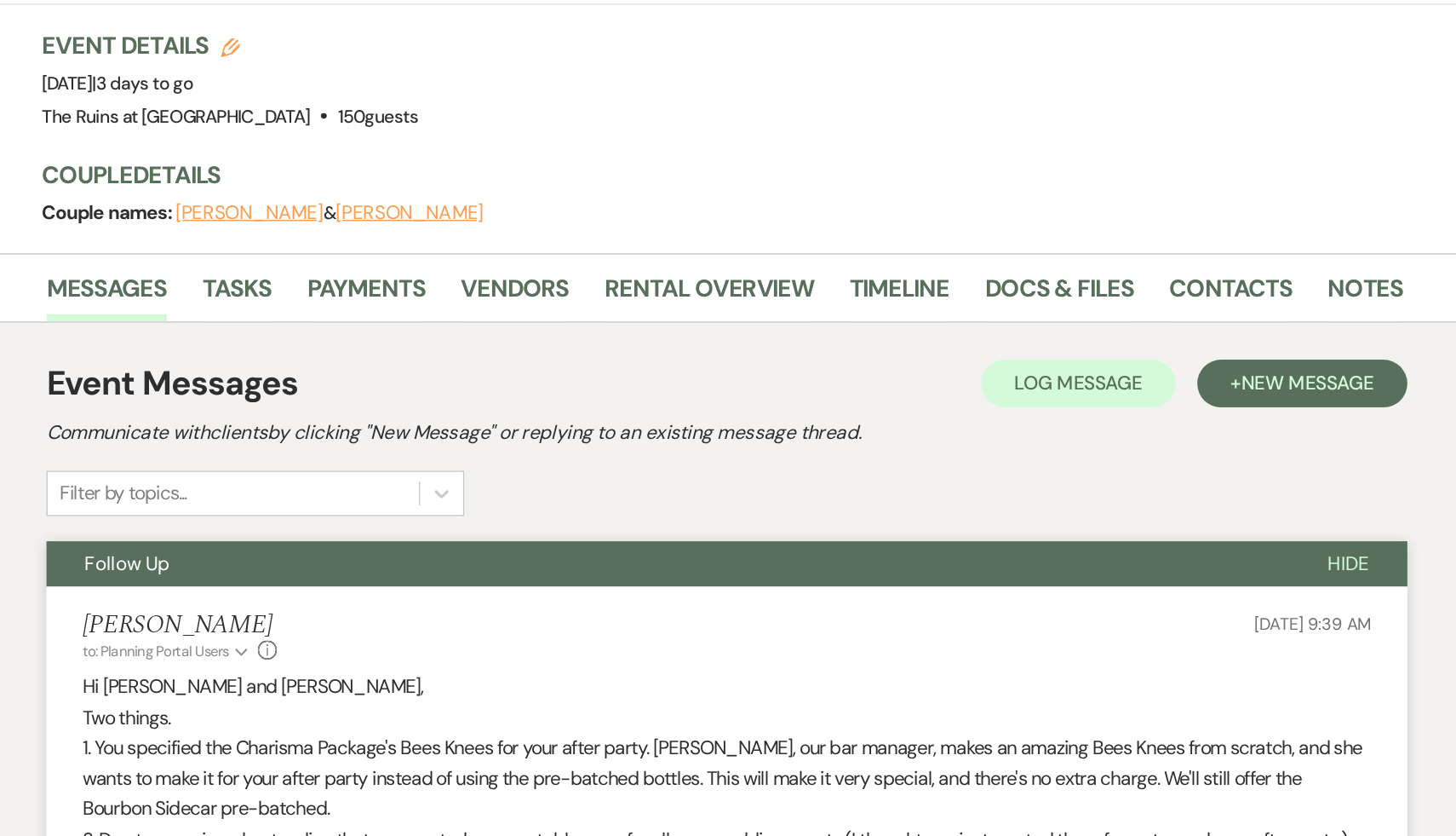
scroll to position [0, 0]
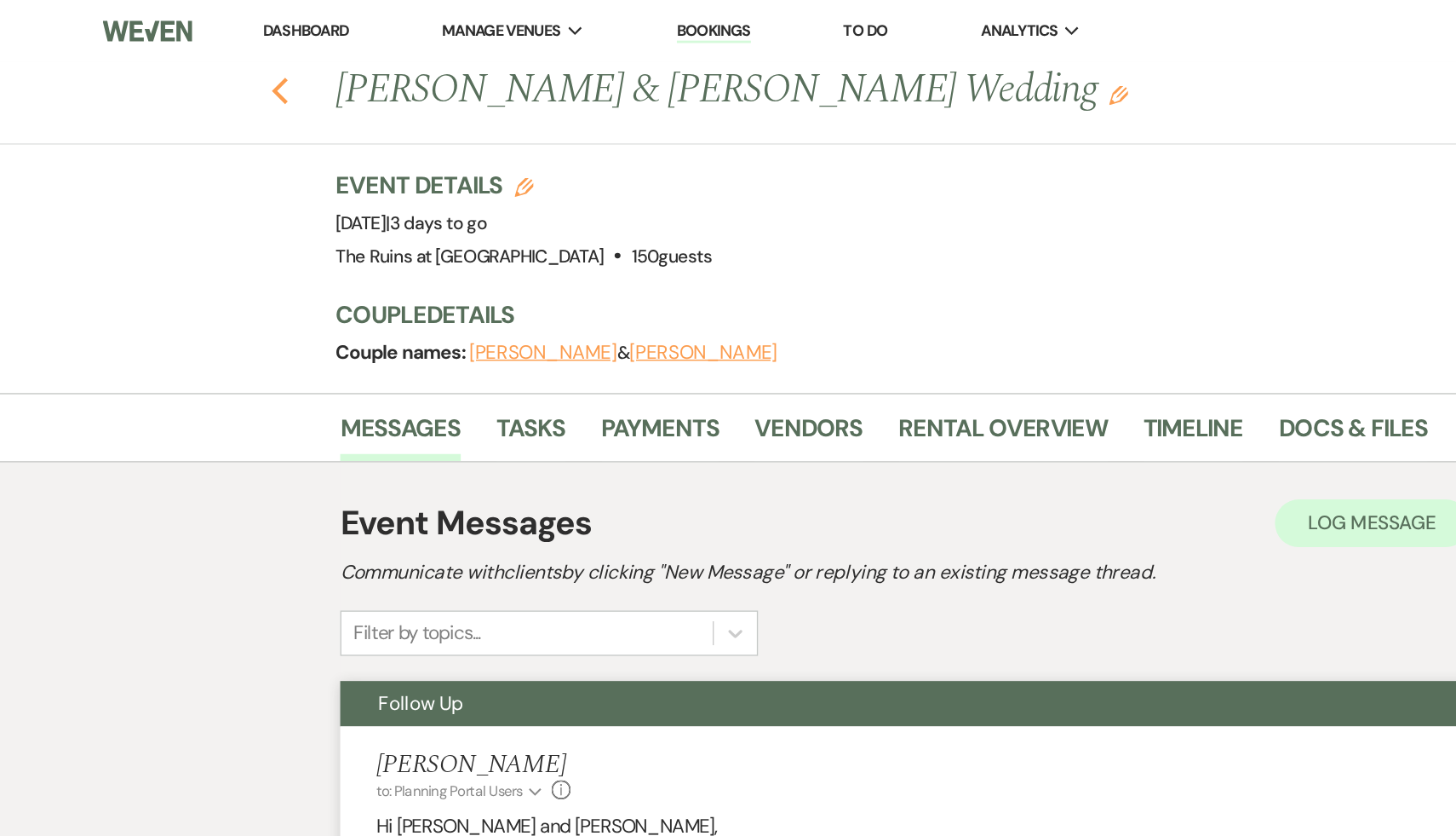
click at [196, 65] on use "button" at bounding box center [199, 65] width 11 height 19
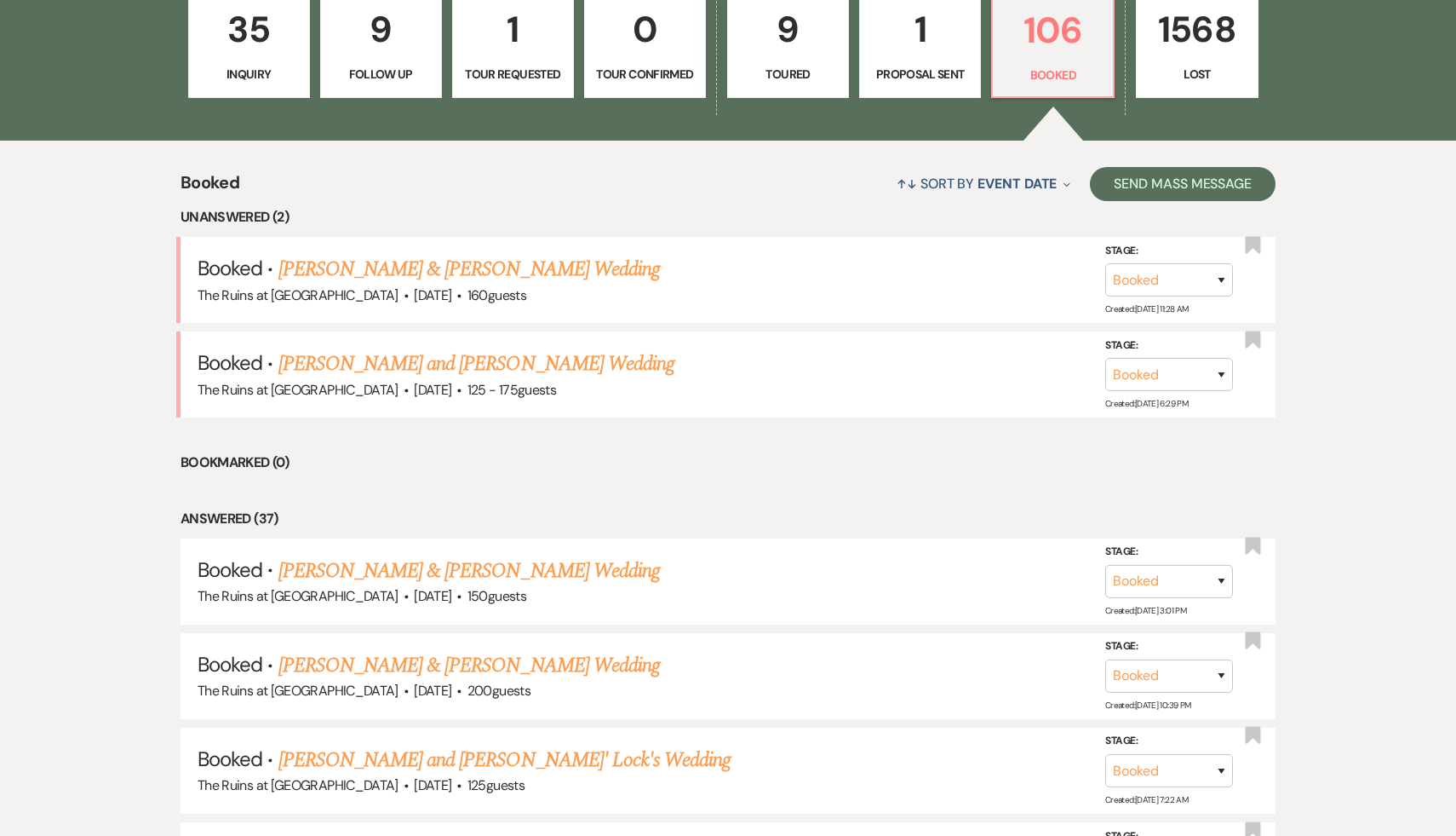
click at [251, 31] on p "35" at bounding box center [249, 29] width 100 height 57
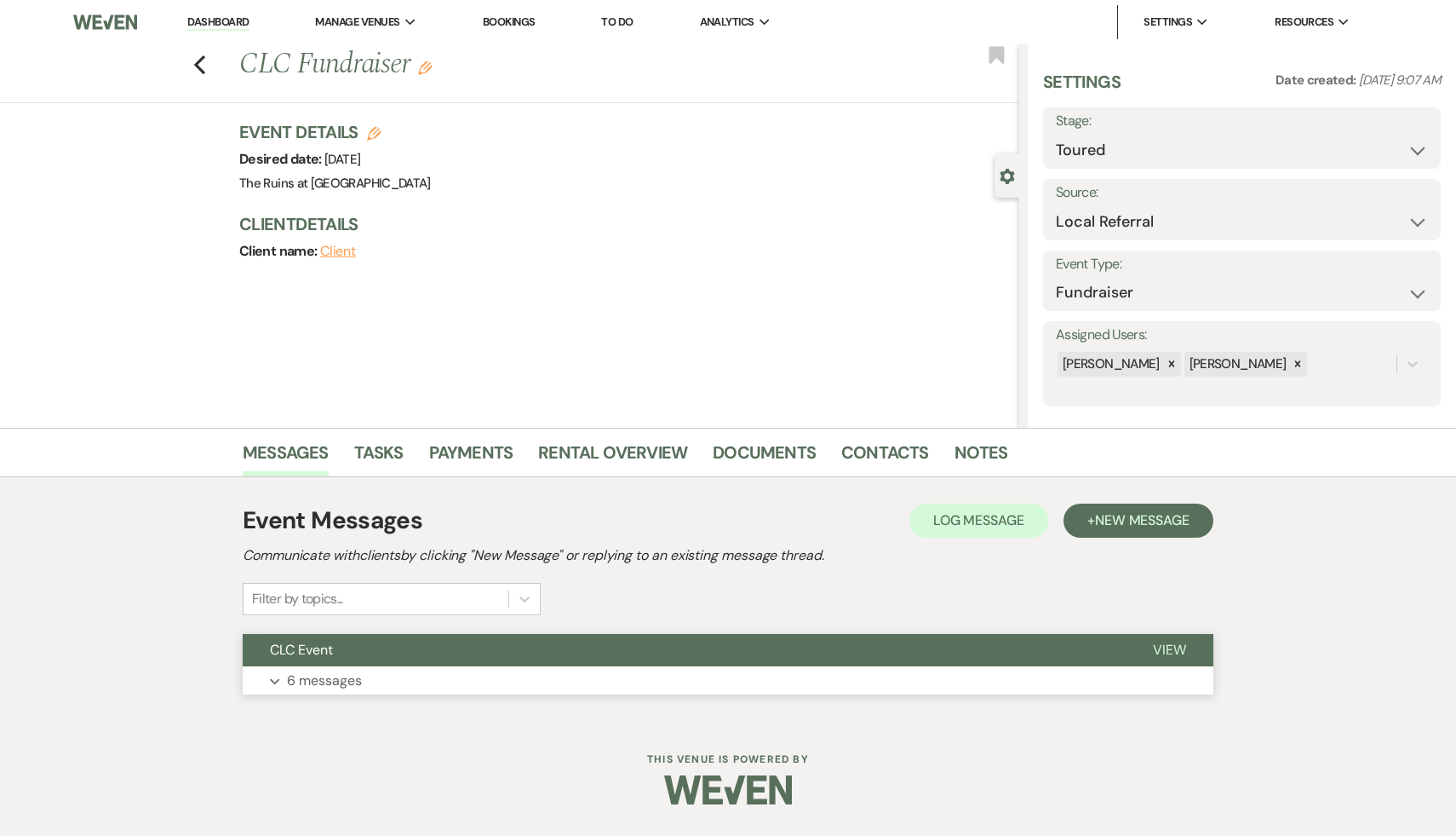
click at [313, 647] on span "CLC Event" at bounding box center [301, 650] width 63 height 18
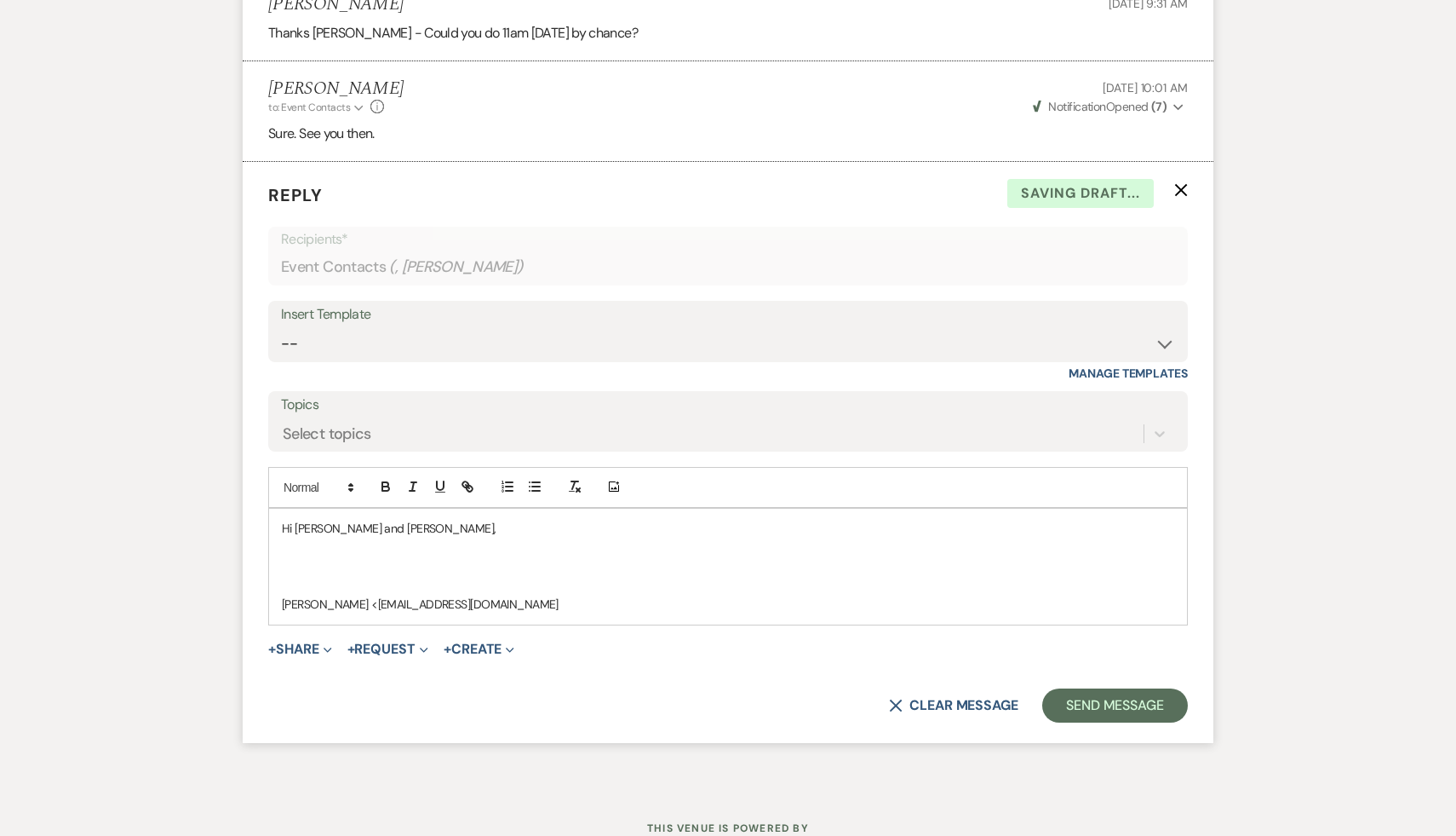
scroll to position [1531, 0]
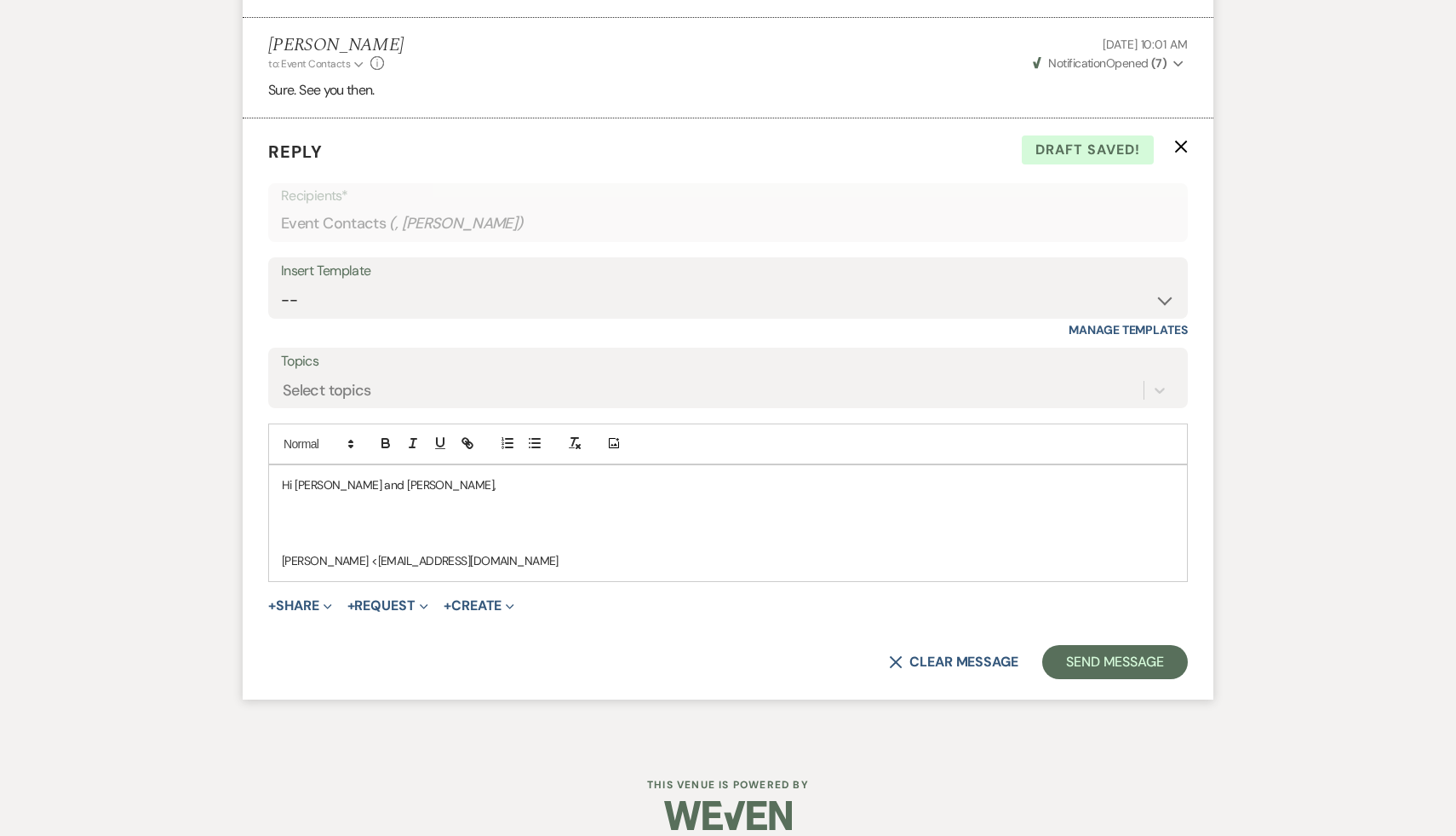
click at [400, 503] on p at bounding box center [728, 503] width 892 height 19
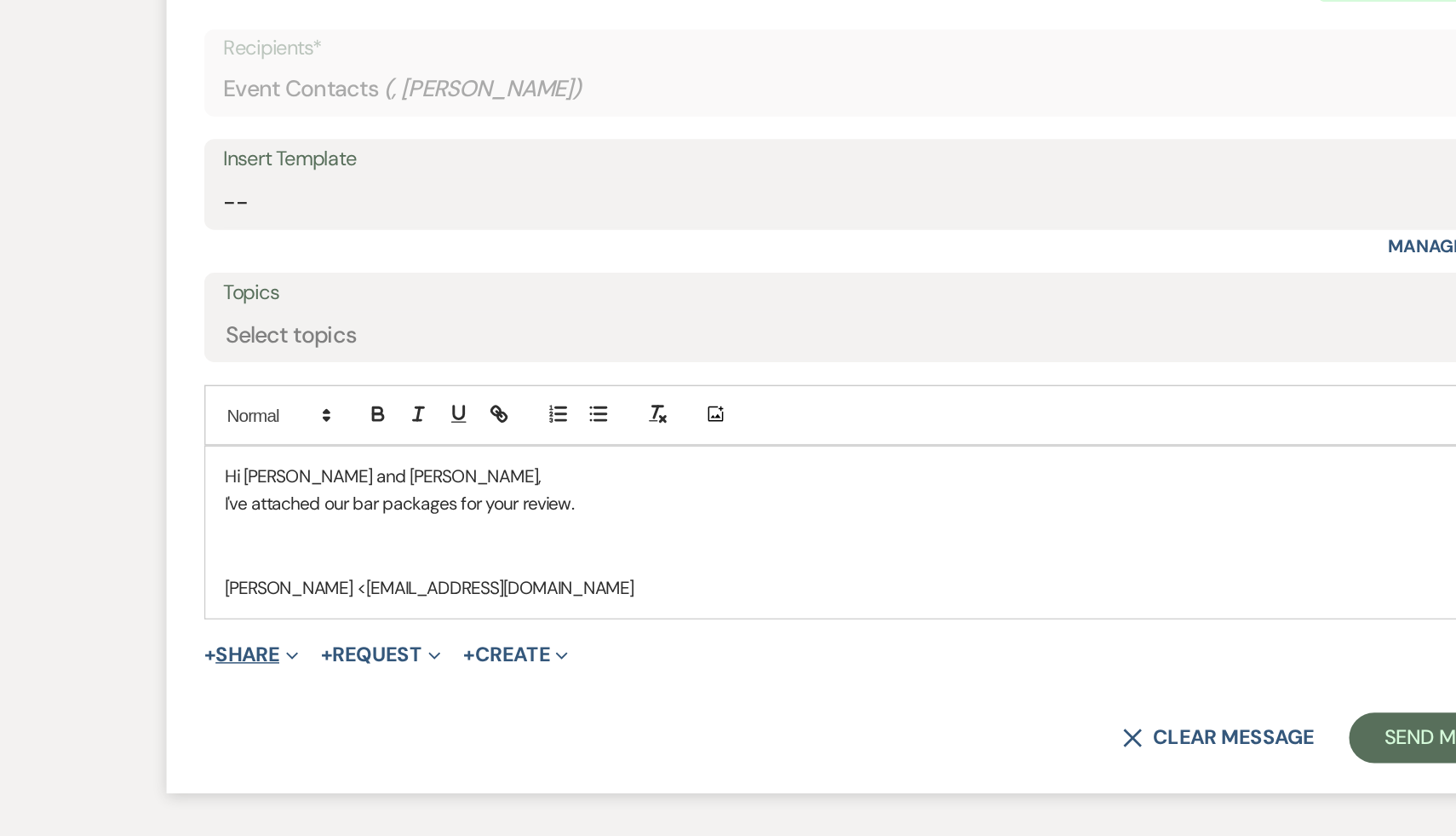
click at [296, 613] on button "+ Share Expand" at bounding box center [300, 606] width 64 height 14
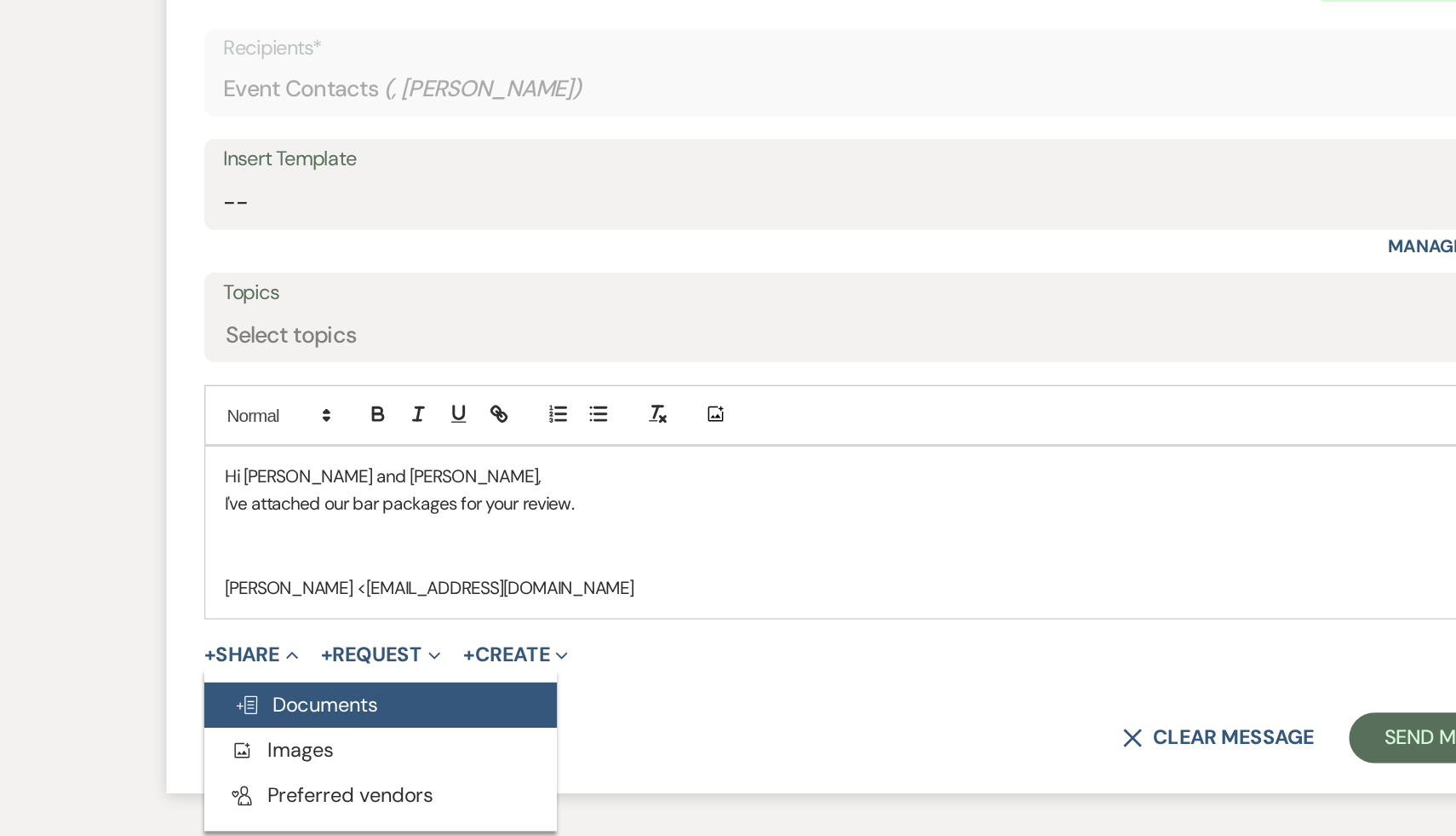
click at [338, 644] on span "Doc Upload Documents" at bounding box center [337, 640] width 97 height 18
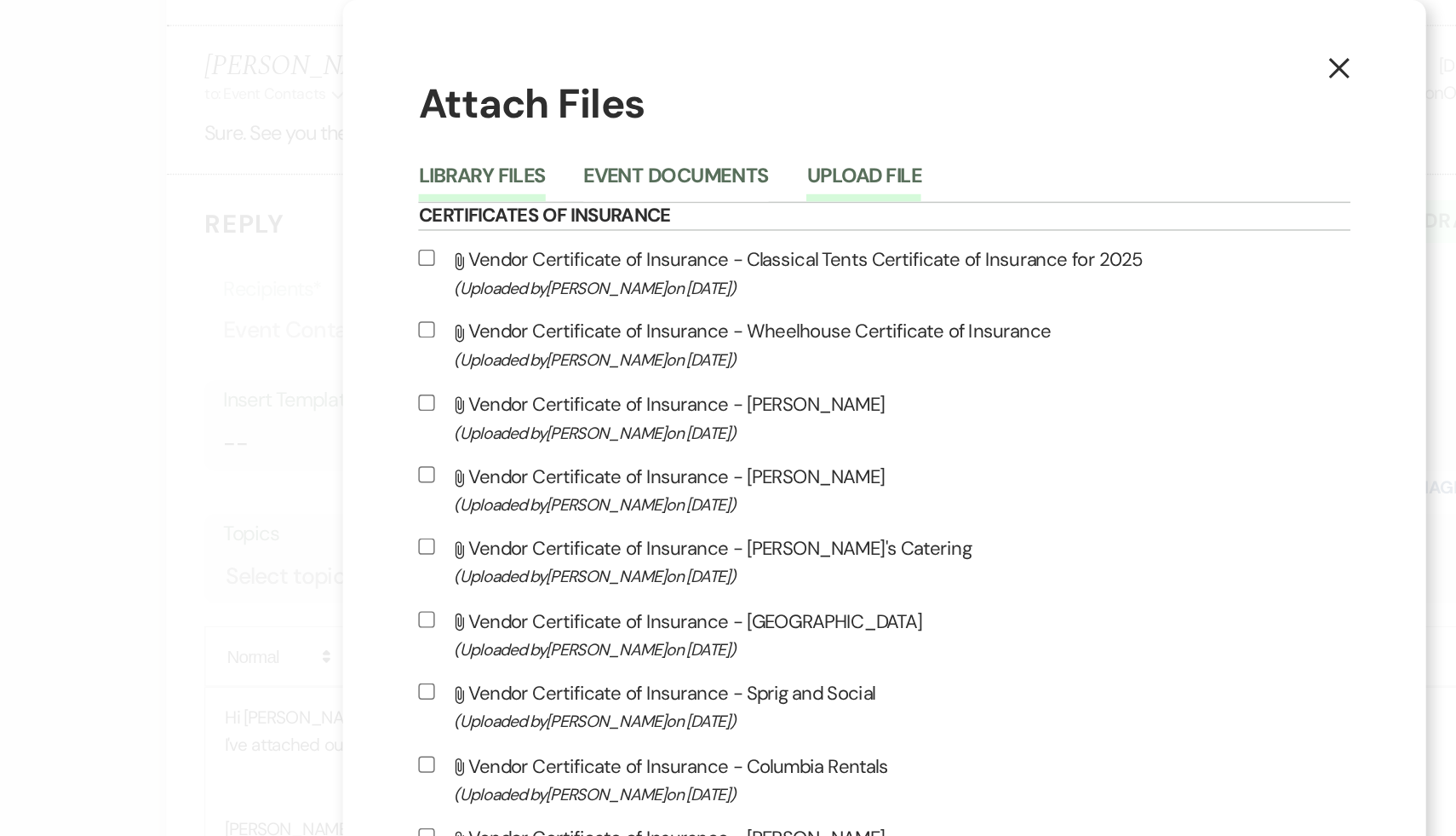
click at [753, 115] on button "Upload File" at bounding box center [714, 125] width 78 height 24
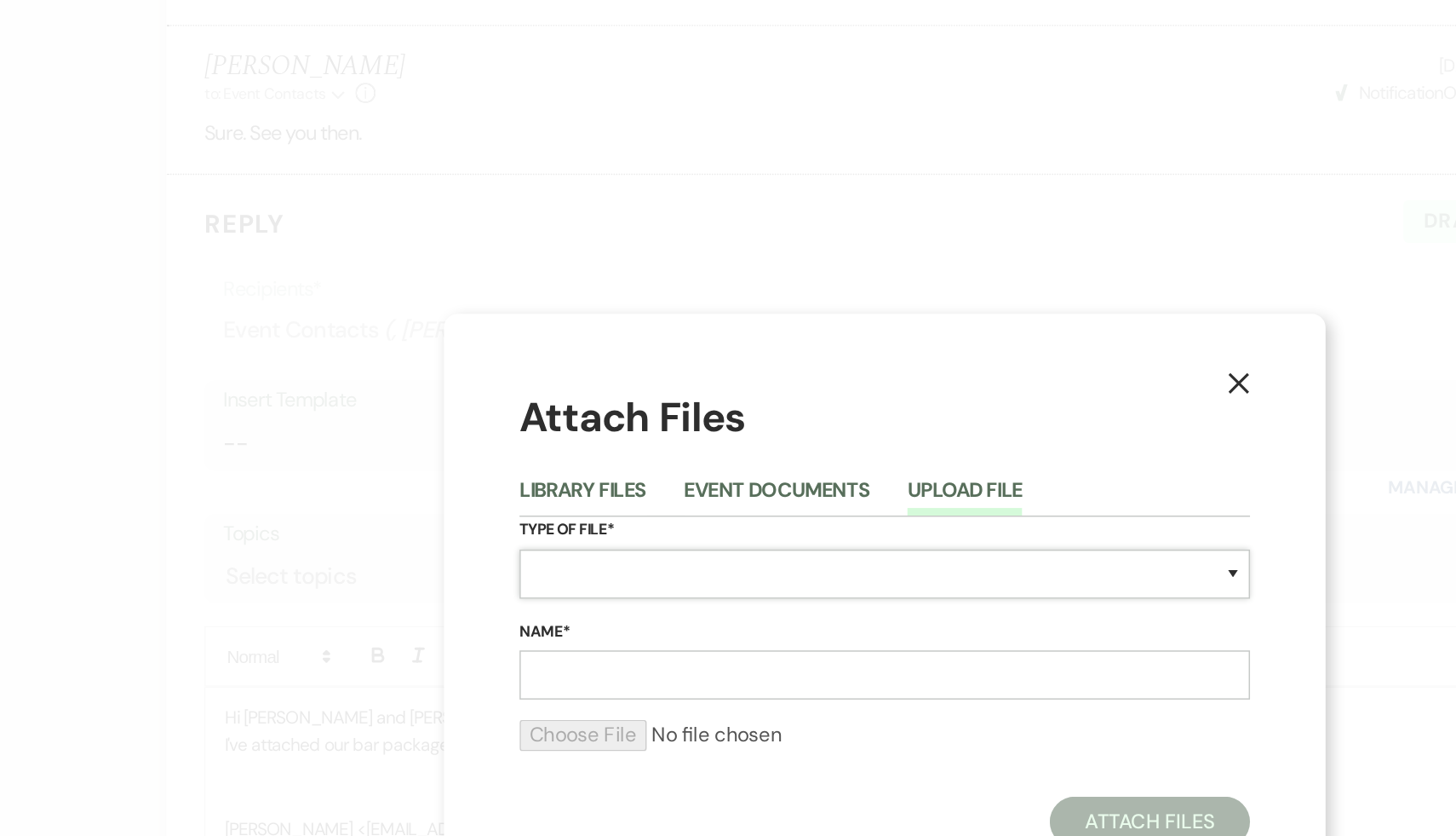
click at [530, 385] on select "Special Event Insurance Vendor Certificate of Insurance Contracts / Rental Agre…" at bounding box center [728, 388] width 494 height 33
select select "70"
click at [481, 372] on select "Special Event Insurance Vendor Certificate of Insurance Contracts / Rental Agre…" at bounding box center [728, 388] width 494 height 33
click at [612, 460] on input "Name*" at bounding box center [728, 455] width 494 height 33
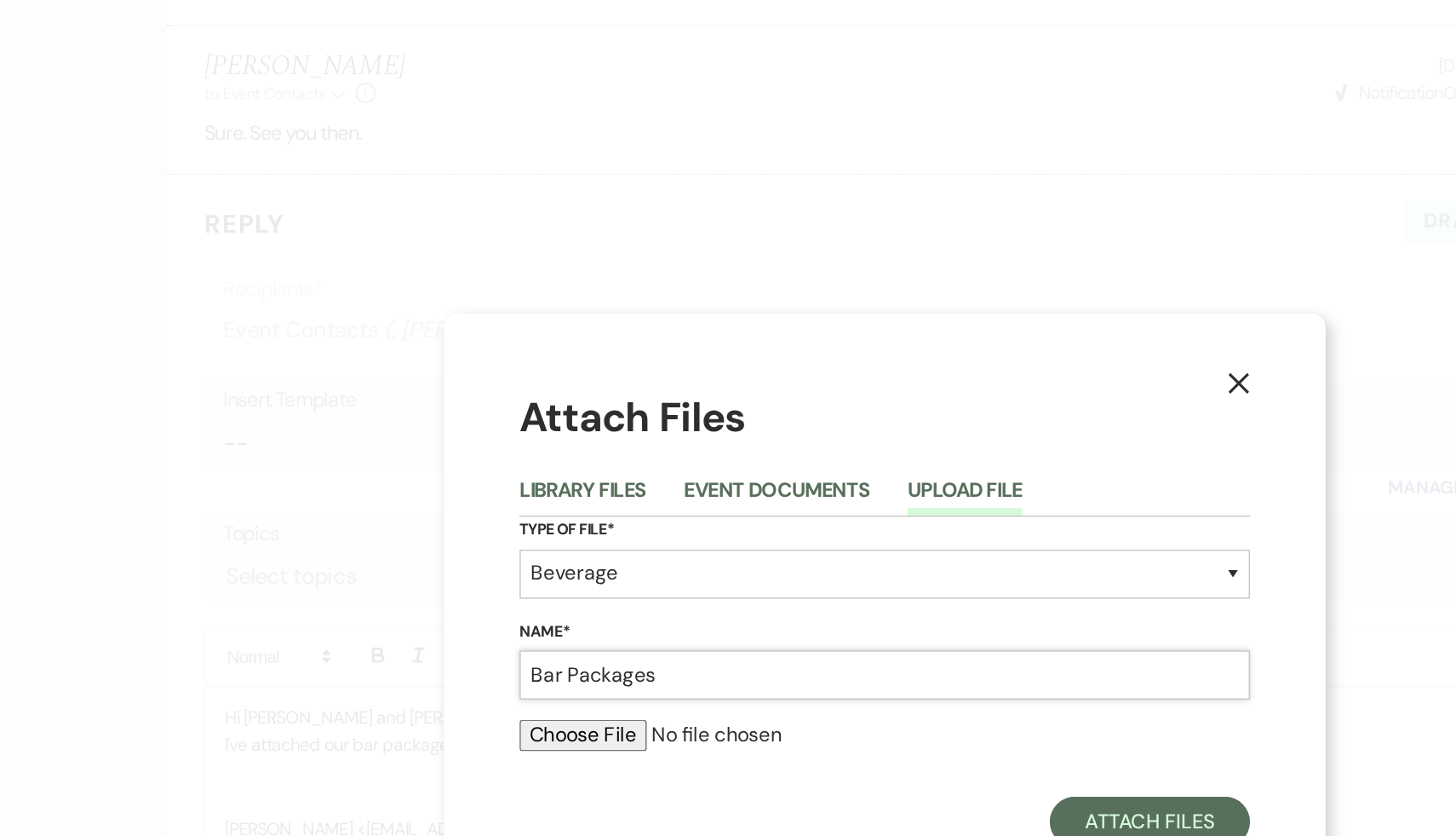
type input "Bar Packages"
click at [526, 496] on input "file" at bounding box center [728, 496] width 494 height 21
type input "C:\fakepath\08042025 Bar Package_v1 (1).pdf"
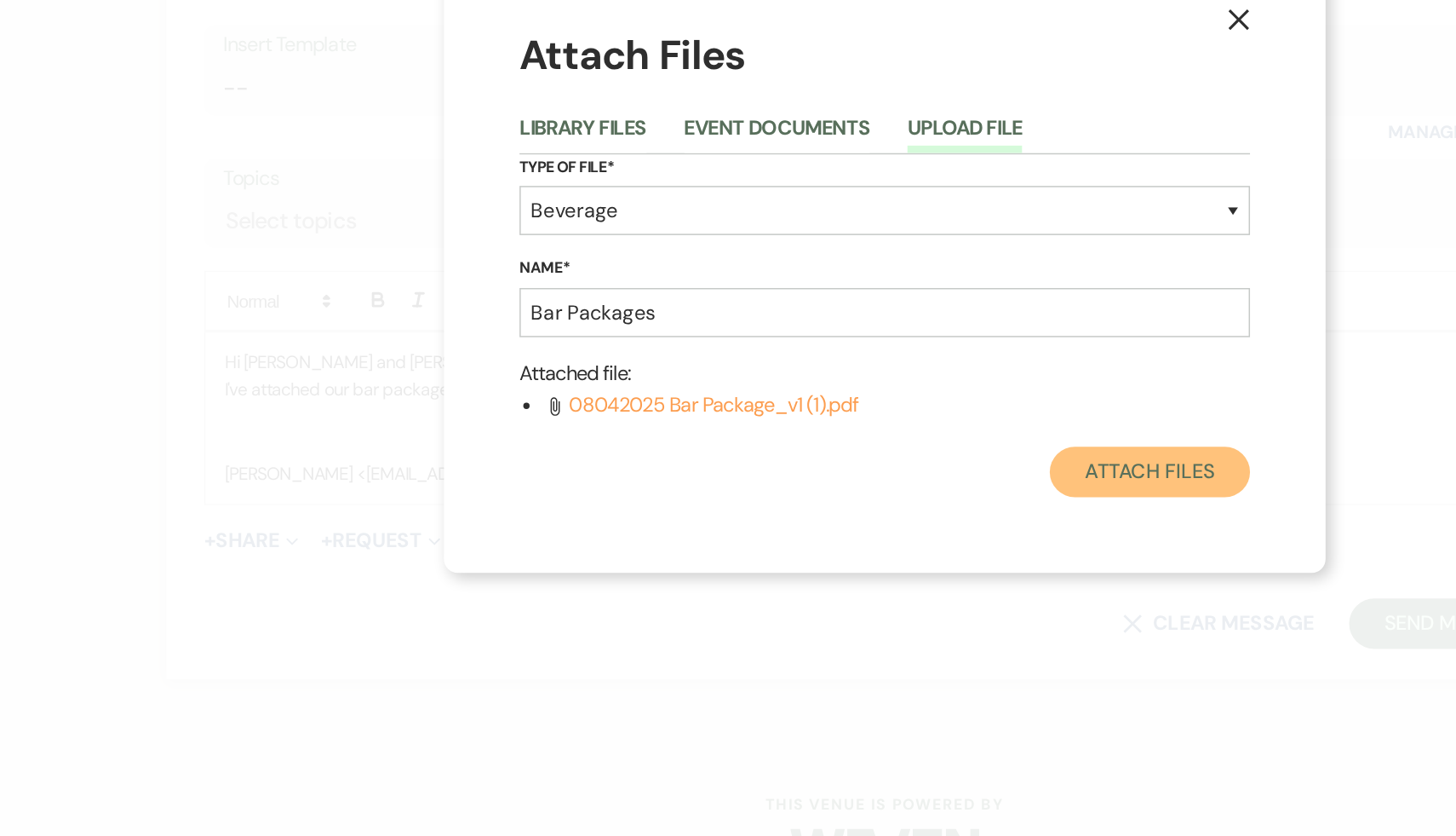
click at [916, 557] on button "Attach Files" at bounding box center [907, 560] width 135 height 34
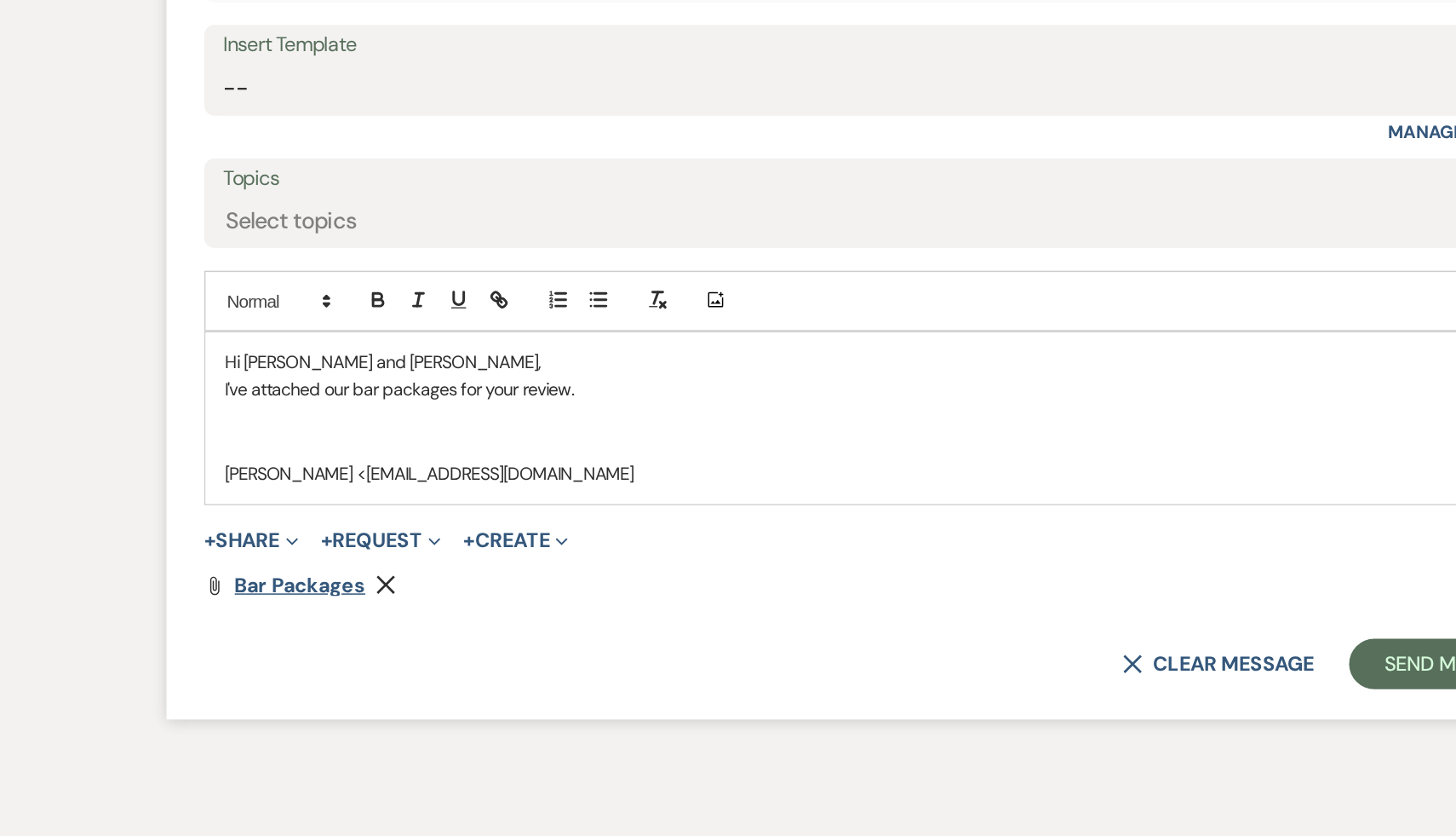
click at [351, 638] on span "Bar Packages" at bounding box center [333, 636] width 89 height 18
click at [553, 502] on p "I've attached our bar packages for your review." at bounding box center [728, 503] width 892 height 19
click at [392, 635] on icon "Remove" at bounding box center [391, 636] width 14 height 14
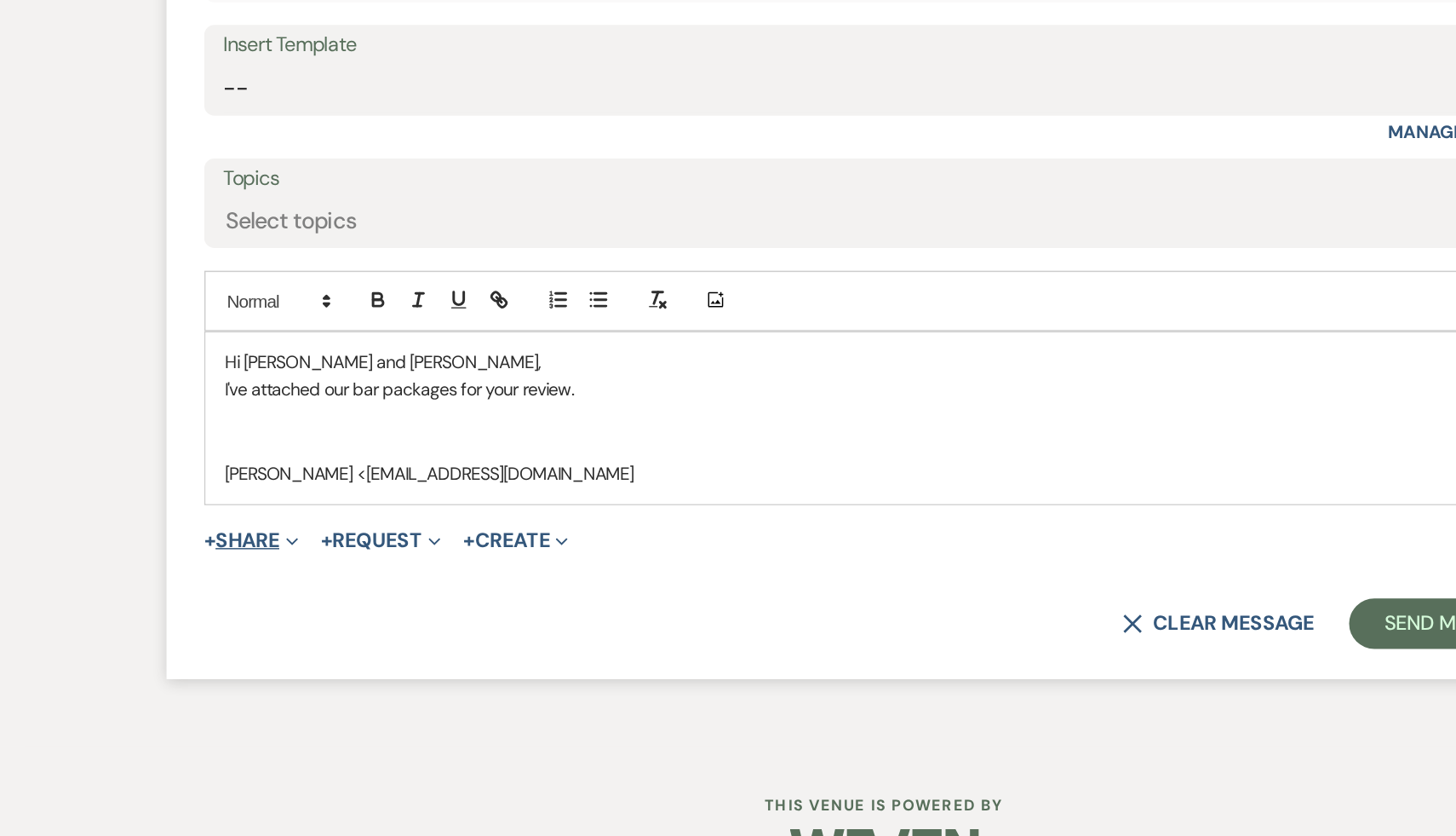
click at [311, 608] on button "+ Share Expand" at bounding box center [300, 606] width 64 height 14
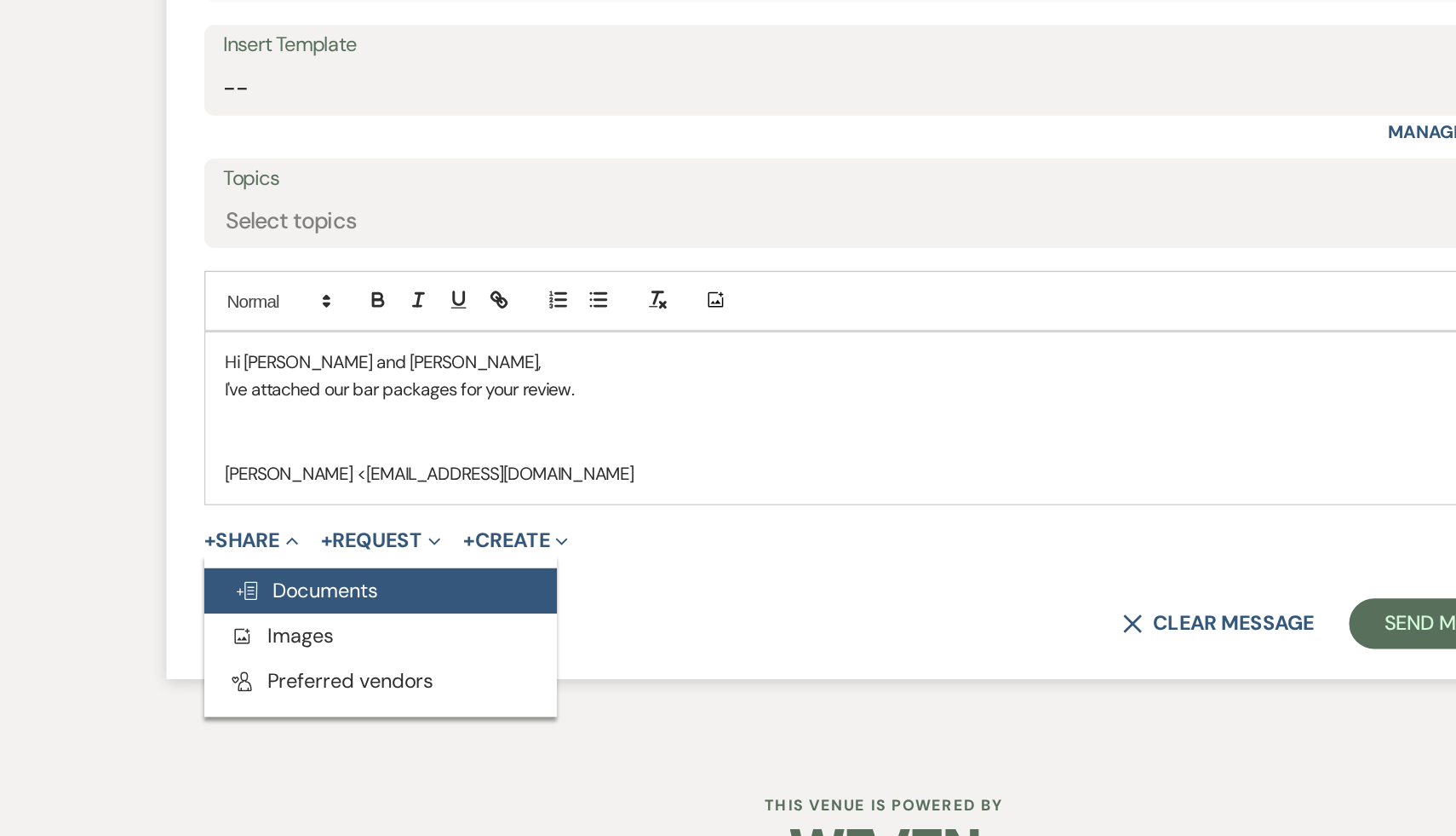
click at [340, 638] on span "Doc Upload Documents" at bounding box center [337, 640] width 97 height 18
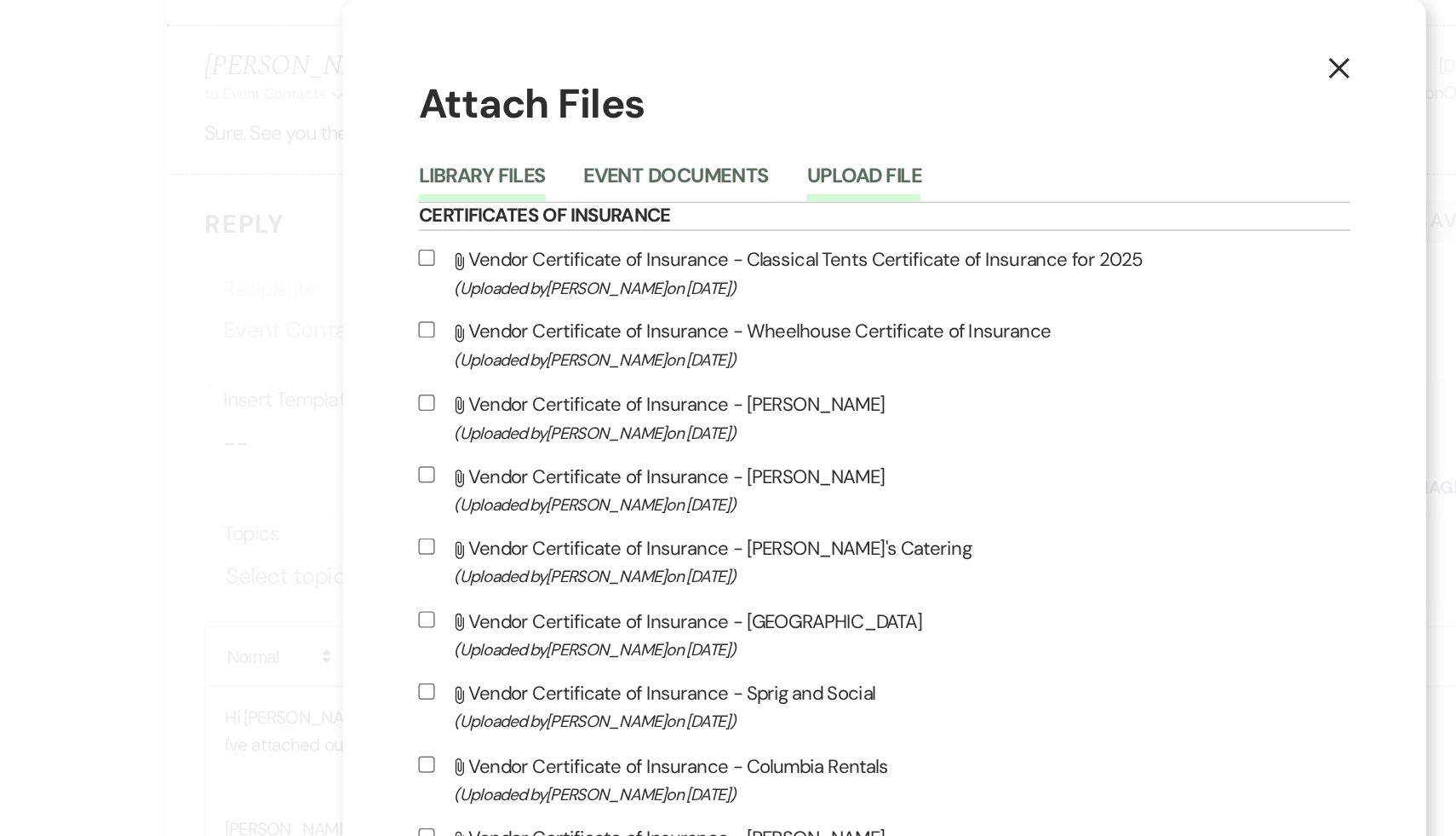
click at [752, 118] on button "Upload File" at bounding box center [714, 125] width 78 height 24
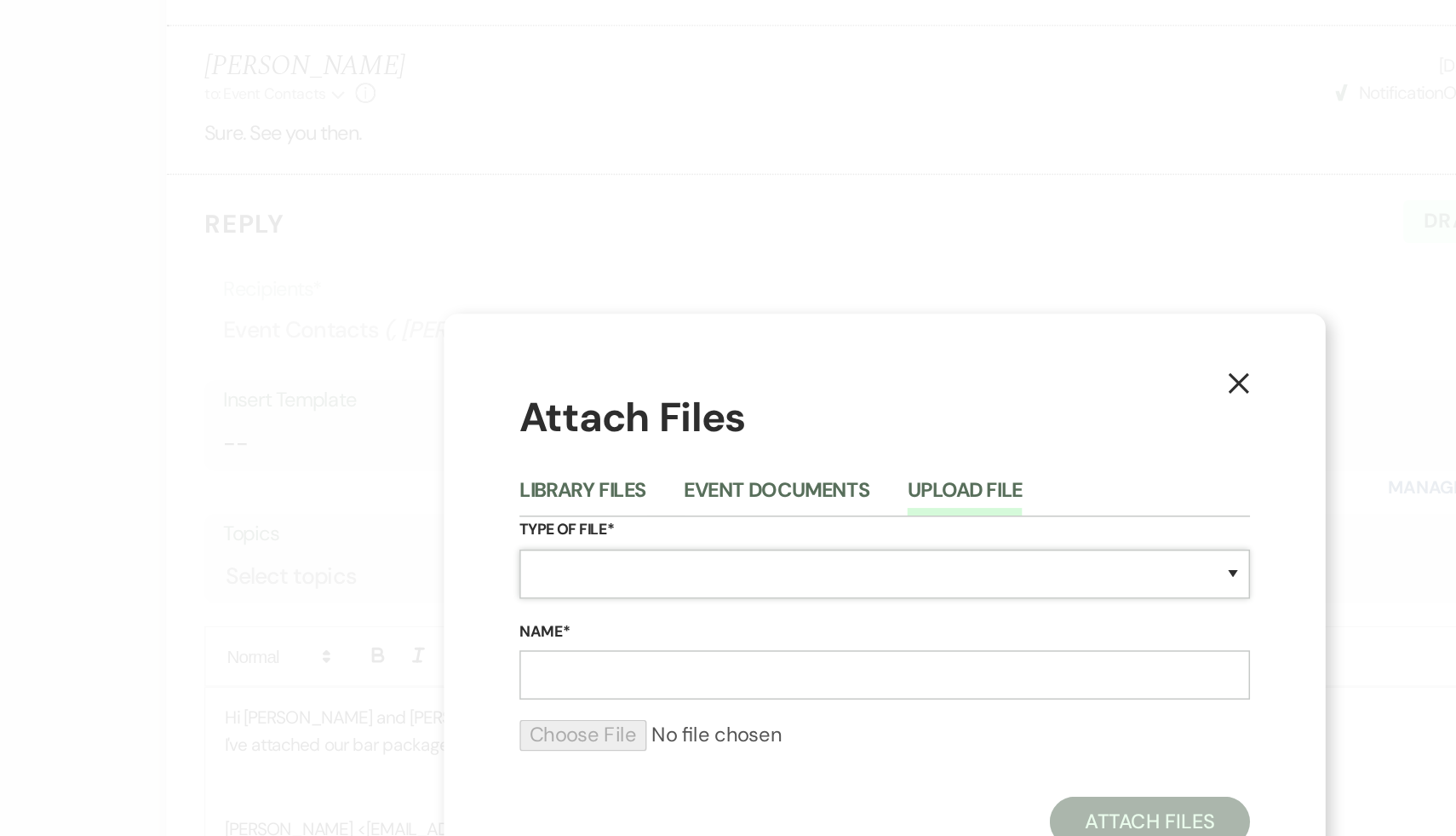
click at [660, 387] on select "Special Event Insurance Vendor Certificate of Insurance Contracts / Rental Agre…" at bounding box center [728, 388] width 494 height 33
select select "70"
click at [481, 372] on select "Special Event Insurance Vendor Certificate of Insurance Contracts / Rental Agre…" at bounding box center [728, 388] width 494 height 33
click at [544, 462] on input "Name*" at bounding box center [728, 455] width 494 height 33
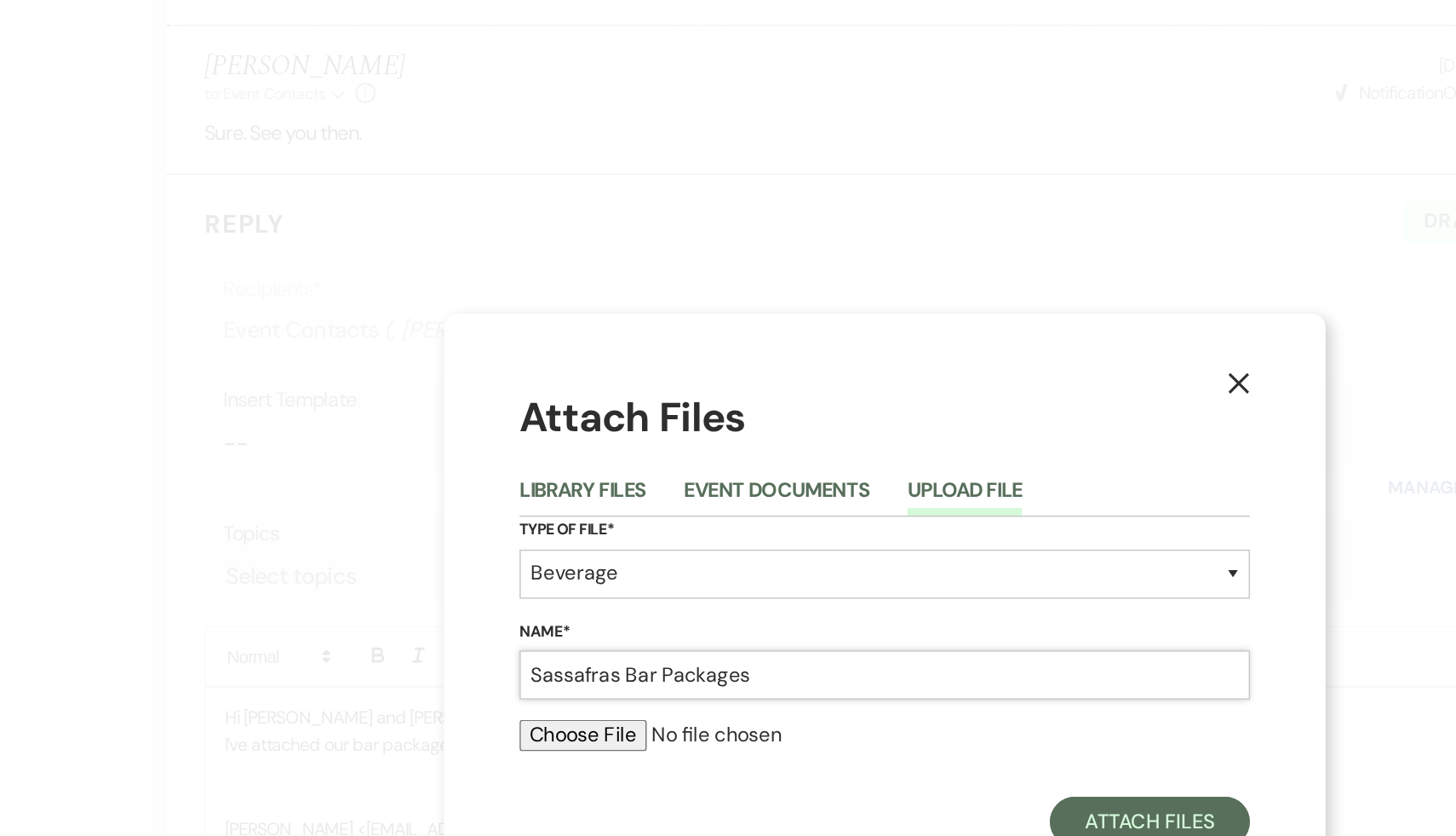
type input "Sassafras Bar Packages"
click at [511, 498] on input "file" at bounding box center [728, 496] width 494 height 21
type input "C:\fakepath\[DATE]-[DATE] Bar Package_v6 (18).pdf"
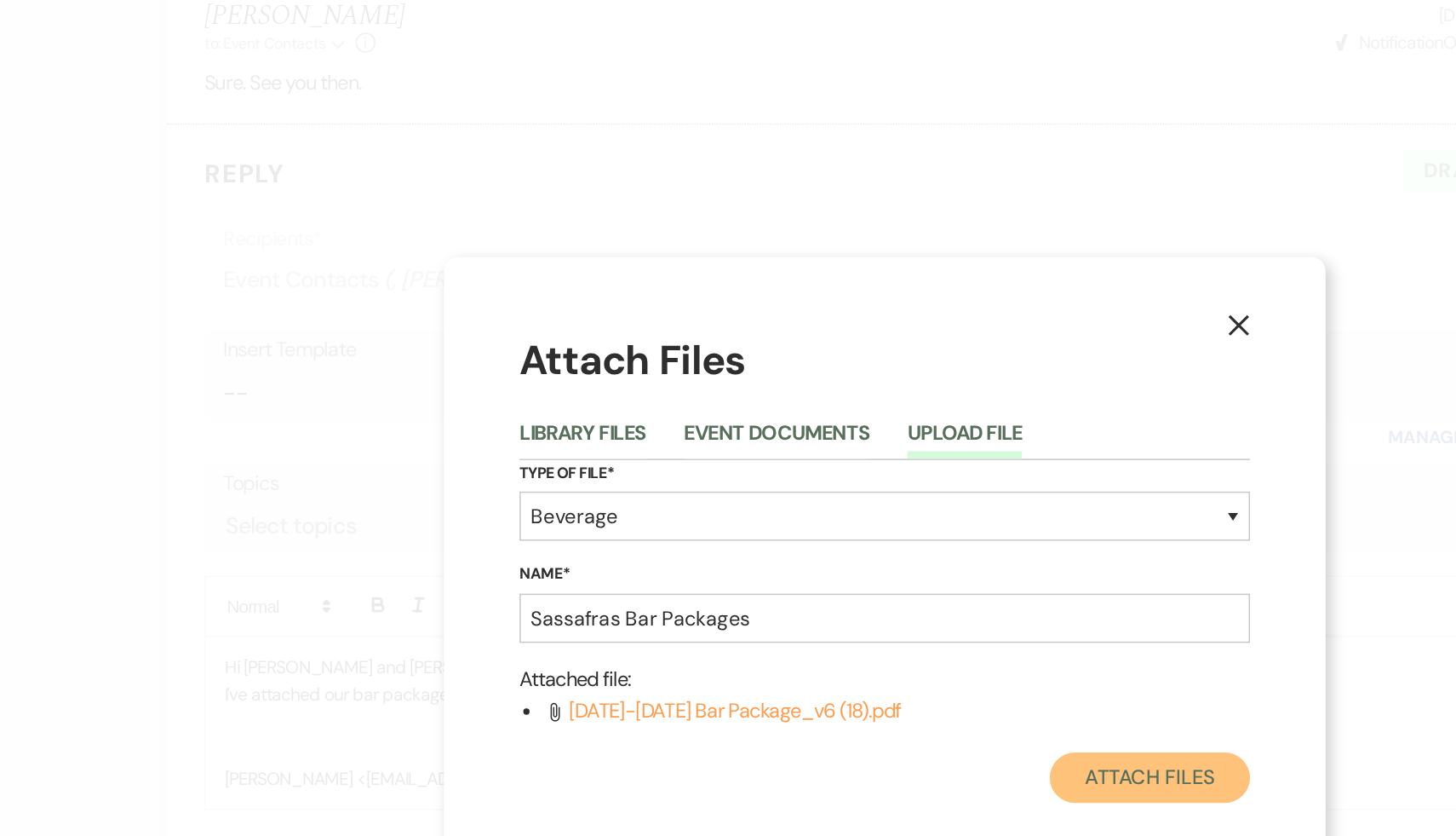
click at [882, 558] on button "Attach Files" at bounding box center [907, 560] width 135 height 34
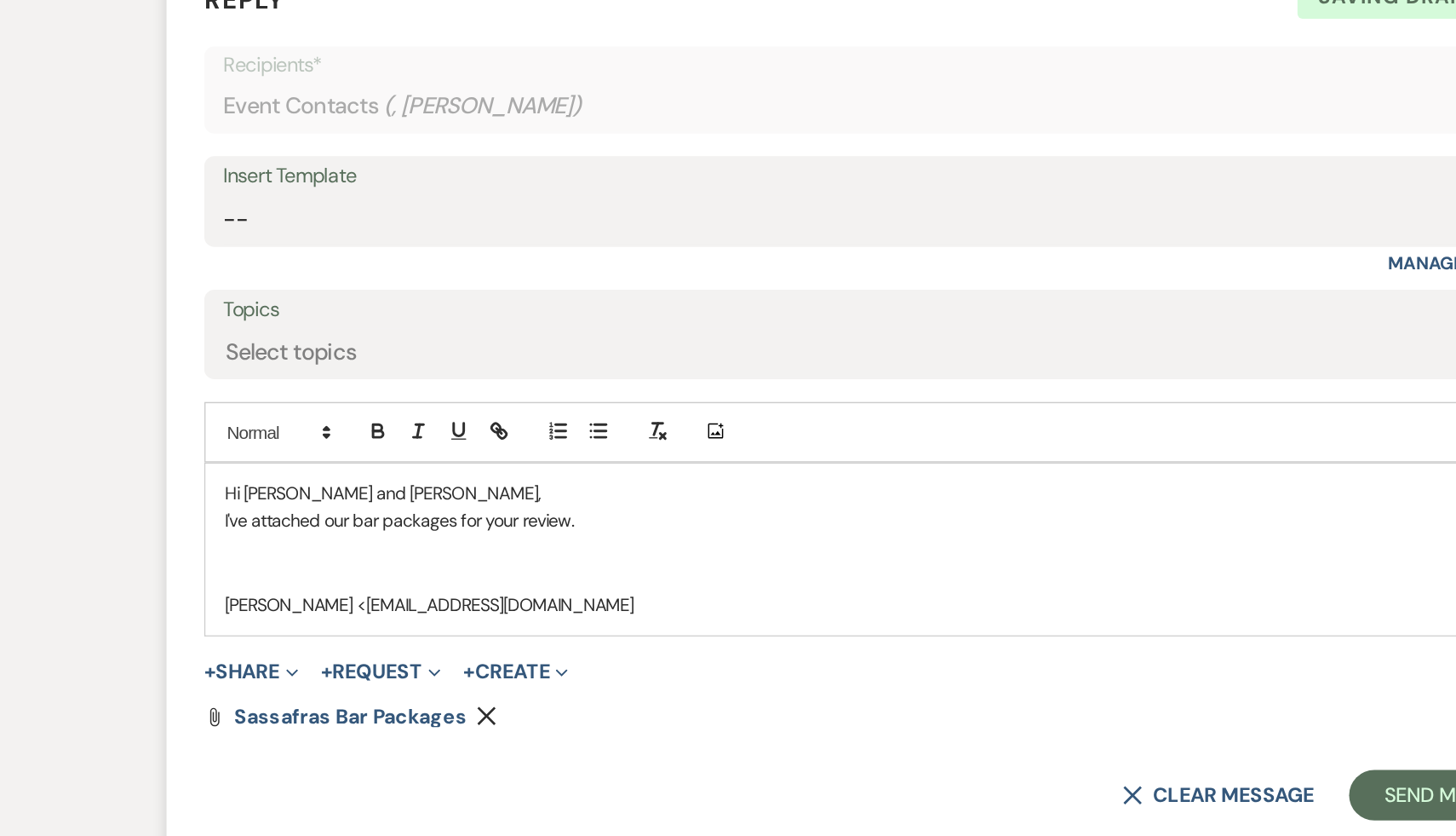
click at [554, 499] on p "I've attached our bar packages for your review." at bounding box center [728, 503] width 892 height 19
click at [457, 635] on use "button" at bounding box center [459, 636] width 13 height 13
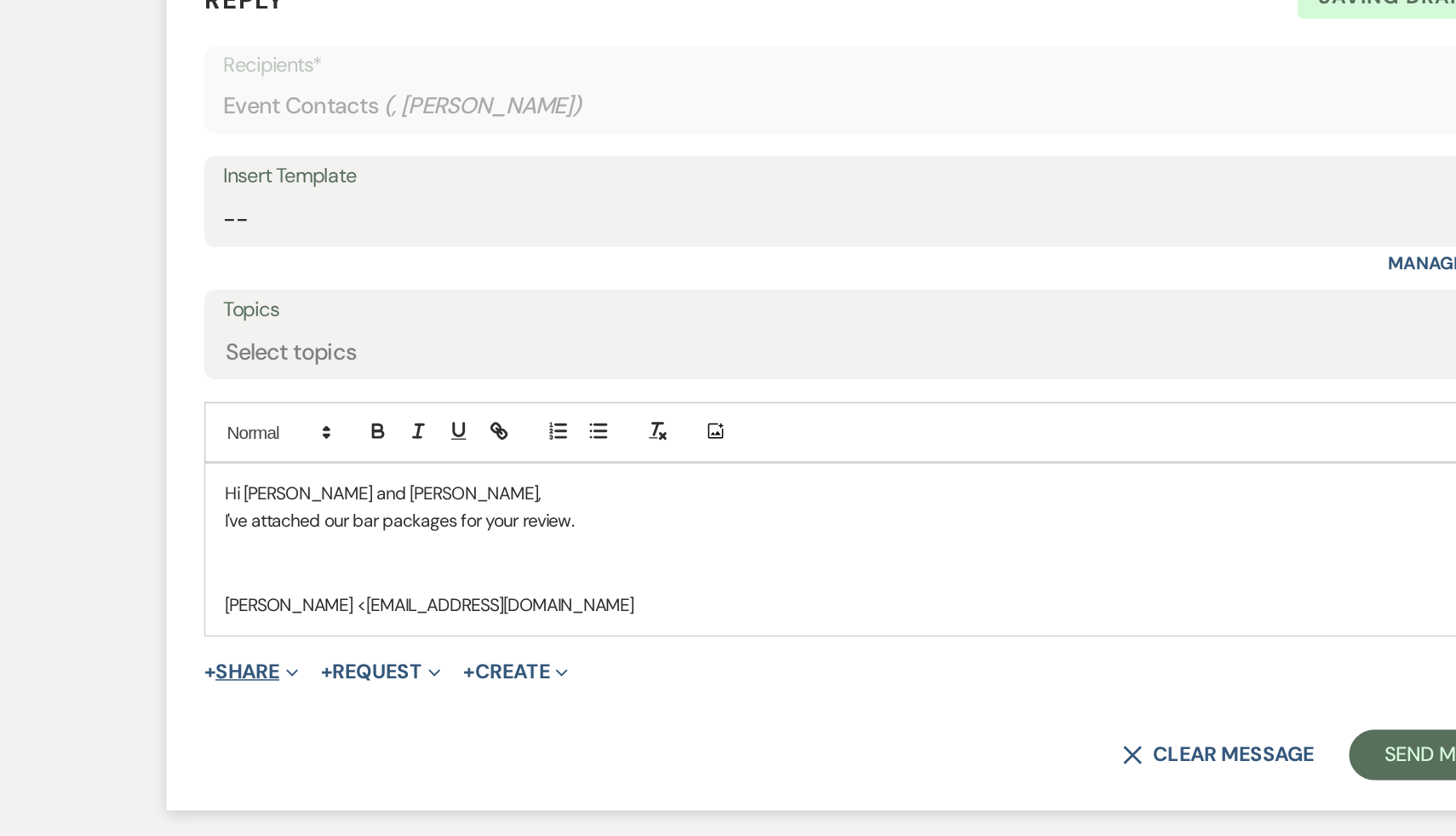
click at [304, 602] on button "+ Share Expand" at bounding box center [300, 606] width 64 height 14
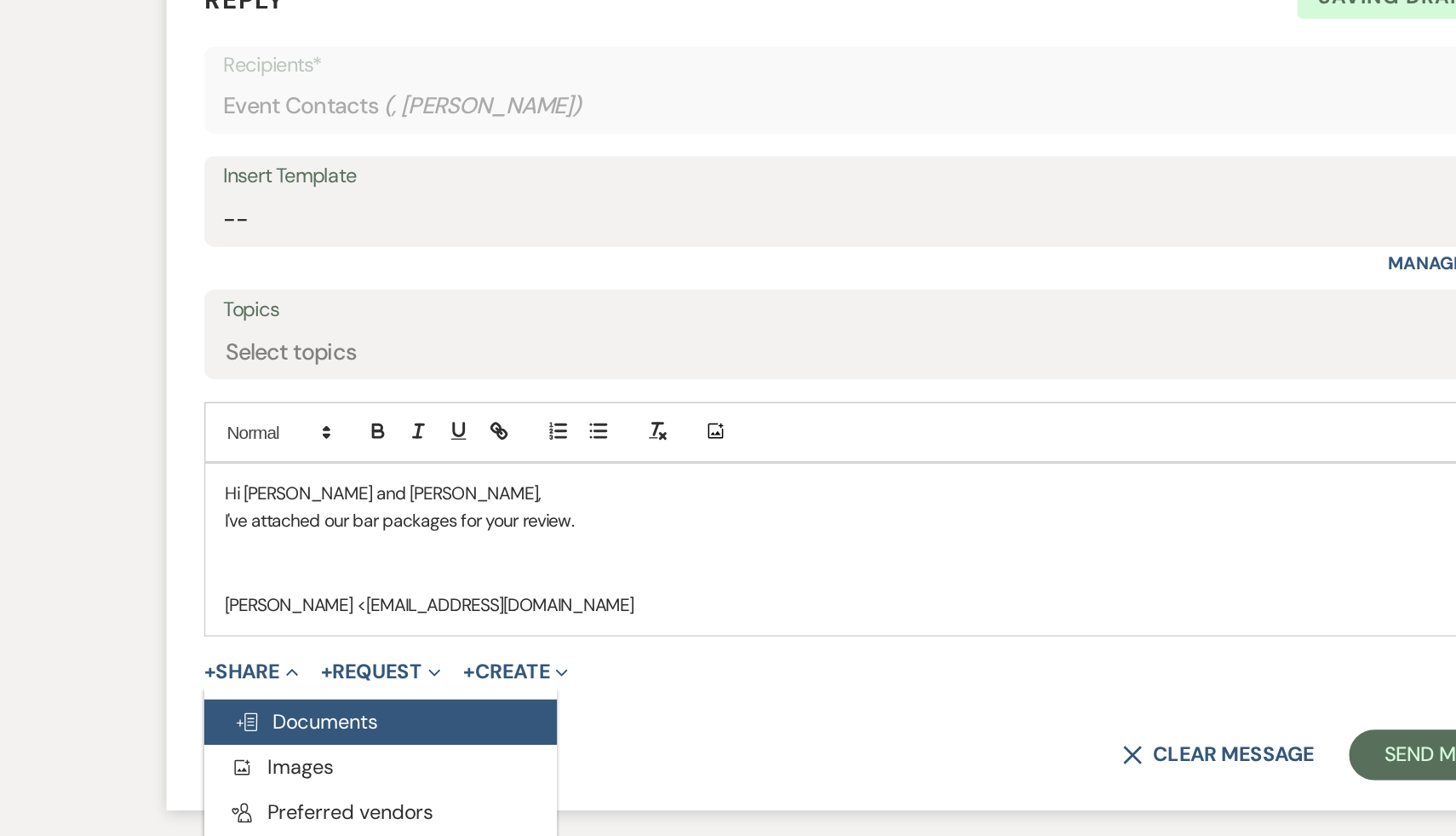
click at [359, 644] on span "Doc Upload Documents" at bounding box center [337, 640] width 97 height 18
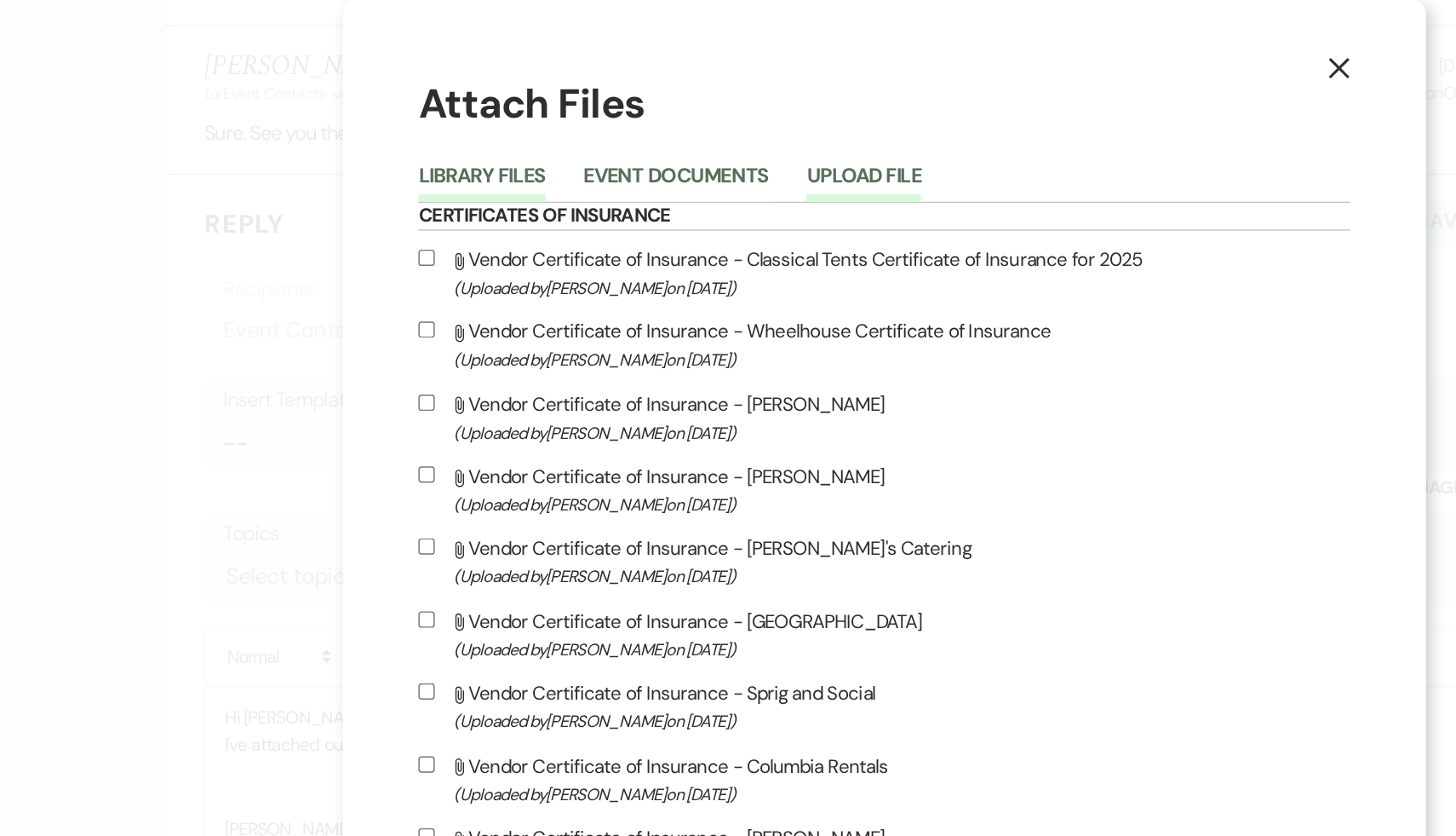
click at [753, 121] on button "Upload File" at bounding box center [714, 125] width 78 height 24
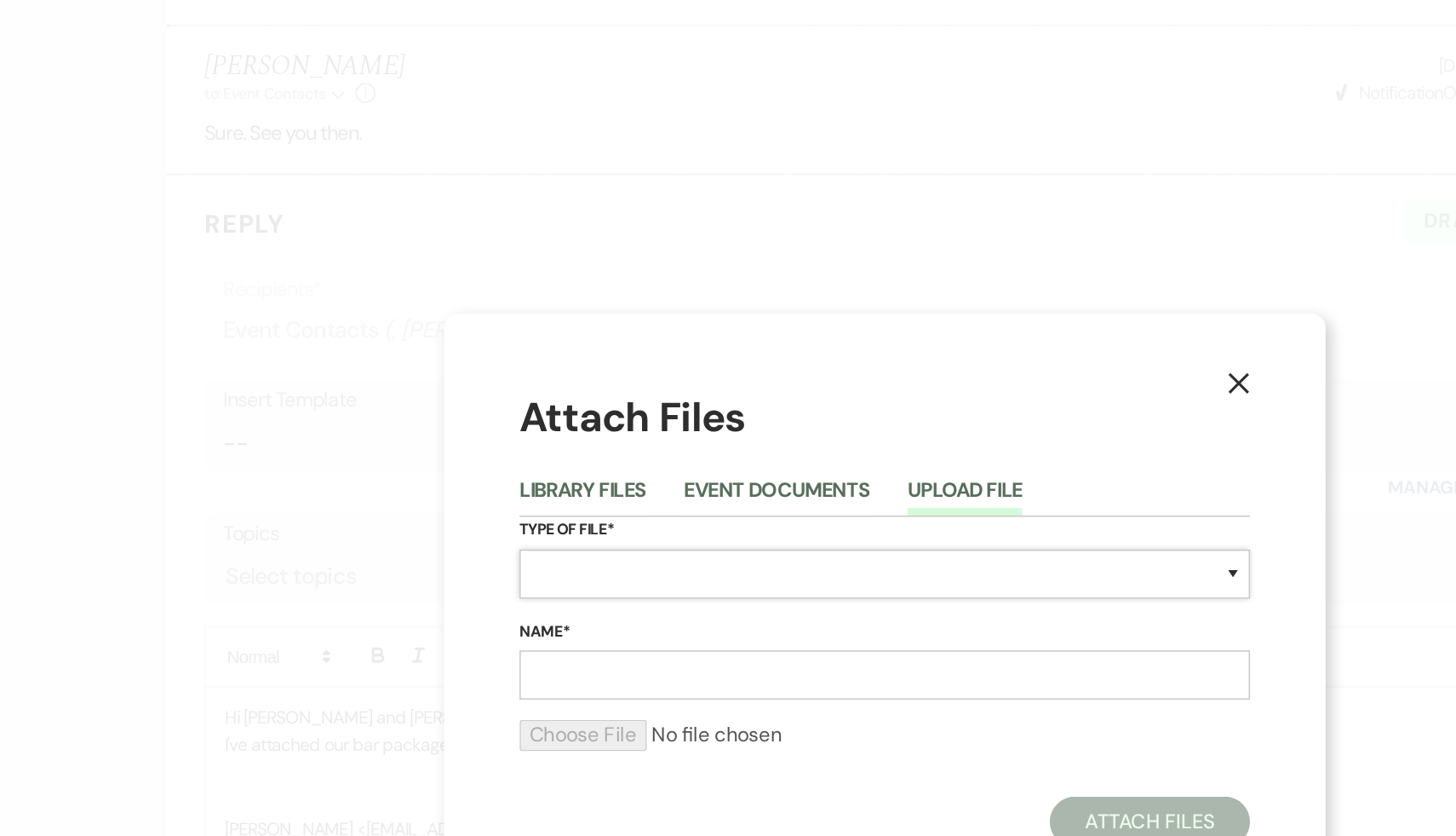
click at [652, 392] on select "Special Event Insurance Vendor Certificate of Insurance Contracts / Rental Agre…" at bounding box center [728, 388] width 494 height 33
select select "67"
click at [481, 372] on select "Special Event Insurance Vendor Certificate of Insurance Contracts / Rental Agre…" at bounding box center [728, 388] width 494 height 33
click at [567, 464] on input "Name*" at bounding box center [728, 455] width 494 height 33
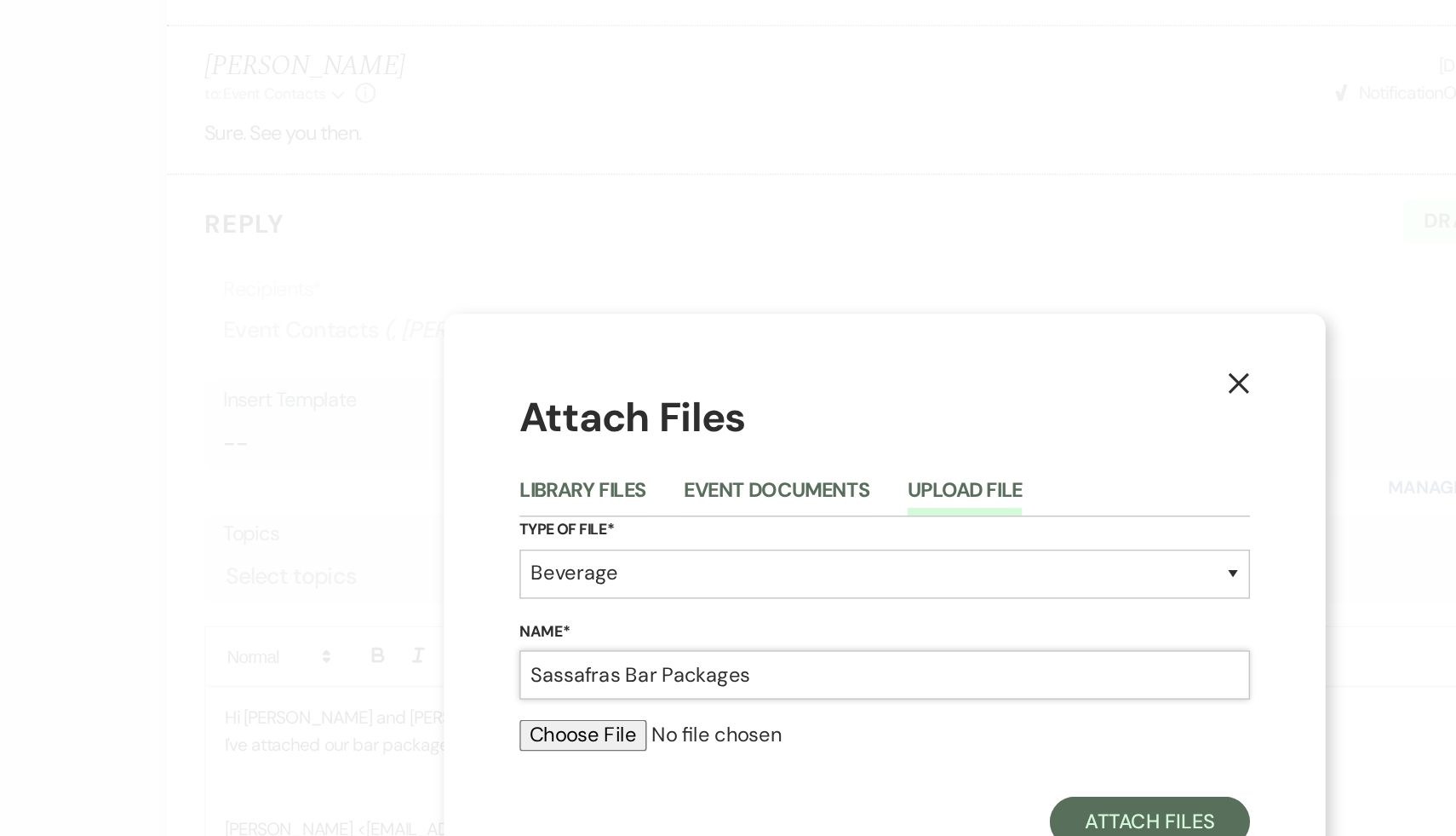
type input "Sassafras Bar Packages"
click at [1020, 150] on div "X Attach Files Library Files Event Documents Upload File Type of File* Special …" at bounding box center [728, 418] width 1456 height 836
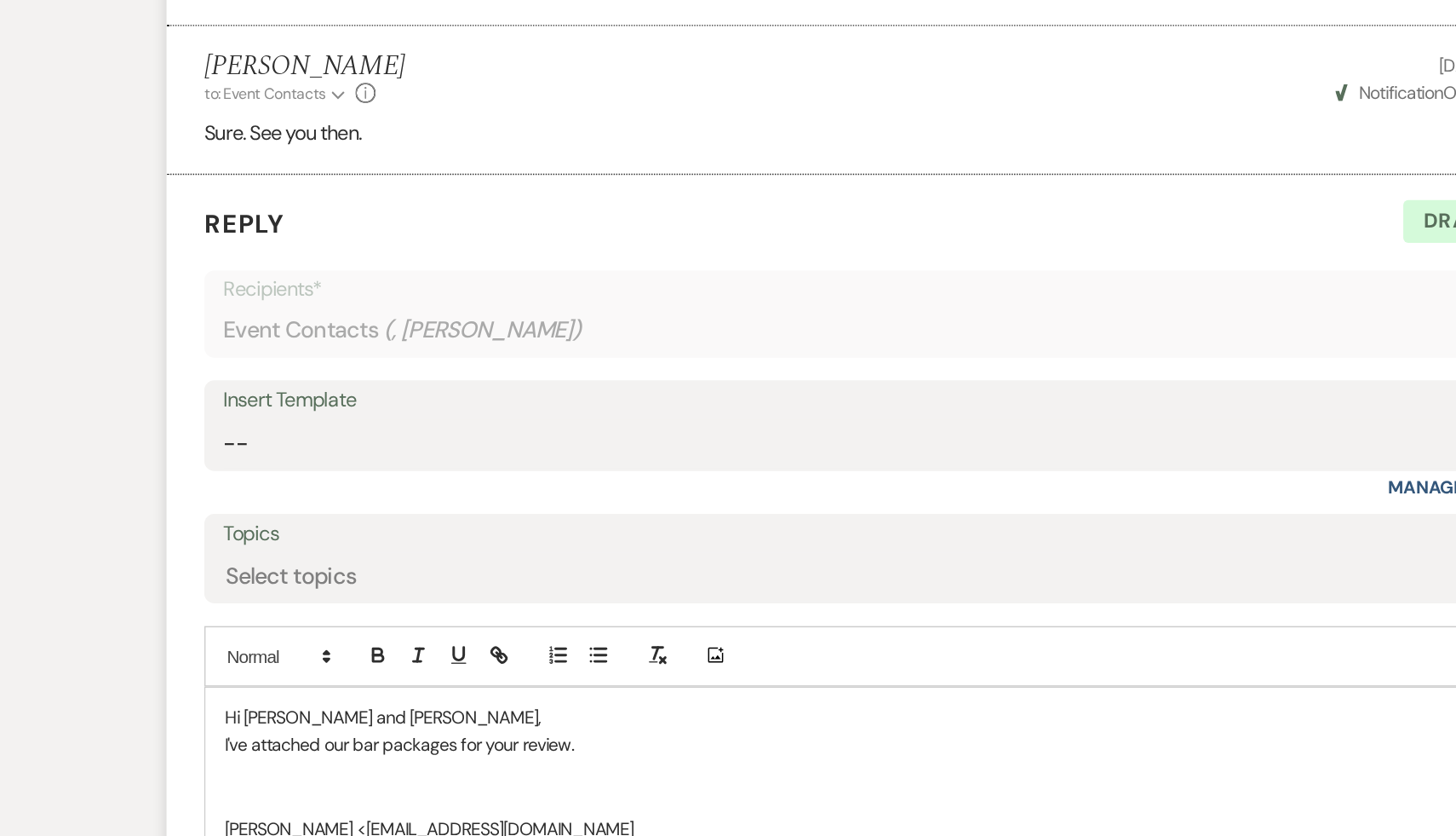
click at [790, 530] on p at bounding box center [728, 523] width 892 height 19
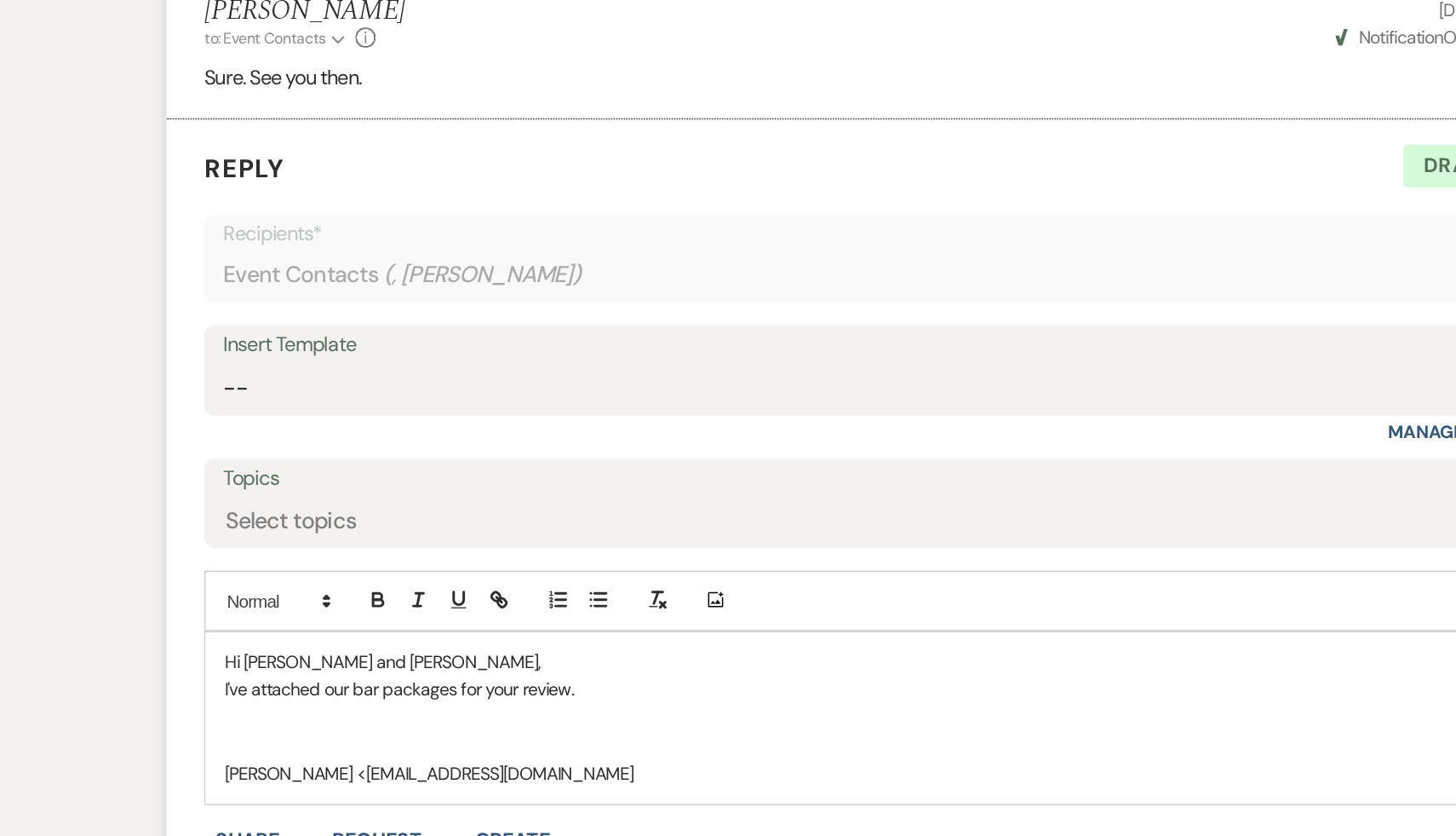
click at [778, 541] on p at bounding box center [728, 541] width 892 height 19
click at [690, 504] on p "I've attached our bar packages for your review." at bounding box center [728, 503] width 892 height 19
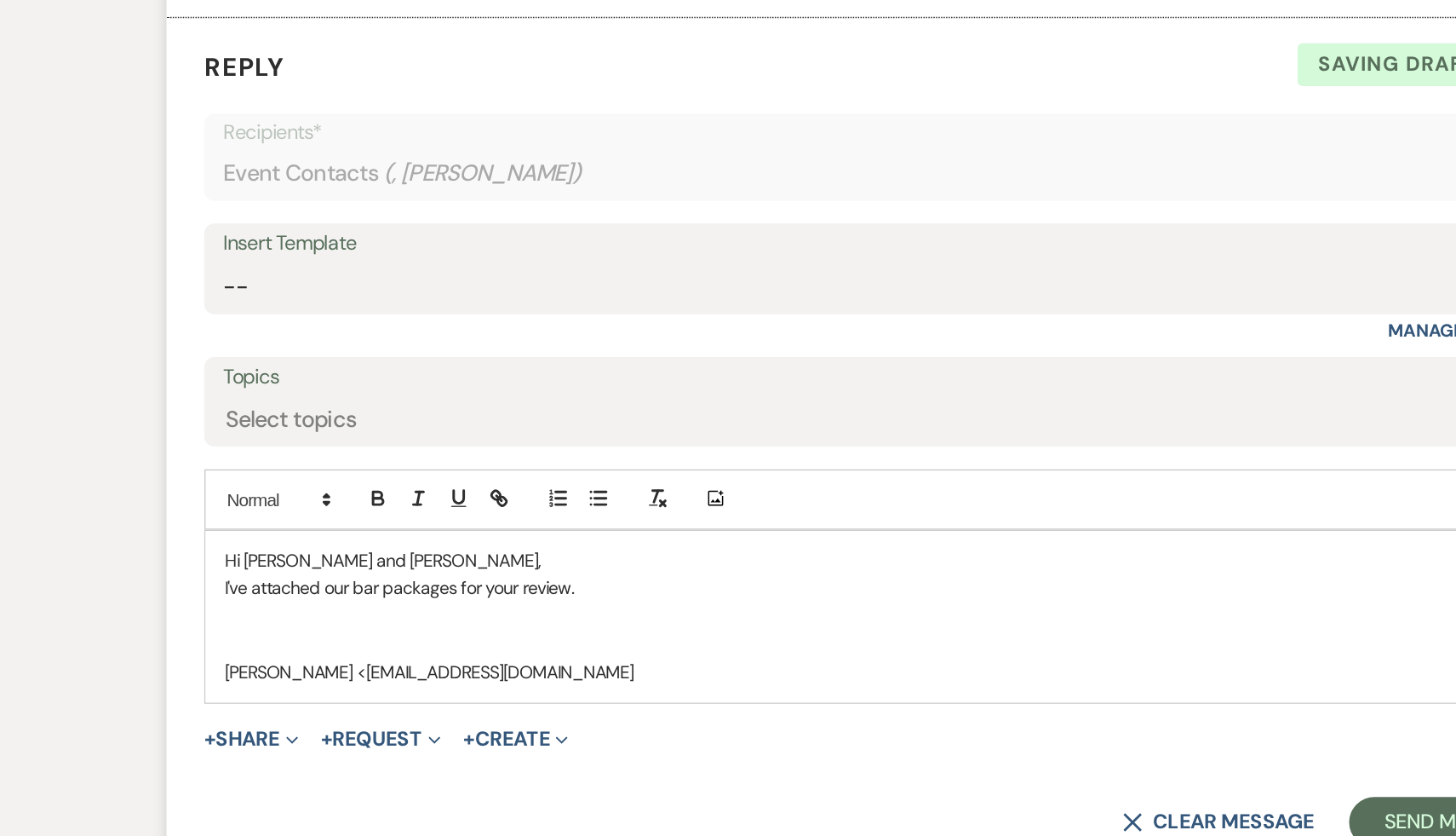
click at [634, 558] on p "Heather King <hking@altonwestall.com" at bounding box center [728, 560] width 892 height 19
click at [907, 526] on p at bounding box center [728, 523] width 892 height 19
click at [790, 527] on p at bounding box center [728, 523] width 892 height 19
click at [289, 609] on button "+ Share Expand" at bounding box center [300, 606] width 64 height 14
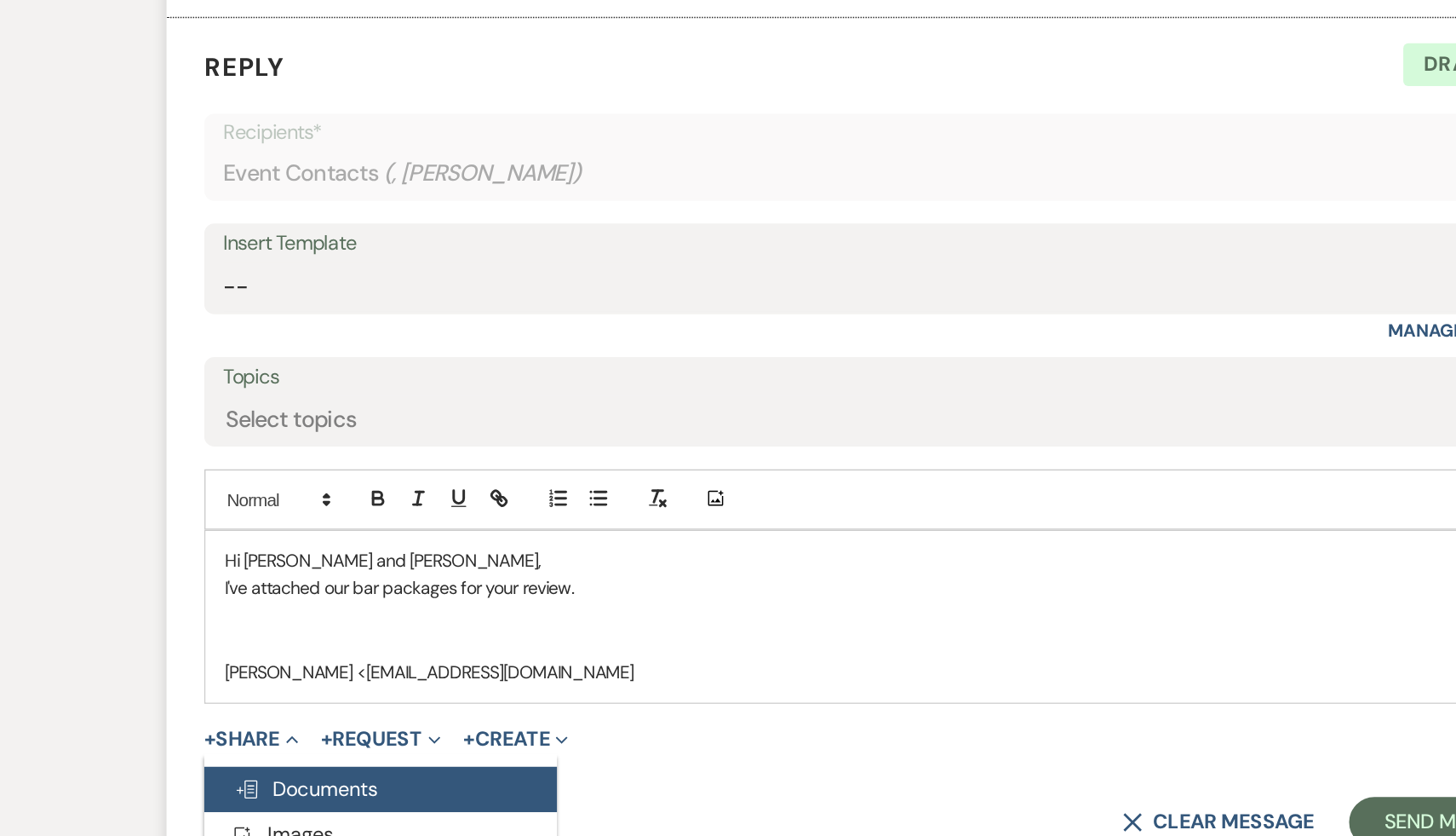
click at [342, 641] on span "Doc Upload Documents" at bounding box center [337, 640] width 97 height 18
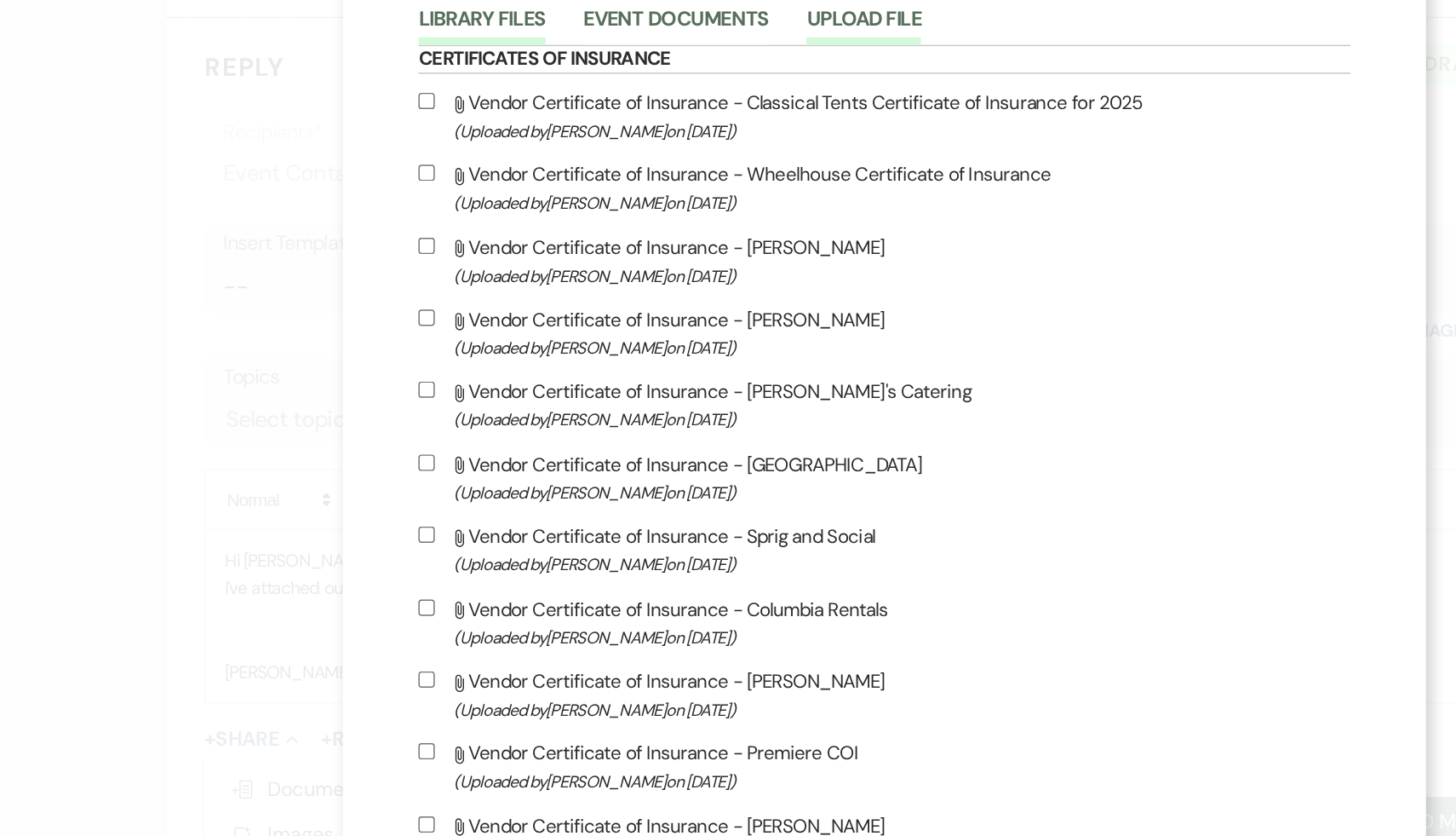
click at [753, 118] on button "Upload File" at bounding box center [714, 125] width 78 height 24
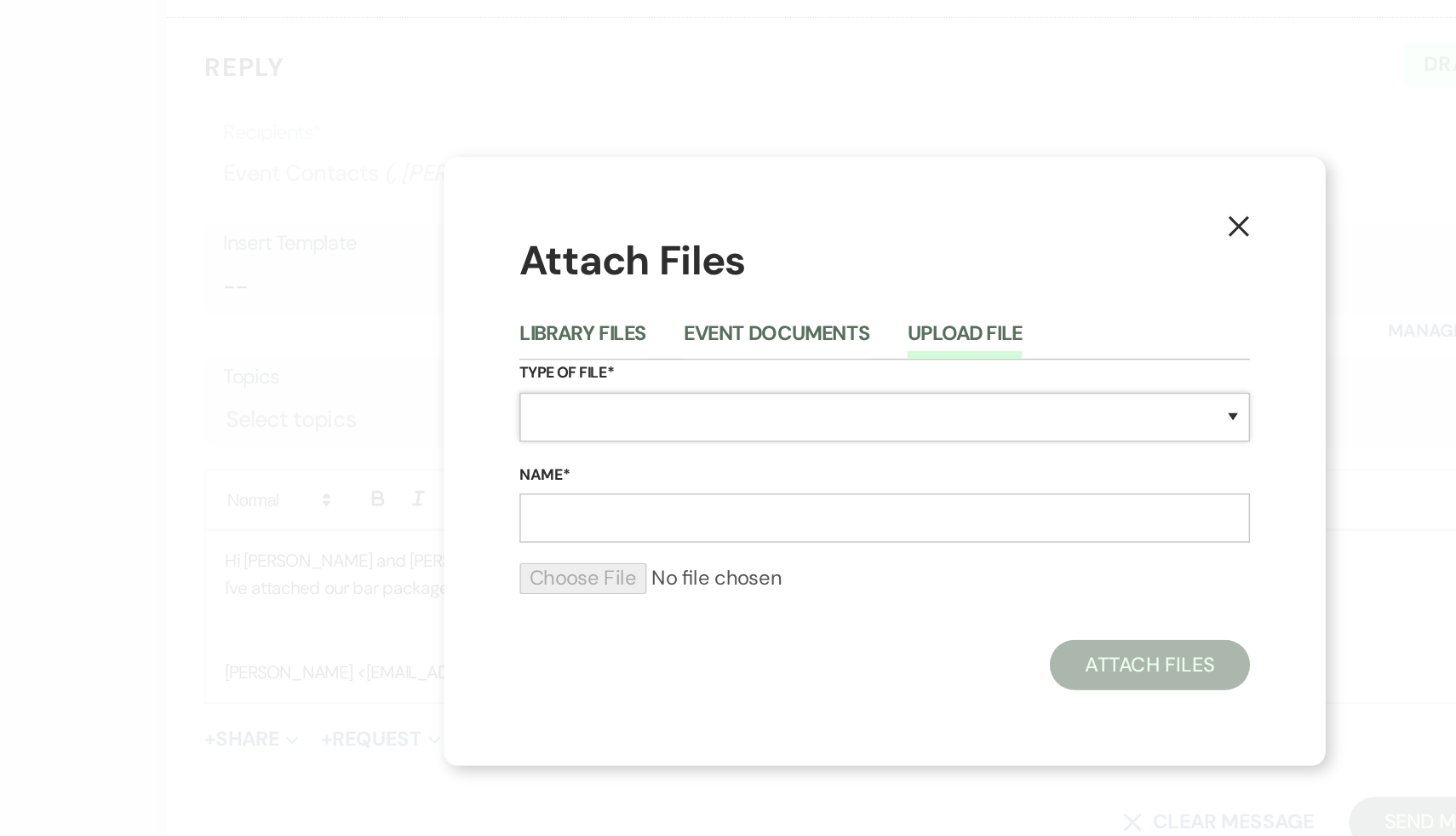
click at [585, 392] on select "Special Event Insurance Vendor Certificate of Insurance Contracts / Rental Agre…" at bounding box center [728, 388] width 494 height 33
select select "70"
click at [481, 372] on select "Special Event Insurance Vendor Certificate of Insurance Contracts / Rental Agre…" at bounding box center [728, 388] width 494 height 33
click at [583, 460] on input "Name*" at bounding box center [728, 455] width 494 height 33
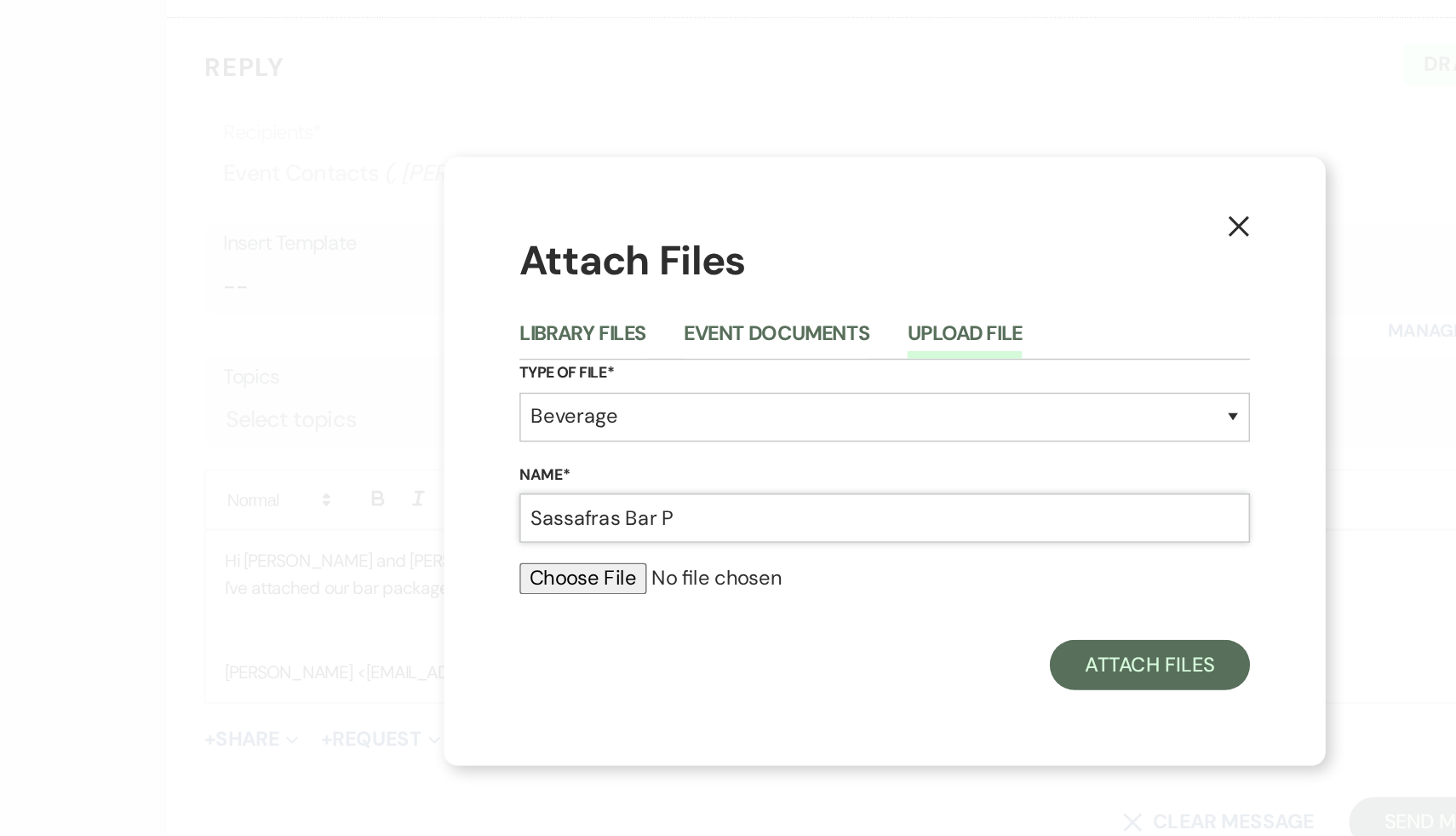
type input "Sassafras Bar Packages"
click at [545, 496] on input "file" at bounding box center [728, 496] width 494 height 21
type input "C:\fakepath\08042025 Bar Package_v1 (1).pdf"
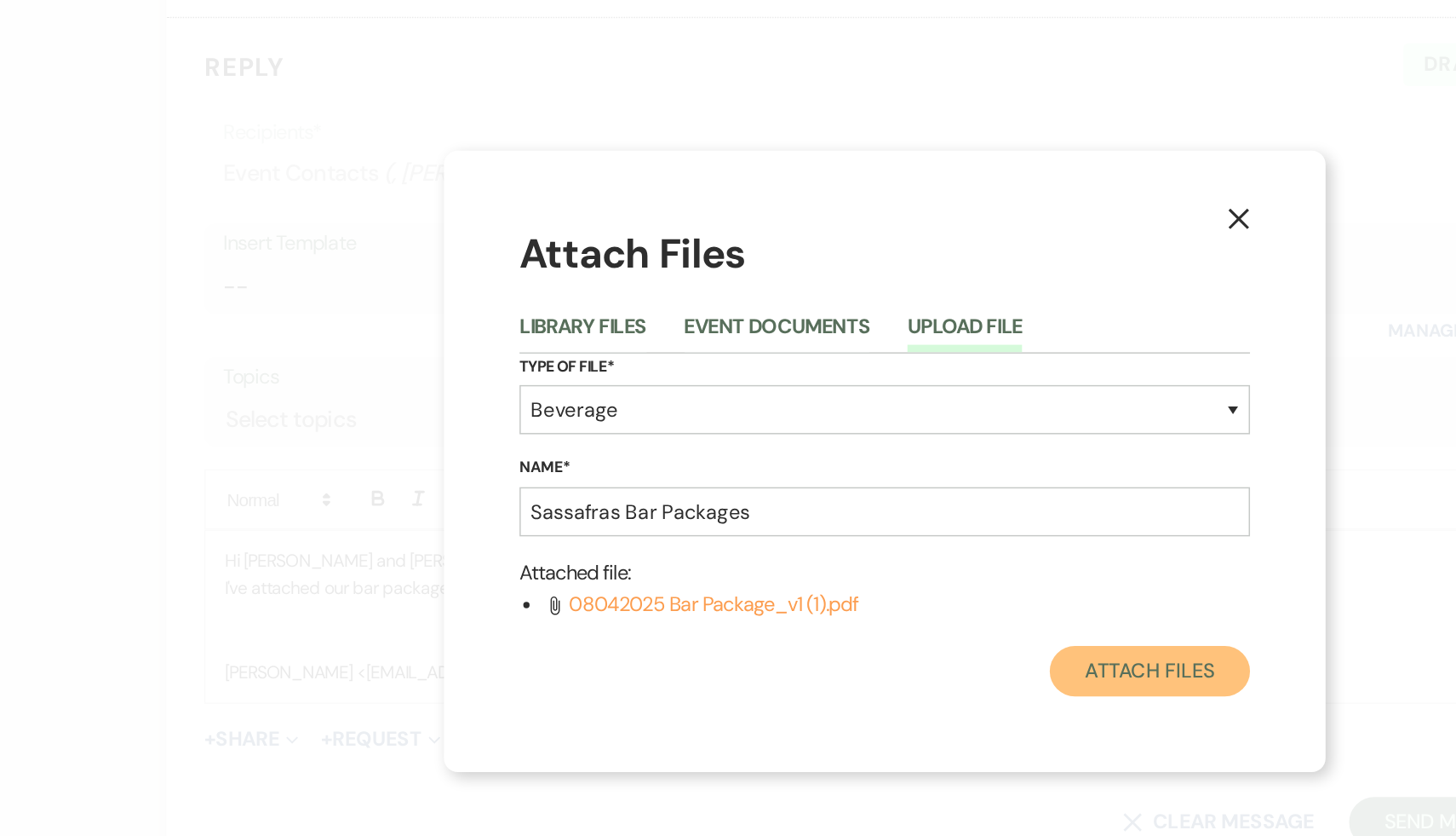
click at [878, 554] on button "Attach Files" at bounding box center [907, 560] width 135 height 34
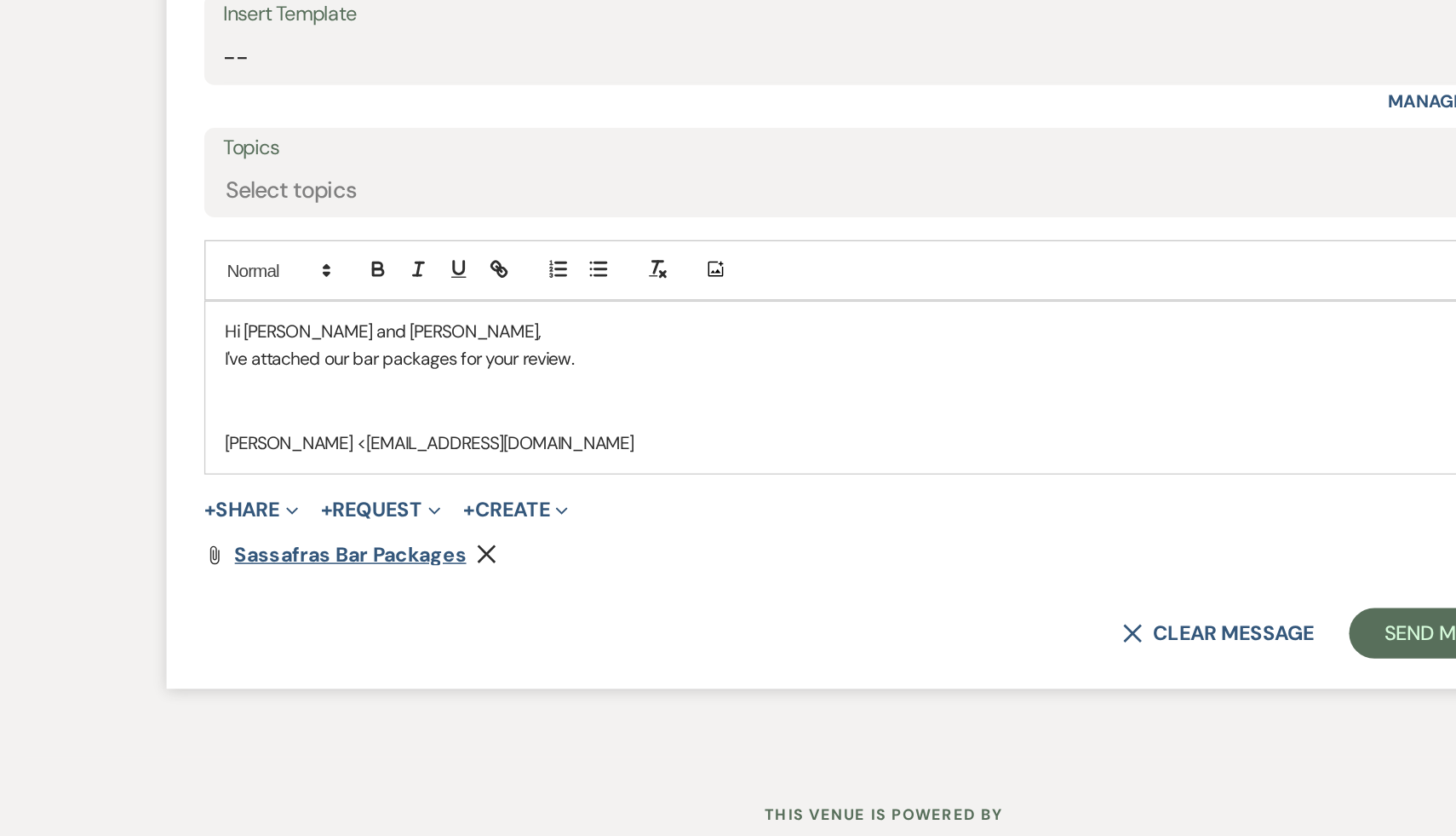
click at [334, 642] on span "Sassafras Bar Packages" at bounding box center [366, 636] width 156 height 18
click at [553, 501] on p "I've attached our bar packages for your review." at bounding box center [728, 503] width 892 height 19
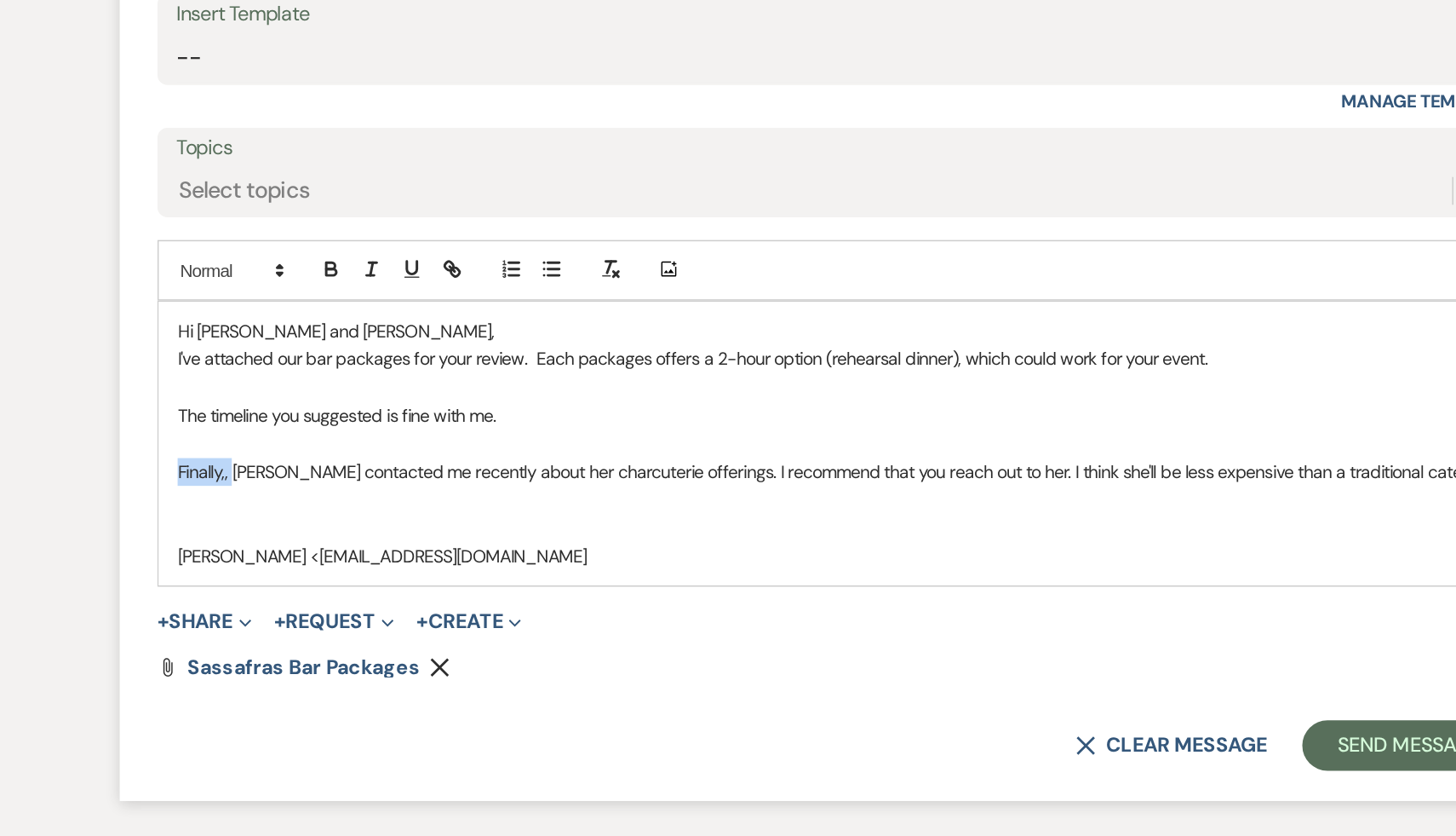
drag, startPoint x: 318, startPoint y: 582, endPoint x: 242, endPoint y: 582, distance: 76.0
click at [243, 582] on form "Reply X Draft saved! Recipients* Event Contacts ( , Rachel Hoppins ) Insert Tem…" at bounding box center [728, 460] width 971 height 685
drag, startPoint x: 353, startPoint y: 638, endPoint x: 229, endPoint y: 635, distance: 124.0
click at [298, 606] on p at bounding box center [728, 599] width 892 height 19
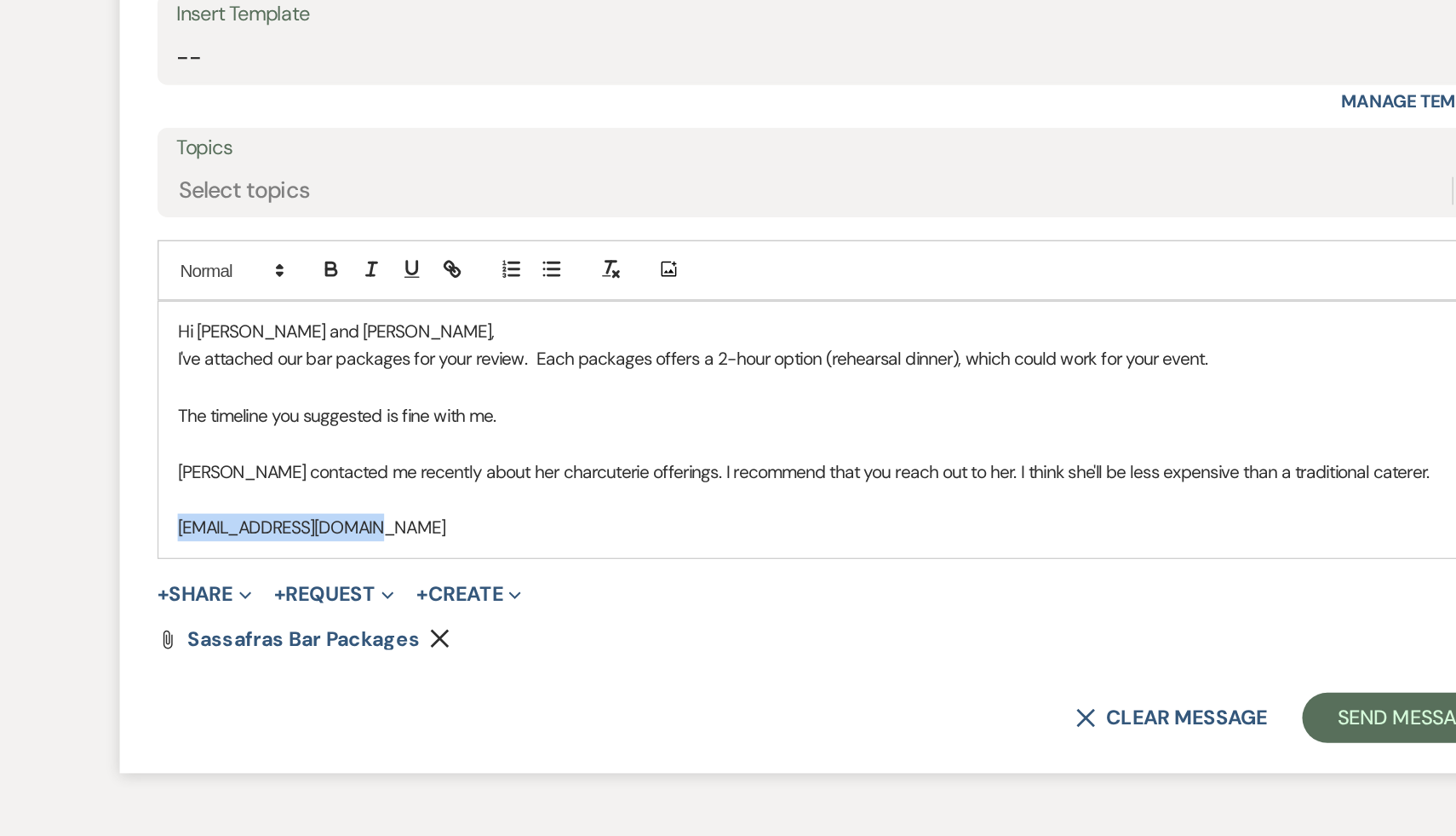
drag, startPoint x: 420, startPoint y: 616, endPoint x: 262, endPoint y: 618, distance: 158.0
click at [262, 618] on form "Reply X Draft saved! Recipients* Event Contacts ( , Rachel Hoppins ) Insert Tem…" at bounding box center [728, 451] width 971 height 666
click at [473, 445] on icon "button" at bounding box center [470, 445] width 6 height 6
type input "mailto:hking@altonwestall.com"
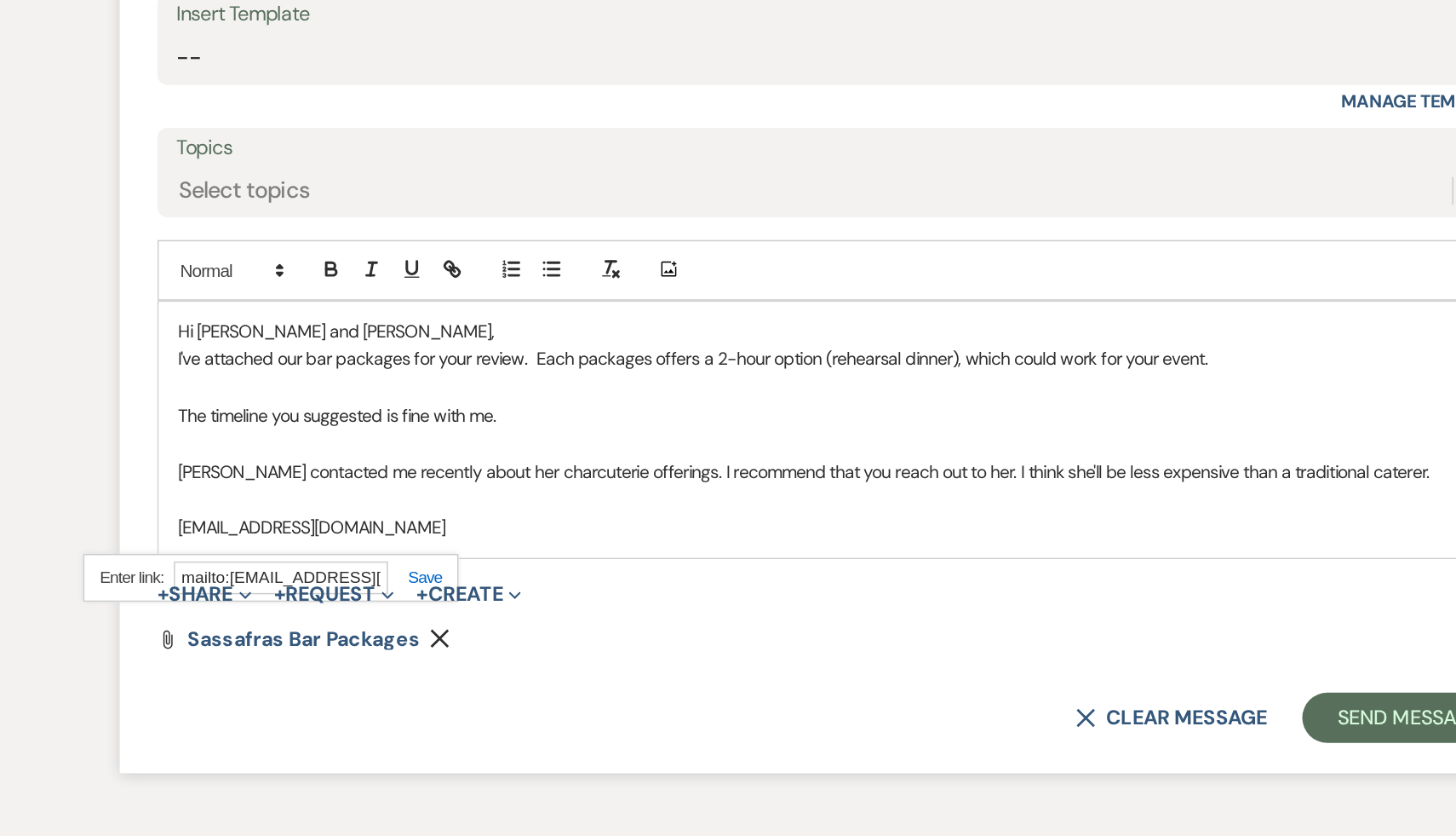
click at [454, 651] on link at bounding box center [442, 651] width 37 height 13
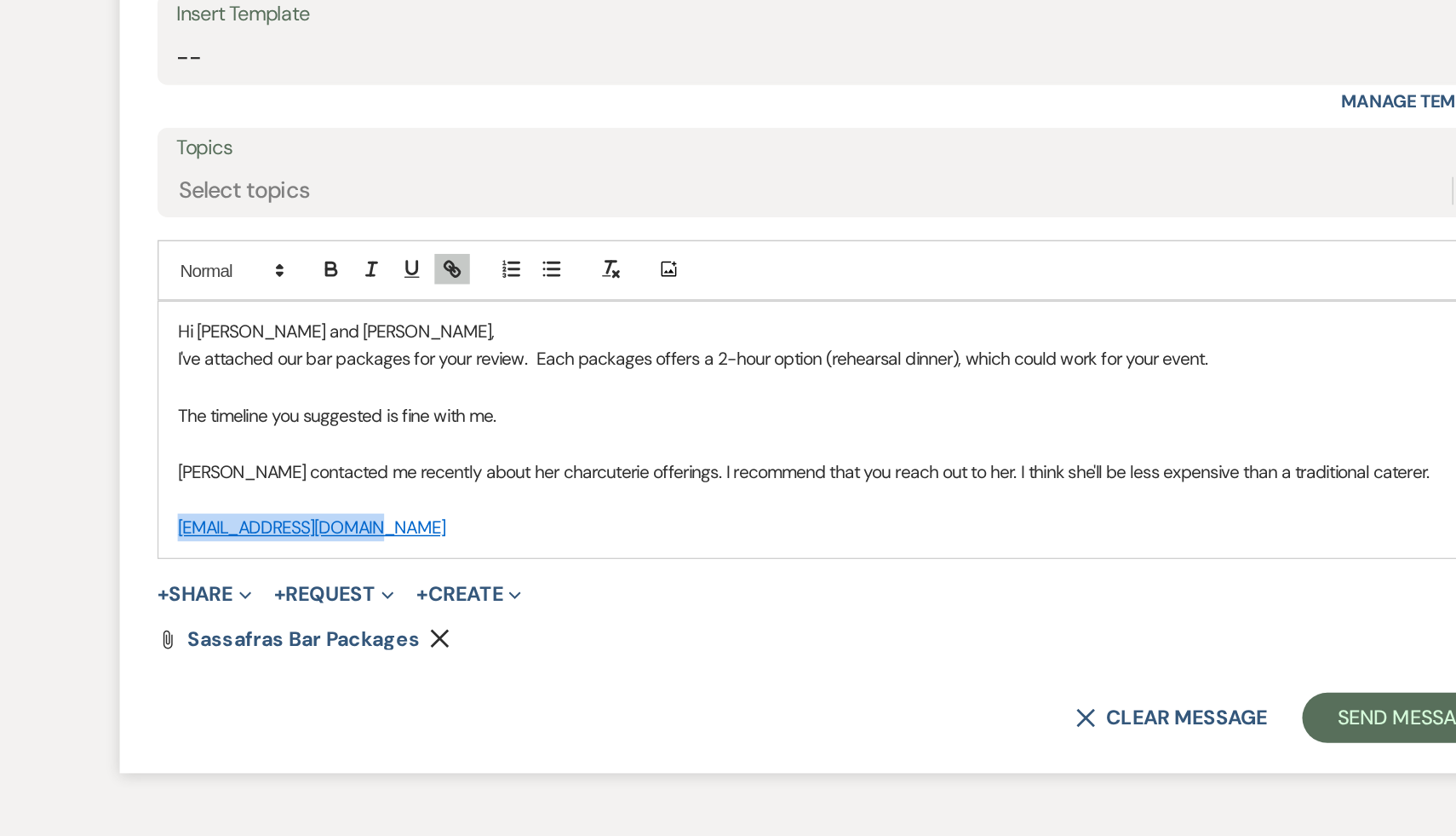
click at [471, 622] on p "hking@altonwestall.com" at bounding box center [728, 617] width 892 height 19
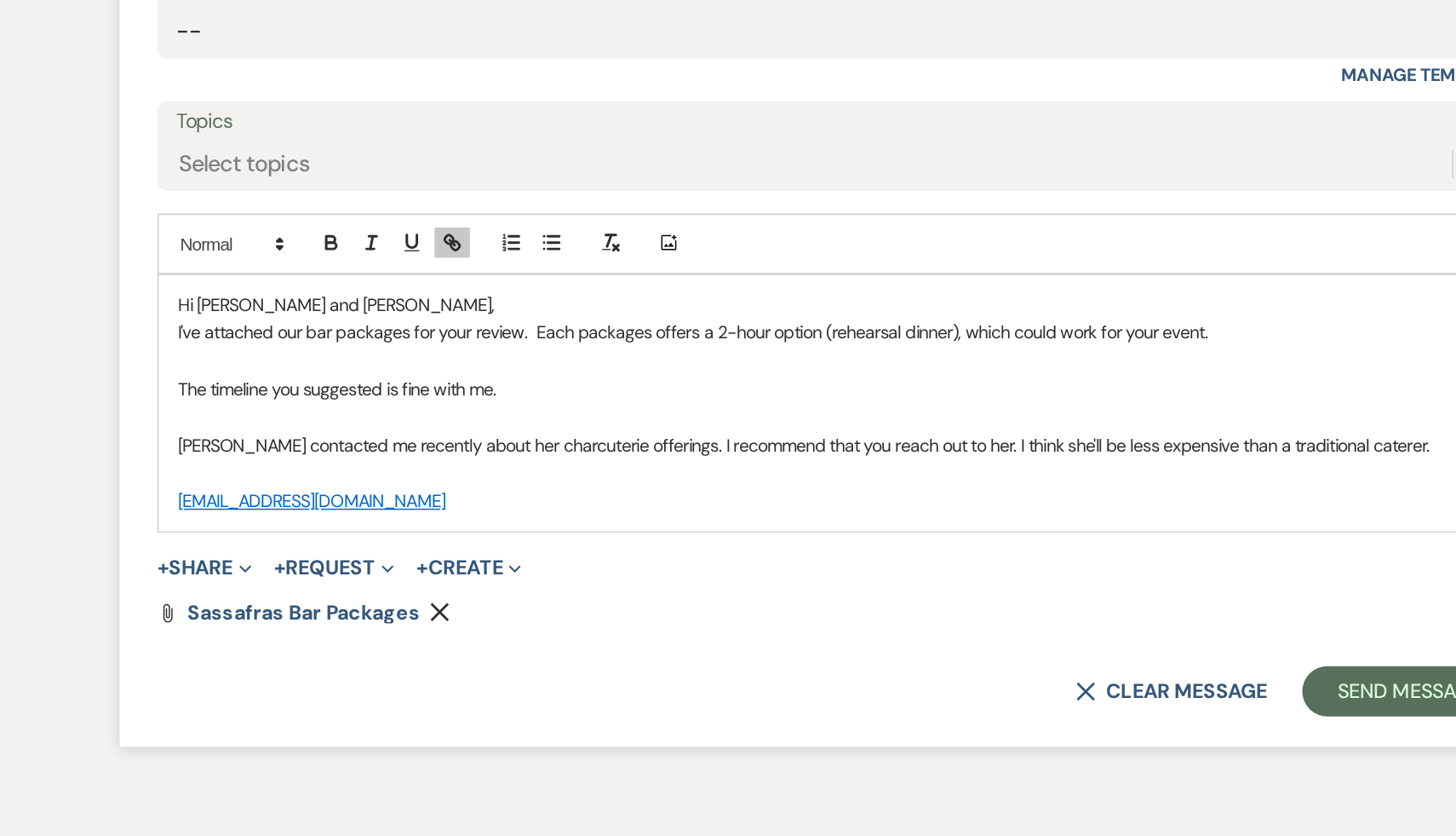
scroll to position [1551, 0]
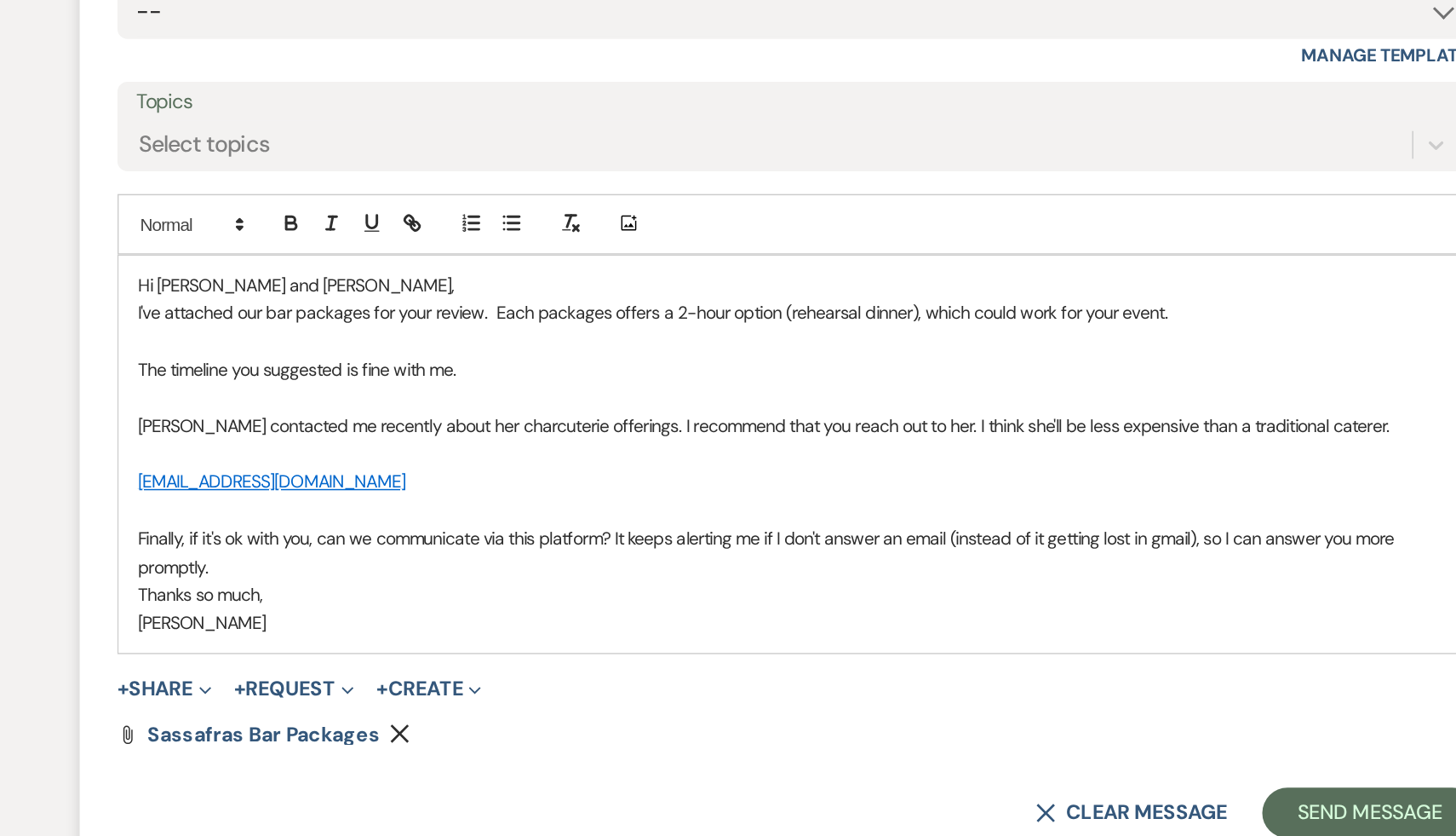
click at [358, 649] on p "Finally, if it's ok with you, can we communicate via this platform? It keeps al…" at bounding box center [728, 645] width 892 height 38
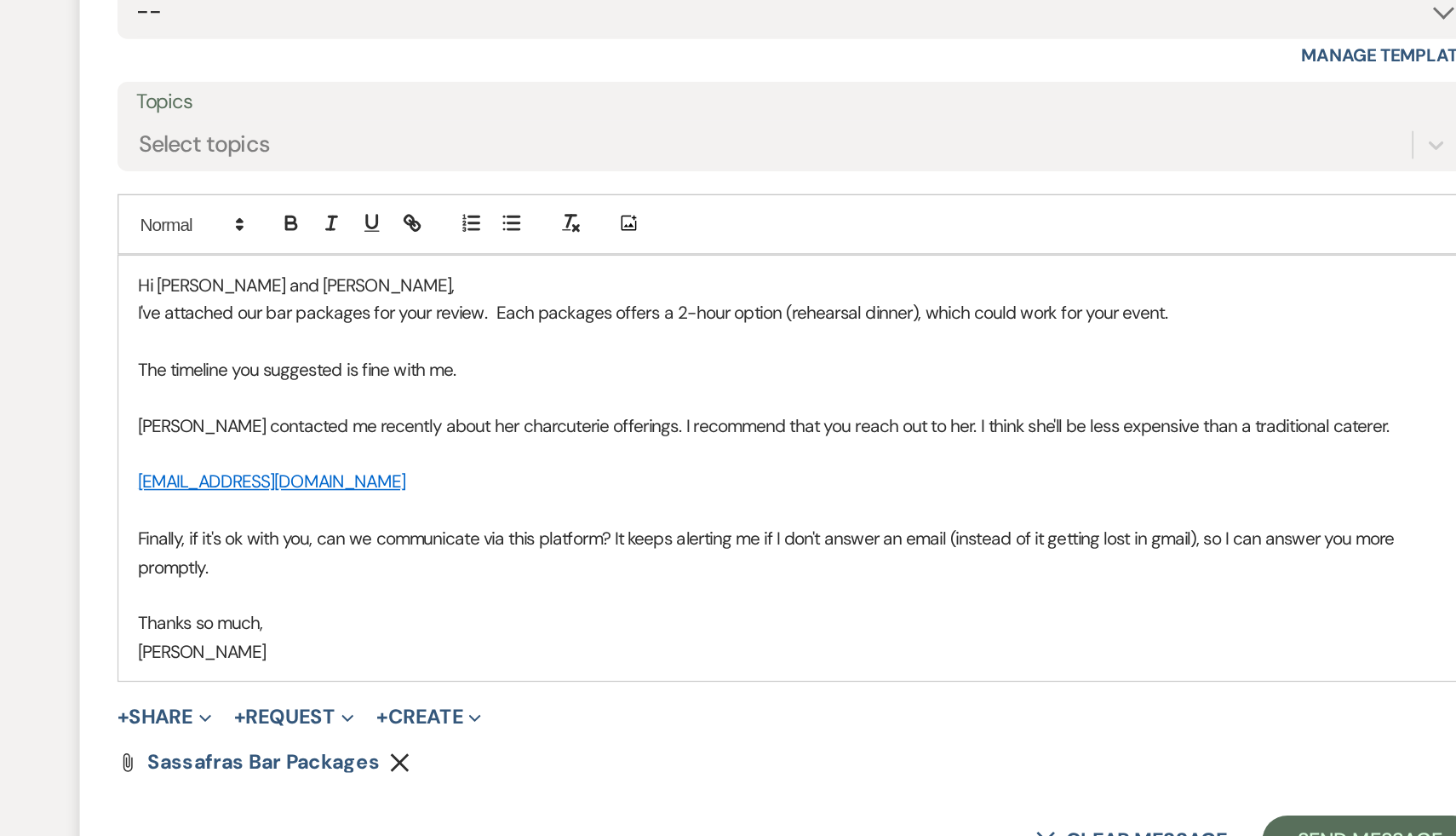
click at [423, 652] on p "Finally, if it's ok with you, can we communicate via this platform? It keeps al…" at bounding box center [728, 645] width 892 height 38
click at [545, 685] on p "Thanks so much," at bounding box center [728, 692] width 892 height 19
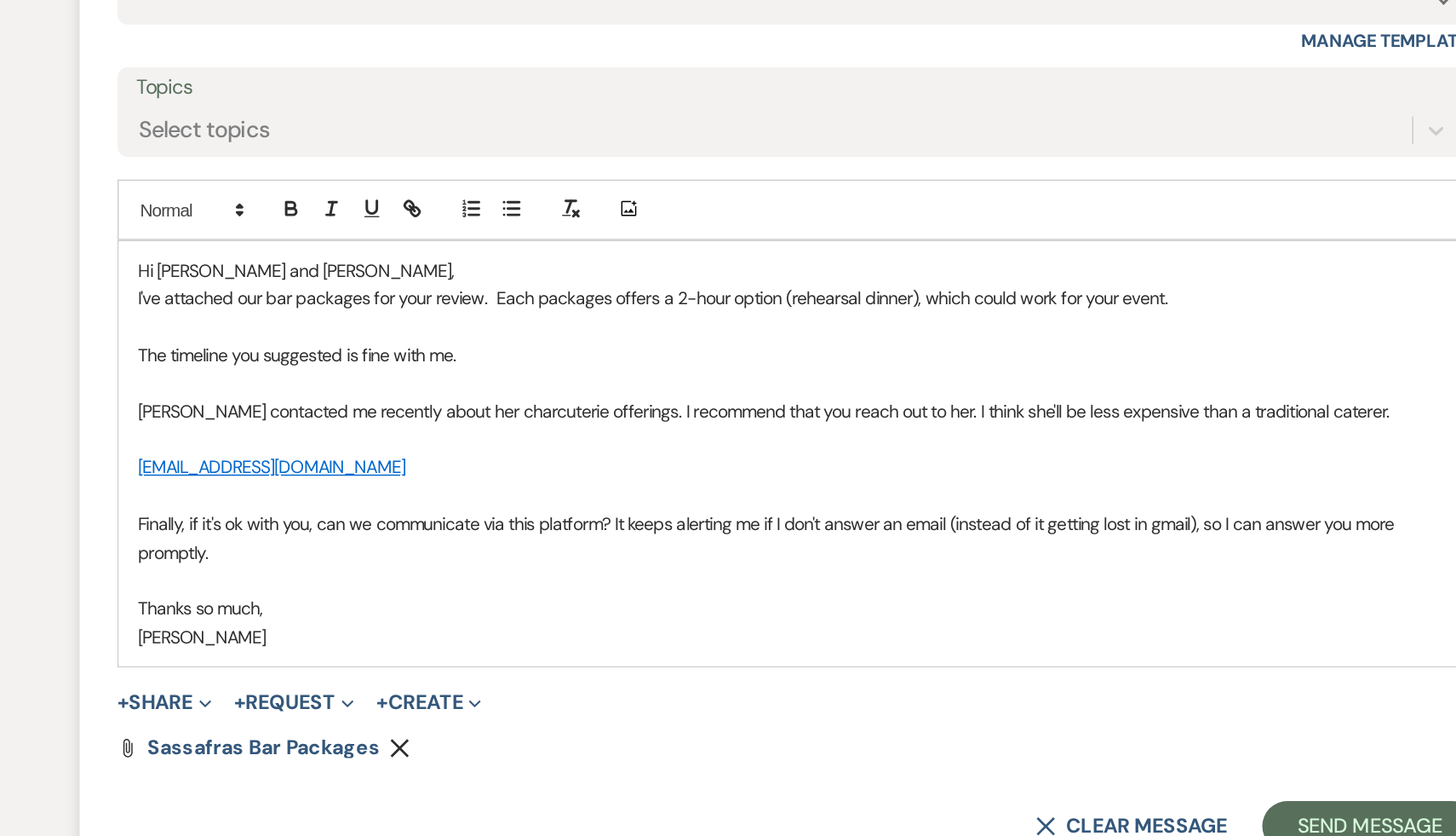
scroll to position [1571, 0]
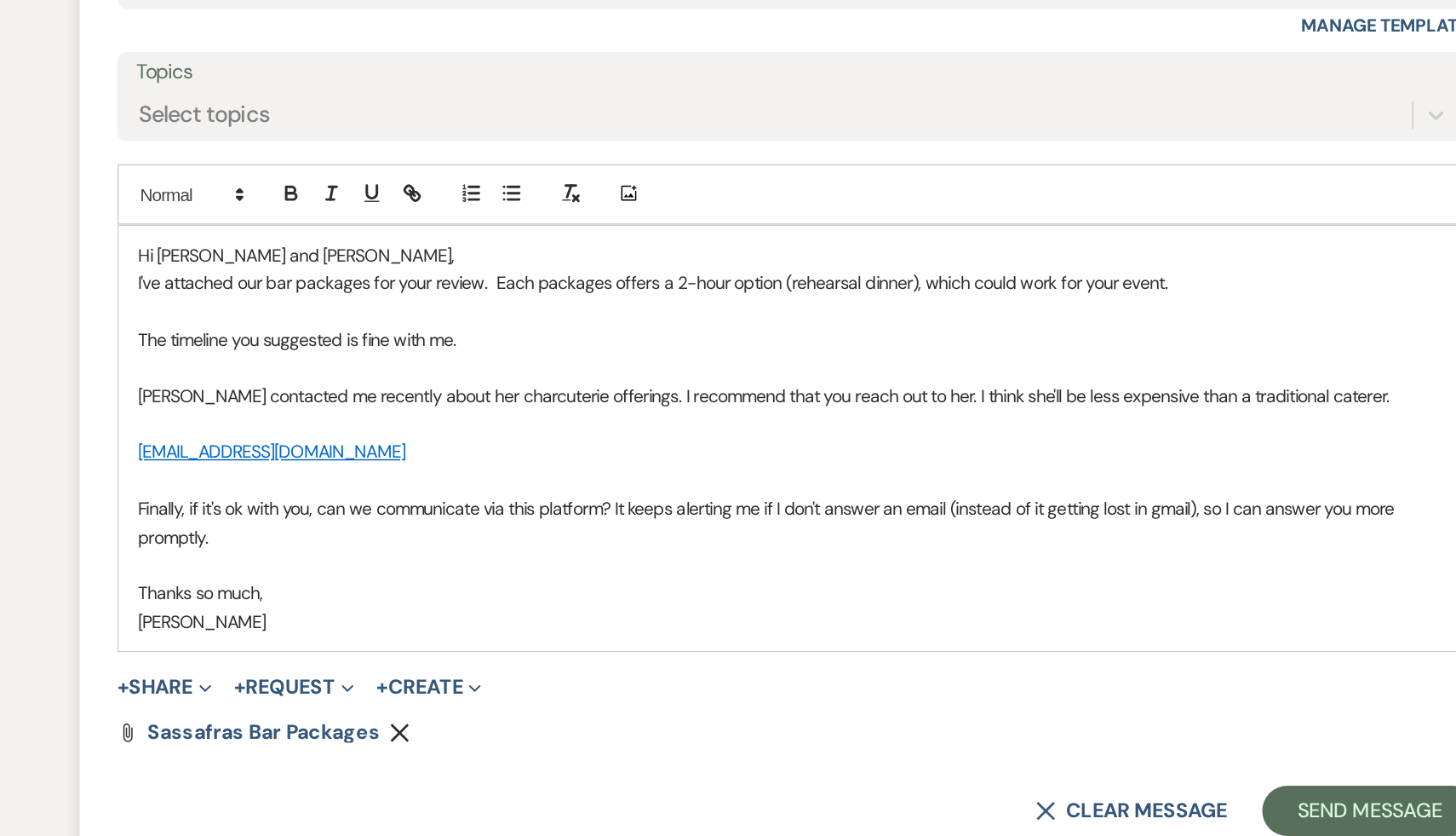
click at [612, 743] on div "+ Share Expand Doc Upload Documents Add Photo Images Pref Vendors Preferred ven…" at bounding box center [727, 735] width 919 height 21
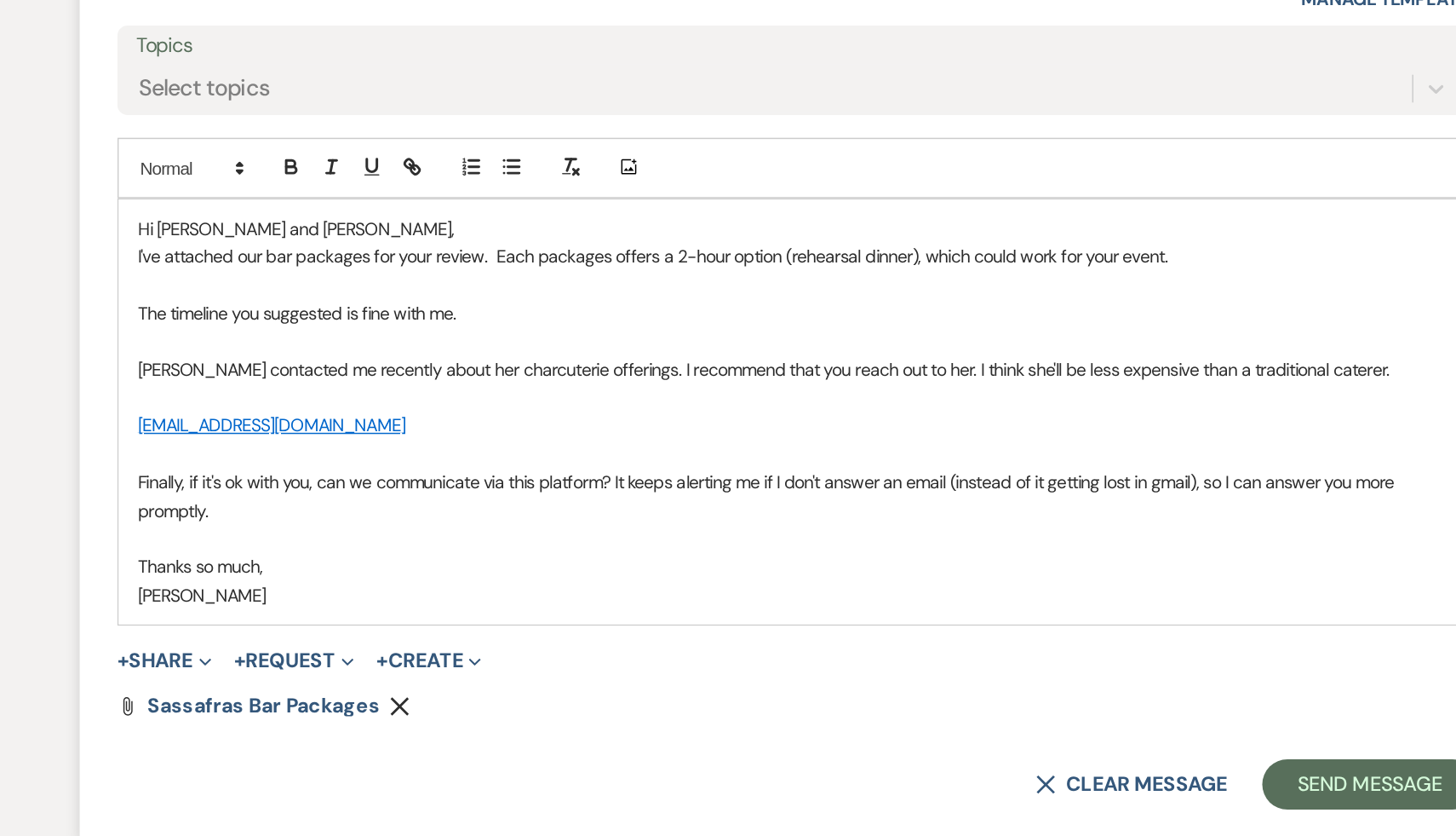
scroll to position [1592, 0]
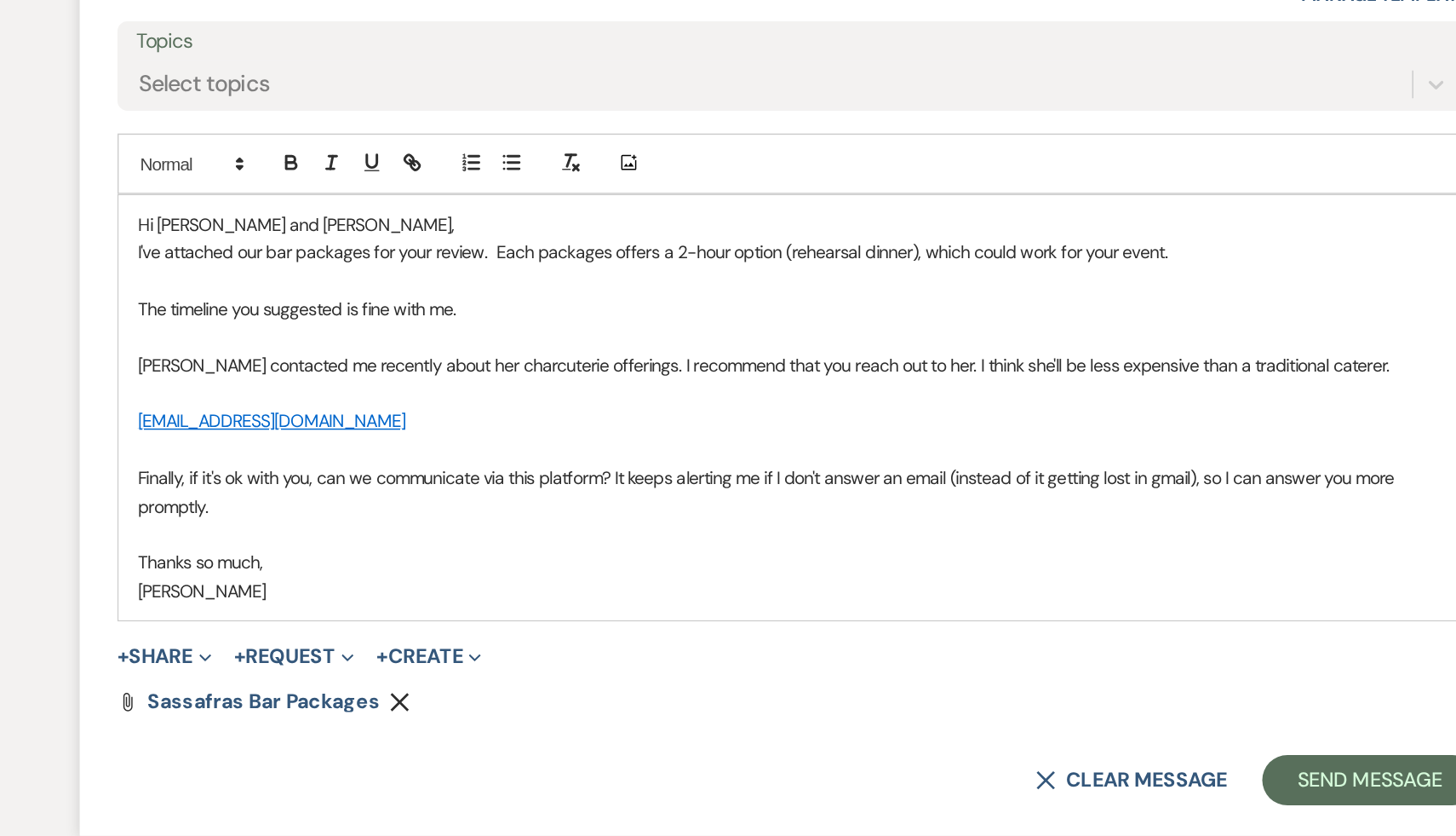
click at [992, 438] on p "I've attached our bar packages for your review. Each packages offers a 2-hour o…" at bounding box center [728, 440] width 892 height 19
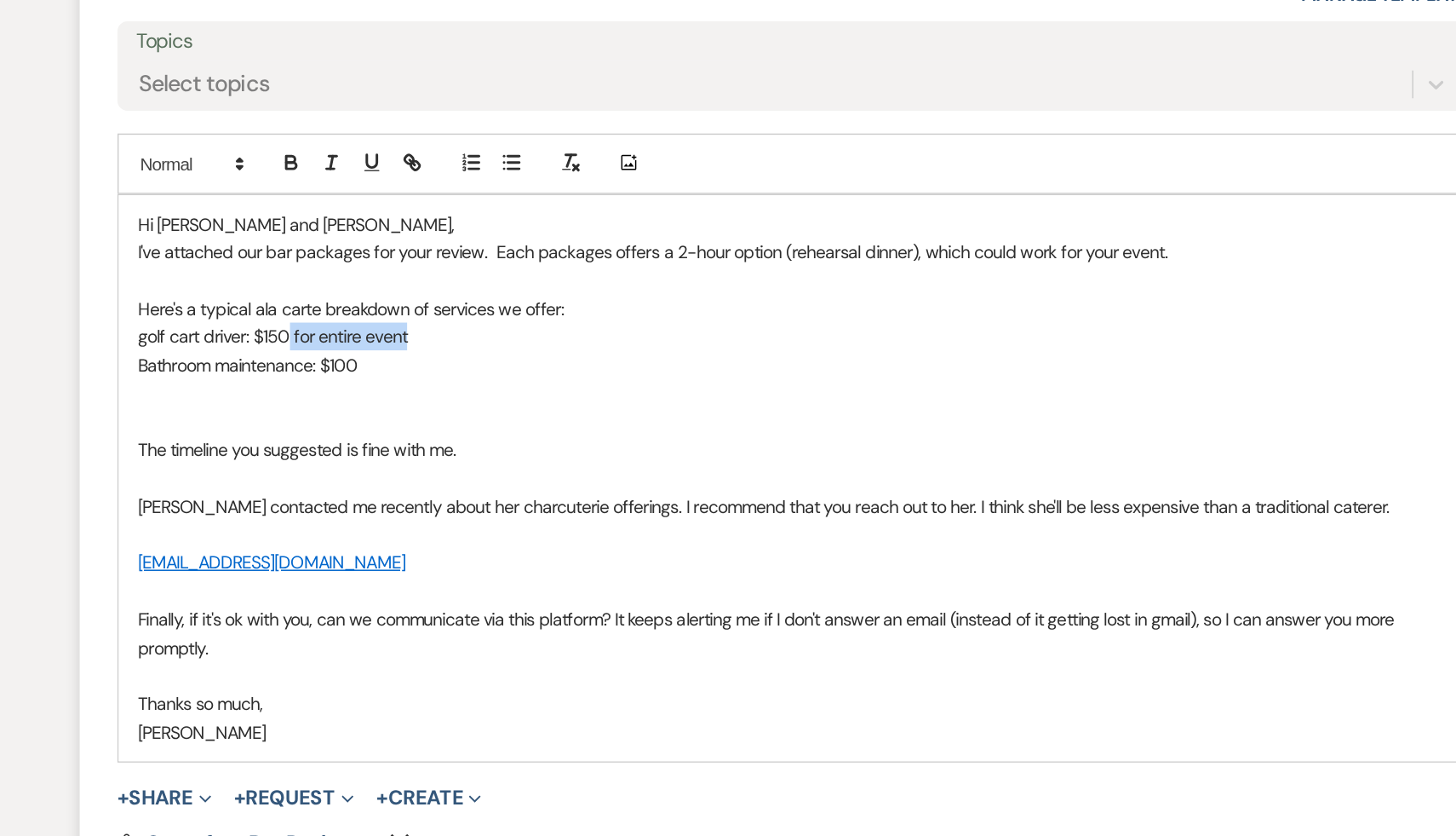
drag, startPoint x: 477, startPoint y: 496, endPoint x: 384, endPoint y: 493, distance: 93.0
click at [384, 493] on p "golf cart driver: $150 for entire event" at bounding box center [728, 498] width 892 height 19
copy p "for entire event"
click at [561, 474] on p "Here's a typical ala carte breakdown of services we offer:" at bounding box center [728, 479] width 892 height 19
click at [563, 475] on p "Here's a typical ala carte breakdown of services we offer:" at bounding box center [728, 479] width 892 height 19
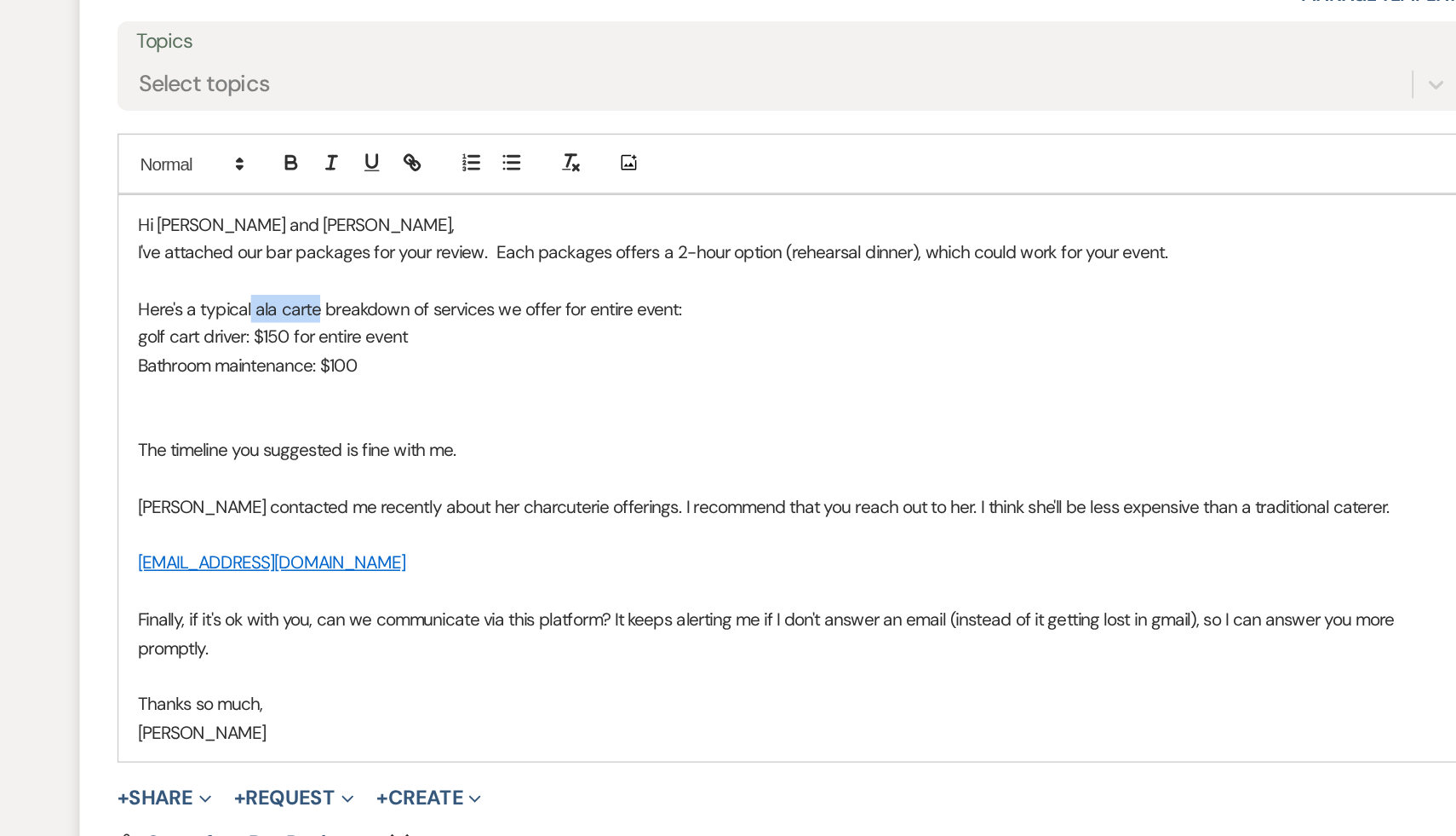
drag, startPoint x: 403, startPoint y: 477, endPoint x: 360, endPoint y: 475, distance: 43.0
click at [360, 475] on p "Here's a typical ala carte breakdown of services we offer for entire event:" at bounding box center [728, 479] width 892 height 19
click at [412, 378] on icon "button" at bounding box center [412, 380] width 15 height 15
click at [502, 553] on p at bounding box center [728, 555] width 892 height 19
drag, startPoint x: 613, startPoint y: 479, endPoint x: 585, endPoint y: 476, distance: 28.2
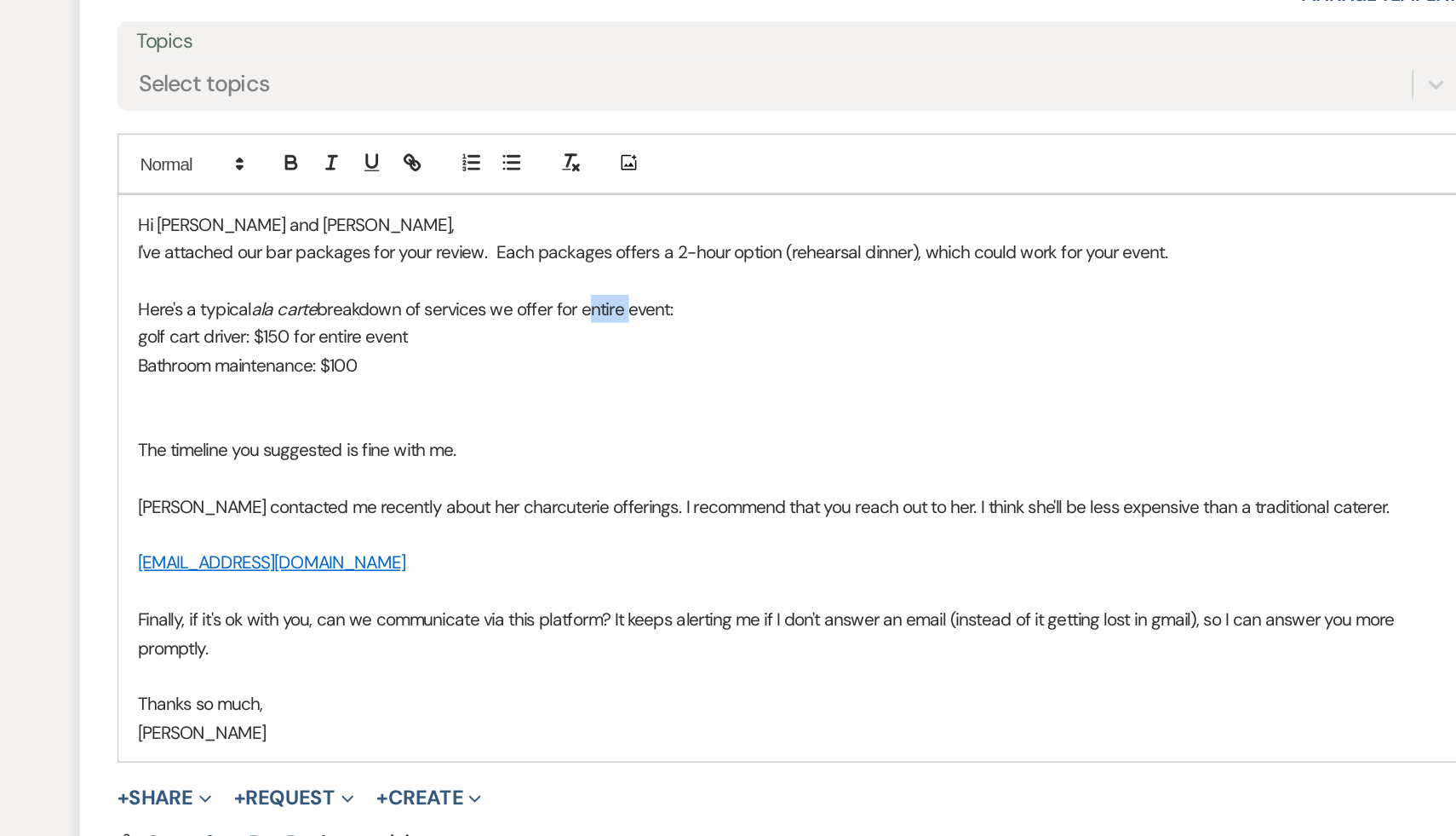
click at [585, 476] on p "Here's a typical ala carte breakdown of services we offer for entire event:" at bounding box center [728, 479] width 892 height 19
click at [613, 478] on p "Here's a typical ala carte breakdown of services we offer for event:" at bounding box center [728, 479] width 892 height 19
click at [455, 514] on p "Bathroom maintenance: $100" at bounding box center [728, 517] width 892 height 19
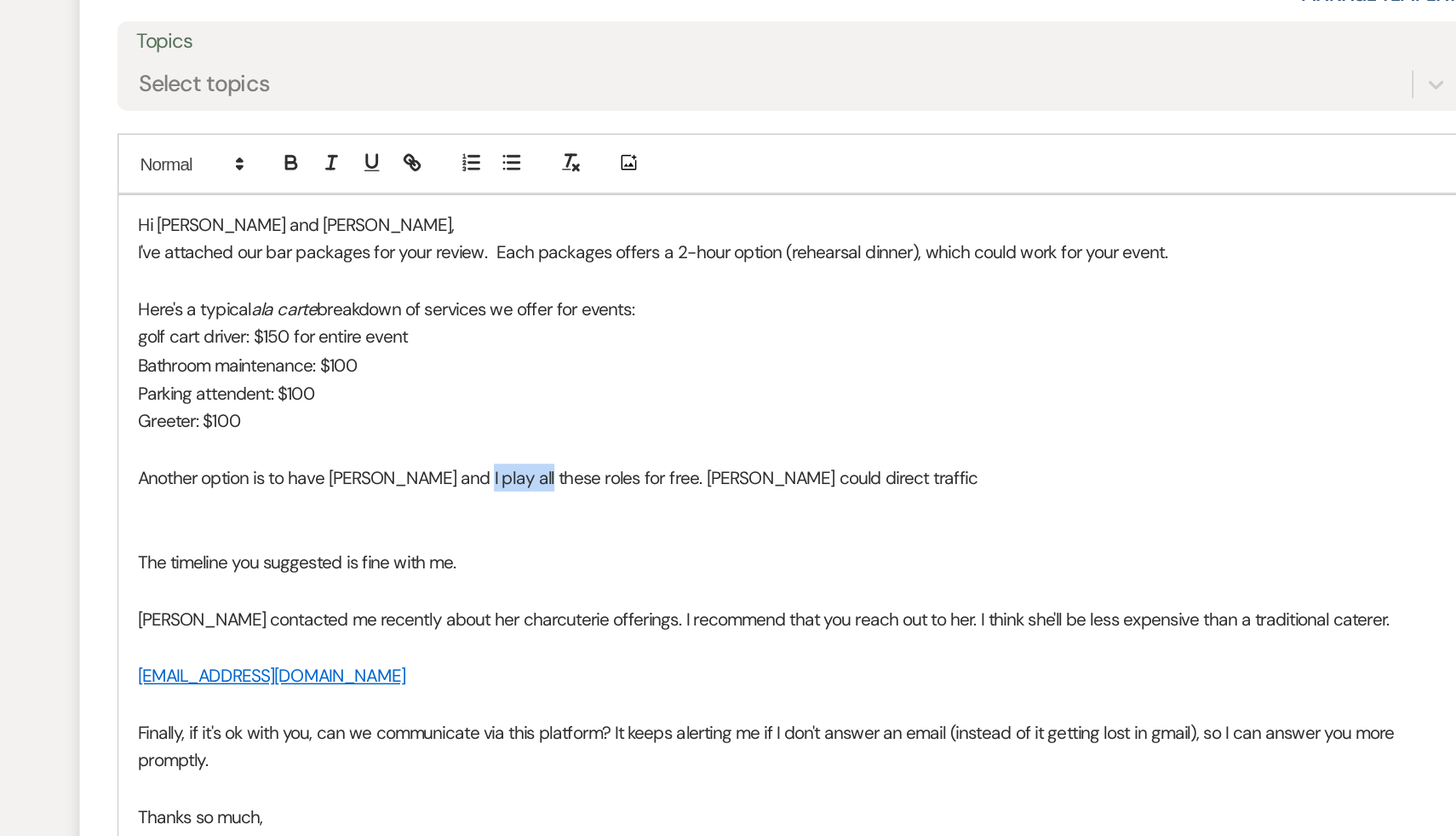
drag, startPoint x: 547, startPoint y: 592, endPoint x: 505, endPoint y: 593, distance: 42.0
click at [505, 593] on p "Another option is to have Jerome and I play all these roles for free. Jerome co…" at bounding box center [728, 594] width 892 height 19
click at [755, 591] on p "Another option is to have Jerome and I play these roles for free. Jerome could …" at bounding box center [728, 594] width 892 height 19
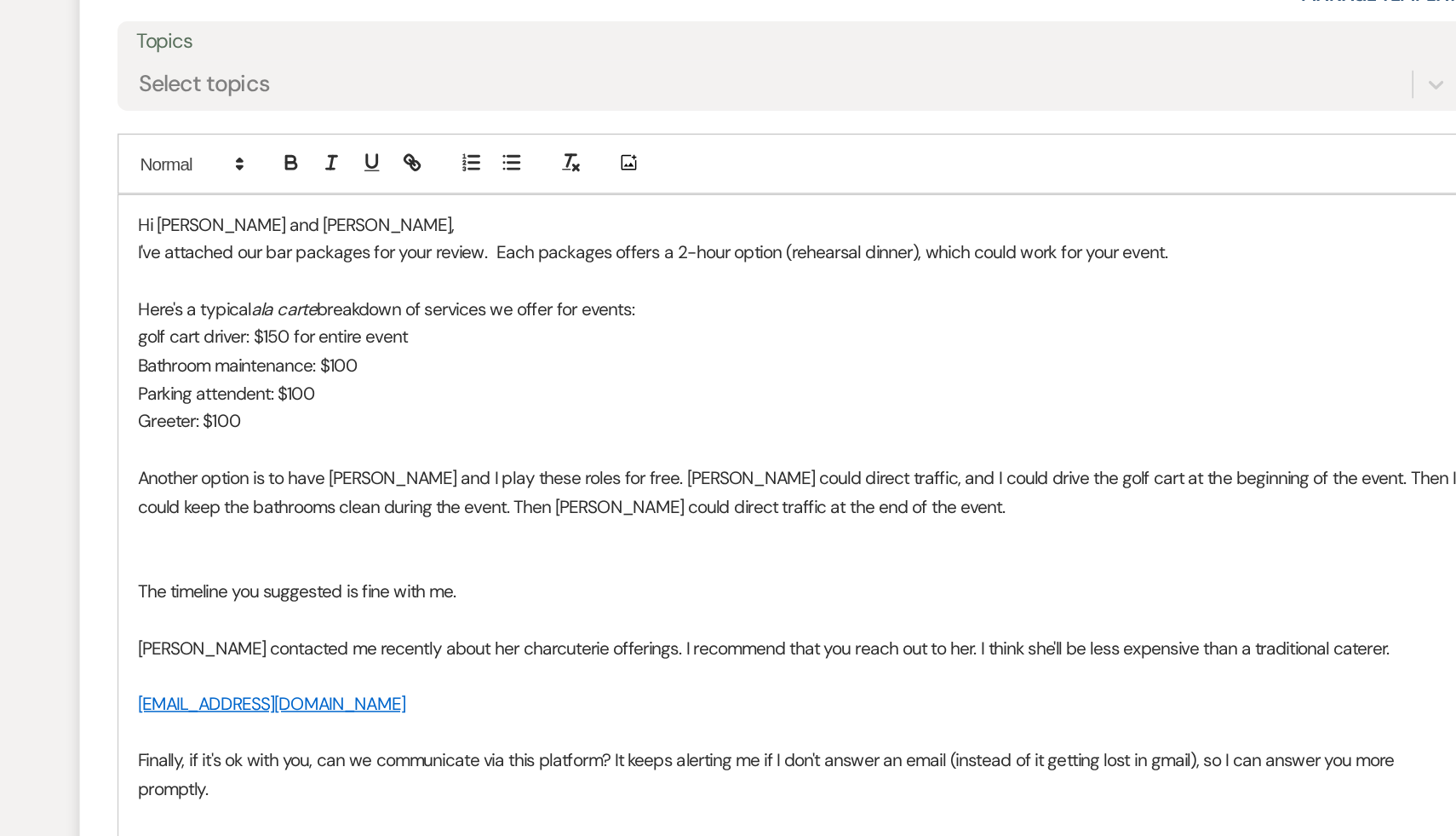
click at [660, 643] on p at bounding box center [728, 651] width 892 height 19
click at [691, 639] on p at bounding box center [728, 632] width 892 height 19
click at [561, 666] on p "The timeline you suggested is fine with me." at bounding box center [728, 670] width 892 height 19
click at [766, 611] on p "Another option is to have Jerome and I play these roles for free. Jerome could …" at bounding box center [728, 604] width 892 height 38
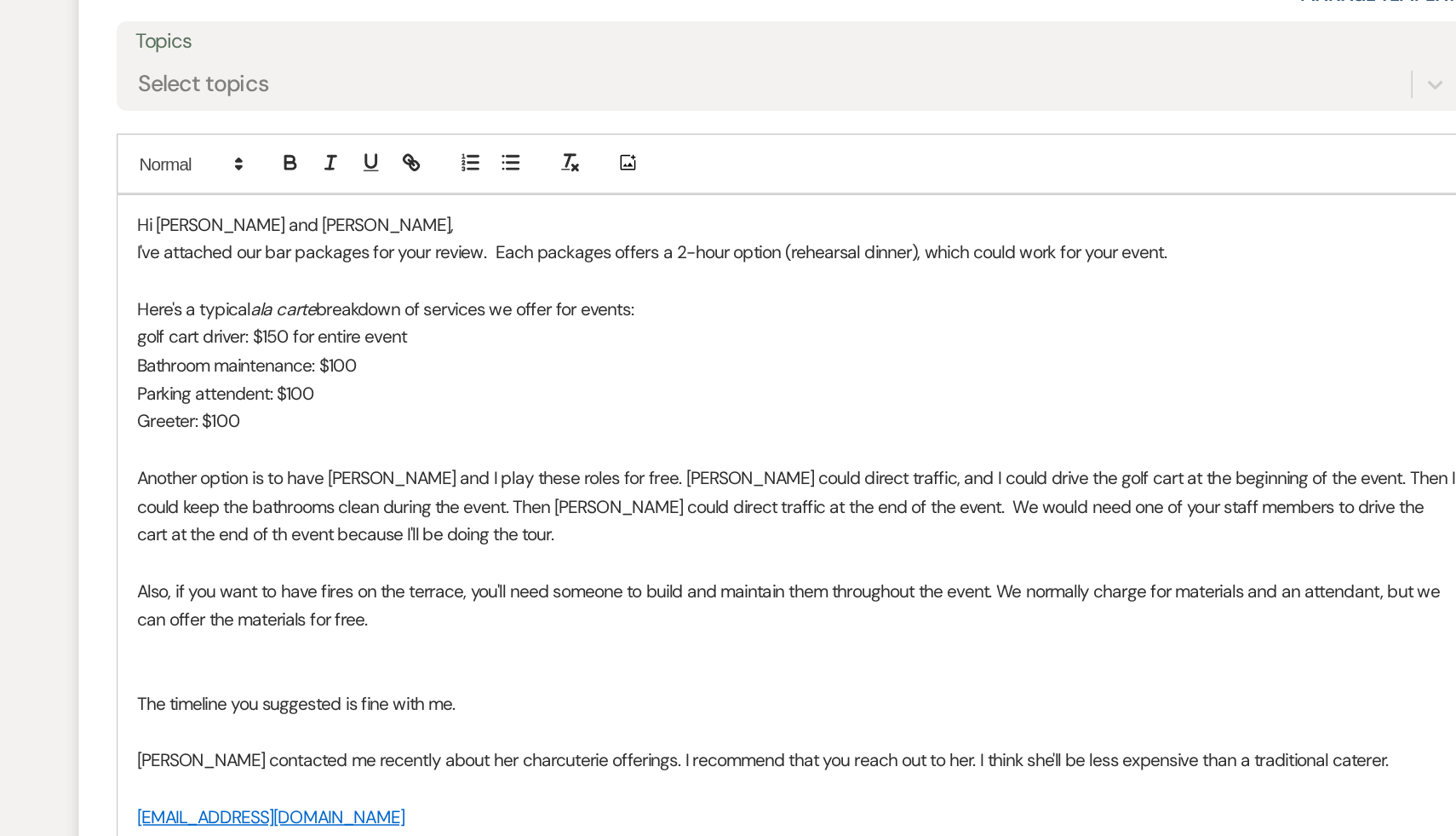
click at [984, 668] on p "Also, if you want to have fires on the terrace, you'll need someone to build an…" at bounding box center [728, 680] width 892 height 38
click at [332, 688] on p "Also, if you want to have fires on the terrace, you'll need someone to build an…" at bounding box center [728, 680] width 892 height 38
click at [514, 689] on p "Also, if you want to have fires on the terrace, you'll need someone to build an…" at bounding box center [728, 680] width 892 height 38
click at [550, 729] on p at bounding box center [728, 727] width 892 height 19
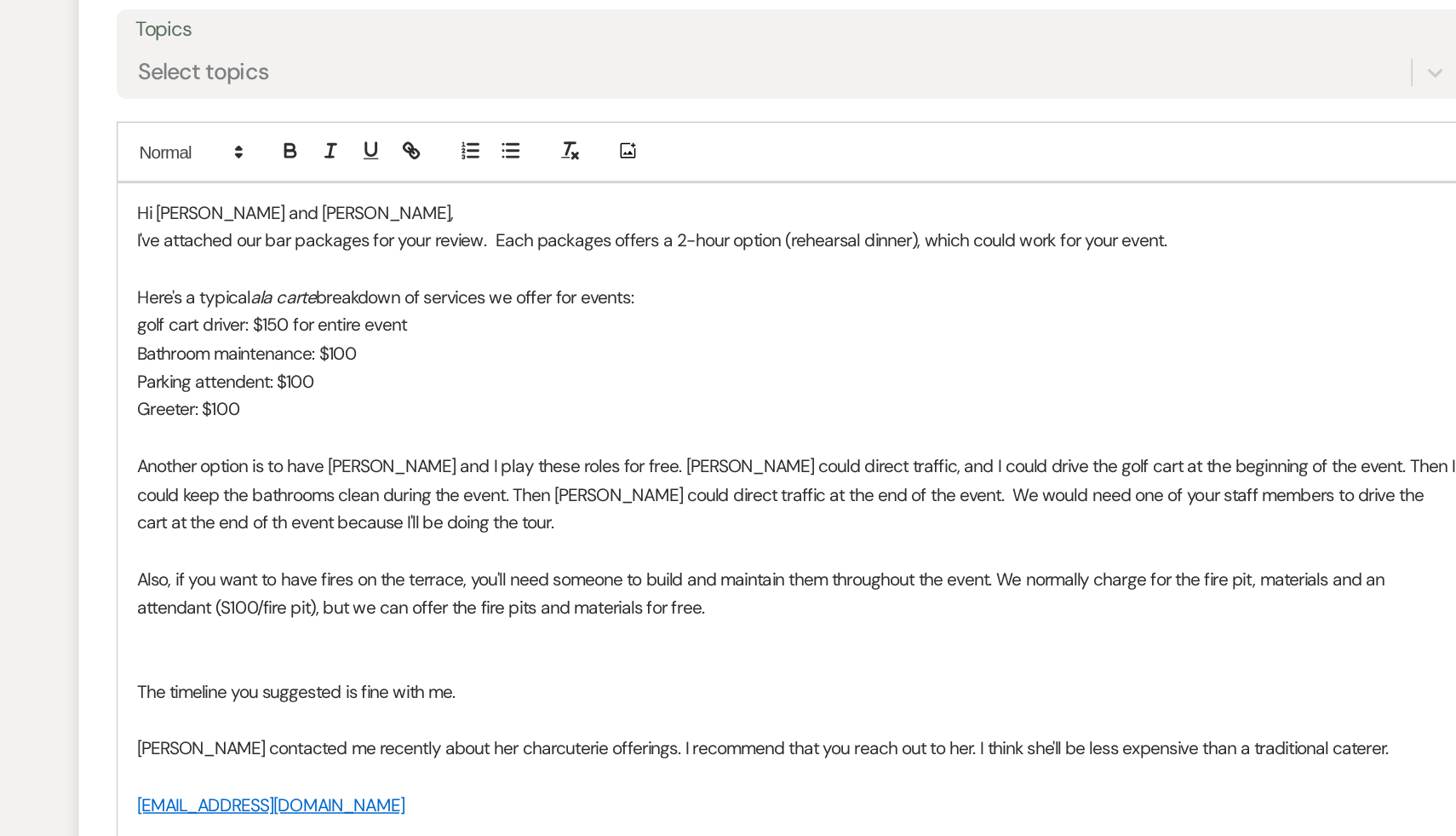
scroll to position [1601, 0]
click at [566, 611] on p "Another option is to have Jerome and I play these roles for free. Jerome could …" at bounding box center [728, 603] width 892 height 57
click at [578, 733] on p "The timeline you suggested is fine with me." at bounding box center [728, 736] width 892 height 19
click at [565, 718] on p at bounding box center [728, 717] width 892 height 19
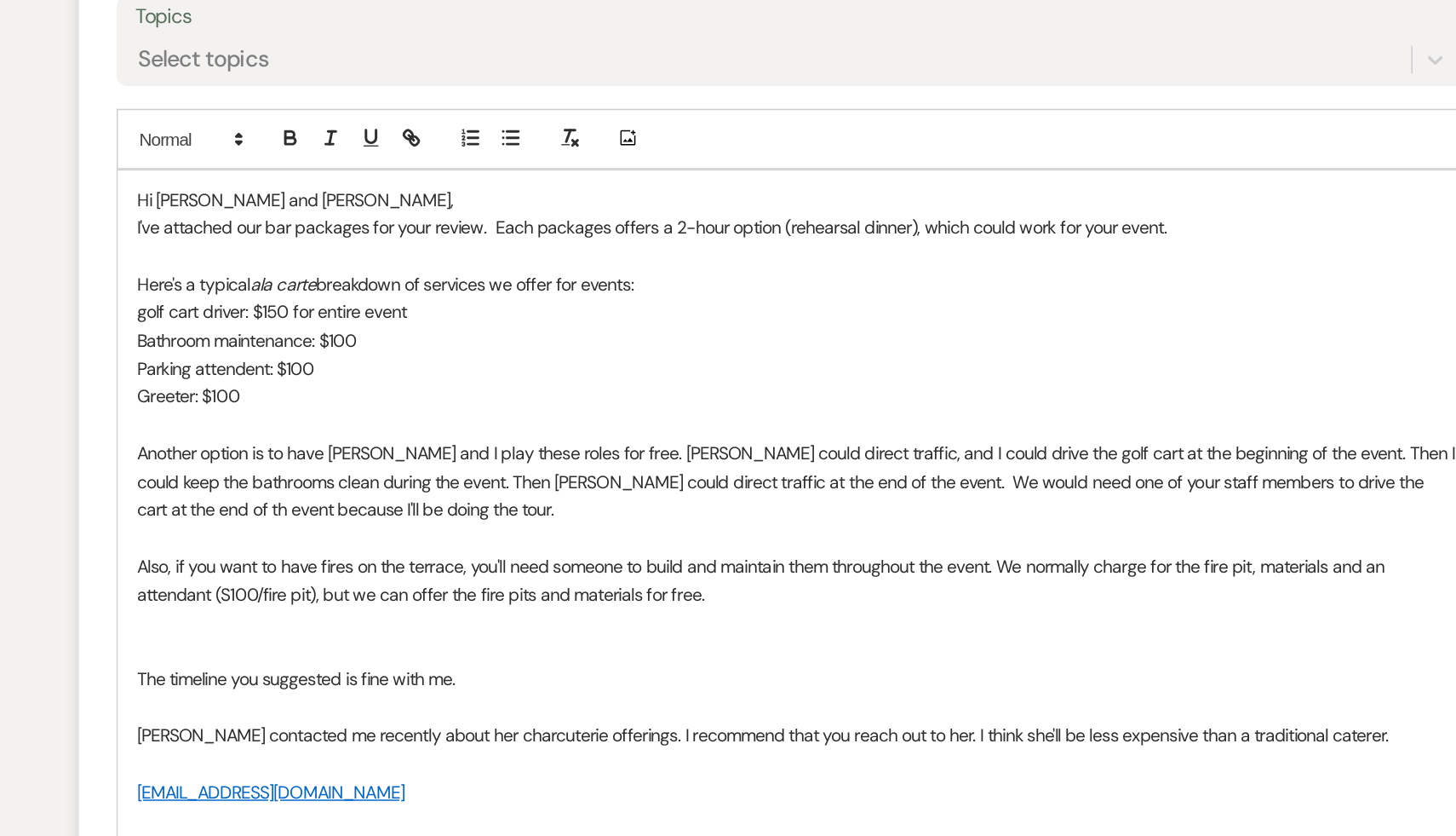
scroll to position [1616, 0]
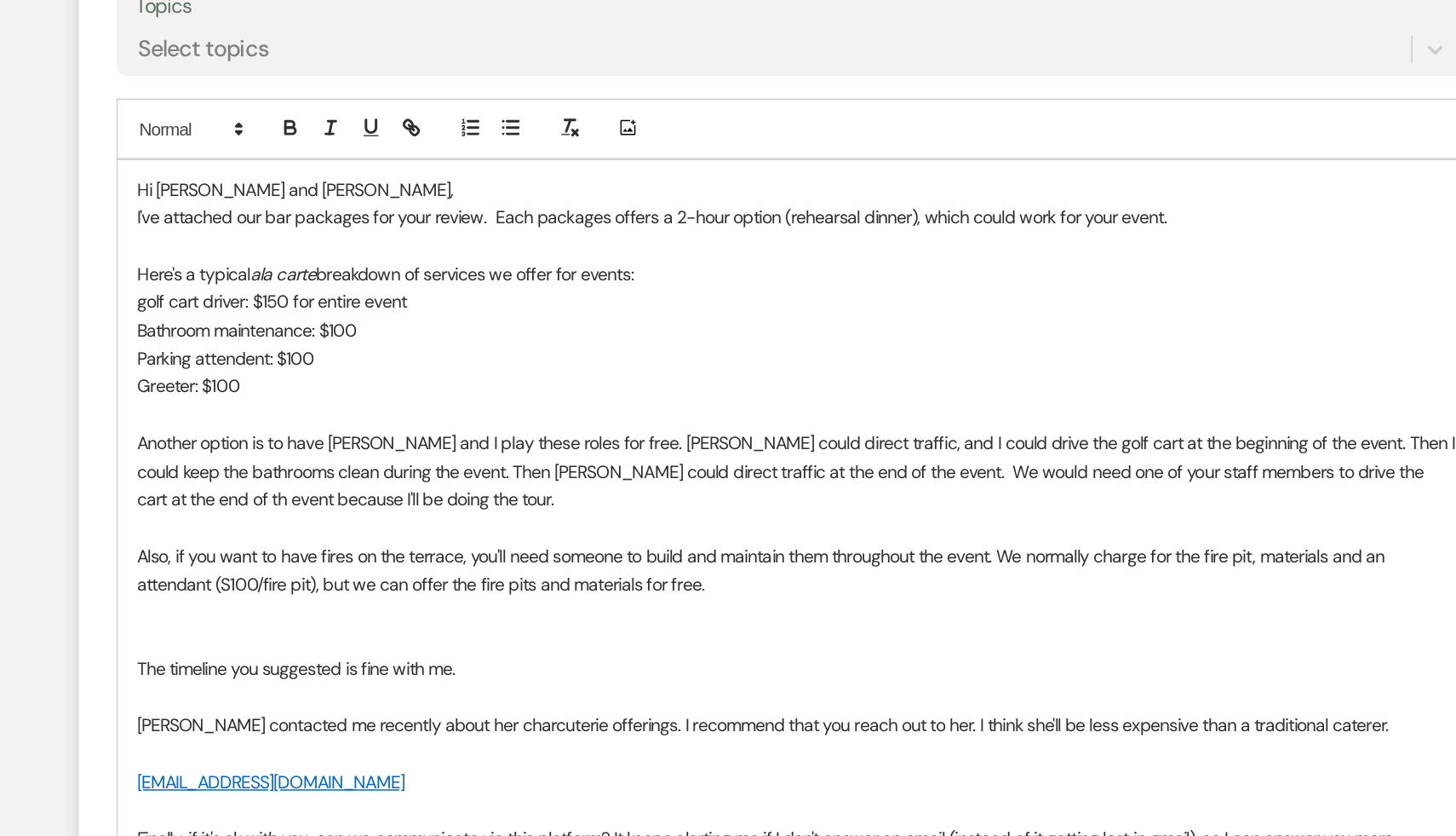
click at [565, 718] on p "The timeline you suggested is fine with me." at bounding box center [728, 722] width 892 height 19
click at [594, 708] on p at bounding box center [728, 703] width 892 height 19
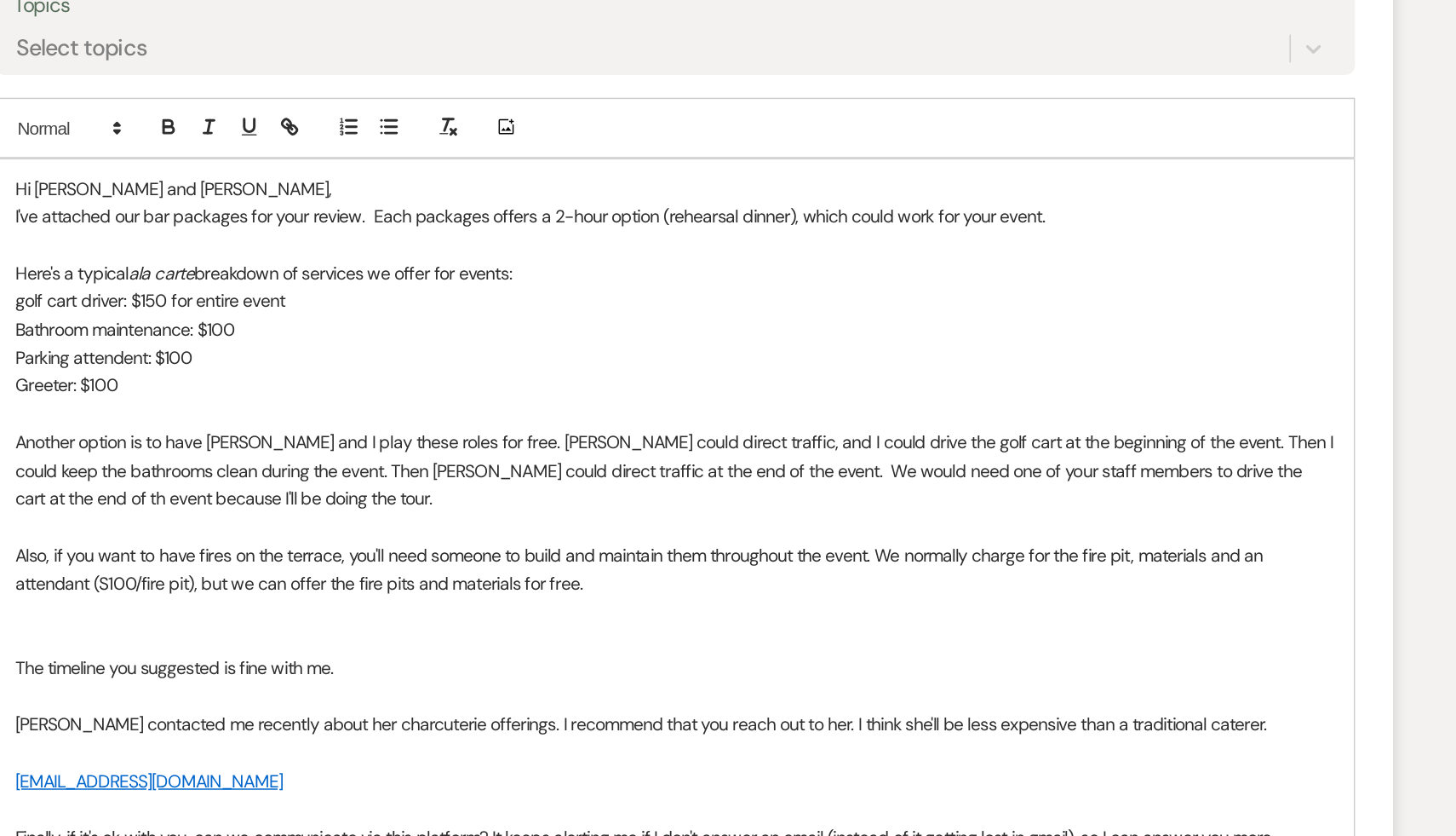
click at [1124, 586] on p "Another option is to have Jerome and I play these roles for free. Jerome could …" at bounding box center [728, 588] width 892 height 57
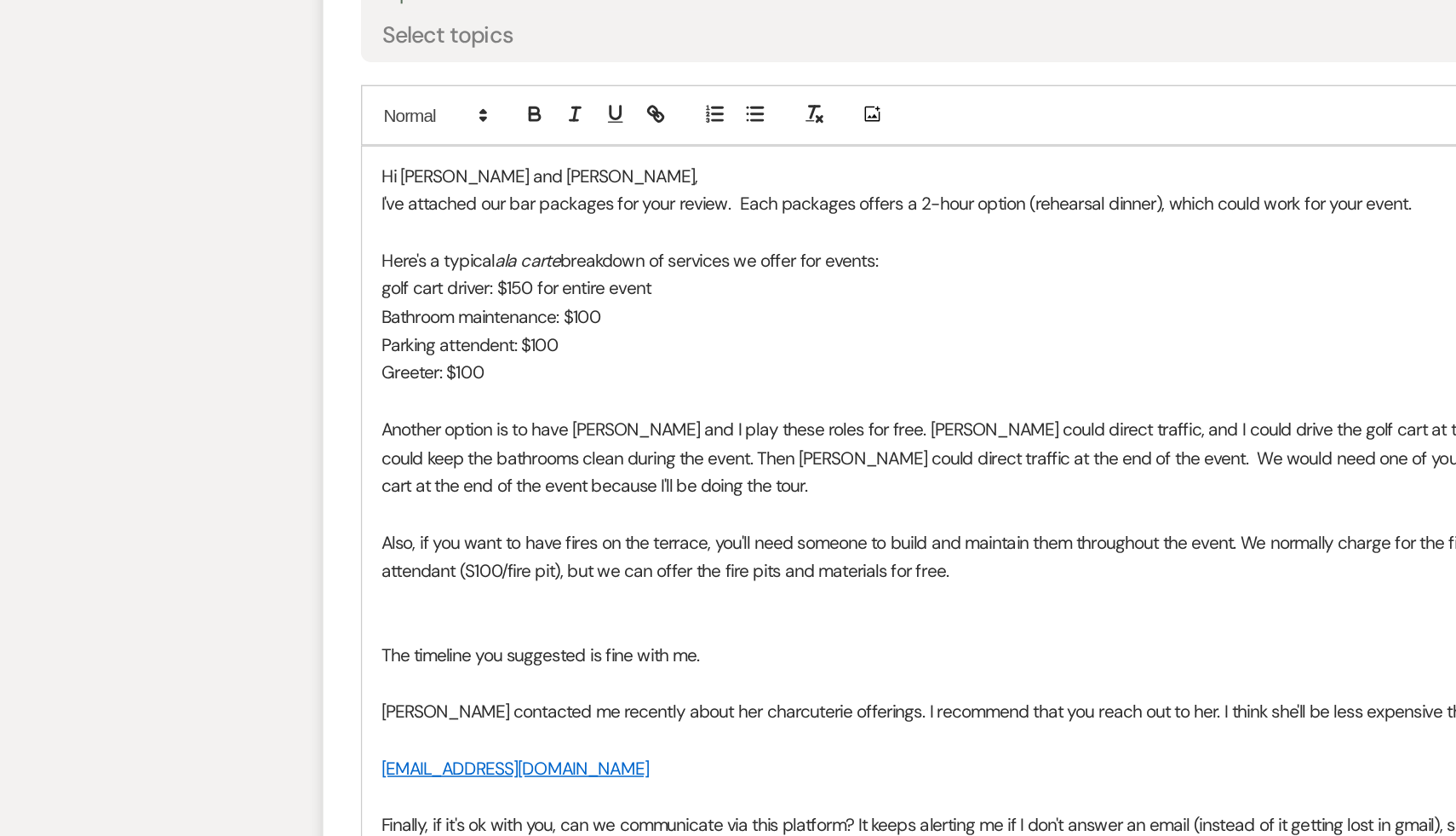
scroll to position [1627, 0]
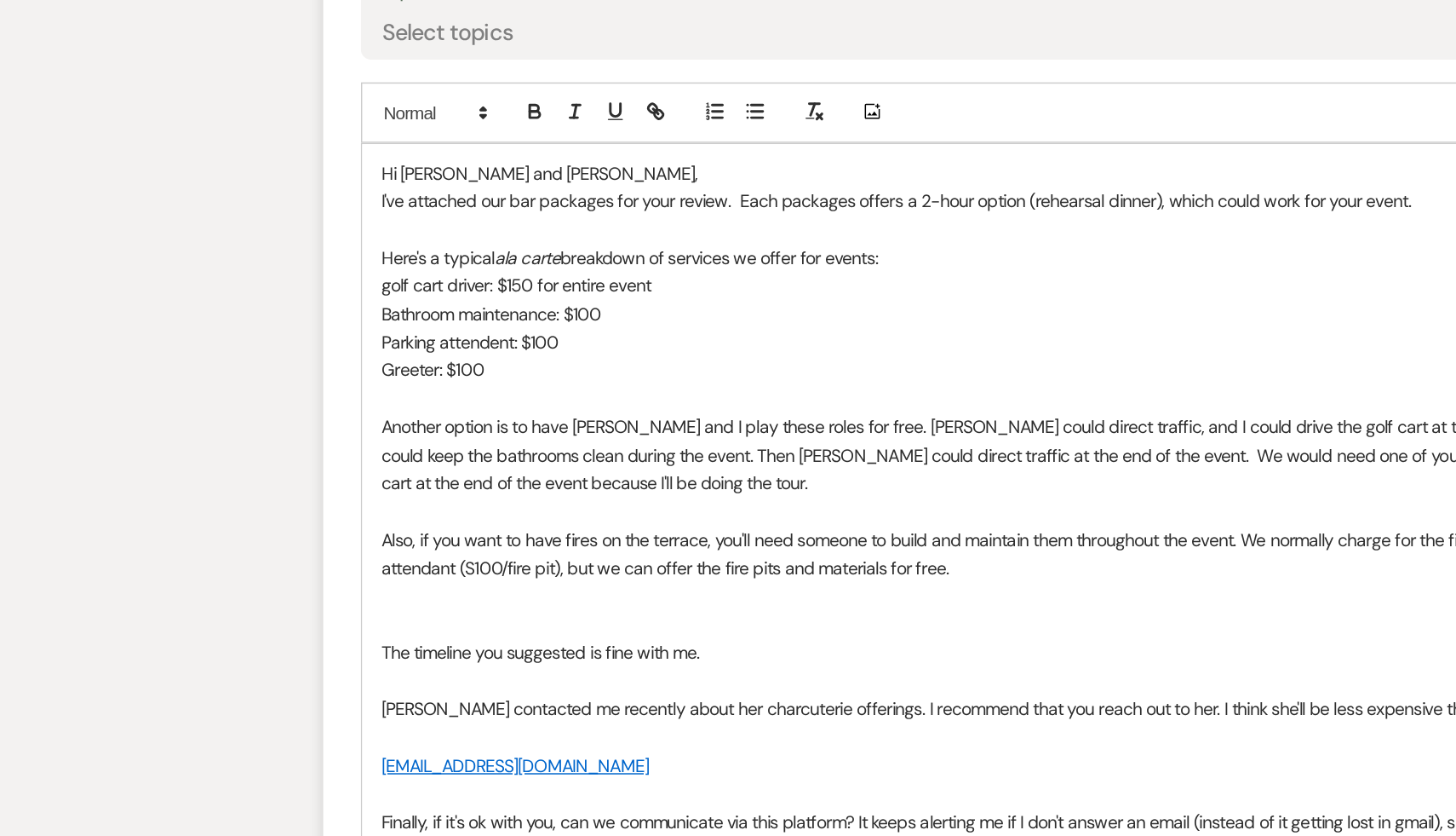
click at [408, 686] on p at bounding box center [728, 693] width 892 height 19
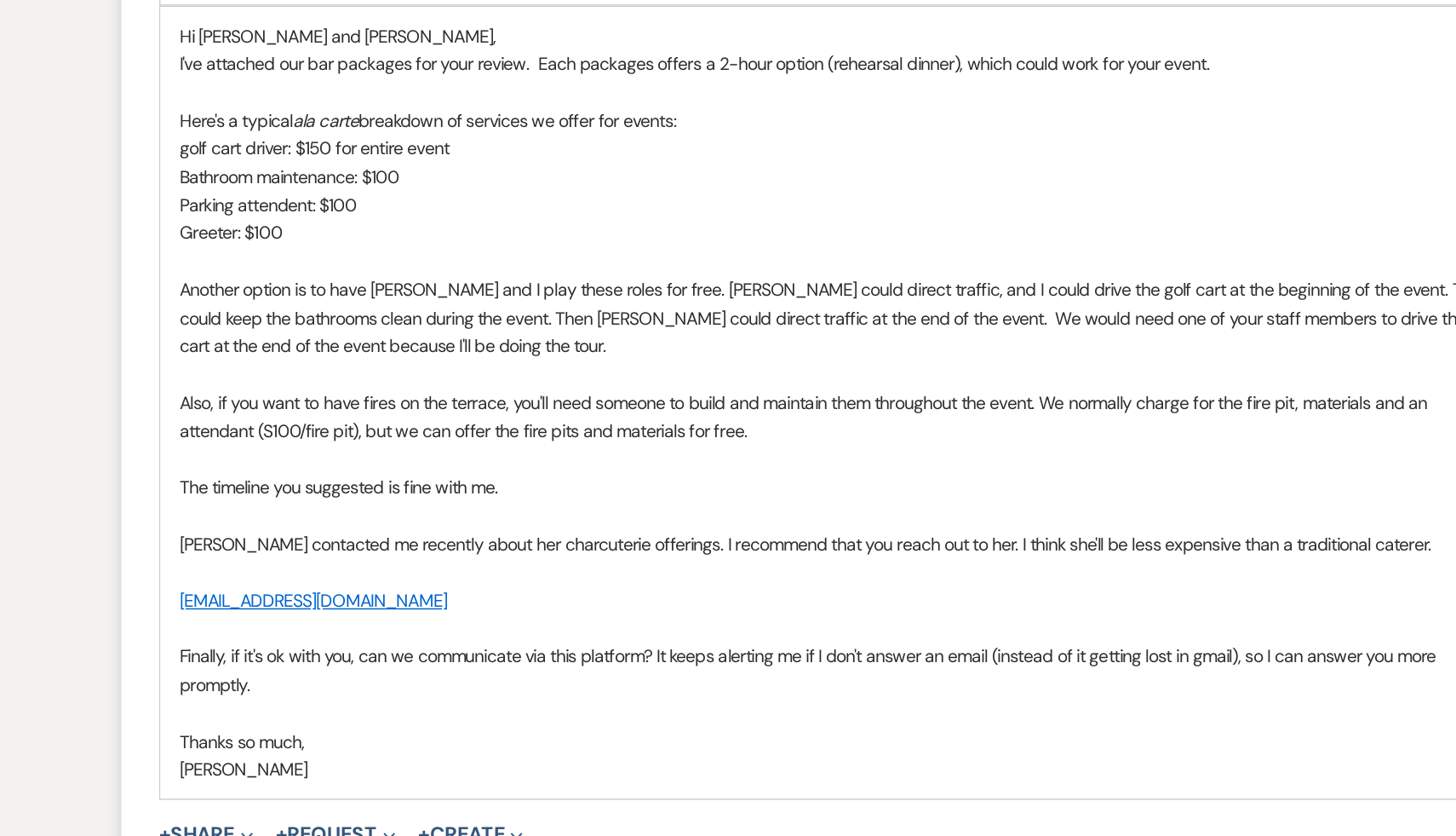
scroll to position [1730, 0]
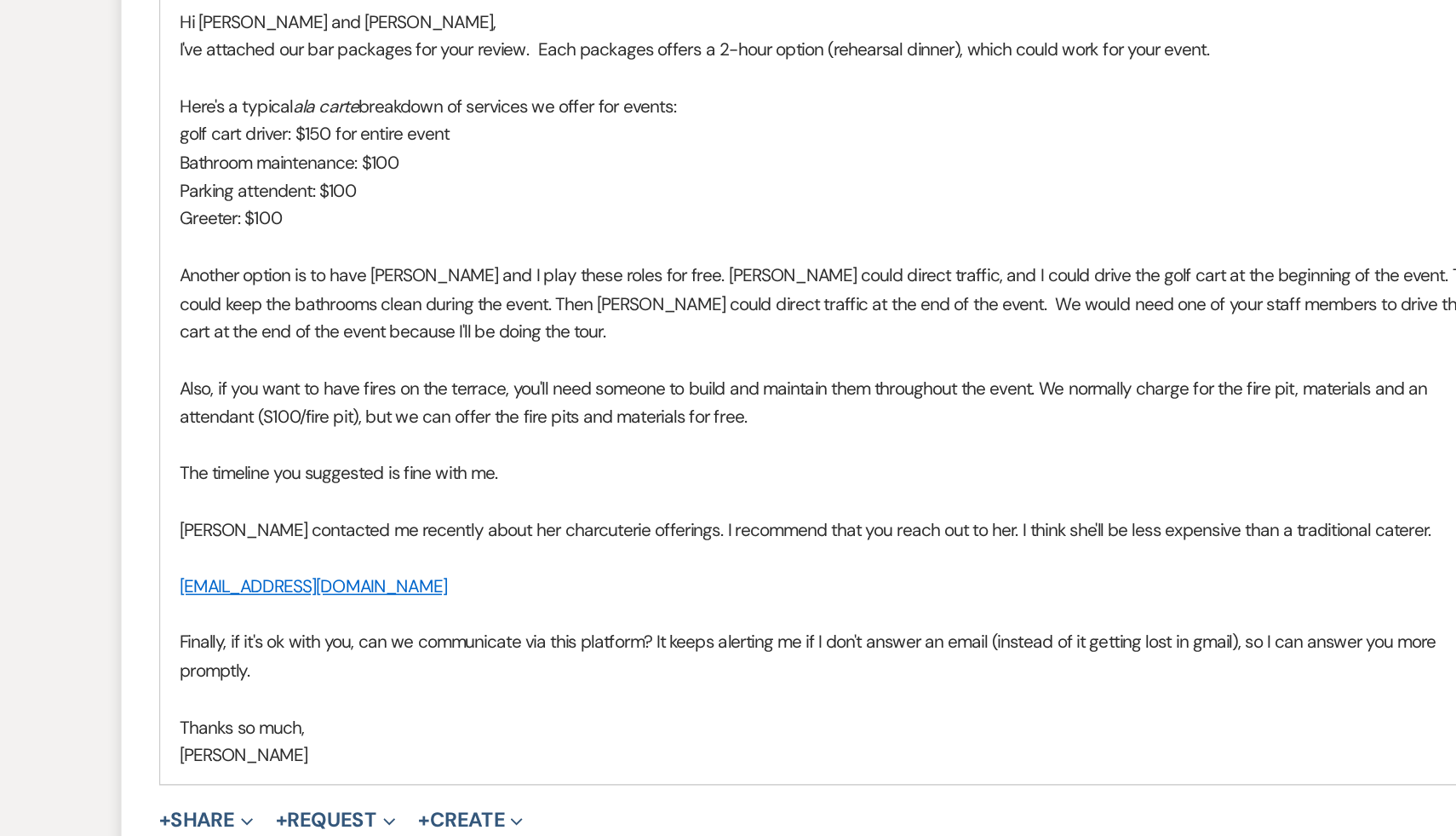
click at [518, 762] on p "Thanks so much," at bounding box center [728, 762] width 892 height 19
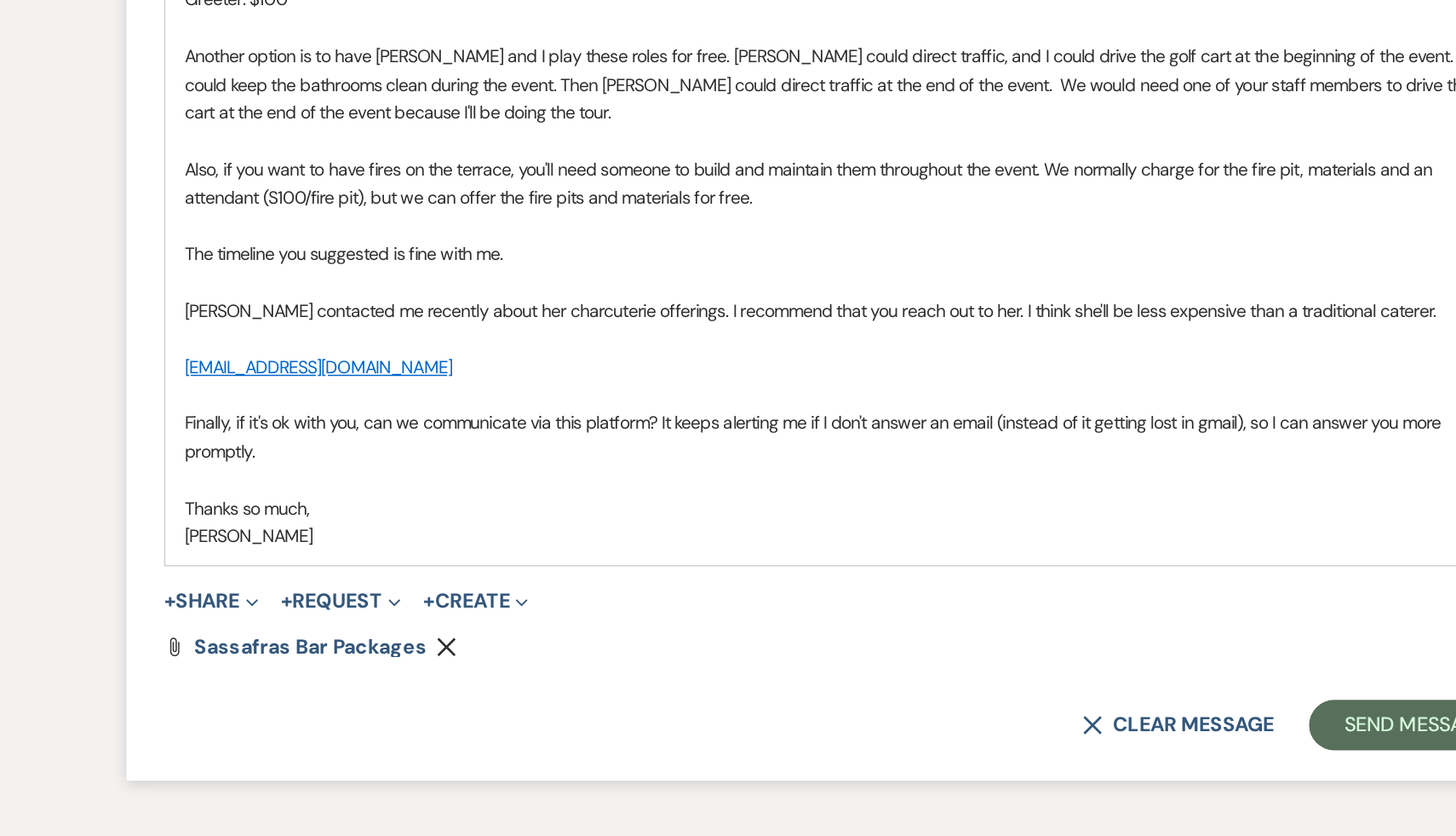
scroll to position [1878, 0]
click at [1114, 766] on button "Send Message" at bounding box center [1115, 760] width 145 height 34
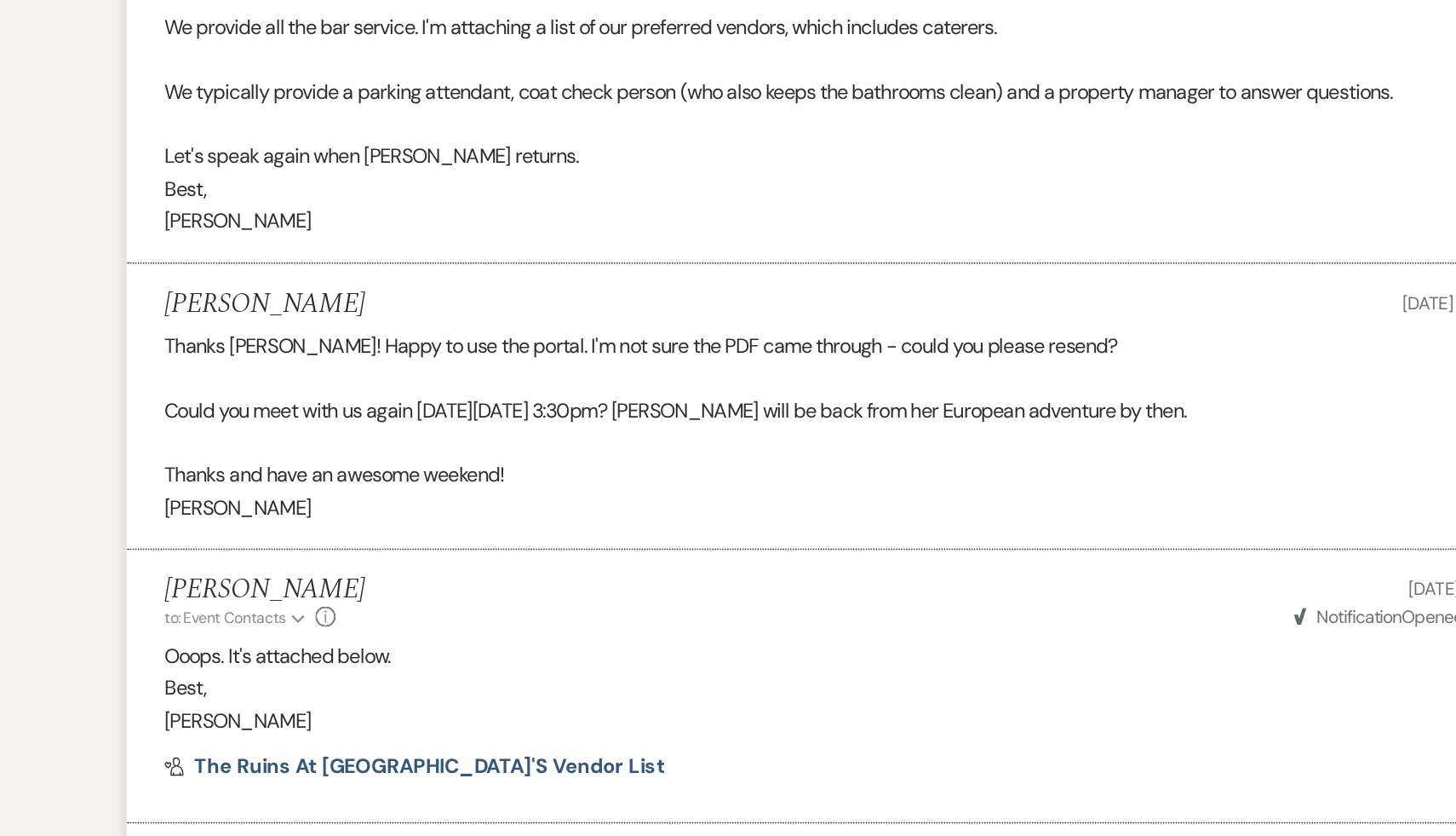
scroll to position [0, 0]
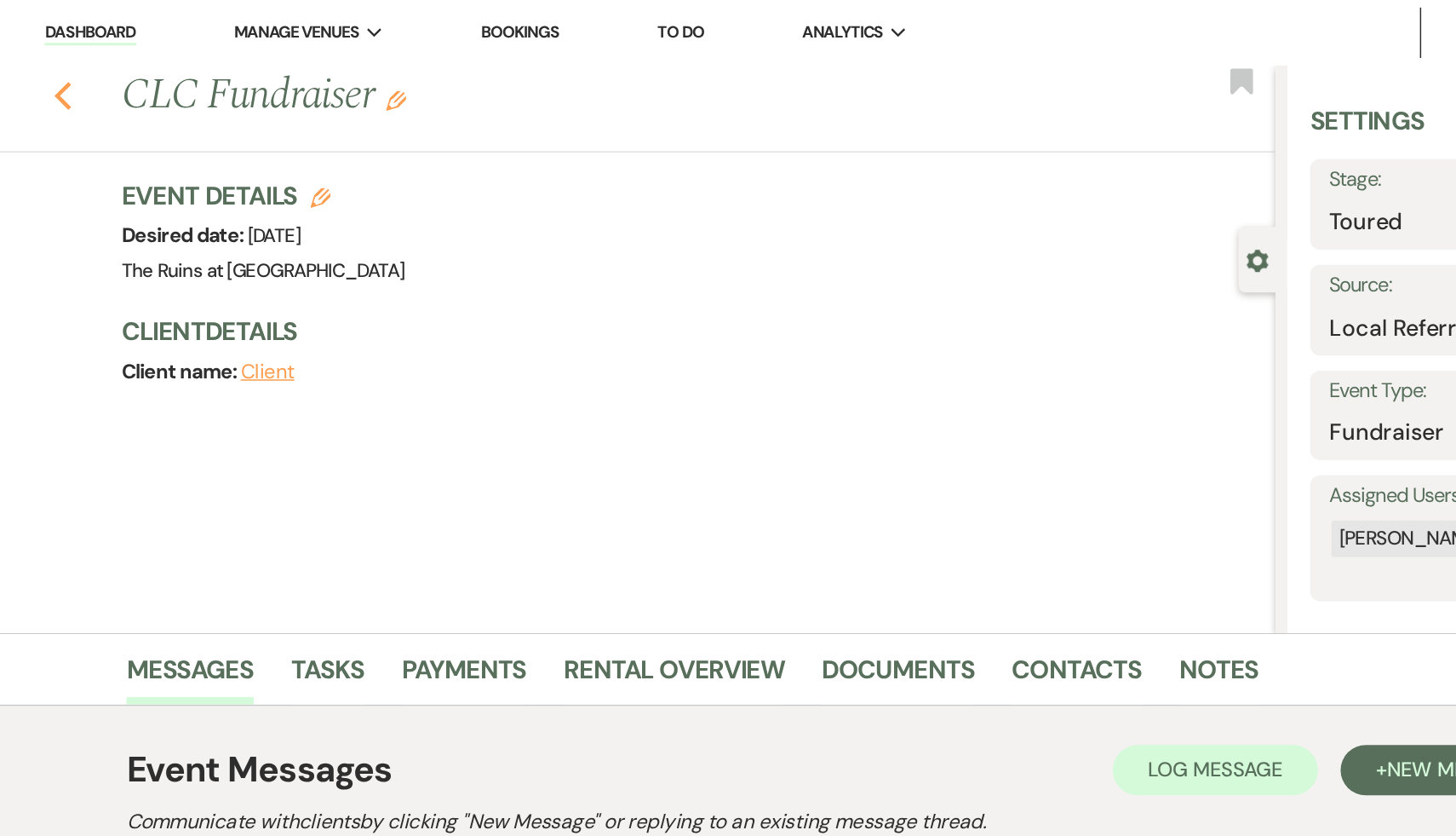
click at [199, 56] on icon "Previous" at bounding box center [199, 65] width 13 height 21
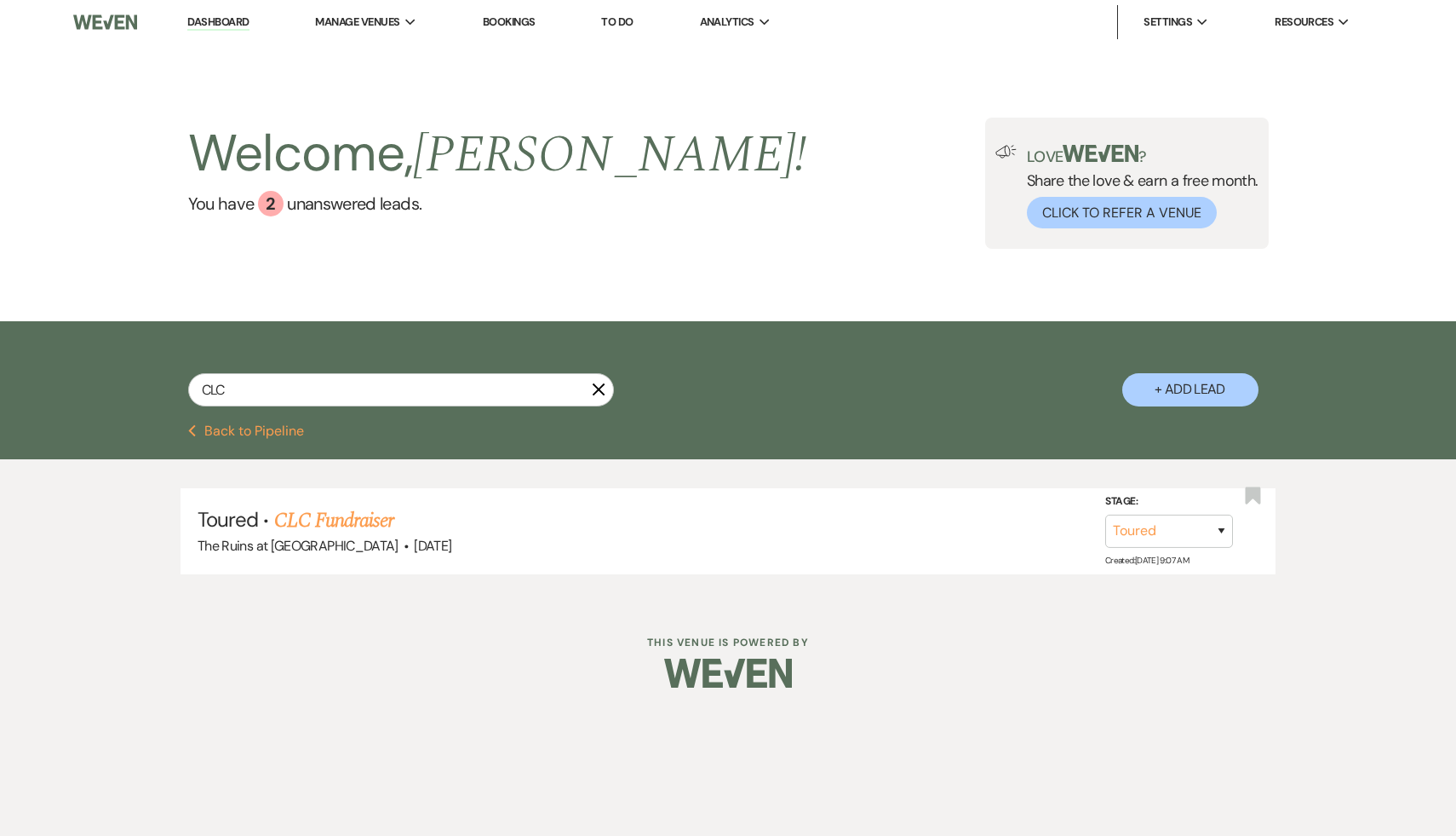
click at [217, 26] on link "Dashboard" at bounding box center [218, 23] width 62 height 16
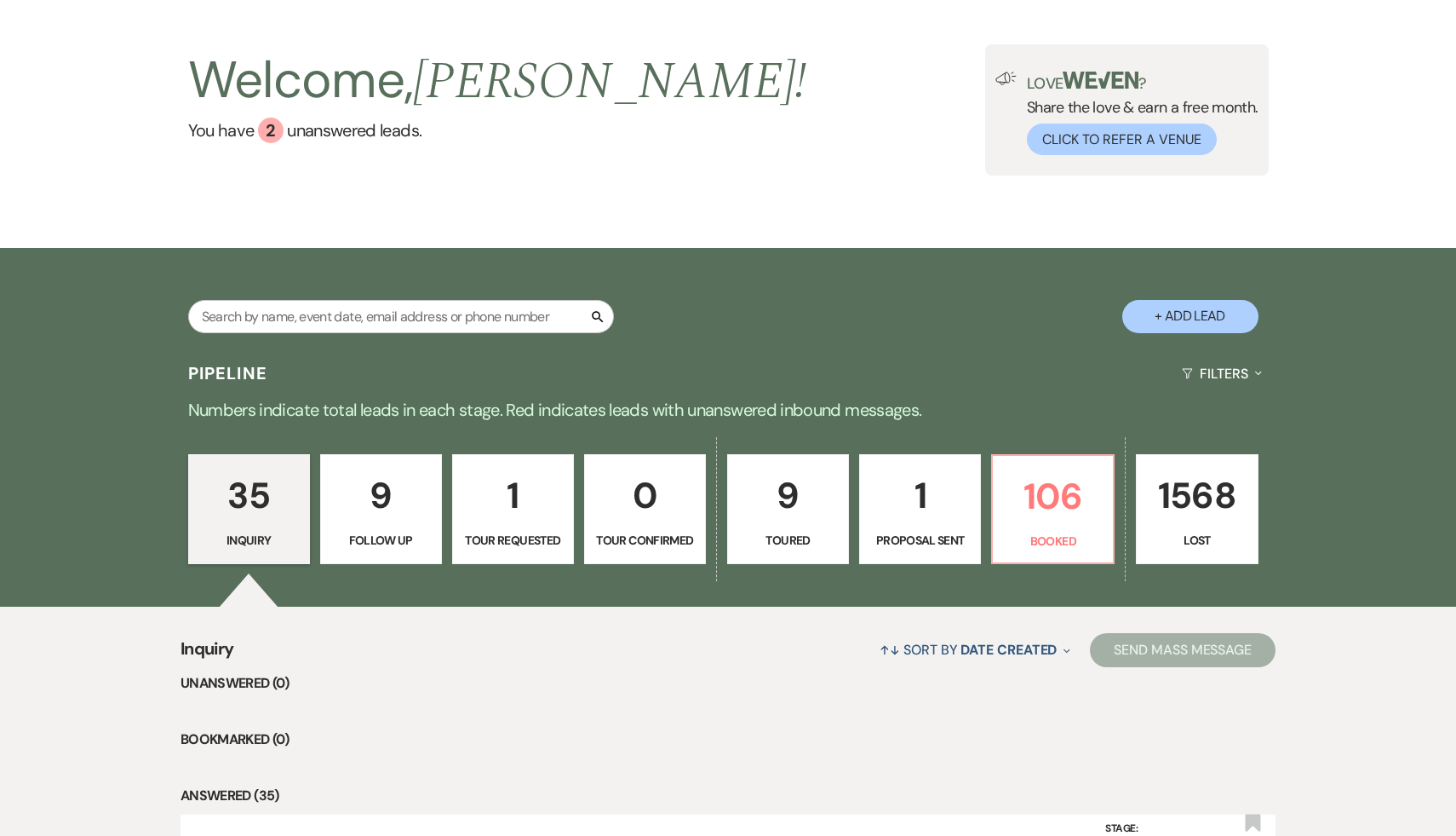
scroll to position [80, 0]
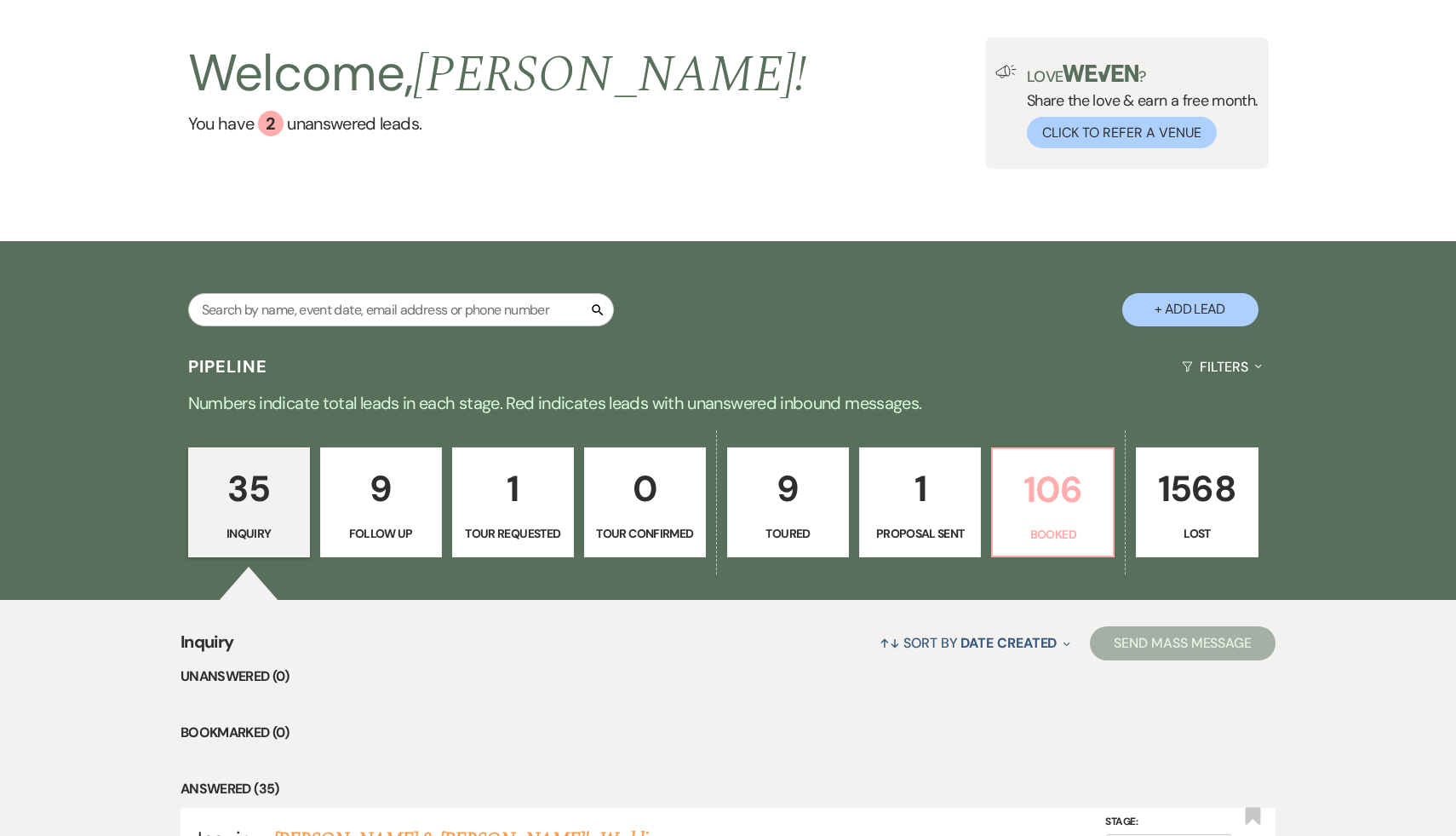
click at [1043, 496] on p "106" at bounding box center [1053, 489] width 100 height 57
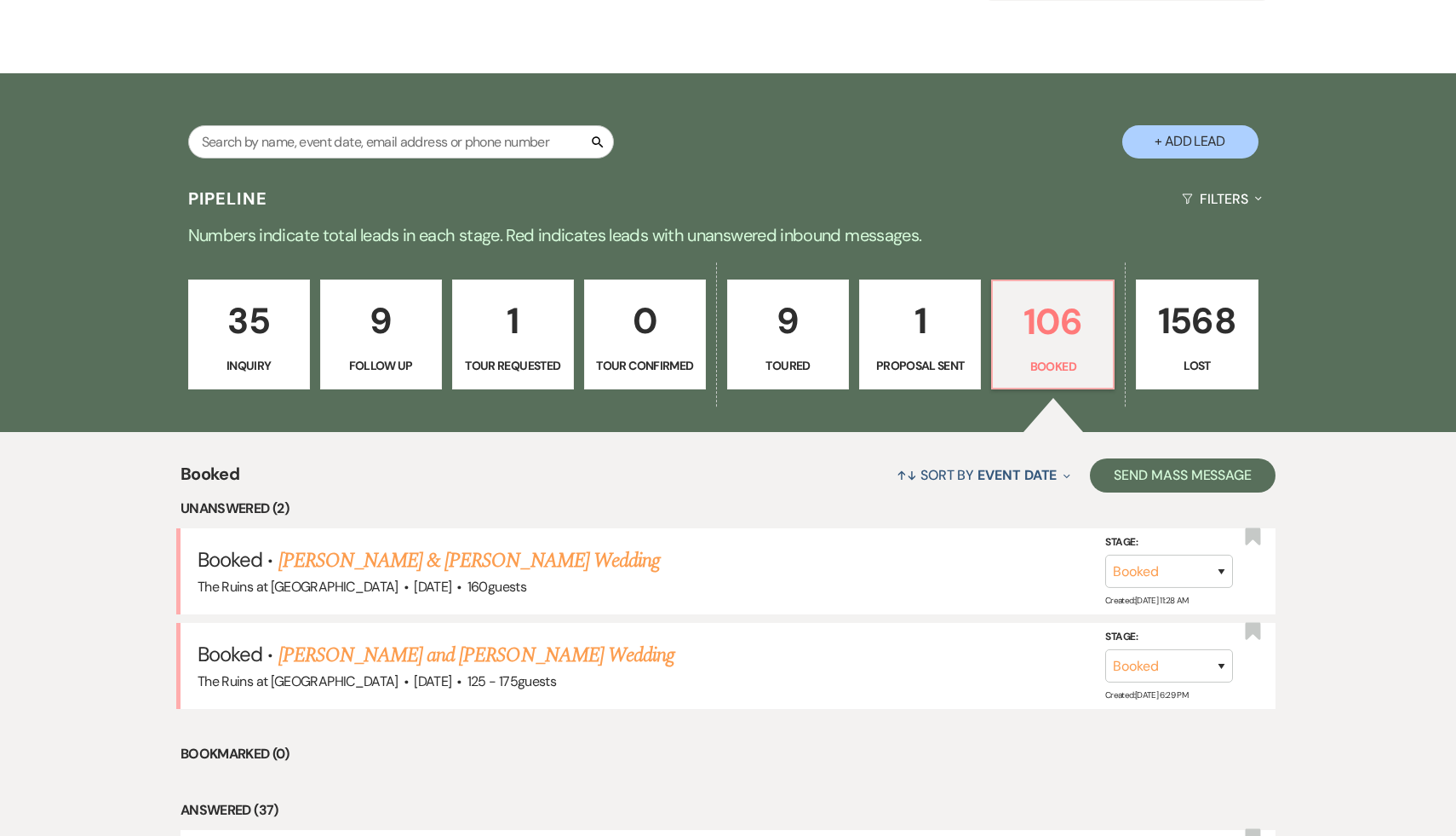
scroll to position [268, 0]
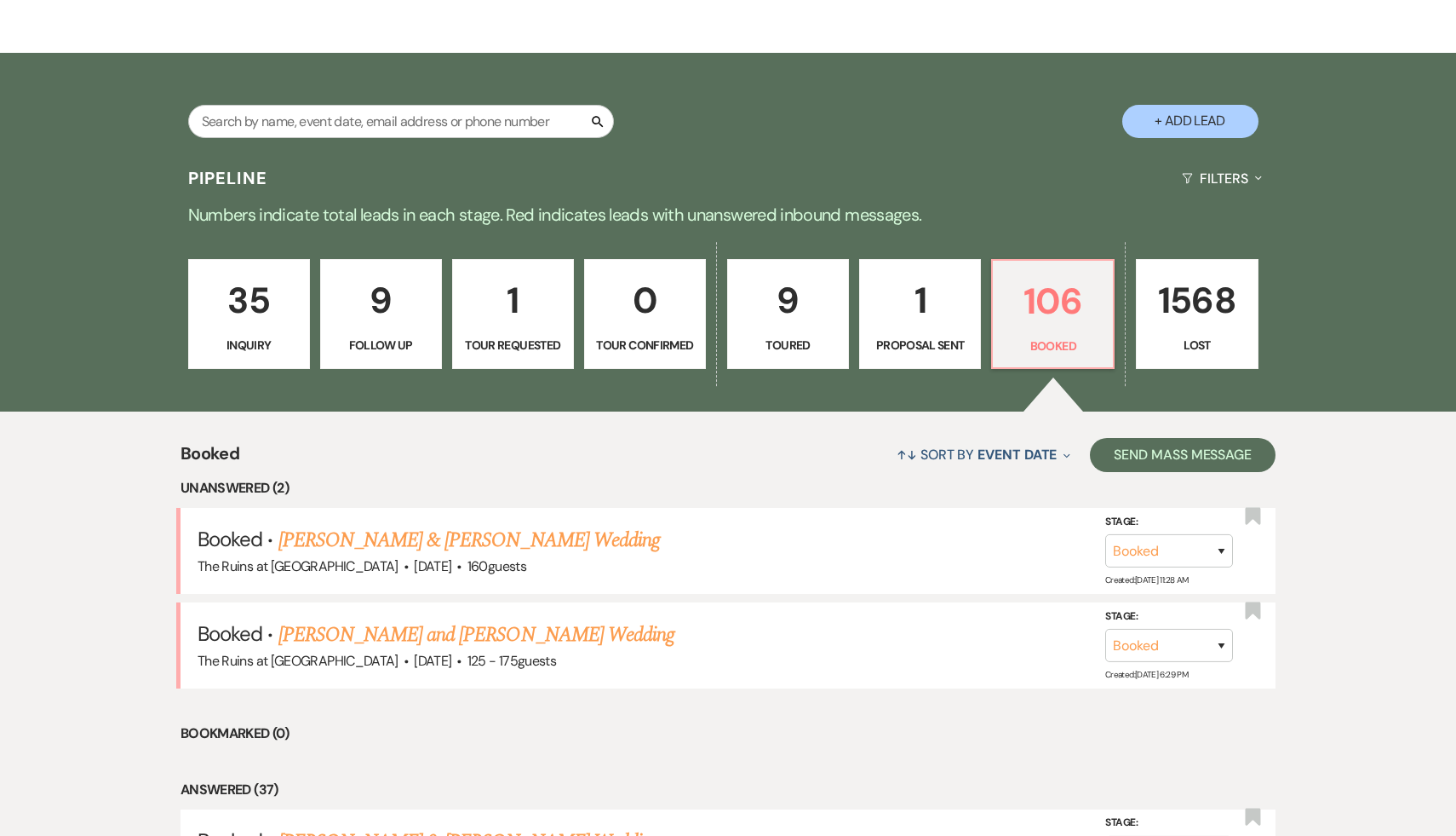
type input "CLC"
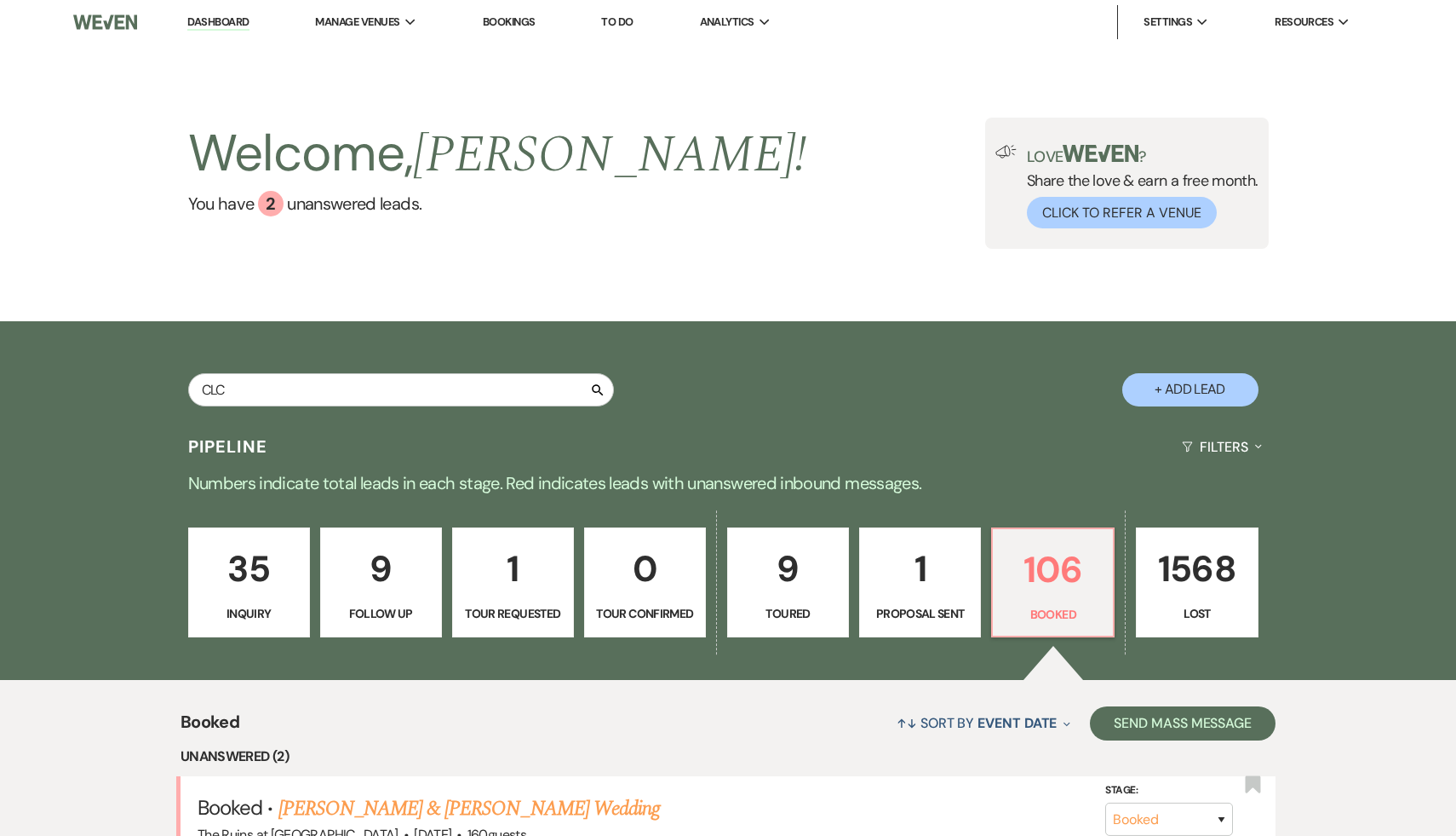
select select "5"
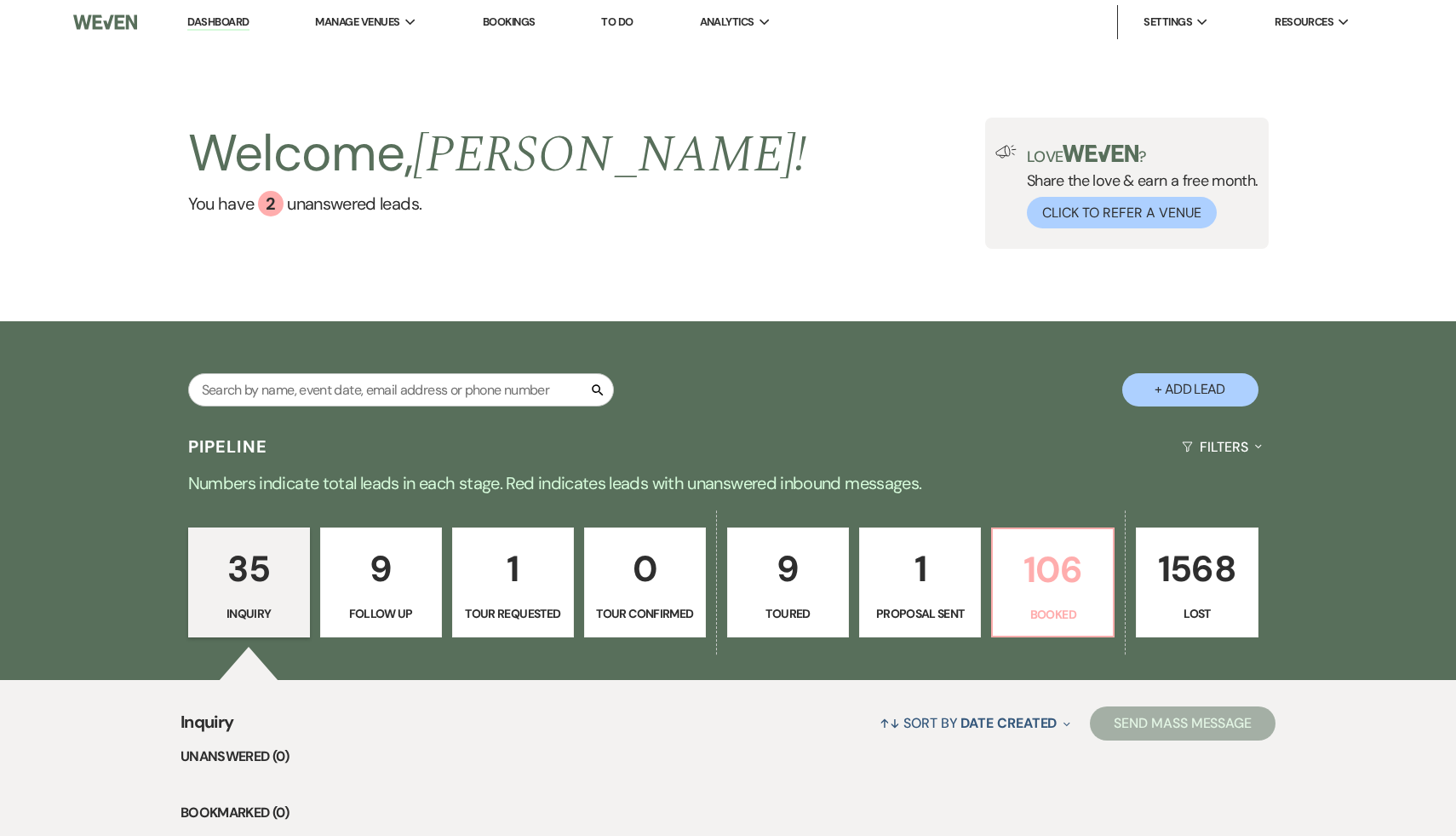
click at [1060, 575] on p "106" at bounding box center [1053, 569] width 100 height 57
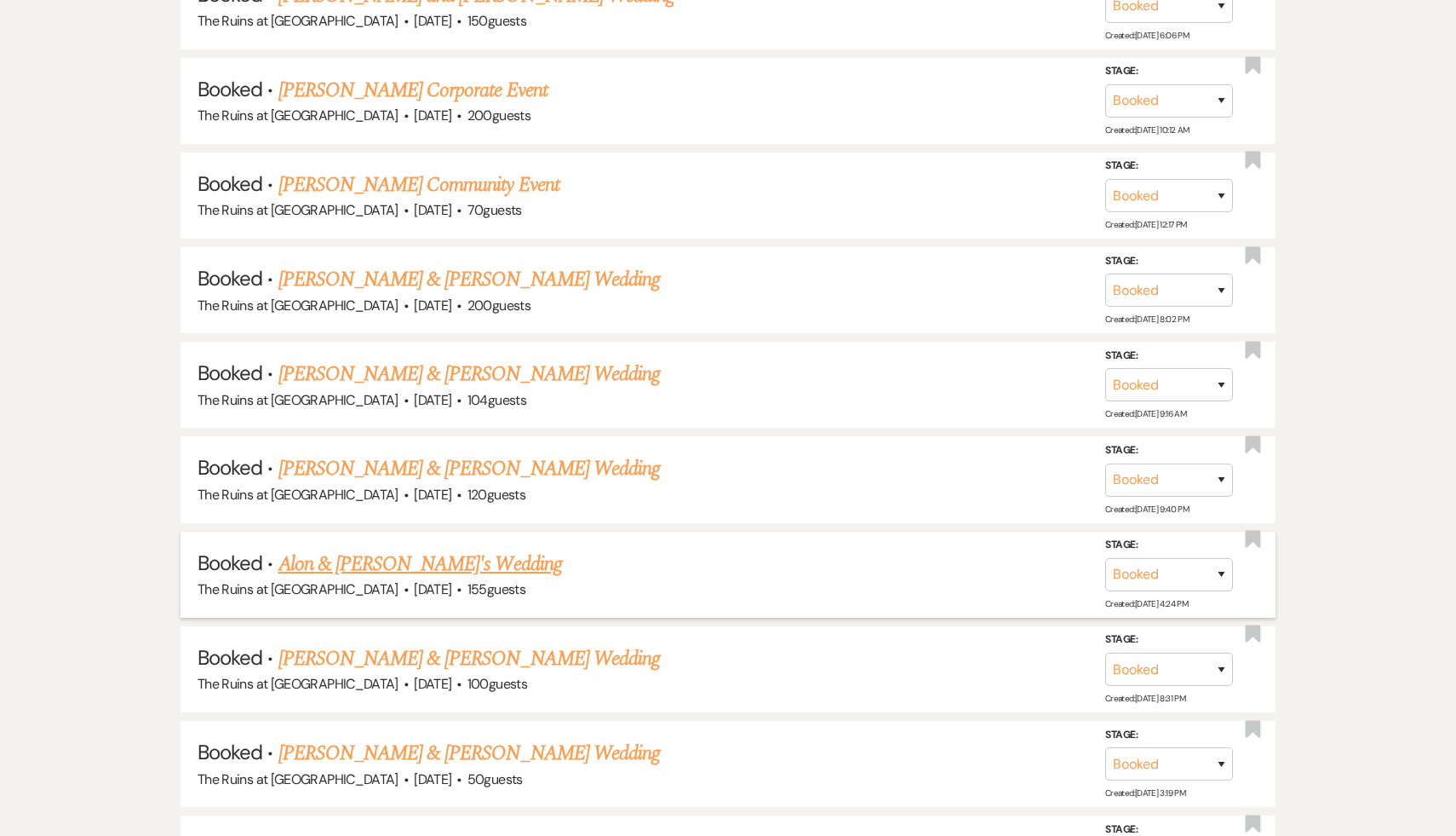
scroll to position [7161, 0]
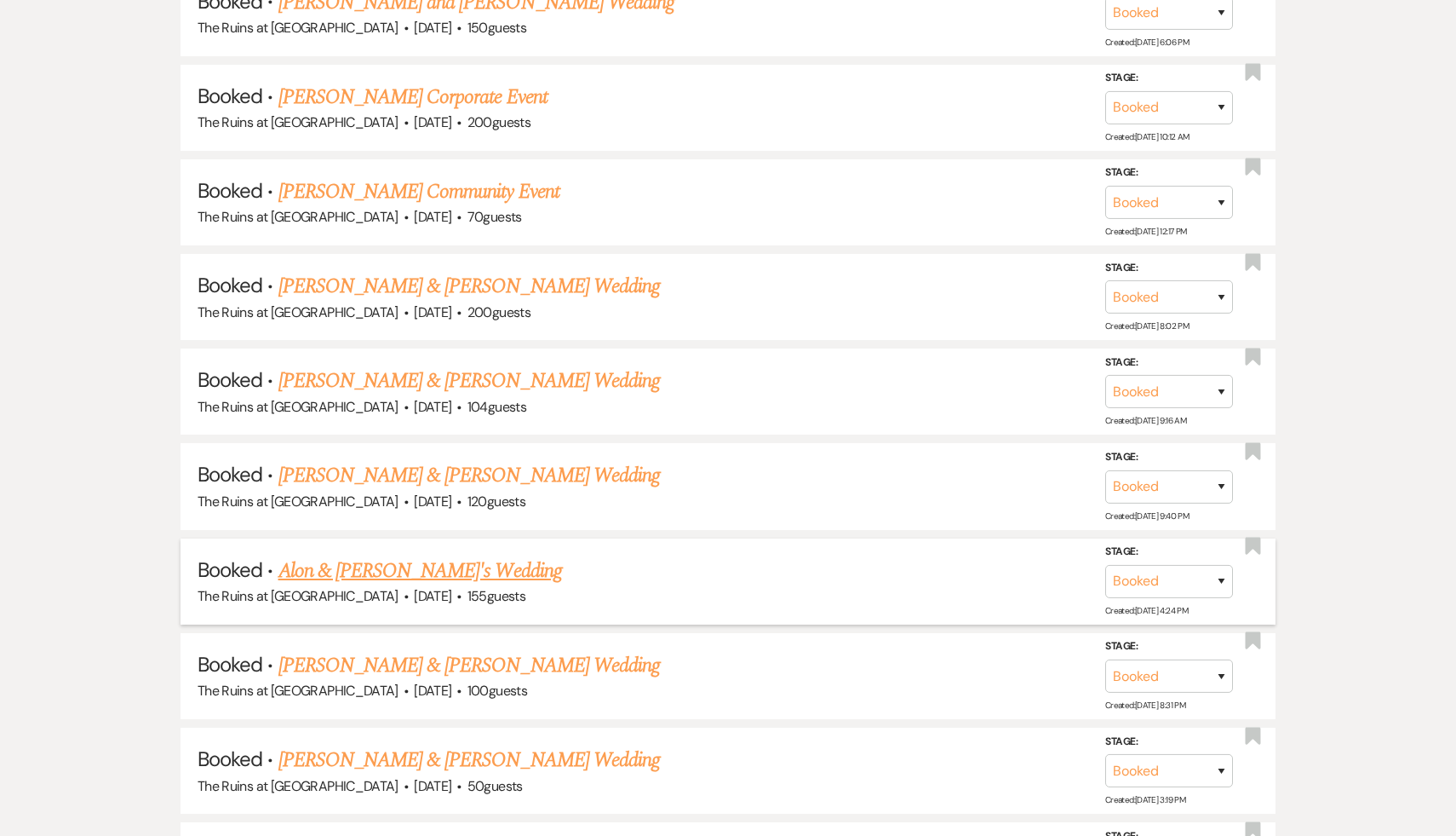
click at [408, 555] on link "Alon & [PERSON_NAME]'s Wedding" at bounding box center [420, 570] width 284 height 31
